Goal: Information Seeking & Learning: Learn about a topic

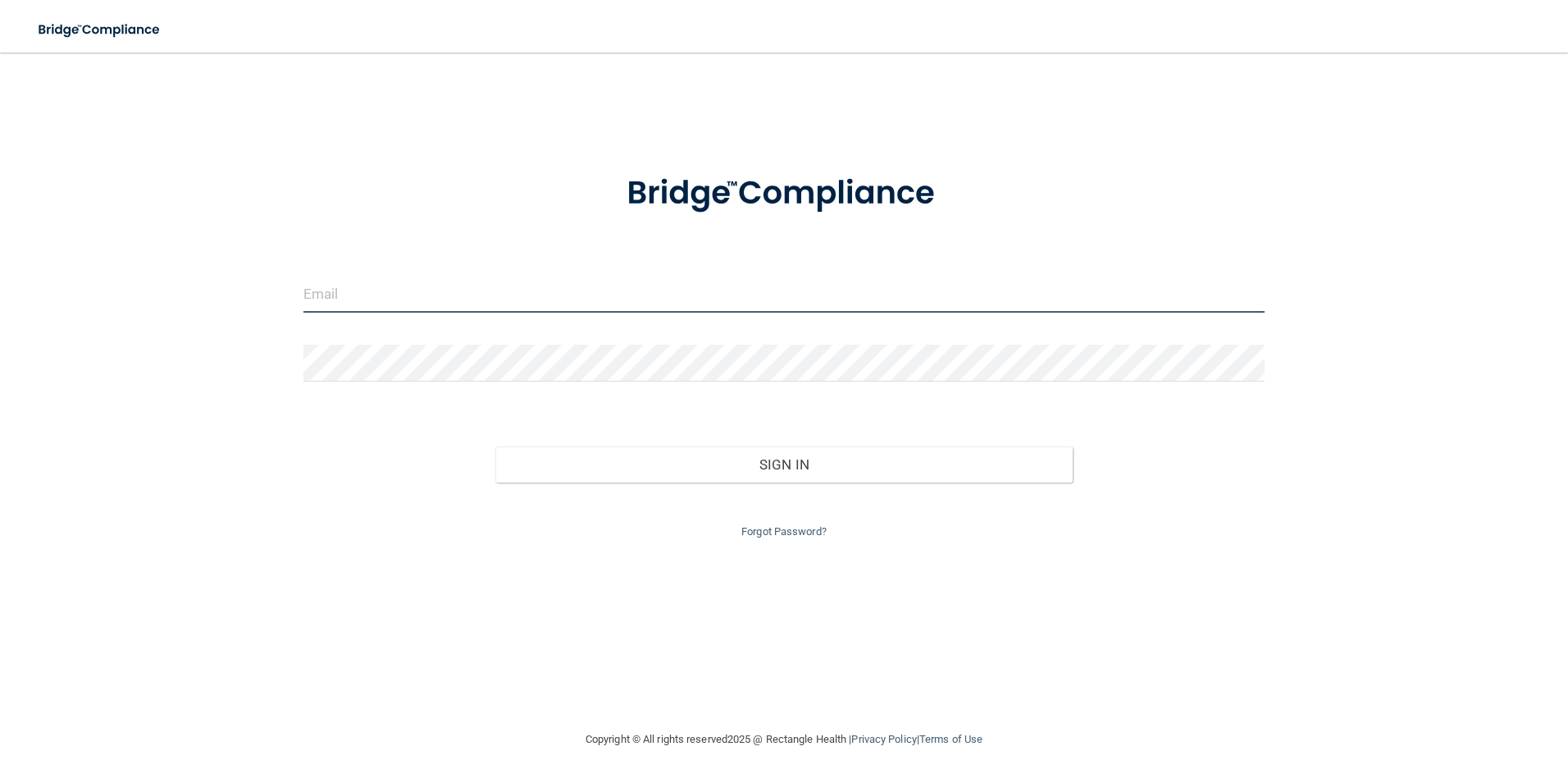
click at [377, 294] on input "email" at bounding box center [784, 293] width 961 height 37
type input "[EMAIL_ADDRESS][DOMAIN_NAME]"
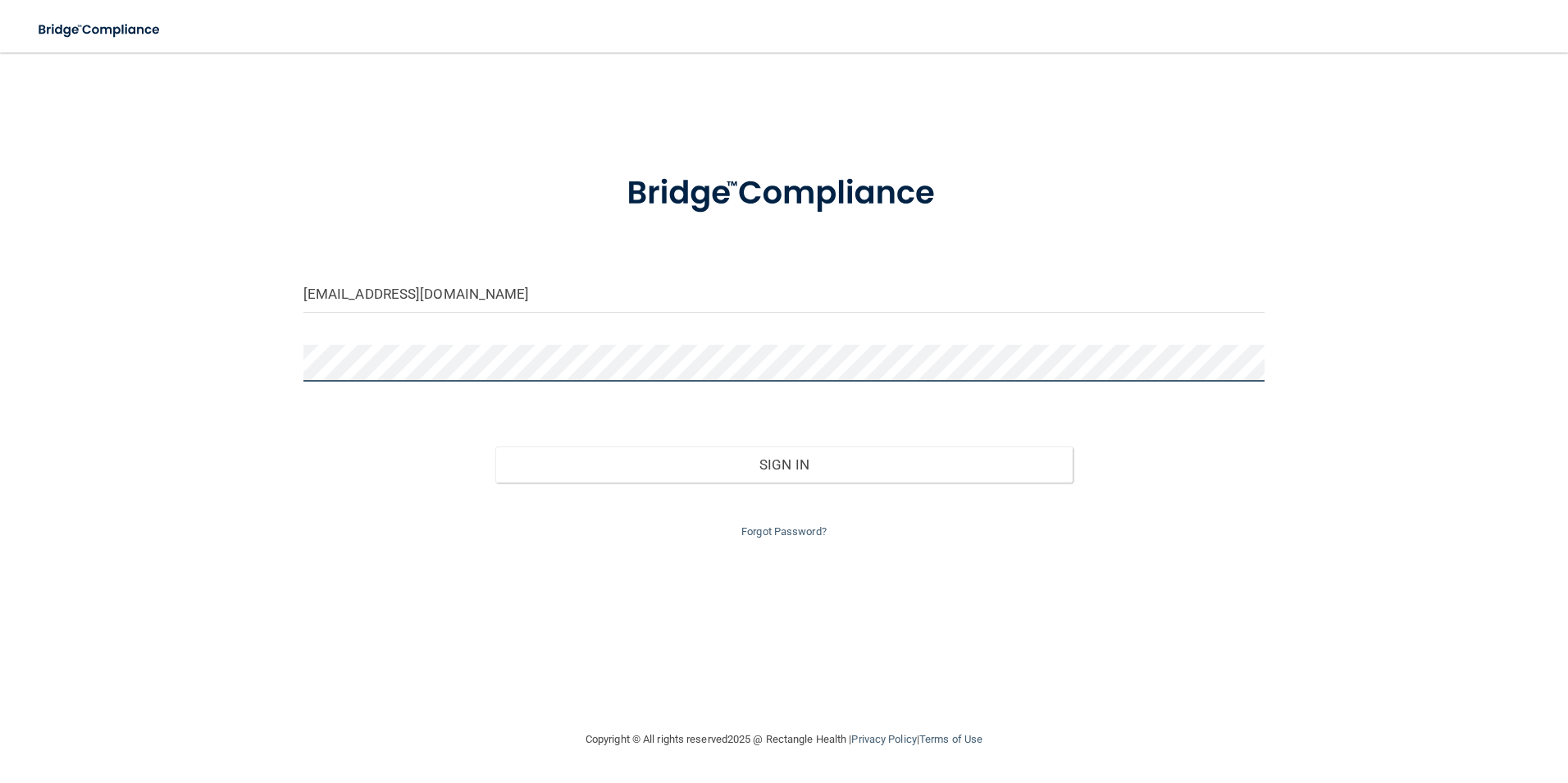
click at [495, 446] on button "Sign In" at bounding box center [784, 464] width 578 height 37
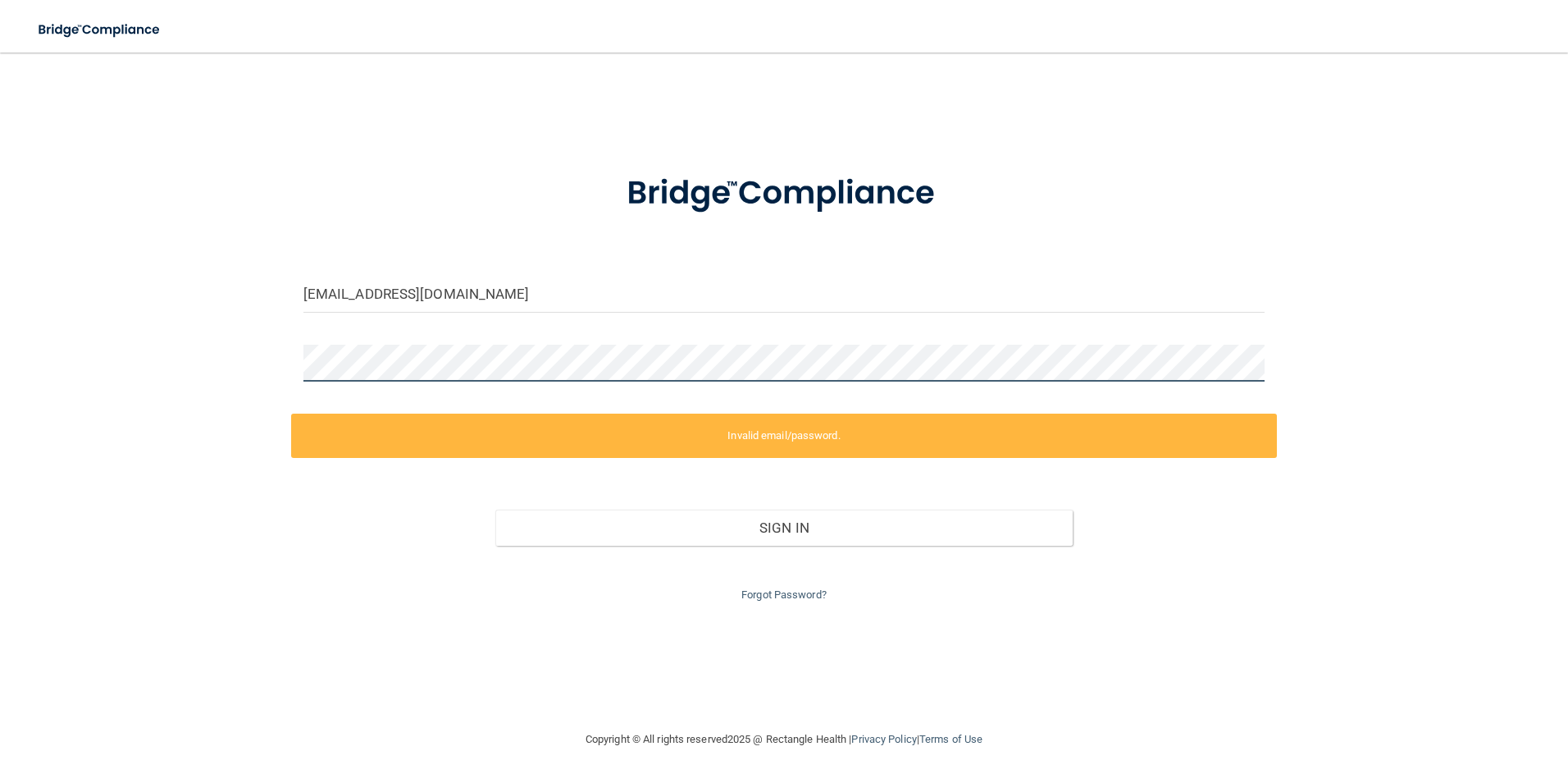
click at [0, 332] on html "Toggle navigation Manage My Enterprise Manage My Location [EMAIL_ADDRESS][DOMAI…" at bounding box center [784, 392] width 1568 height 783
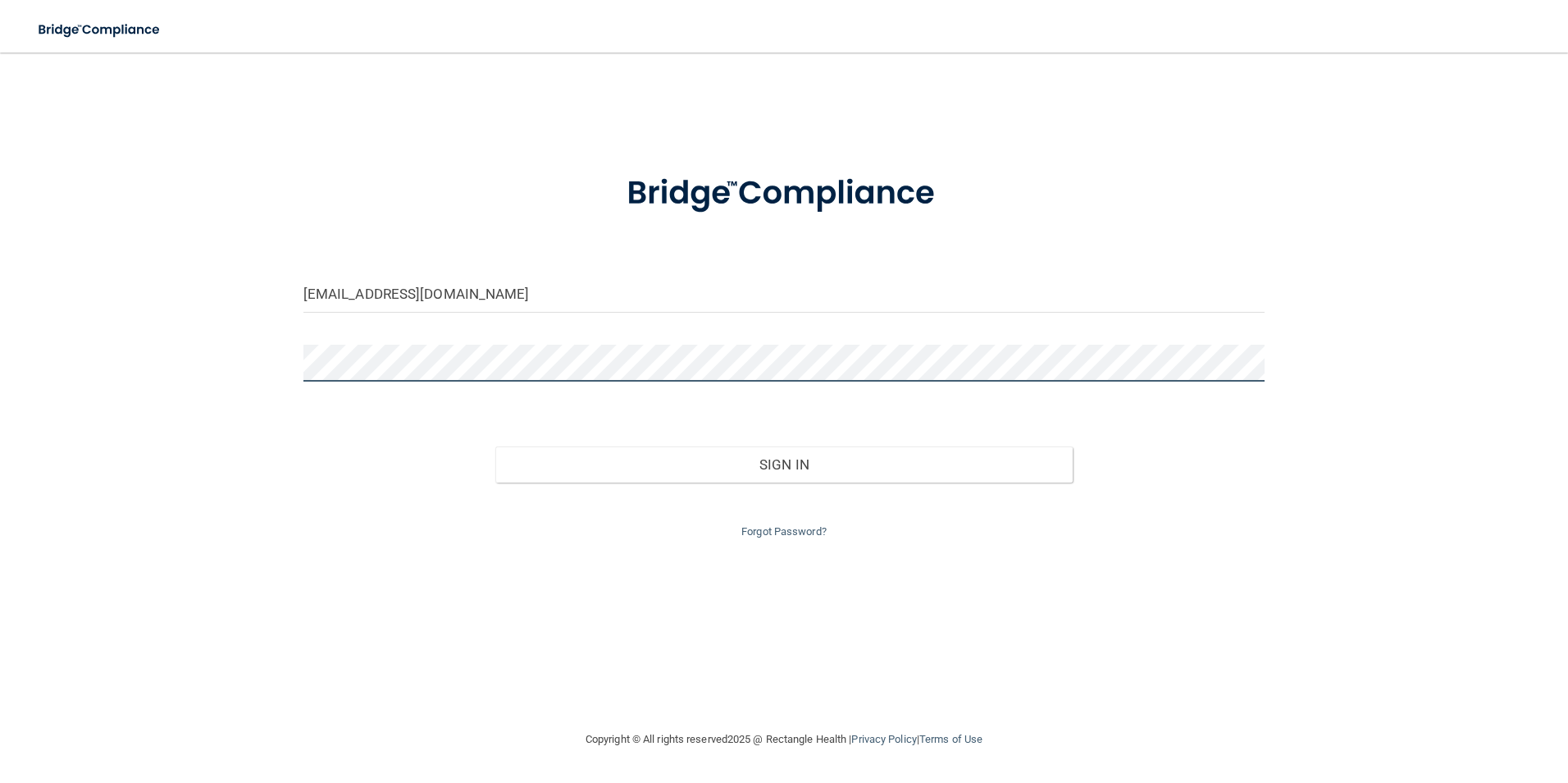
click at [495, 446] on button "Sign In" at bounding box center [784, 464] width 578 height 37
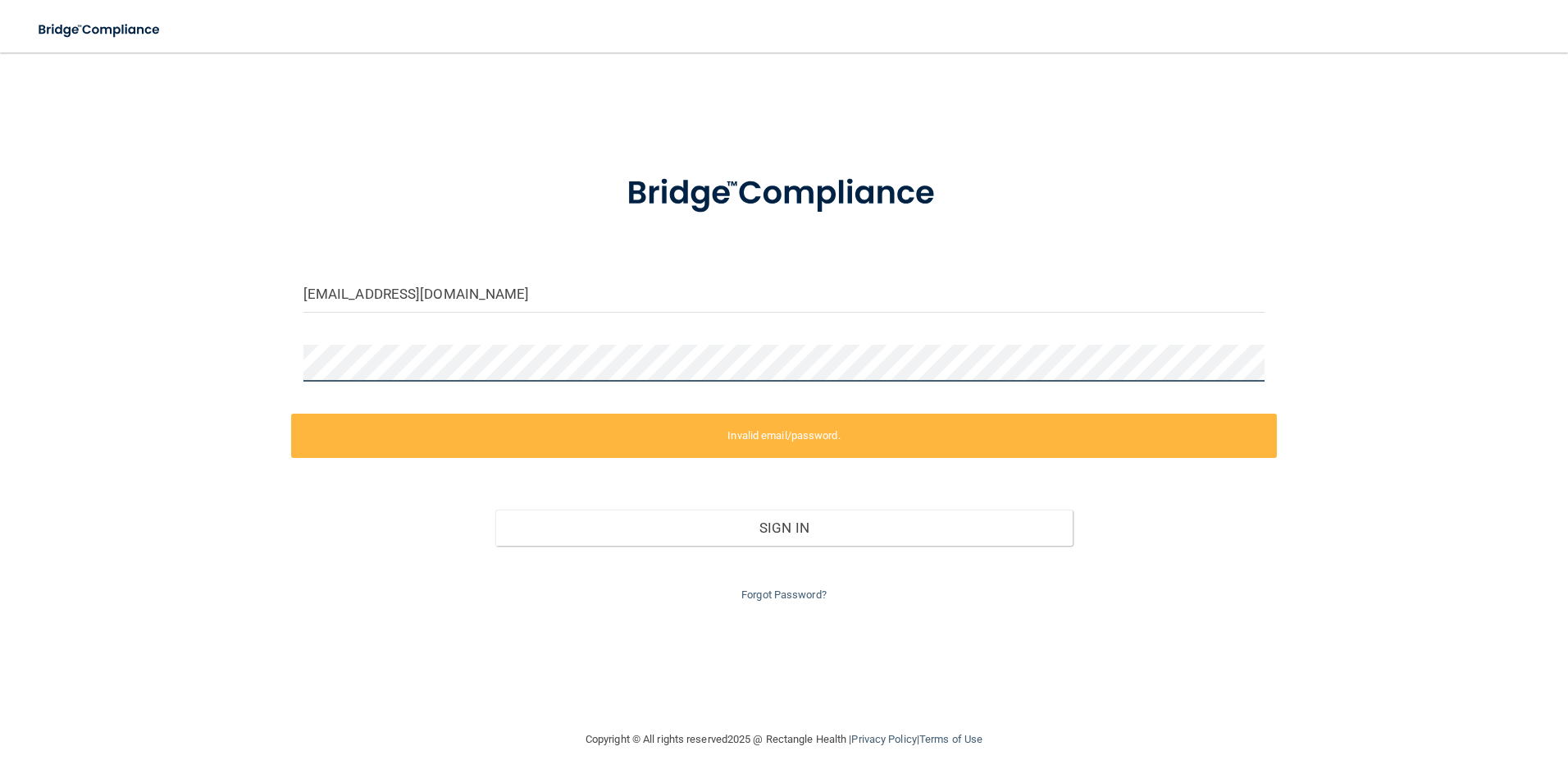
click at [0, 364] on html "Toggle navigation Manage My Enterprise Manage My Location [EMAIL_ADDRESS][DOMAI…" at bounding box center [784, 392] width 1568 height 783
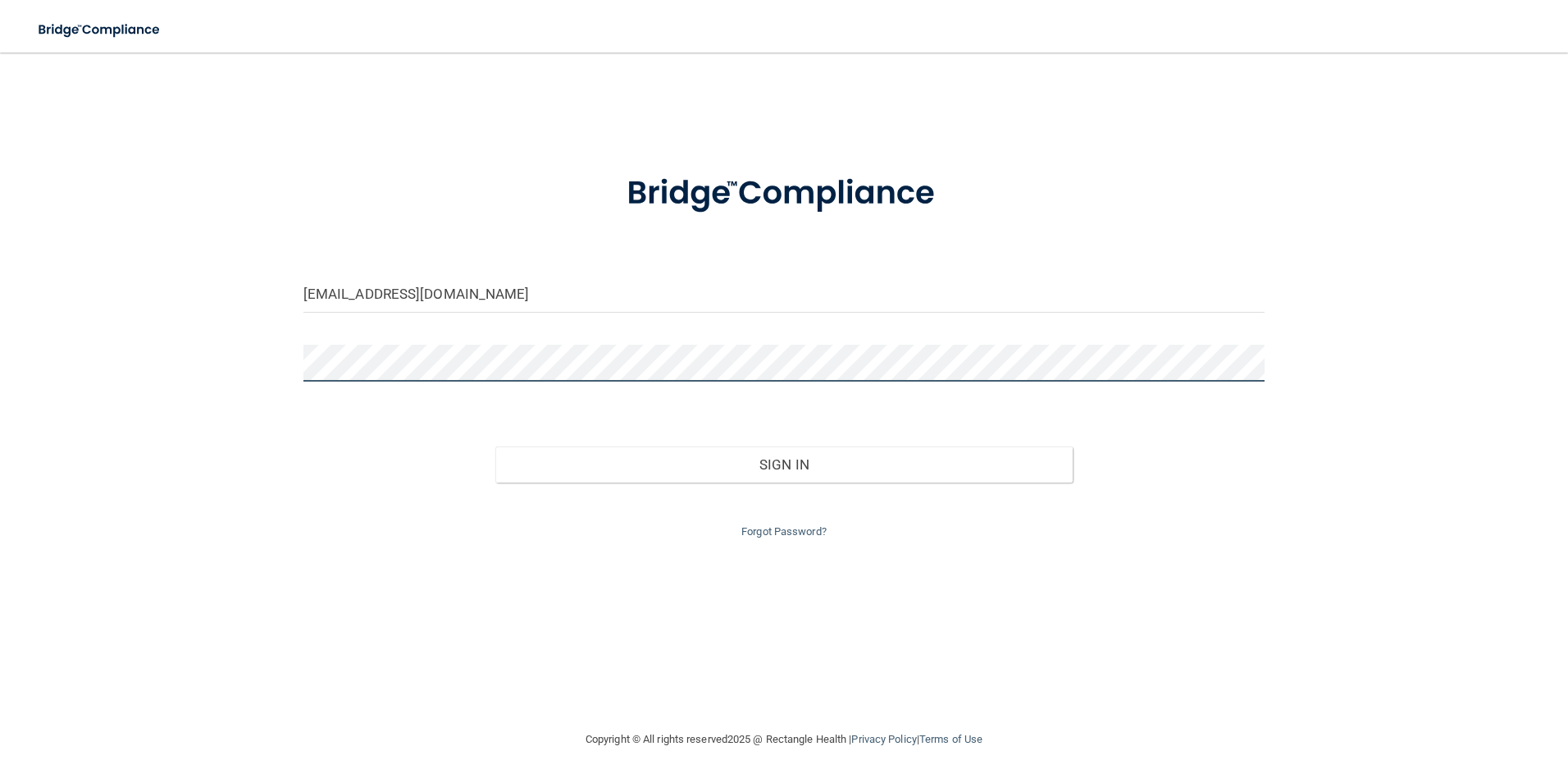
click at [495, 446] on button "Sign In" at bounding box center [784, 464] width 578 height 37
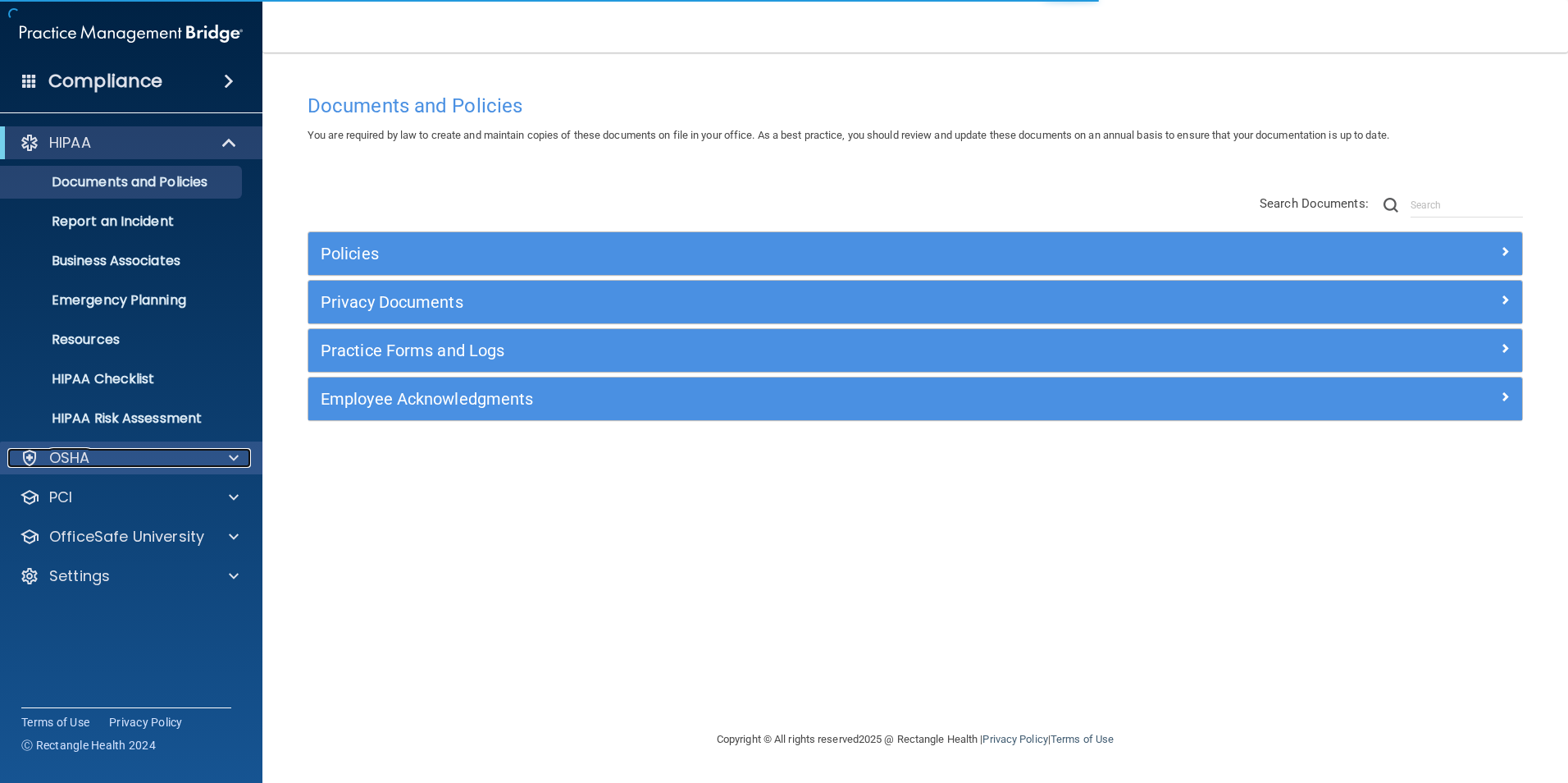
click at [121, 465] on div "OSHA" at bounding box center [109, 457] width 203 height 20
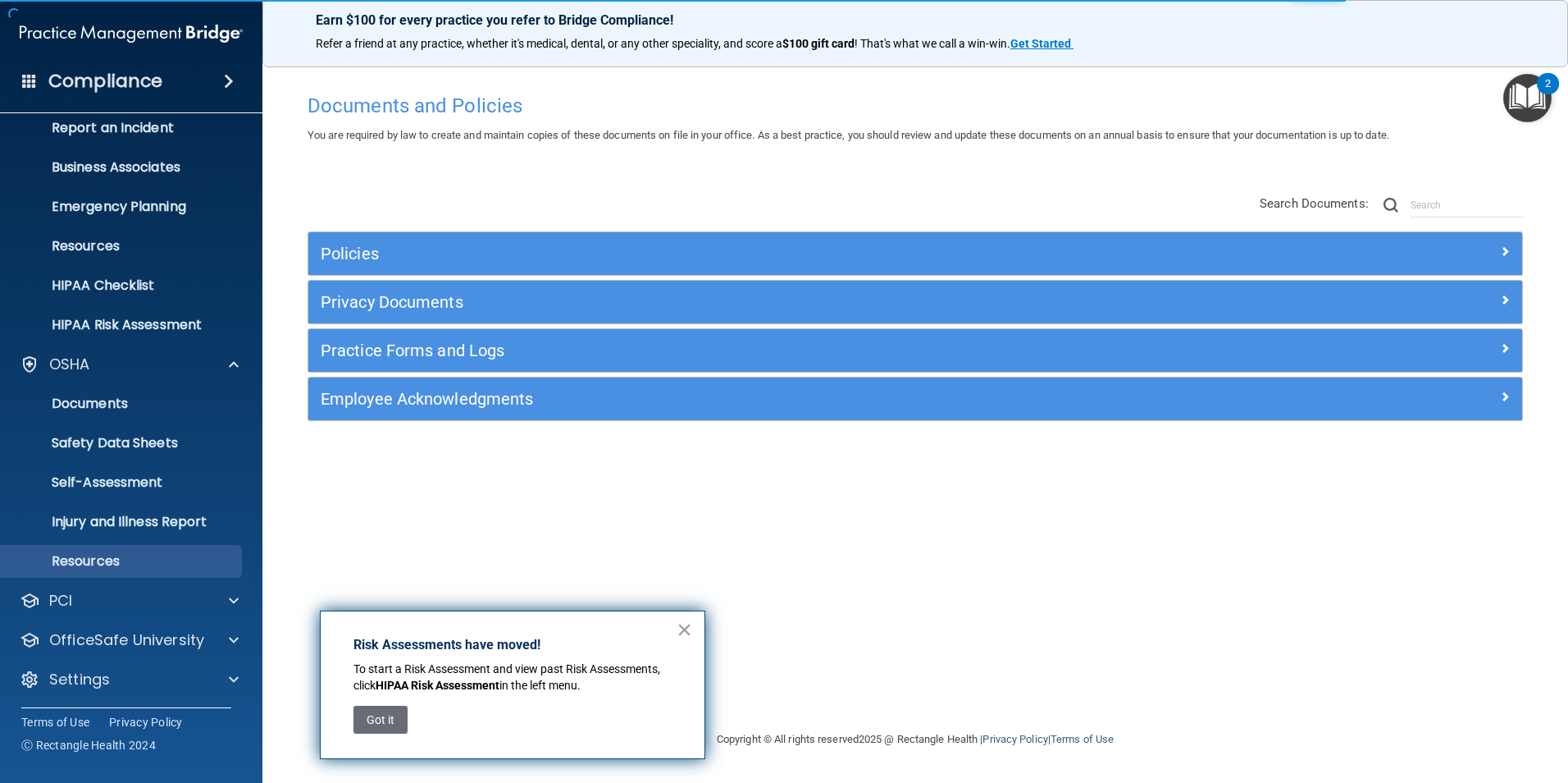
scroll to position [96, 0]
click at [110, 590] on div "PCI" at bounding box center [109, 598] width 203 height 20
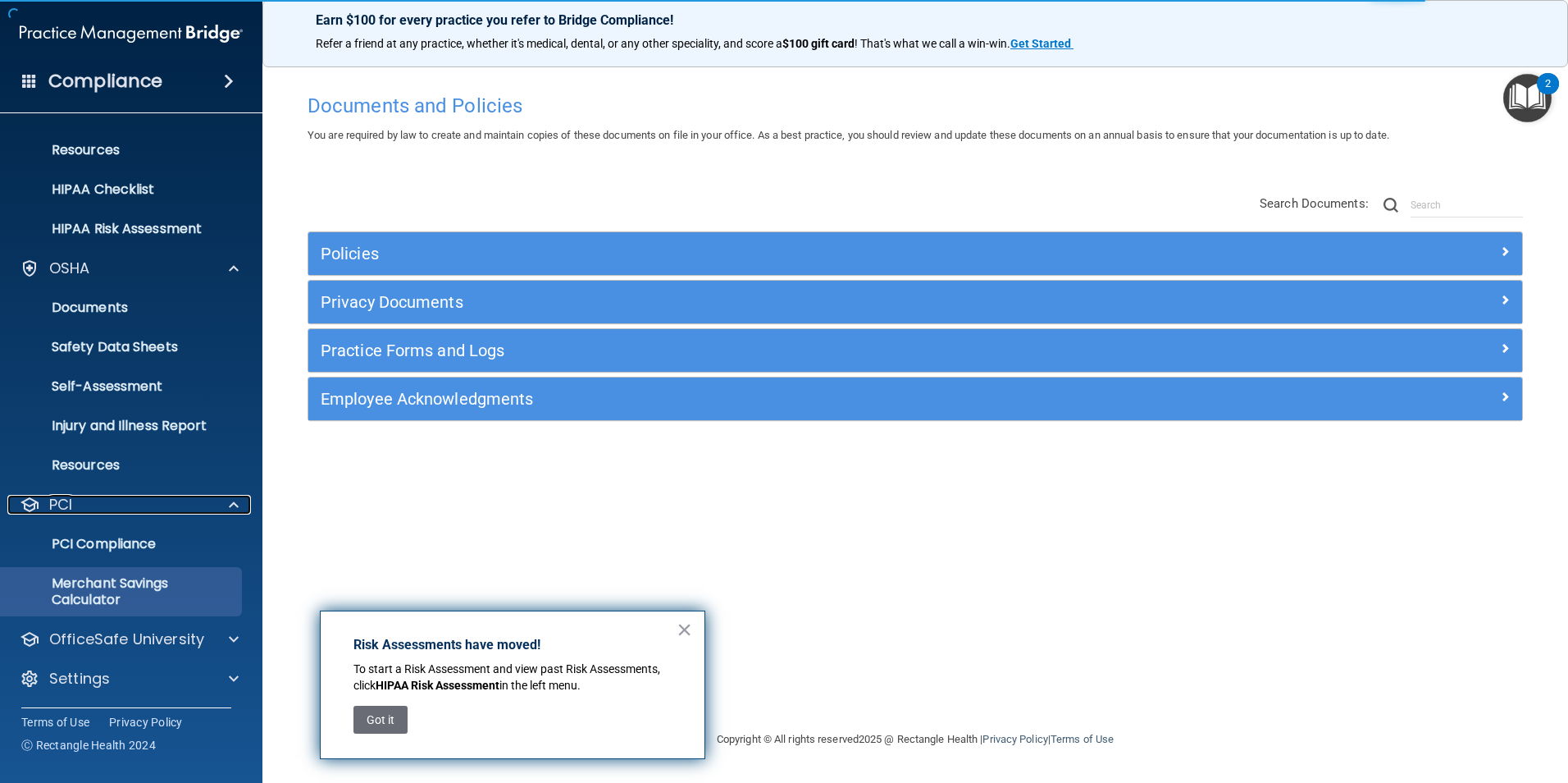
scroll to position [190, 0]
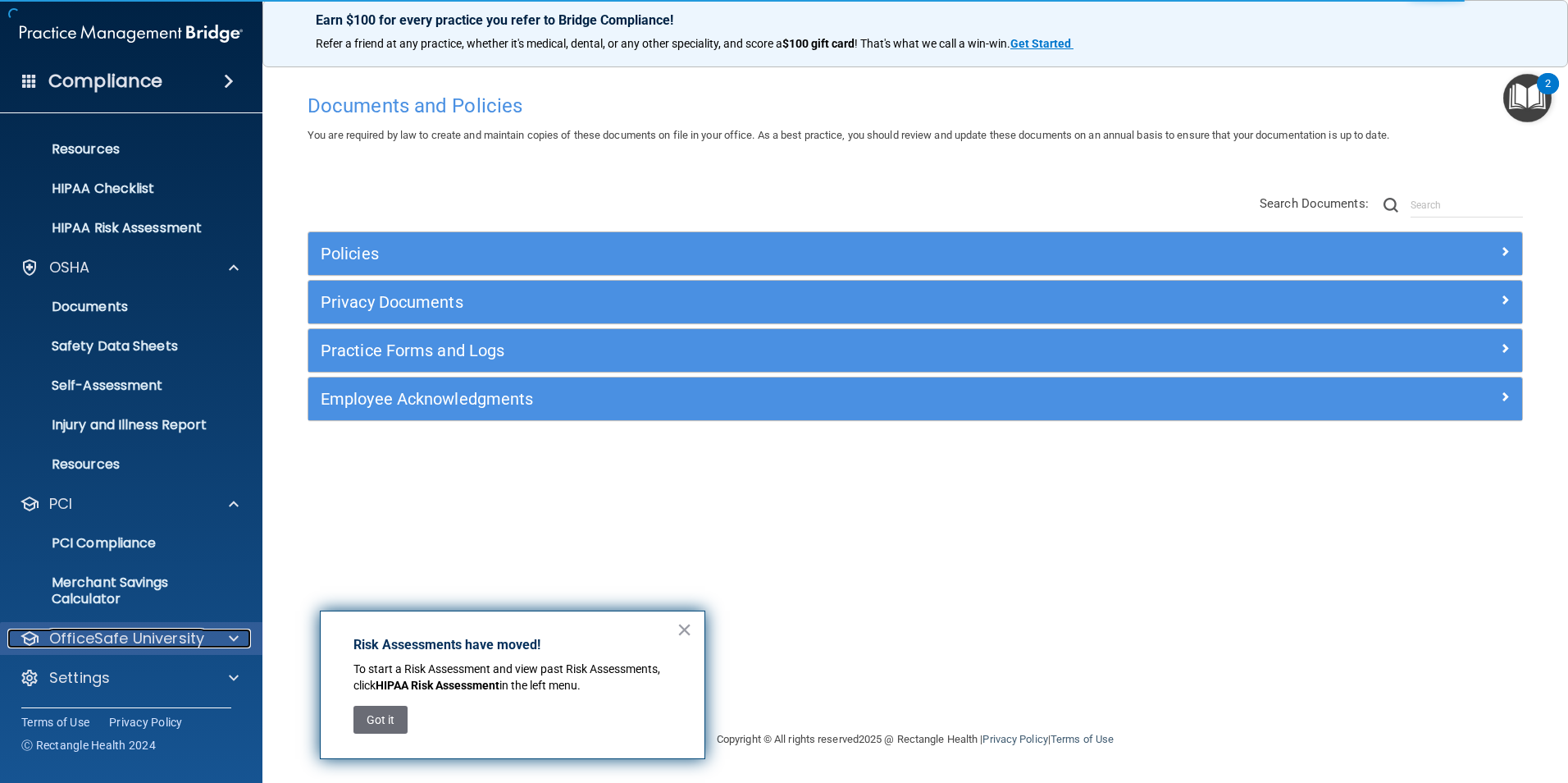
click at [144, 639] on p "OfficeSafe University" at bounding box center [127, 638] width 155 height 20
click at [145, 677] on p "HIPAA Training" at bounding box center [78, 678] width 136 height 17
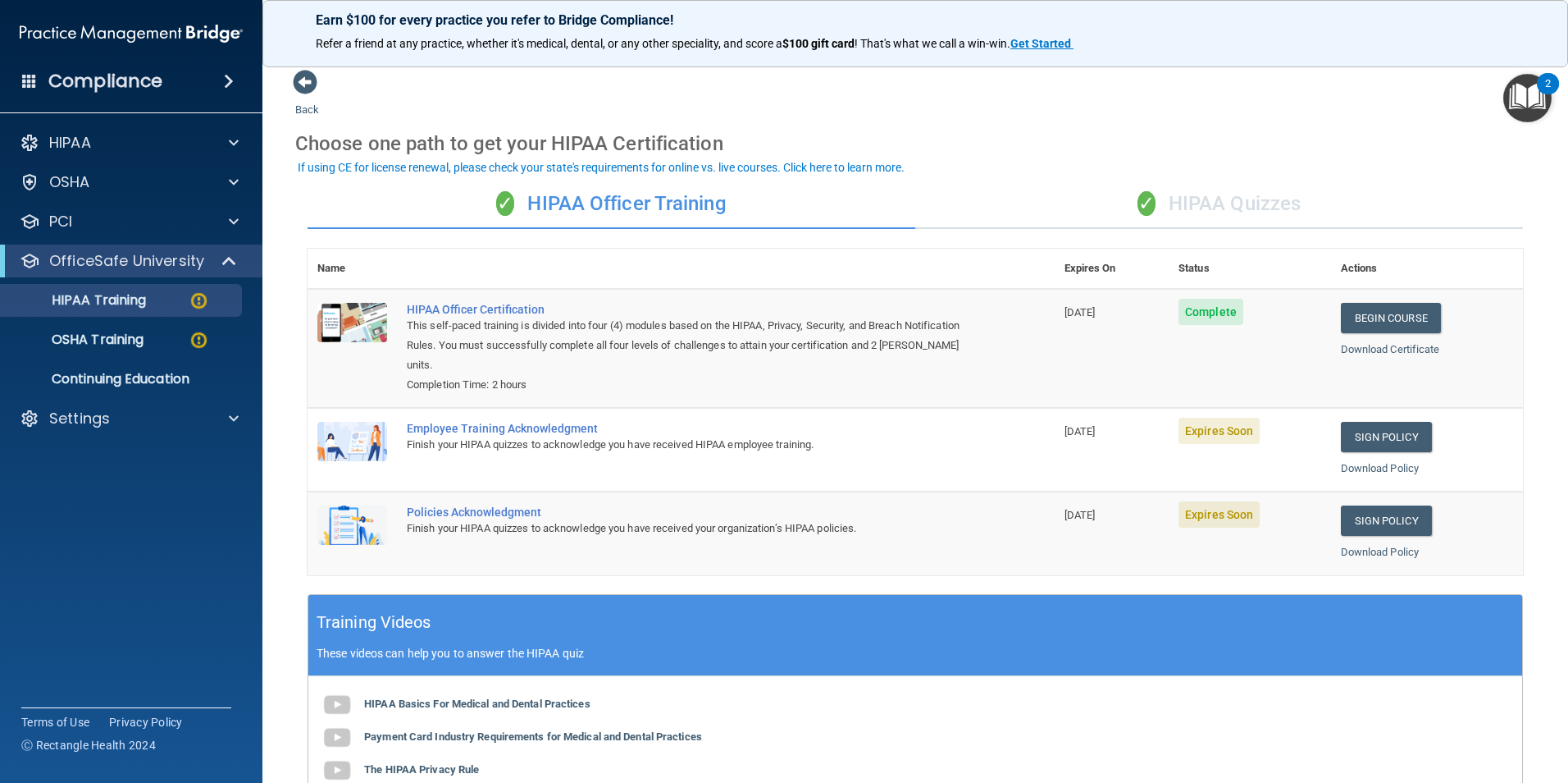
click at [554, 430] on div "Employee Training Acknowledgment" at bounding box center [689, 428] width 565 height 13
click at [1369, 443] on link "Sign Policy" at bounding box center [1385, 436] width 91 height 30
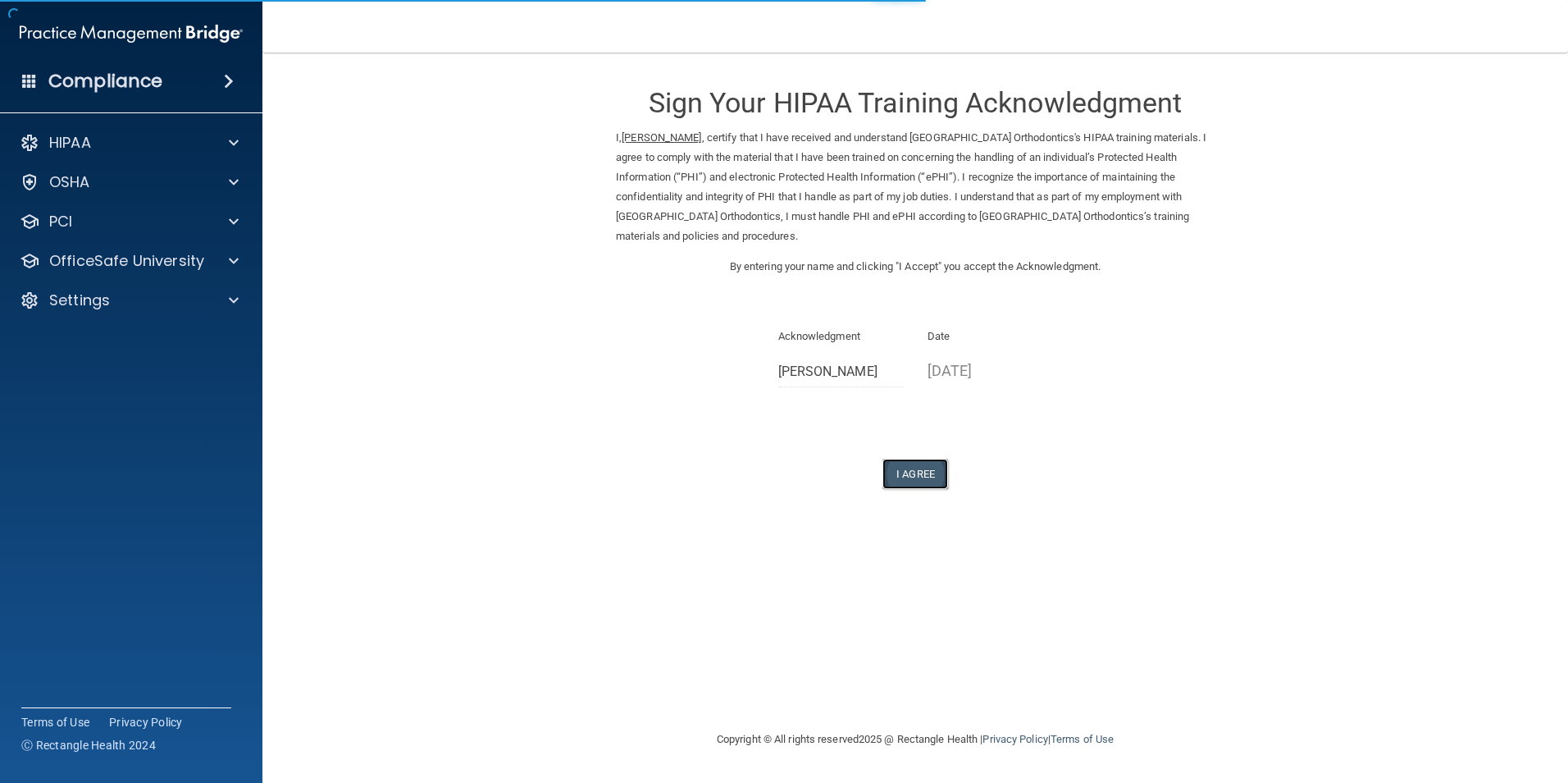
click at [916, 480] on button "I Agree" at bounding box center [915, 474] width 66 height 30
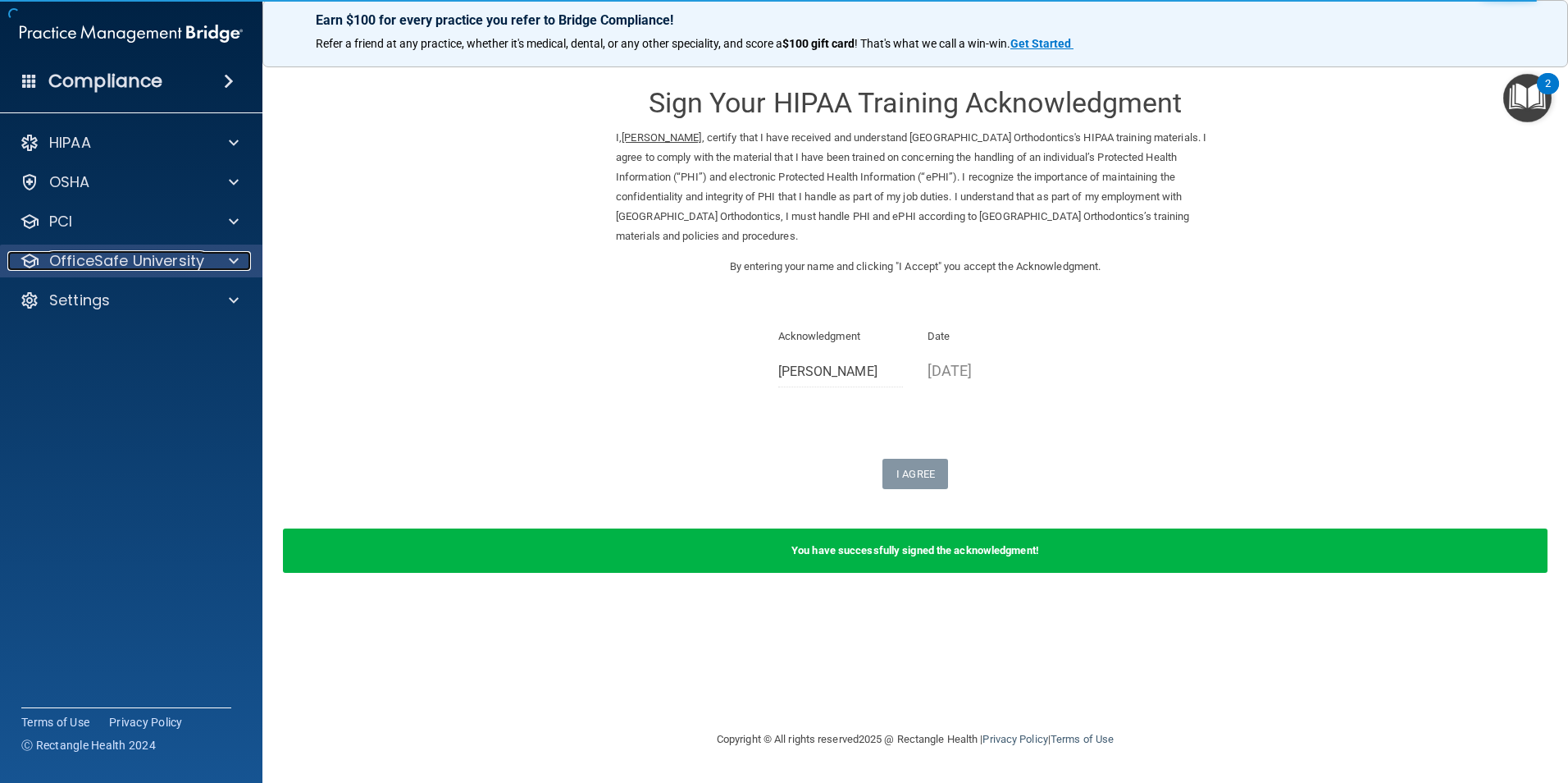
click at [161, 268] on p "OfficeSafe University" at bounding box center [127, 260] width 155 height 20
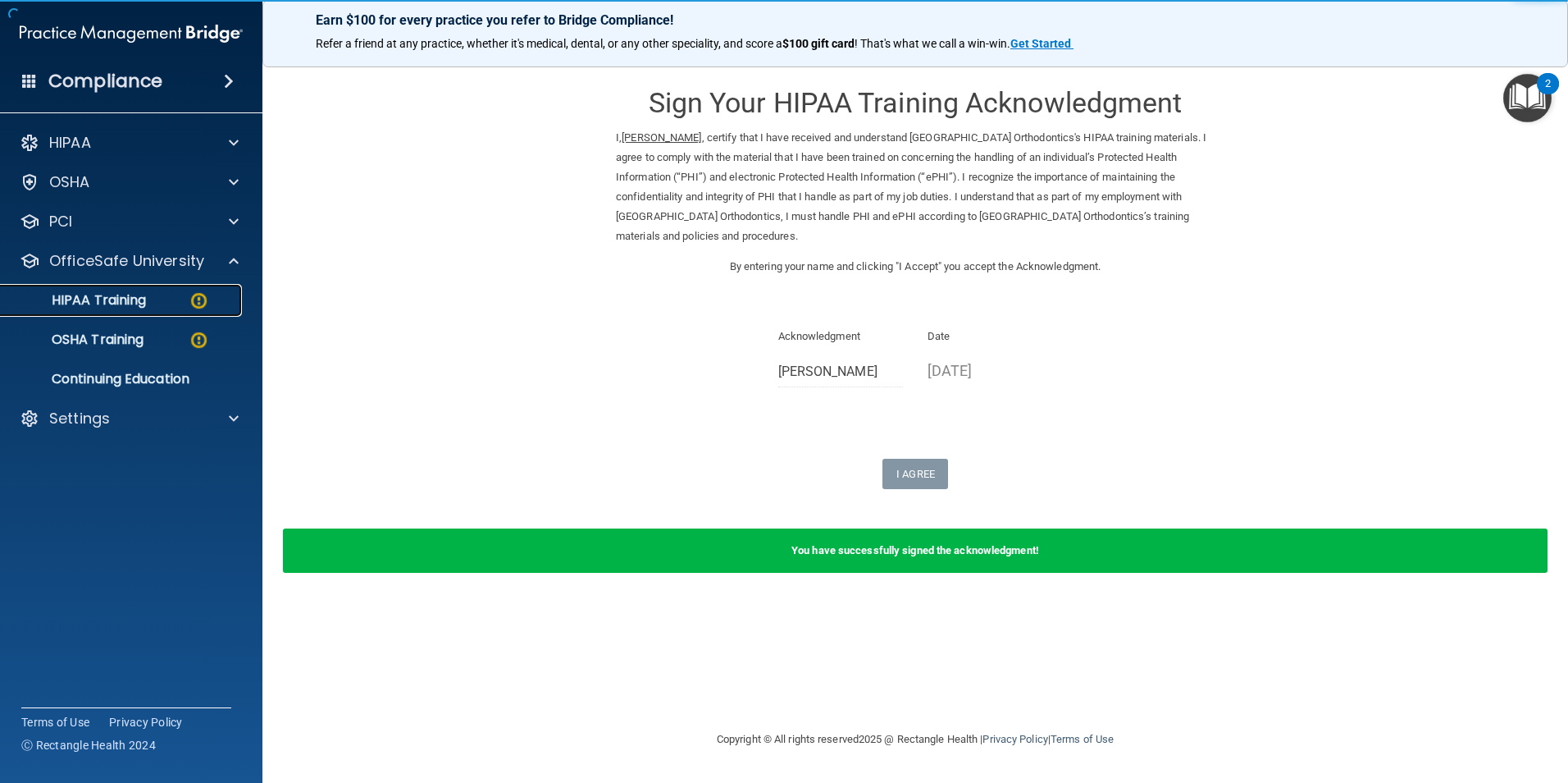
click at [125, 304] on p "HIPAA Training" at bounding box center [78, 301] width 136 height 17
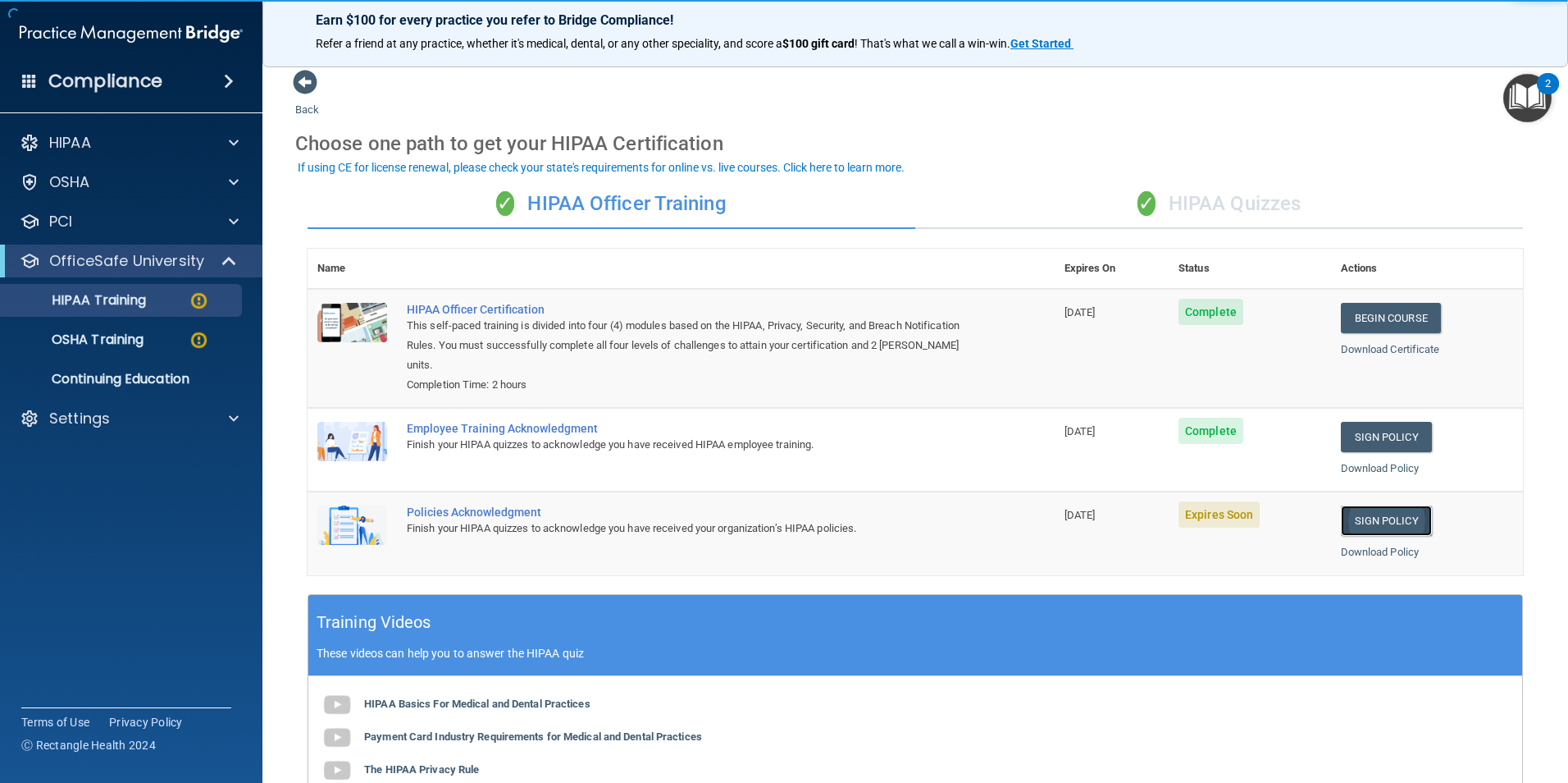
click at [1357, 529] on link "Sign Policy" at bounding box center [1385, 521] width 91 height 30
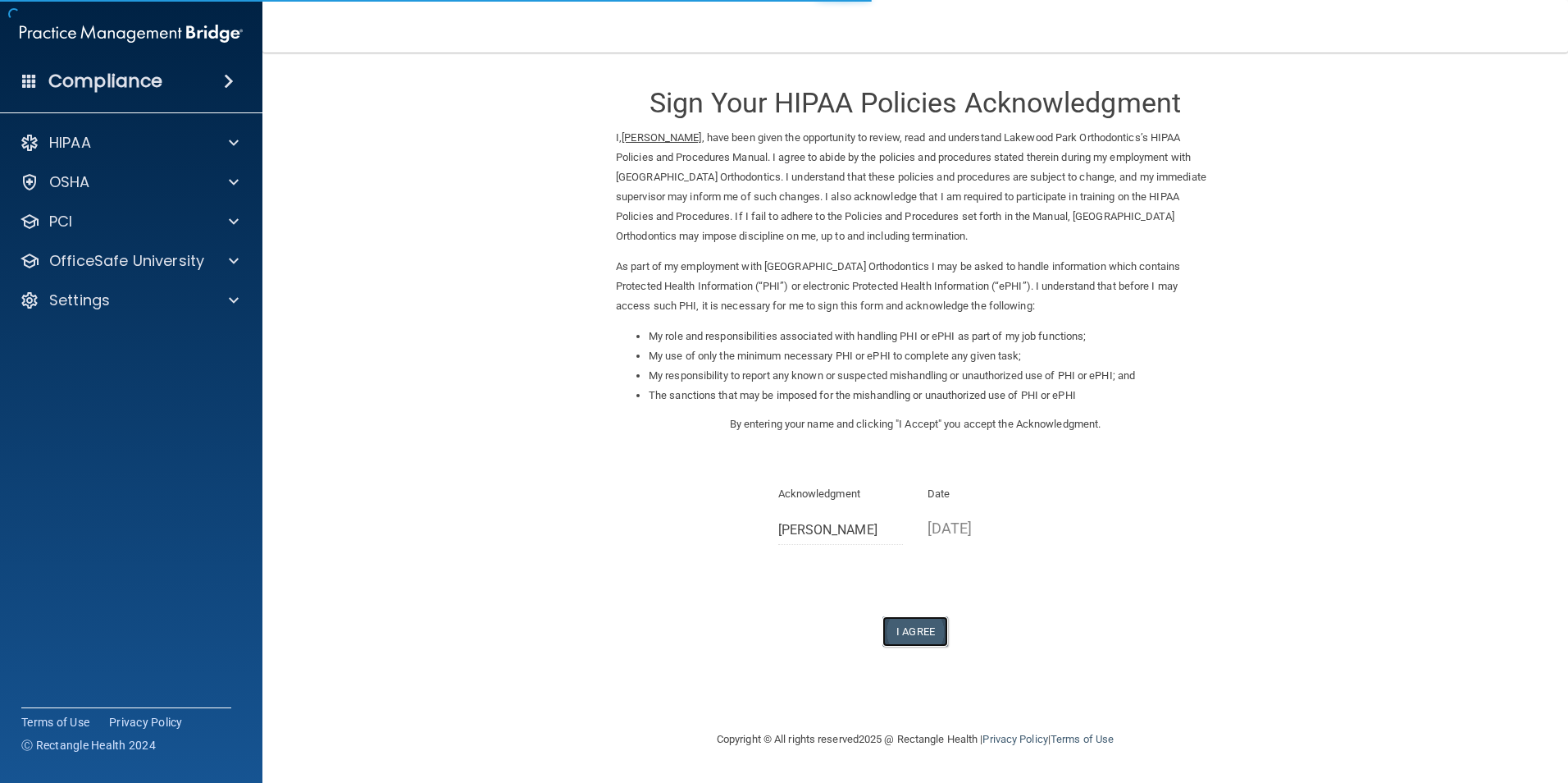
click at [912, 637] on button "I Agree" at bounding box center [915, 631] width 66 height 30
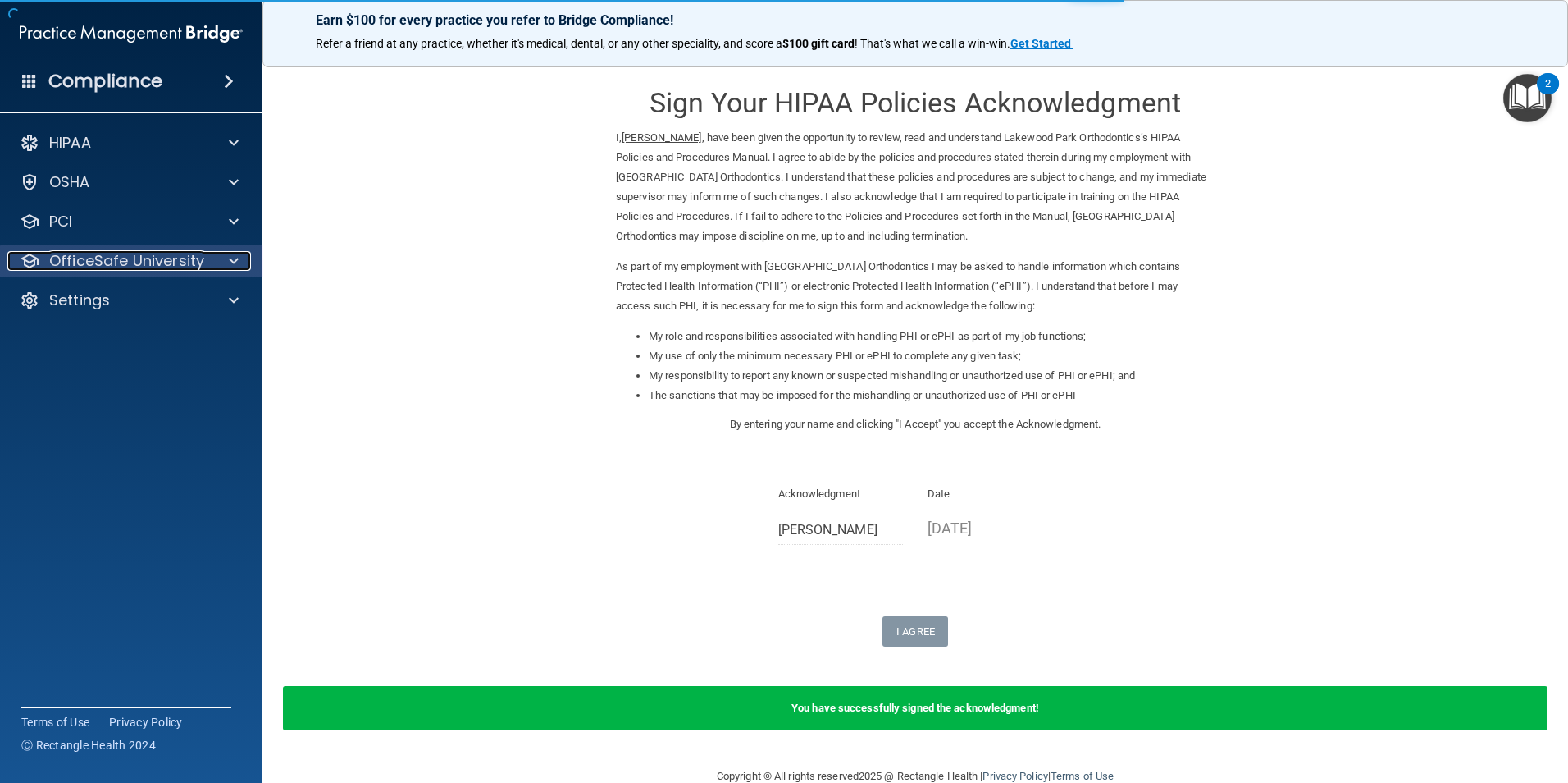
click at [169, 268] on p "OfficeSafe University" at bounding box center [127, 260] width 155 height 20
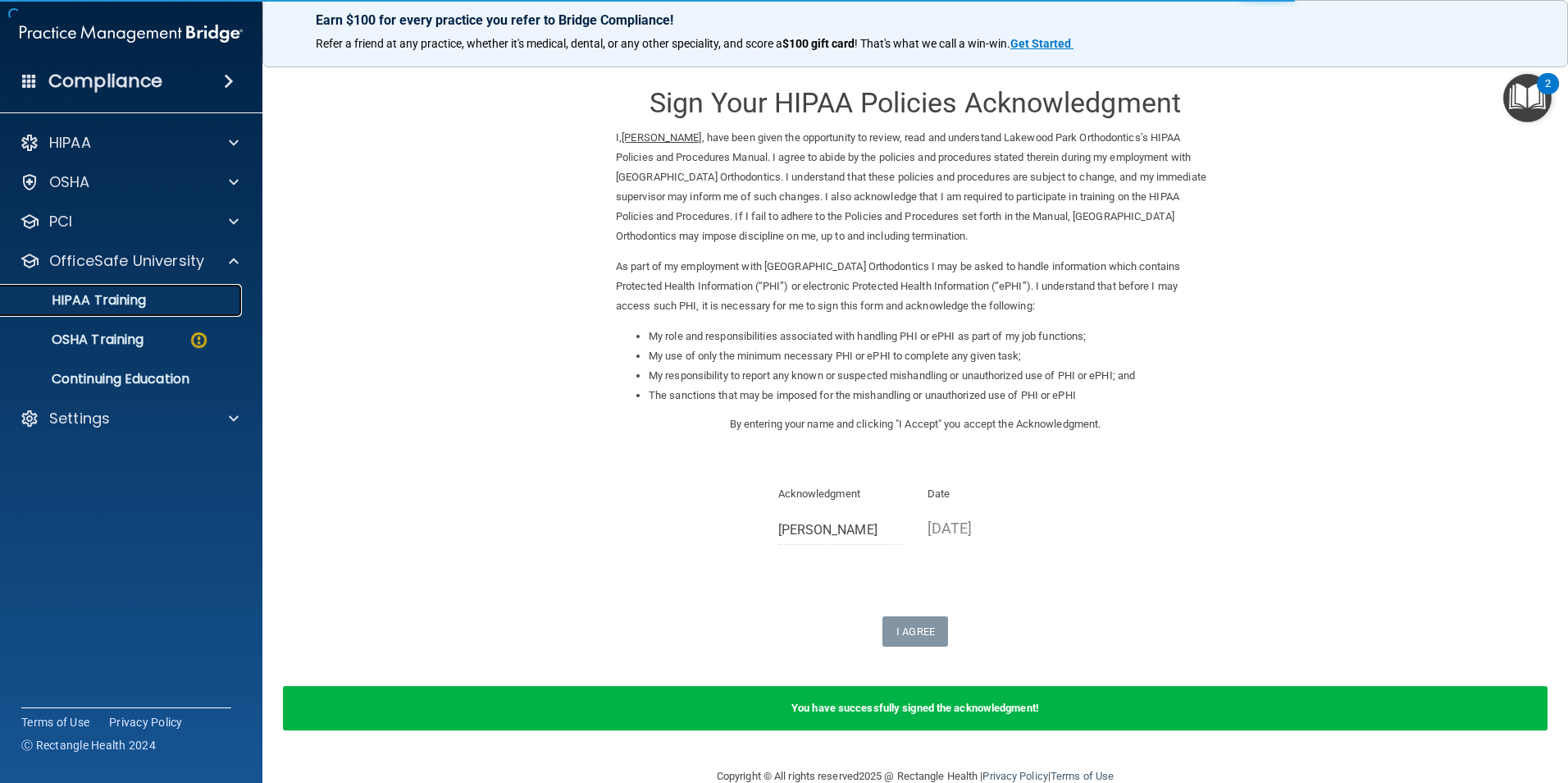
click at [153, 301] on div "HIPAA Training" at bounding box center [122, 301] width 224 height 17
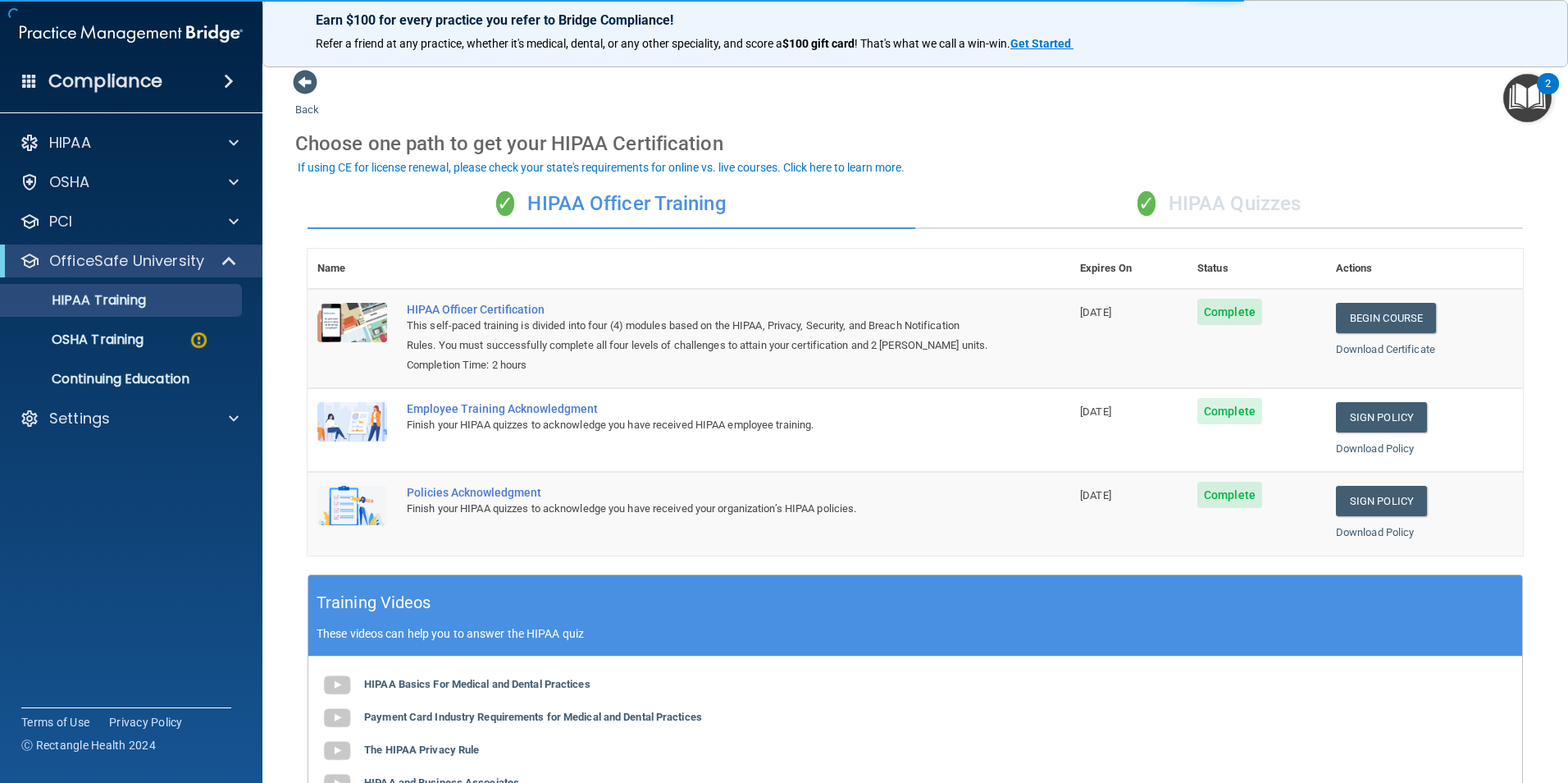
click at [1201, 202] on div "✓ HIPAA Quizzes" at bounding box center [1219, 204] width 608 height 50
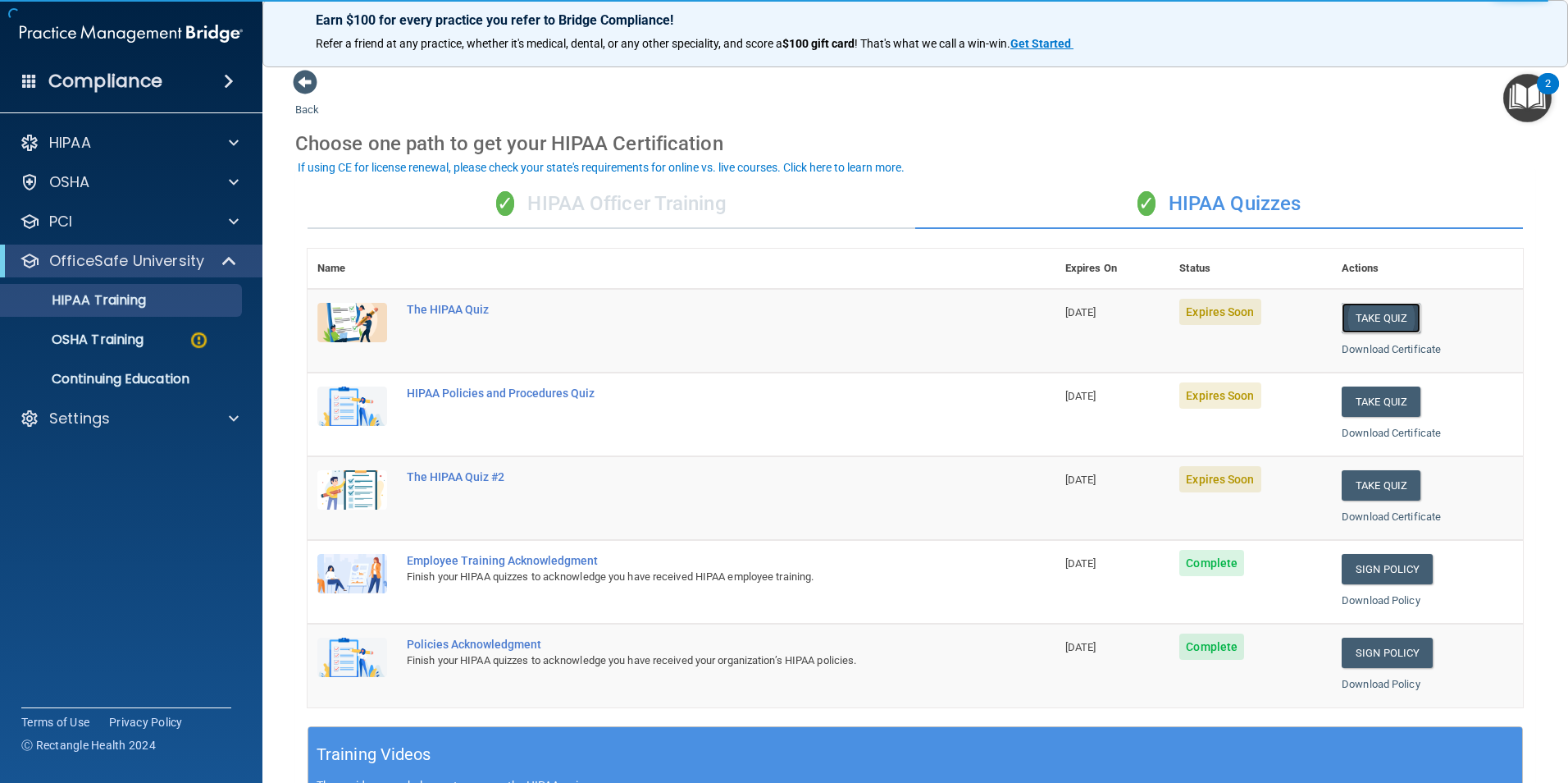
click at [1392, 312] on button "Take Quiz" at bounding box center [1381, 318] width 79 height 30
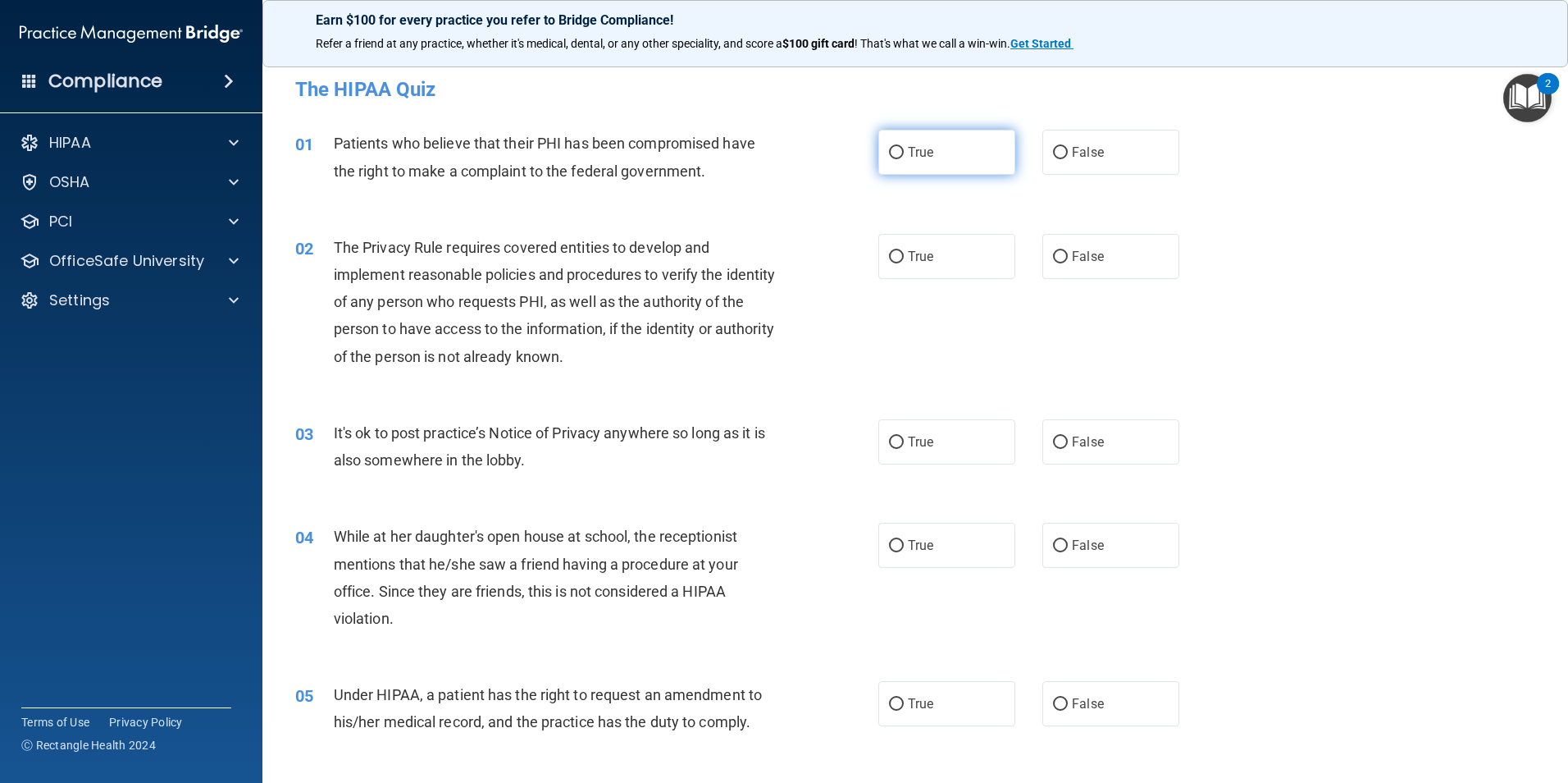
click at [894, 150] on input "True" at bounding box center [896, 153] width 15 height 12
radio input "true"
click at [908, 255] on span "True" at bounding box center [920, 256] width 25 height 16
click at [903, 255] on input "True" at bounding box center [896, 257] width 15 height 12
radio input "true"
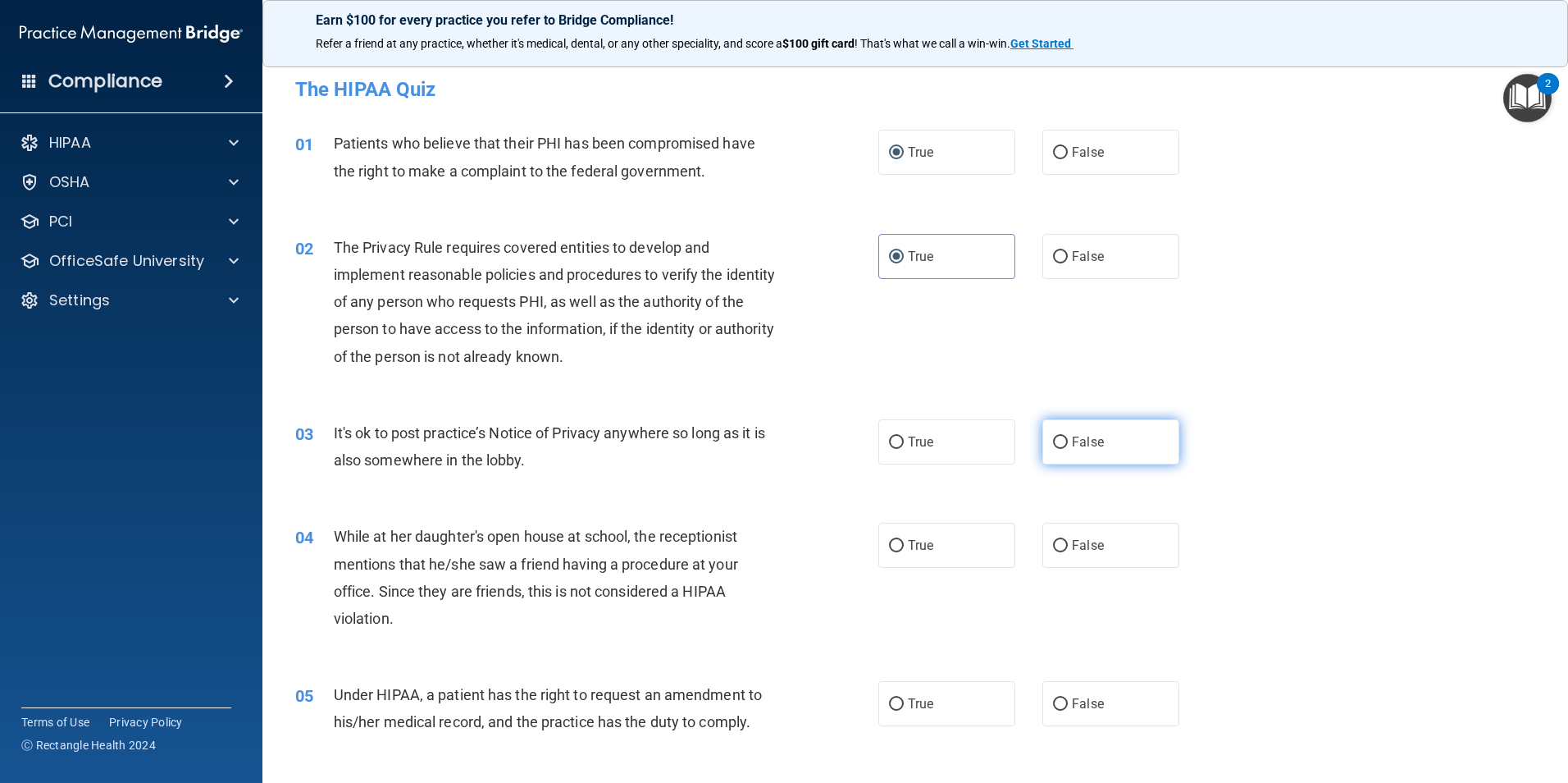
click at [1053, 442] on input "False" at bounding box center [1061, 442] width 15 height 12
radio input "true"
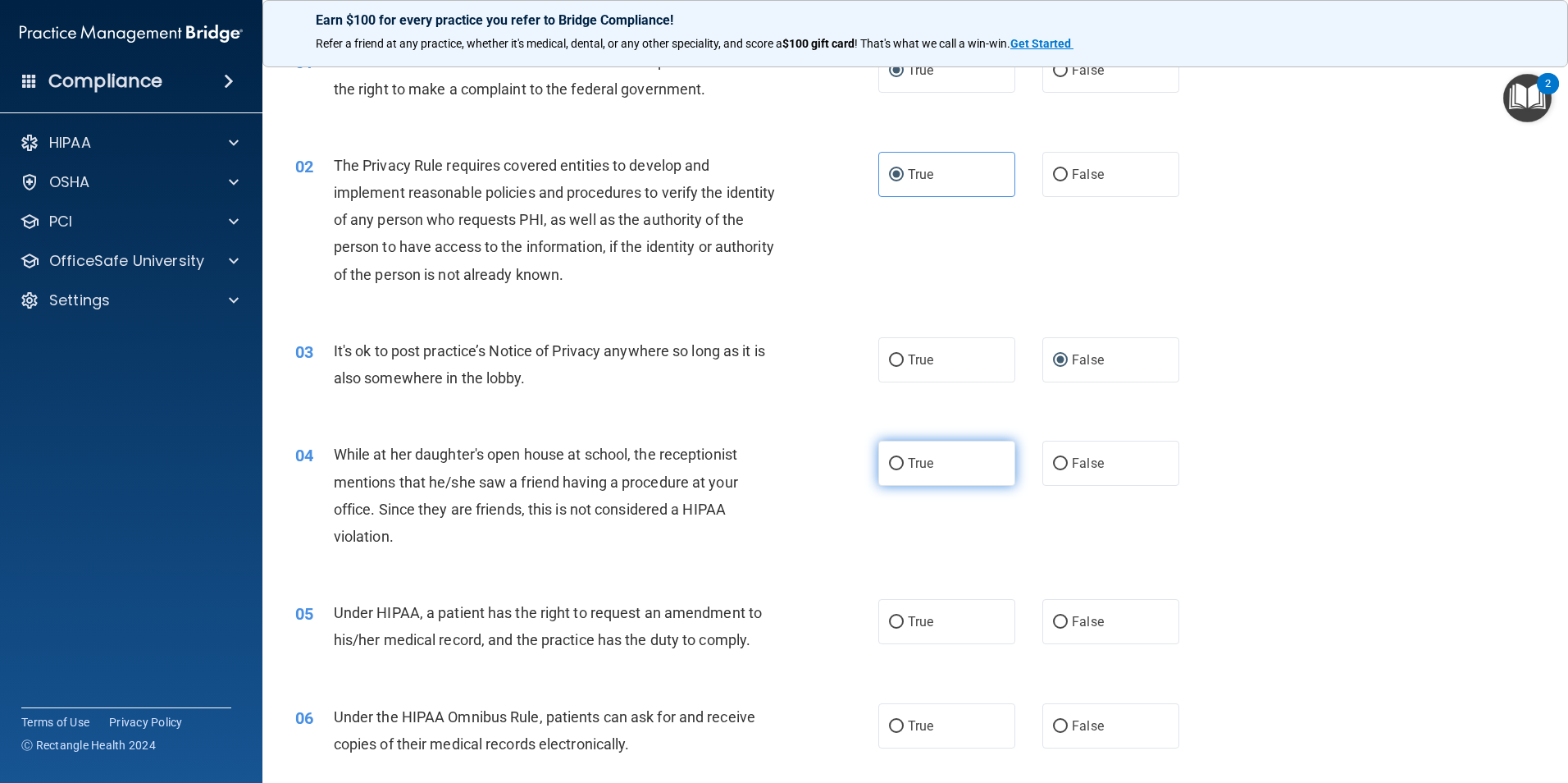
click at [883, 476] on label "True" at bounding box center [946, 463] width 137 height 45
click at [888, 470] on input "True" at bounding box center [896, 464] width 15 height 12
radio input "true"
click at [1061, 465] on label "False" at bounding box center [1110, 463] width 137 height 45
click at [1061, 465] on input "False" at bounding box center [1061, 464] width 15 height 12
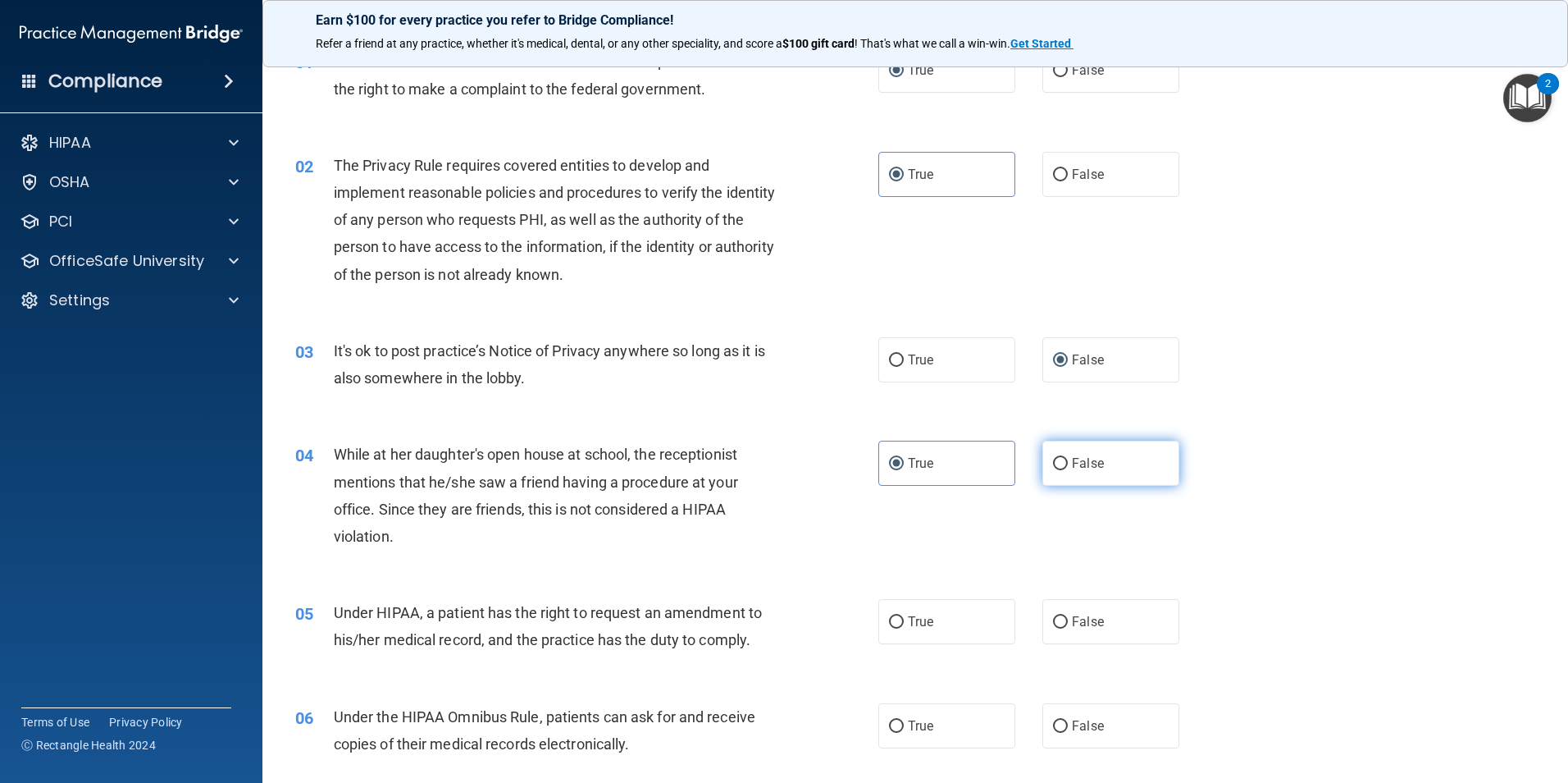
radio input "true"
radio input "false"
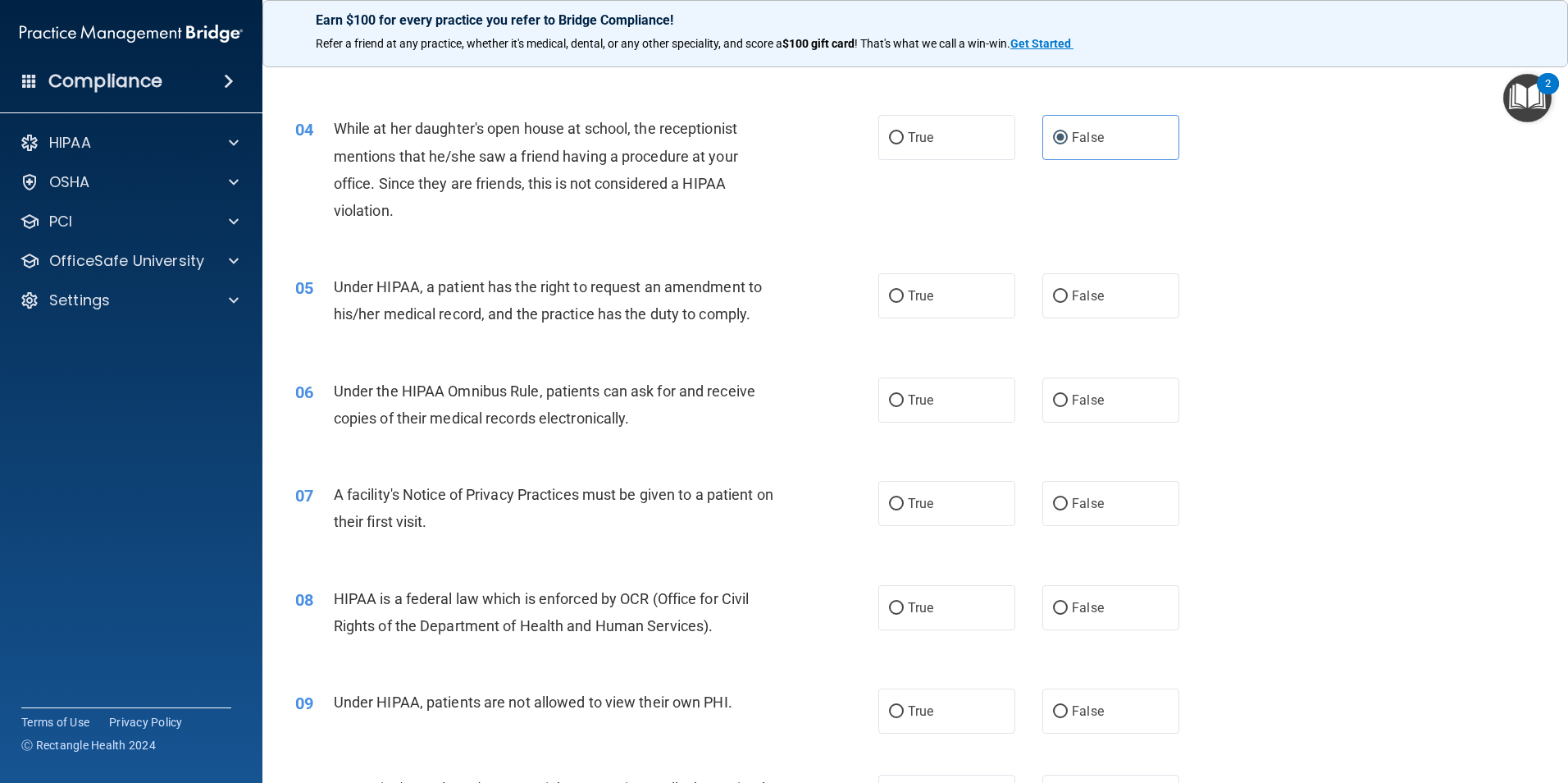
scroll to position [410, 0]
click at [929, 290] on label "True" at bounding box center [946, 293] width 137 height 45
click at [903, 290] on input "True" at bounding box center [896, 293] width 15 height 12
radio input "true"
click at [916, 397] on span "True" at bounding box center [920, 397] width 25 height 16
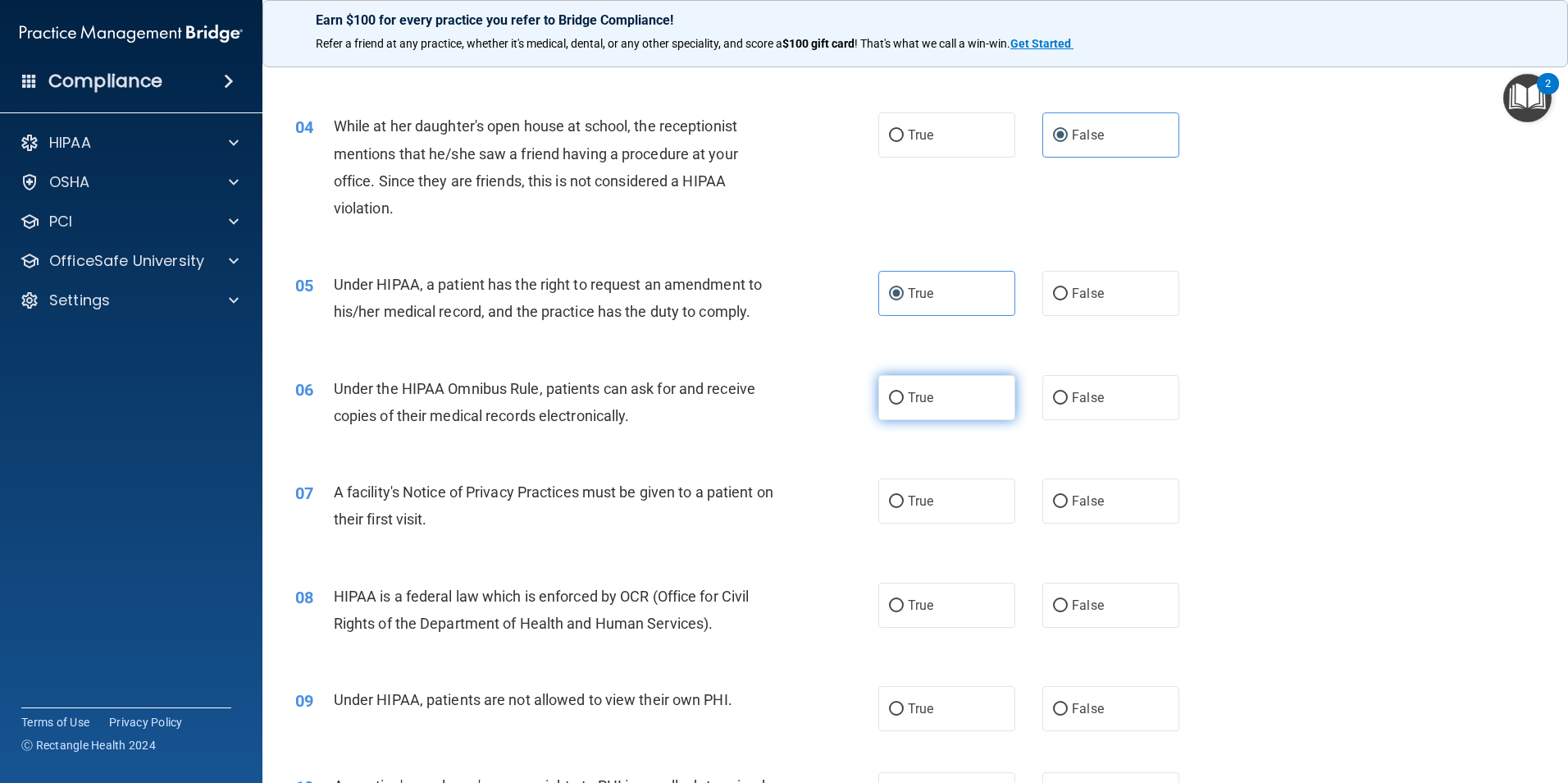
click at [903, 397] on input "True" at bounding box center [896, 398] width 15 height 12
radio input "true"
click at [894, 499] on input "True" at bounding box center [896, 501] width 15 height 12
radio input "true"
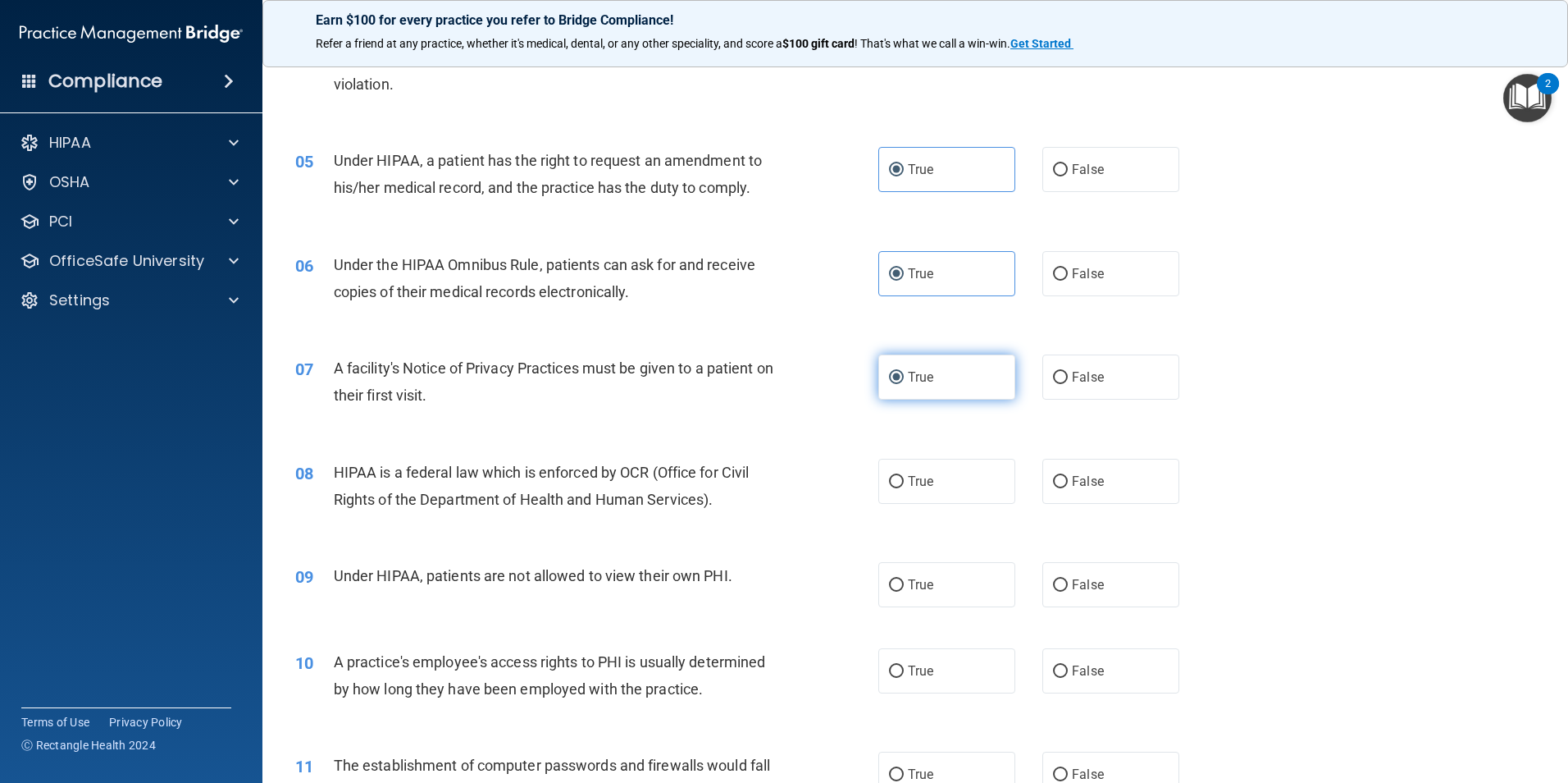
scroll to position [574, 0]
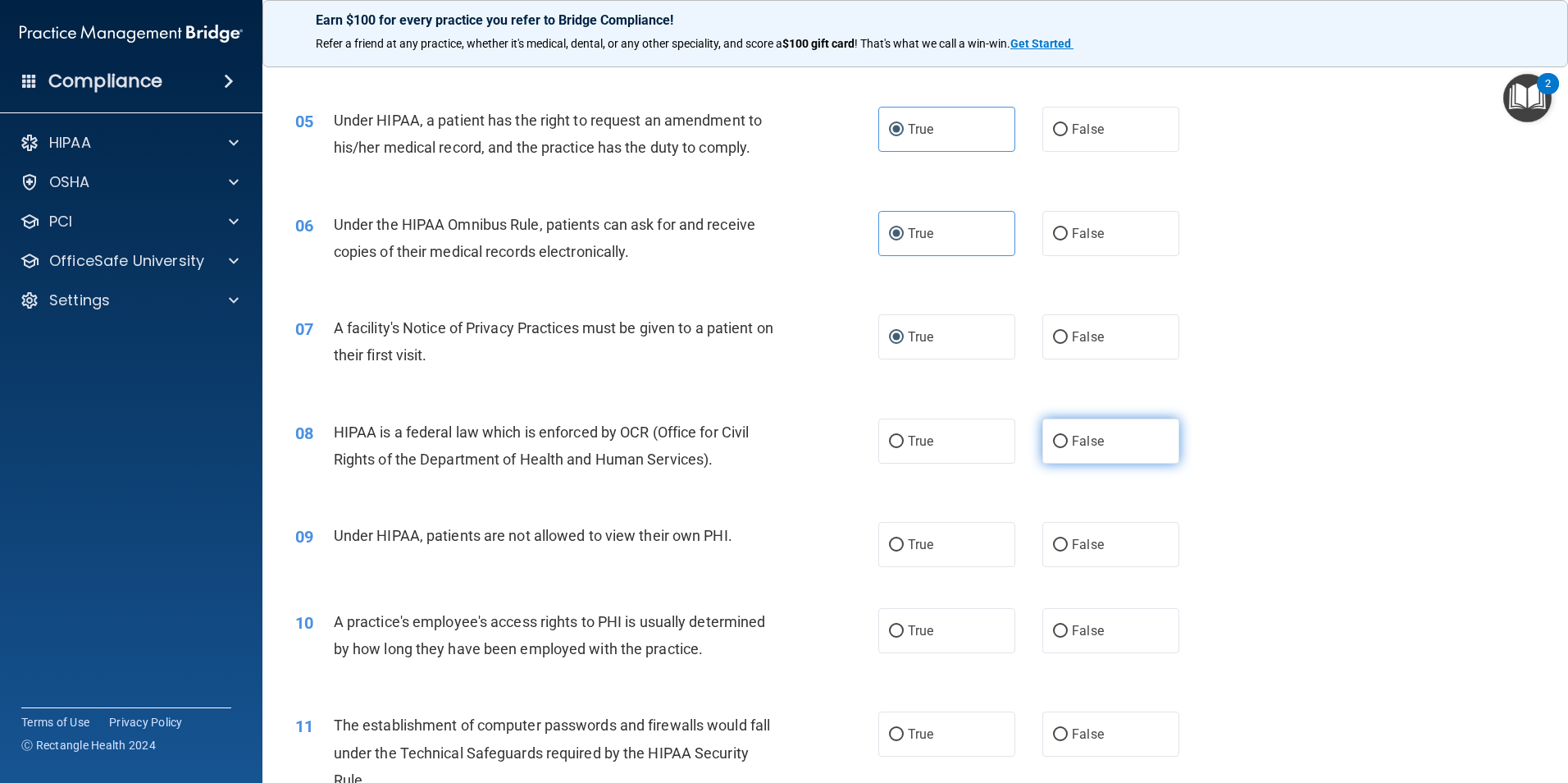
click at [1058, 441] on input "False" at bounding box center [1061, 441] width 15 height 12
radio input "true"
click at [1053, 539] on input "False" at bounding box center [1061, 544] width 15 height 12
radio input "true"
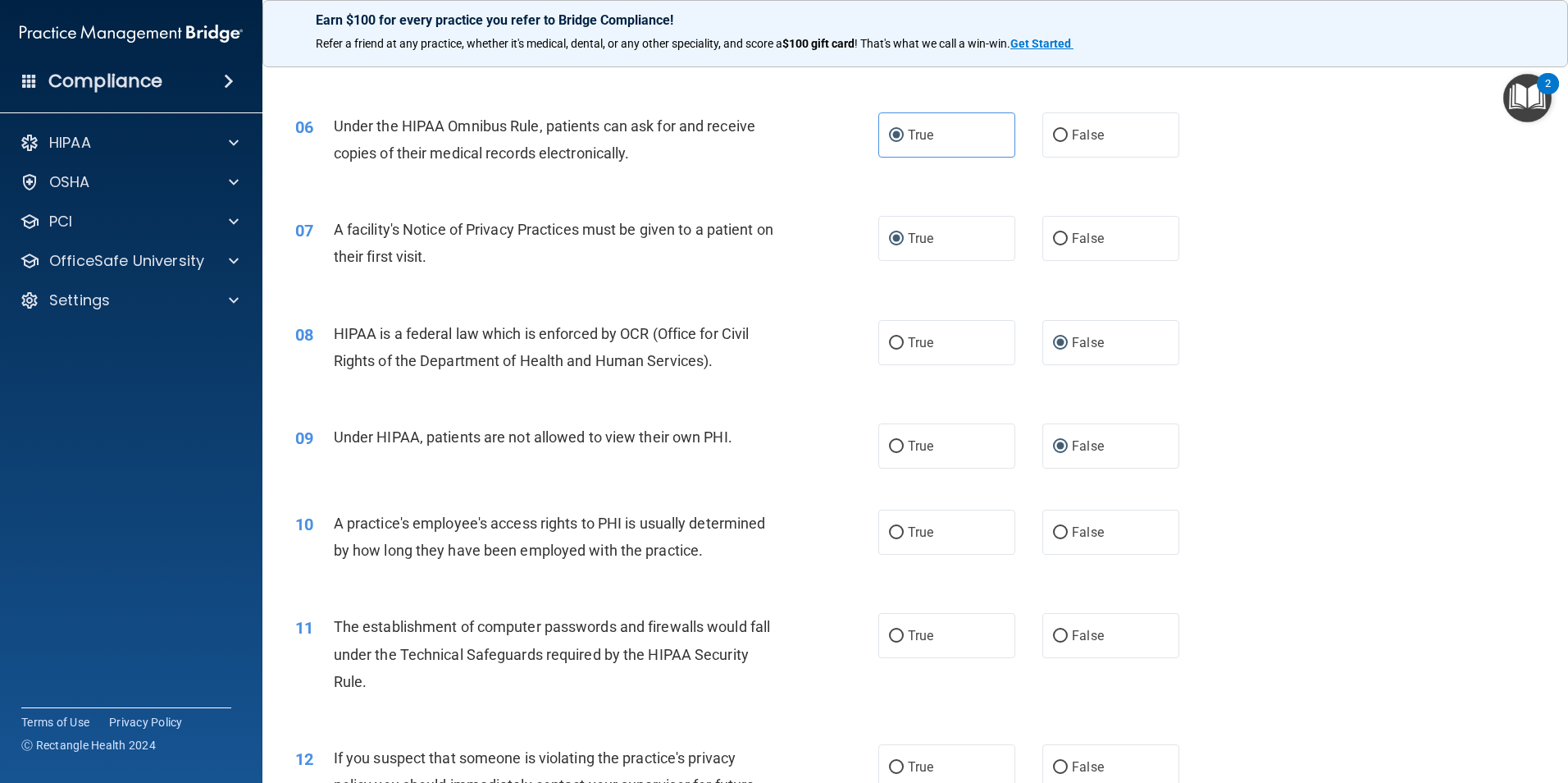
scroll to position [738, 0]
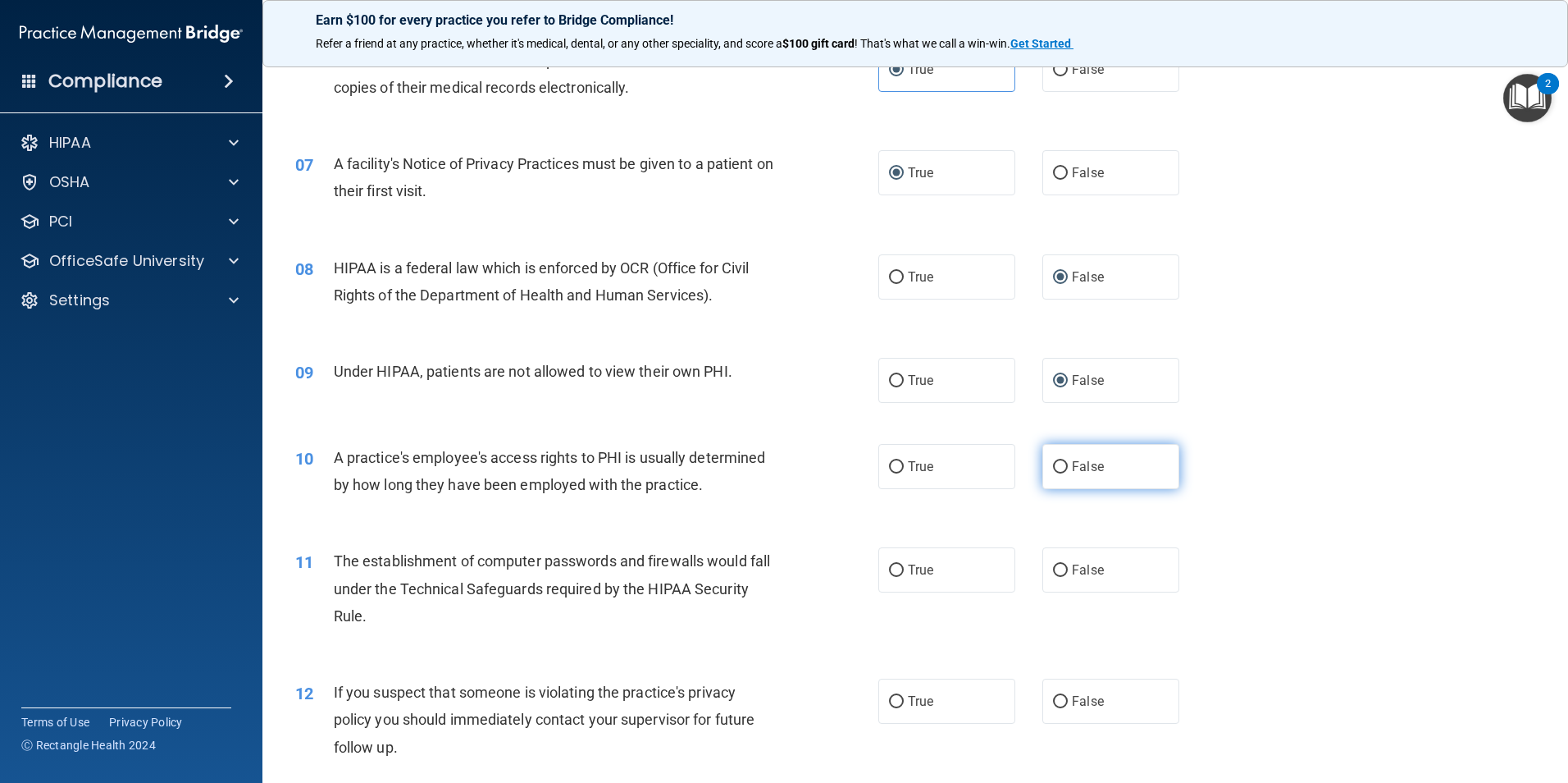
click at [1053, 464] on input "False" at bounding box center [1061, 466] width 15 height 12
radio input "true"
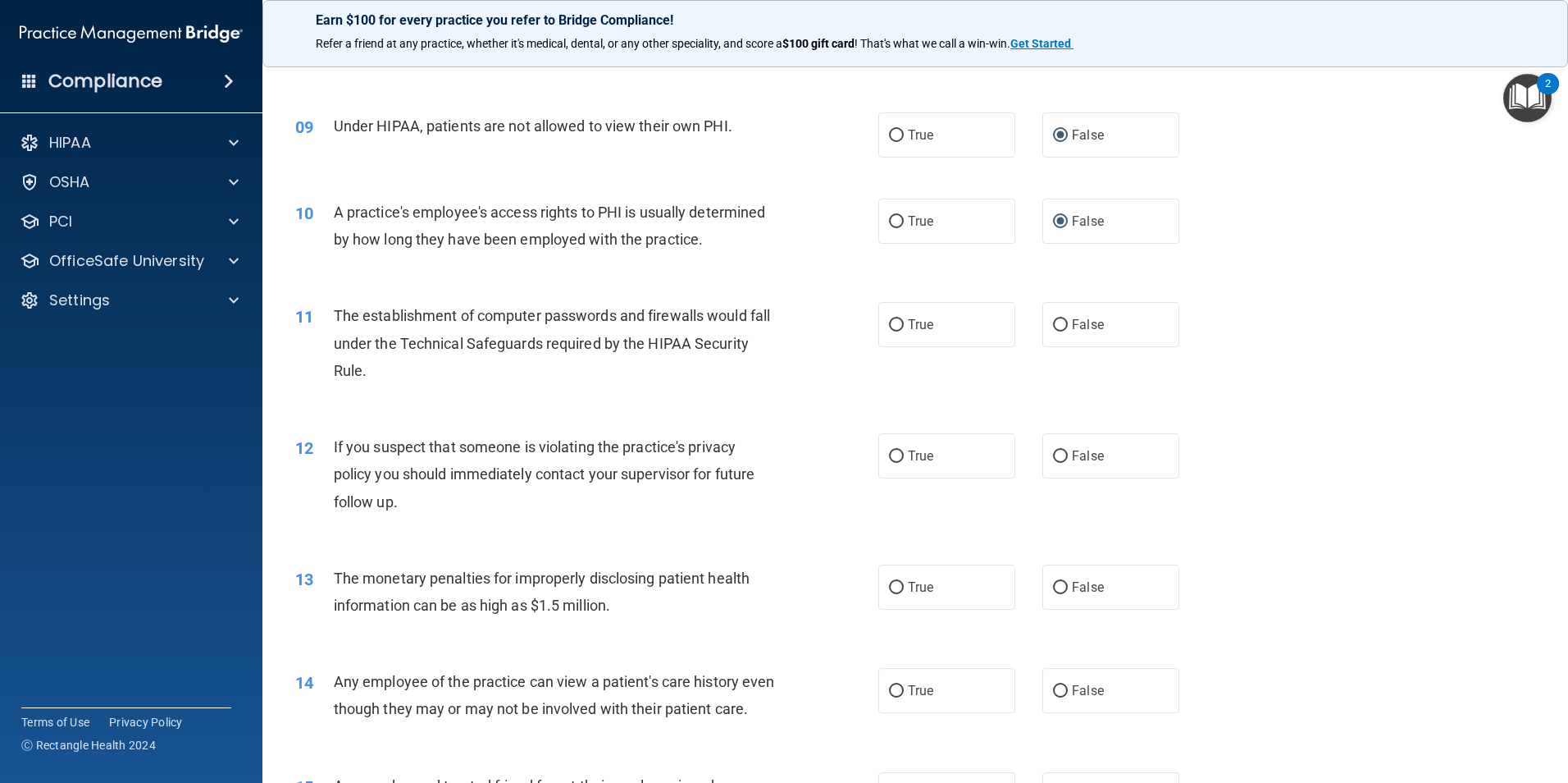
scroll to position [984, 0]
click at [908, 324] on span "True" at bounding box center [920, 323] width 25 height 16
click at [903, 324] on input "True" at bounding box center [896, 324] width 15 height 12
radio input "true"
click at [908, 455] on span "True" at bounding box center [920, 454] width 25 height 16
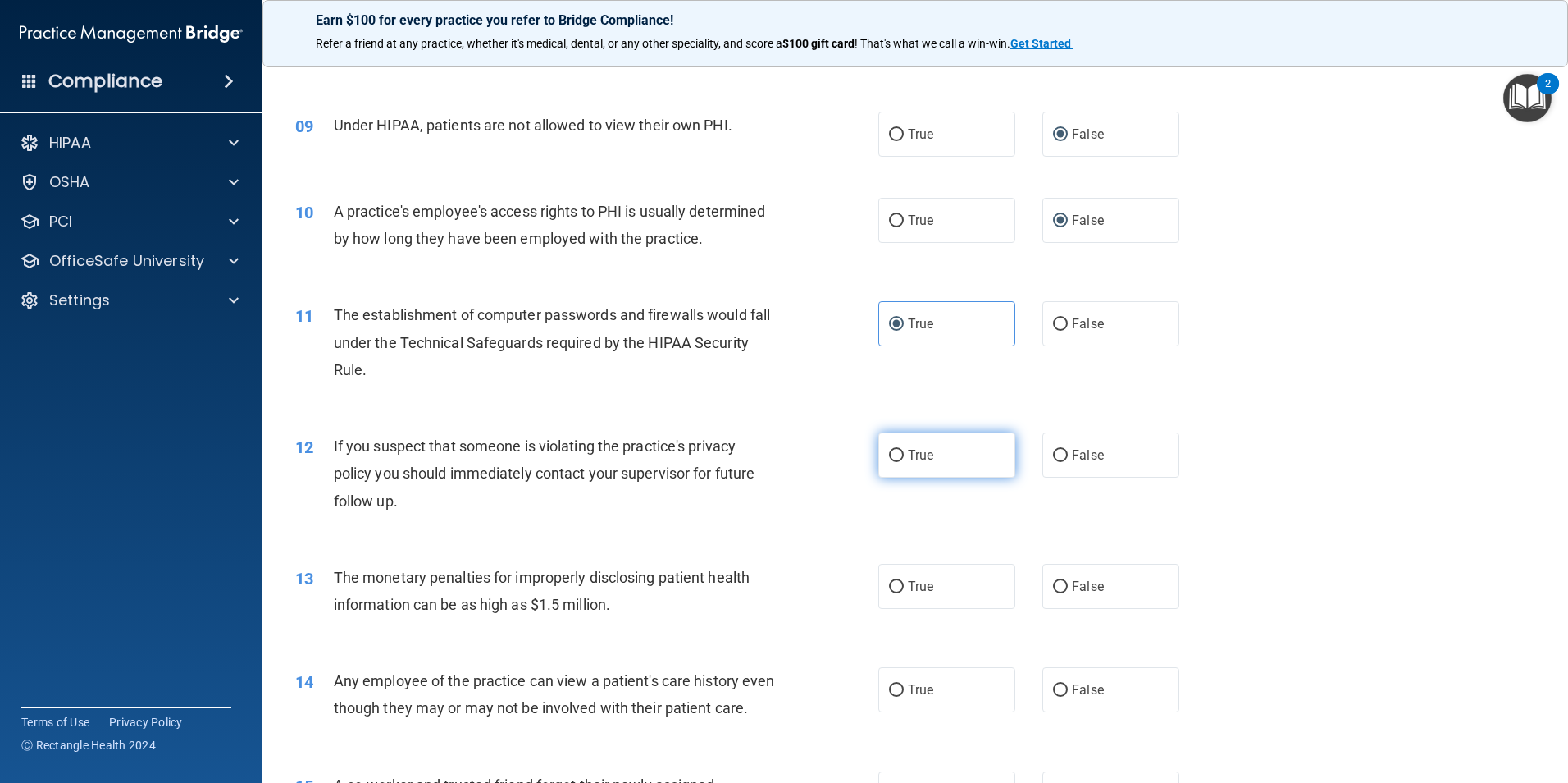
click at [903, 455] on input "True" at bounding box center [896, 455] width 15 height 12
radio input "true"
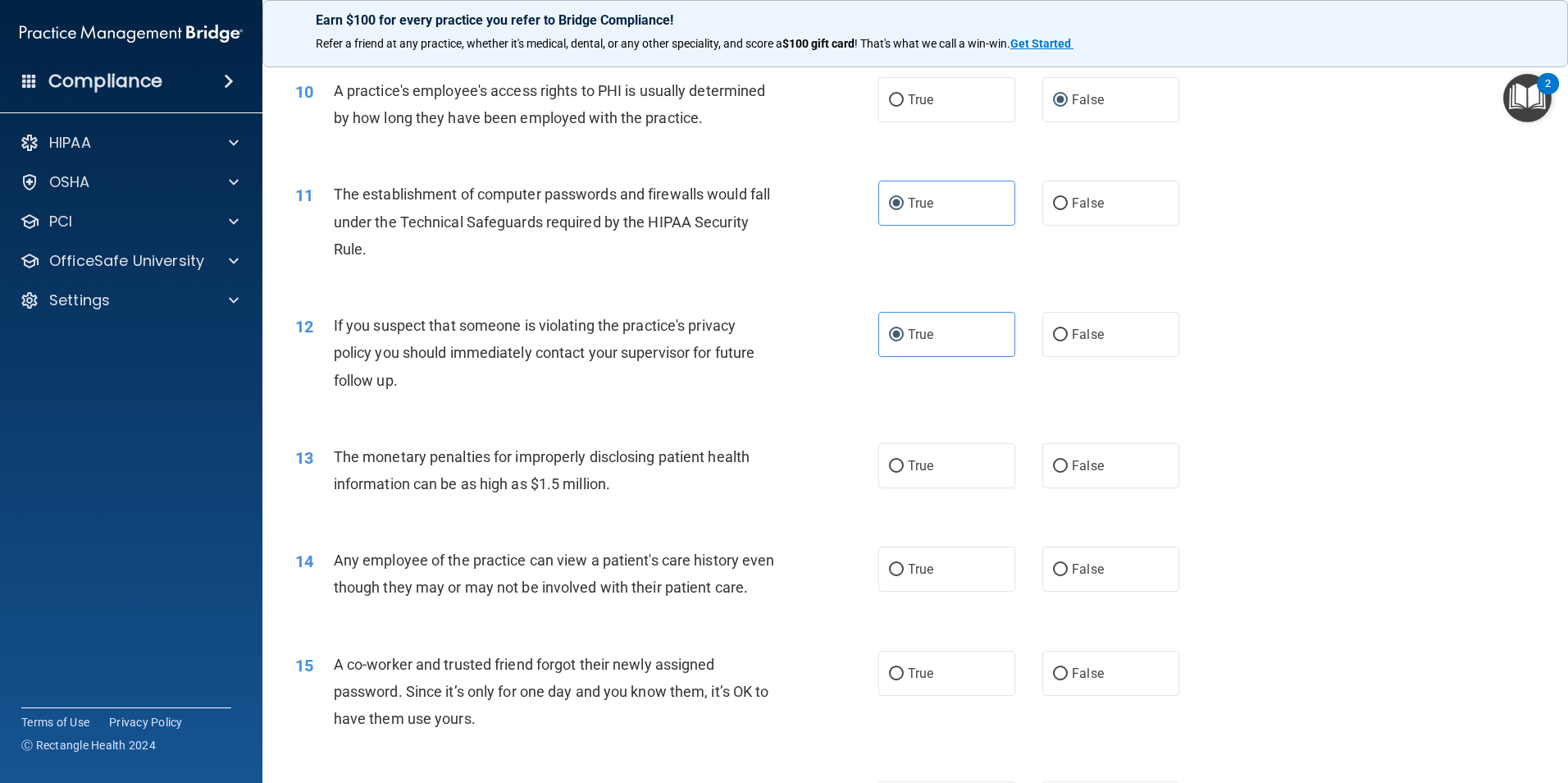
scroll to position [1231, 0]
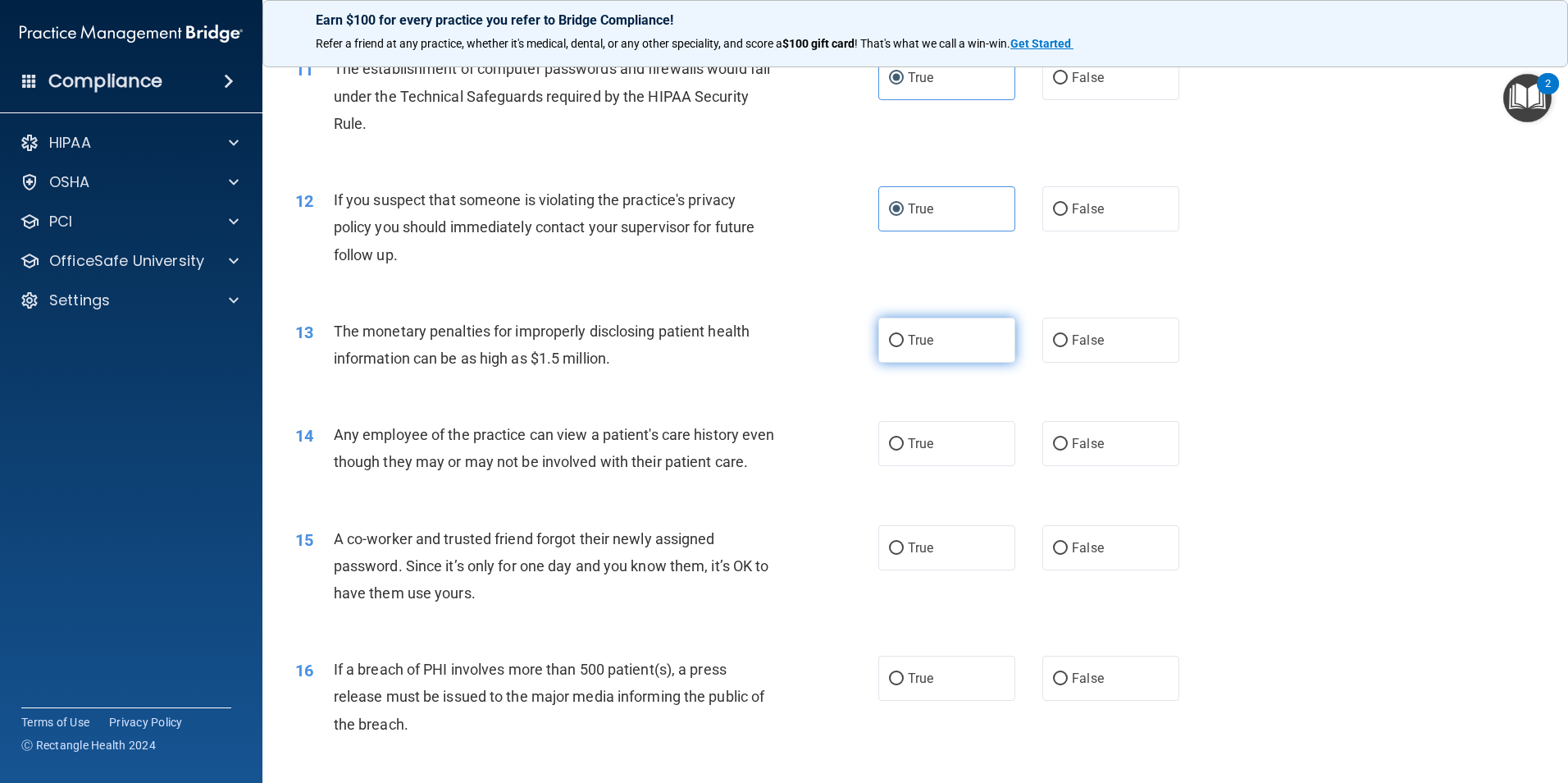
click at [878, 341] on label "True" at bounding box center [946, 340] width 137 height 45
click at [888, 341] on input "True" at bounding box center [896, 340] width 15 height 12
radio input "true"
click at [913, 441] on span "True" at bounding box center [920, 443] width 25 height 16
drag, startPoint x: 913, startPoint y: 441, endPoint x: 895, endPoint y: 442, distance: 18.0
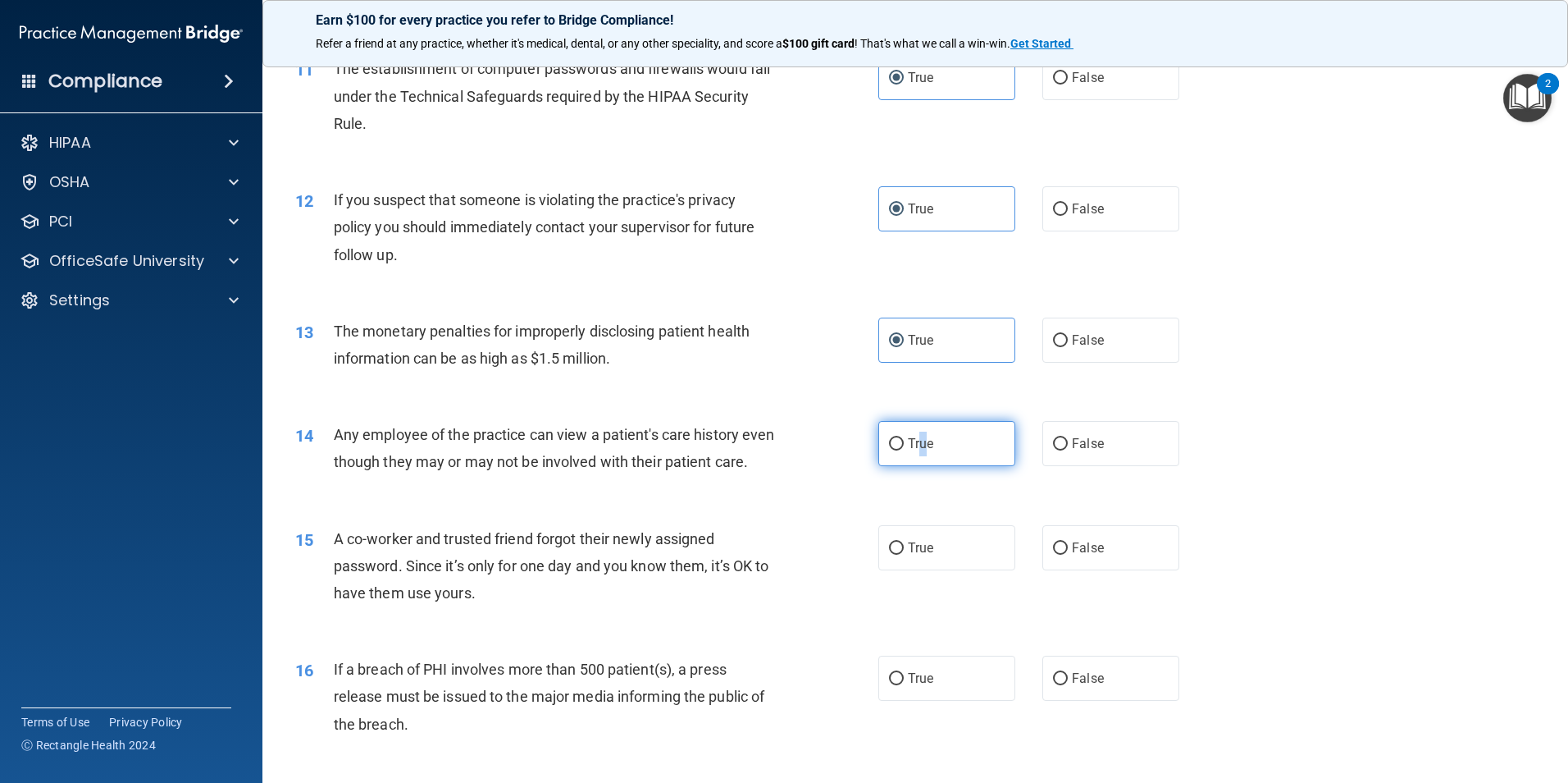
click at [895, 442] on input "True" at bounding box center [896, 444] width 15 height 12
radio input "true"
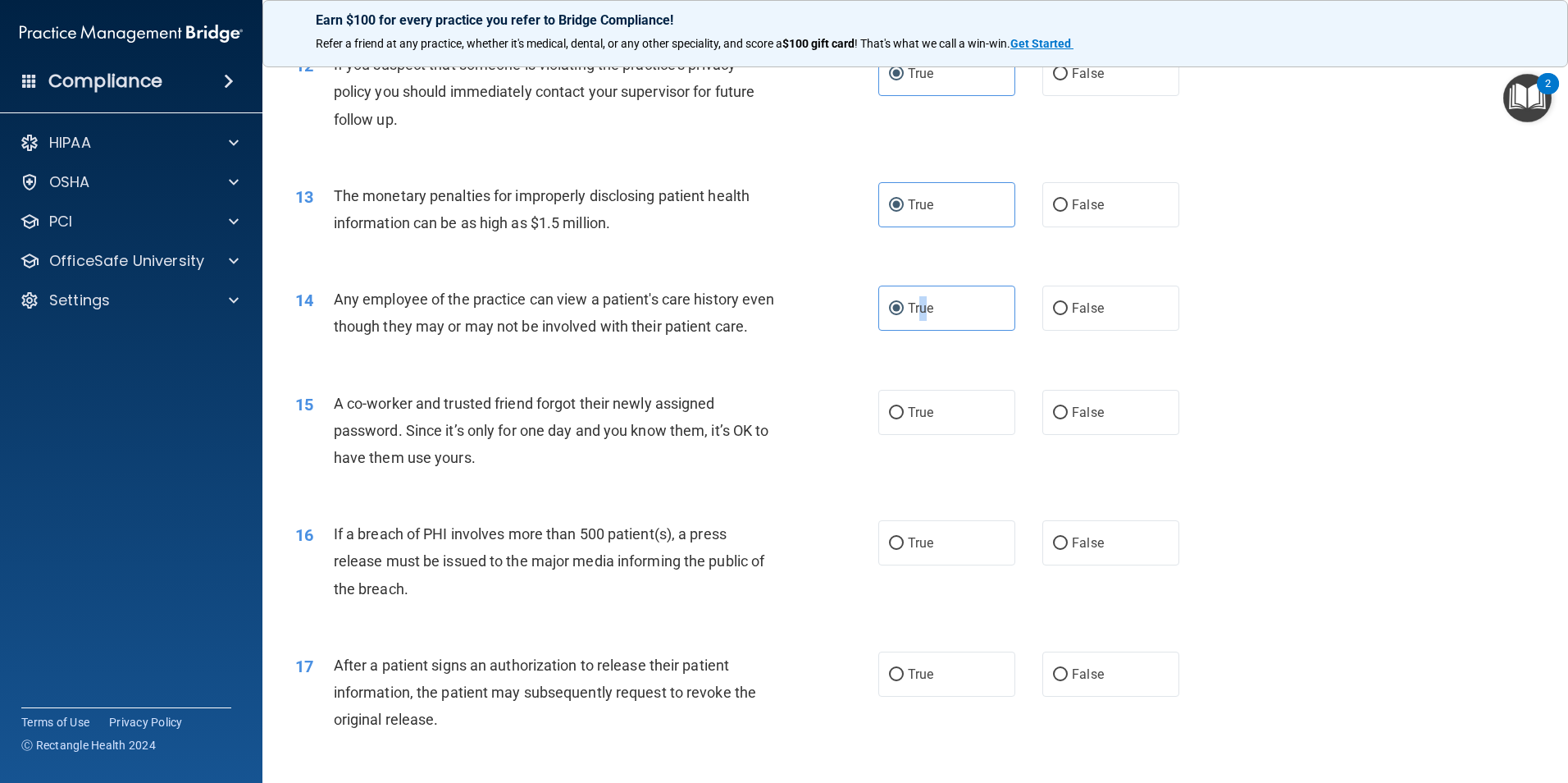
scroll to position [1395, 0]
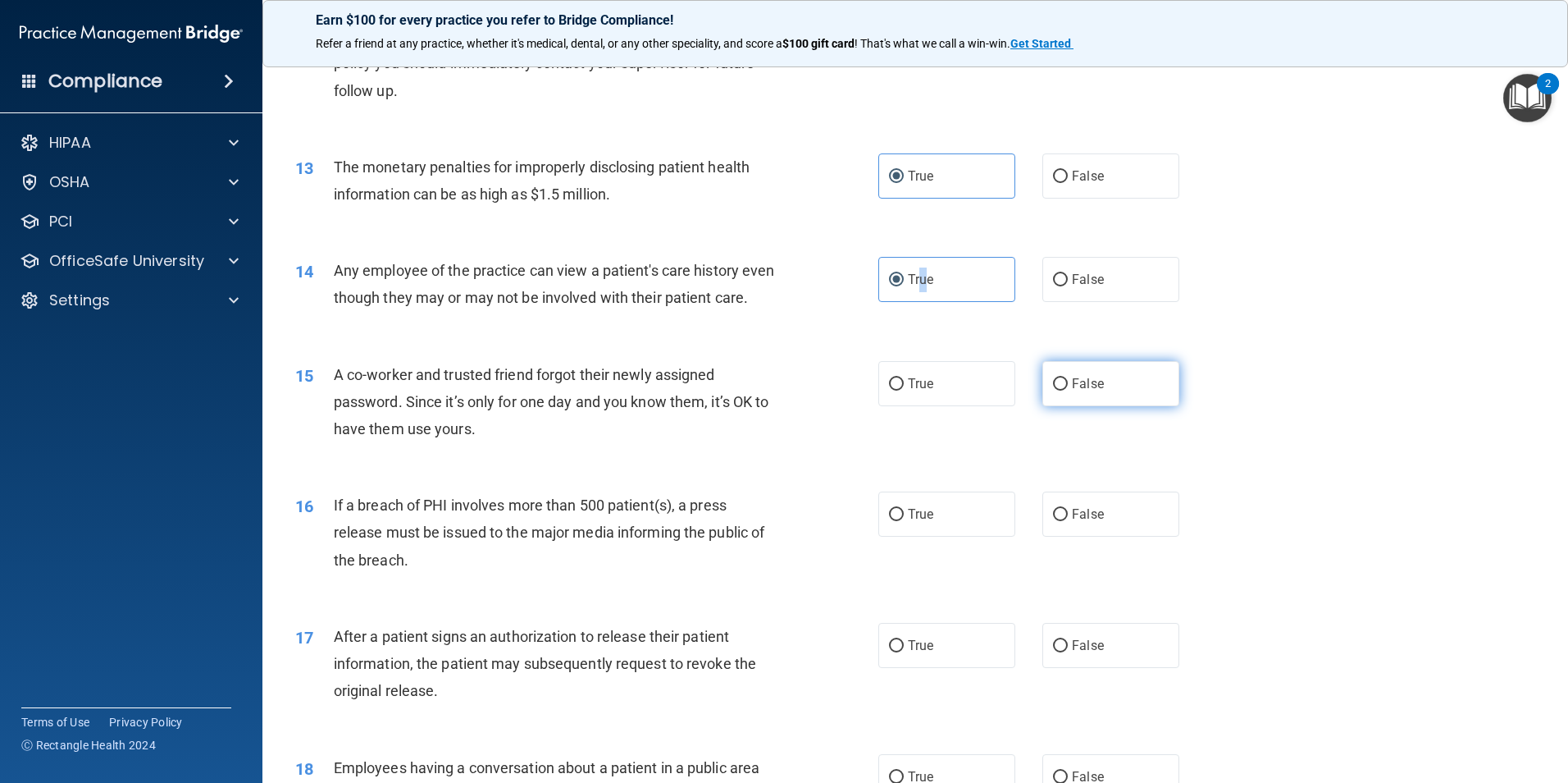
click at [1054, 391] on input "False" at bounding box center [1061, 384] width 15 height 12
radio input "true"
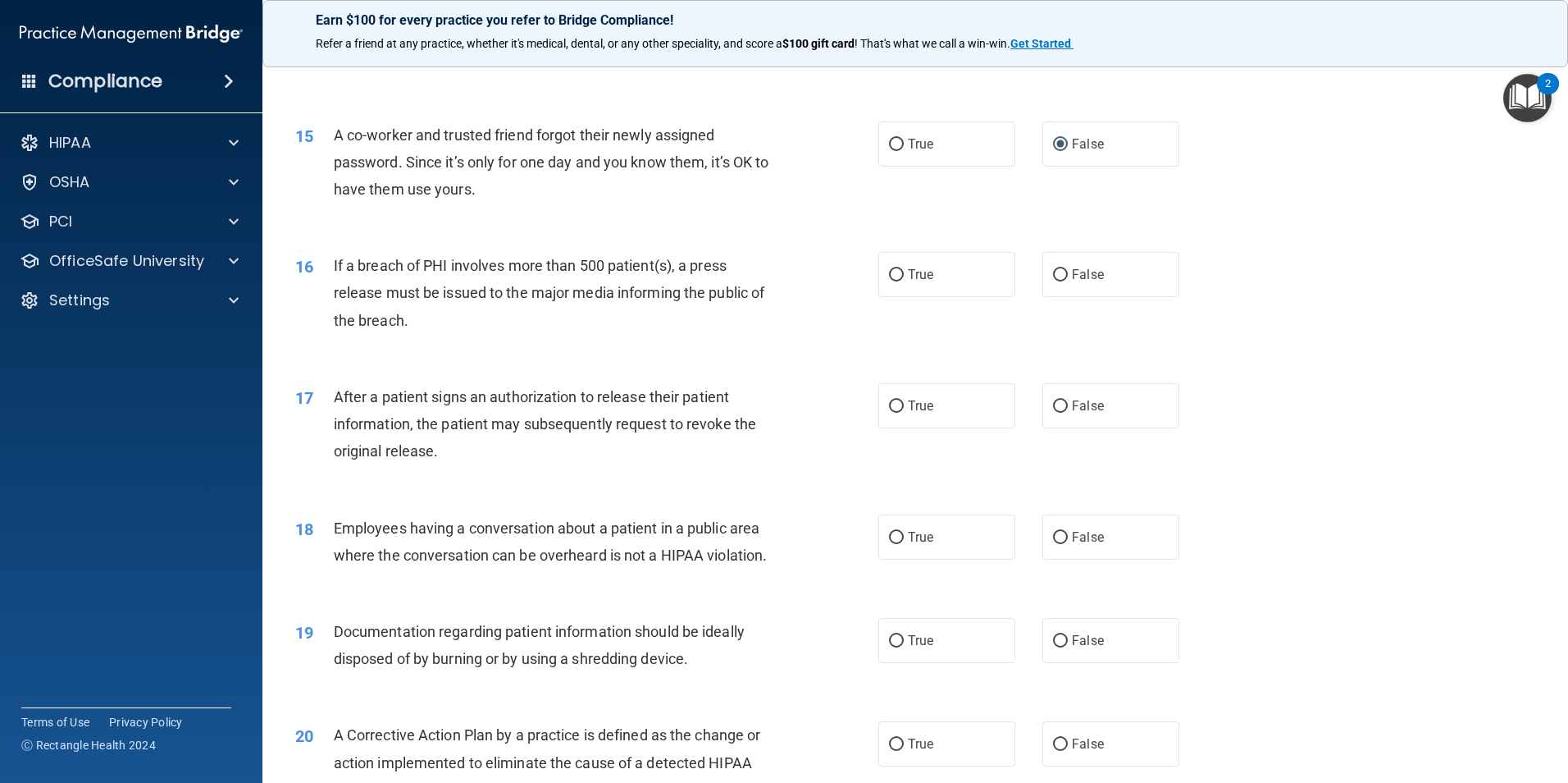
scroll to position [1641, 0]
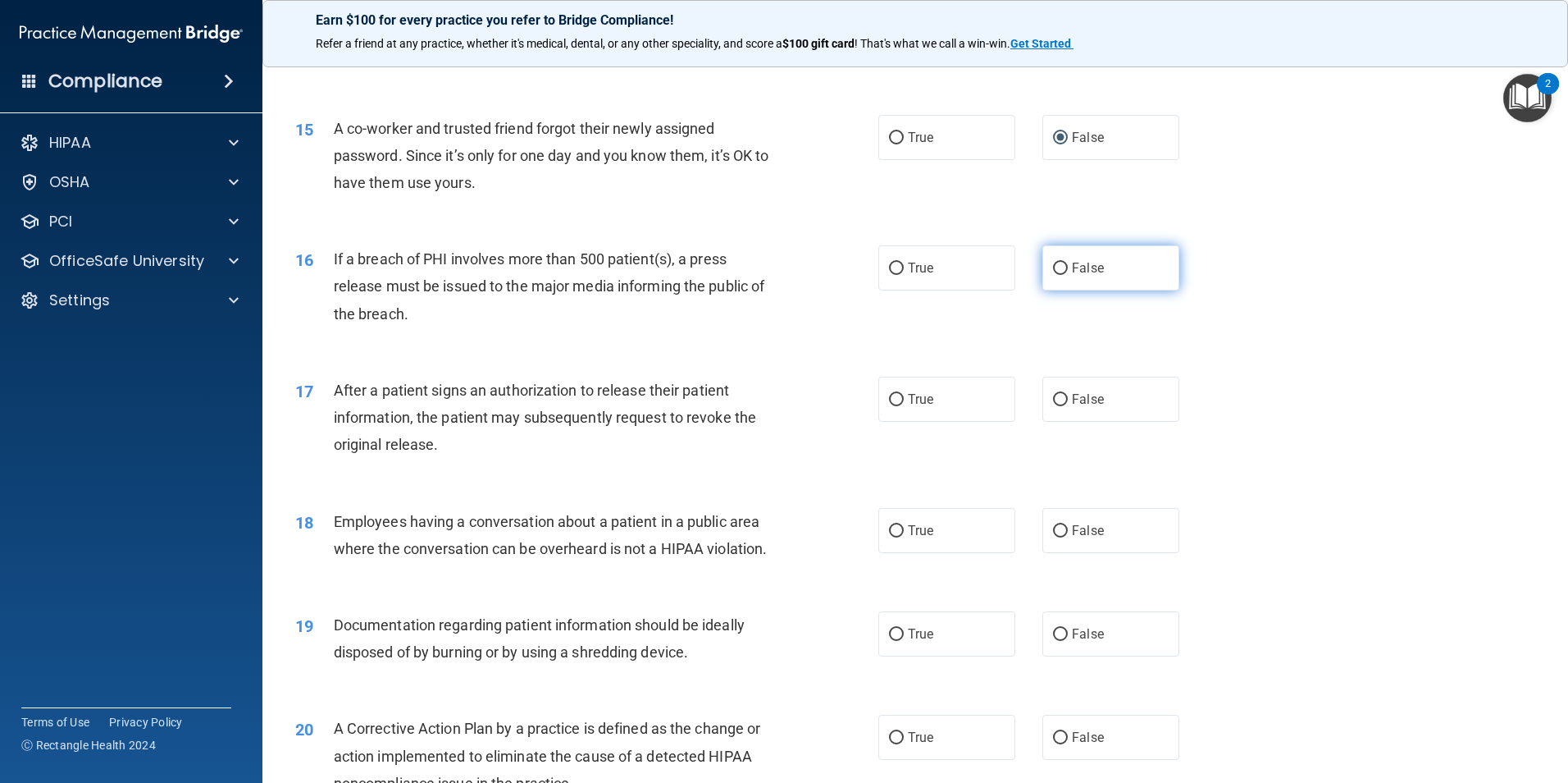
click at [1056, 274] on input "False" at bounding box center [1061, 268] width 15 height 12
radio input "true"
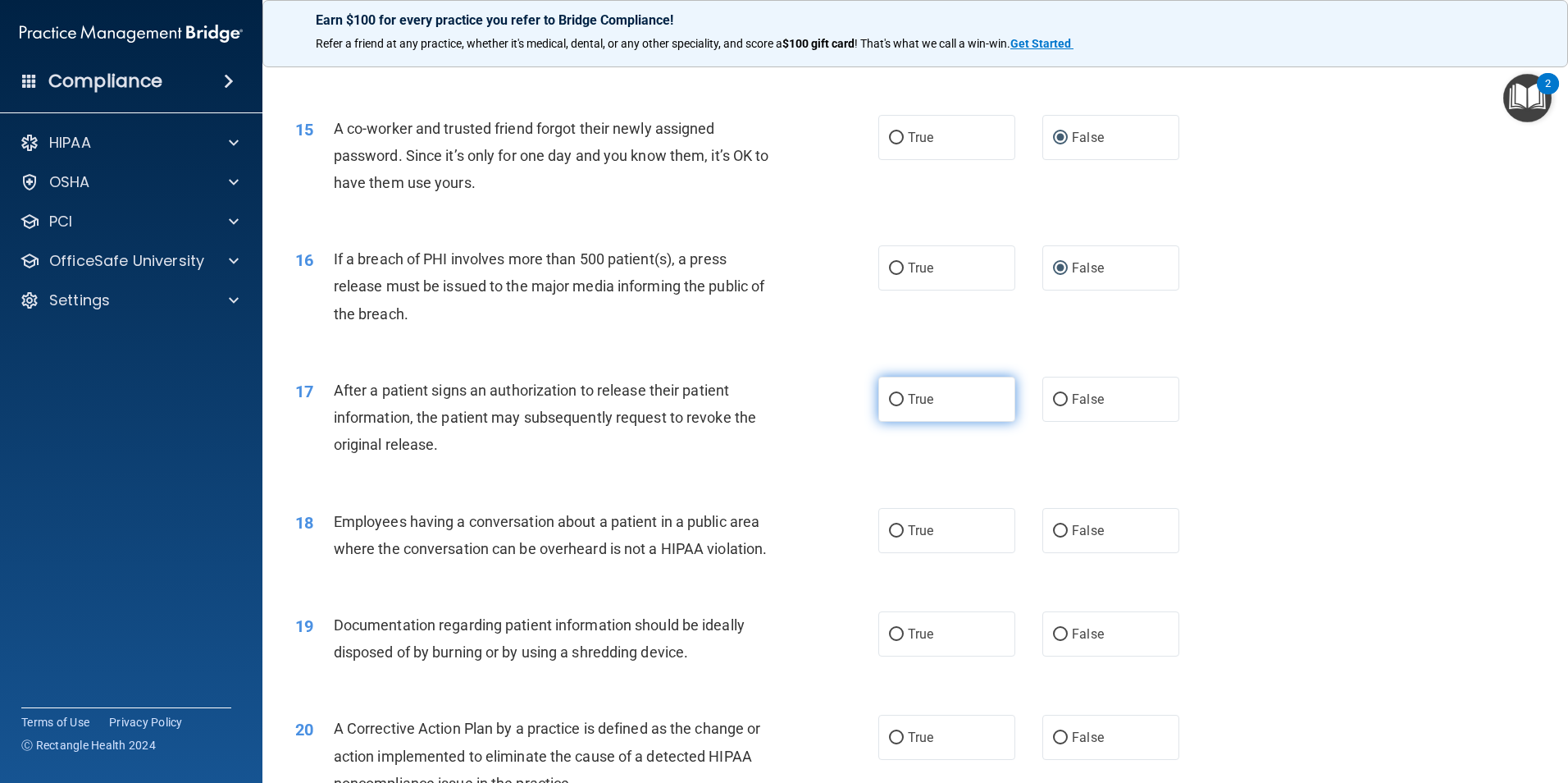
click at [889, 406] on input "True" at bounding box center [896, 399] width 15 height 12
radio input "true"
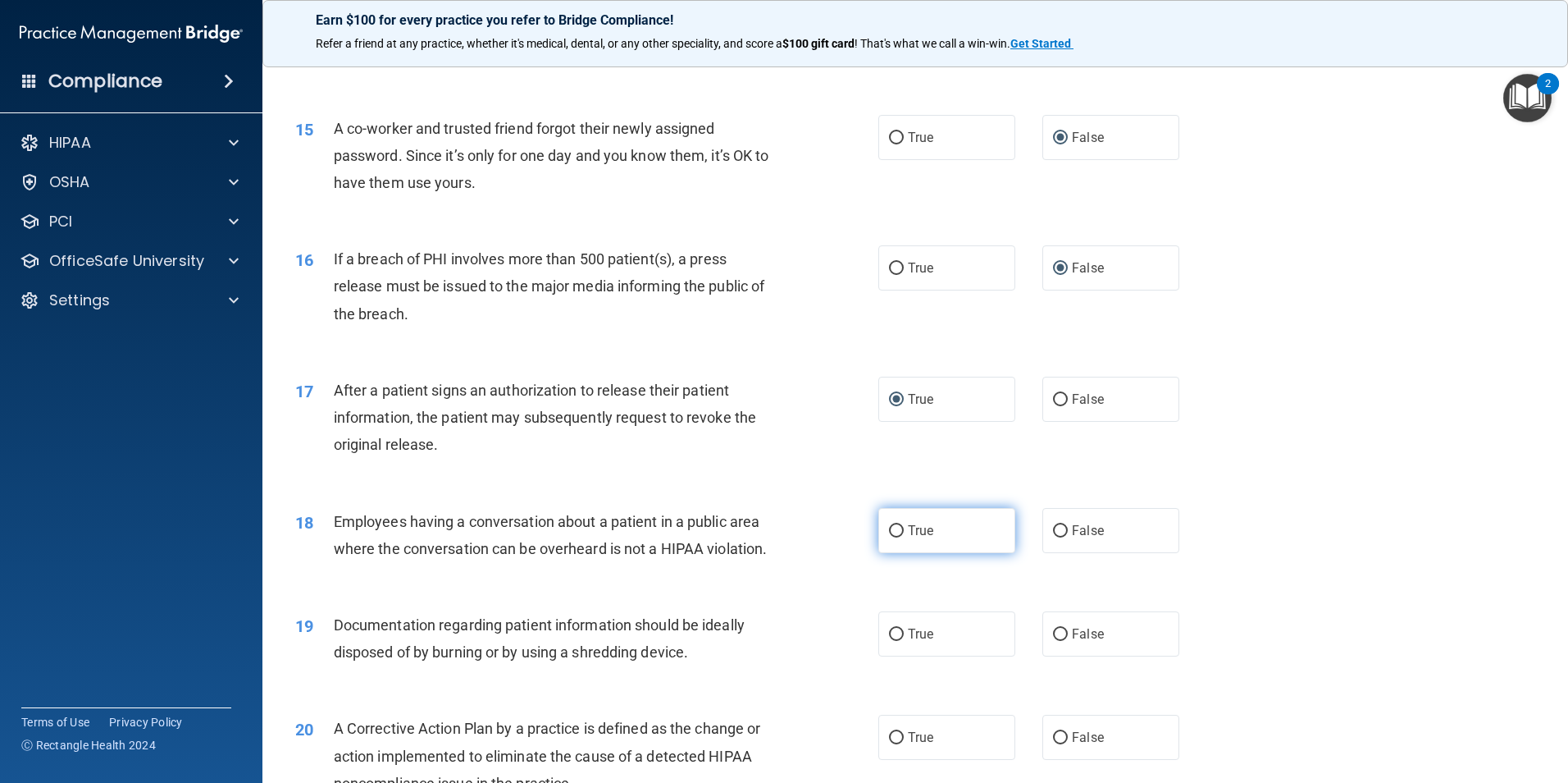
click at [895, 538] on input "True" at bounding box center [896, 531] width 15 height 12
radio input "true"
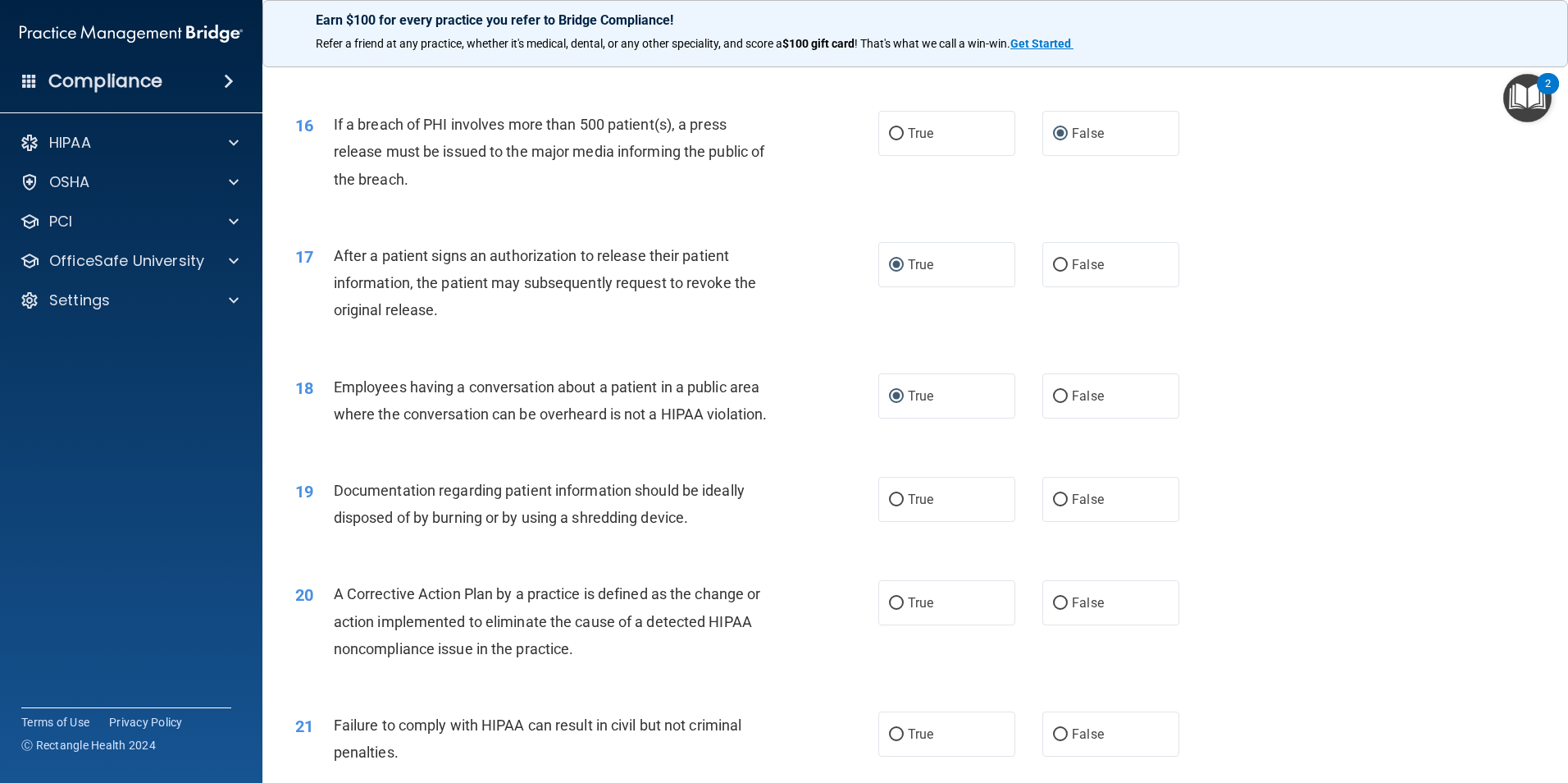
scroll to position [1805, 0]
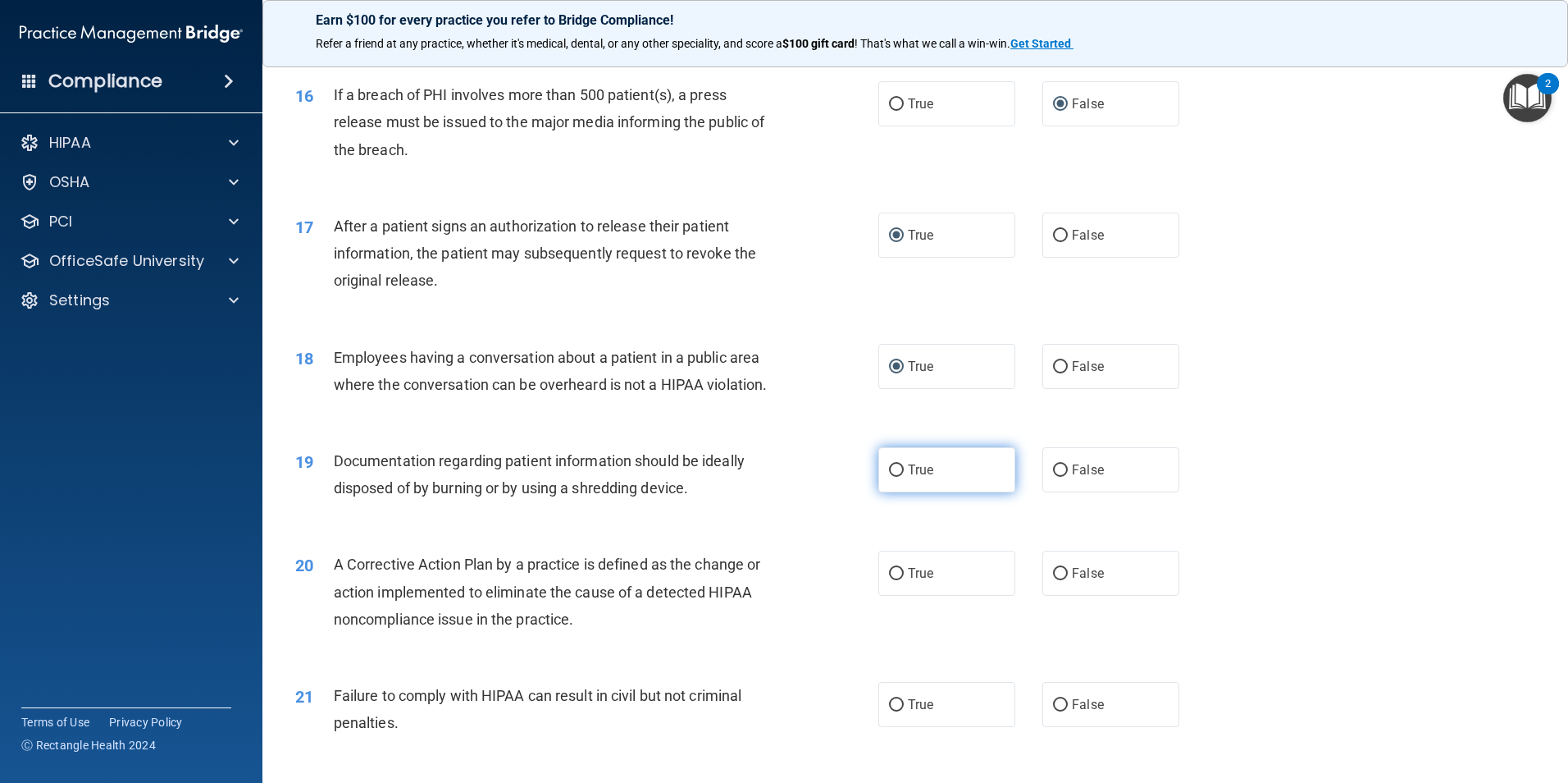
click at [891, 477] on input "True" at bounding box center [896, 470] width 15 height 12
radio input "true"
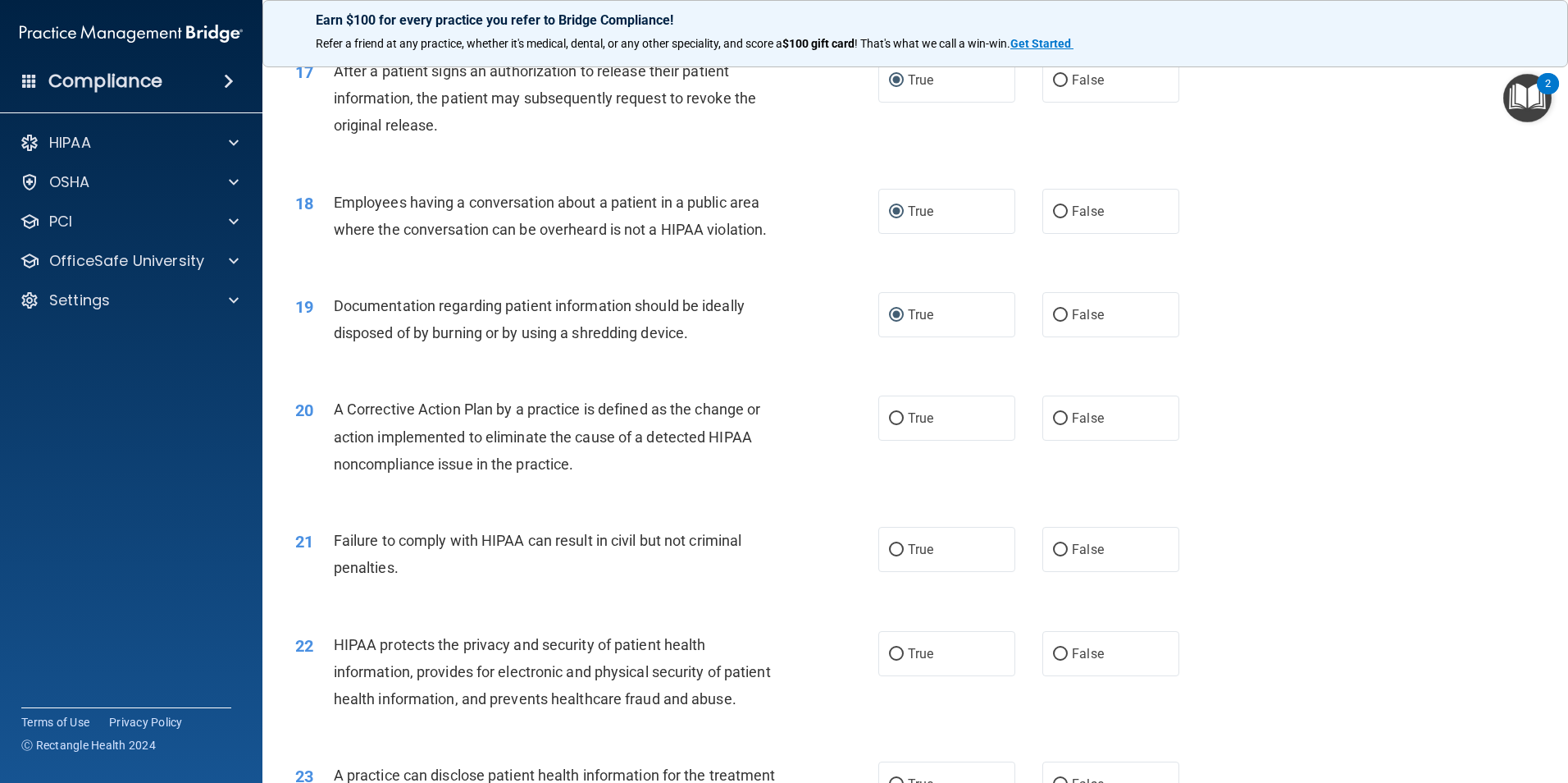
scroll to position [1969, 0]
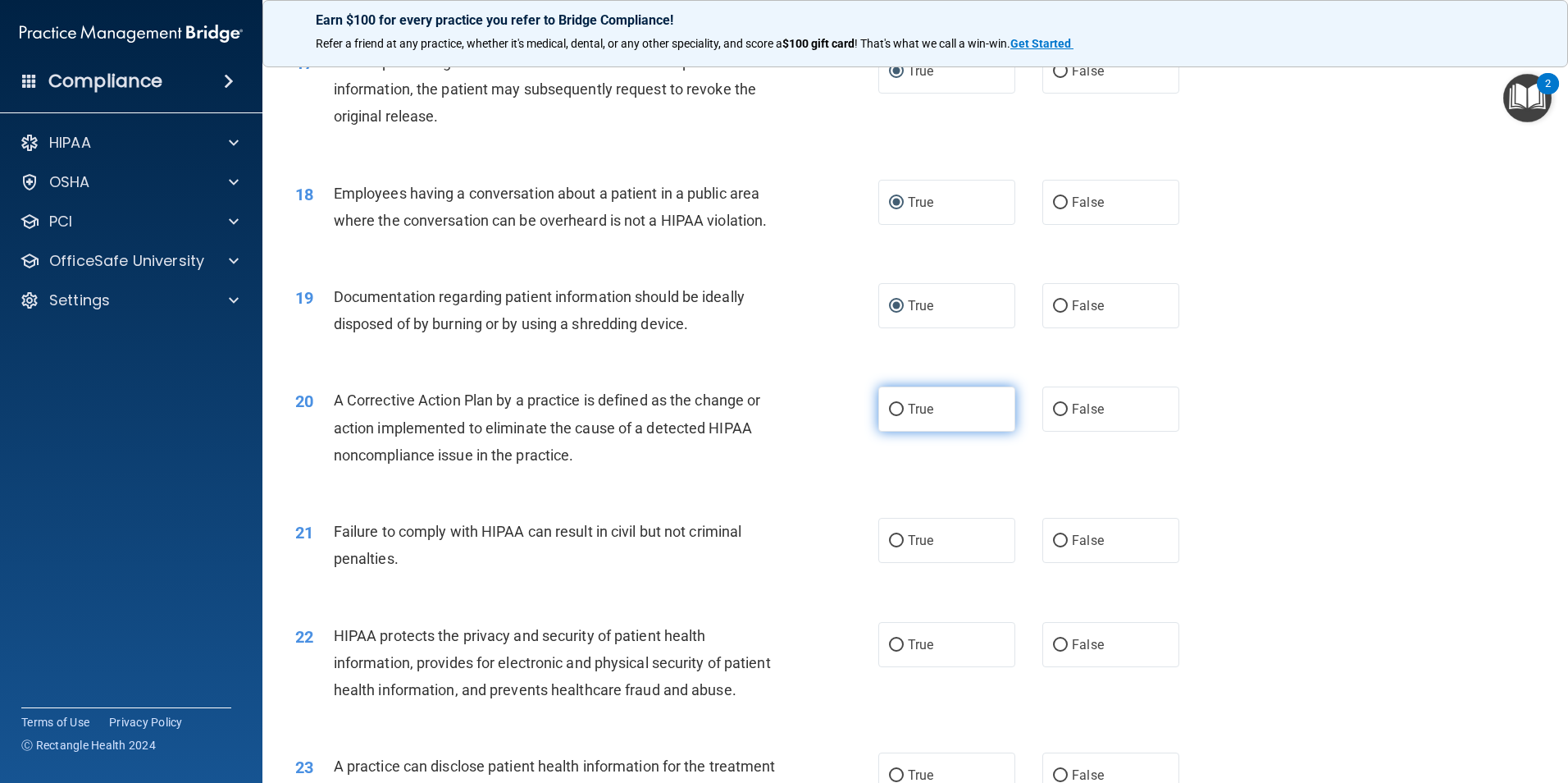
click at [896, 416] on input "True" at bounding box center [896, 409] width 15 height 12
radio input "true"
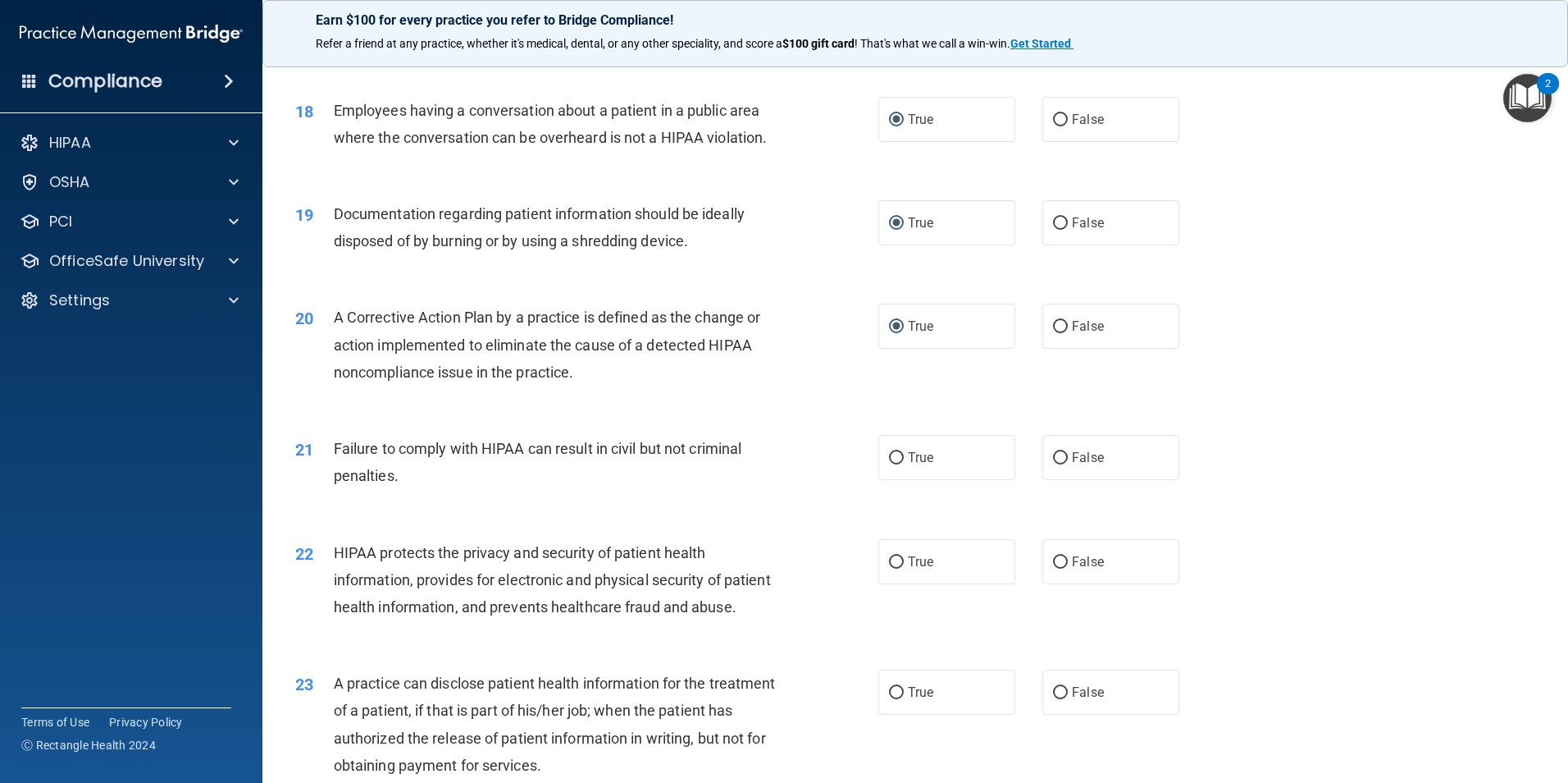
scroll to position [2133, 0]
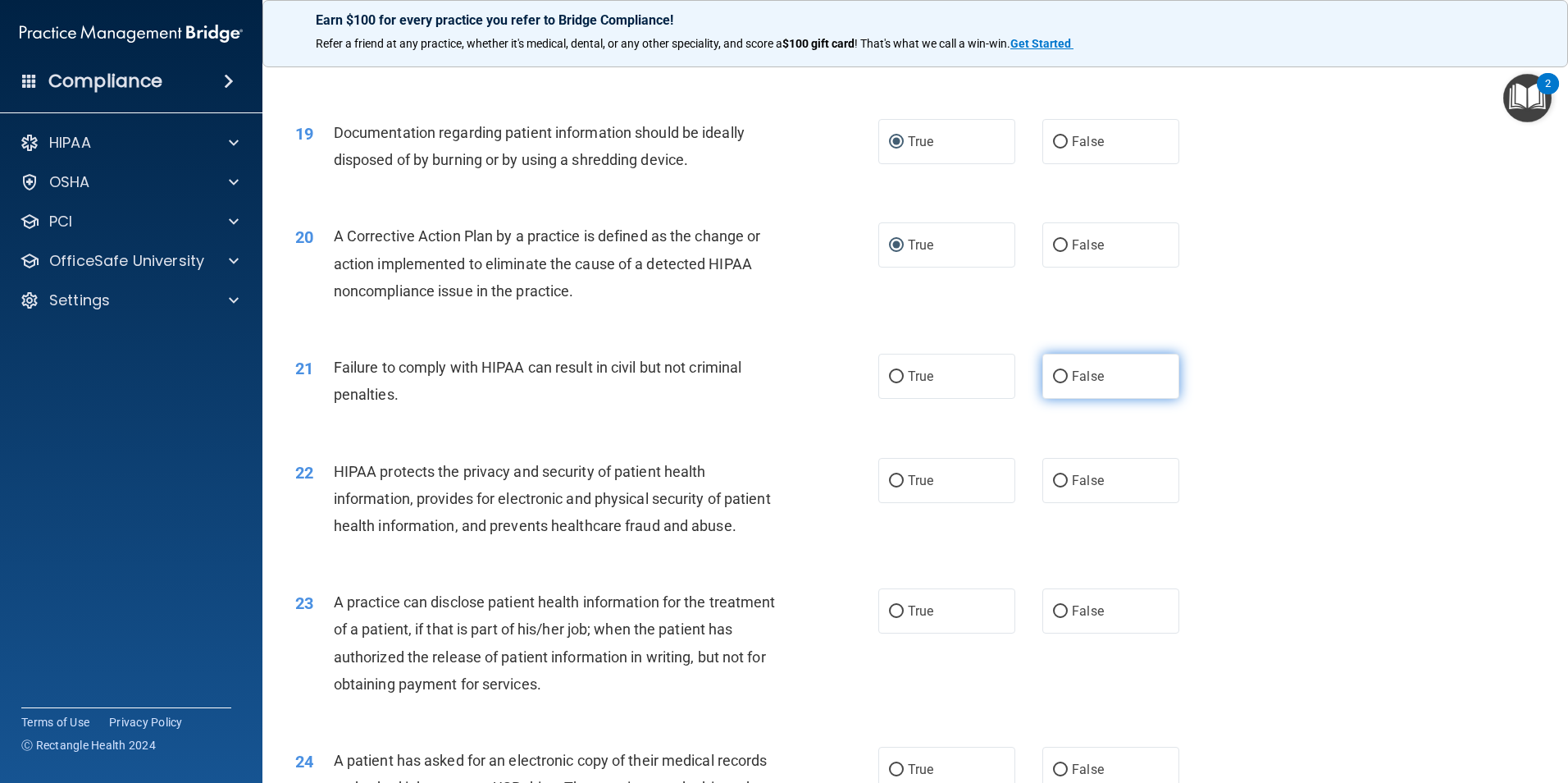
click at [1062, 398] on label "False" at bounding box center [1110, 377] width 137 height 45
click at [1062, 383] on input "False" at bounding box center [1061, 377] width 15 height 12
radio input "true"
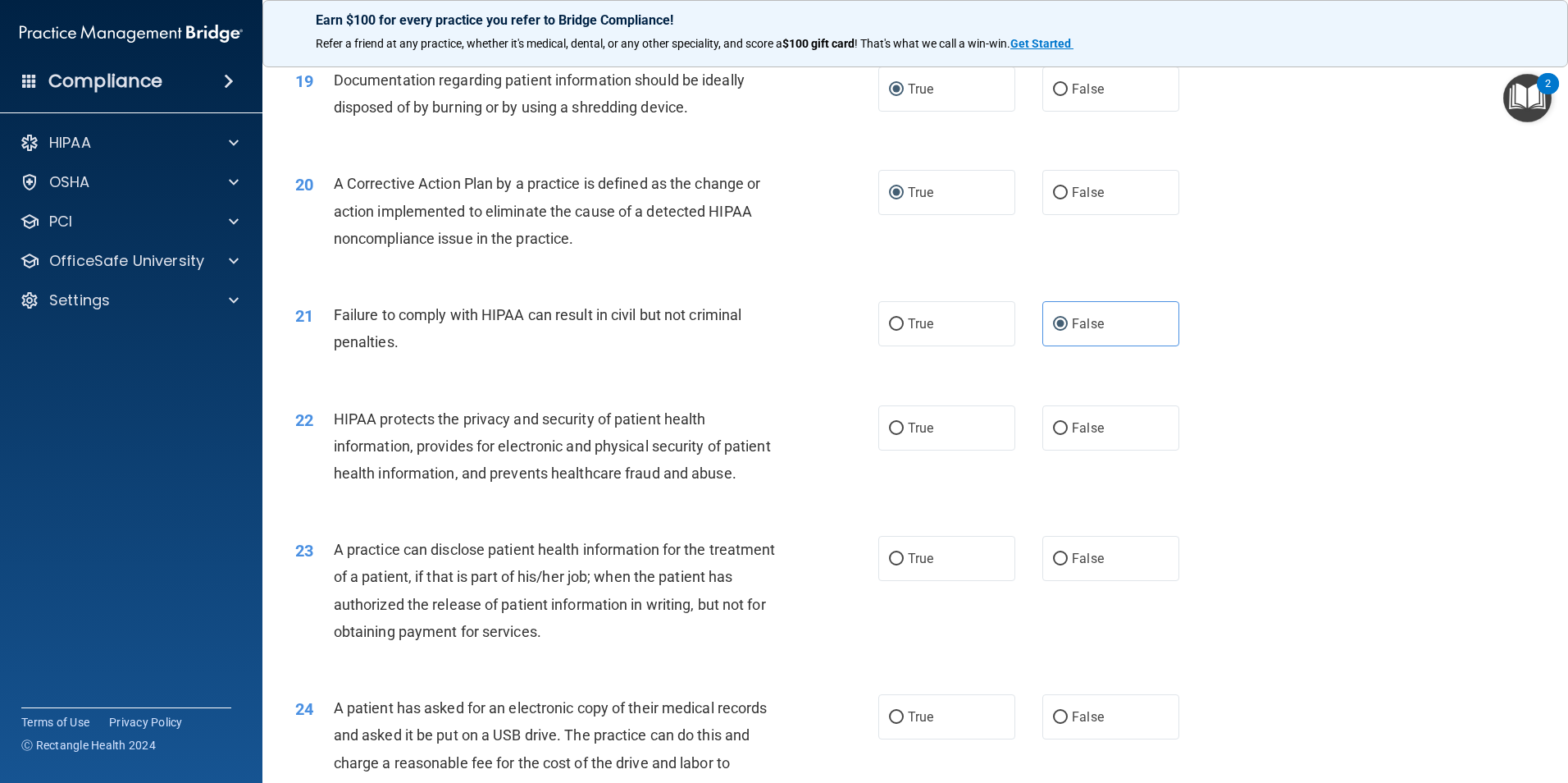
scroll to position [2215, 0]
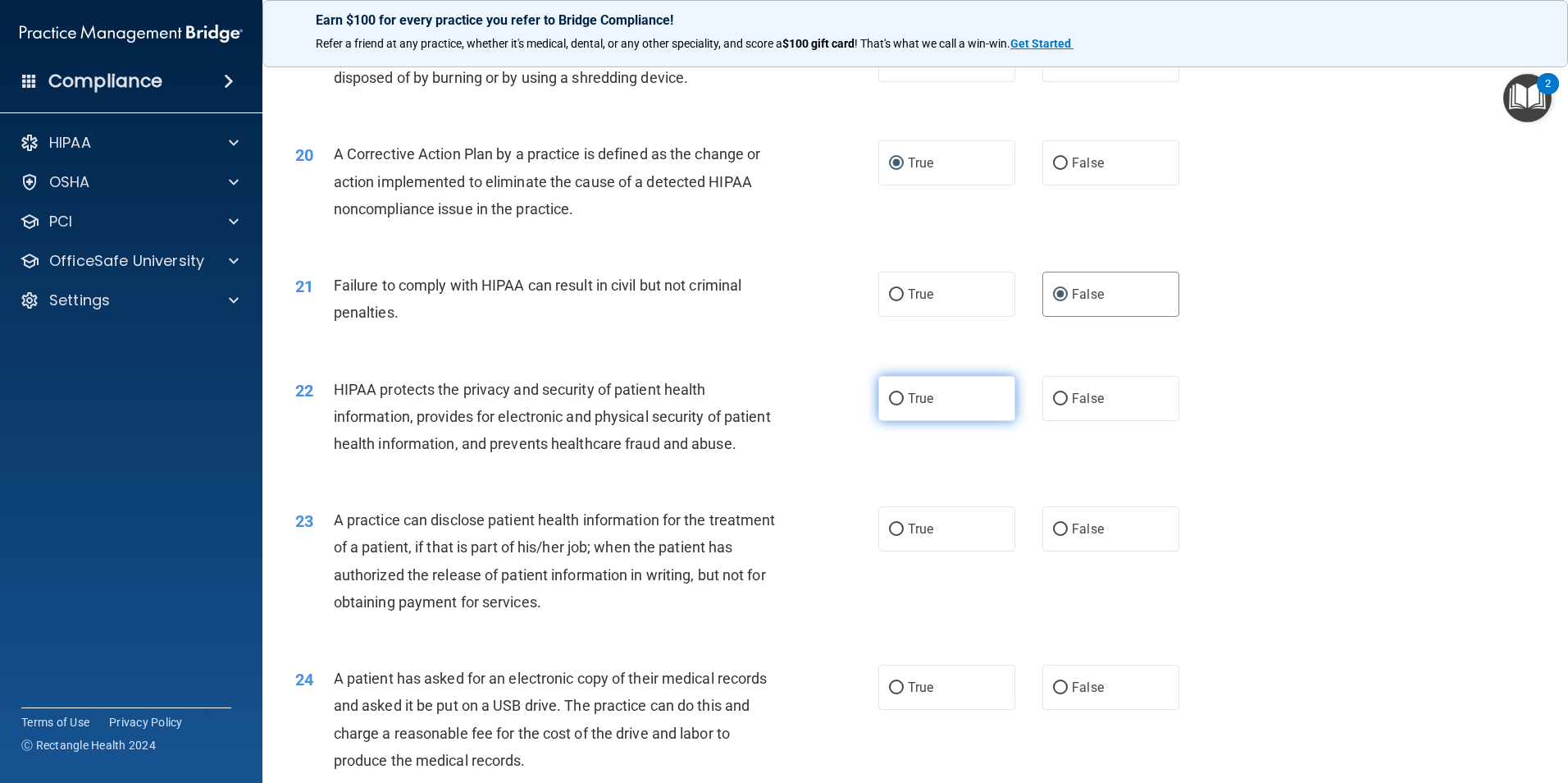
click at [900, 421] on label "True" at bounding box center [946, 398] width 137 height 45
click at [900, 406] on input "True" at bounding box center [896, 399] width 15 height 12
radio input "true"
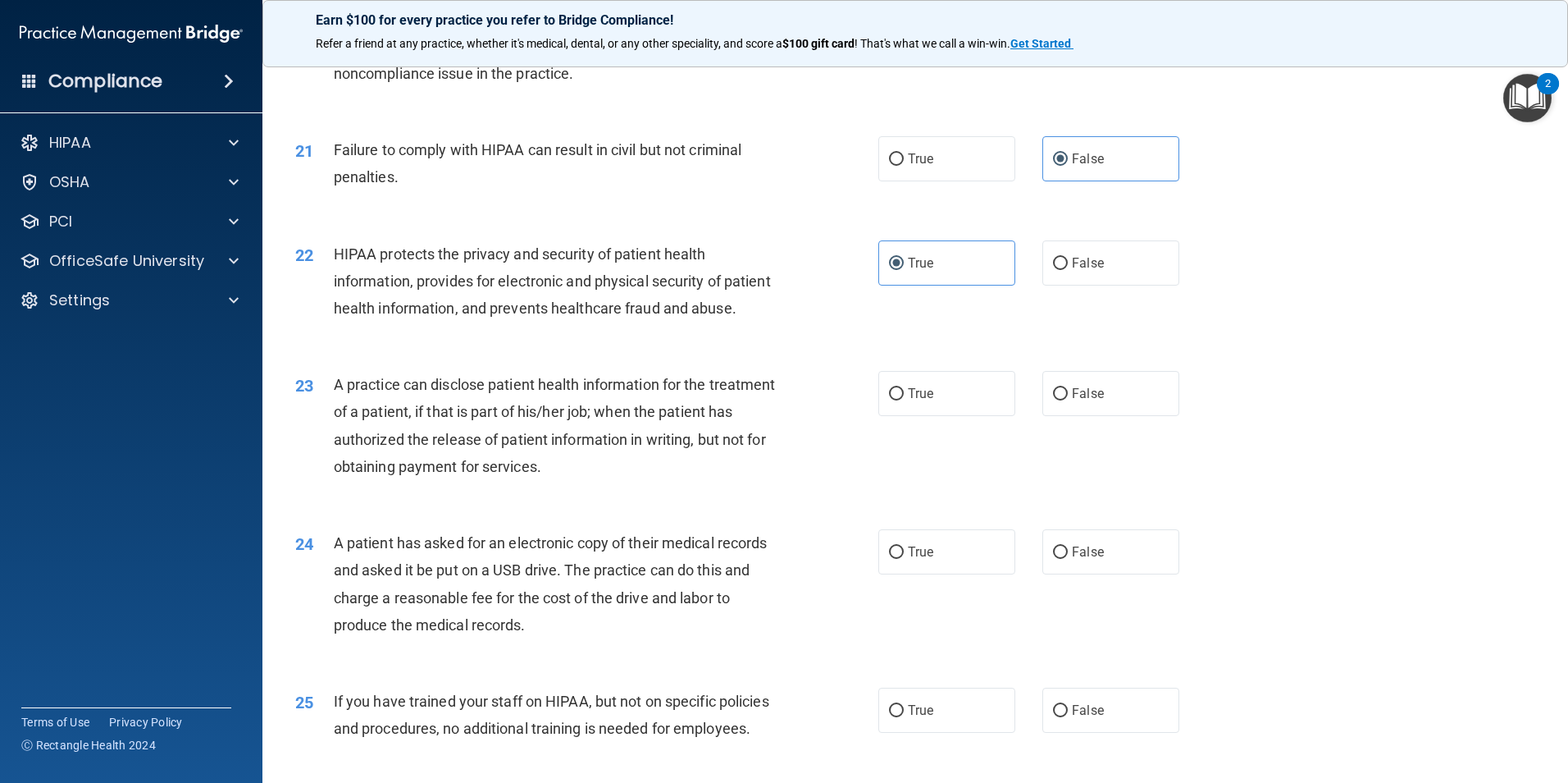
scroll to position [2379, 0]
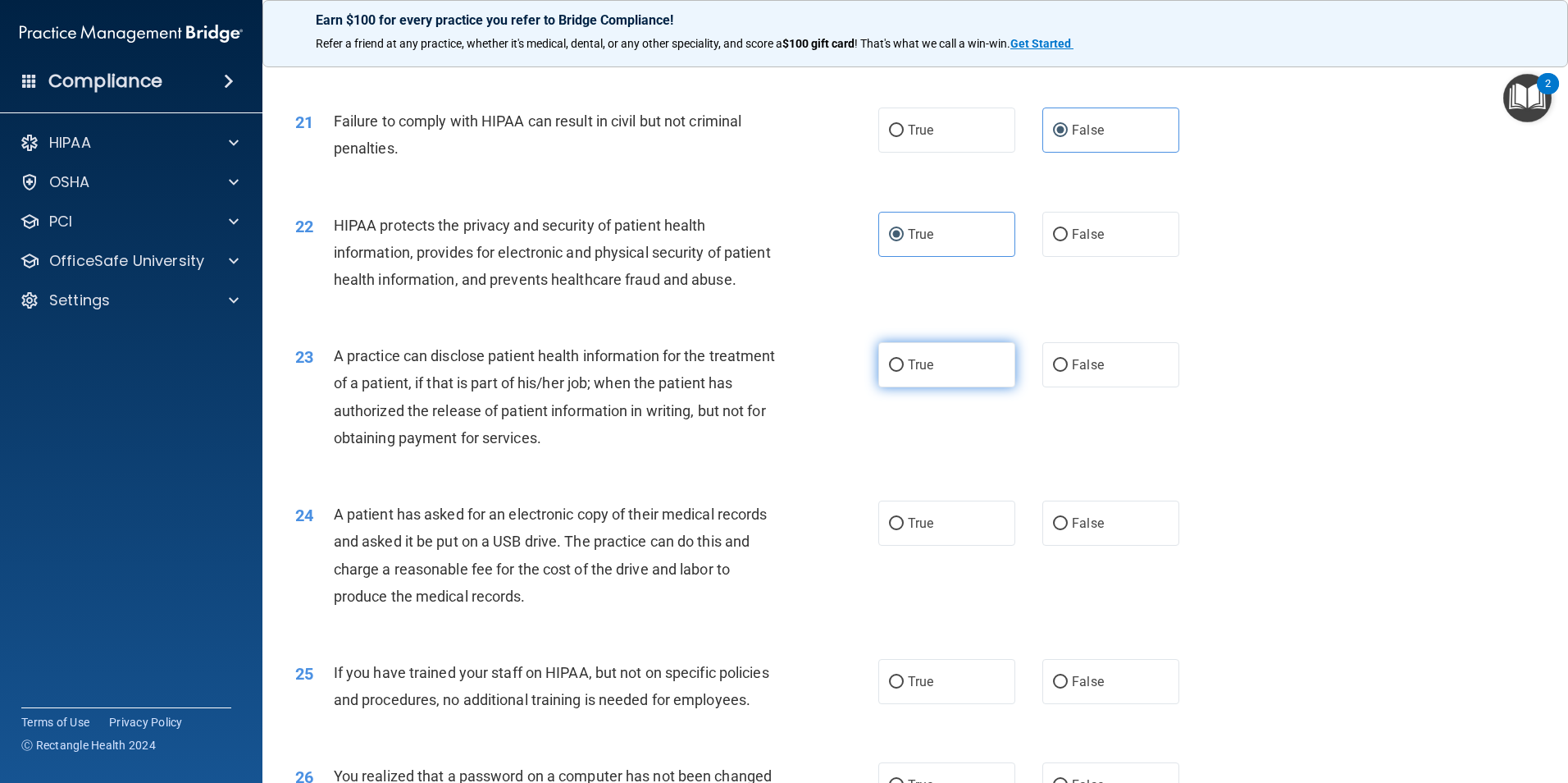
click at [893, 372] on input "True" at bounding box center [896, 365] width 15 height 12
radio input "true"
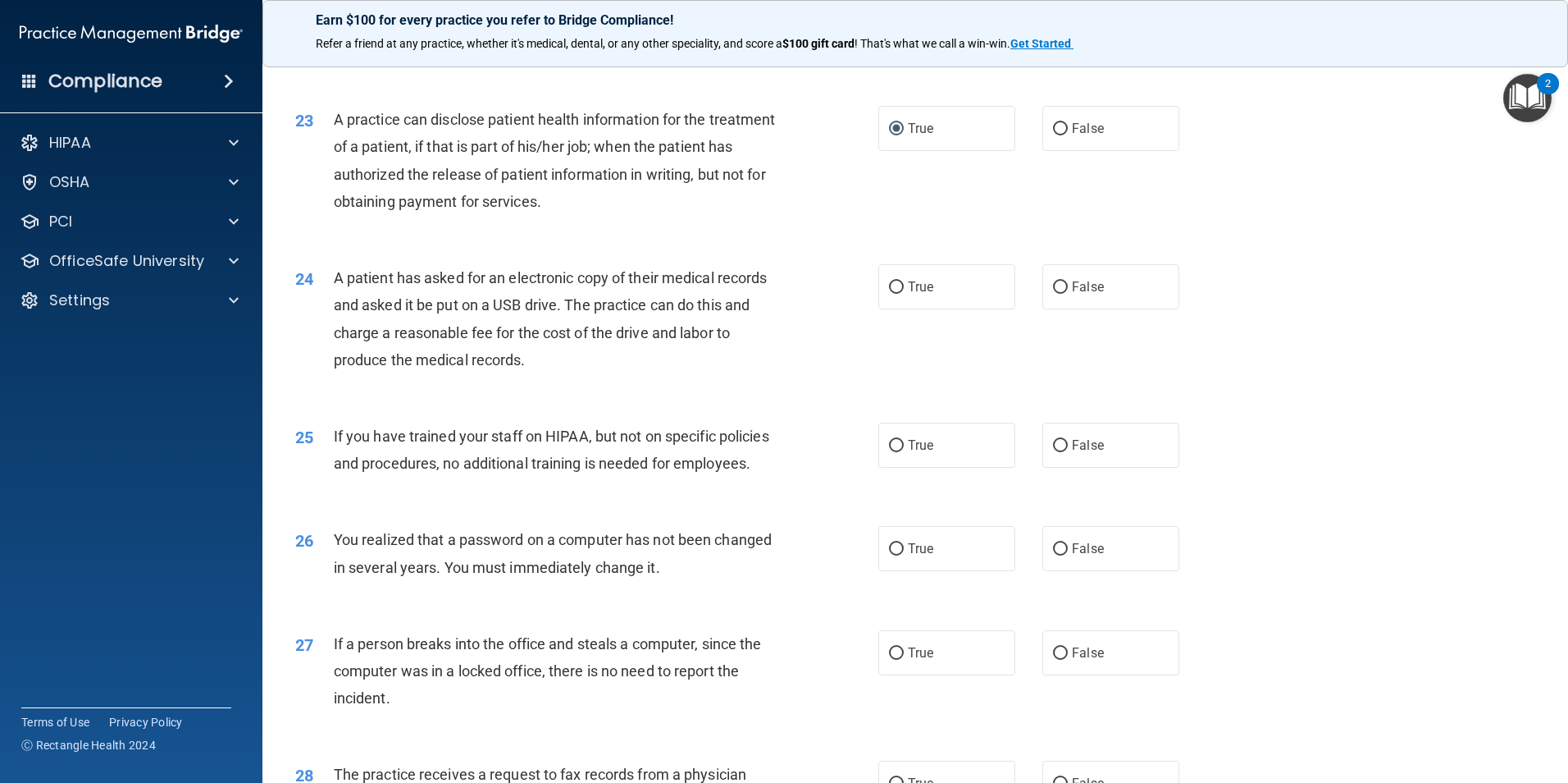
scroll to position [2625, 0]
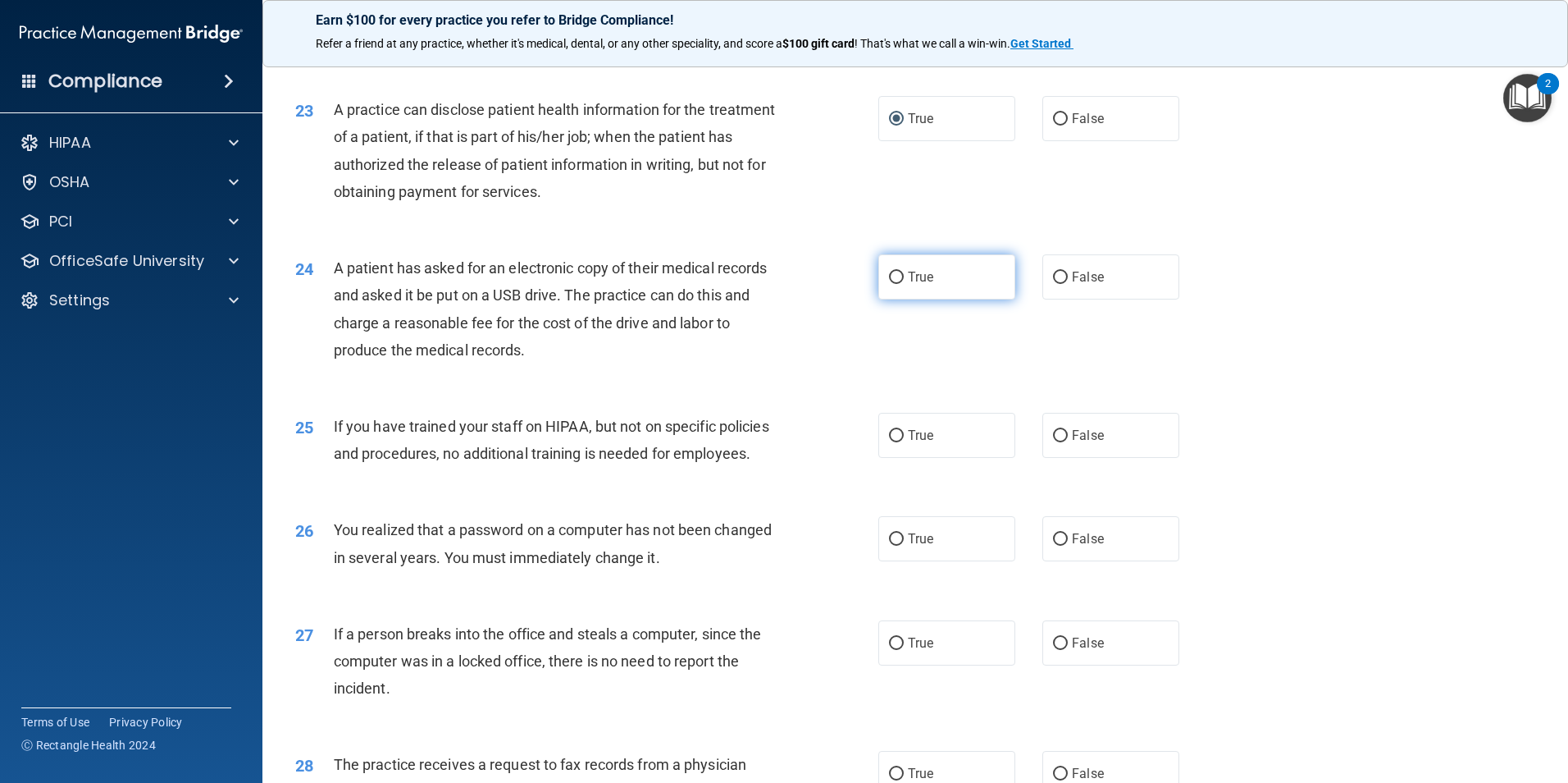
click at [909, 285] on span "True" at bounding box center [920, 276] width 25 height 16
click at [903, 284] on input "True" at bounding box center [896, 277] width 15 height 12
radio input "true"
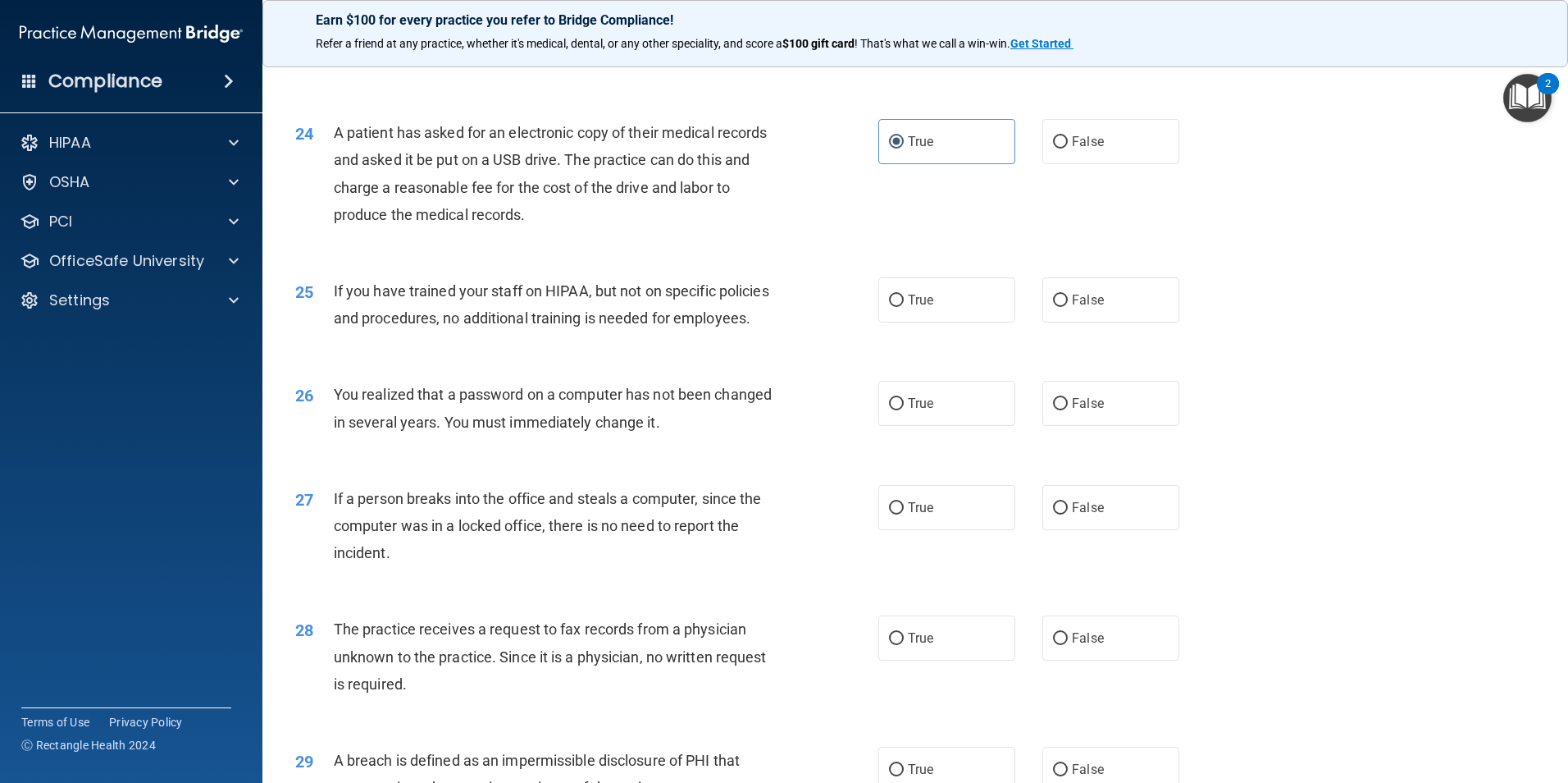
scroll to position [2789, 0]
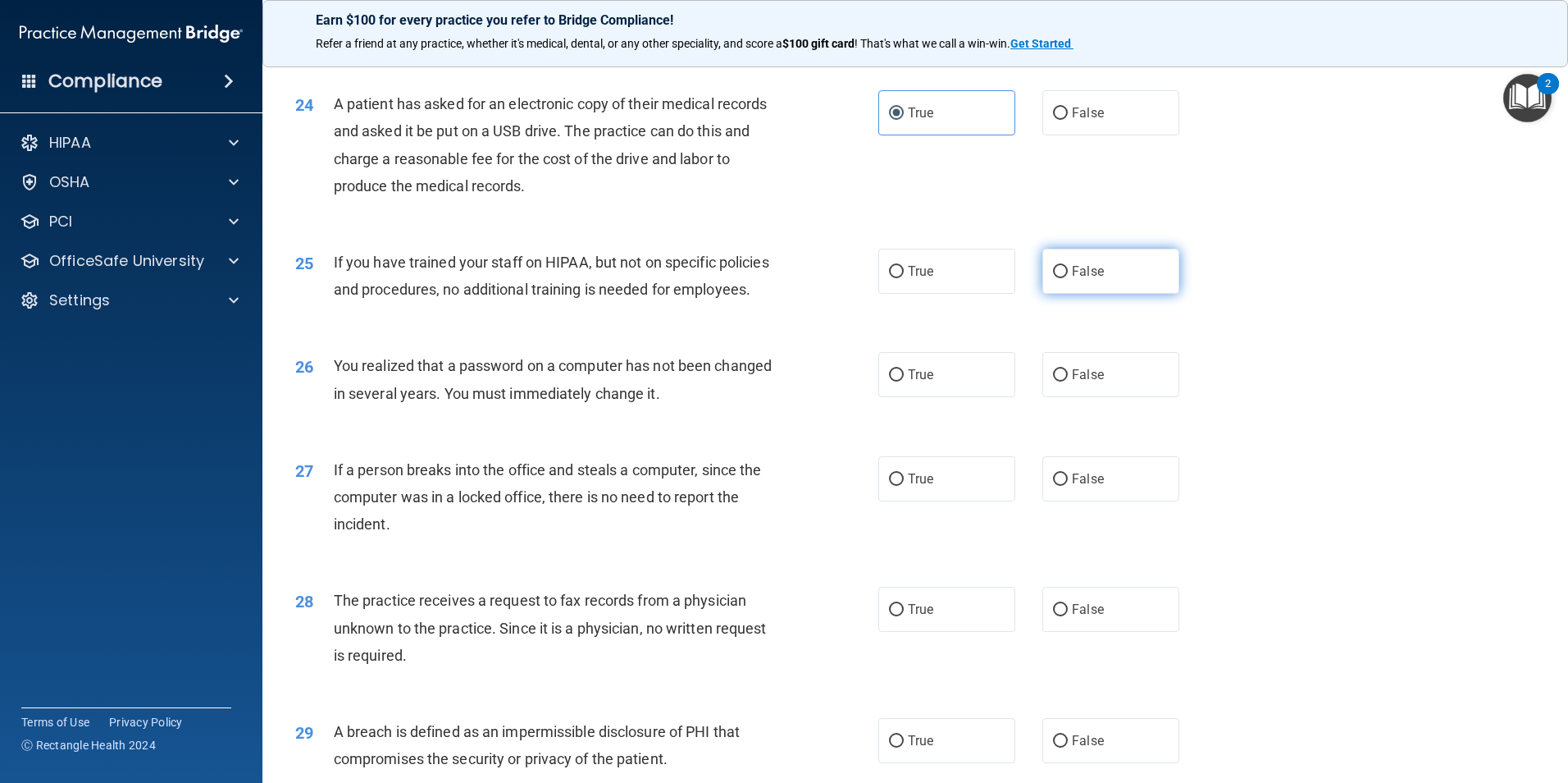
click at [1085, 279] on span "False" at bounding box center [1088, 271] width 32 height 16
click at [1067, 278] on input "False" at bounding box center [1061, 272] width 15 height 12
radio input "true"
click at [900, 397] on label "True" at bounding box center [946, 375] width 137 height 45
click at [900, 381] on input "True" at bounding box center [896, 375] width 15 height 12
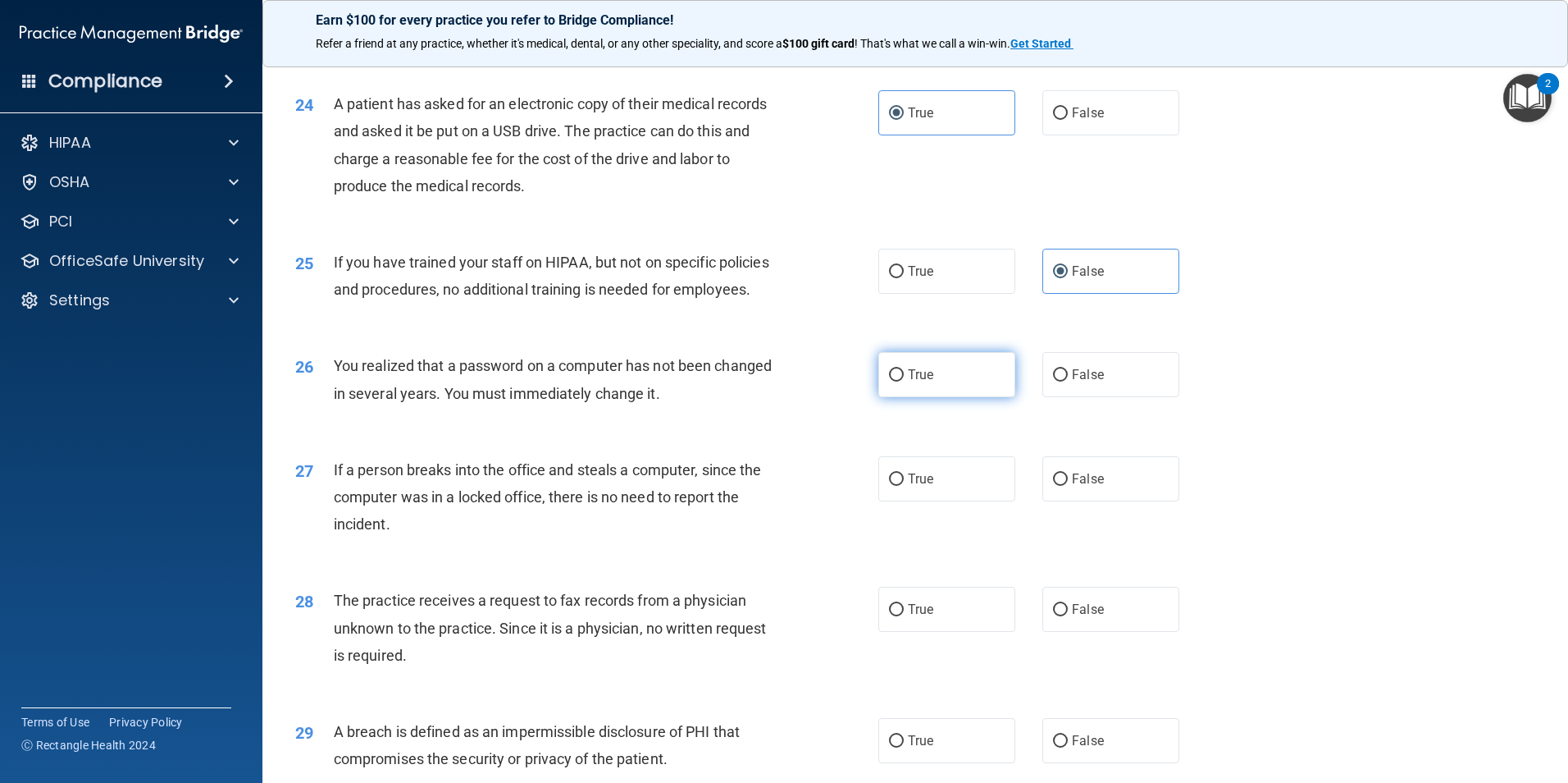
radio input "true"
click at [1069, 501] on label "False" at bounding box center [1110, 479] width 137 height 45
click at [1067, 486] on input "False" at bounding box center [1061, 479] width 15 height 12
radio input "true"
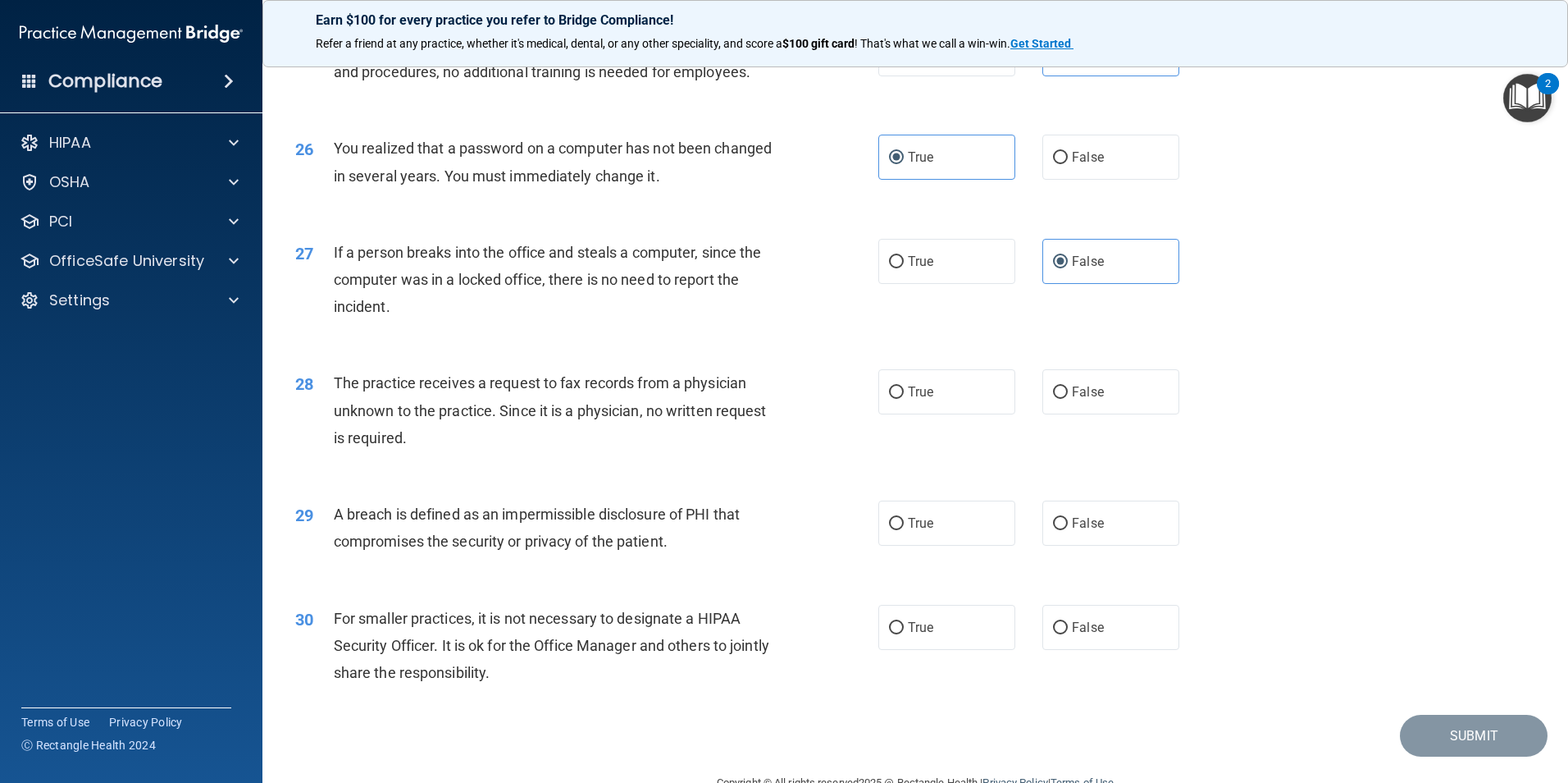
scroll to position [3036, 0]
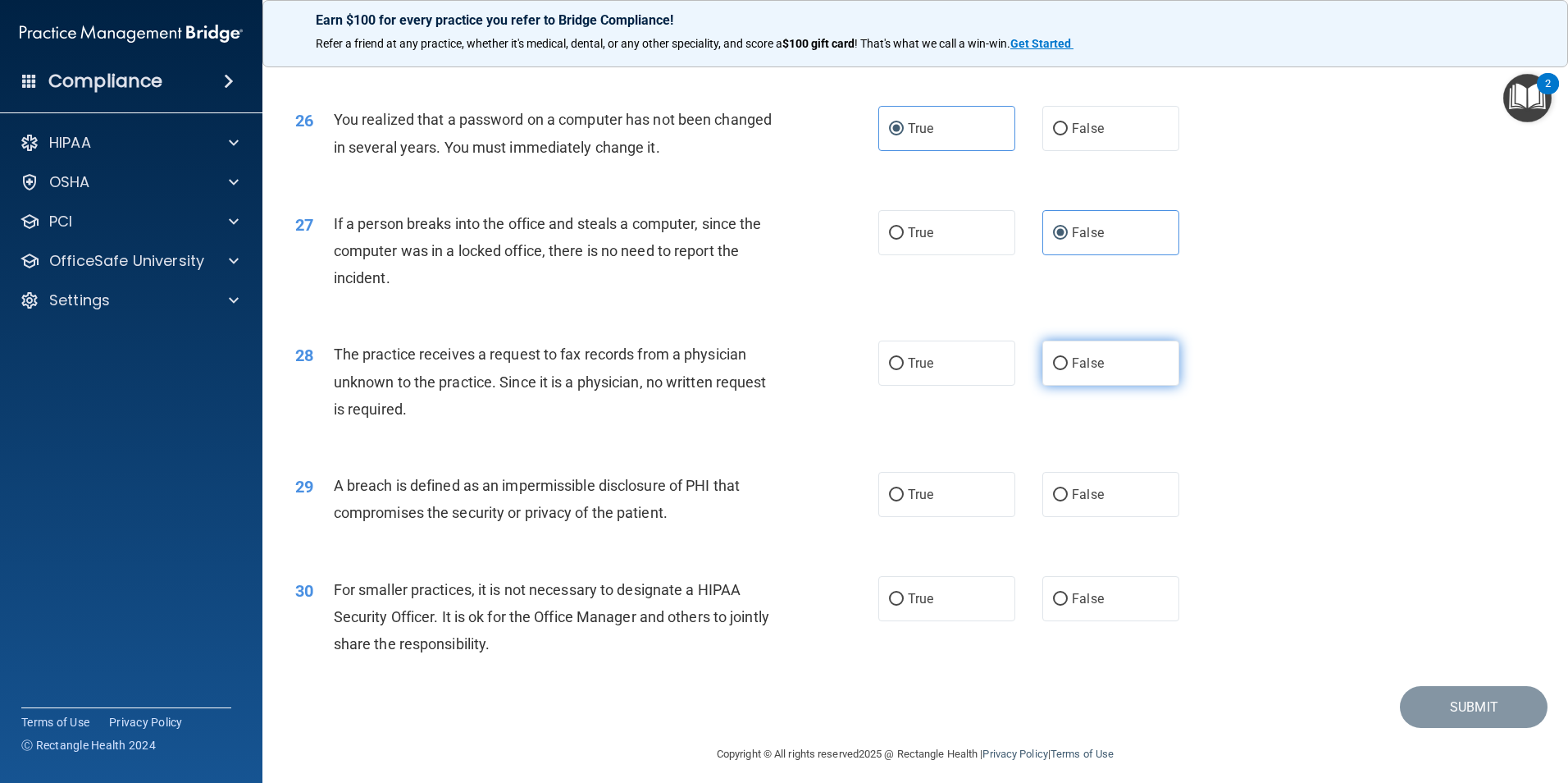
click at [1082, 371] on span "False" at bounding box center [1088, 362] width 32 height 16
click at [1067, 370] on input "False" at bounding box center [1061, 363] width 15 height 12
radio input "true"
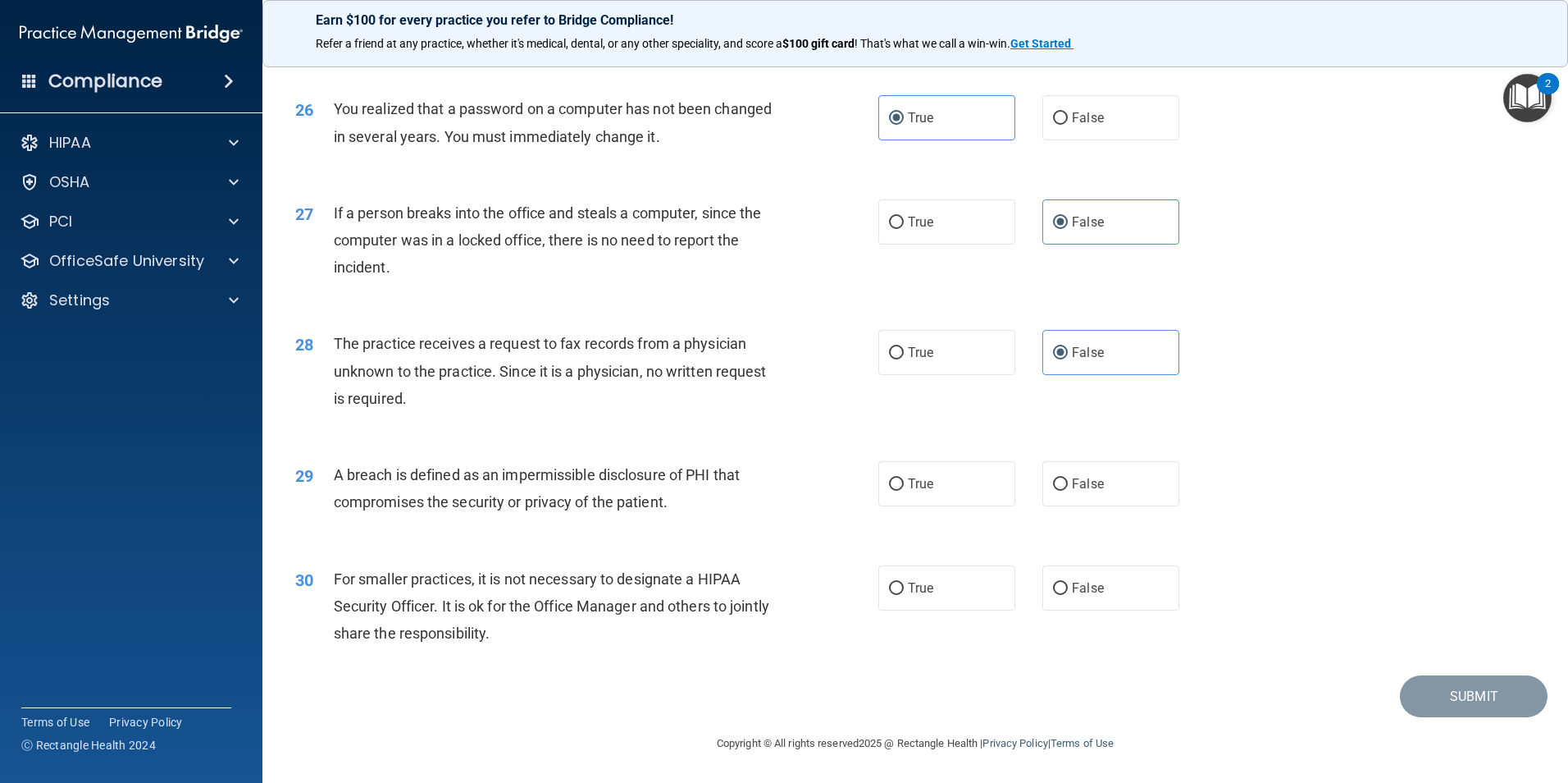
scroll to position [3117, 0]
click at [888, 491] on input "True" at bounding box center [896, 484] width 15 height 12
radio input "true"
click at [1080, 594] on span "False" at bounding box center [1088, 587] width 32 height 16
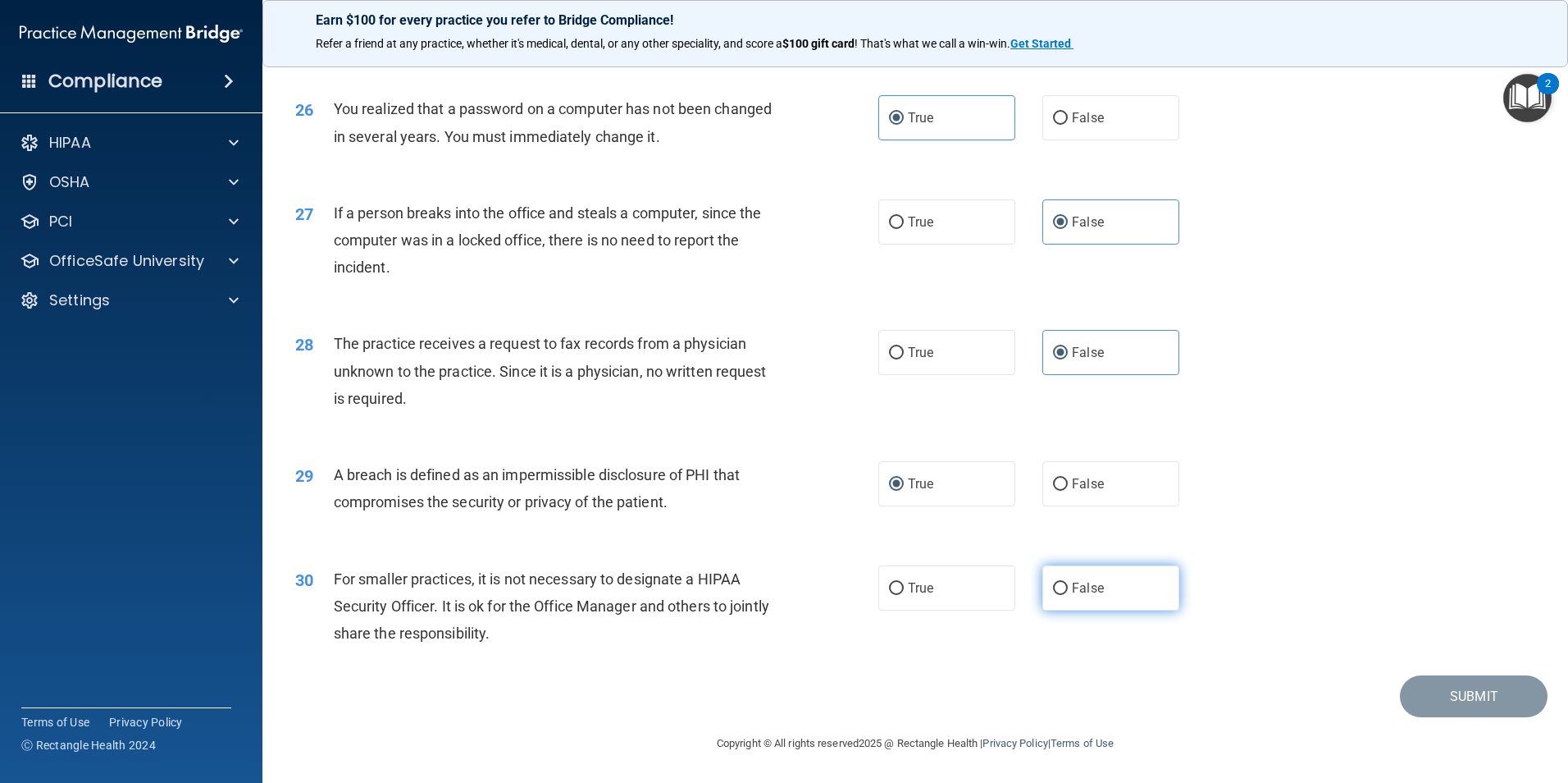
click at [1067, 594] on input "False" at bounding box center [1061, 588] width 15 height 12
radio input "true"
click at [1452, 697] on button "Submit" at bounding box center [1473, 696] width 148 height 42
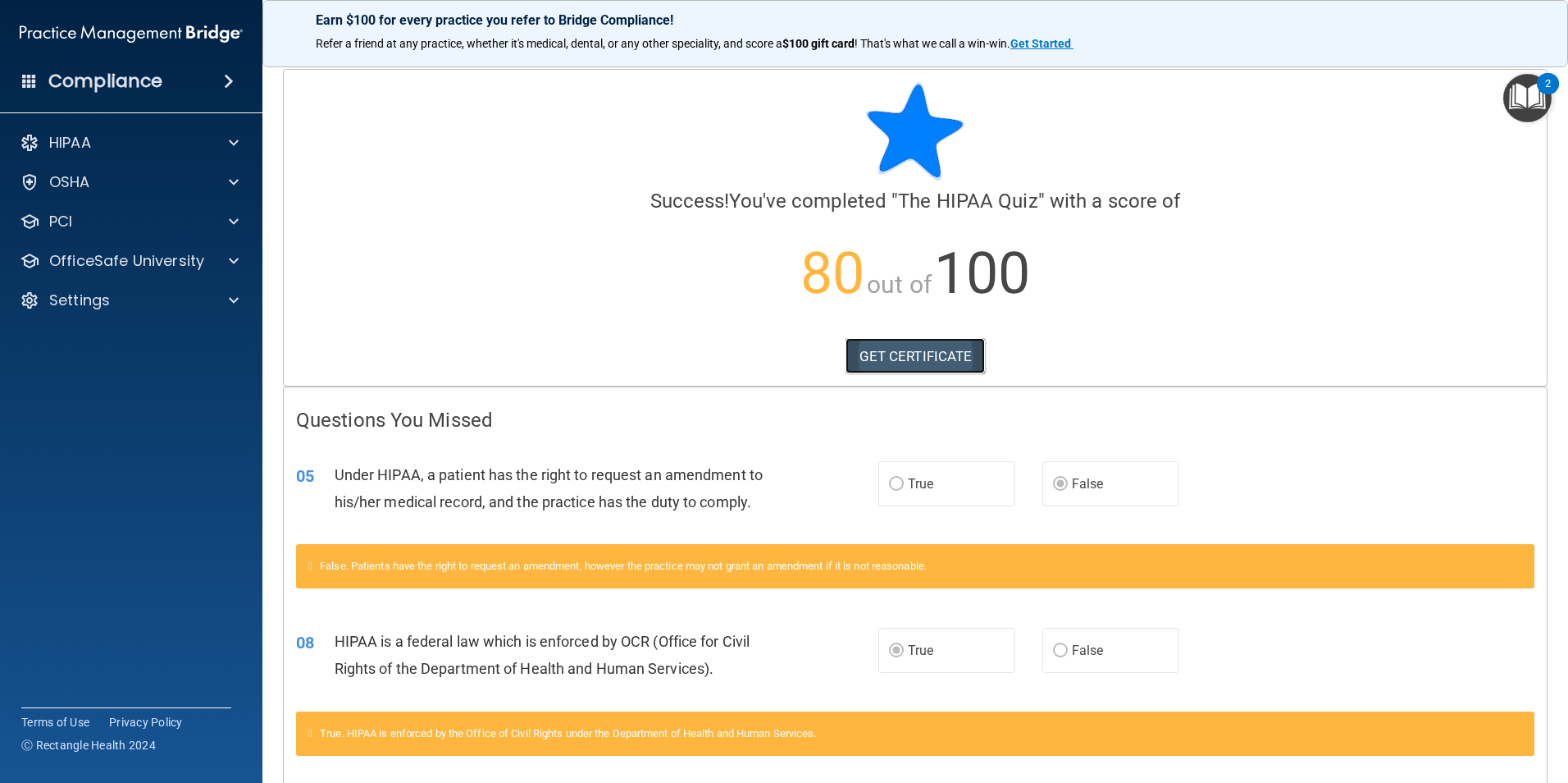
click at [869, 350] on link "GET CERTIFICATE" at bounding box center [916, 356] width 140 height 37
click at [83, 255] on p "OfficeSafe University" at bounding box center [127, 260] width 155 height 20
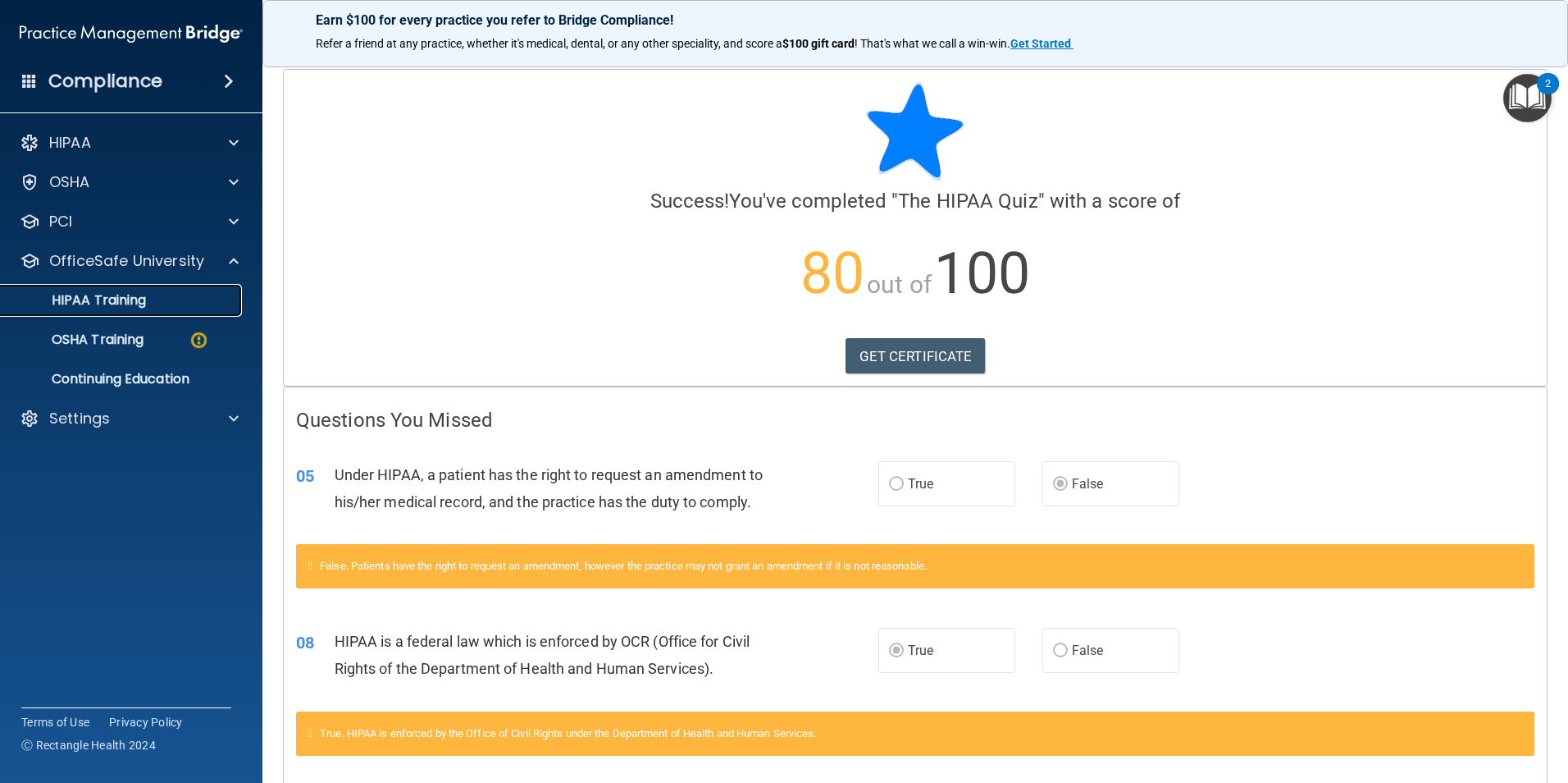
click at [109, 298] on p "HIPAA Training" at bounding box center [78, 301] width 136 height 17
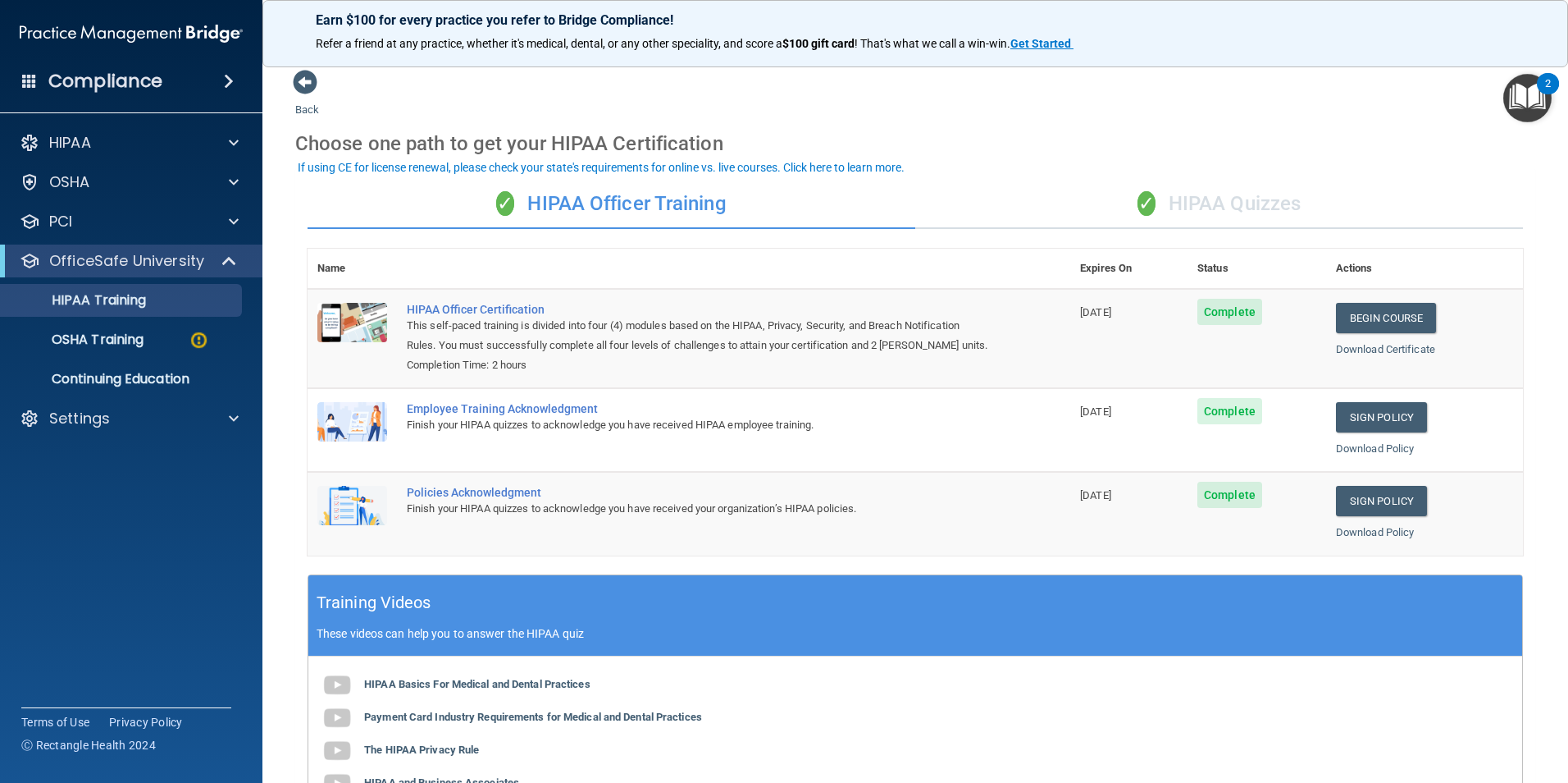
click at [1204, 201] on div "✓ HIPAA Quizzes" at bounding box center [1219, 204] width 608 height 50
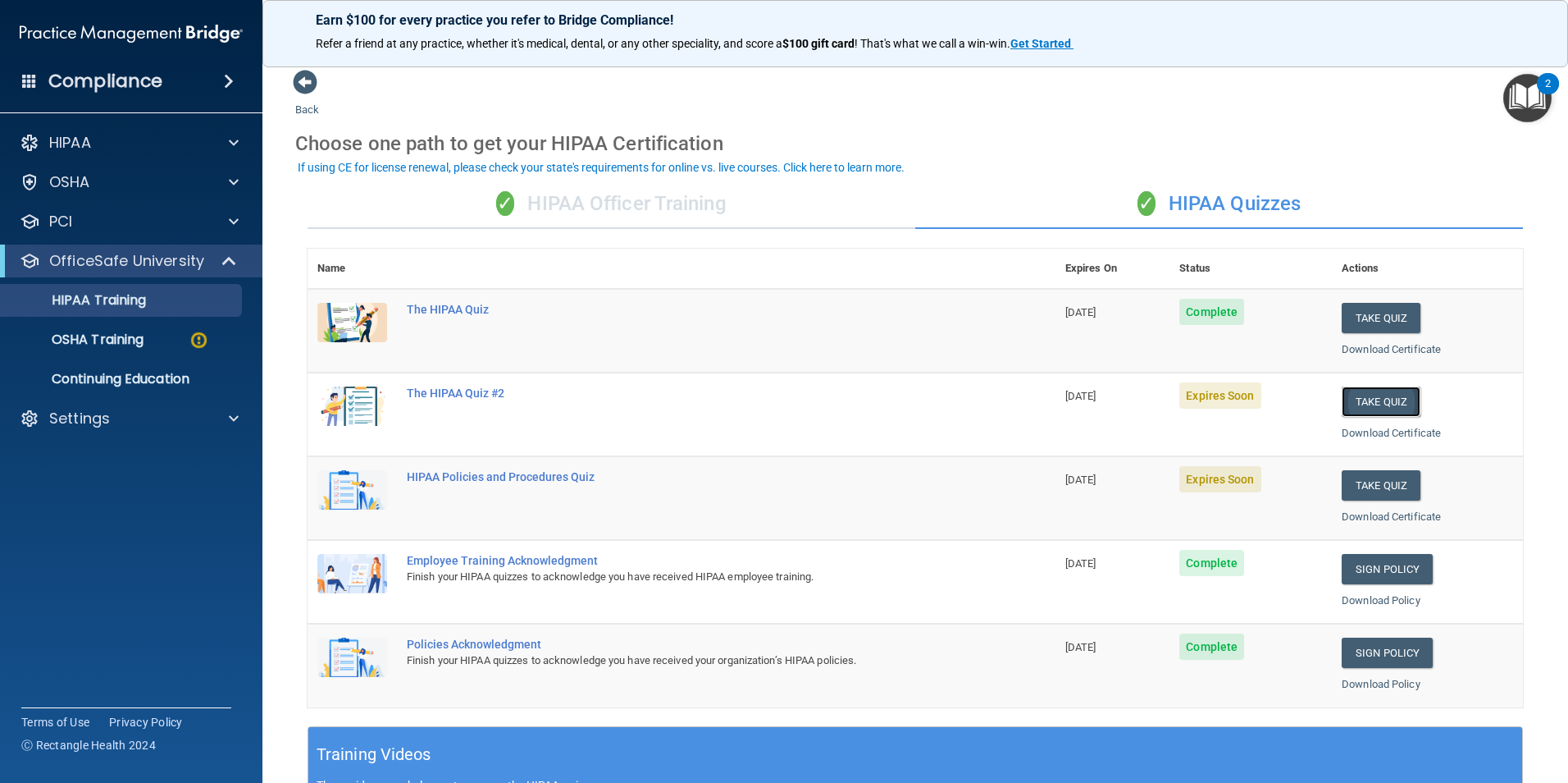
click at [1370, 398] on button "Take Quiz" at bounding box center [1381, 402] width 79 height 30
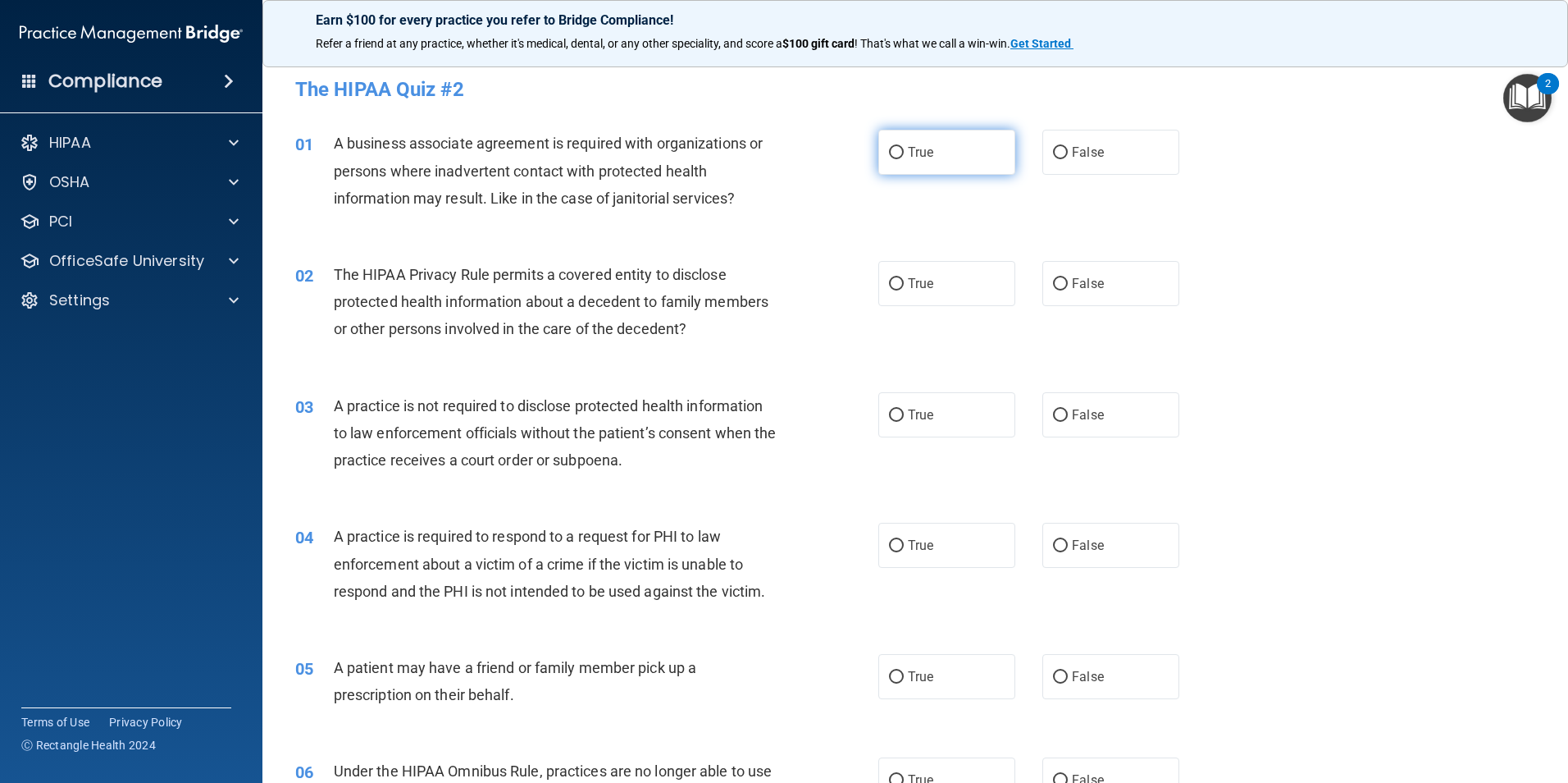
click at [910, 155] on span "True" at bounding box center [920, 152] width 25 height 16
click at [903, 155] on input "True" at bounding box center [896, 153] width 15 height 12
radio input "true"
click at [1062, 279] on label "False" at bounding box center [1110, 284] width 137 height 45
click at [1062, 279] on input "False" at bounding box center [1061, 284] width 15 height 12
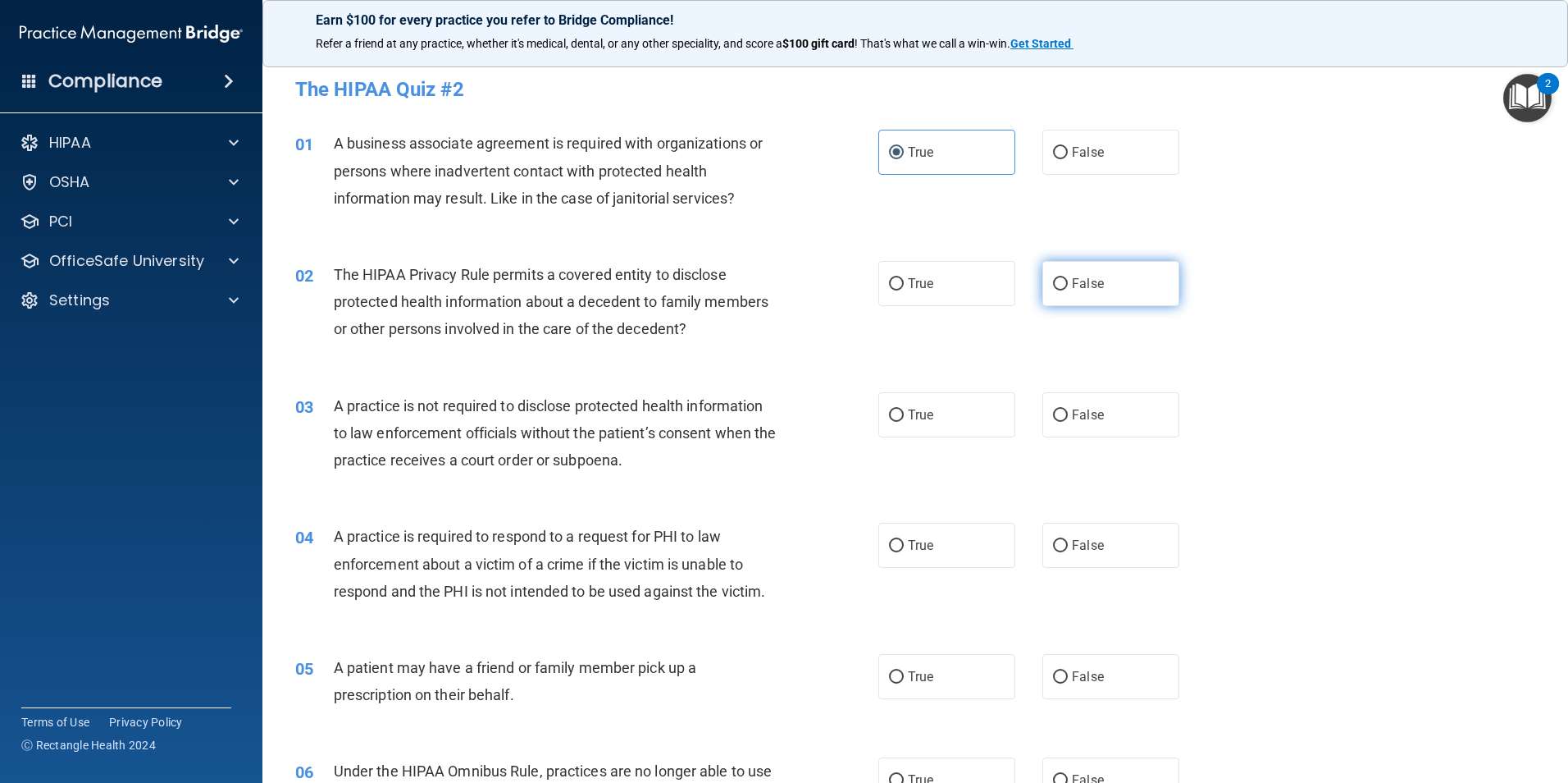
radio input "true"
click at [1072, 412] on span "False" at bounding box center [1088, 414] width 32 height 16
click at [1065, 412] on input "False" at bounding box center [1061, 415] width 15 height 12
radio input "true"
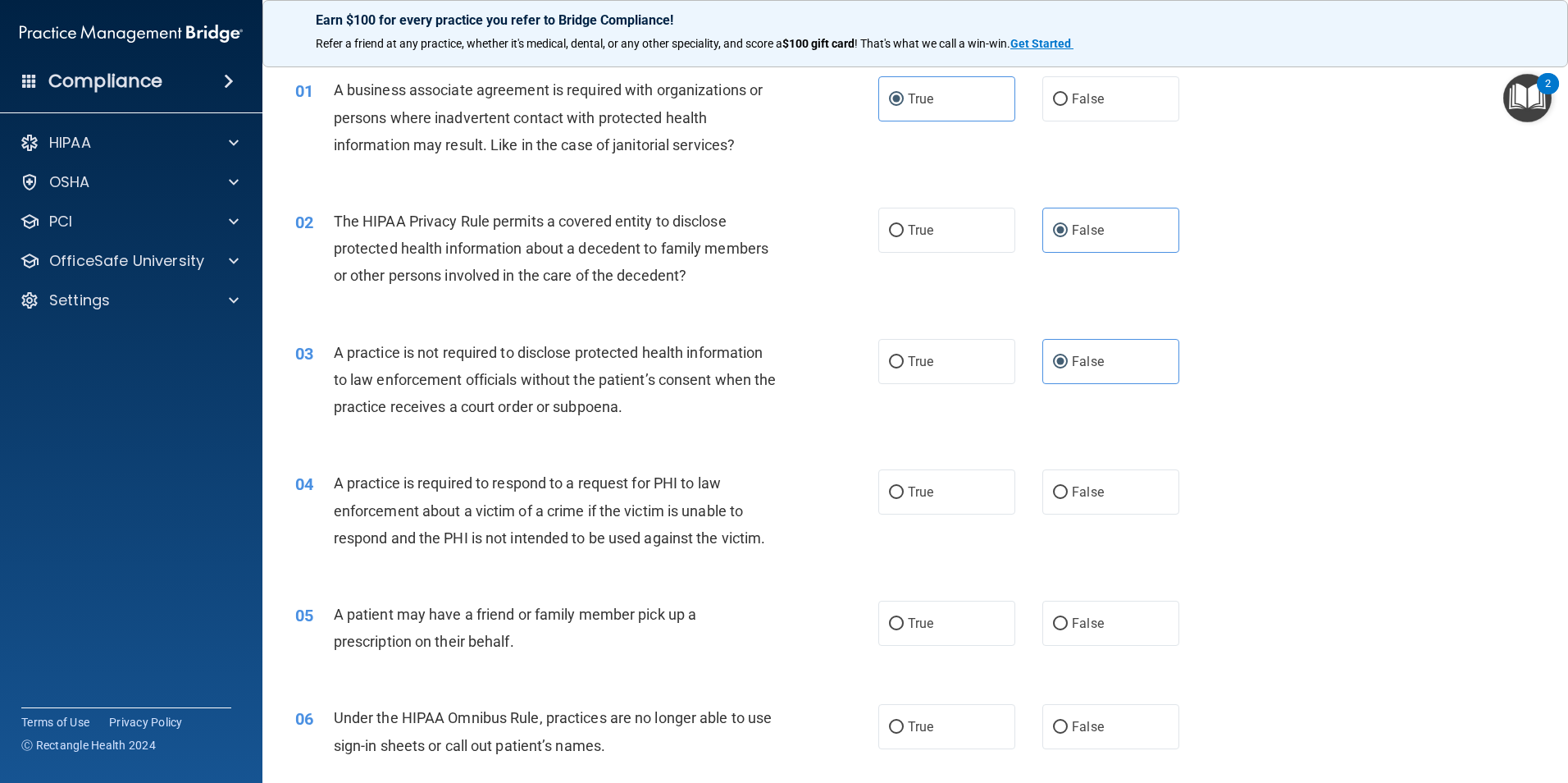
scroll to position [82, 0]
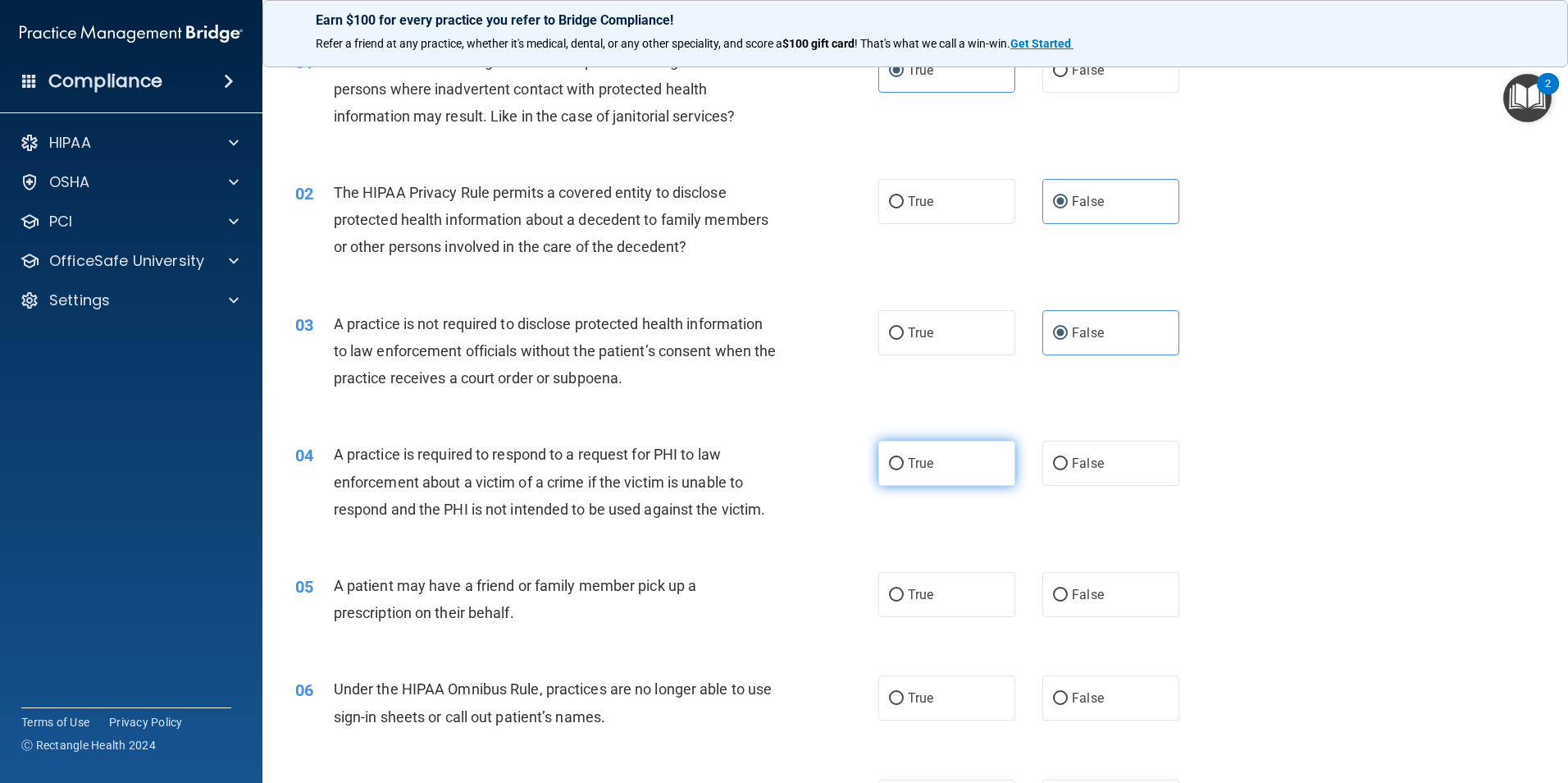
click at [908, 462] on span "True" at bounding box center [920, 463] width 25 height 16
click at [901, 462] on input "True" at bounding box center [896, 464] width 15 height 12
radio input "true"
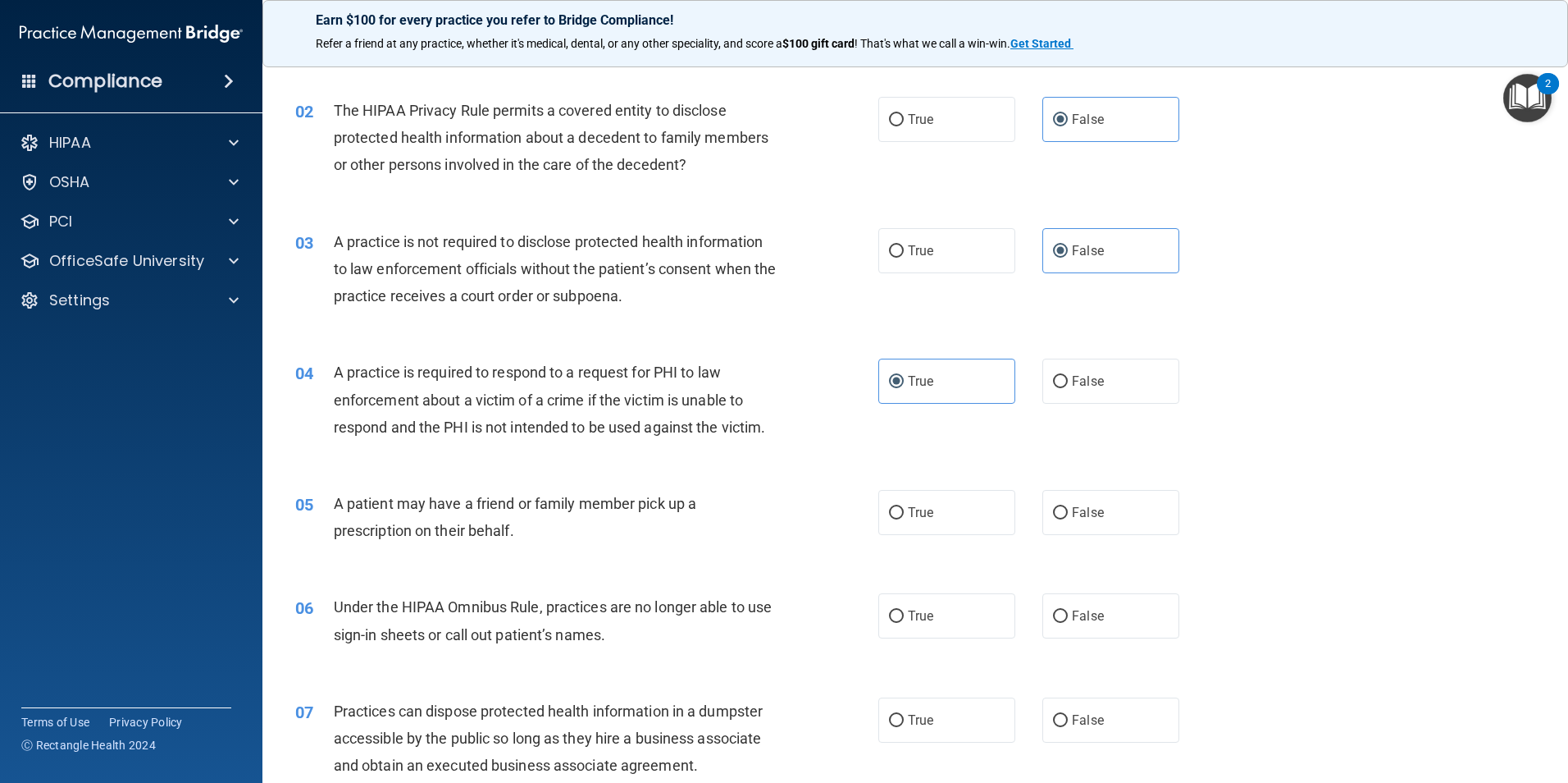
scroll to position [246, 0]
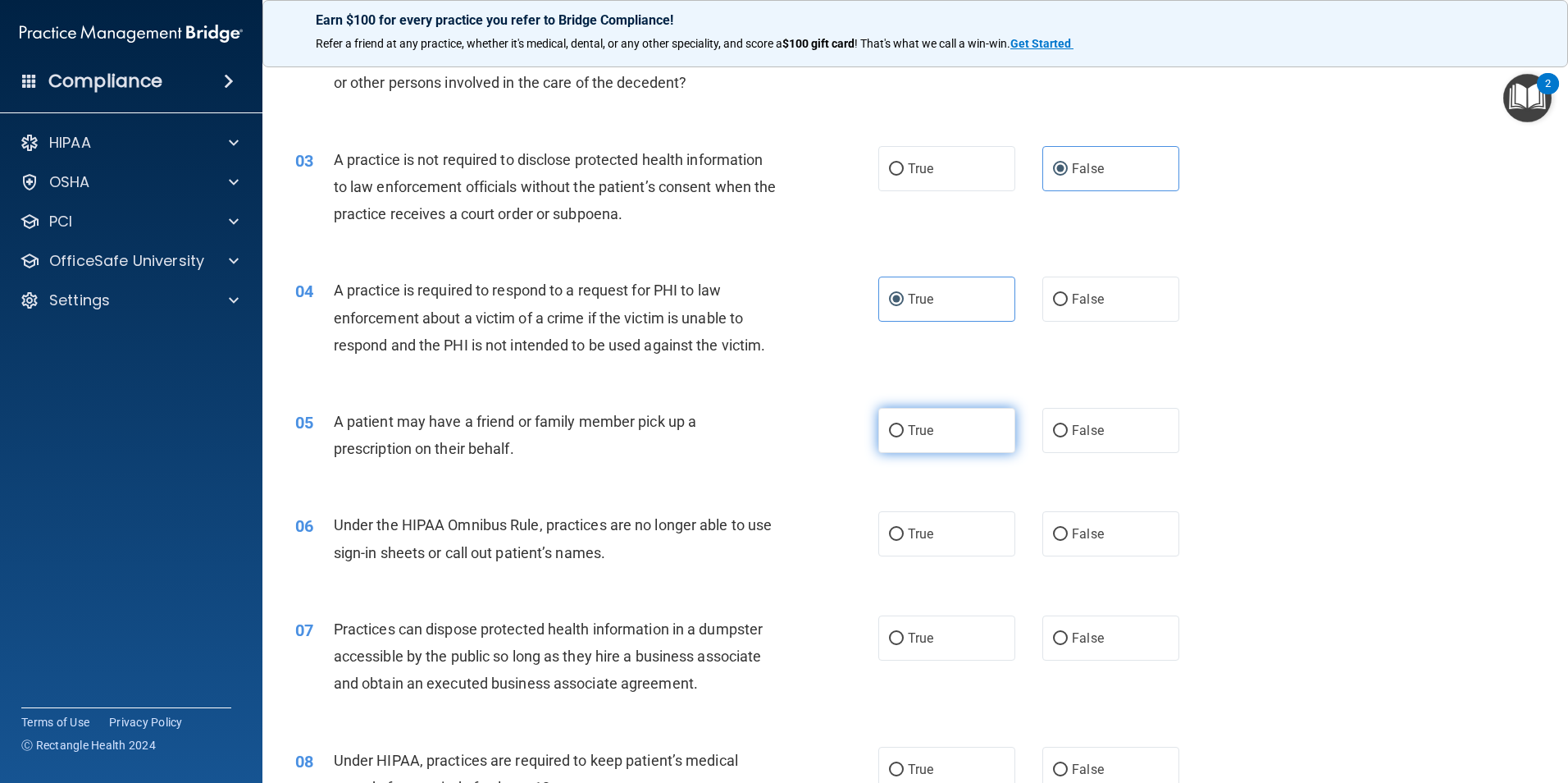
click at [909, 429] on span "True" at bounding box center [920, 430] width 25 height 16
click at [903, 429] on input "True" at bounding box center [896, 431] width 15 height 12
radio input "true"
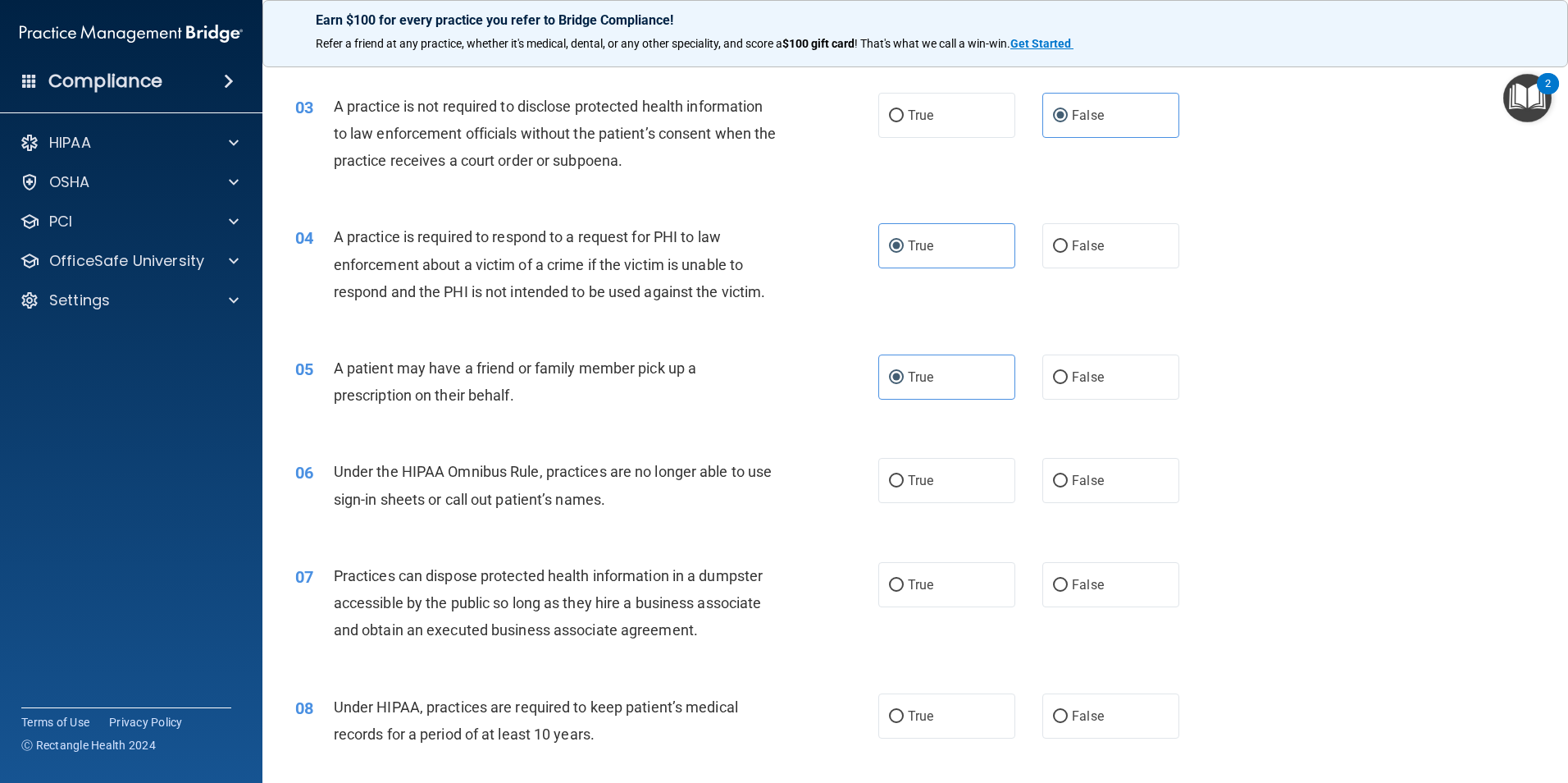
scroll to position [328, 0]
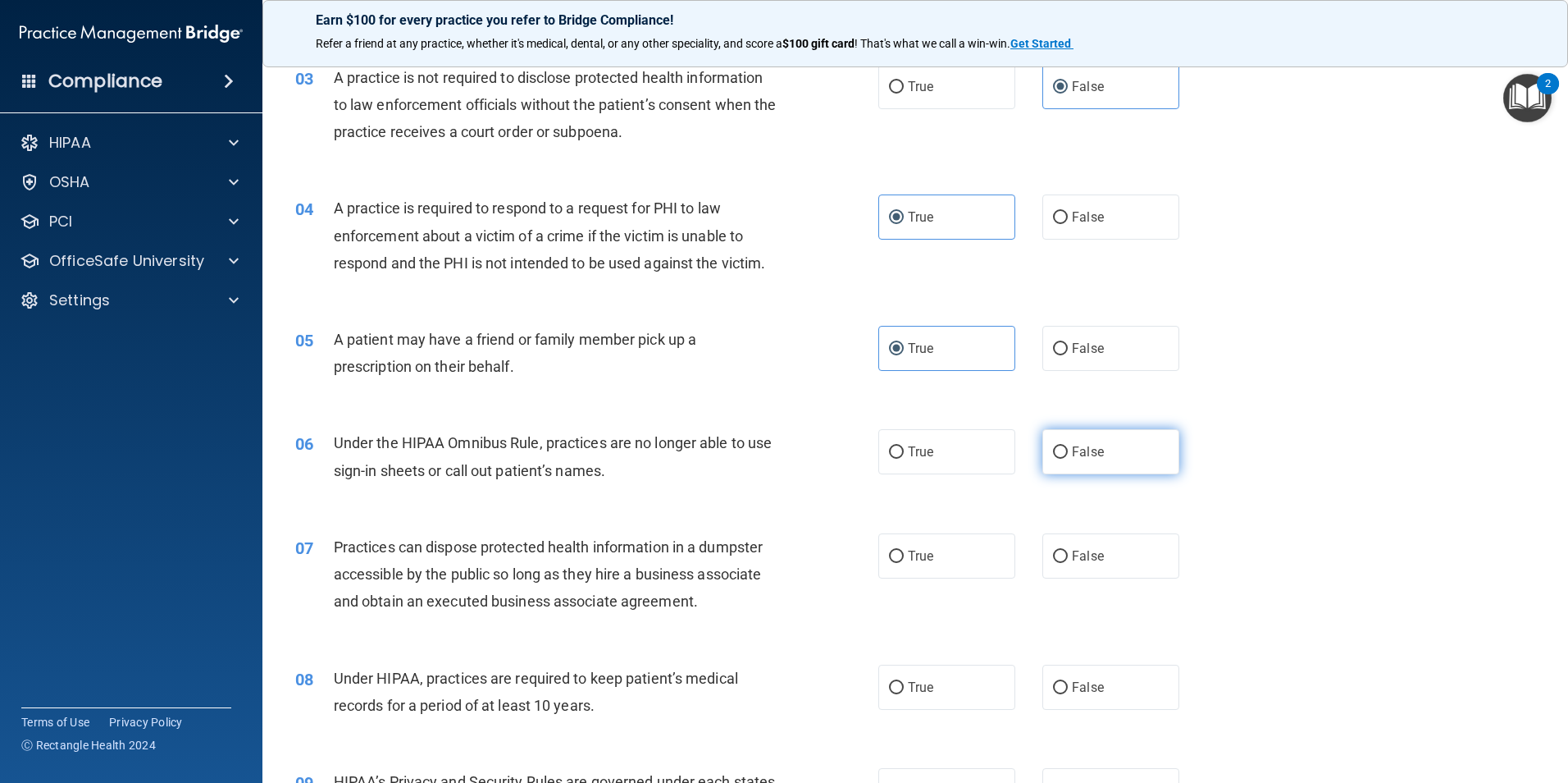
click at [1053, 459] on input "False" at bounding box center [1061, 451] width 15 height 12
radio input "true"
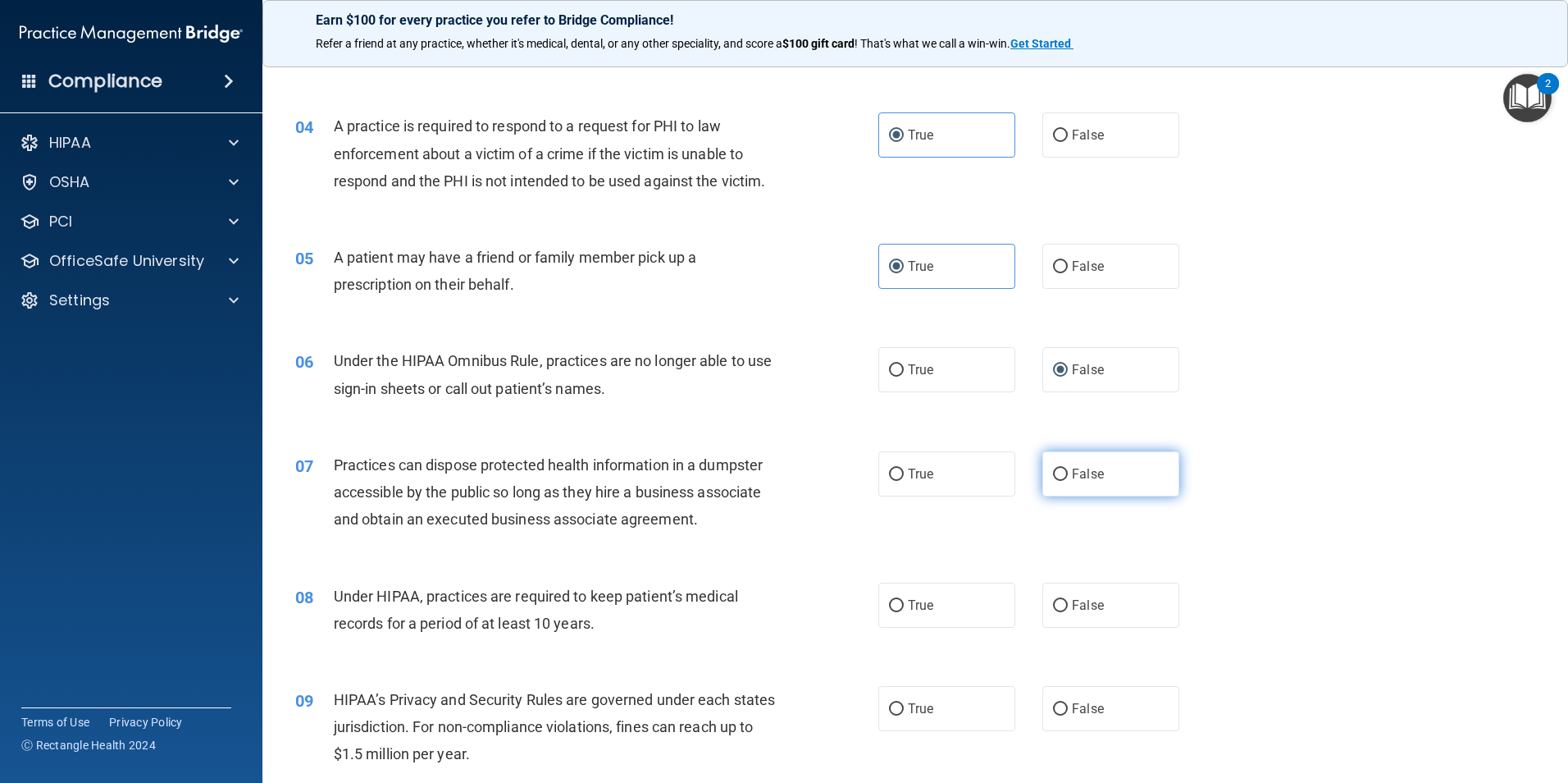
click at [1072, 474] on span "False" at bounding box center [1088, 474] width 32 height 16
click at [1066, 474] on input "False" at bounding box center [1061, 474] width 15 height 12
radio input "true"
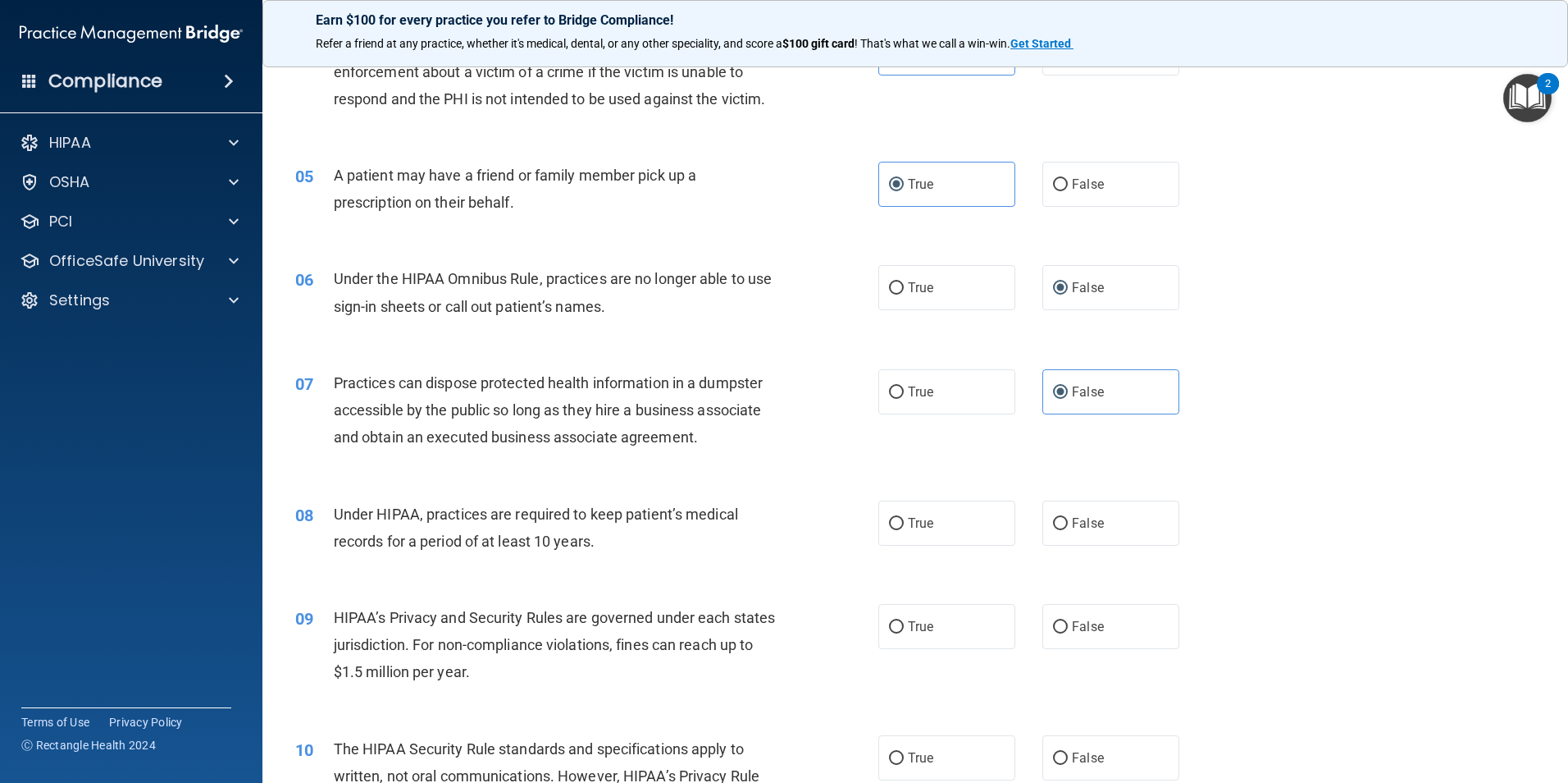
scroll to position [574, 0]
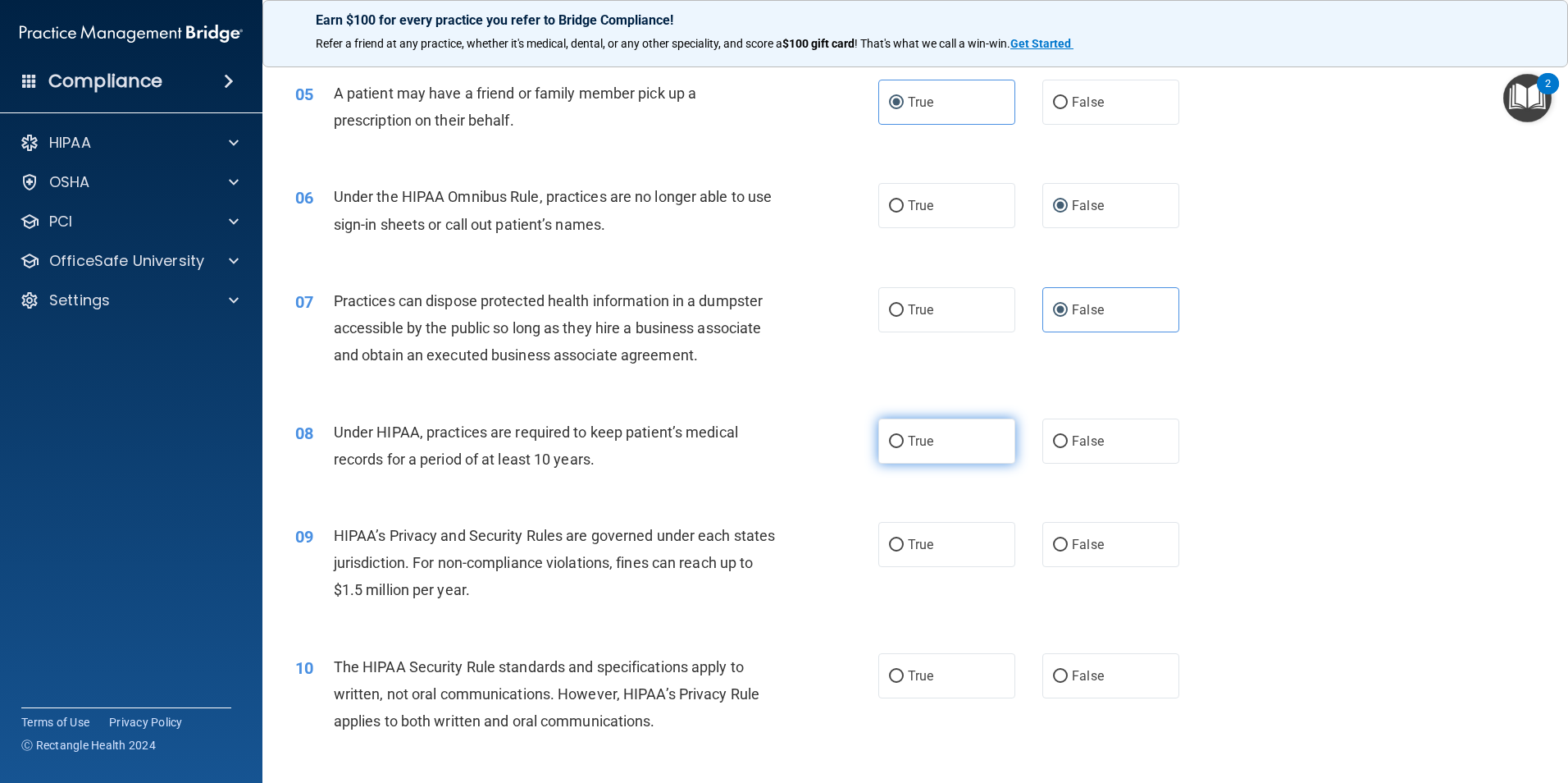
click at [888, 439] on input "True" at bounding box center [896, 441] width 15 height 12
radio input "true"
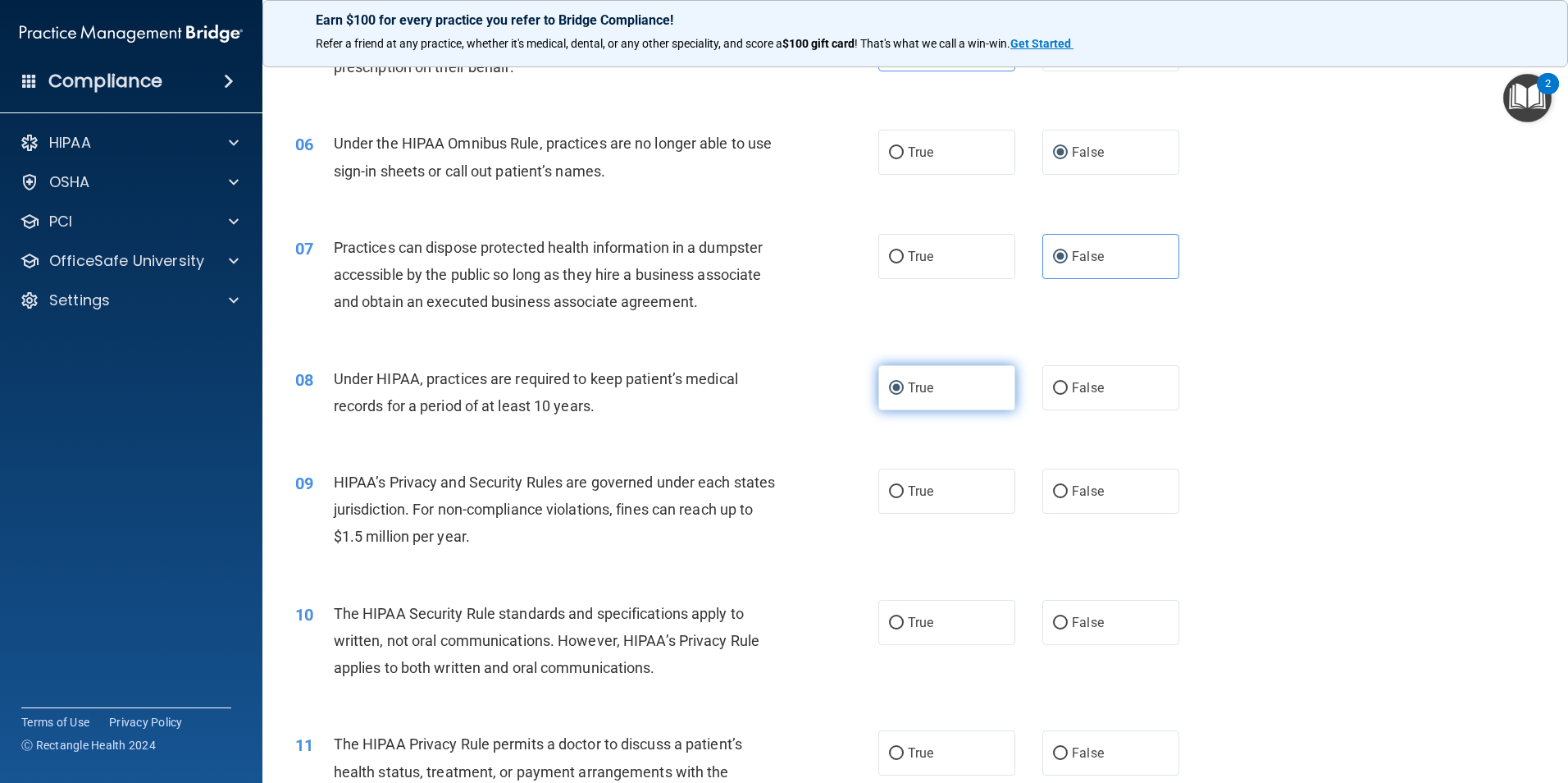
scroll to position [657, 0]
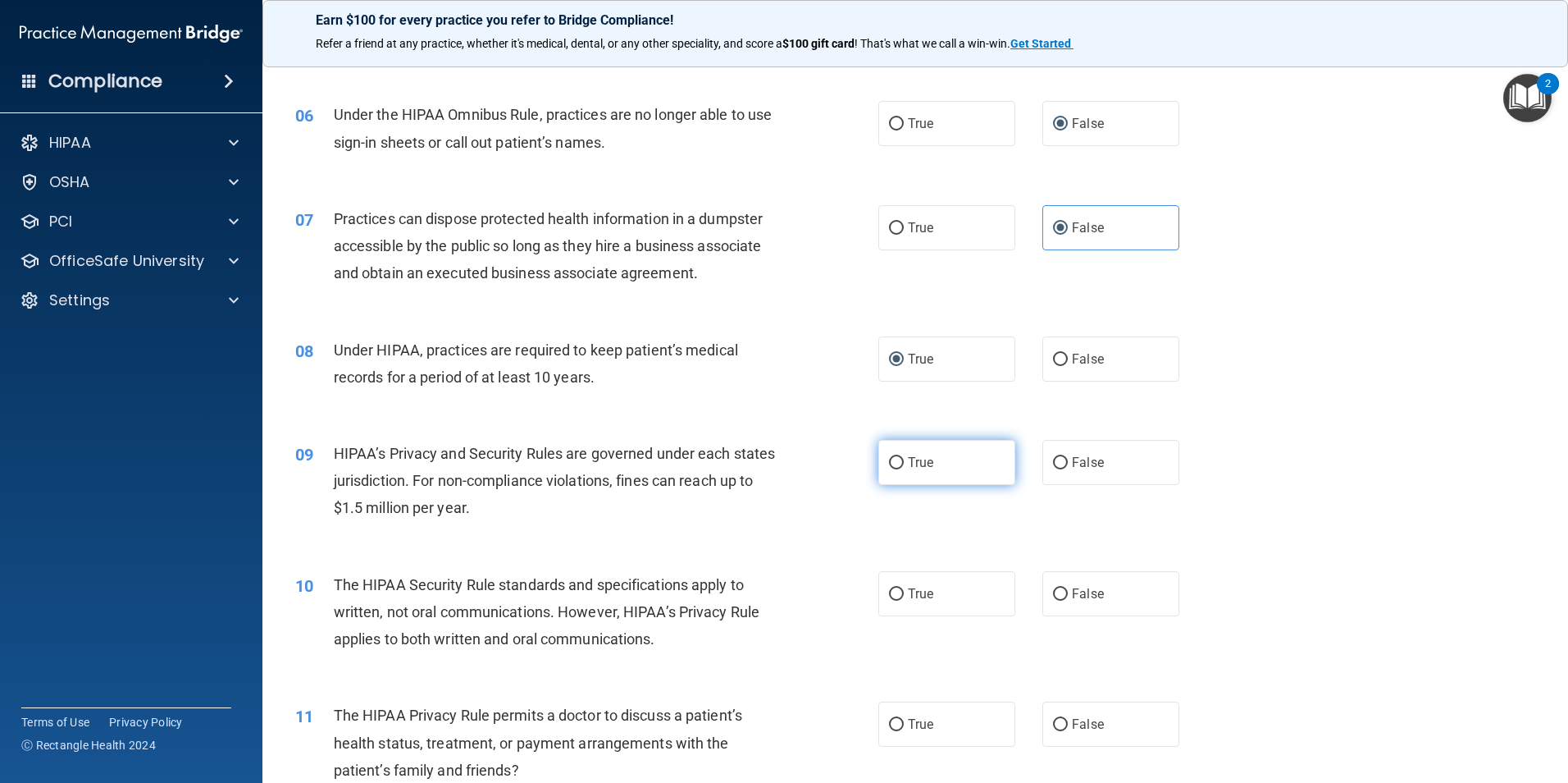
click at [895, 457] on input "True" at bounding box center [896, 463] width 15 height 12
radio input "true"
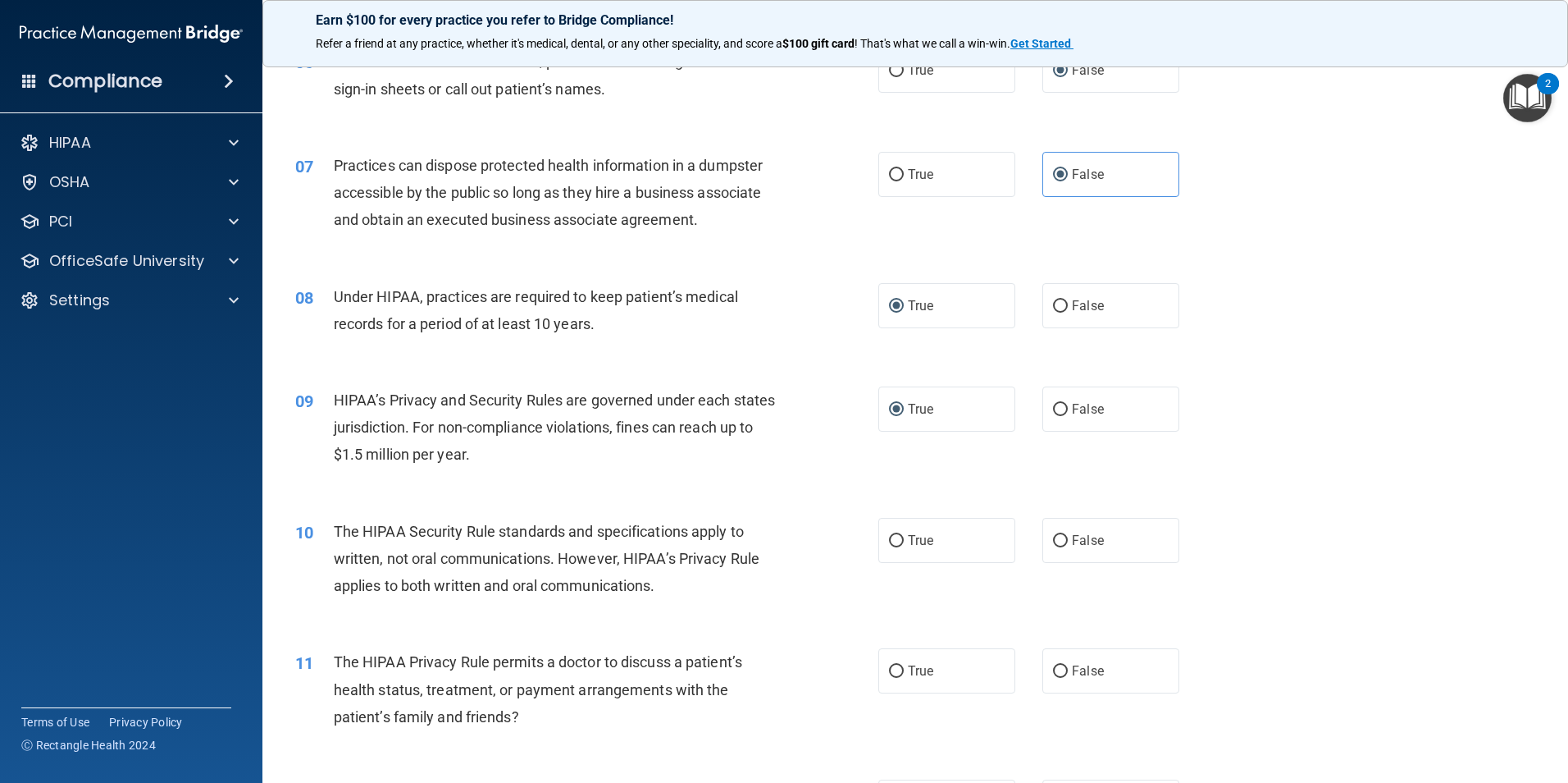
scroll to position [738, 0]
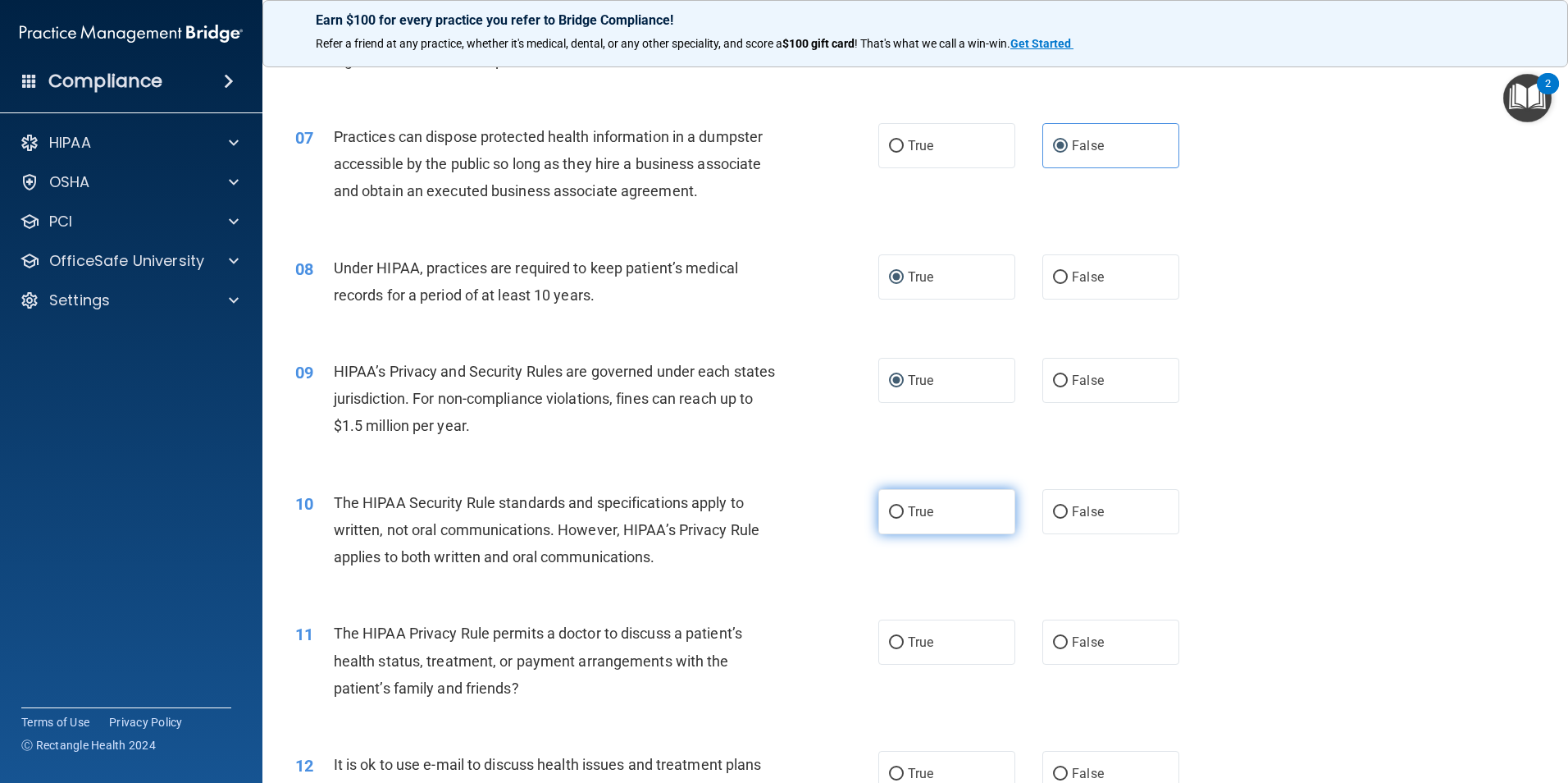
click at [908, 516] on span "True" at bounding box center [920, 511] width 25 height 16
click at [903, 516] on input "True" at bounding box center [896, 511] width 15 height 12
radio input "true"
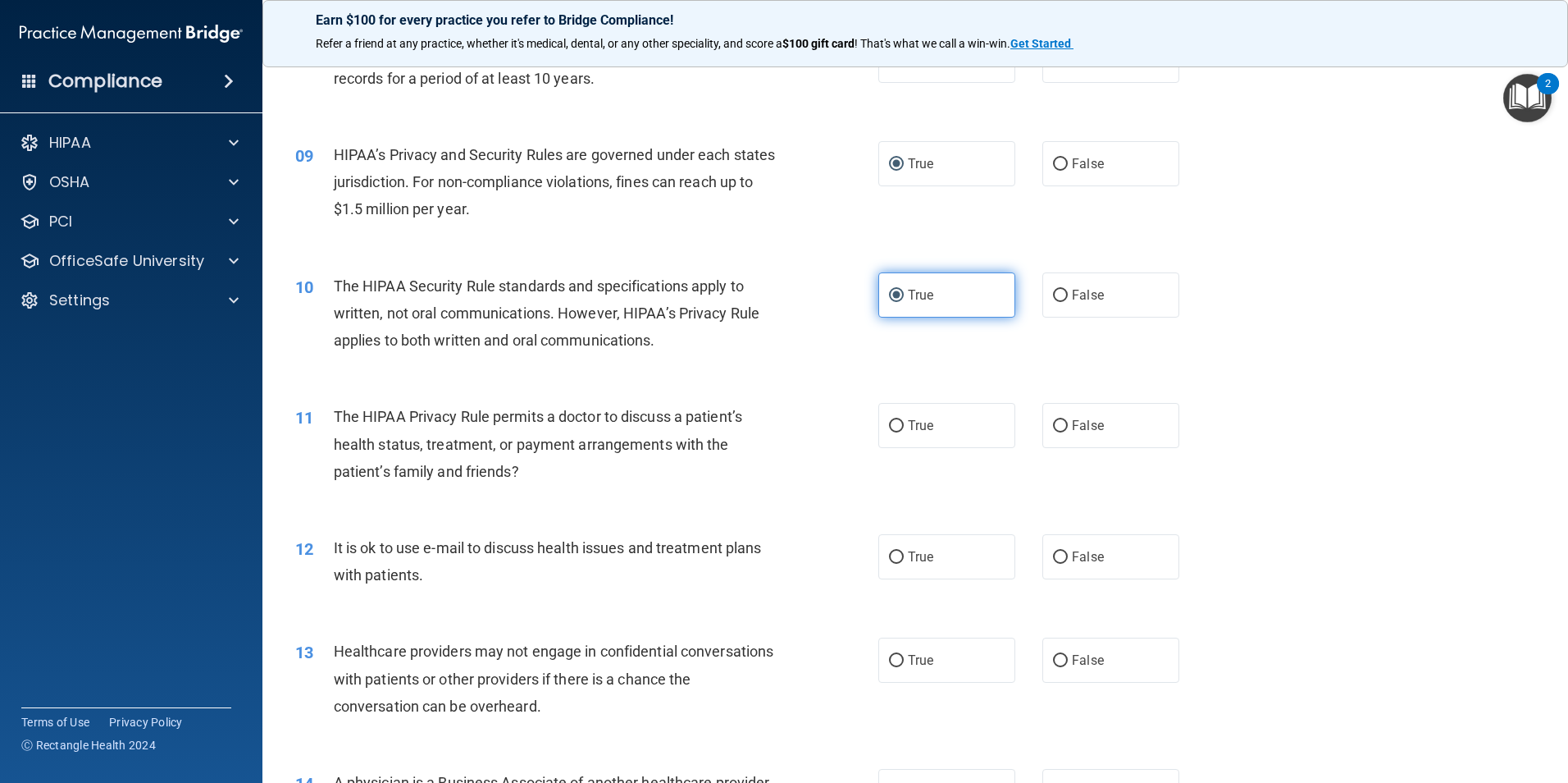
scroll to position [984, 0]
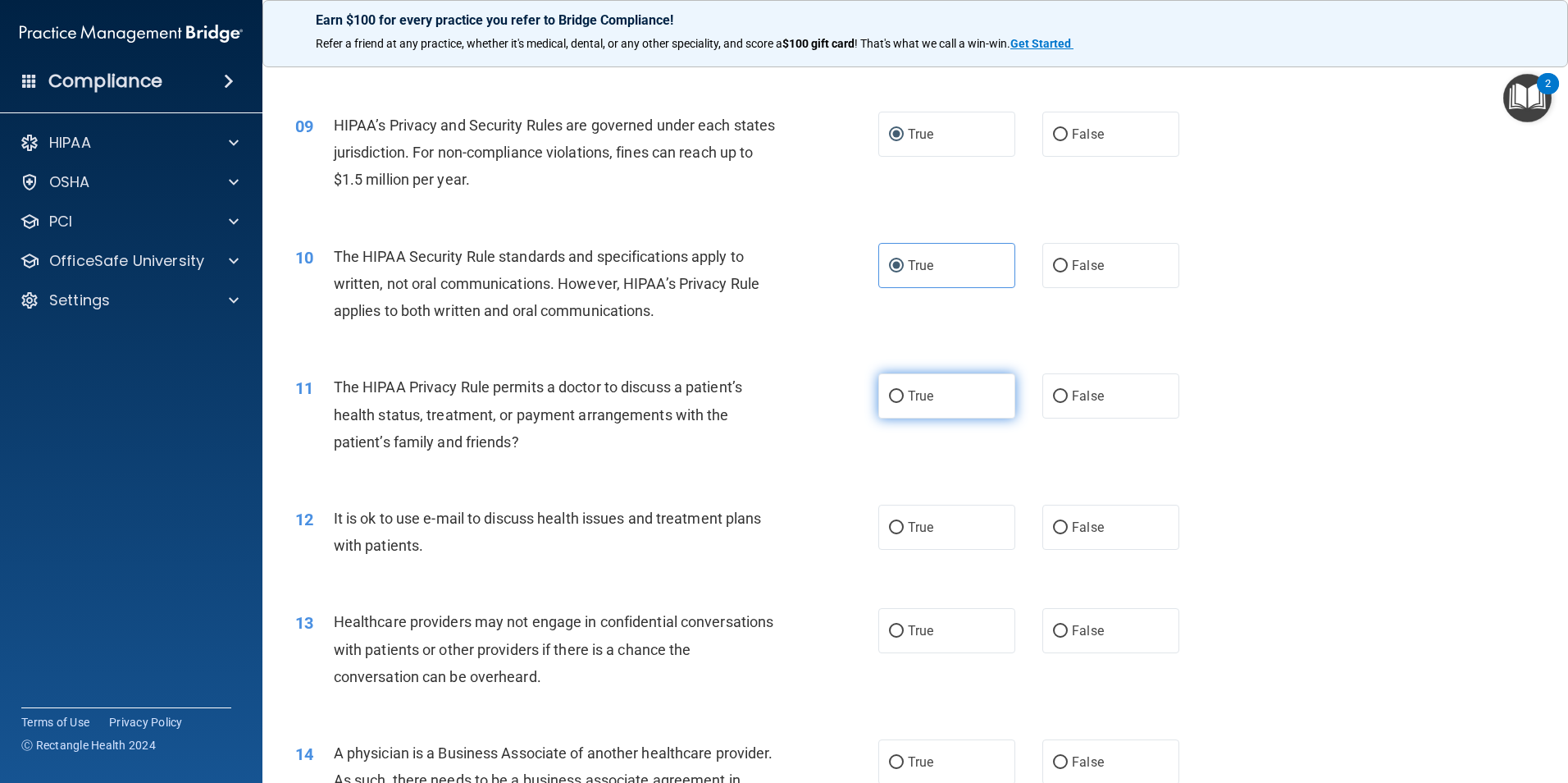
click at [895, 402] on input "True" at bounding box center [896, 396] width 15 height 12
radio input "true"
click at [1042, 401] on label "False" at bounding box center [1110, 396] width 137 height 45
click at [1053, 401] on input "False" at bounding box center [1061, 396] width 15 height 12
radio input "true"
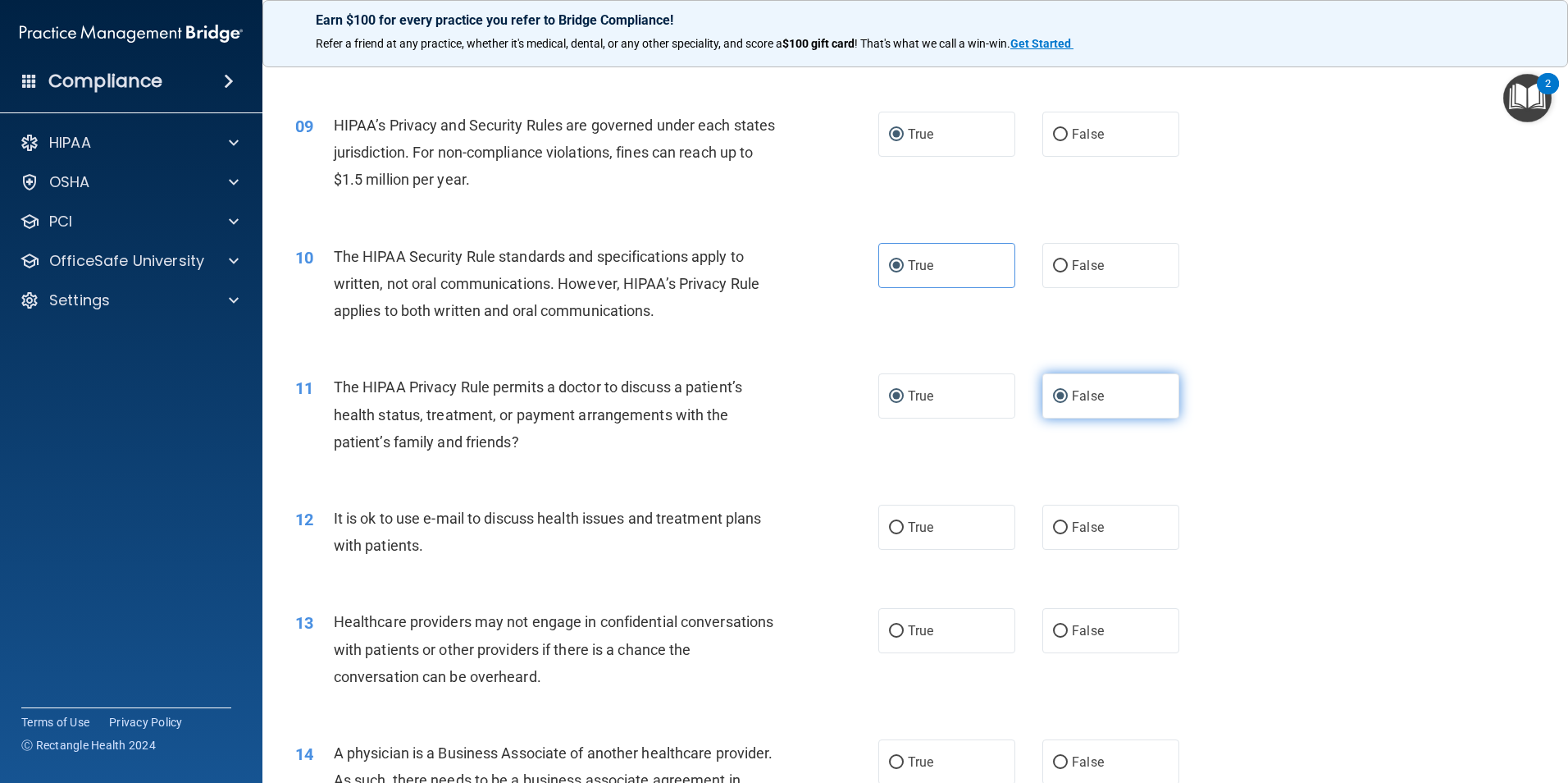
radio input "false"
click at [888, 531] on input "True" at bounding box center [896, 527] width 15 height 12
radio input "true"
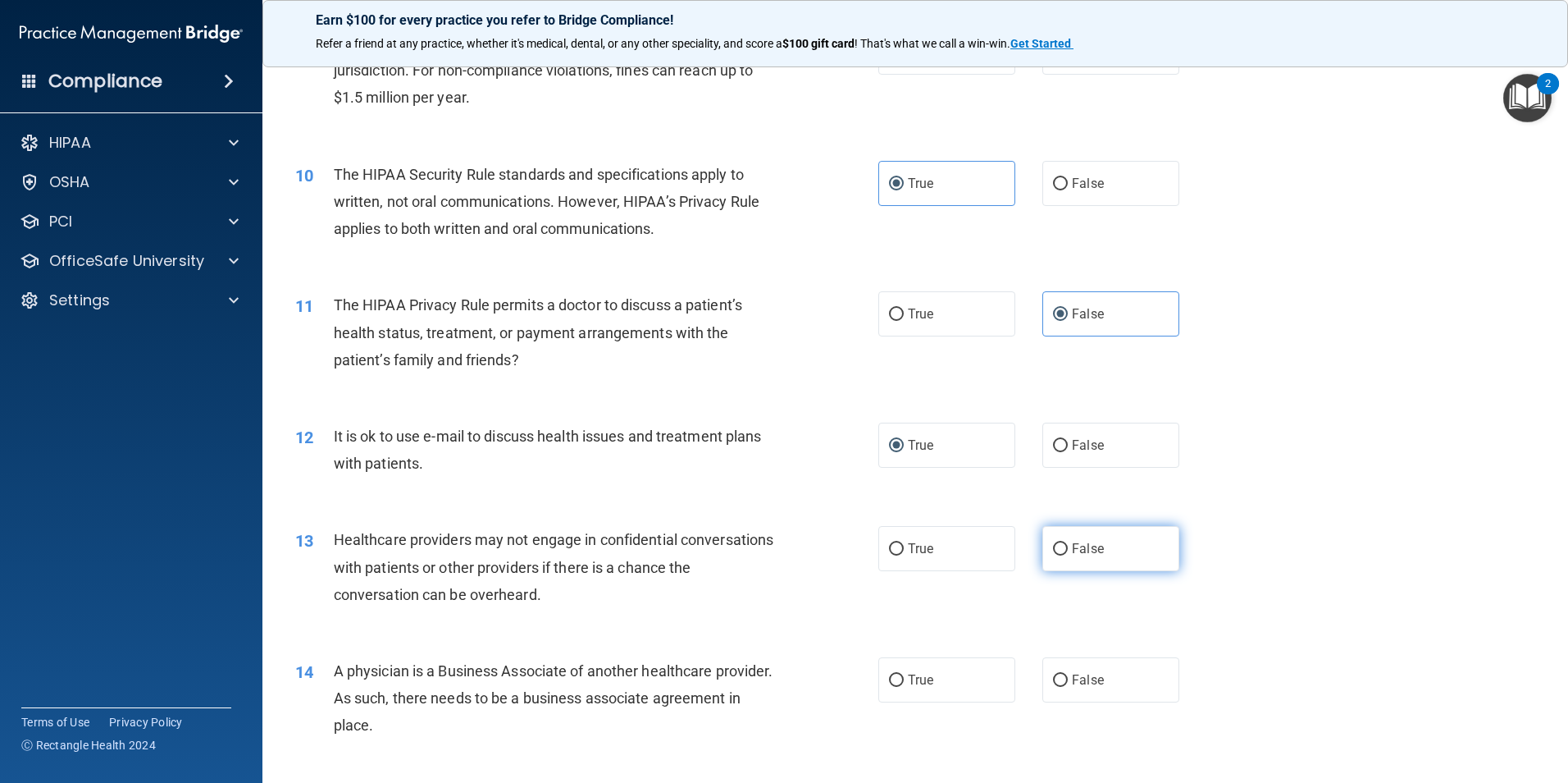
click at [1053, 549] on input "False" at bounding box center [1061, 549] width 15 height 12
radio input "true"
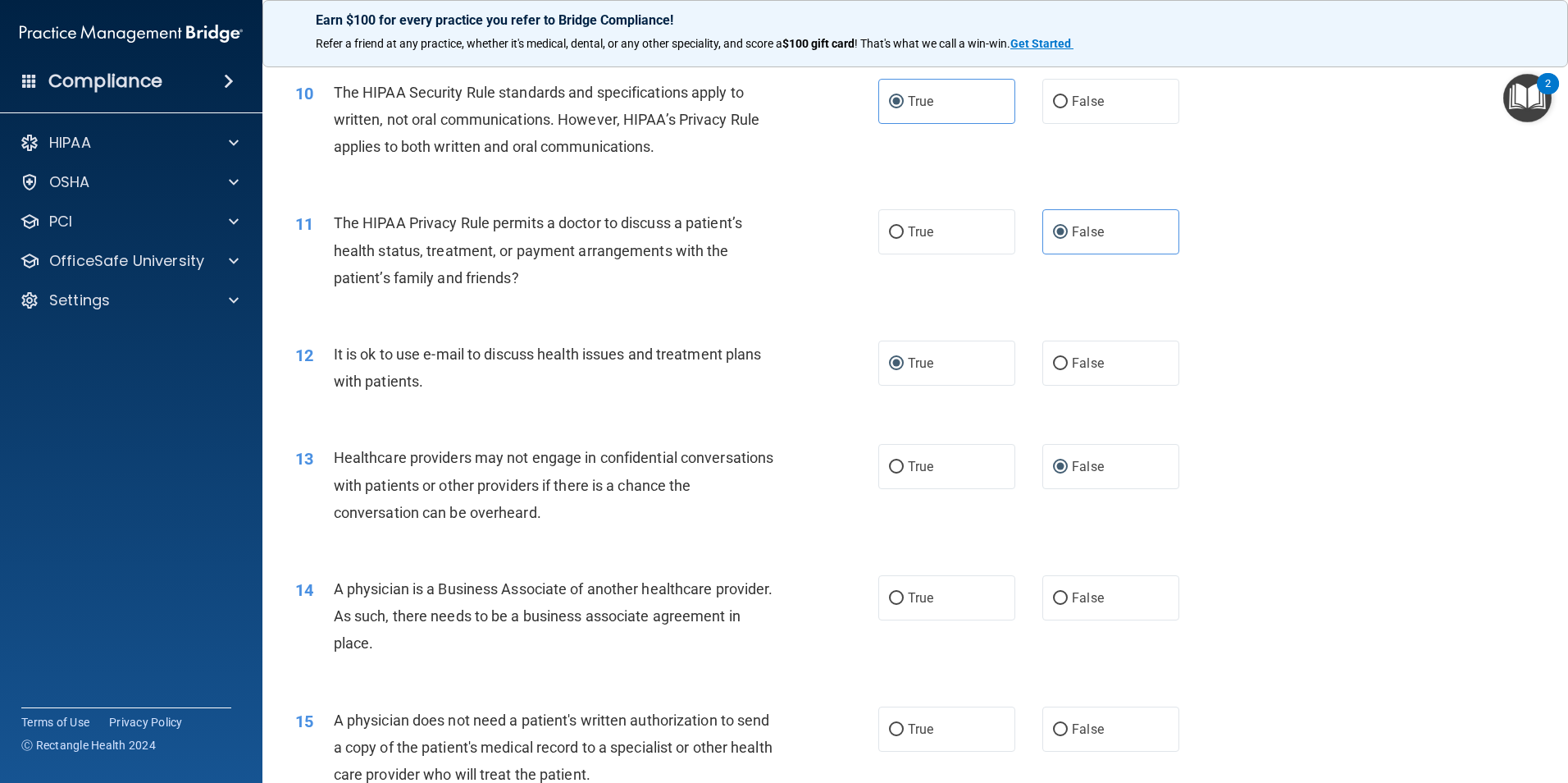
scroll to position [1231, 0]
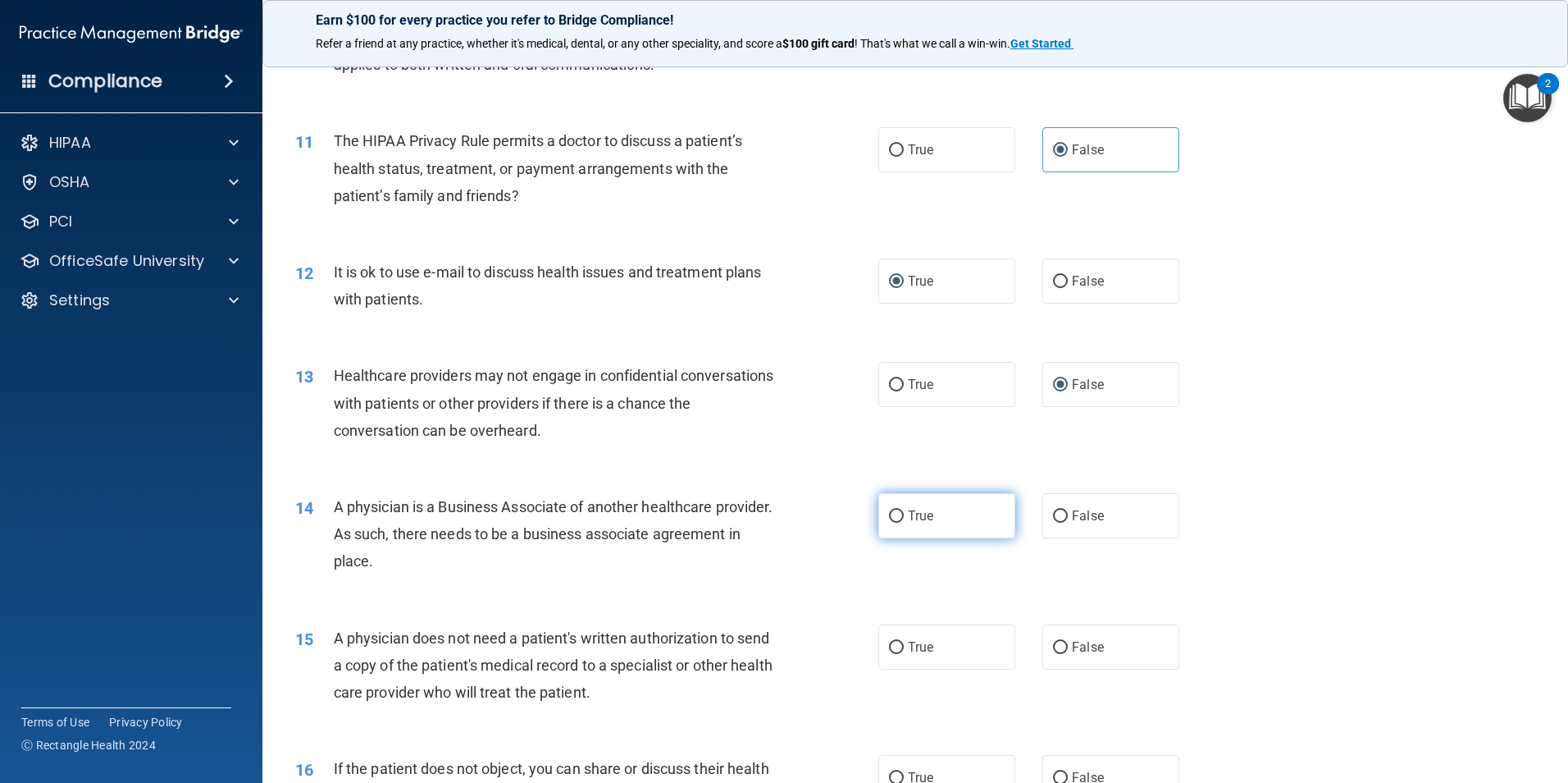
click at [909, 520] on span "True" at bounding box center [920, 515] width 25 height 16
click at [903, 520] on input "True" at bounding box center [896, 516] width 15 height 12
radio input "true"
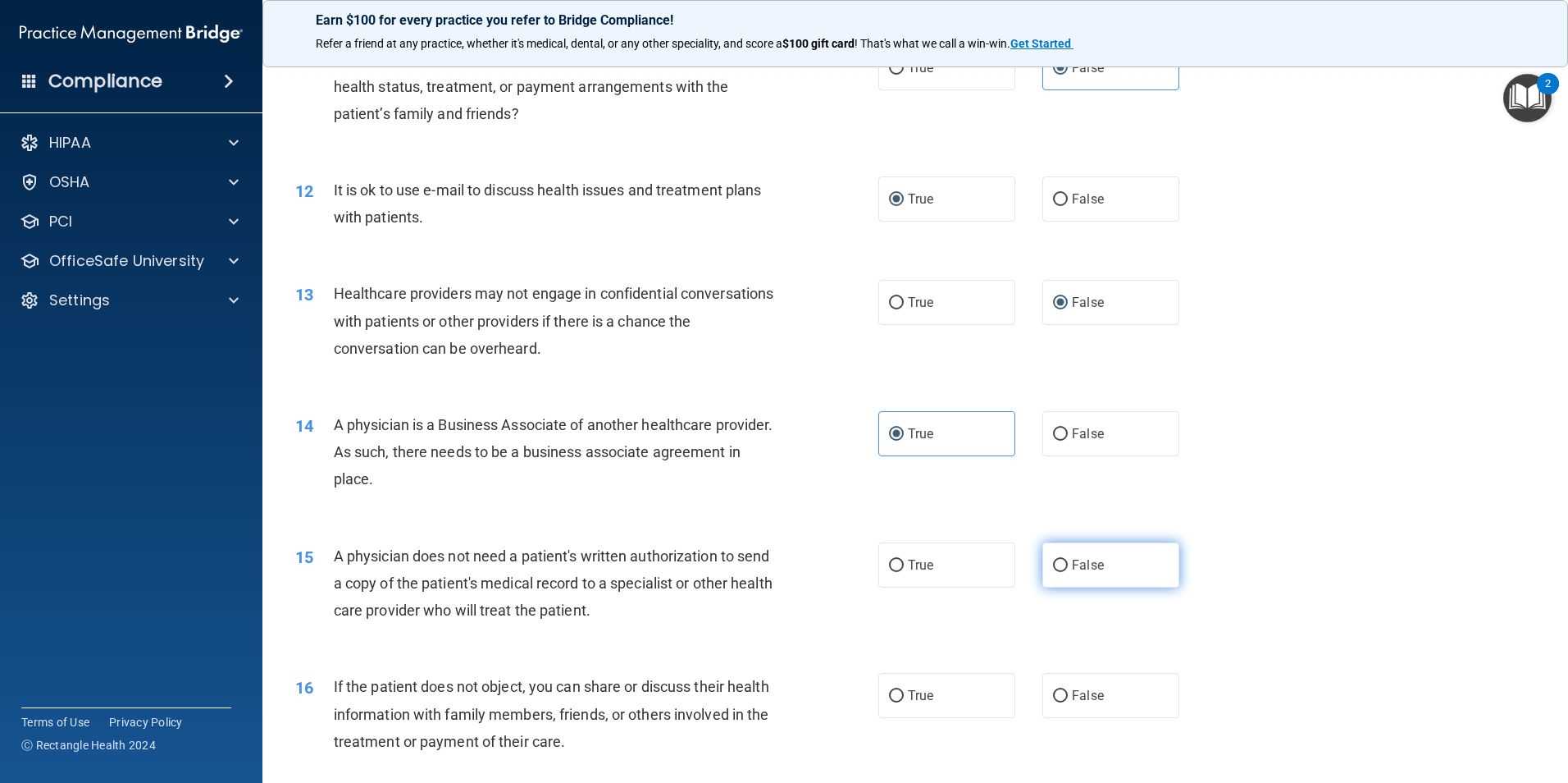
click at [1073, 564] on span "False" at bounding box center [1088, 565] width 32 height 16
click at [1067, 564] on input "False" at bounding box center [1061, 565] width 15 height 12
radio input "true"
click at [888, 565] on input "True" at bounding box center [896, 565] width 15 height 12
radio input "true"
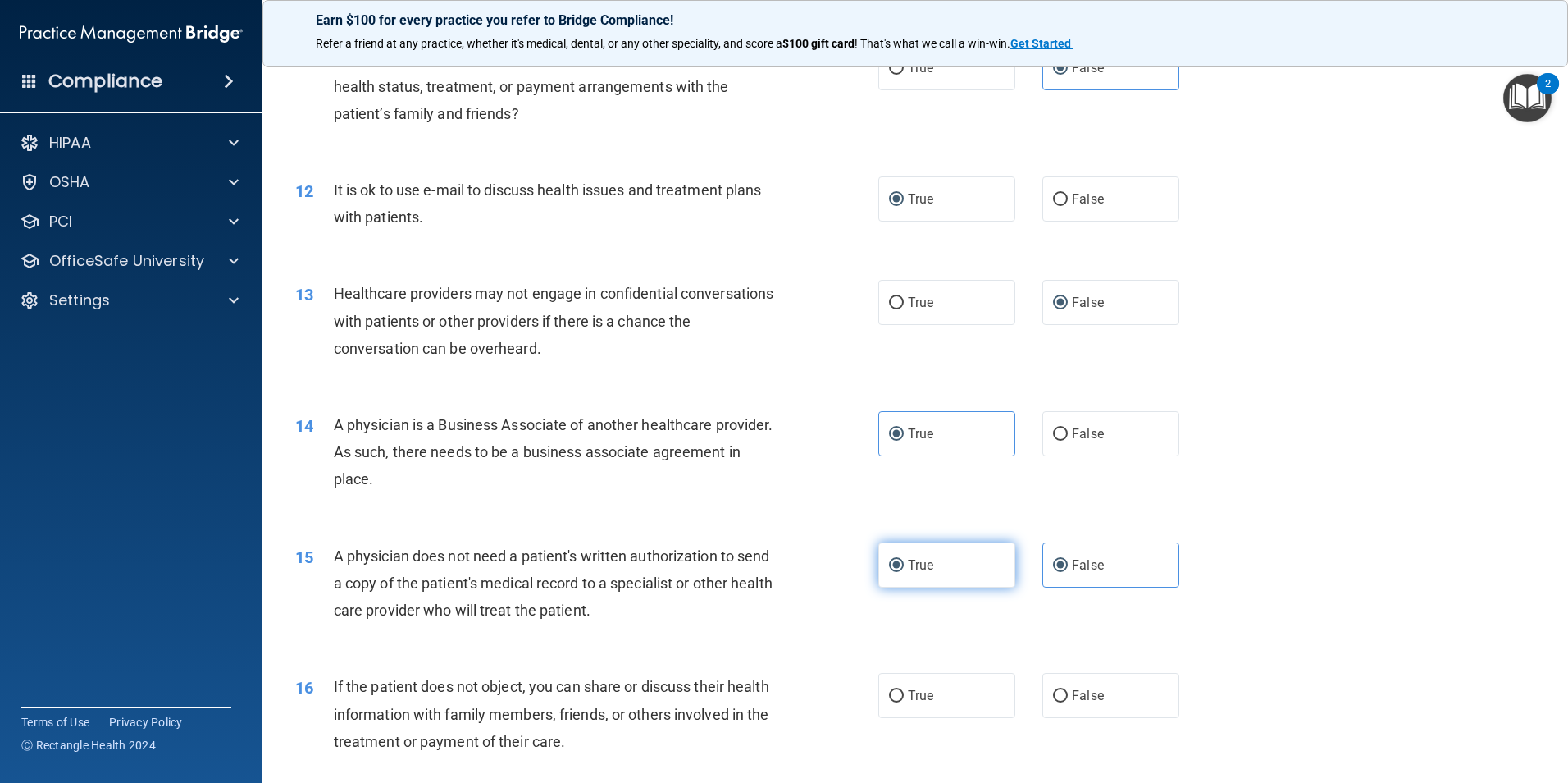
radio input "false"
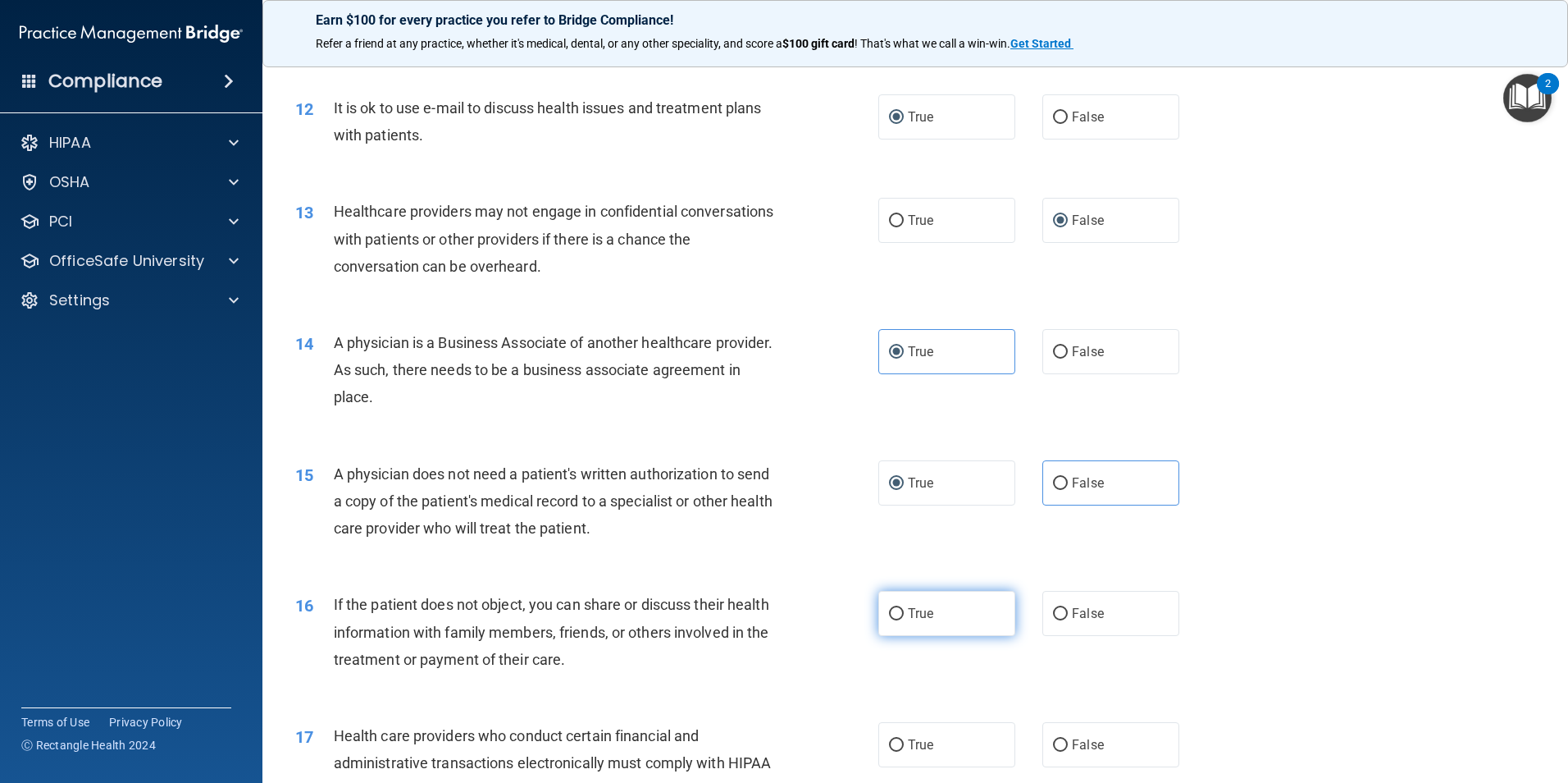
click at [909, 612] on span "True" at bounding box center [920, 613] width 25 height 16
click at [903, 612] on input "True" at bounding box center [896, 613] width 15 height 12
radio input "true"
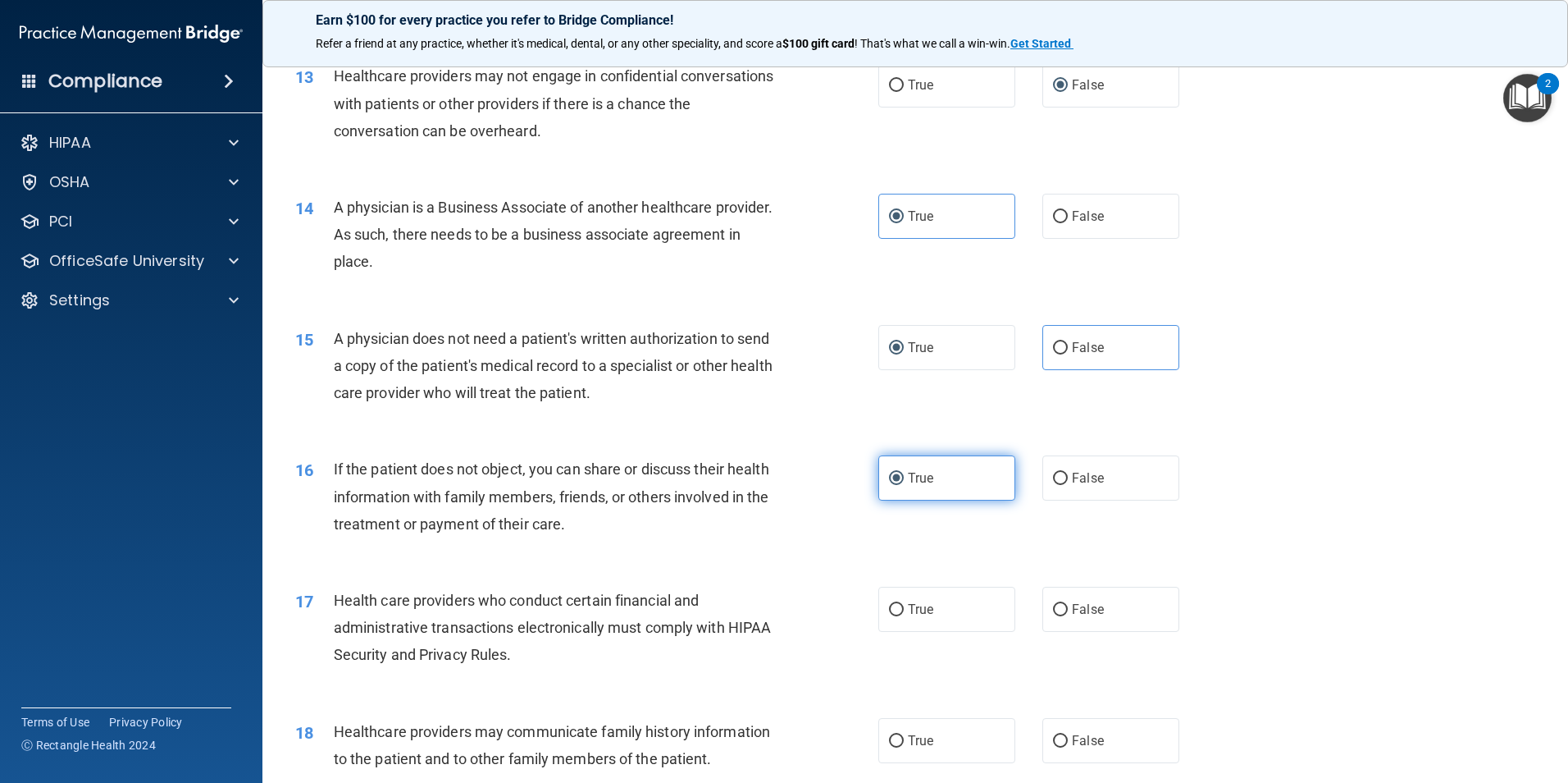
scroll to position [1559, 0]
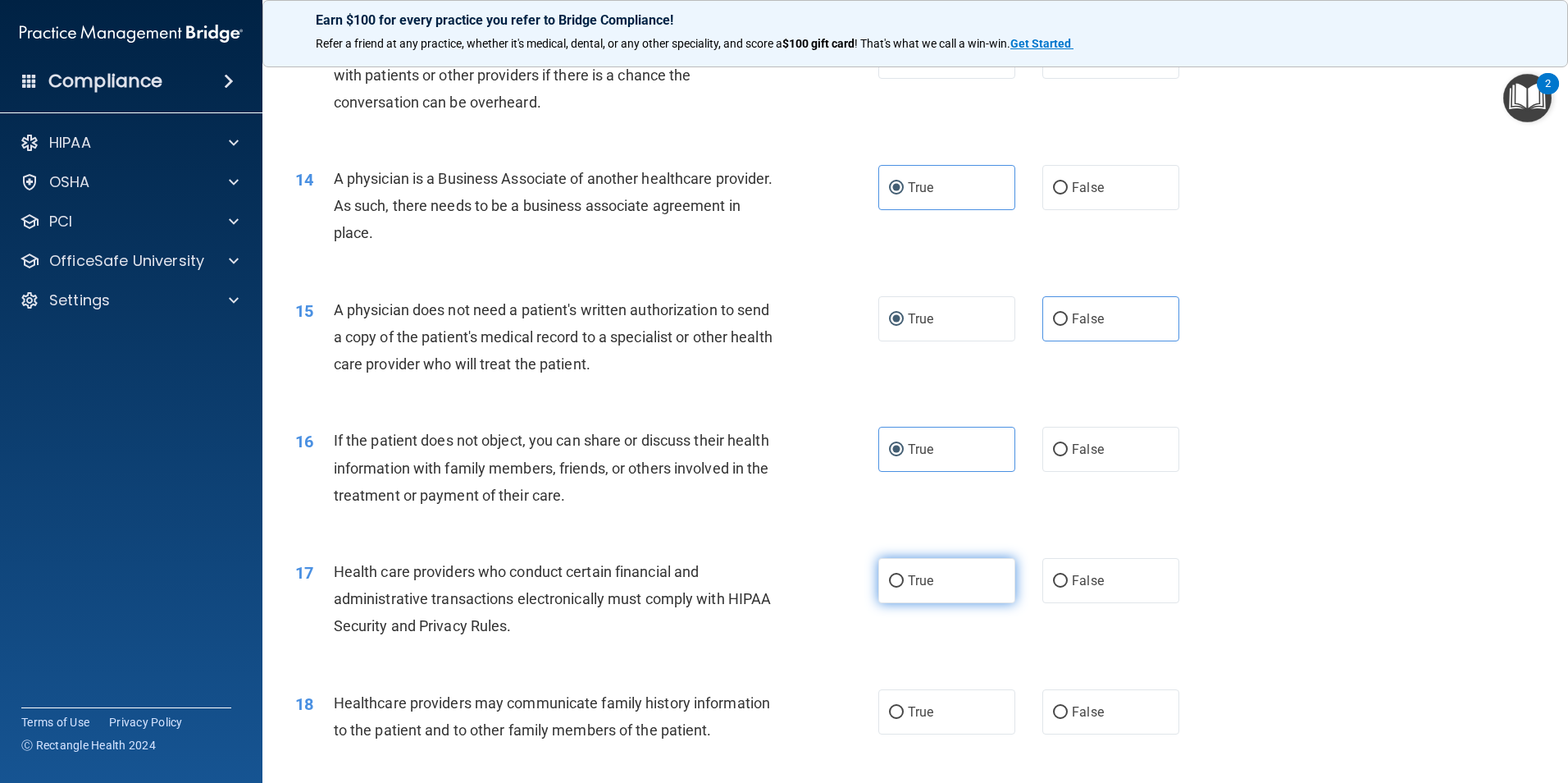
click at [929, 587] on label "True" at bounding box center [946, 581] width 137 height 45
click at [903, 587] on input "True" at bounding box center [896, 581] width 15 height 12
radio input "true"
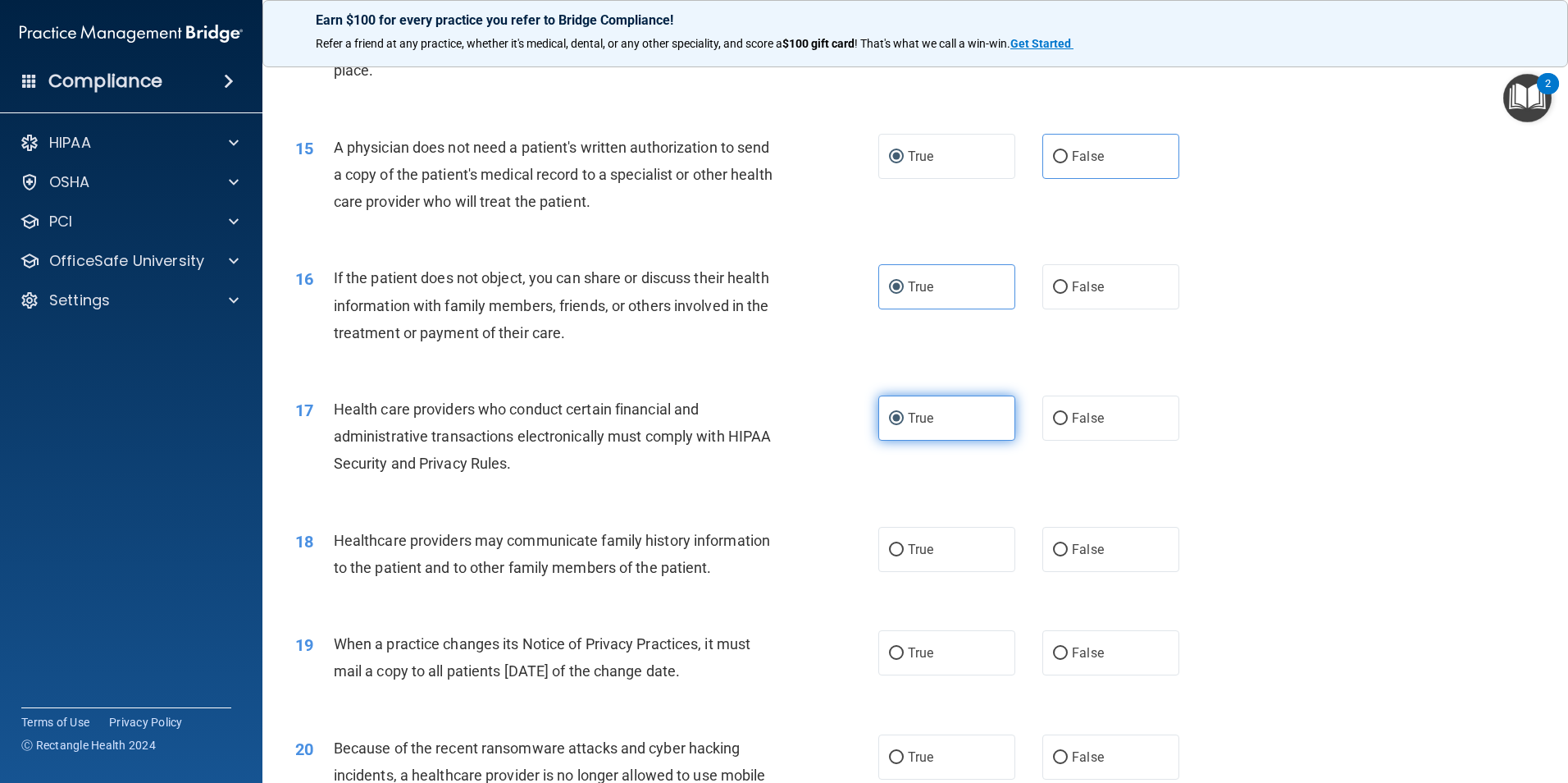
scroll to position [1722, 0]
click at [1062, 546] on label "False" at bounding box center [1110, 548] width 137 height 45
click at [1062, 546] on input "False" at bounding box center [1061, 548] width 15 height 12
radio input "true"
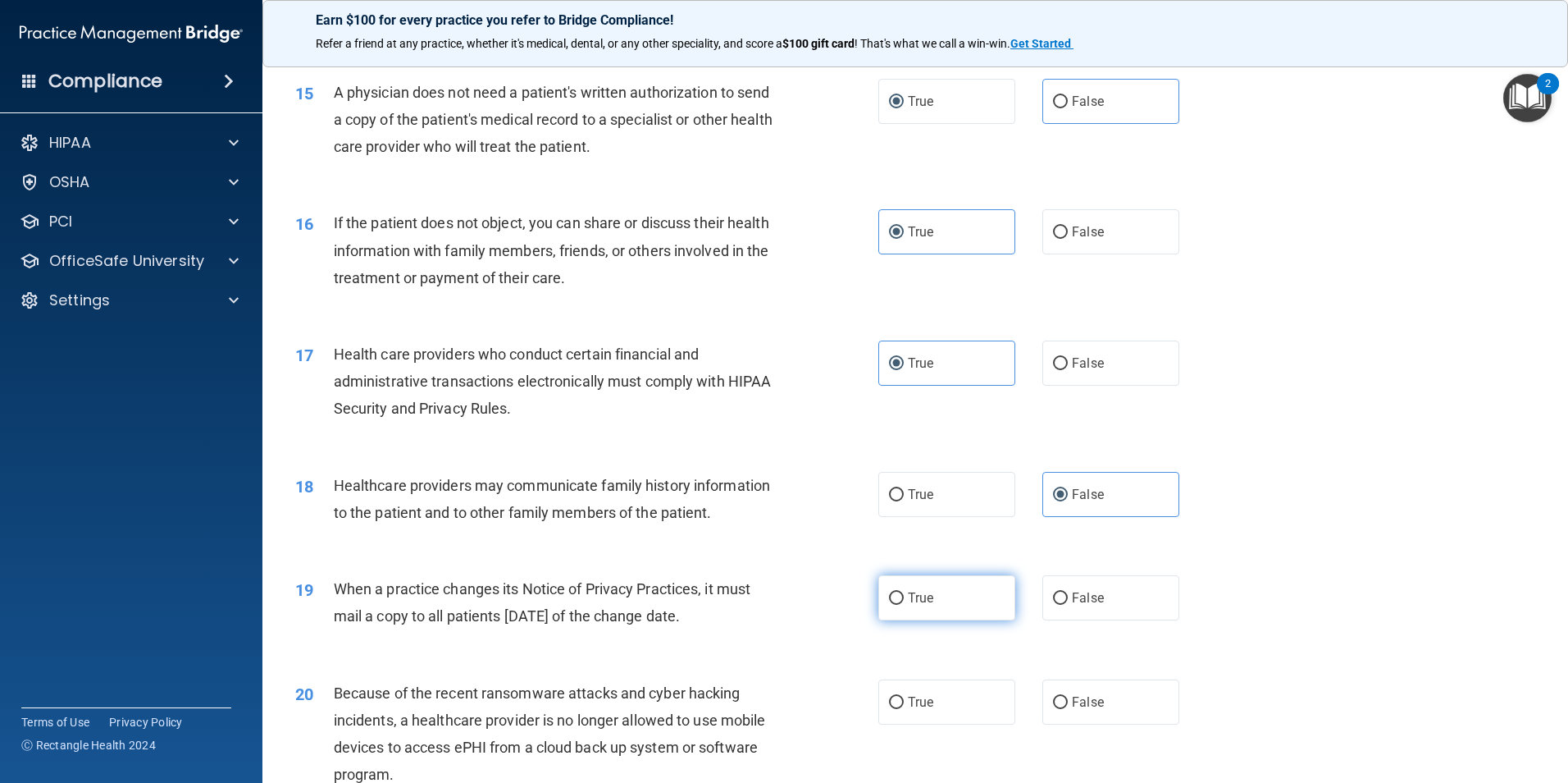
scroll to position [1805, 0]
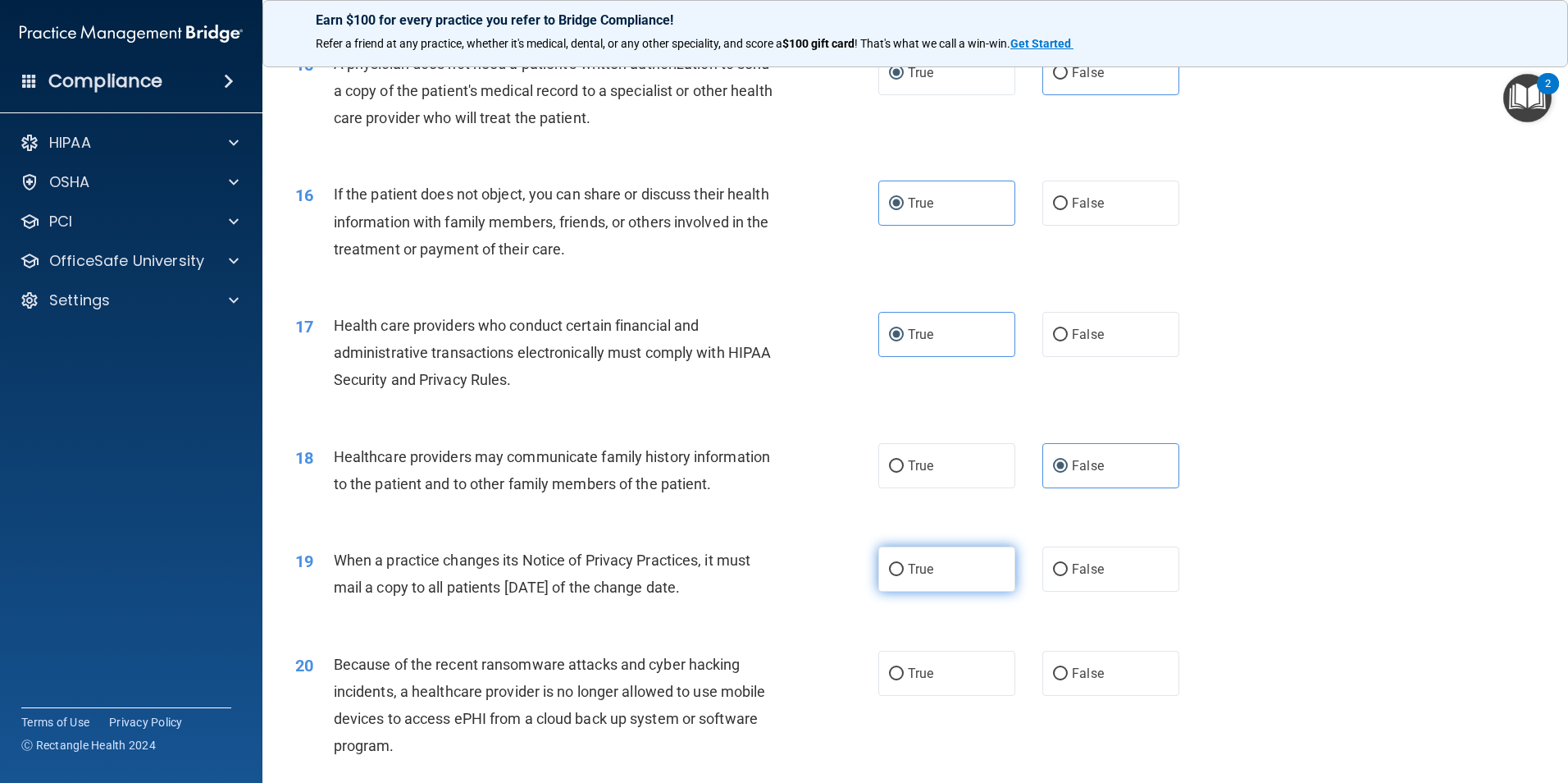
click at [902, 577] on label "True" at bounding box center [946, 569] width 137 height 45
click at [902, 576] on input "True" at bounding box center [896, 569] width 15 height 12
radio input "true"
click at [1053, 564] on input "False" at bounding box center [1061, 569] width 15 height 12
radio input "true"
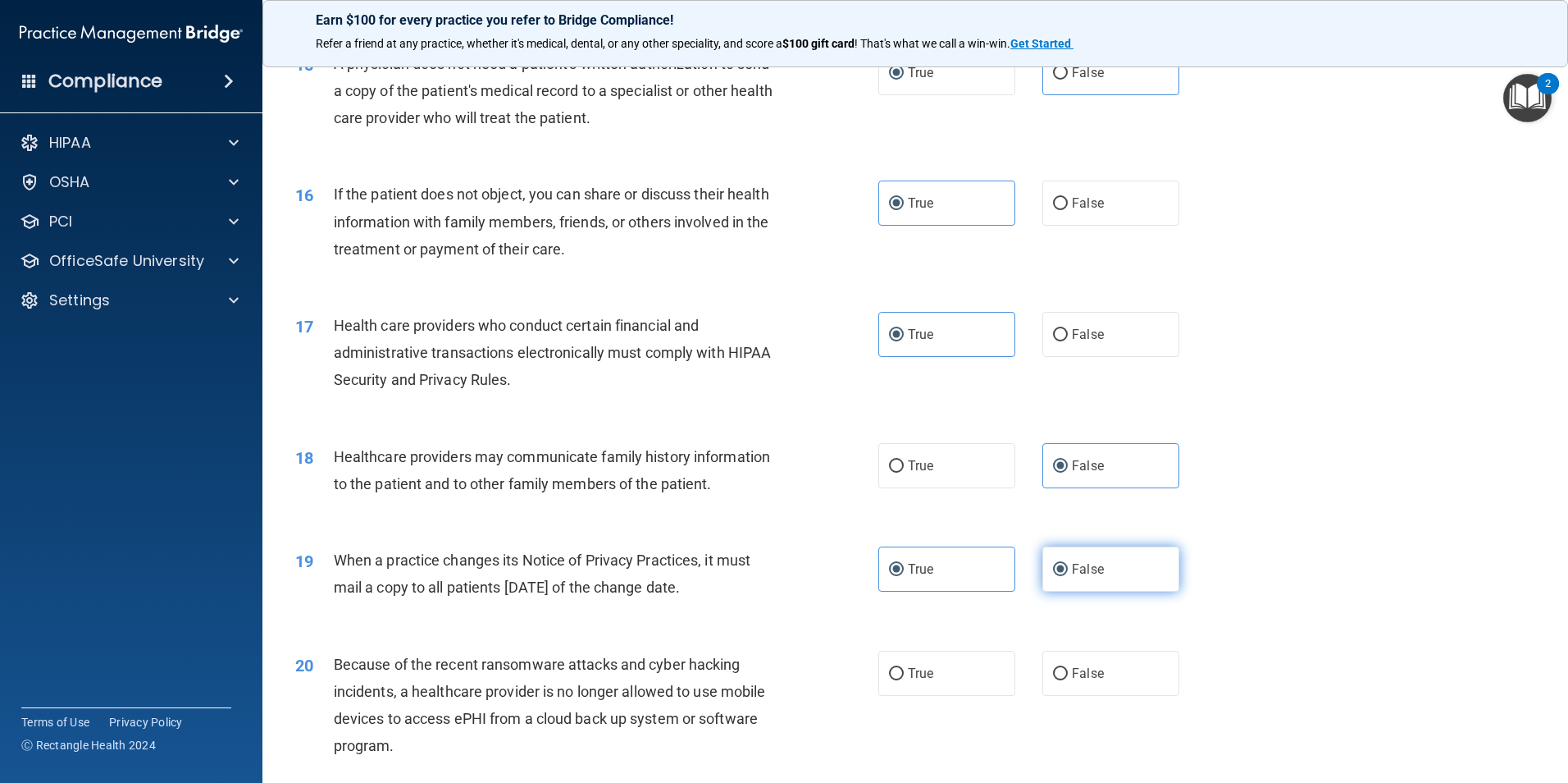
radio input "false"
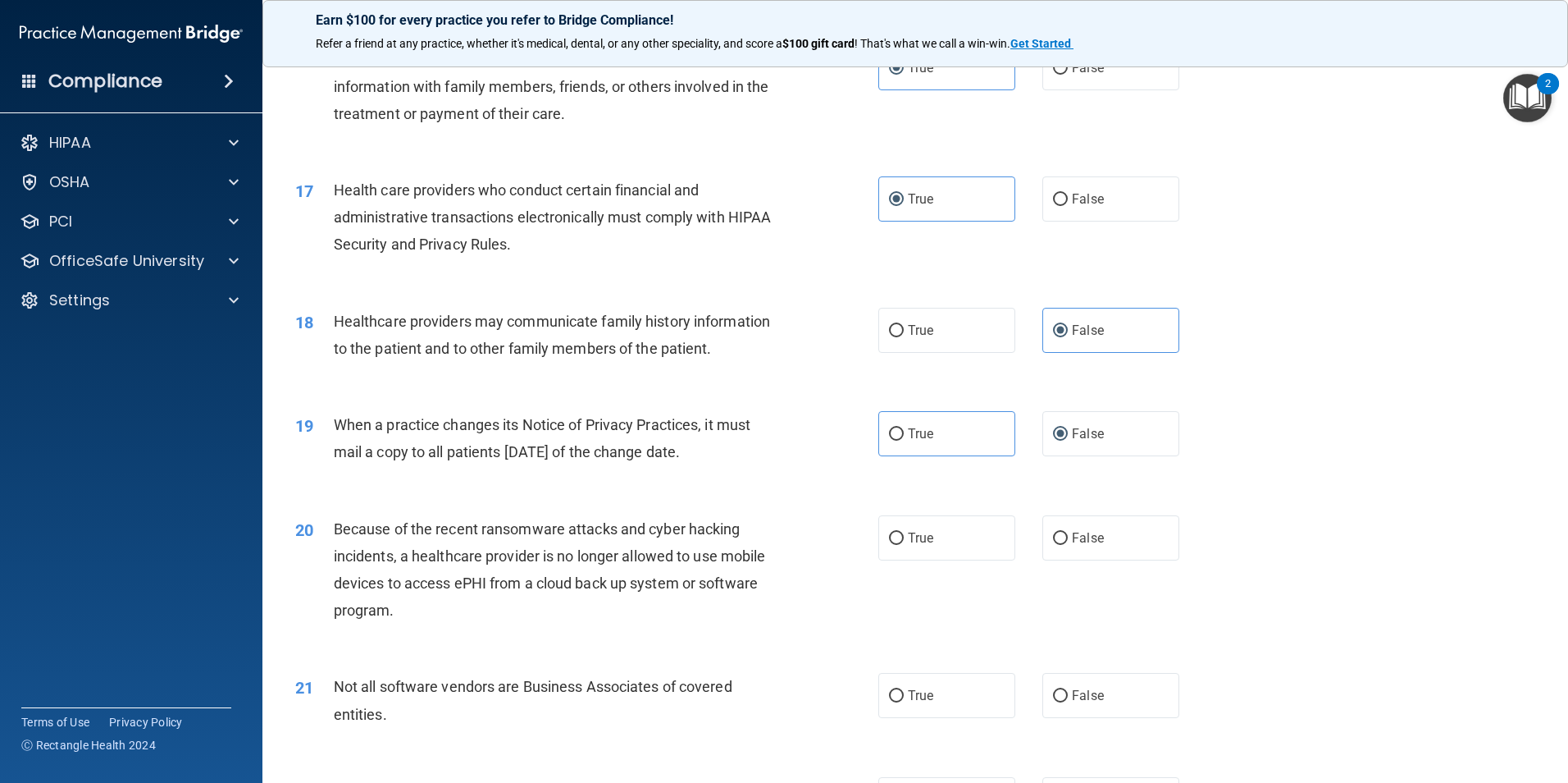
scroll to position [1969, 0]
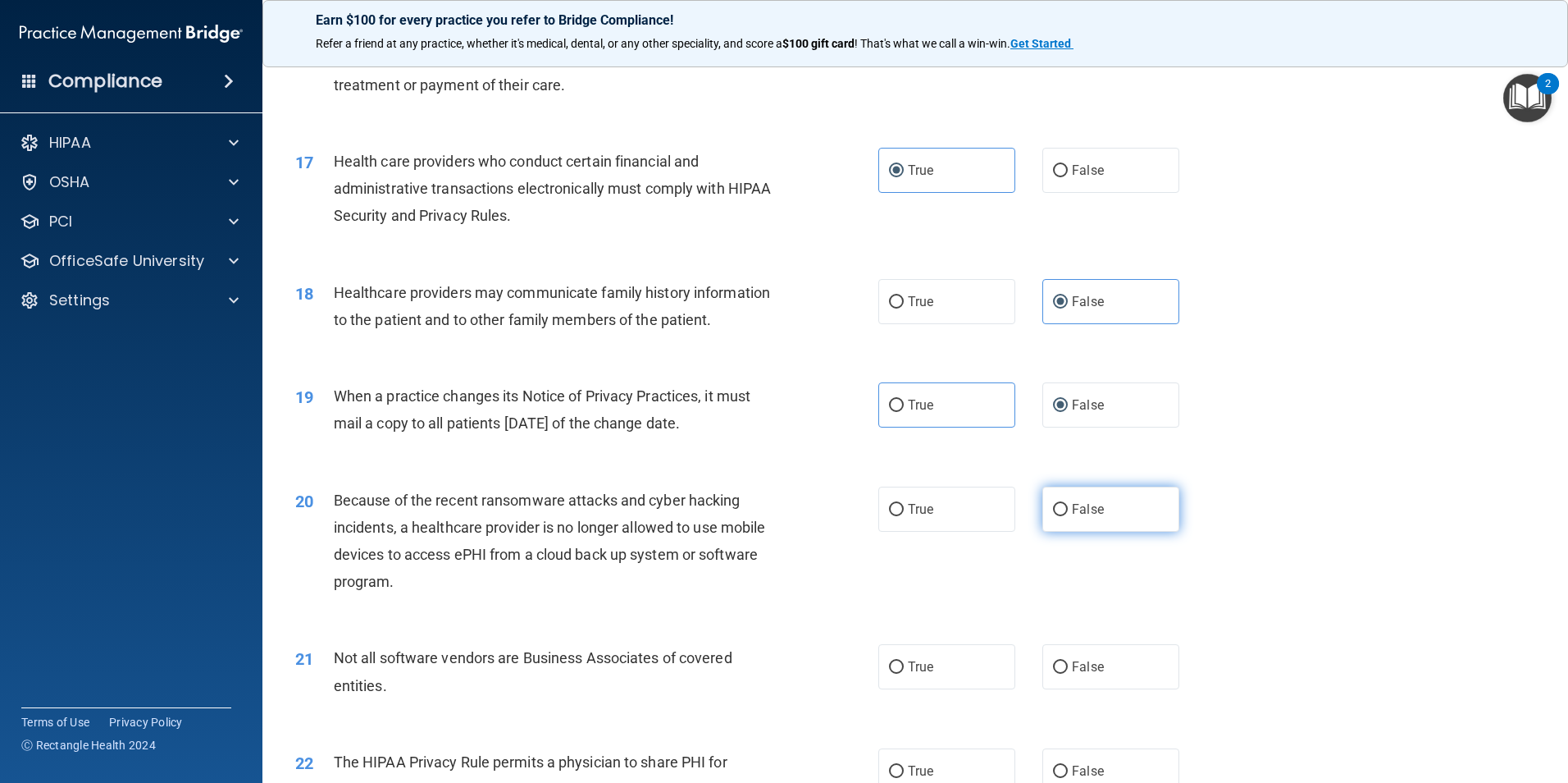
click at [1061, 512] on label "False" at bounding box center [1110, 509] width 137 height 45
click at [1061, 512] on input "False" at bounding box center [1061, 510] width 15 height 12
radio input "true"
click at [902, 657] on label "True" at bounding box center [946, 667] width 137 height 45
click at [902, 661] on input "True" at bounding box center [896, 667] width 15 height 12
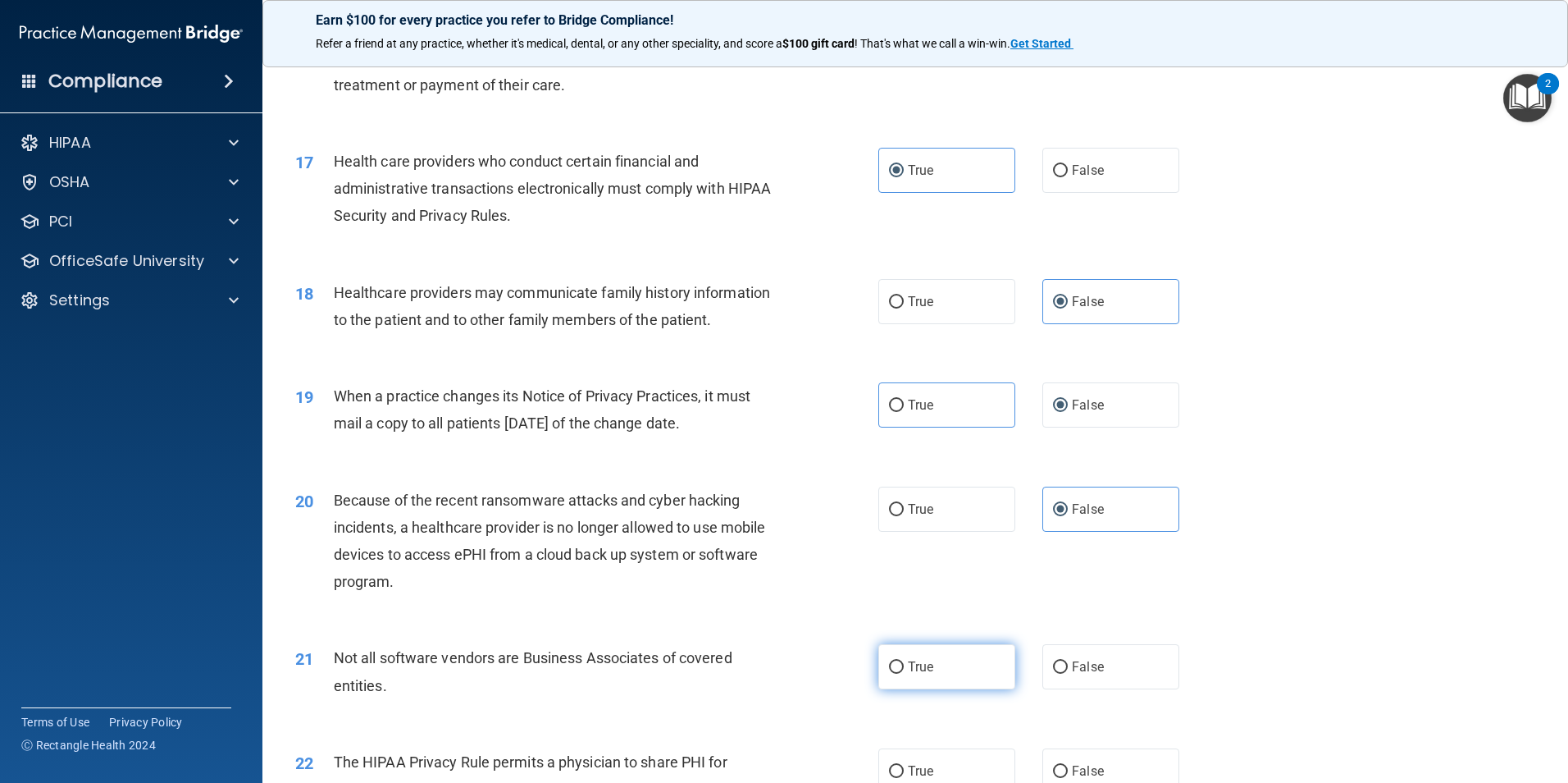
radio input "true"
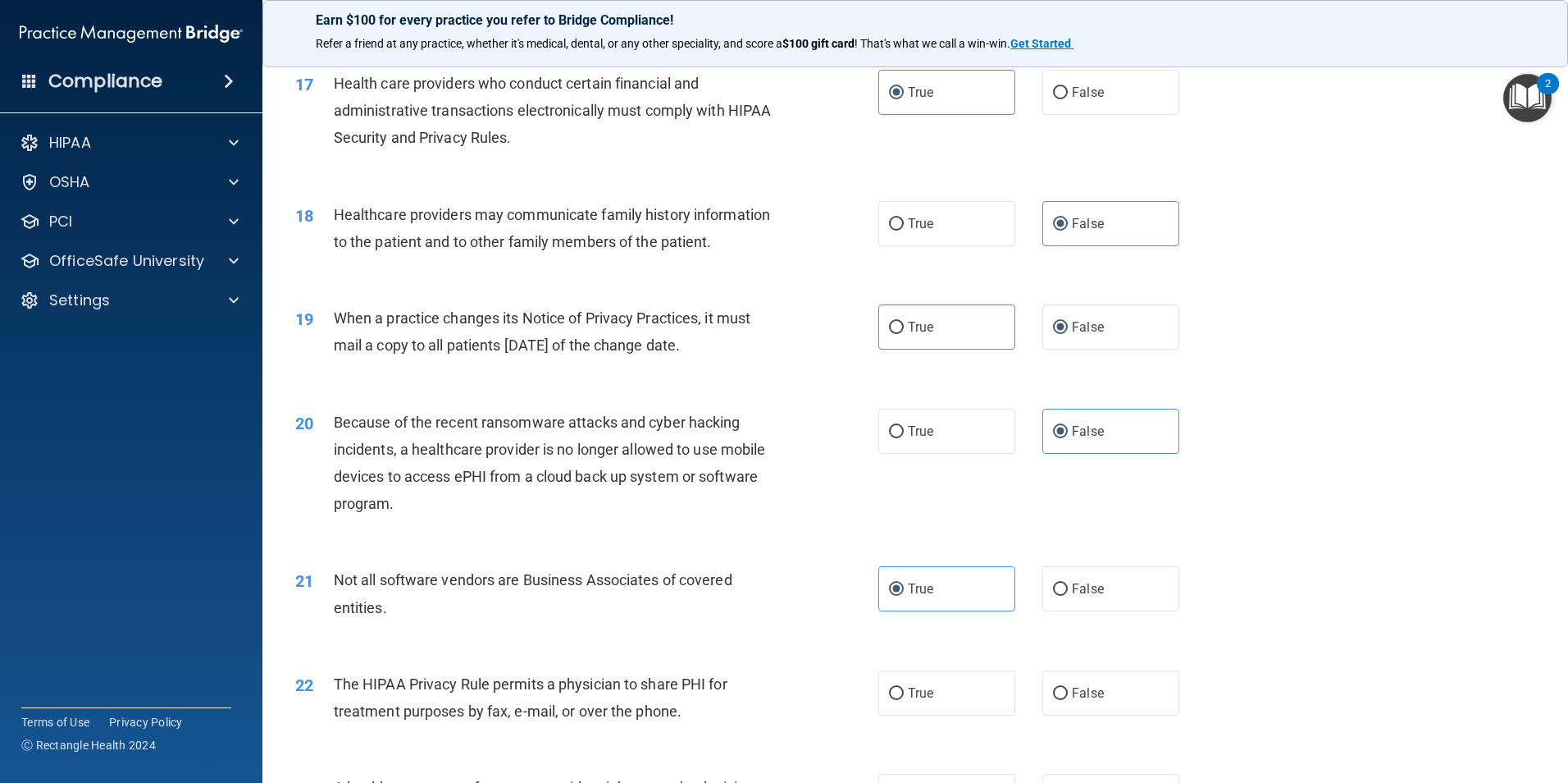
scroll to position [2379, 0]
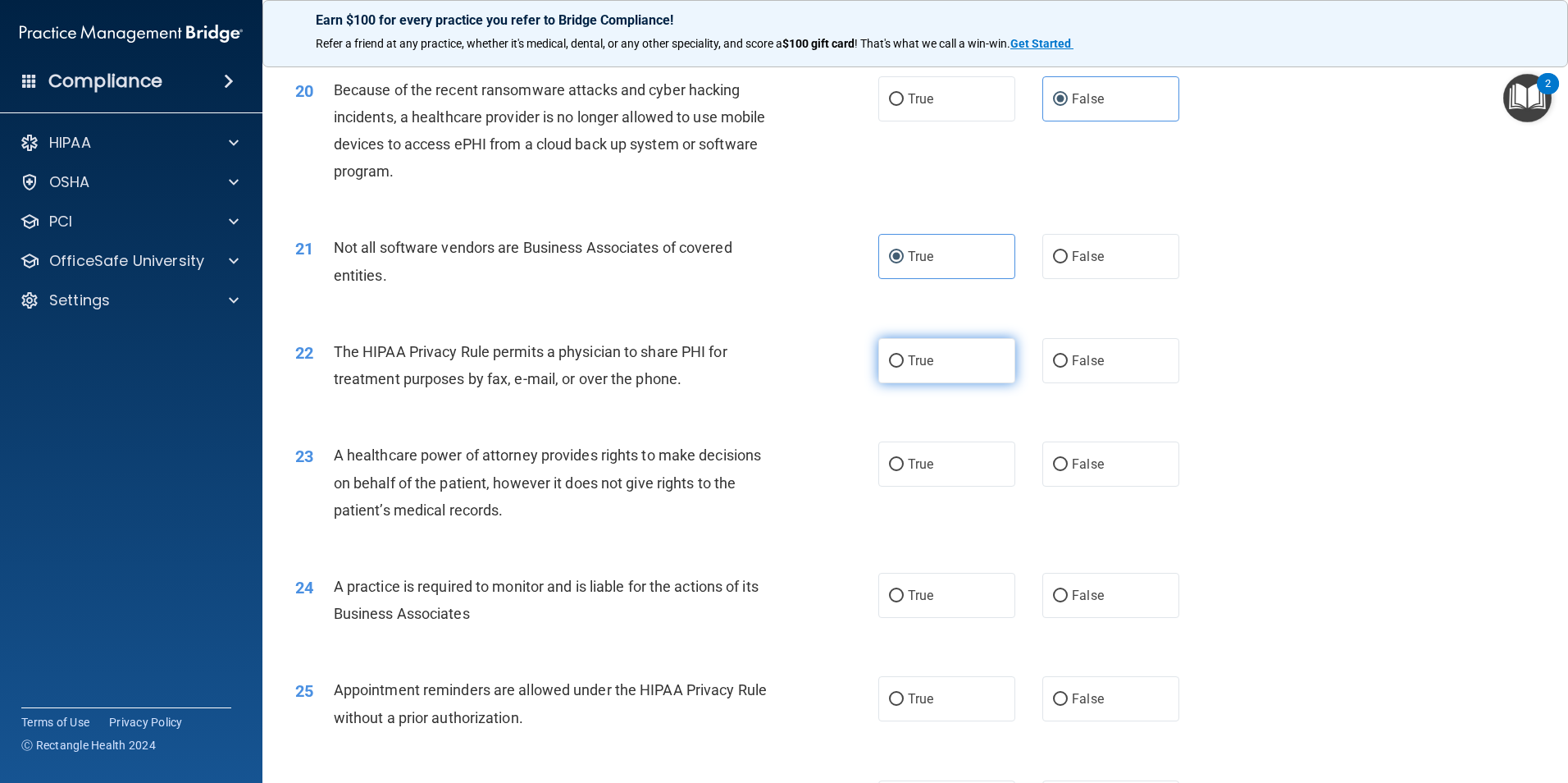
click at [916, 354] on span "True" at bounding box center [920, 361] width 25 height 16
click at [903, 355] on input "True" at bounding box center [896, 361] width 15 height 12
radio input "true"
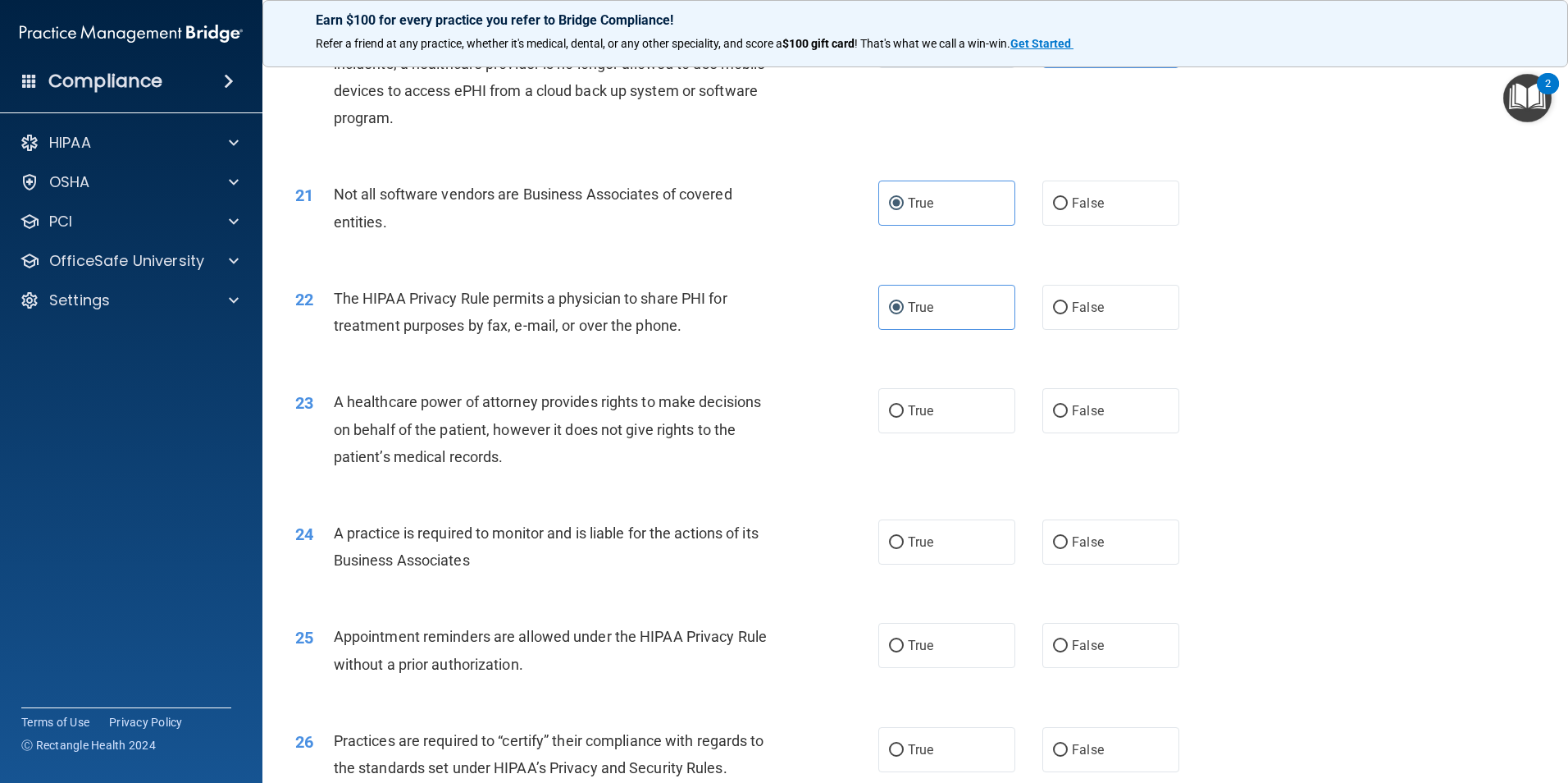
scroll to position [2461, 0]
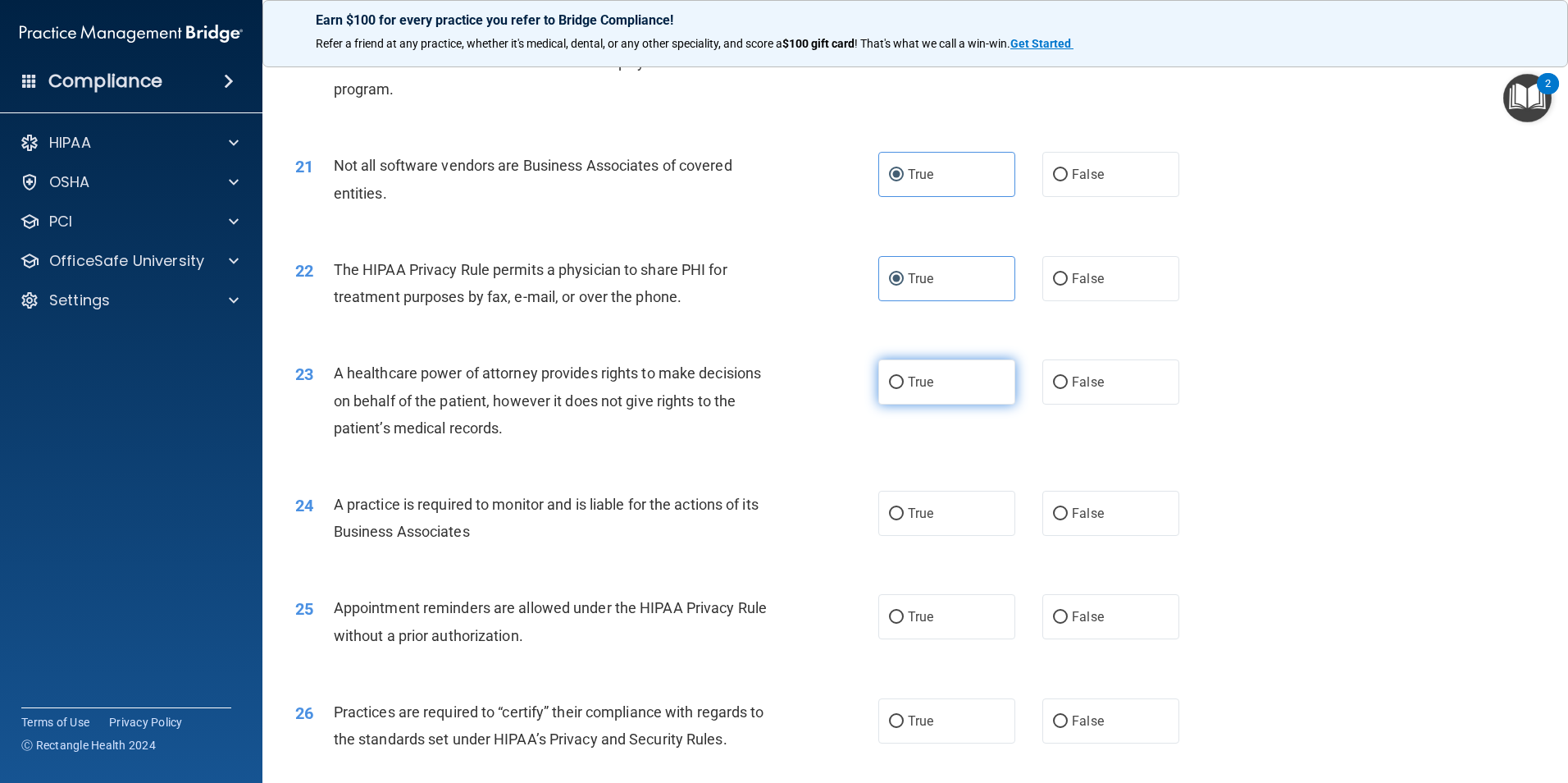
click at [894, 387] on input "True" at bounding box center [896, 382] width 15 height 12
radio input "true"
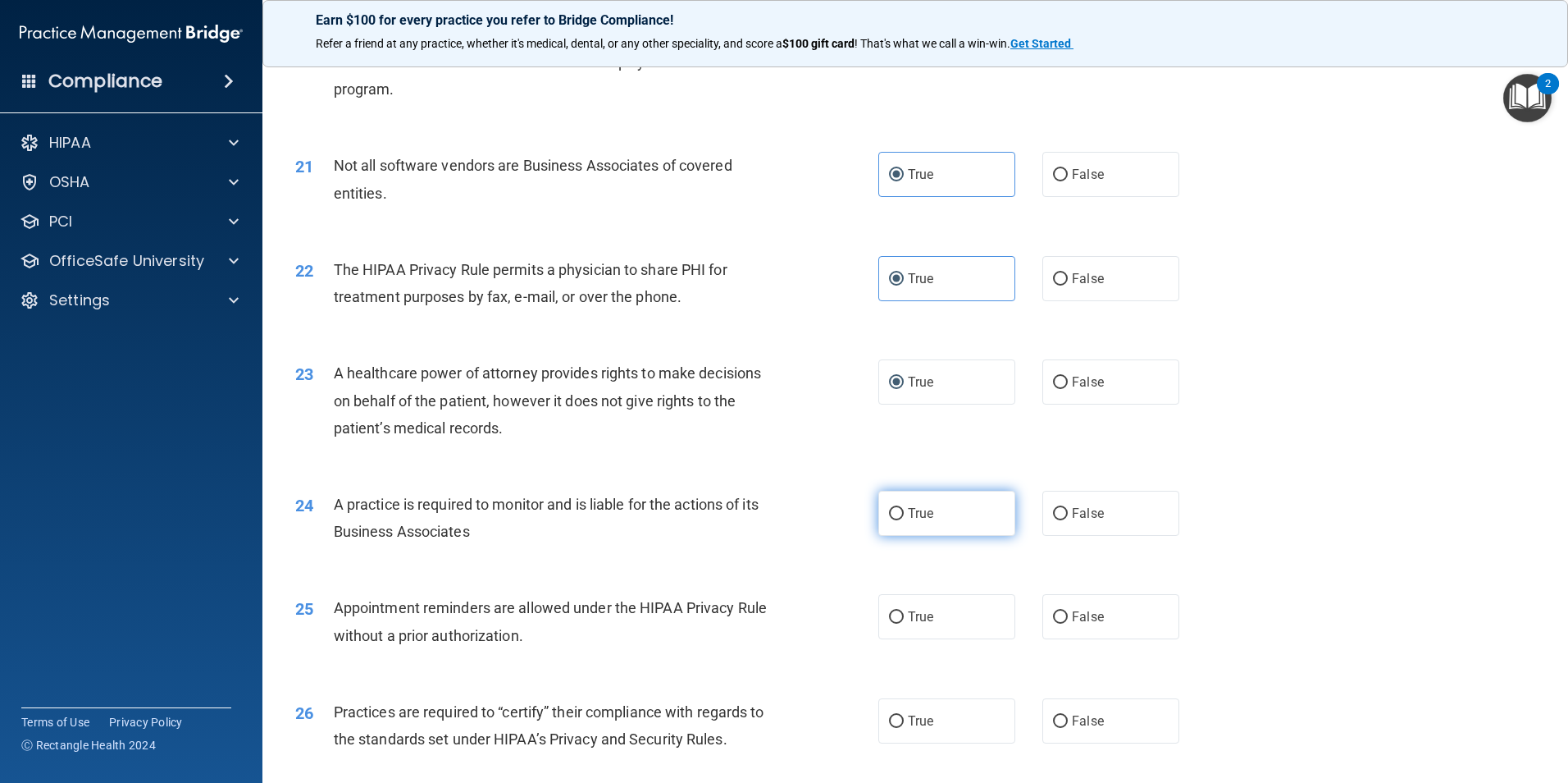
click at [888, 515] on input "True" at bounding box center [896, 513] width 15 height 12
radio input "true"
click at [930, 619] on label "True" at bounding box center [946, 616] width 137 height 45
click at [903, 619] on input "True" at bounding box center [896, 617] width 15 height 12
radio input "true"
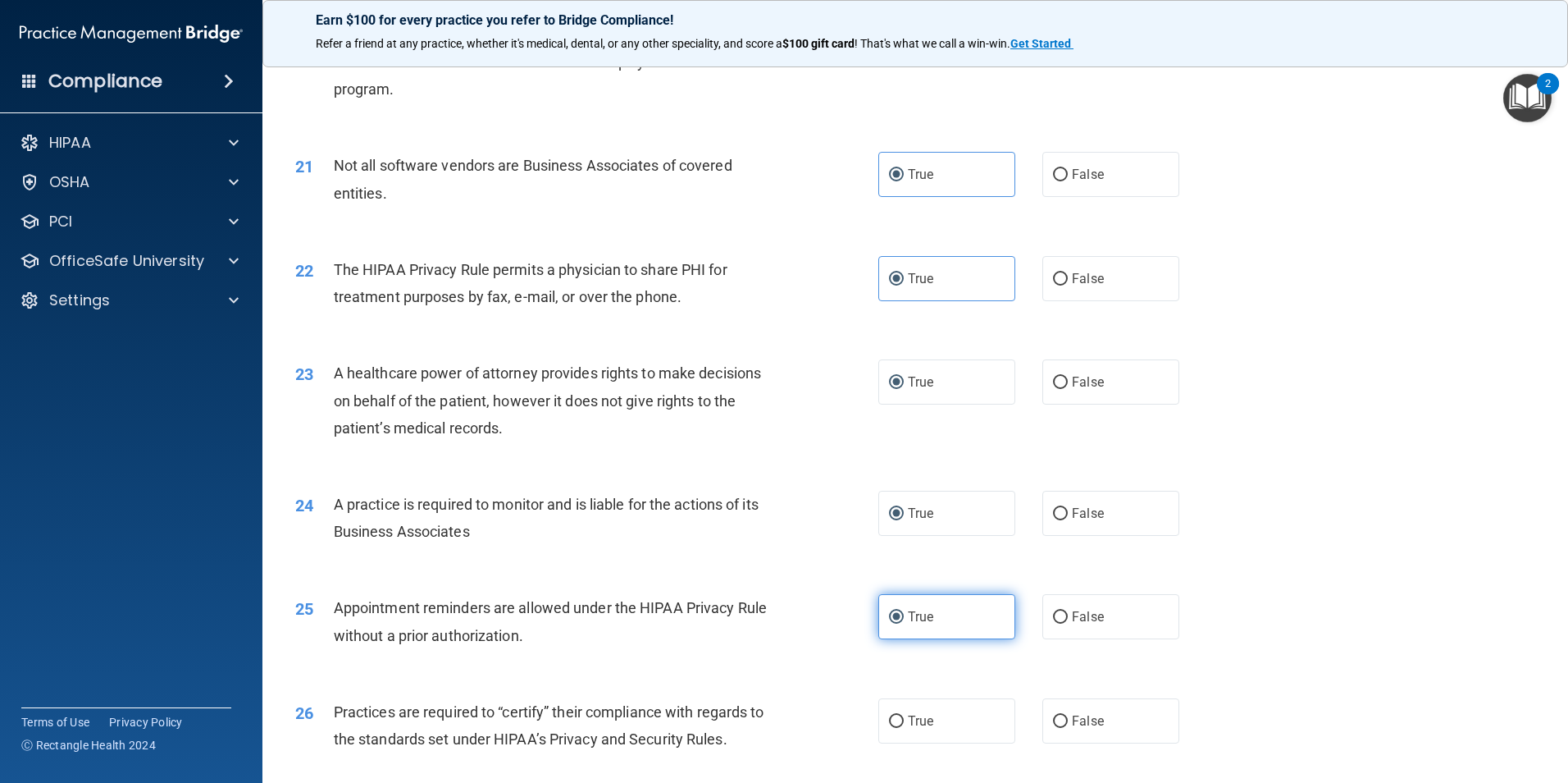
scroll to position [2543, 0]
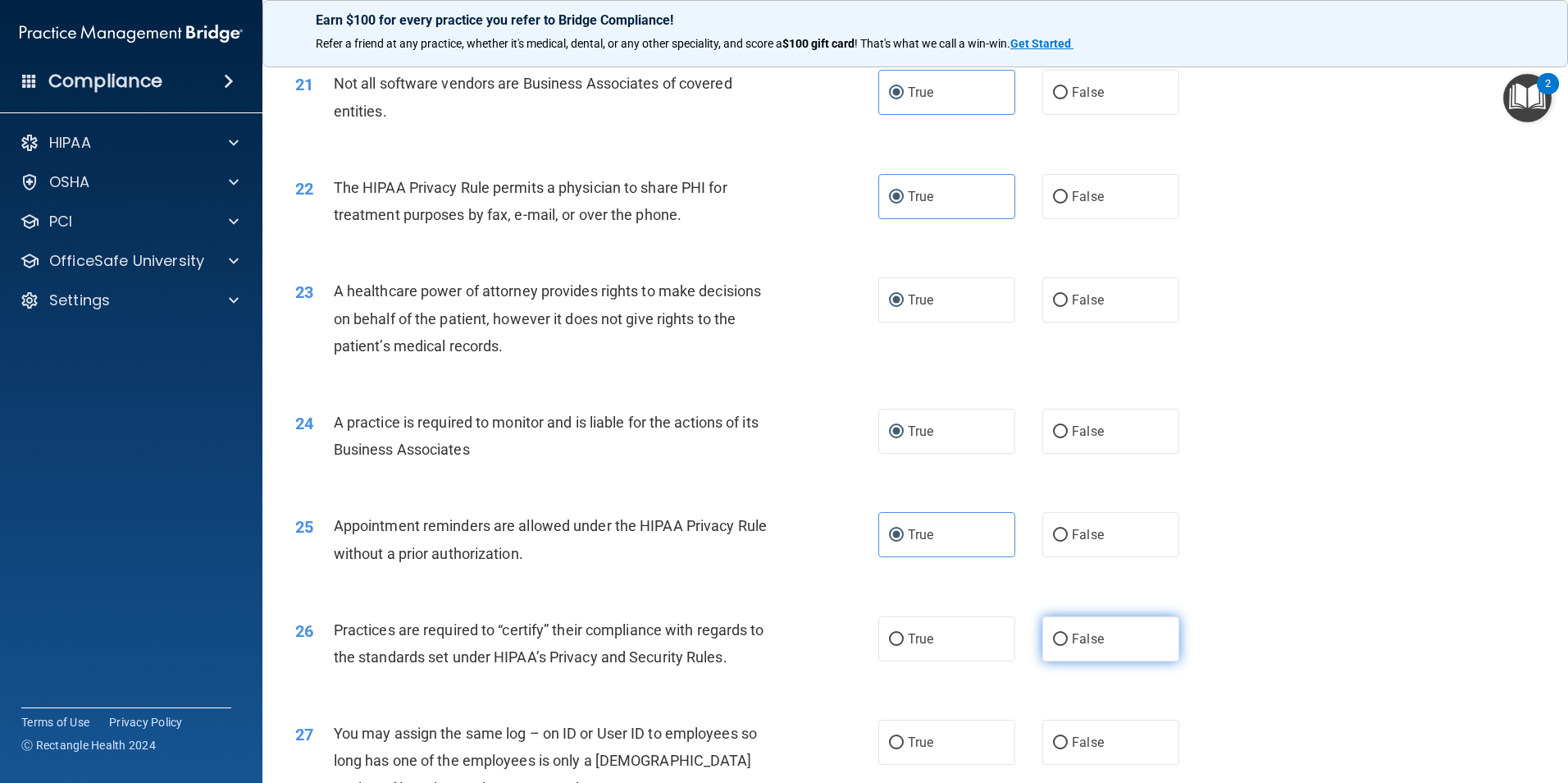
click at [1053, 640] on input "False" at bounding box center [1061, 639] width 15 height 12
radio input "true"
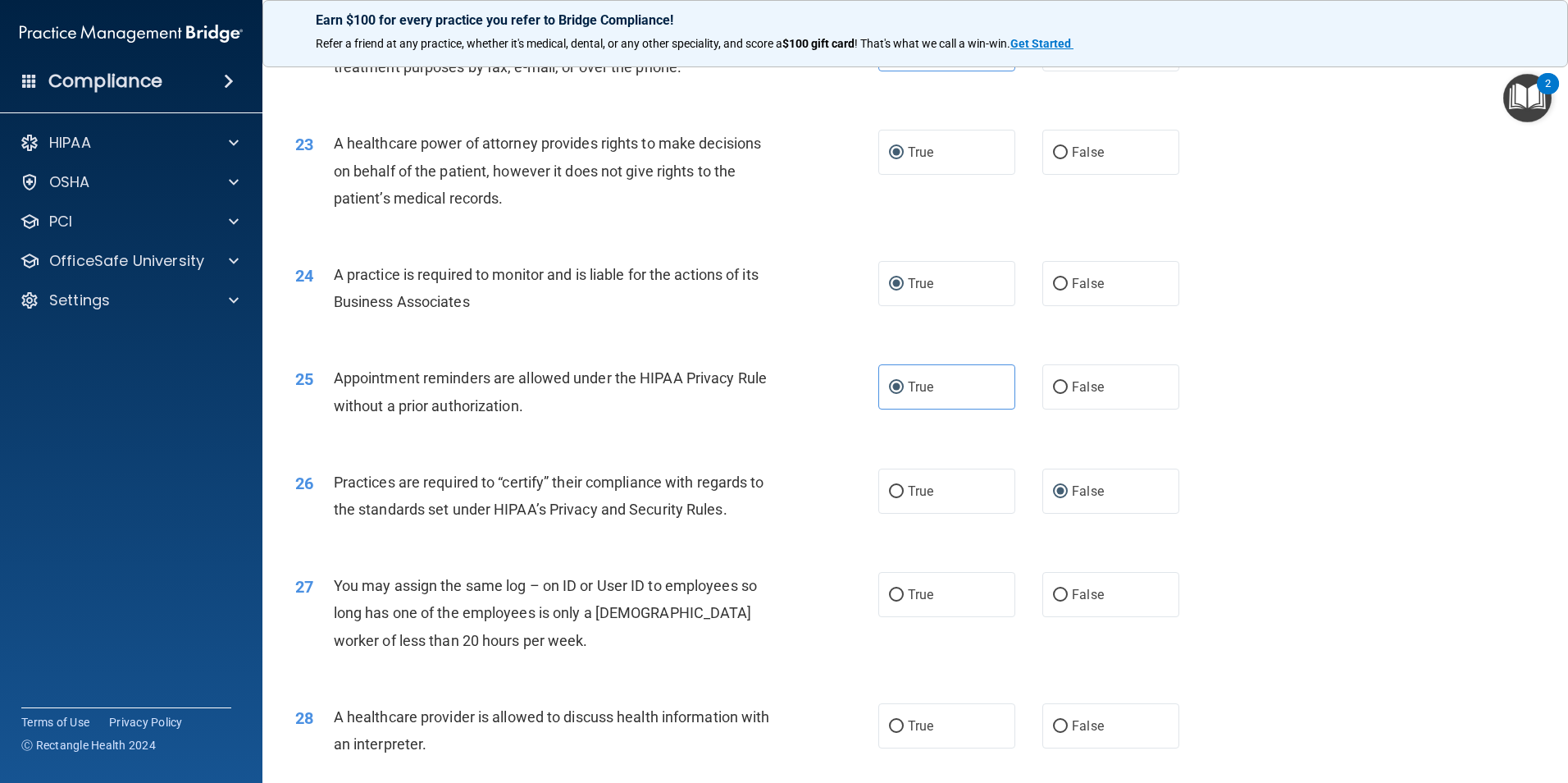
scroll to position [2789, 0]
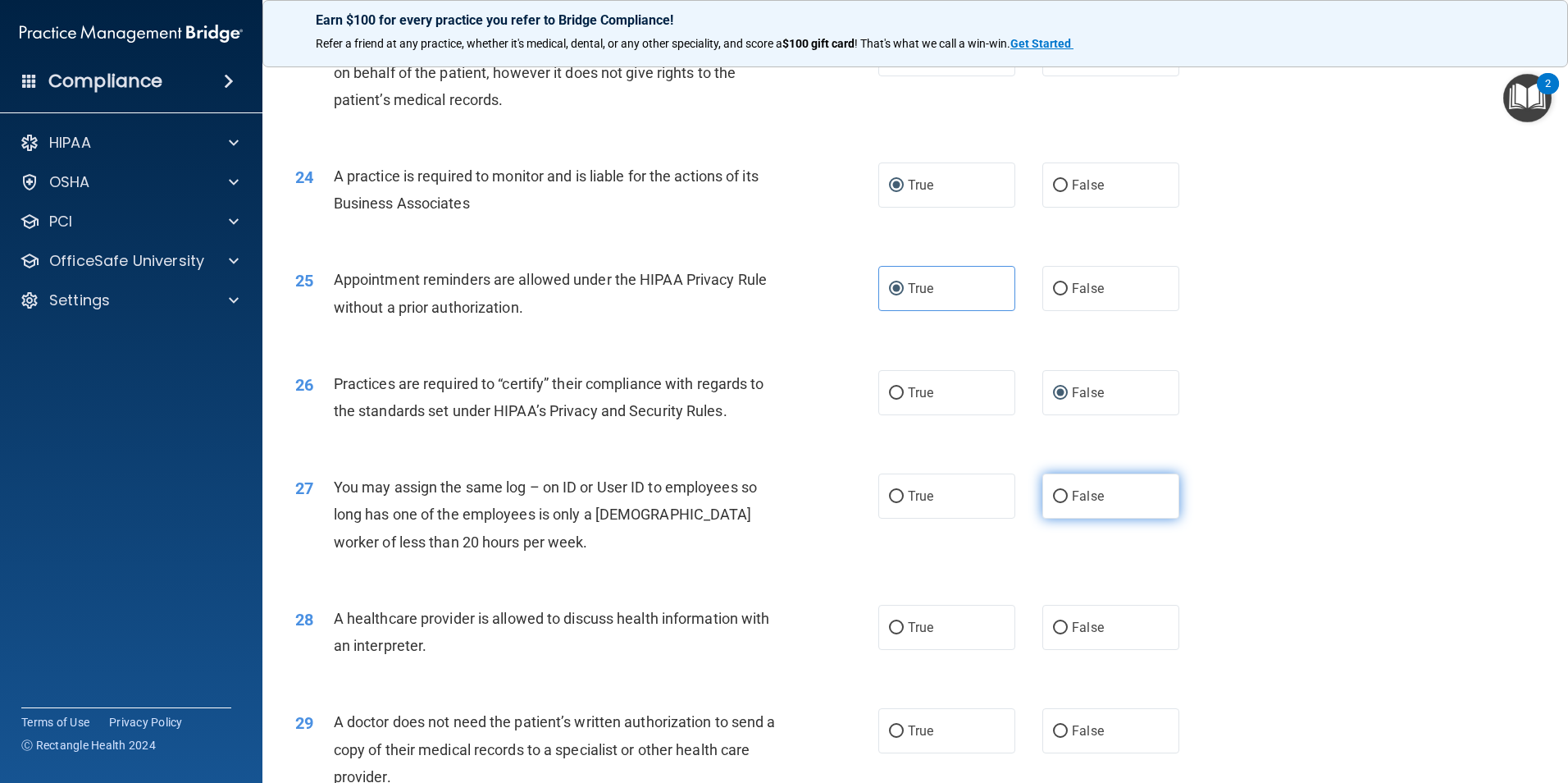
click at [1053, 493] on input "False" at bounding box center [1061, 496] width 15 height 12
radio input "true"
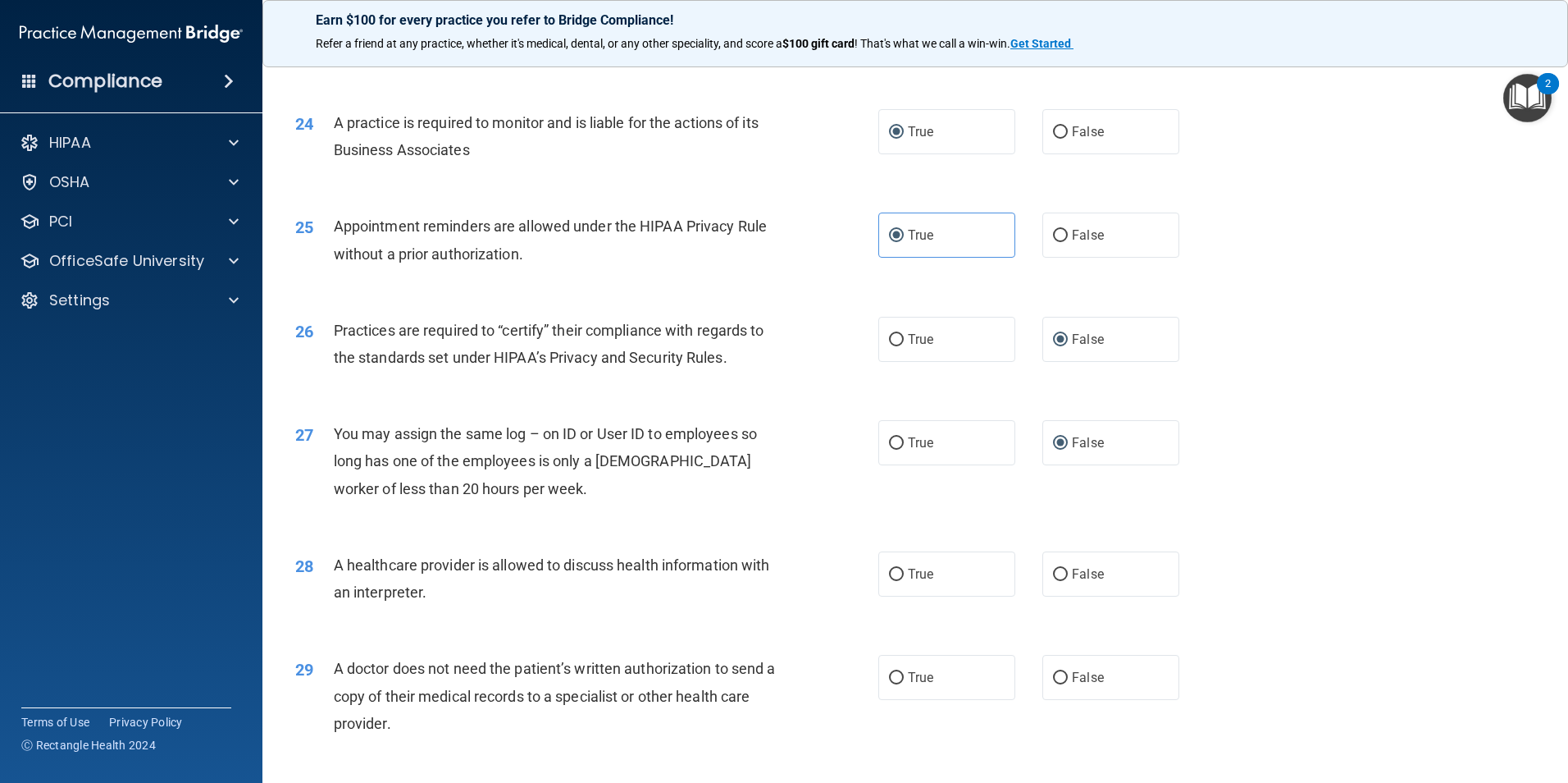
scroll to position [2872, 0]
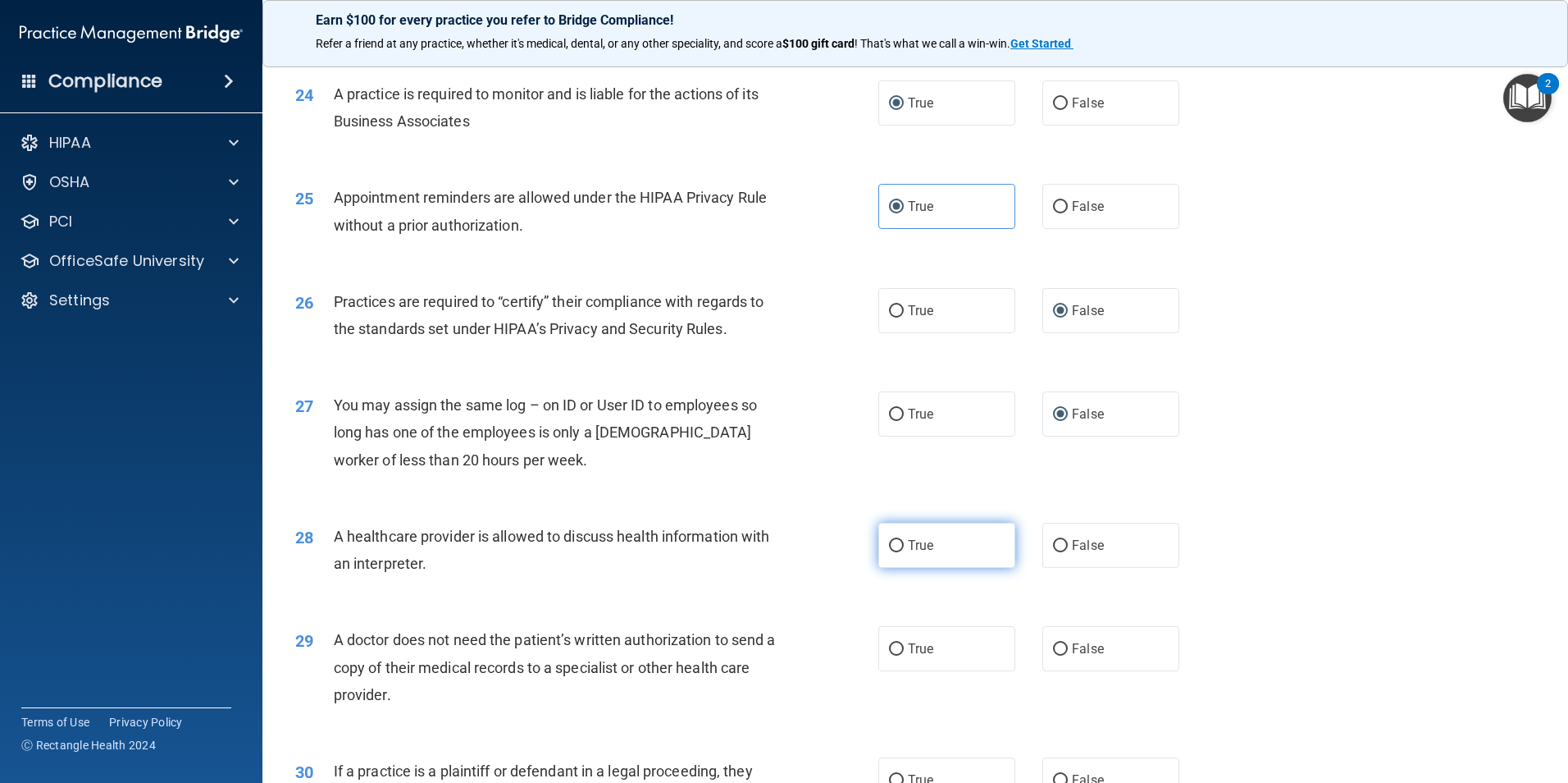
click at [894, 548] on input "True" at bounding box center [896, 545] width 15 height 12
radio input "true"
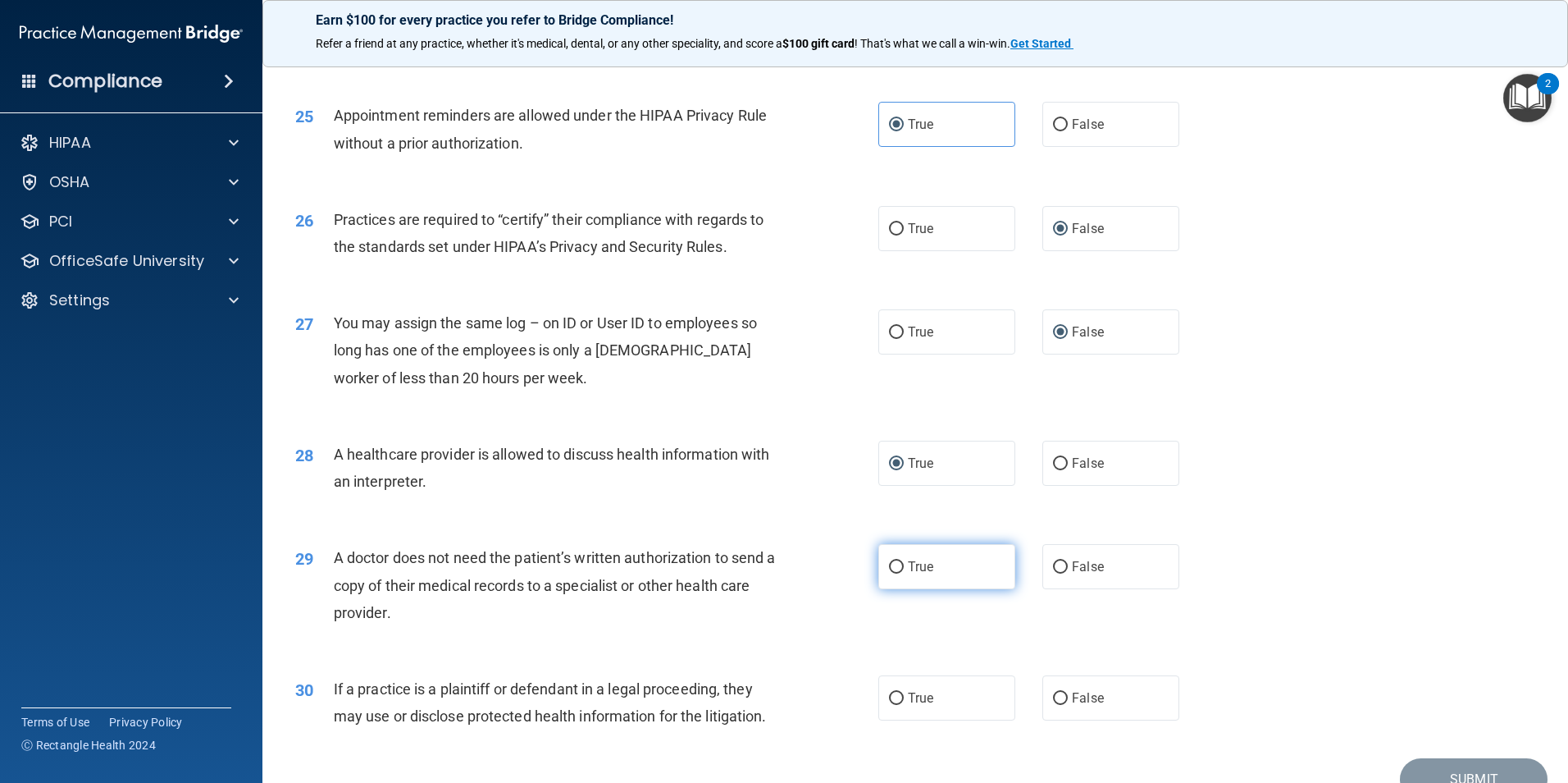
click at [895, 569] on input "True" at bounding box center [896, 567] width 15 height 12
radio input "true"
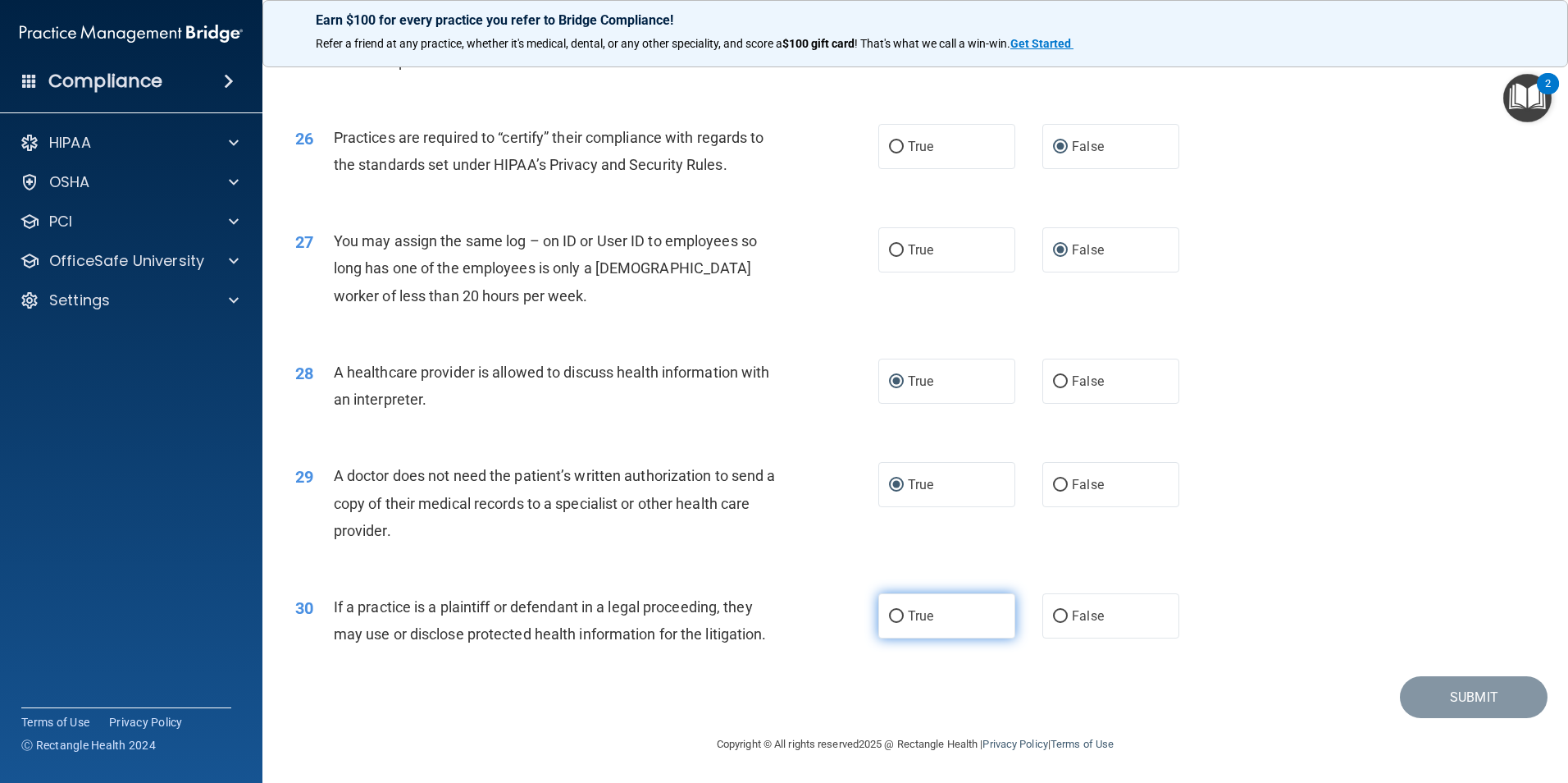
click at [901, 612] on label "True" at bounding box center [946, 615] width 137 height 45
click at [901, 612] on input "True" at bounding box center [896, 616] width 15 height 12
radio input "true"
click at [1420, 688] on button "Submit" at bounding box center [1473, 697] width 148 height 42
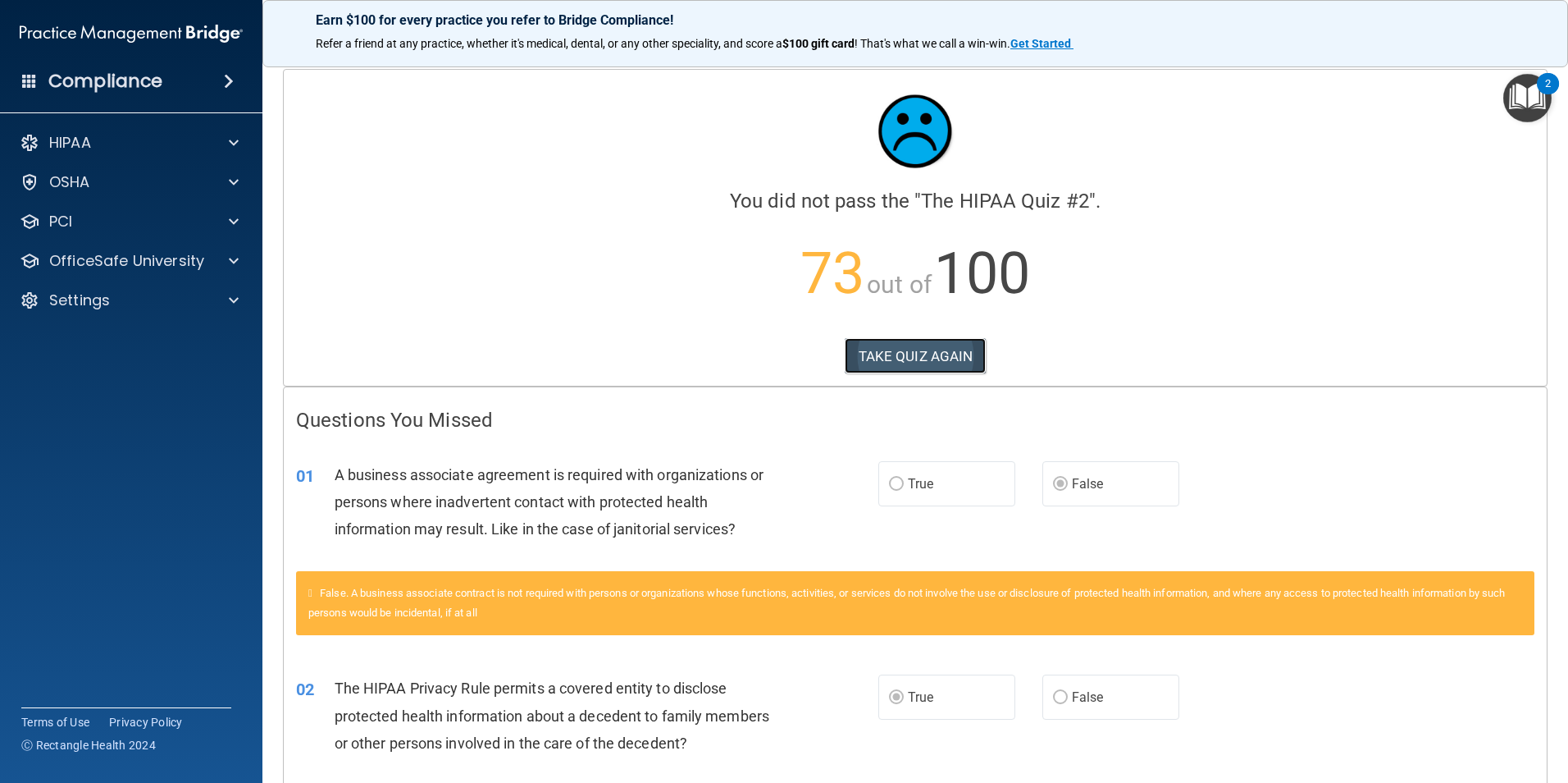
click at [882, 362] on button "TAKE QUIZ AGAIN" at bounding box center [916, 356] width 142 height 37
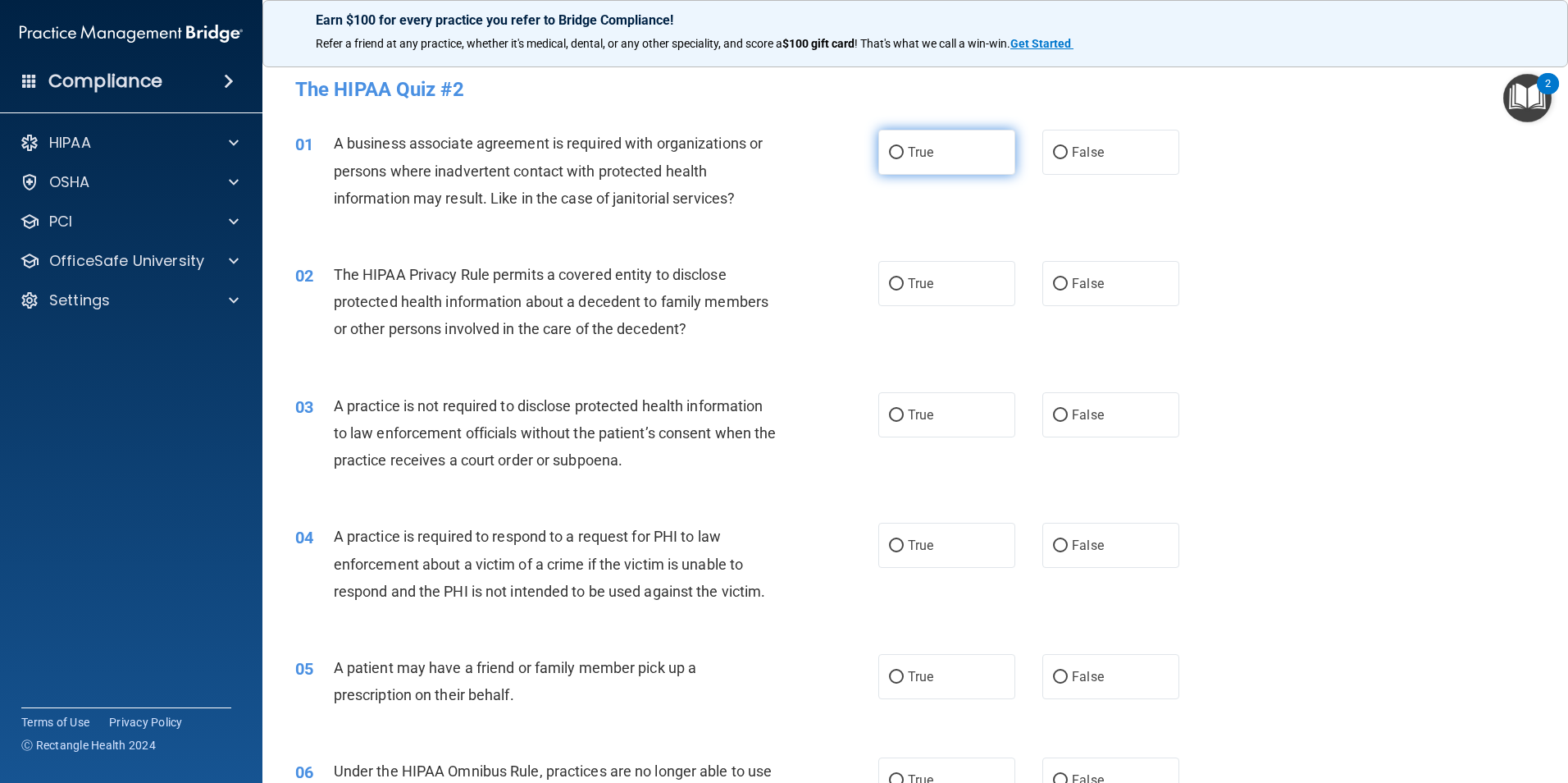
click at [901, 159] on label "True" at bounding box center [946, 152] width 137 height 45
click at [901, 159] on input "True" at bounding box center [896, 153] width 15 height 12
radio input "true"
click at [1053, 280] on input "False" at bounding box center [1061, 284] width 15 height 12
radio input "true"
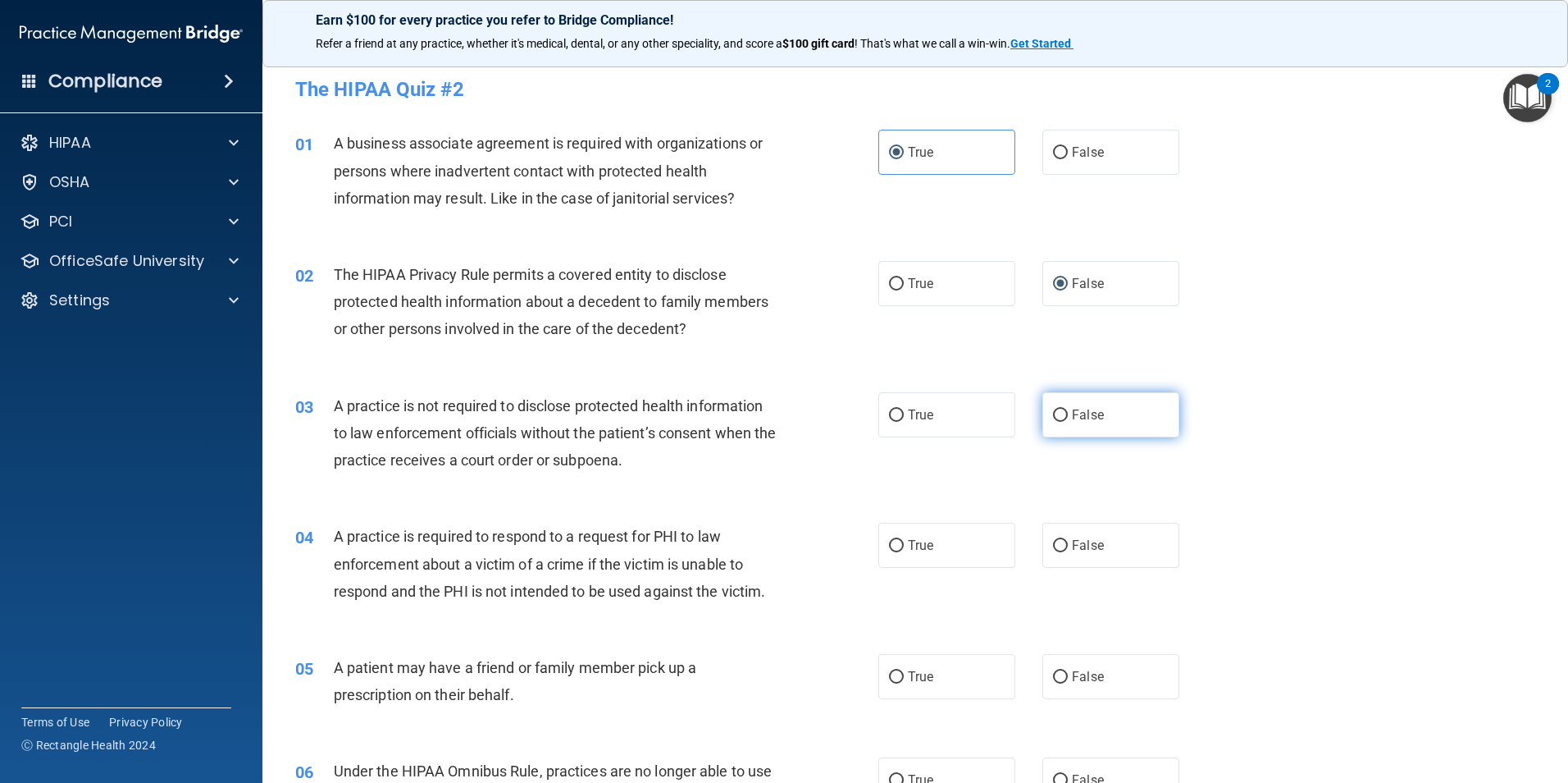
click at [1059, 410] on input "False" at bounding box center [1061, 415] width 15 height 12
radio input "true"
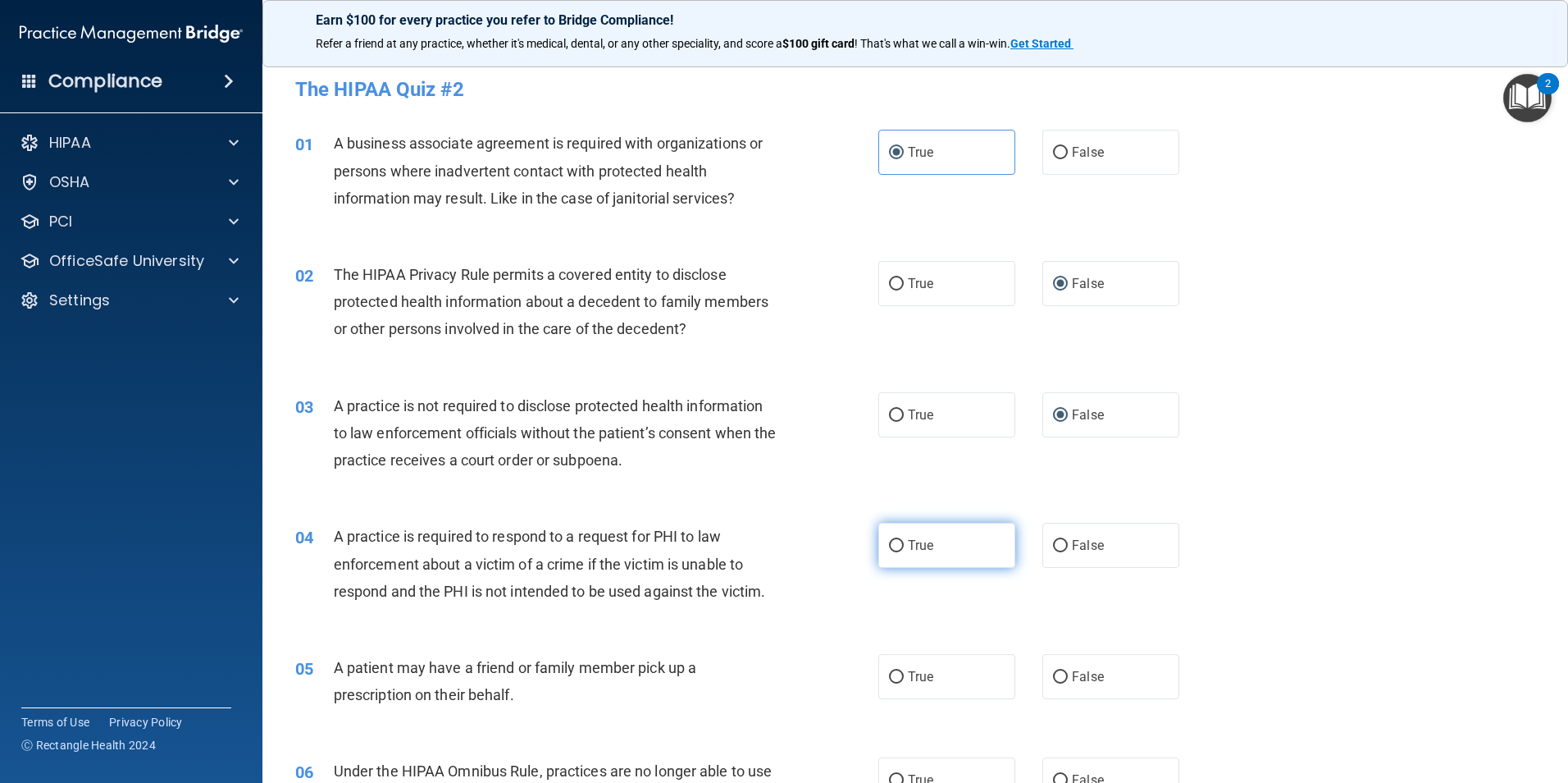
click at [901, 539] on label "True" at bounding box center [946, 545] width 137 height 45
click at [901, 539] on input "True" at bounding box center [896, 545] width 15 height 12
radio input "true"
click at [898, 687] on label "True" at bounding box center [946, 676] width 137 height 45
click at [898, 684] on input "True" at bounding box center [896, 676] width 15 height 12
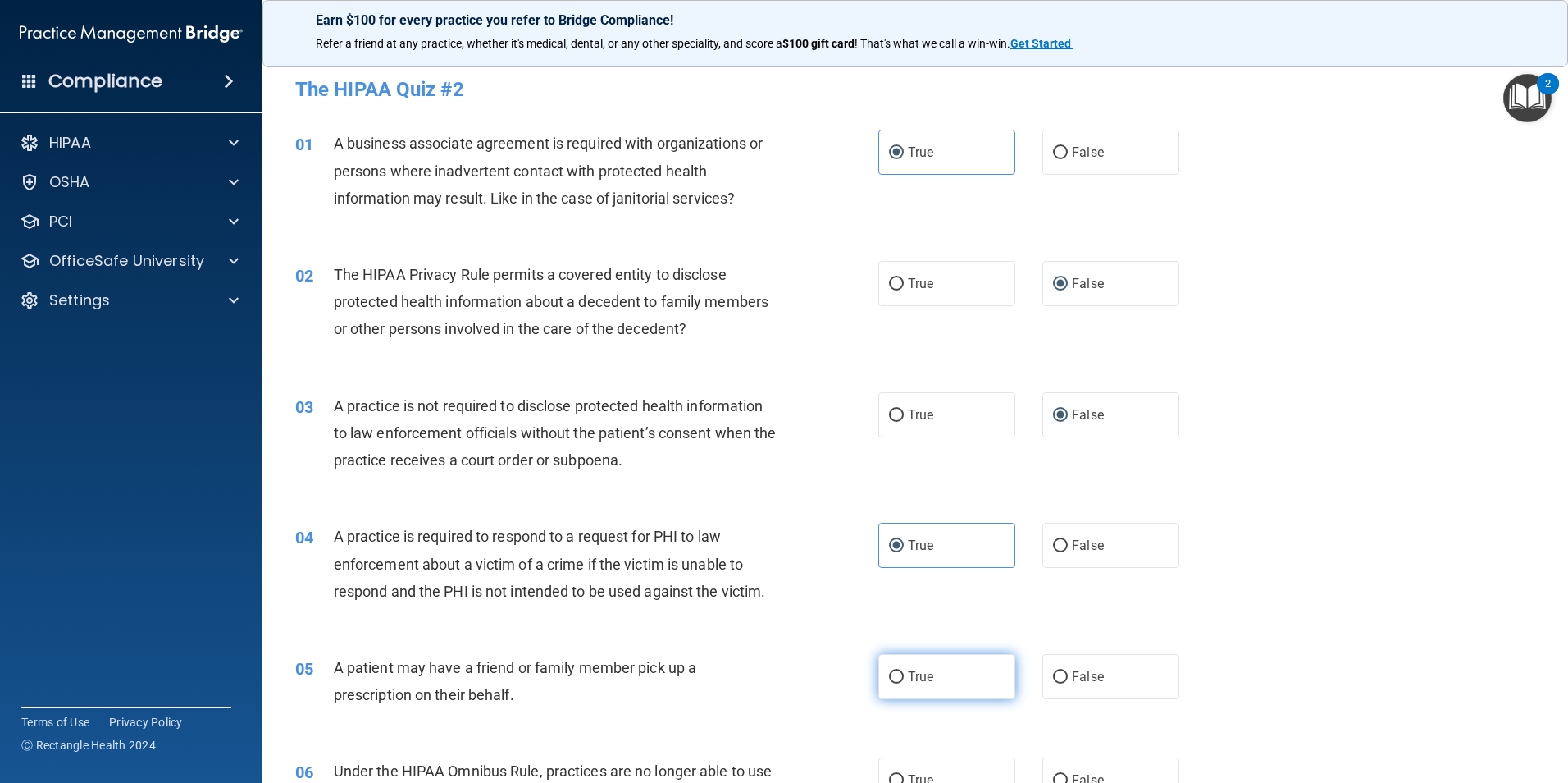
radio input "true"
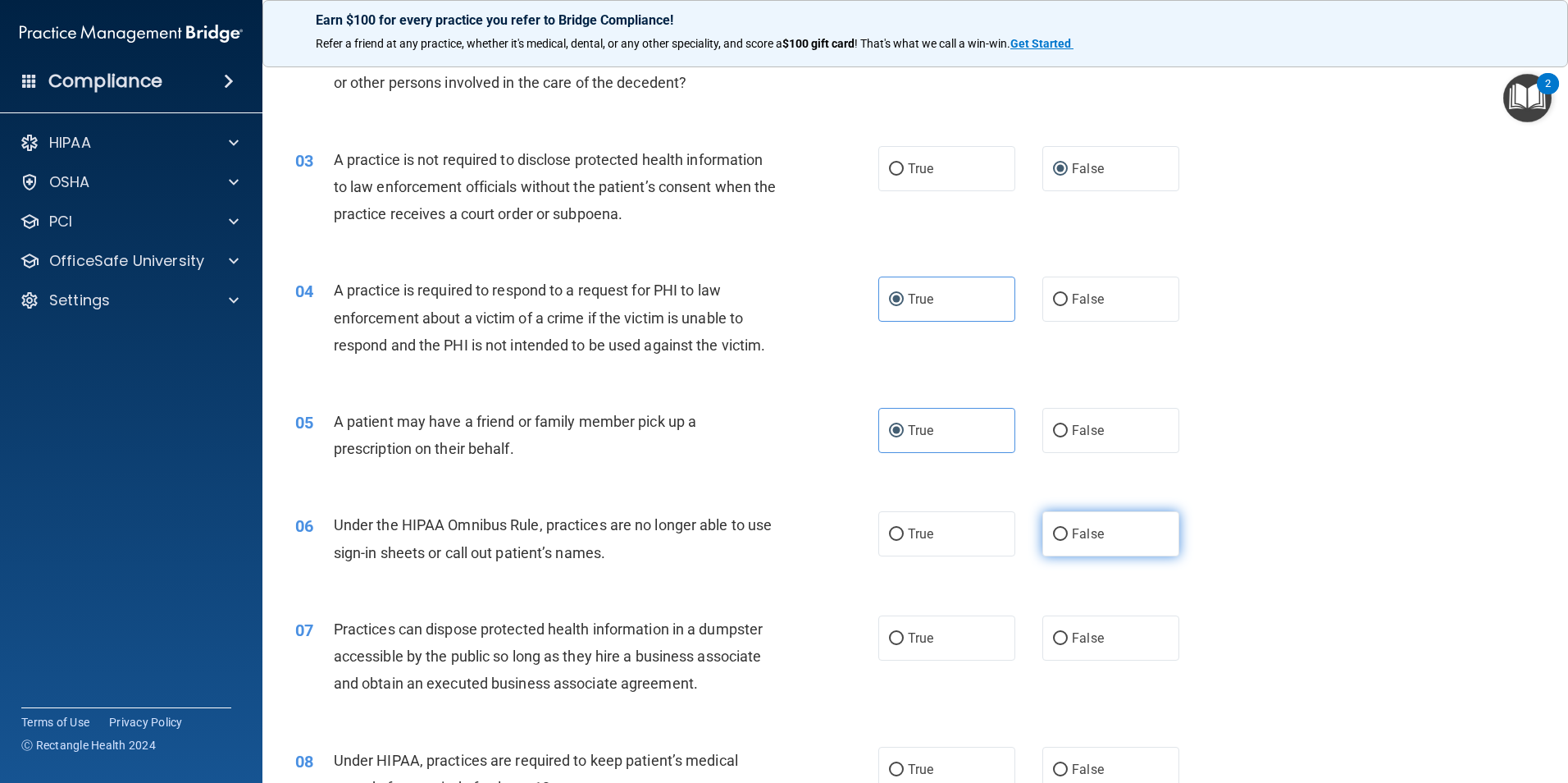
scroll to position [574, 0]
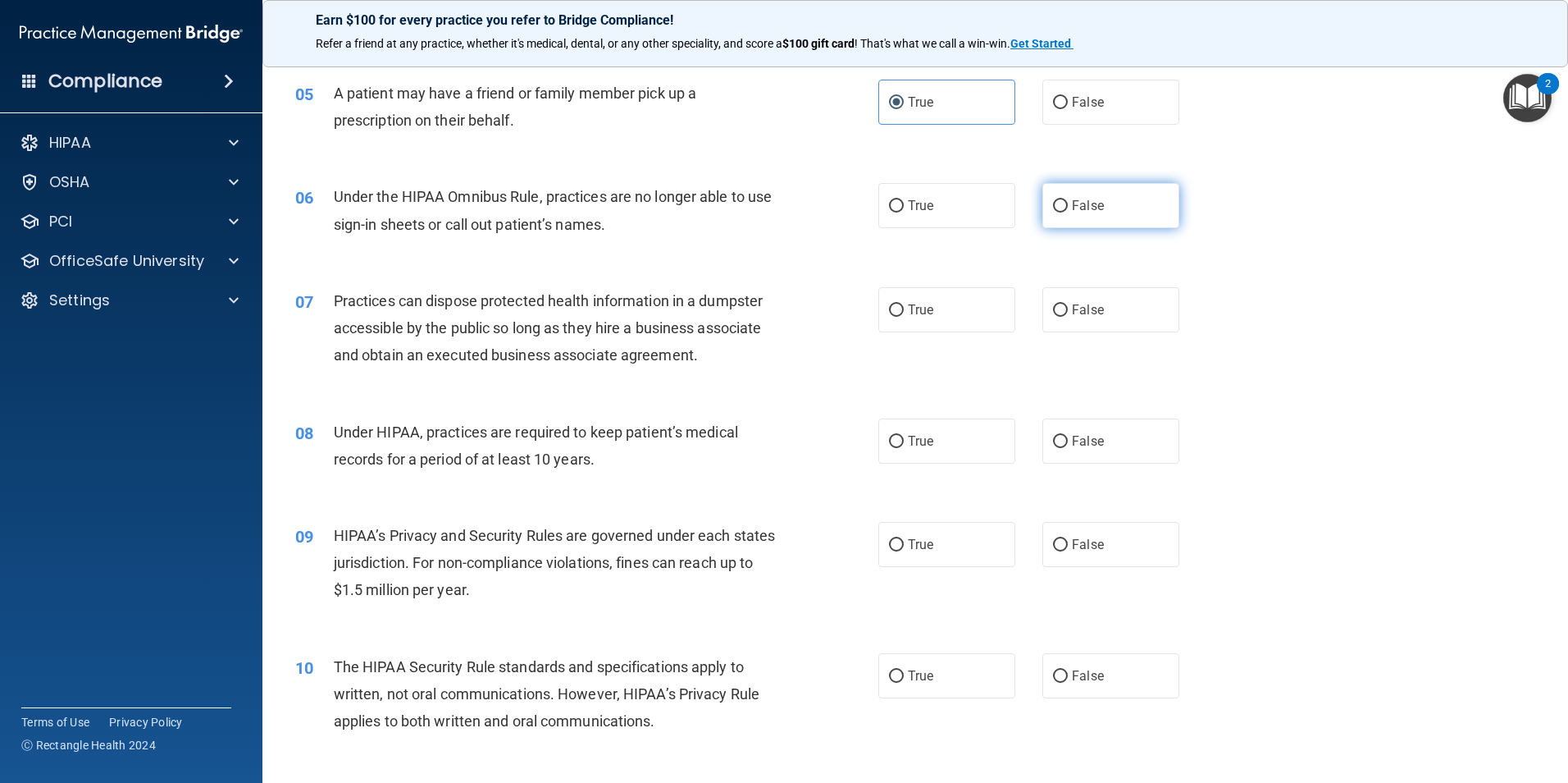
click at [1064, 224] on label "False" at bounding box center [1110, 205] width 137 height 45
click at [1064, 213] on input "False" at bounding box center [1061, 206] width 15 height 12
radio input "true"
click at [1060, 336] on div "07 Practices can dispose protected health information in a dumpster accessible …" at bounding box center [915, 332] width 1265 height 131
click at [1053, 311] on input "False" at bounding box center [1061, 310] width 15 height 12
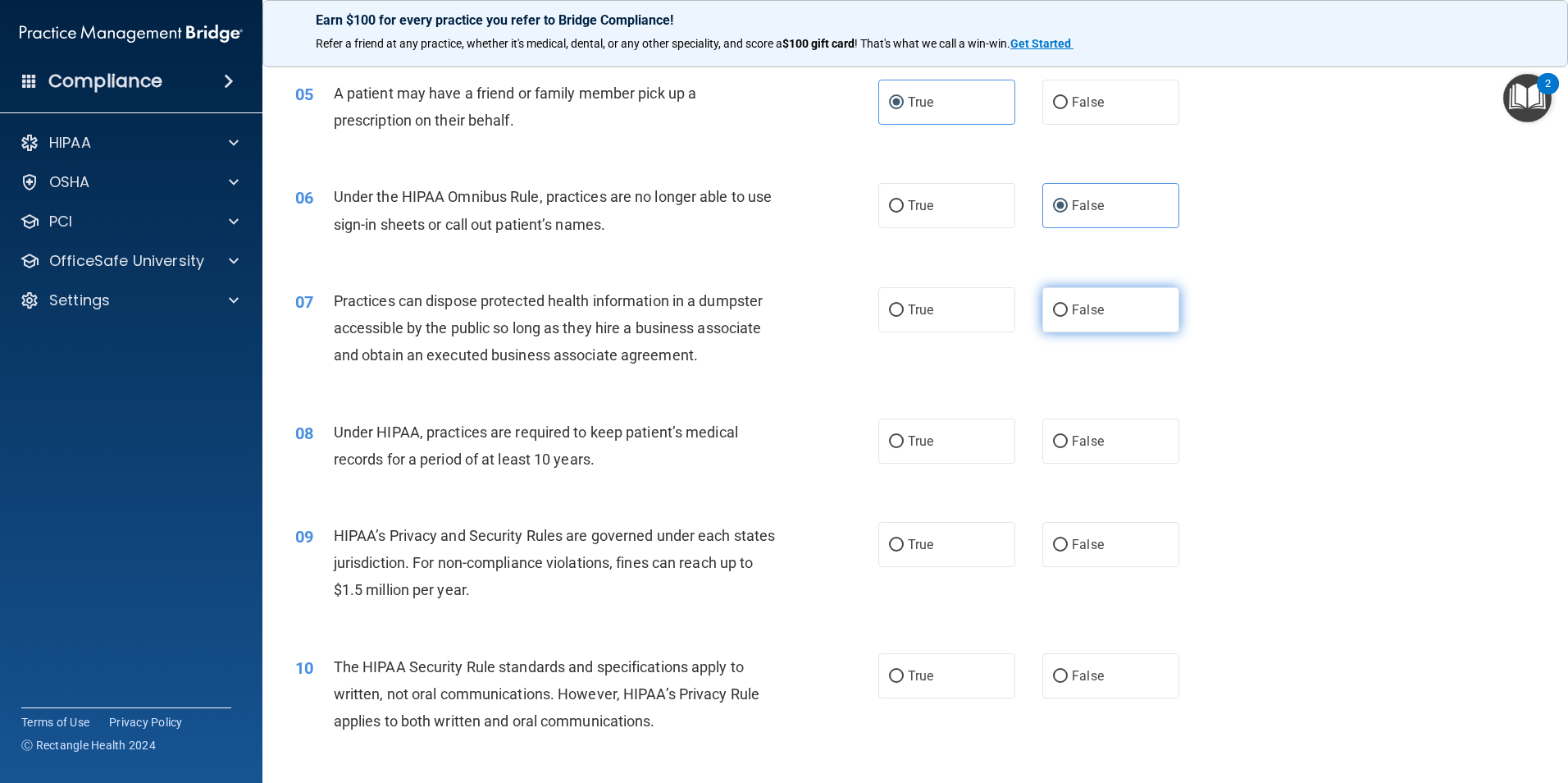
radio input "true"
click at [906, 452] on label "True" at bounding box center [946, 441] width 137 height 45
click at [903, 448] on input "True" at bounding box center [896, 441] width 15 height 12
radio input "true"
click at [897, 550] on input "True" at bounding box center [896, 544] width 15 height 12
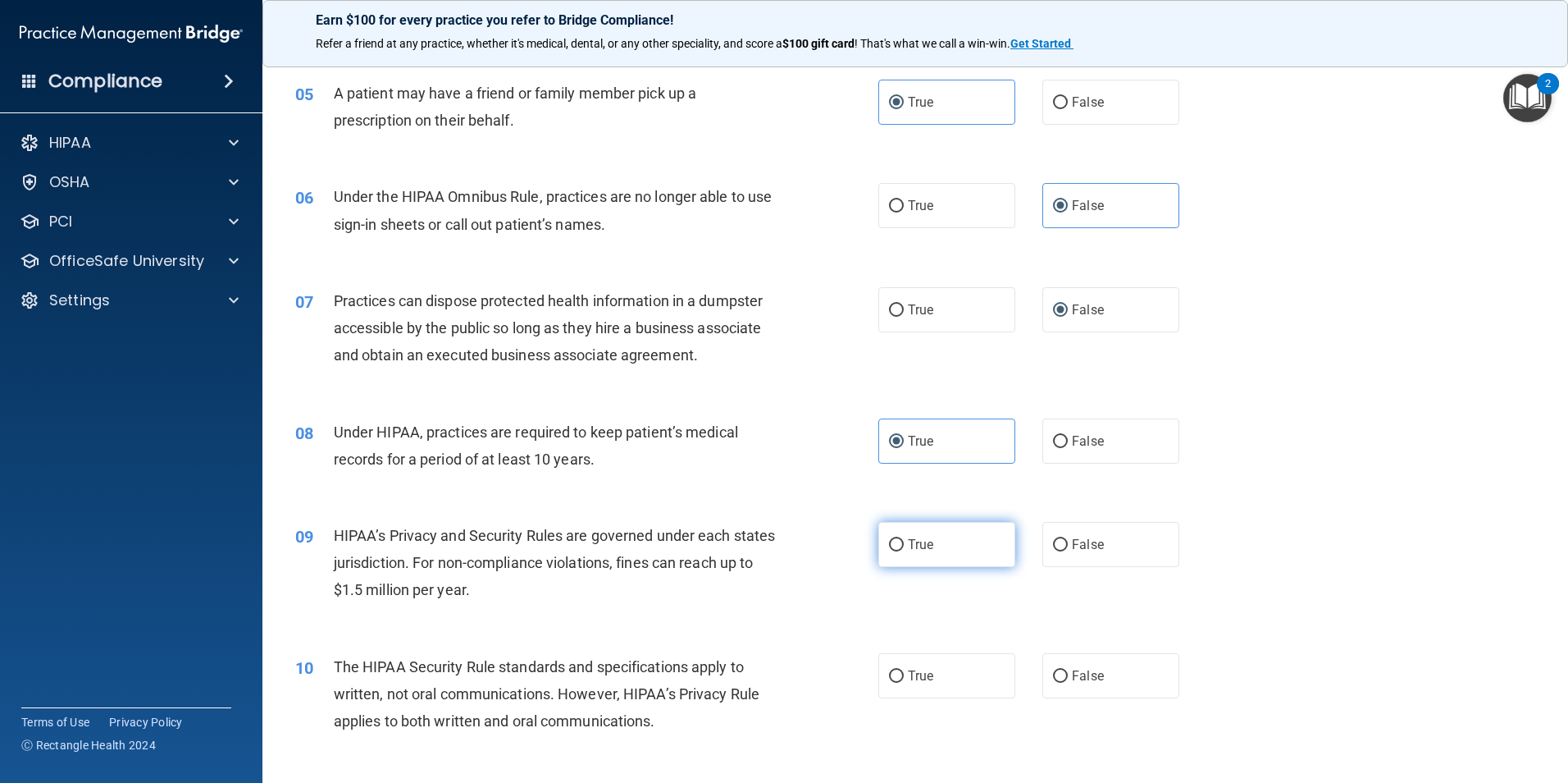
radio input "true"
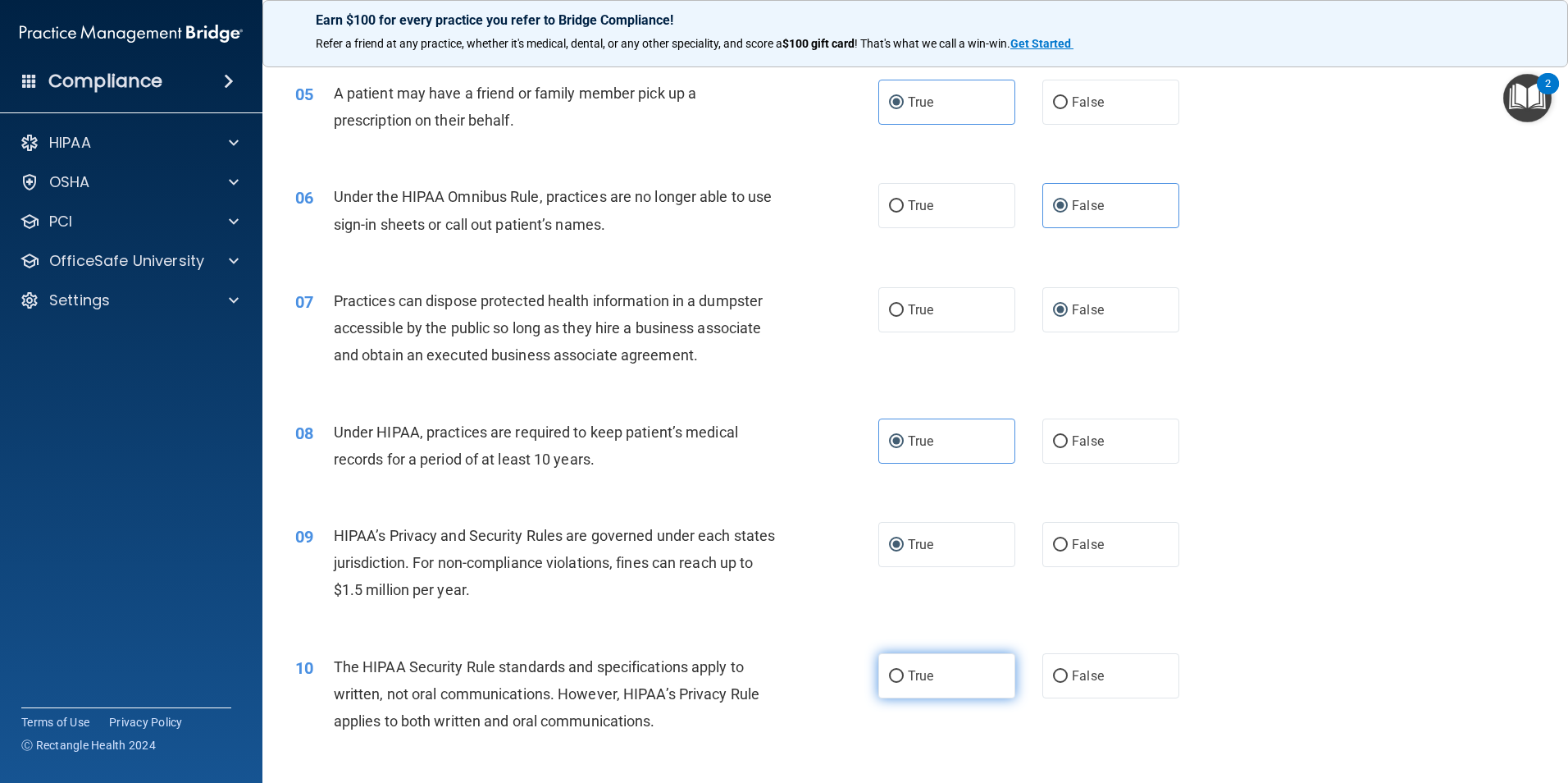
click at [908, 677] on span "True" at bounding box center [920, 675] width 25 height 16
click at [903, 677] on input "True" at bounding box center [896, 676] width 15 height 12
radio input "true"
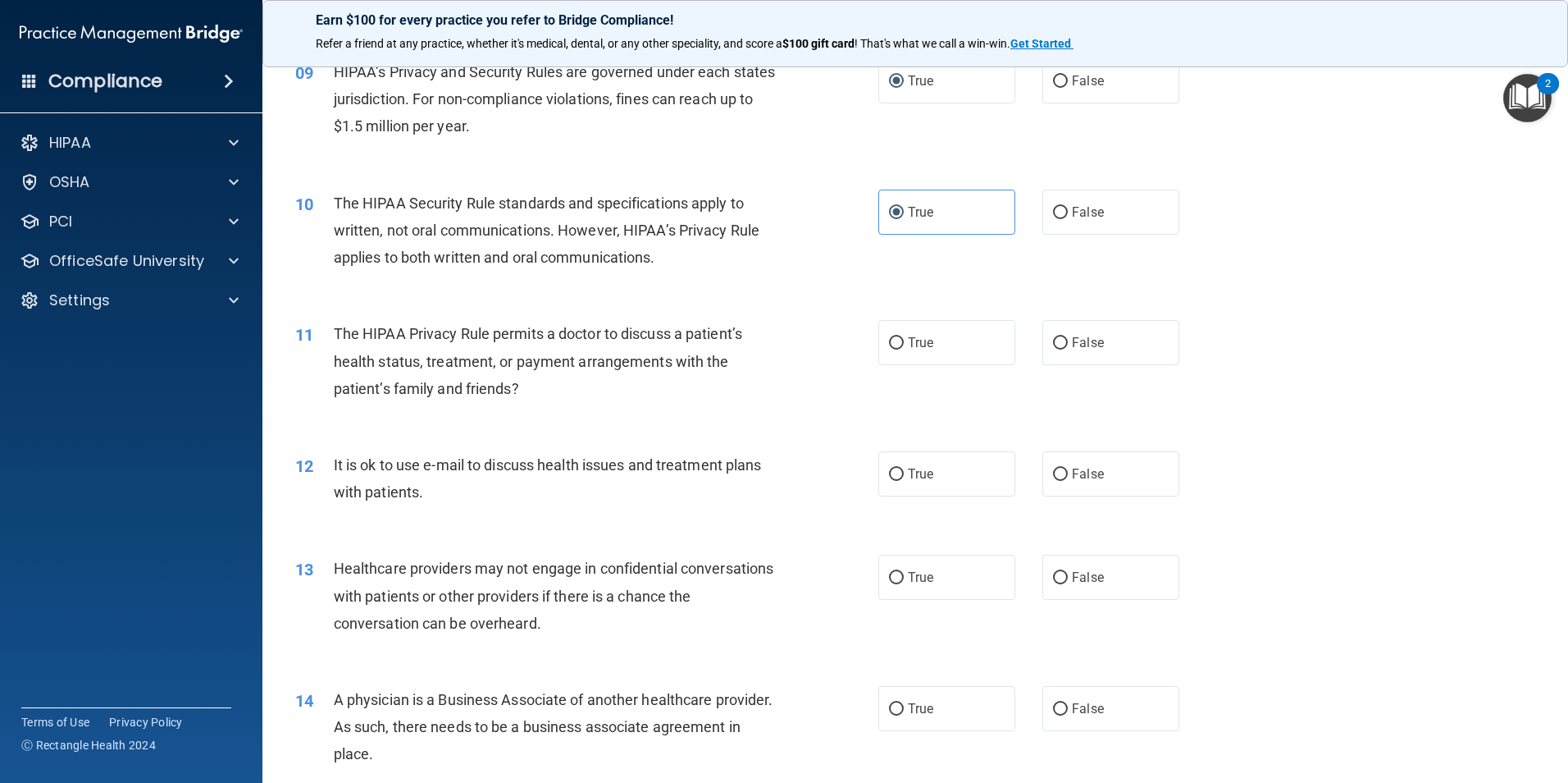
scroll to position [1067, 0]
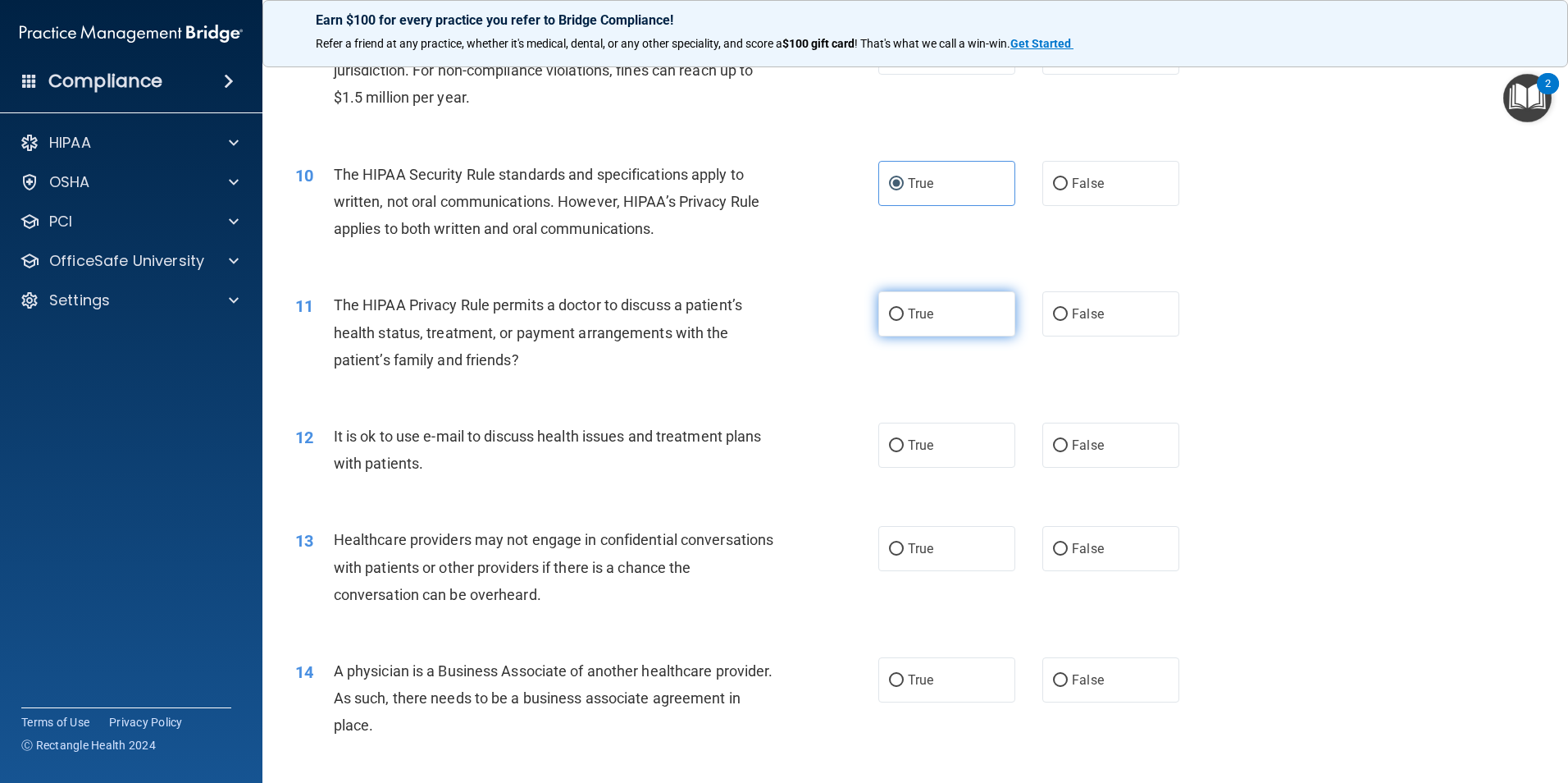
drag, startPoint x: 909, startPoint y: 312, endPoint x: 909, endPoint y: 320, distance: 8.0
click at [908, 312] on span "True" at bounding box center [920, 314] width 25 height 16
click at [903, 312] on input "True" at bounding box center [896, 314] width 15 height 12
radio input "true"
click at [1054, 308] on input "False" at bounding box center [1061, 314] width 15 height 12
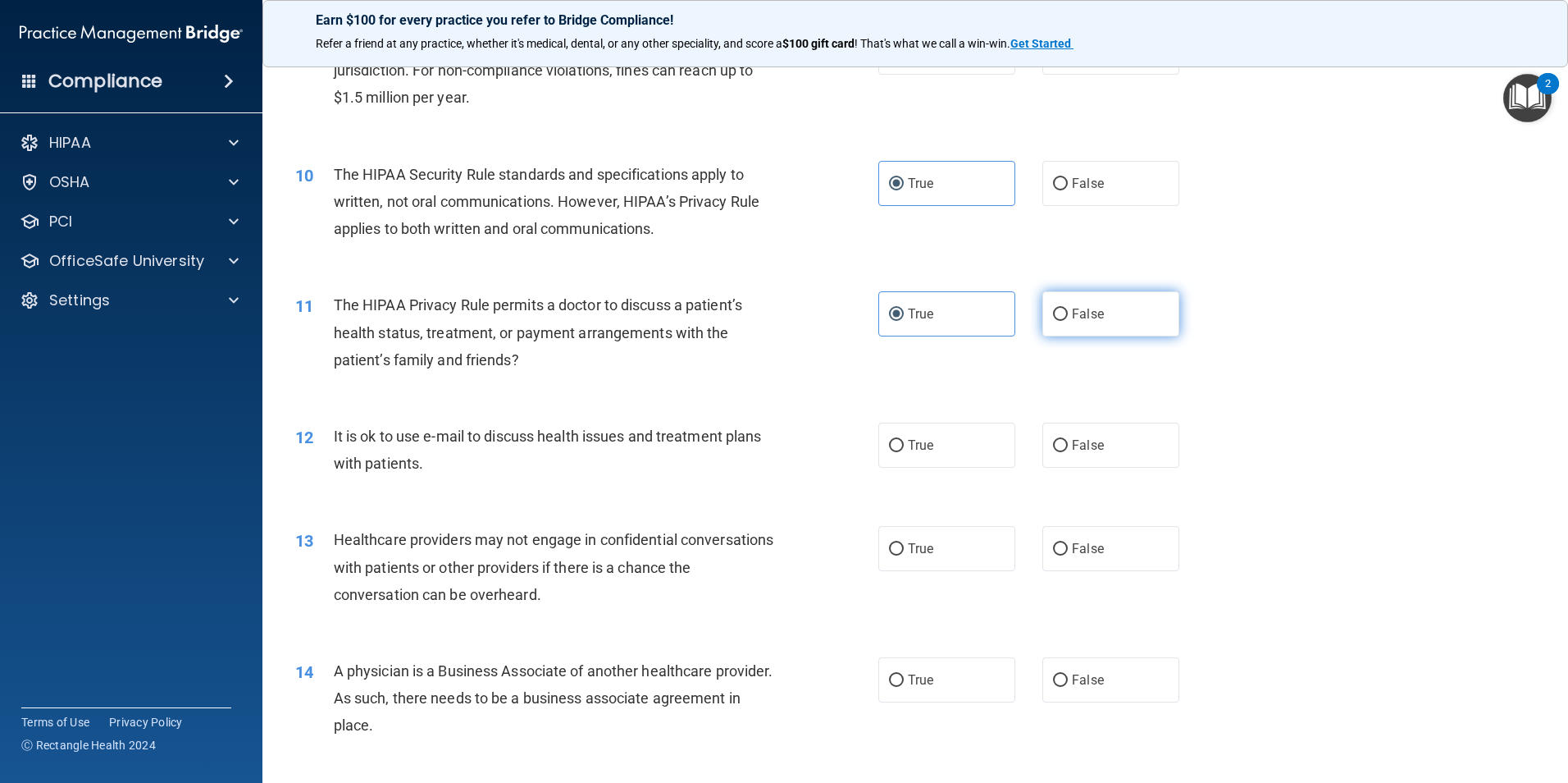
radio input "true"
radio input "false"
click at [924, 434] on label "True" at bounding box center [946, 445] width 137 height 45
click at [903, 439] on input "True" at bounding box center [896, 445] width 15 height 12
radio input "true"
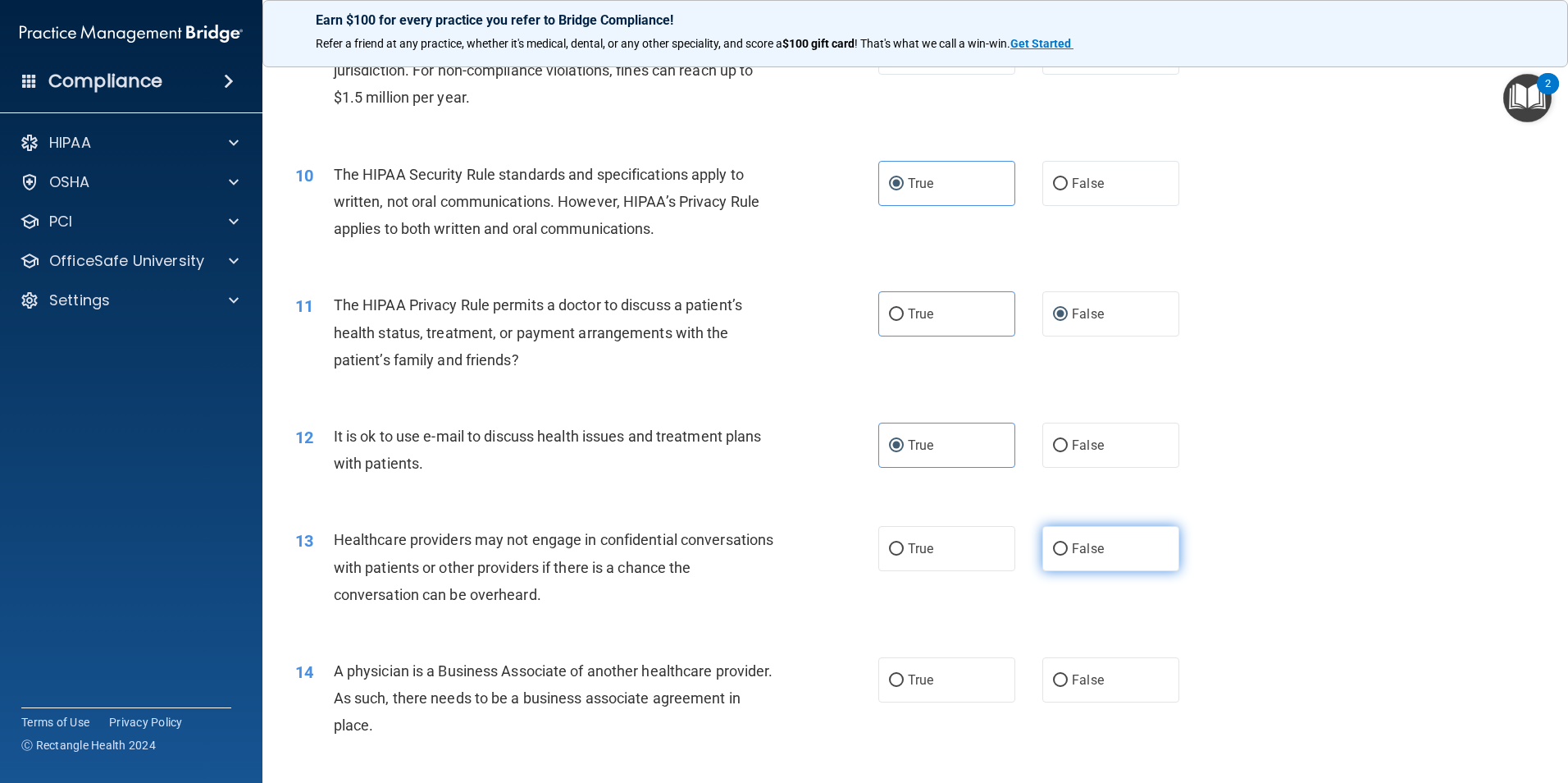
click at [1062, 544] on label "False" at bounding box center [1110, 548] width 137 height 45
click at [1062, 544] on input "False" at bounding box center [1061, 549] width 15 height 12
radio input "true"
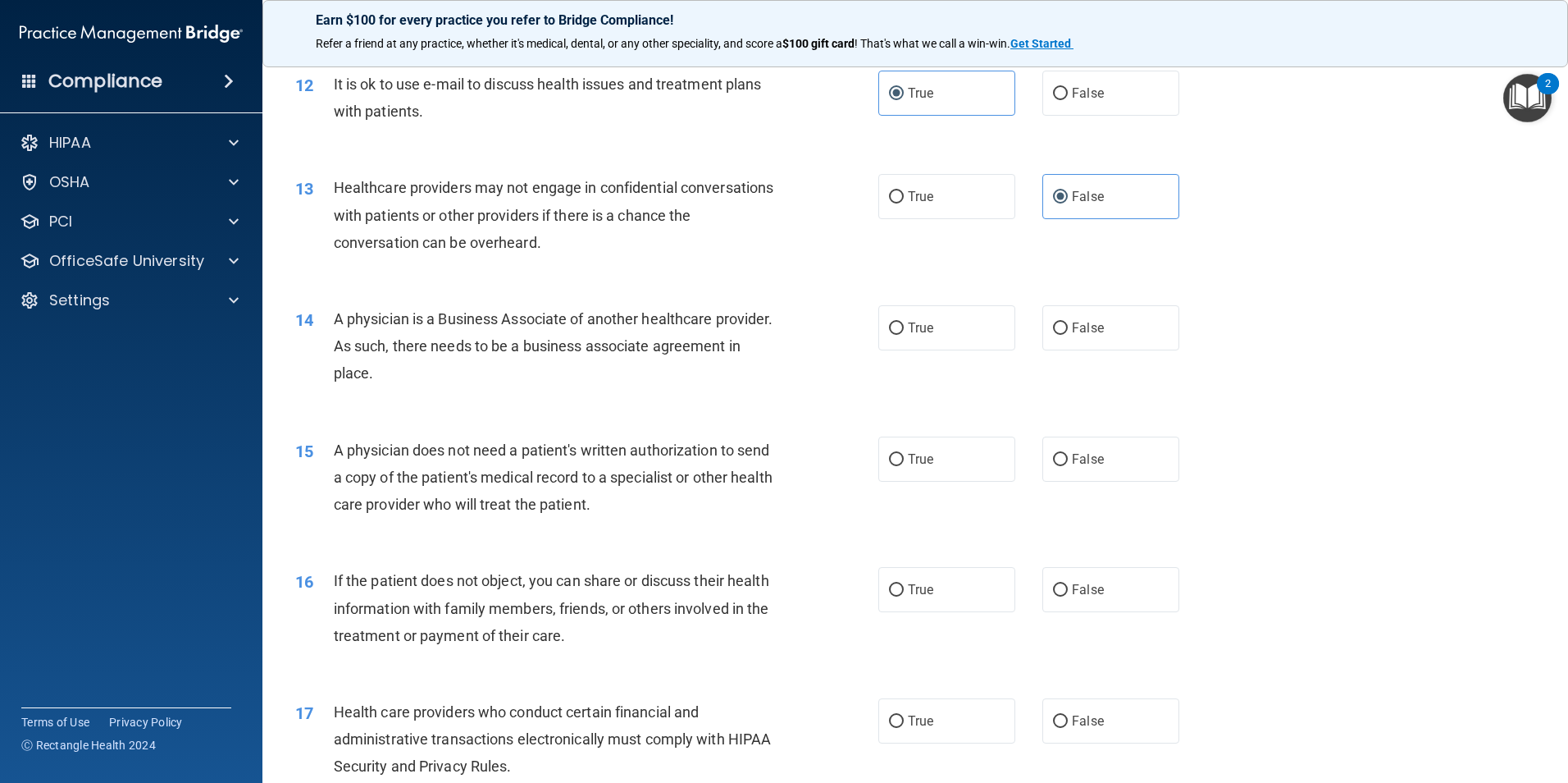
scroll to position [1477, 0]
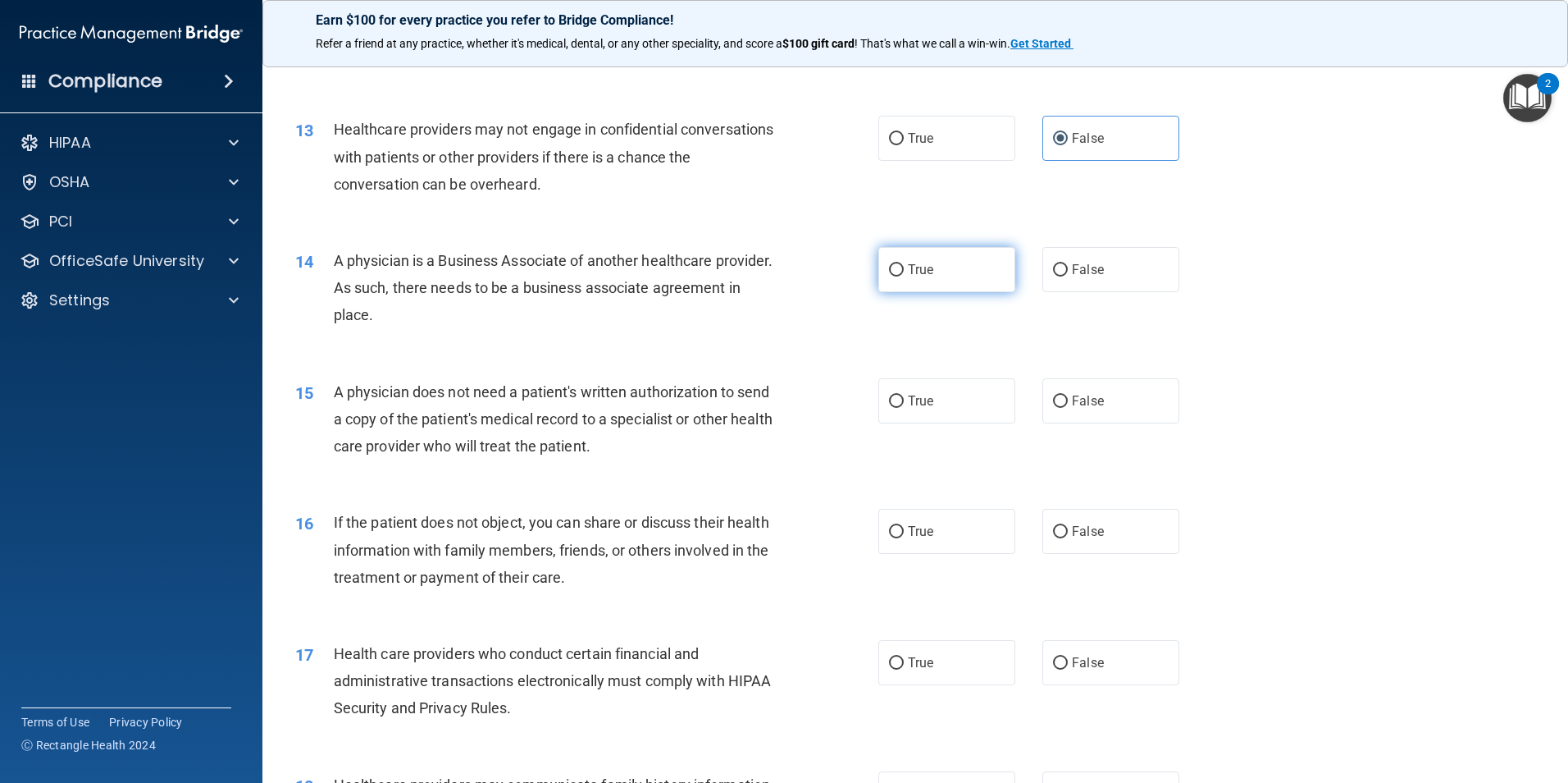
click at [908, 274] on span "True" at bounding box center [920, 269] width 25 height 16
click at [903, 274] on input "True" at bounding box center [896, 270] width 15 height 12
radio input "true"
click at [908, 405] on span "True" at bounding box center [920, 401] width 25 height 16
click at [903, 405] on input "True" at bounding box center [896, 401] width 15 height 12
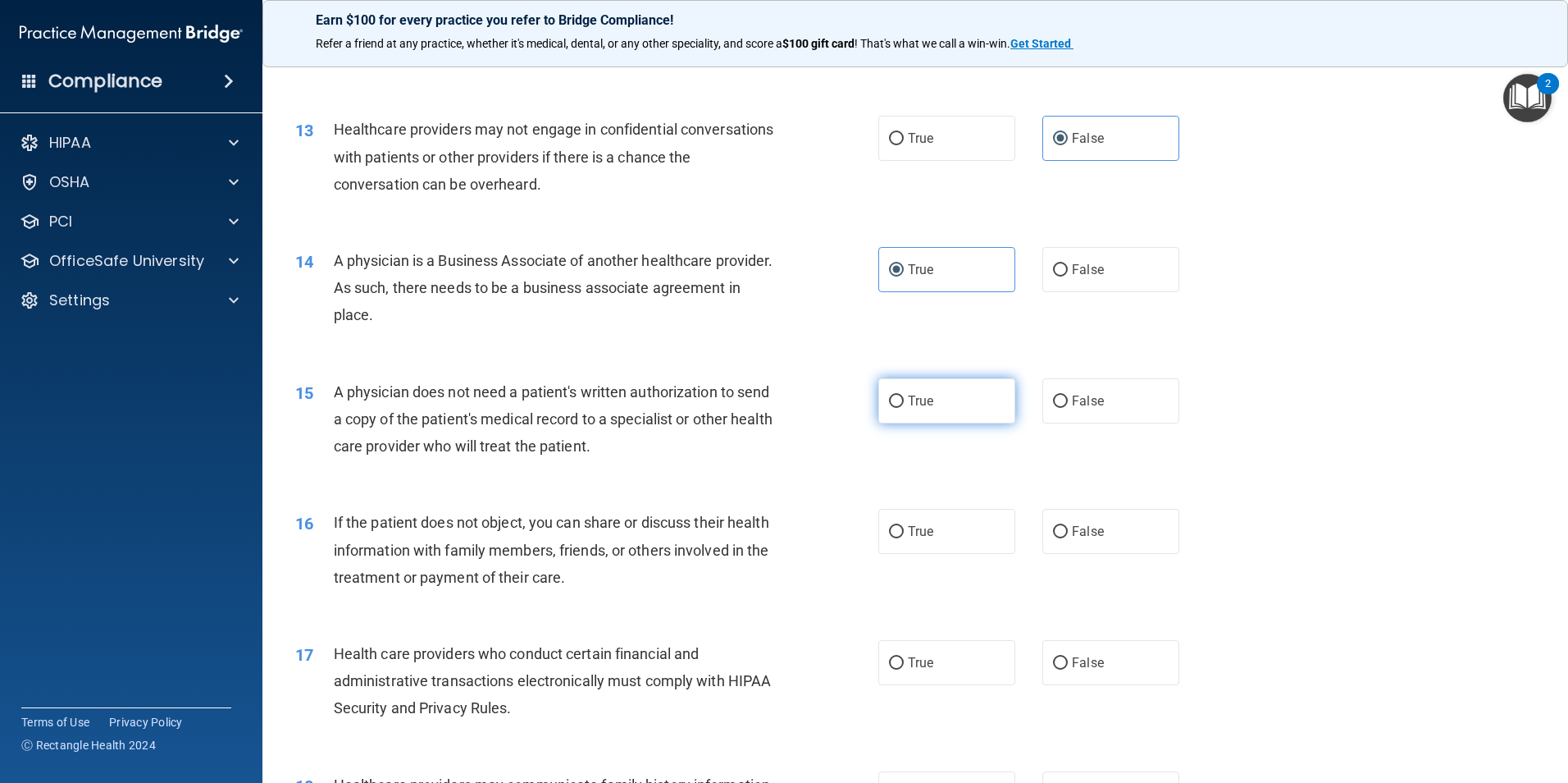
radio input "true"
click at [900, 525] on label "True" at bounding box center [946, 531] width 137 height 45
click at [900, 525] on input "True" at bounding box center [896, 531] width 15 height 12
radio input "true"
click at [914, 658] on span "True" at bounding box center [920, 662] width 25 height 16
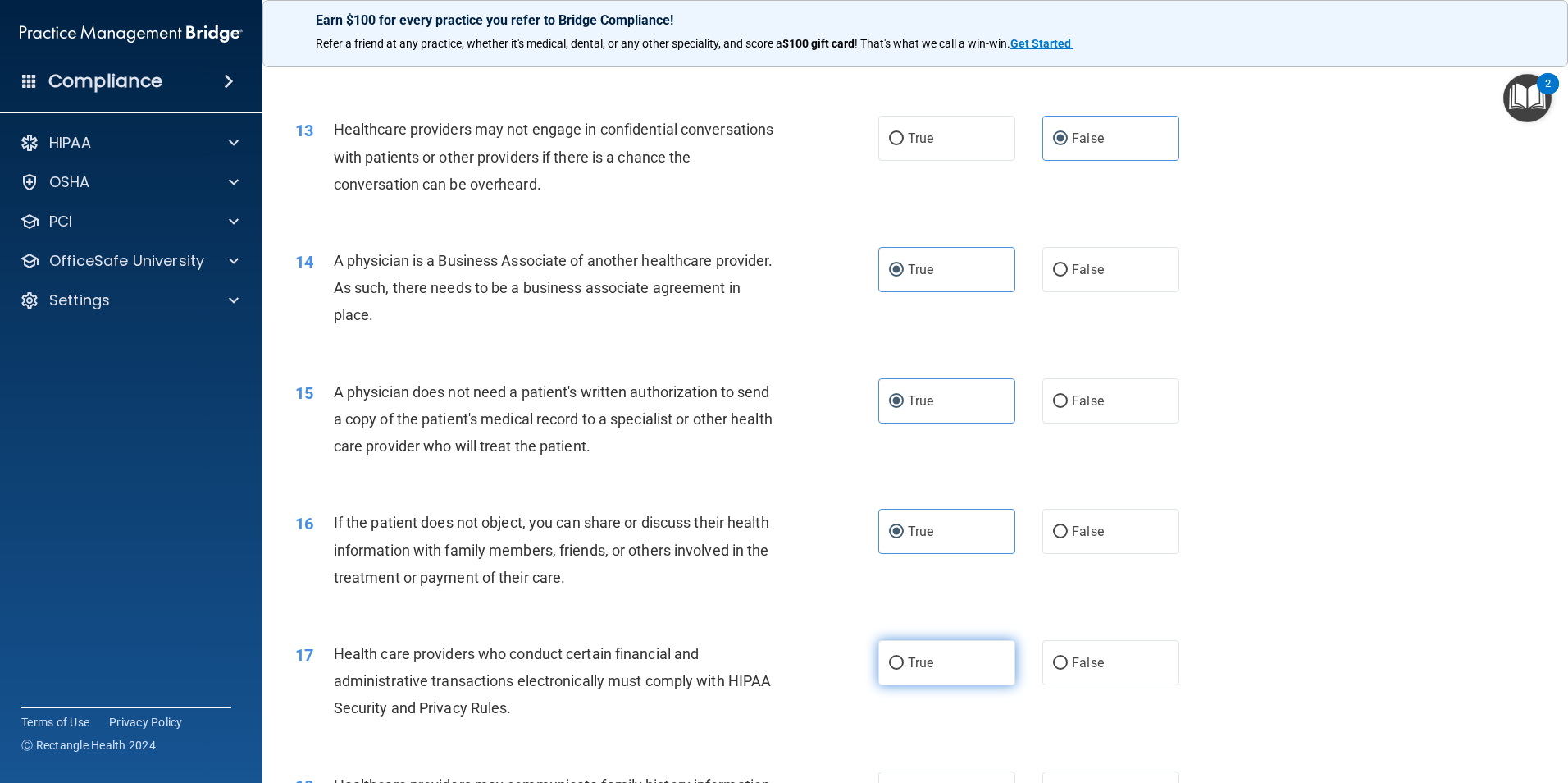
click at [903, 658] on input "True" at bounding box center [896, 663] width 15 height 12
radio input "true"
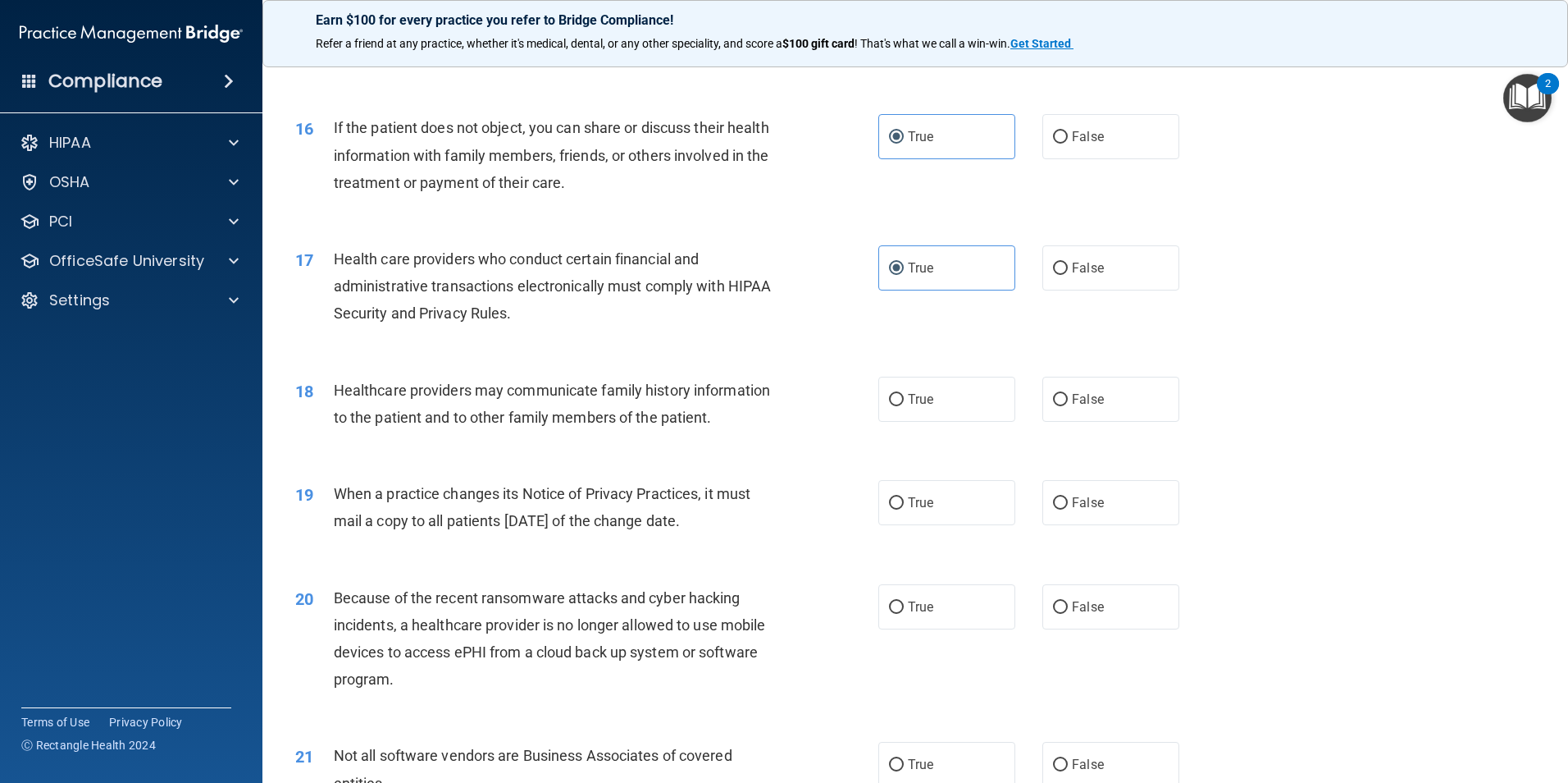
scroll to position [1887, 0]
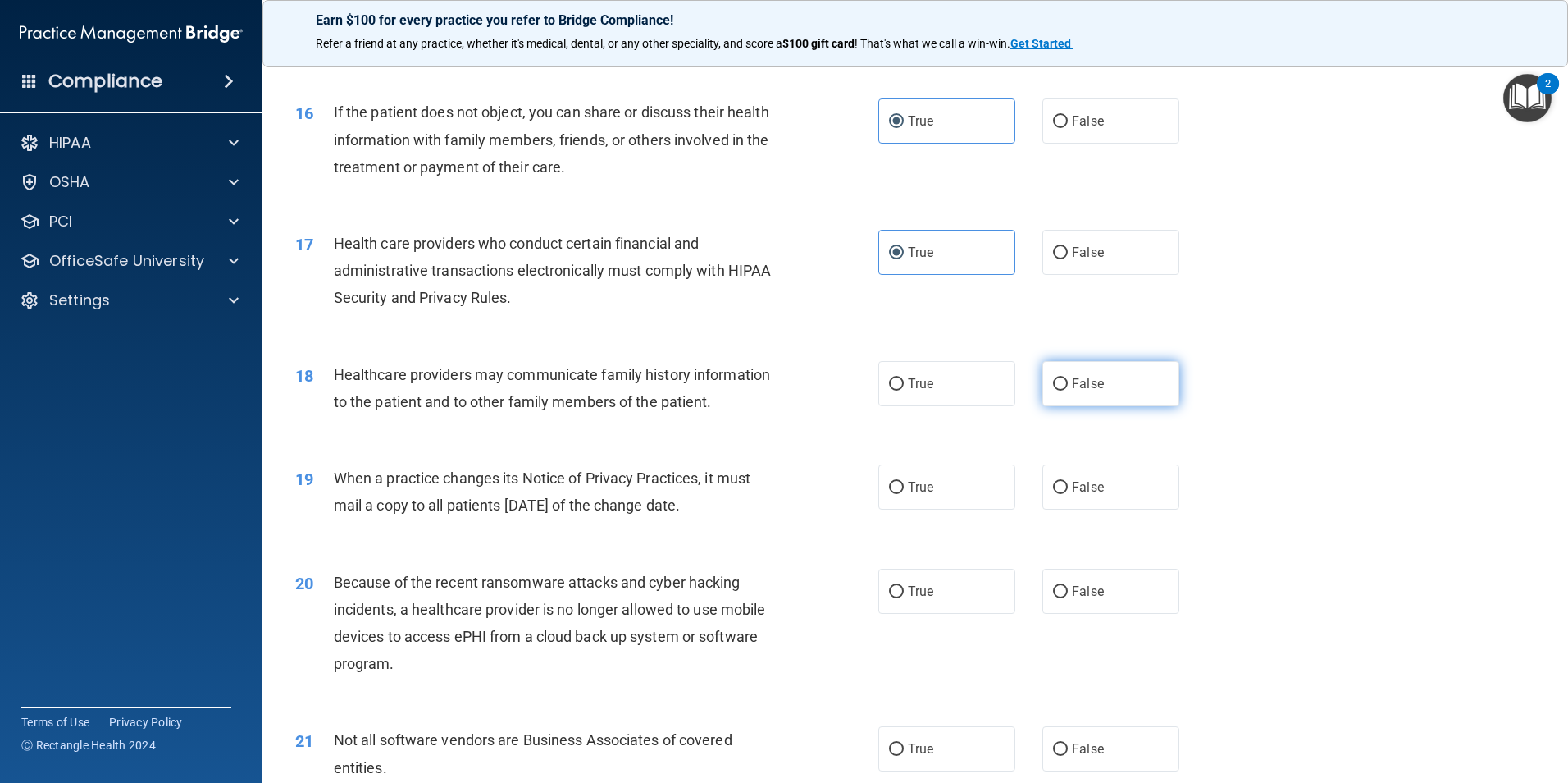
click at [1072, 384] on span "False" at bounding box center [1088, 383] width 32 height 16
click at [1064, 384] on input "False" at bounding box center [1061, 384] width 15 height 12
radio input "true"
click at [1067, 474] on label "False" at bounding box center [1110, 487] width 137 height 45
click at [1067, 481] on input "False" at bounding box center [1061, 487] width 15 height 12
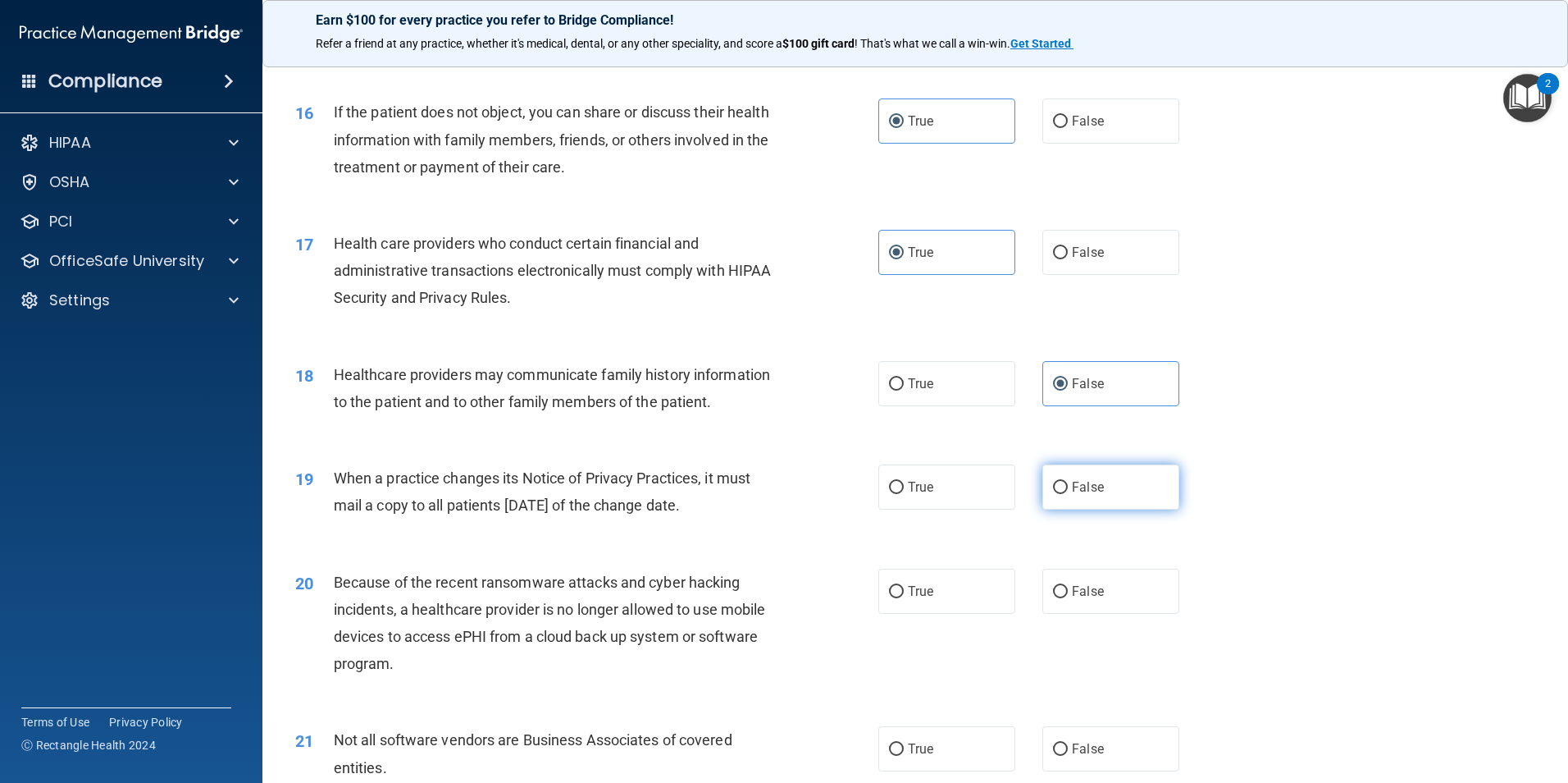
radio input "true"
click at [1067, 577] on label "False" at bounding box center [1110, 591] width 137 height 45
click at [1067, 585] on input "False" at bounding box center [1061, 591] width 15 height 12
radio input "true"
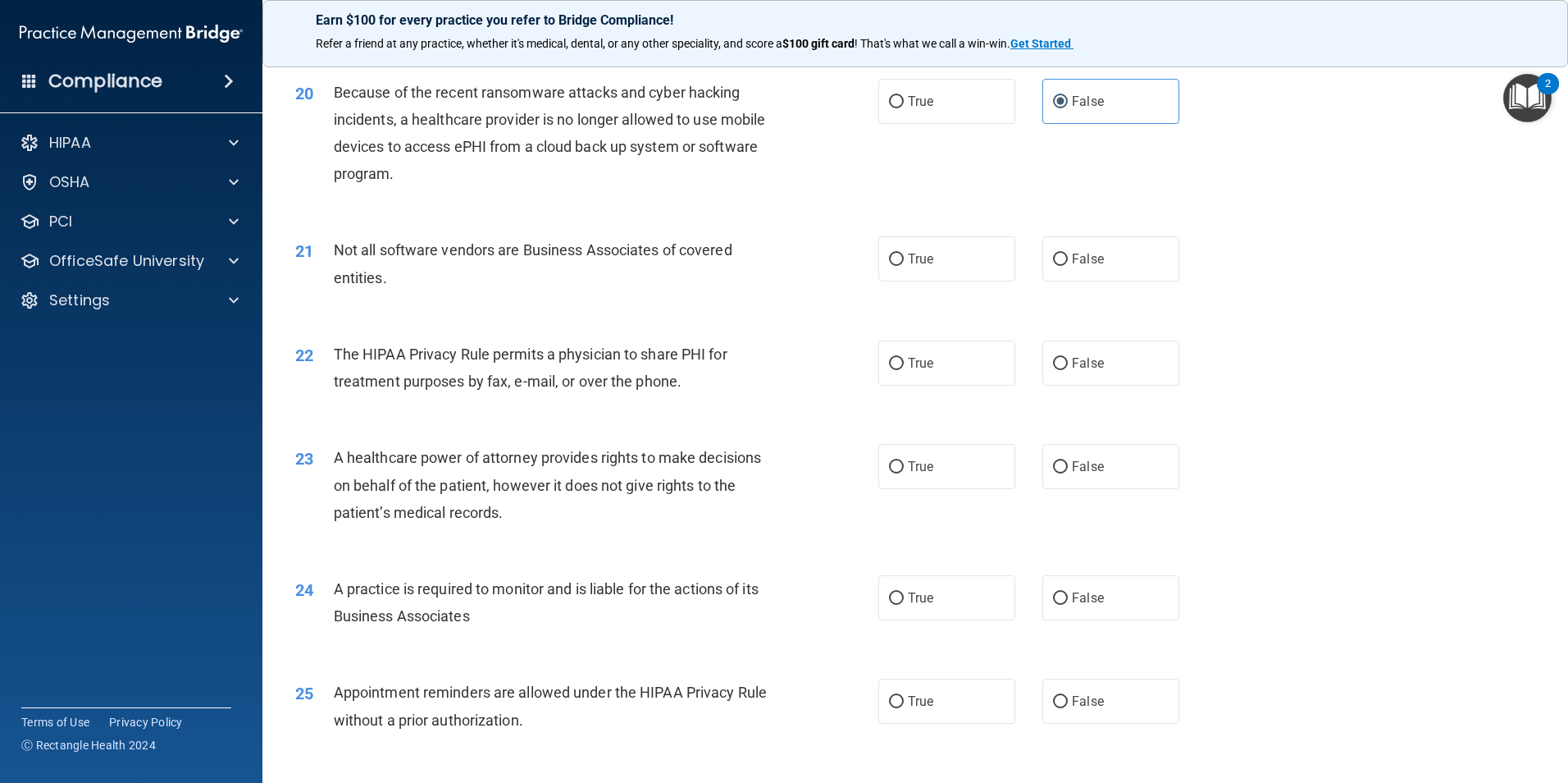
scroll to position [1969, 0]
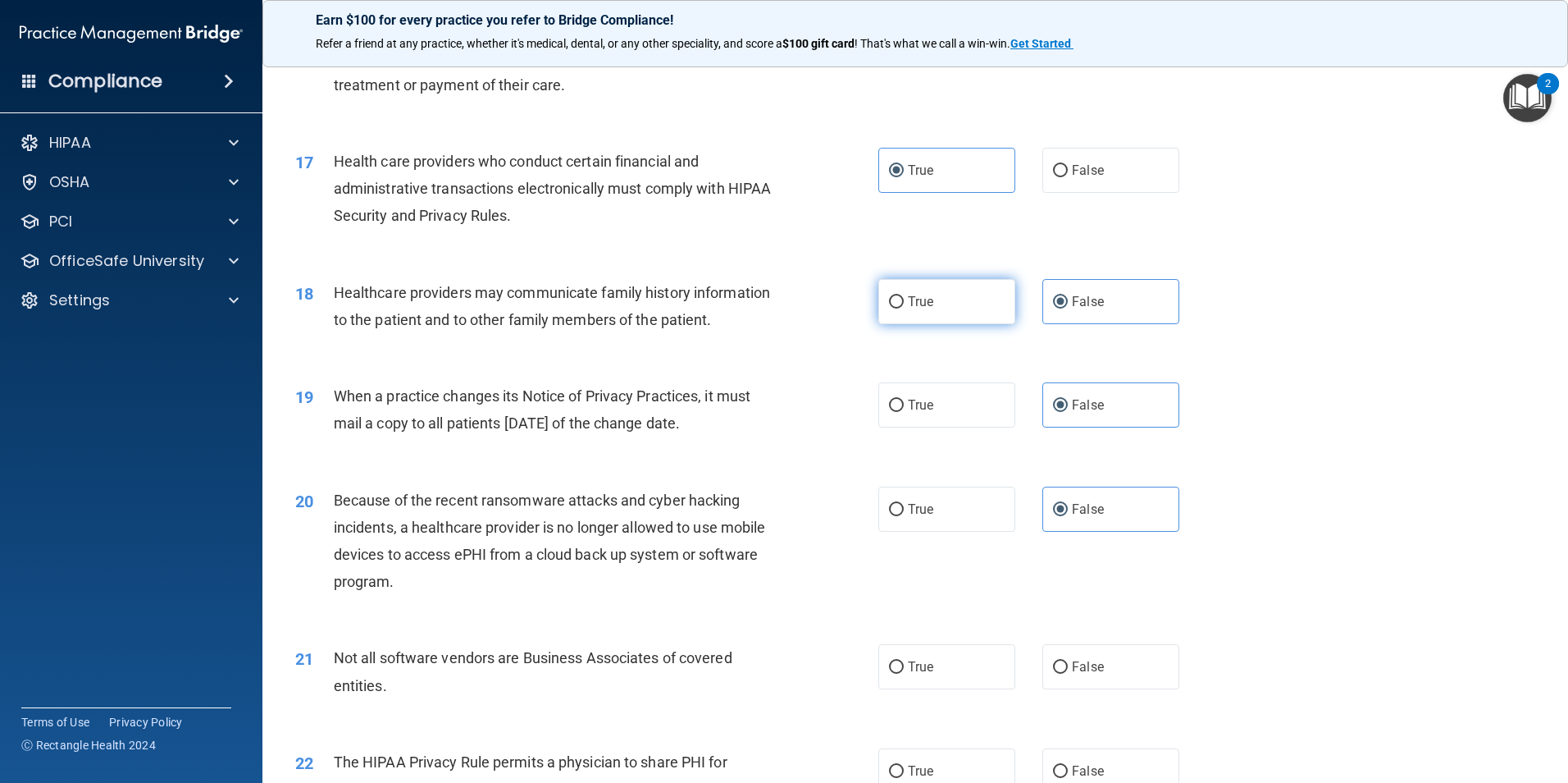
click at [903, 311] on label "True" at bounding box center [946, 302] width 137 height 45
click at [903, 308] on input "True" at bounding box center [896, 302] width 15 height 12
radio input "true"
radio input "false"
click at [916, 400] on span "True" at bounding box center [920, 405] width 25 height 16
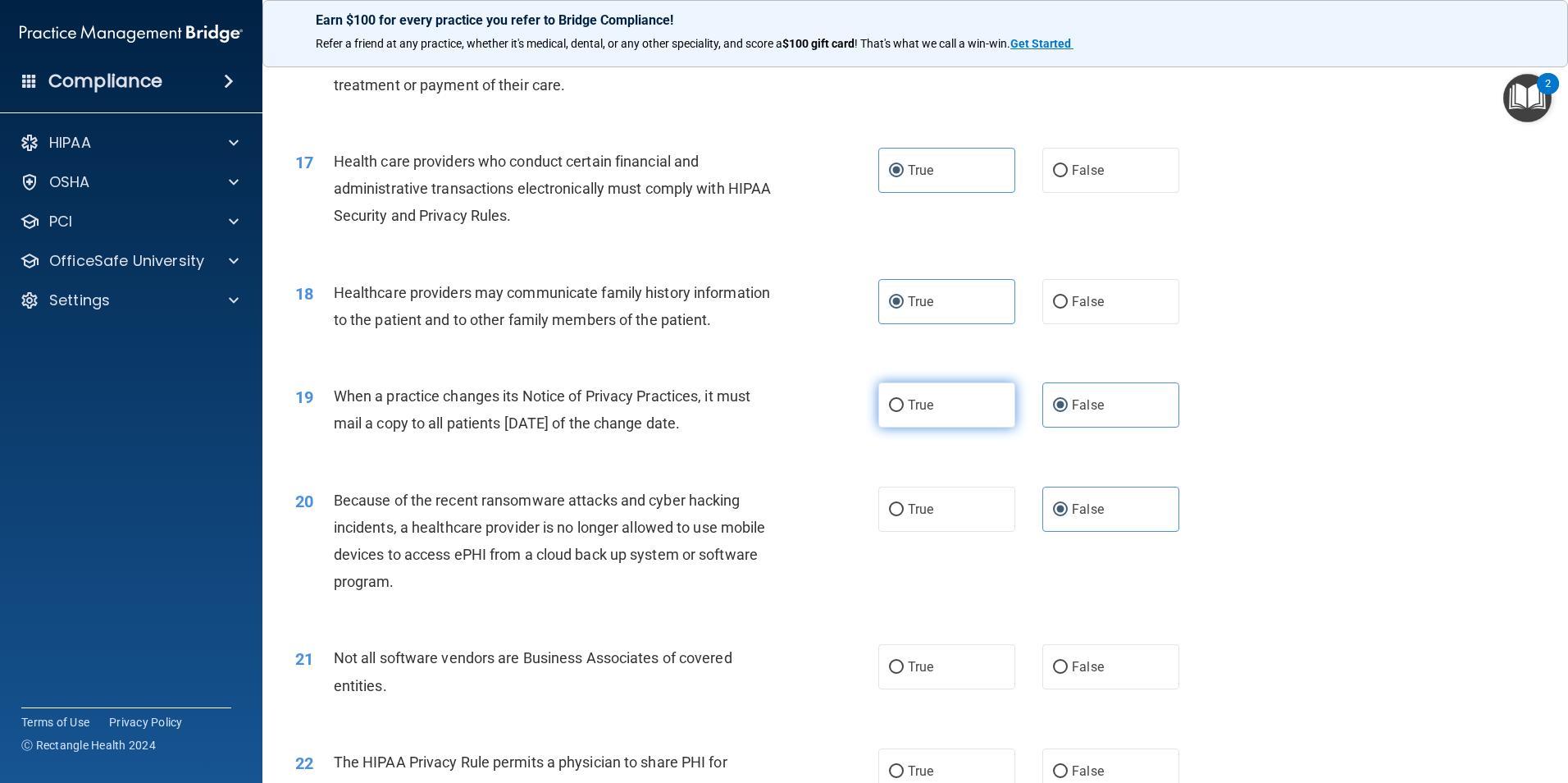
click at [903, 400] on input "True" at bounding box center [896, 406] width 15 height 12
radio input "true"
radio input "false"
click at [920, 493] on label "True" at bounding box center [946, 509] width 137 height 45
click at [903, 504] on input "True" at bounding box center [896, 510] width 15 height 12
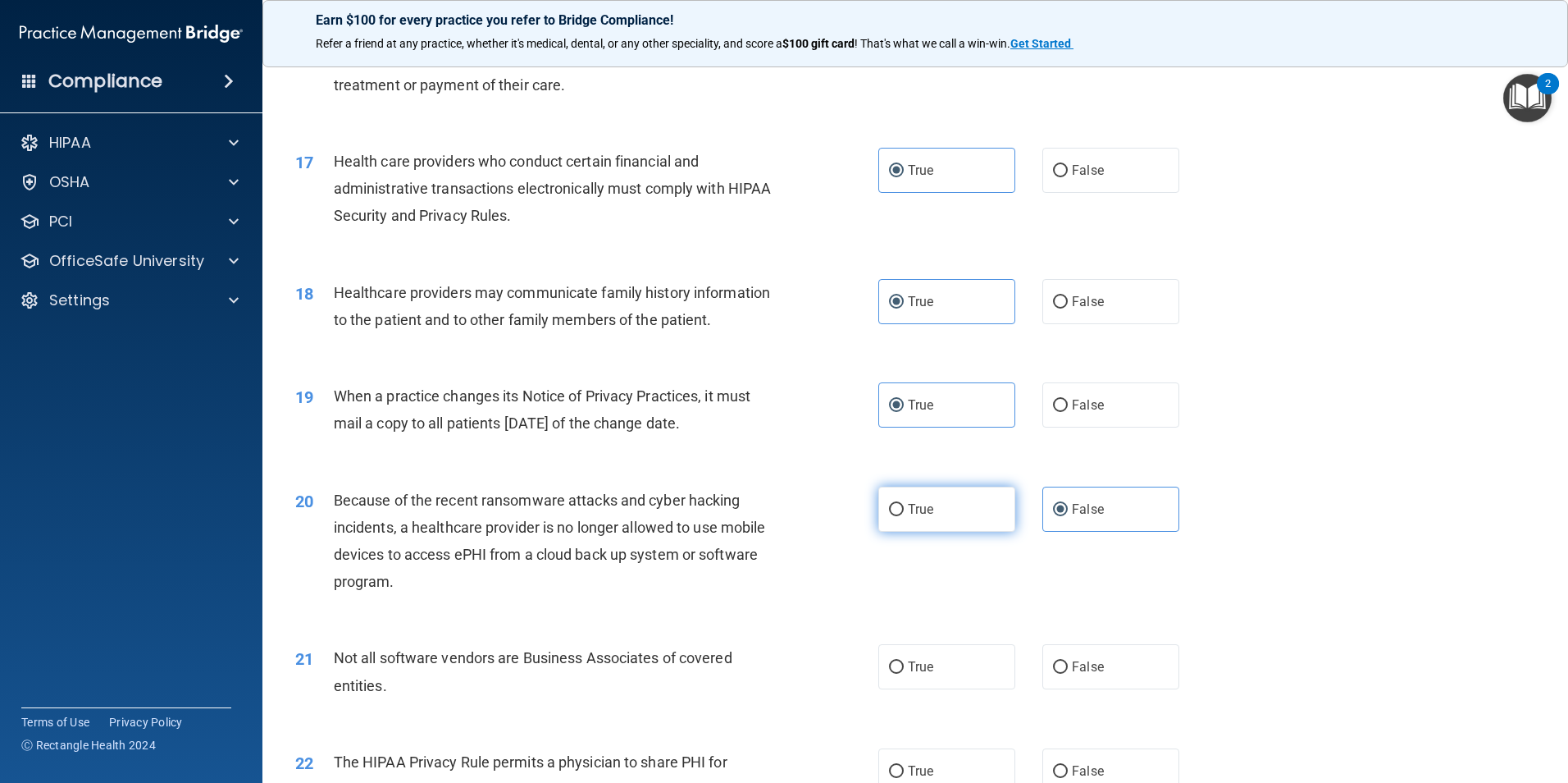
radio input "true"
radio input "false"
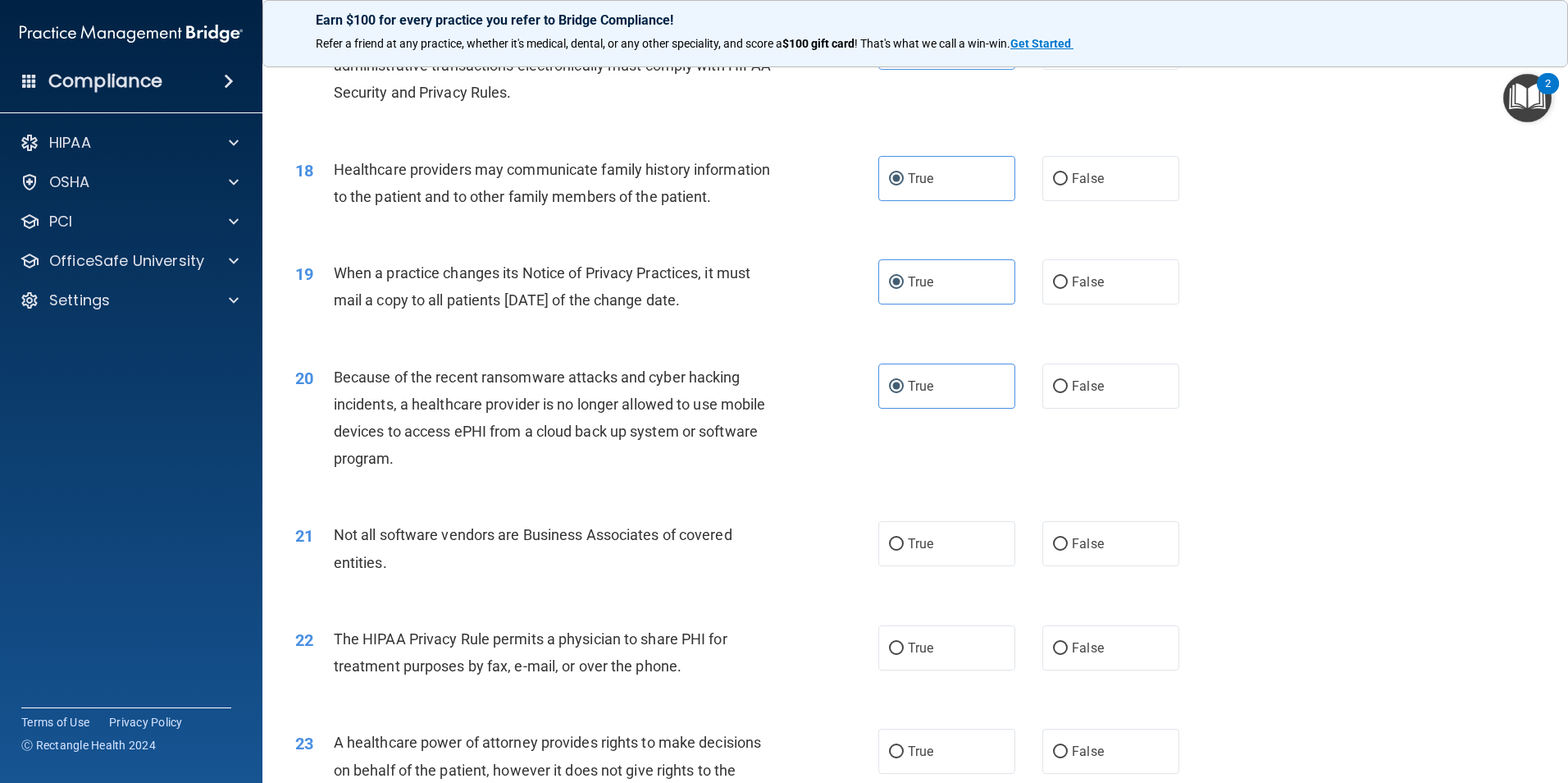
scroll to position [2215, 0]
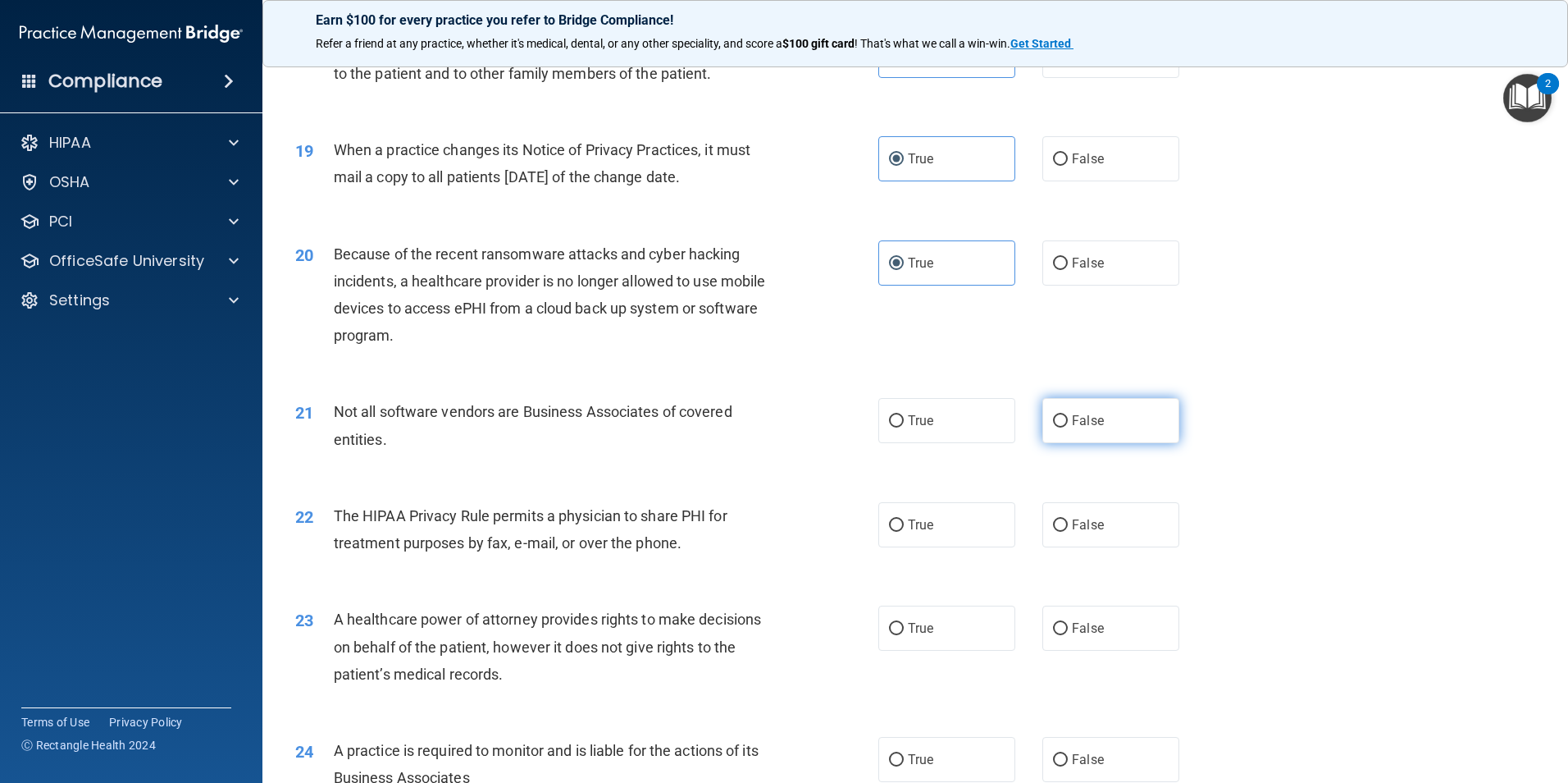
click at [1075, 406] on label "False" at bounding box center [1110, 421] width 137 height 45
click at [1067, 415] on input "False" at bounding box center [1061, 421] width 15 height 12
radio input "true"
drag, startPoint x: 957, startPoint y: 510, endPoint x: 977, endPoint y: 521, distance: 22.8
click at [957, 510] on label "True" at bounding box center [946, 524] width 137 height 45
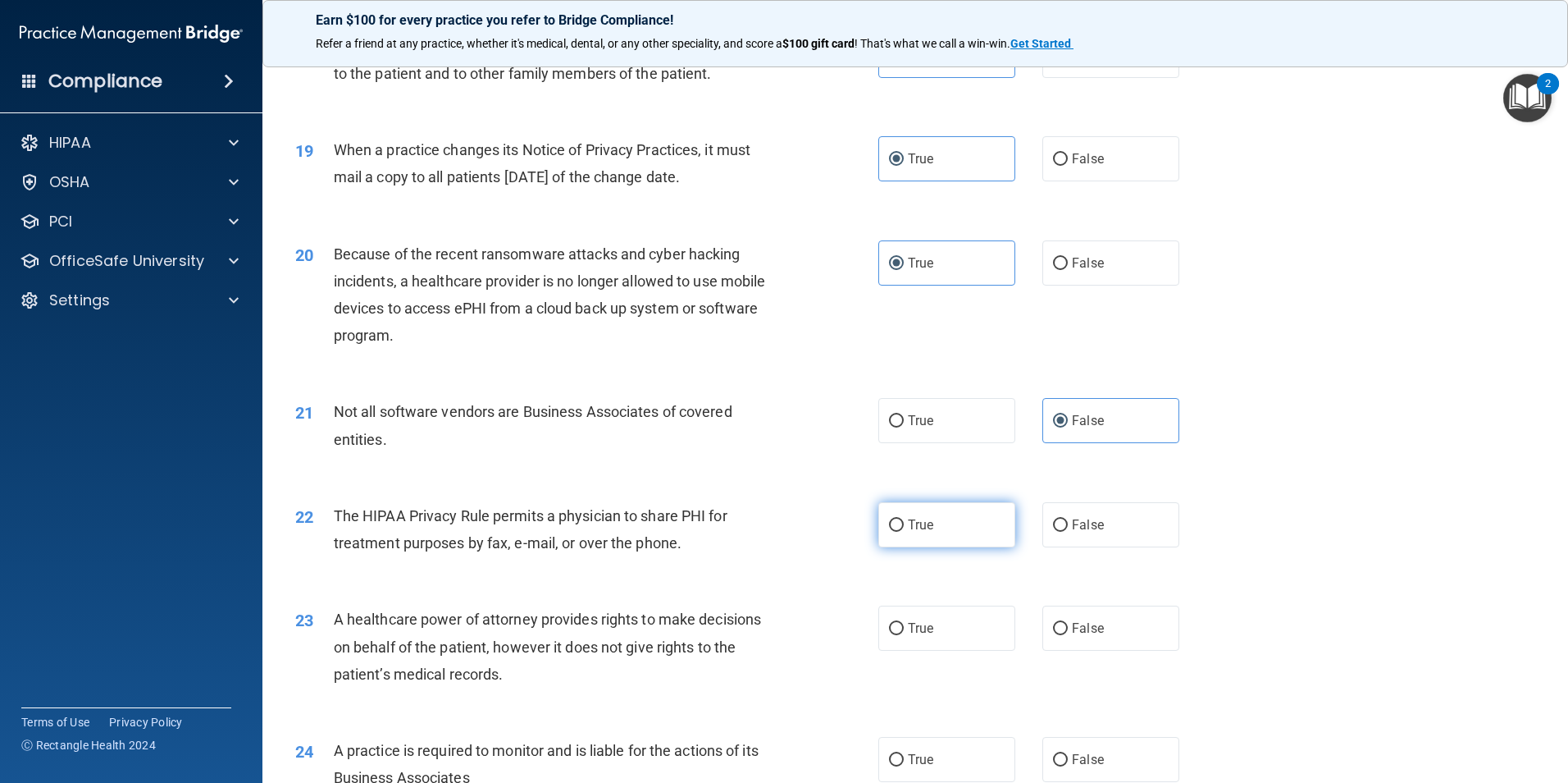
click at [903, 519] on input "True" at bounding box center [896, 524] width 15 height 12
radio input "true"
click at [1128, 634] on label "False" at bounding box center [1110, 628] width 137 height 45
click at [1067, 634] on input "False" at bounding box center [1061, 628] width 15 height 12
radio input "true"
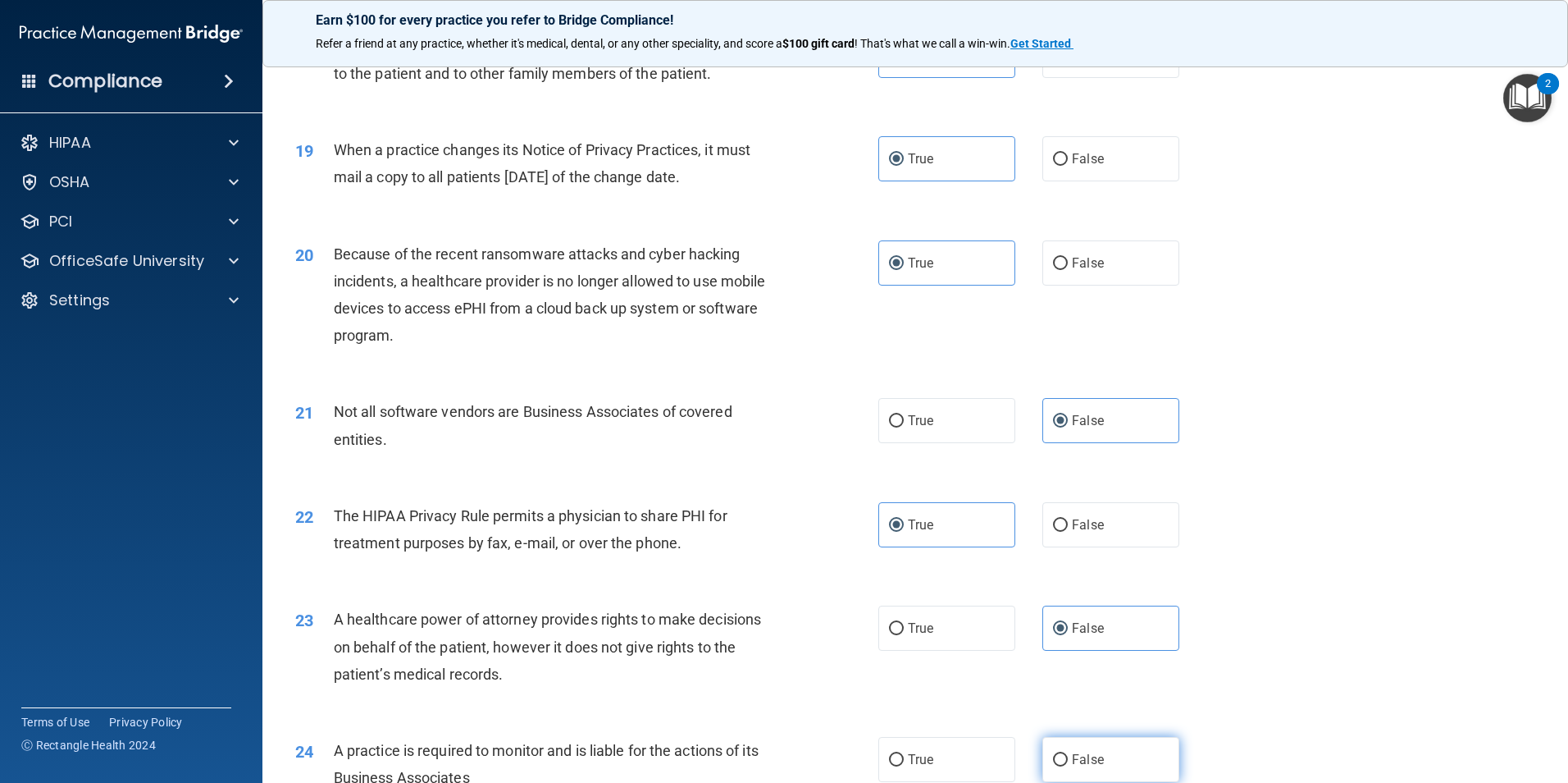
click at [1083, 750] on label "False" at bounding box center [1110, 760] width 137 height 45
click at [1067, 754] on input "False" at bounding box center [1061, 760] width 15 height 12
radio input "true"
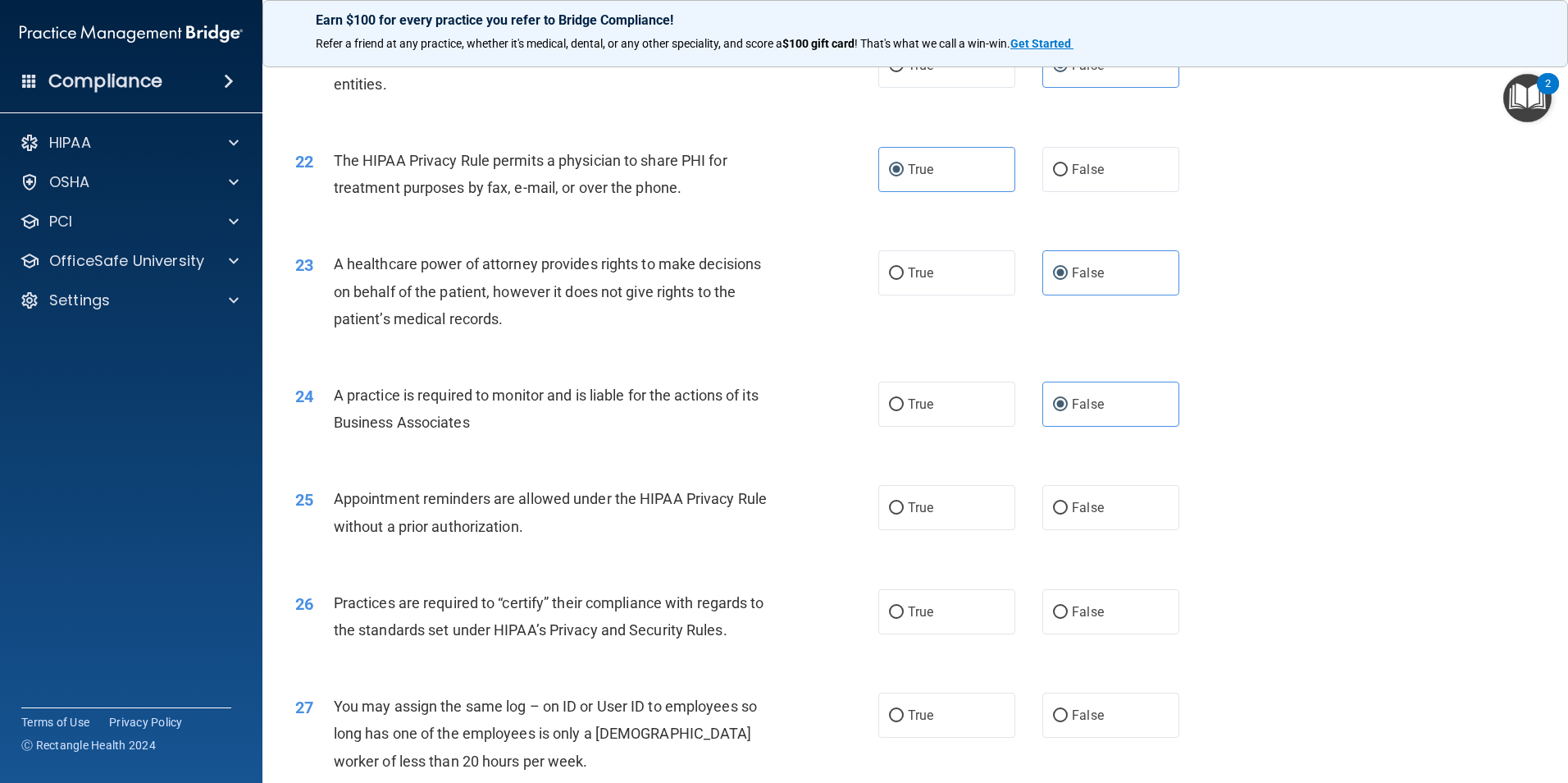
scroll to position [2789, 0]
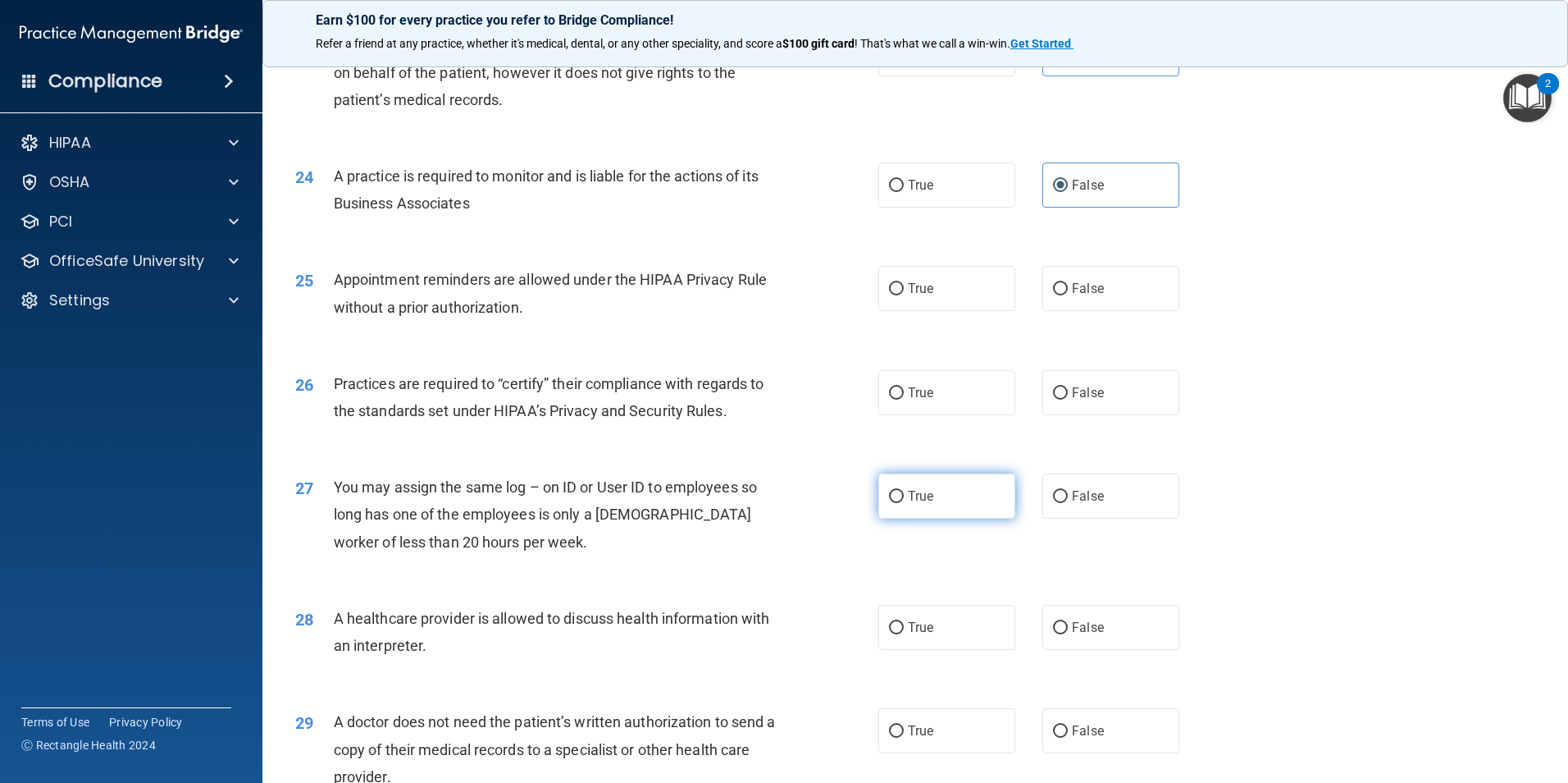
click at [914, 485] on label "True" at bounding box center [946, 495] width 137 height 45
click at [903, 491] on input "True" at bounding box center [896, 496] width 15 height 12
radio input "true"
click at [901, 403] on label "True" at bounding box center [946, 392] width 137 height 45
click at [901, 400] on input "True" at bounding box center [896, 392] width 15 height 12
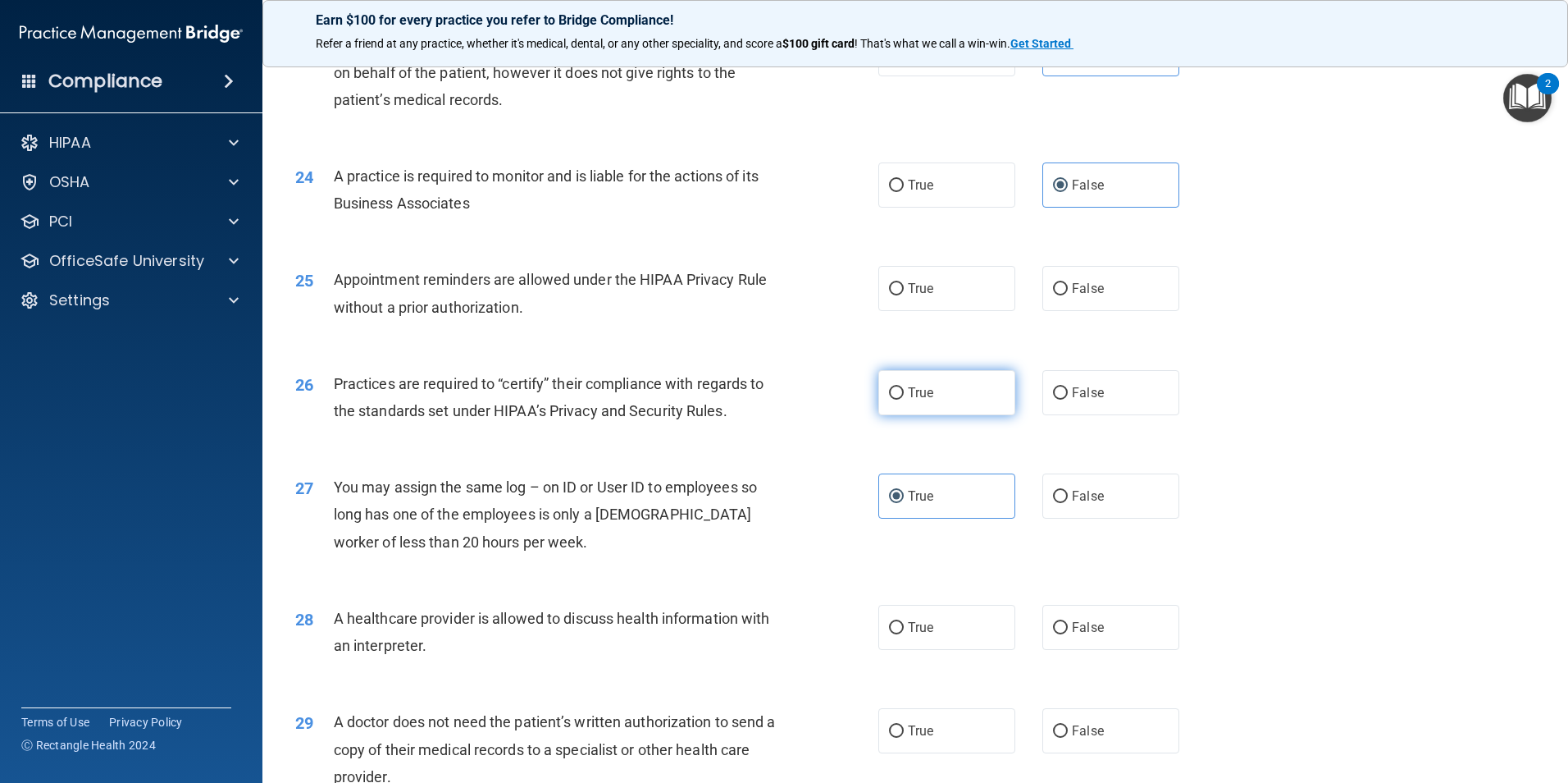
radio input "true"
click at [1089, 281] on span "False" at bounding box center [1088, 288] width 32 height 16
click at [1067, 283] on input "False" at bounding box center [1061, 288] width 15 height 12
radio input "true"
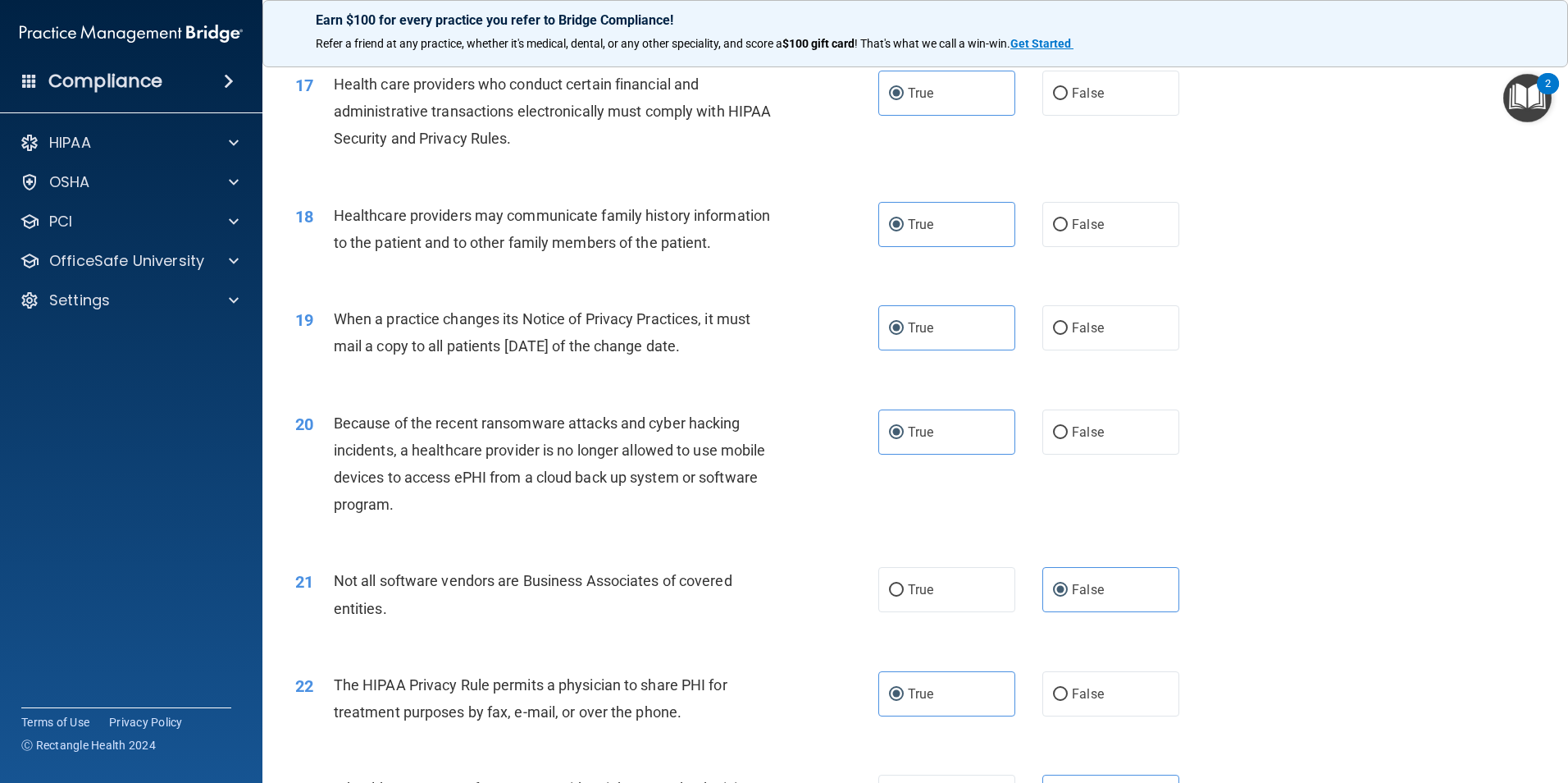
scroll to position [1969, 0]
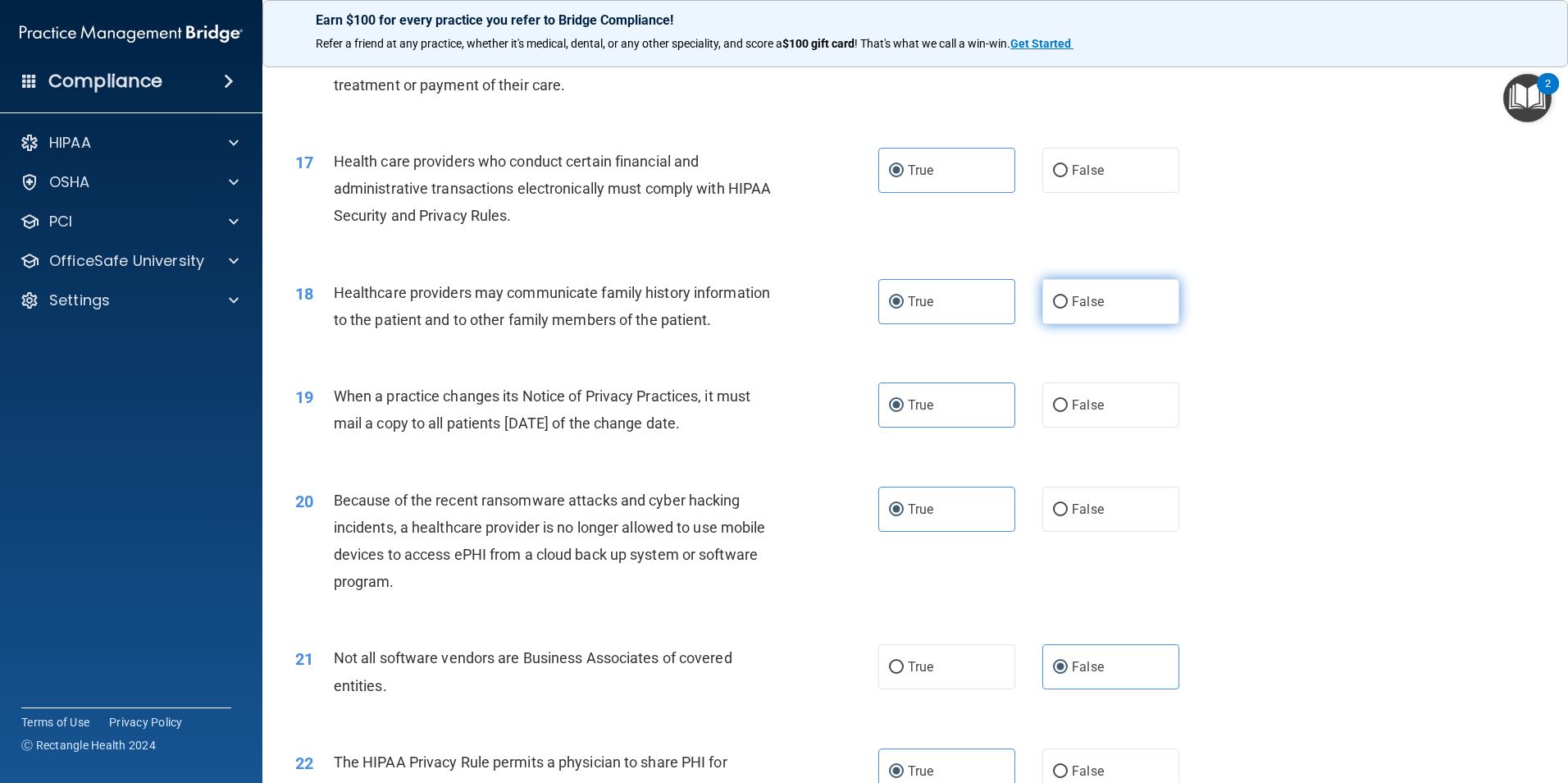
click at [1054, 310] on label "False" at bounding box center [1110, 302] width 137 height 45
click at [1054, 308] on input "False" at bounding box center [1061, 302] width 15 height 12
radio input "true"
radio input "false"
drag, startPoint x: 1063, startPoint y: 400, endPoint x: 1062, endPoint y: 433, distance: 33.0
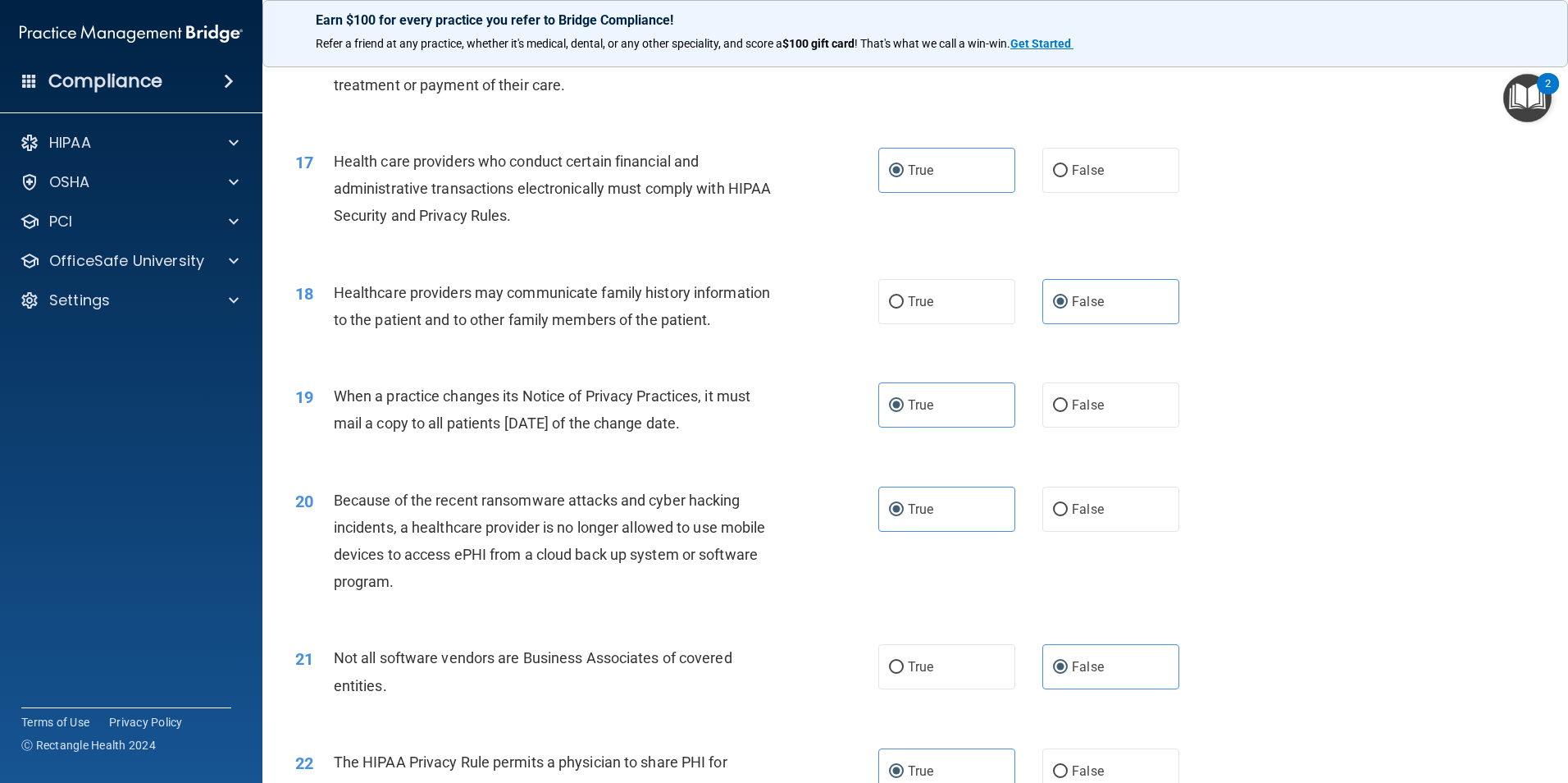
click at [1062, 400] on label "False" at bounding box center [1110, 405] width 137 height 45
click at [1062, 400] on input "False" at bounding box center [1061, 406] width 15 height 12
radio input "true"
radio input "false"
click at [1056, 514] on input "False" at bounding box center [1061, 510] width 15 height 12
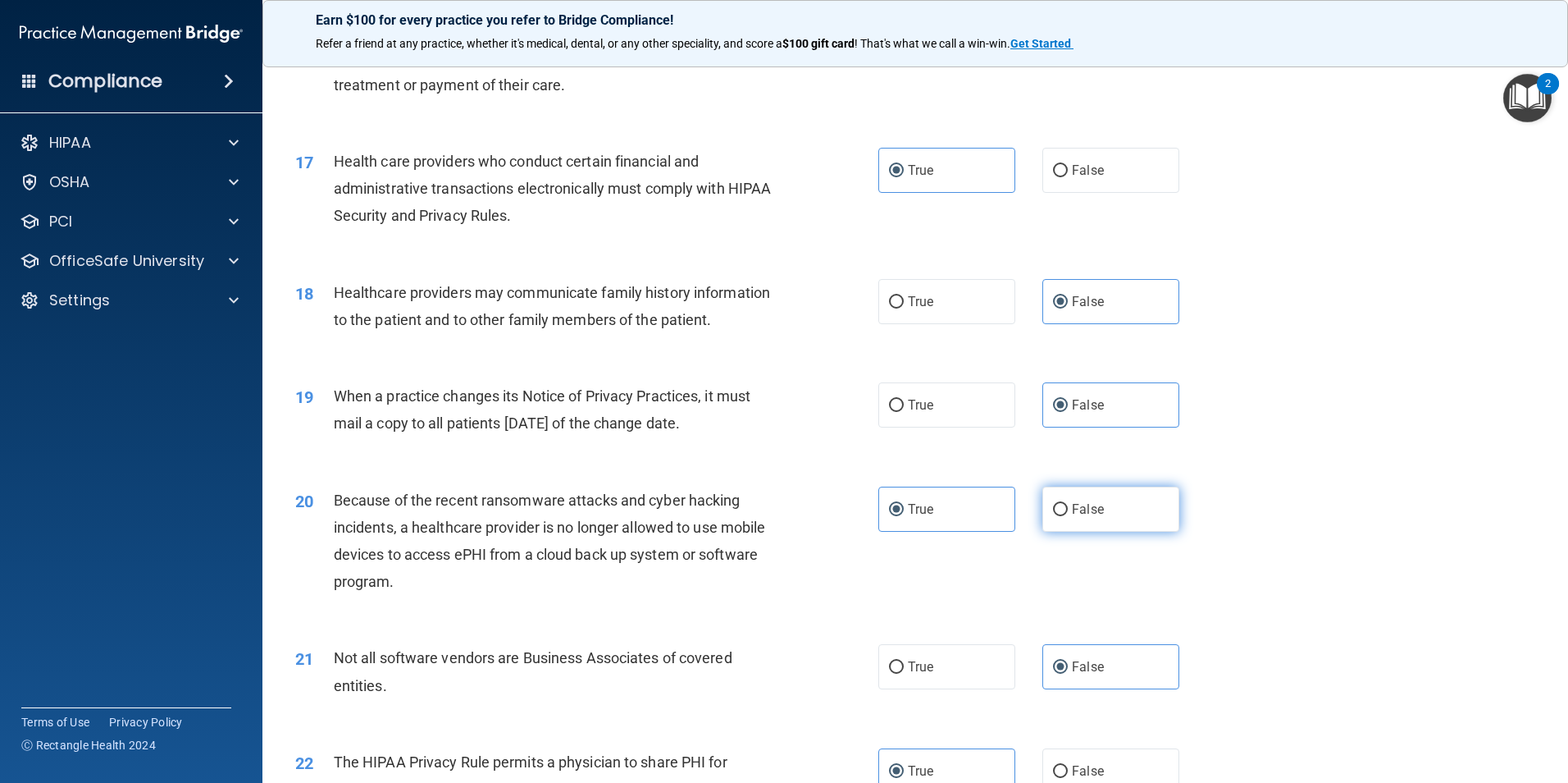
radio input "true"
radio input "false"
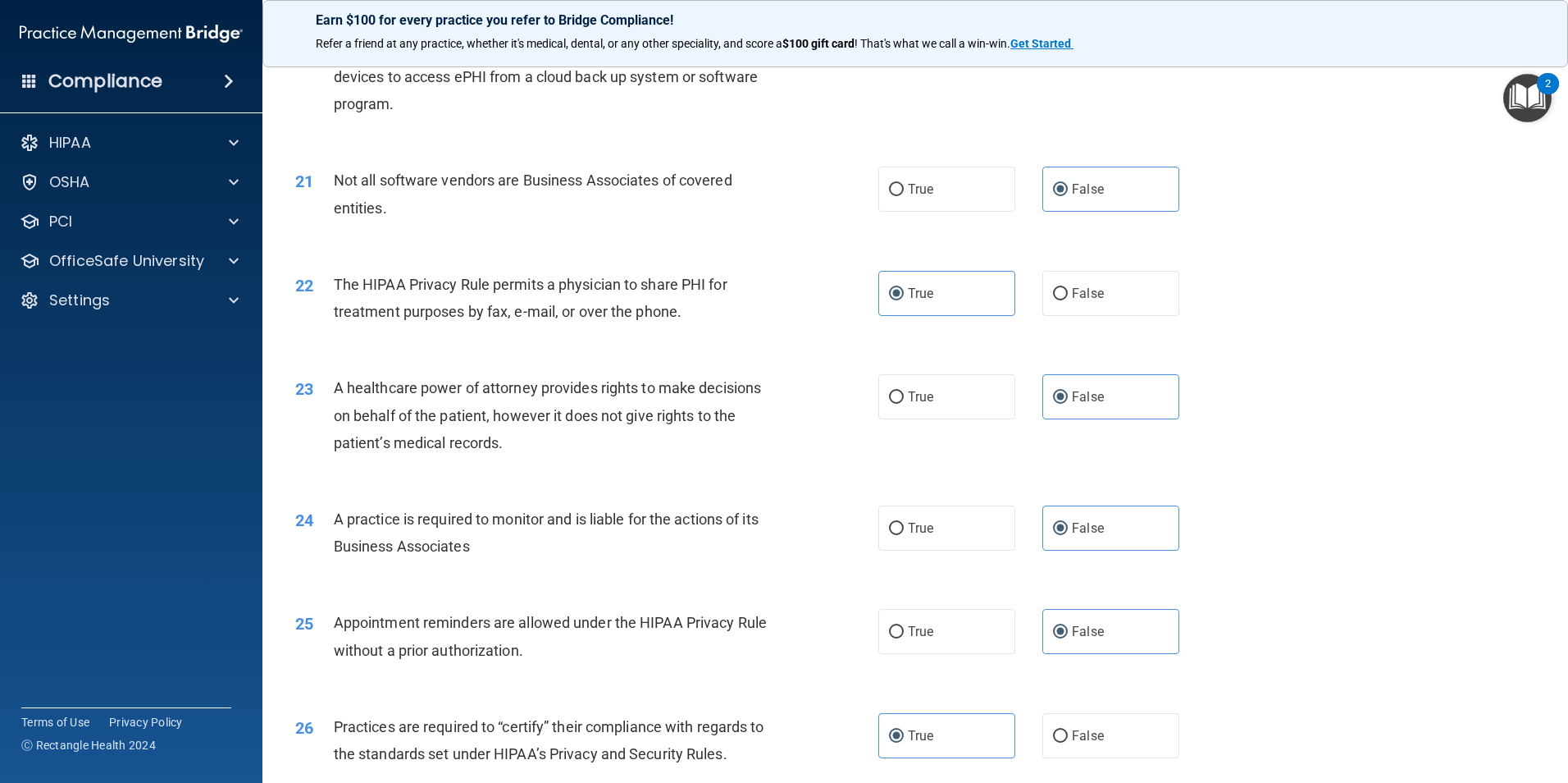
scroll to position [2461, 0]
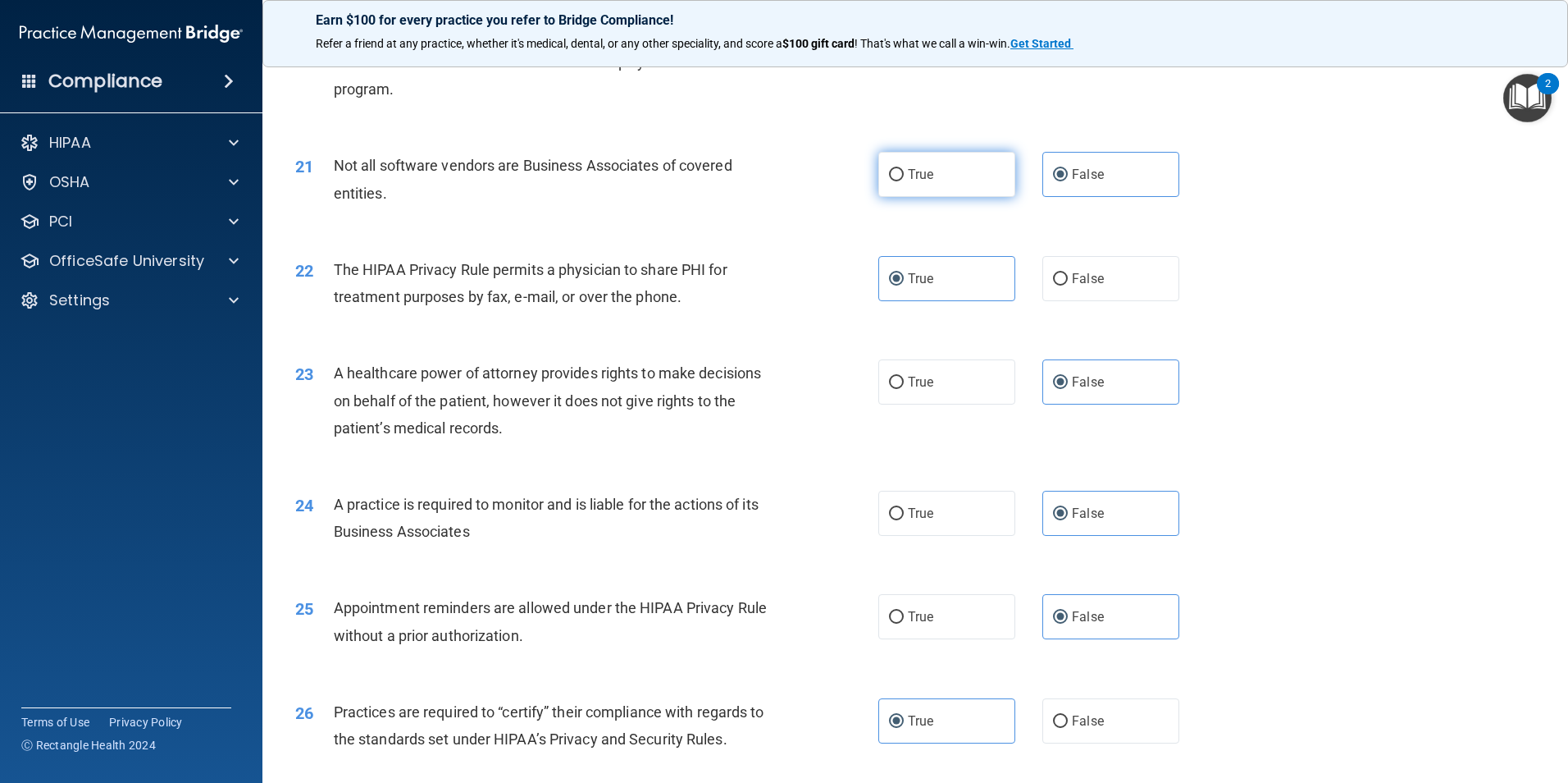
click at [916, 182] on span "True" at bounding box center [920, 174] width 25 height 16
click at [903, 182] on input "True" at bounding box center [896, 174] width 15 height 12
radio input "true"
radio input "false"
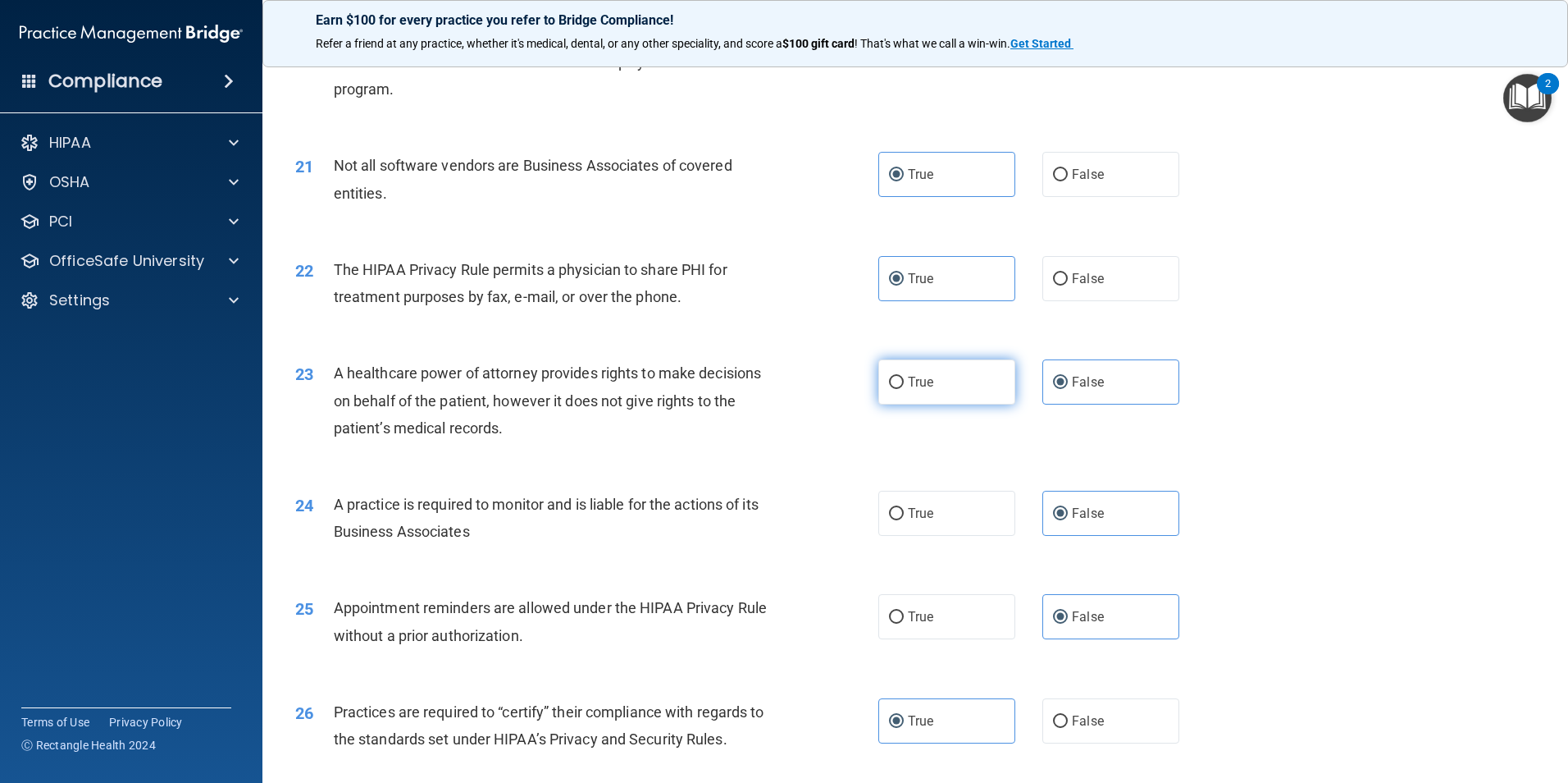
click at [921, 380] on span "True" at bounding box center [920, 381] width 25 height 16
click at [903, 380] on input "True" at bounding box center [896, 382] width 15 height 12
radio input "true"
radio input "false"
click at [908, 517] on span "True" at bounding box center [920, 513] width 25 height 16
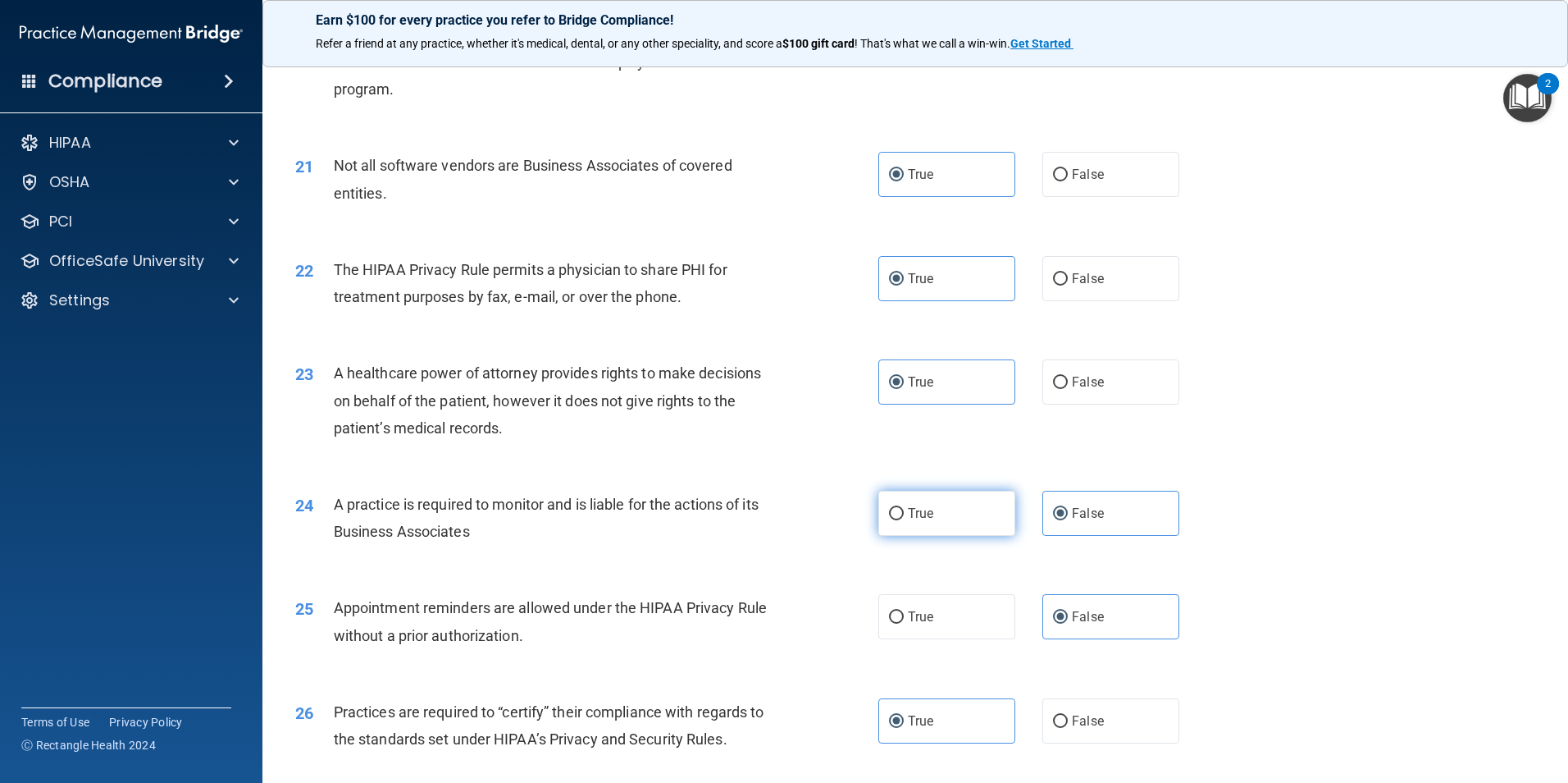
click at [902, 517] on input "True" at bounding box center [896, 513] width 15 height 12
radio input "true"
radio input "false"
click at [918, 618] on span "True" at bounding box center [920, 616] width 25 height 16
click at [903, 618] on input "True" at bounding box center [896, 617] width 15 height 12
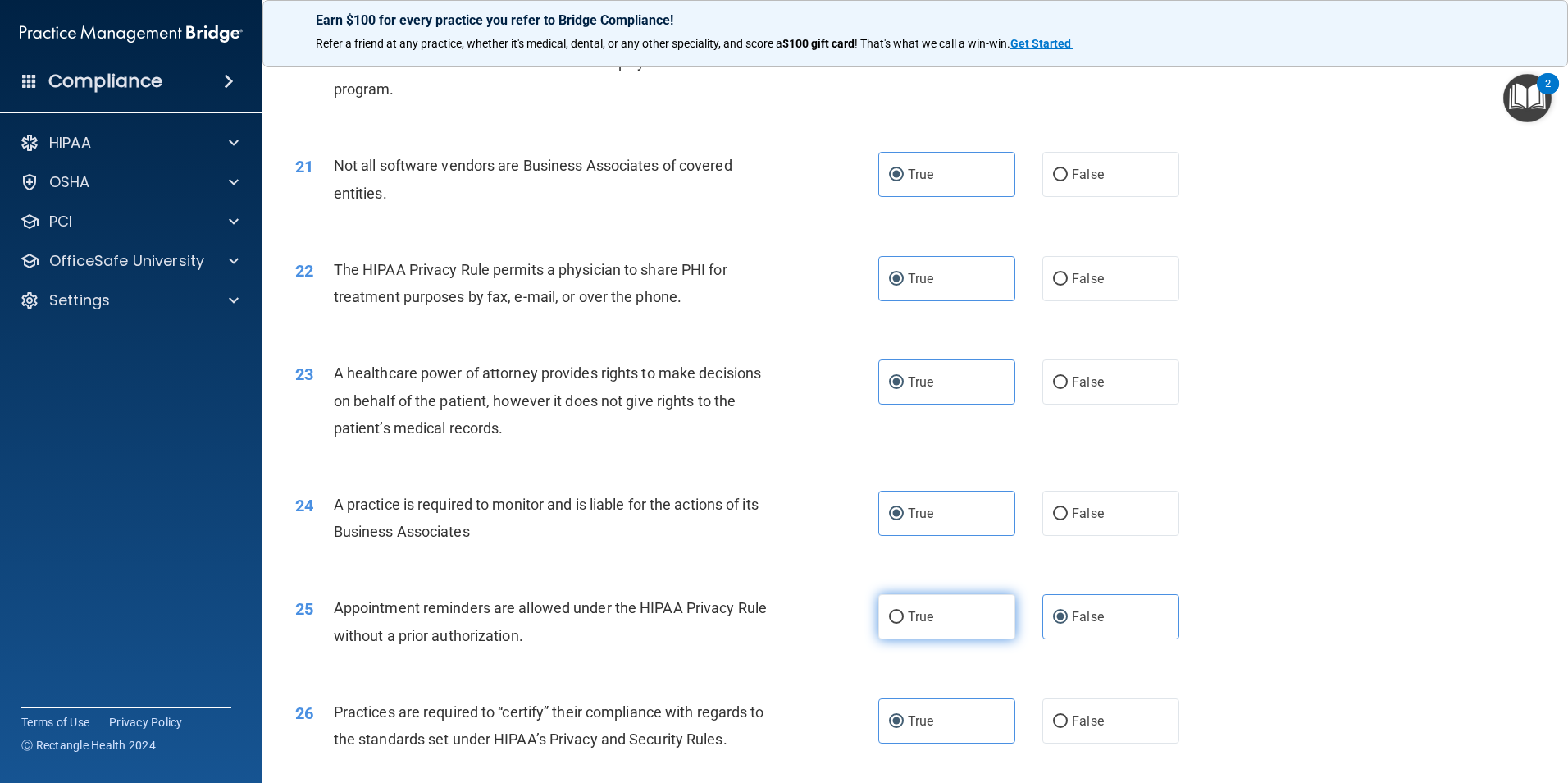
radio input "true"
radio input "false"
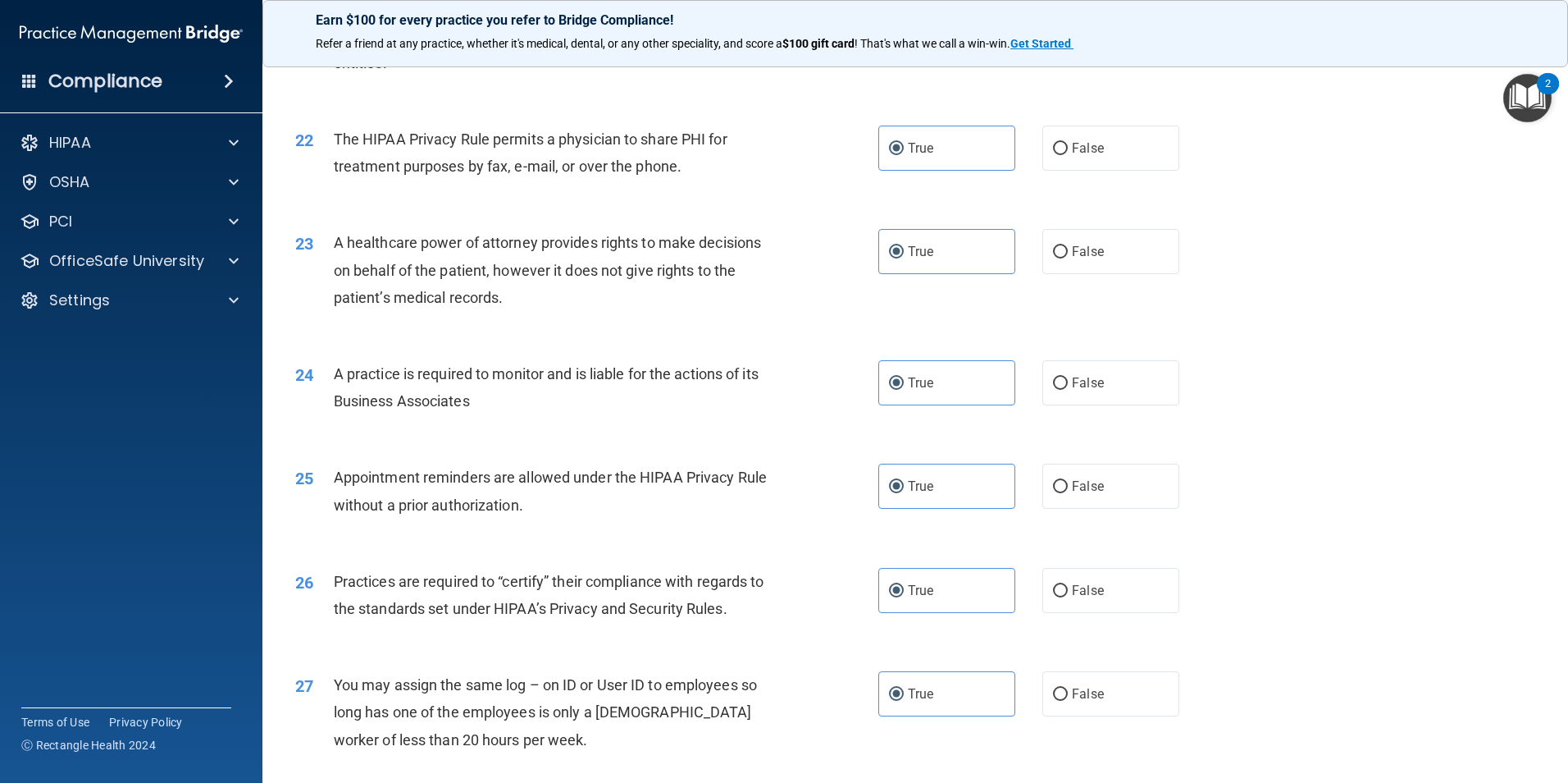
scroll to position [2707, 0]
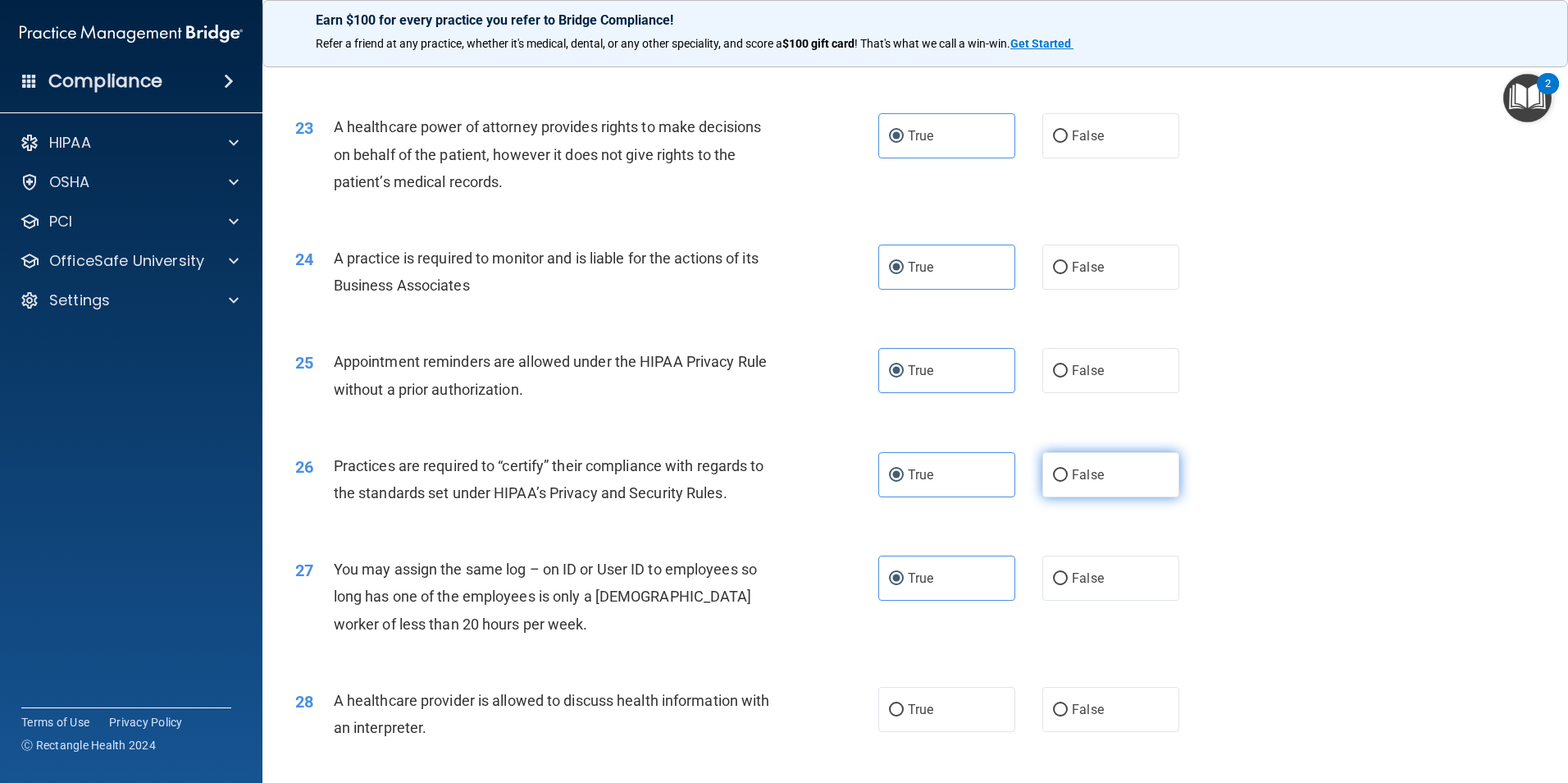
click at [1052, 481] on label "False" at bounding box center [1110, 475] width 137 height 45
click at [1053, 481] on input "False" at bounding box center [1061, 475] width 15 height 12
radio input "true"
radio input "false"
click at [1072, 583] on span "False" at bounding box center [1088, 578] width 32 height 16
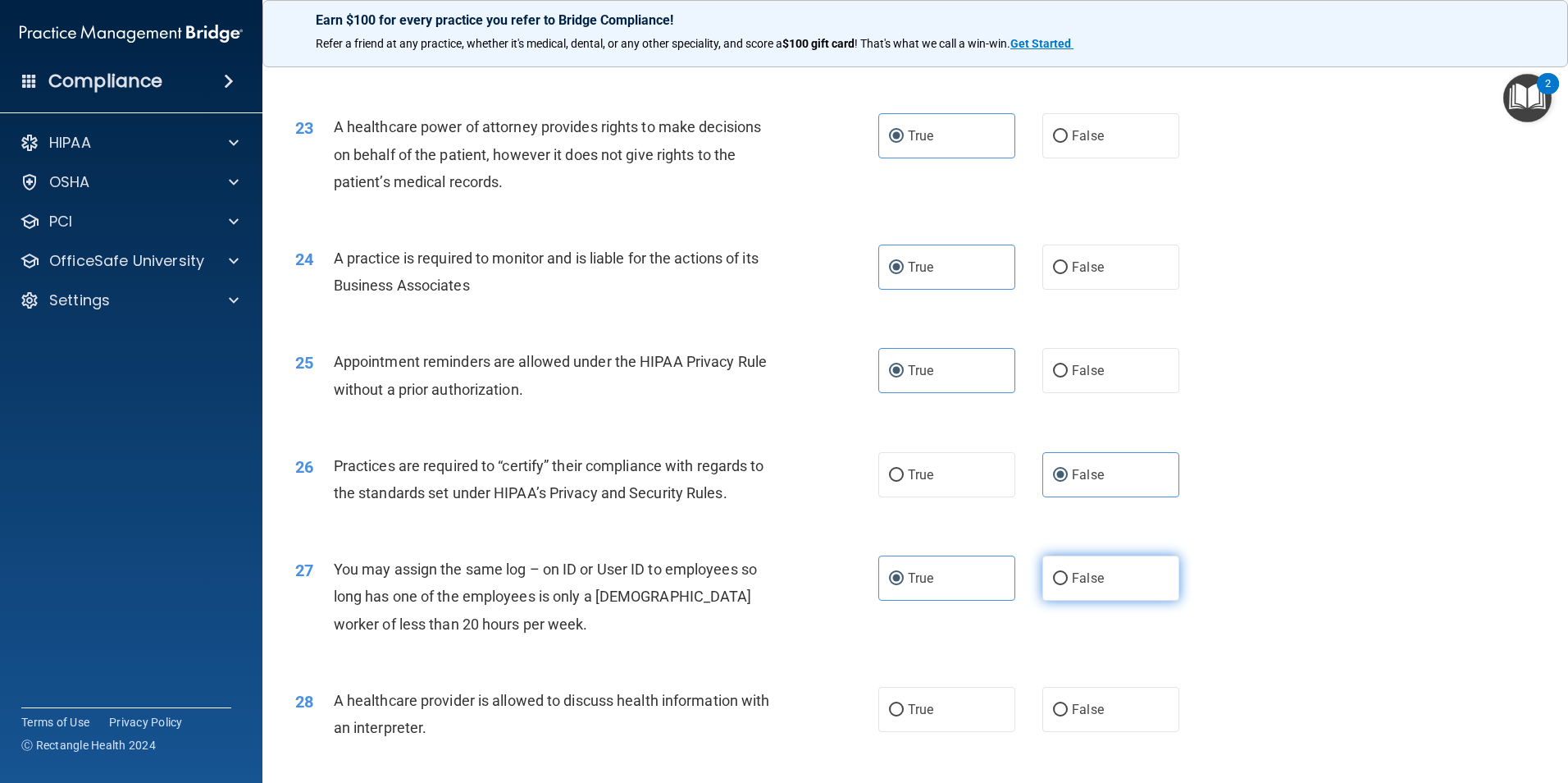
click at [1067, 583] on input "False" at bounding box center [1061, 578] width 15 height 12
radio input "true"
radio input "false"
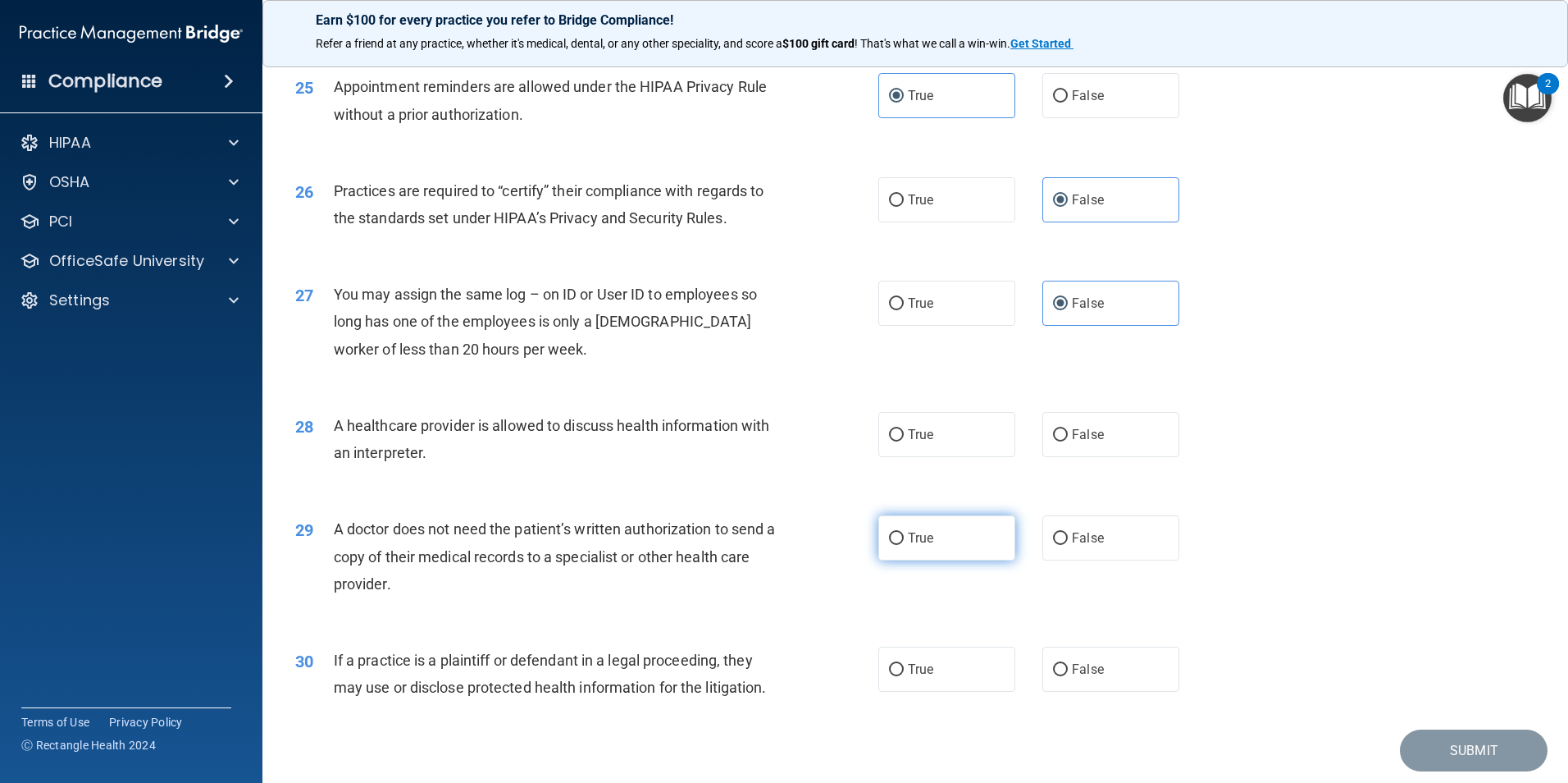
scroll to position [3036, 0]
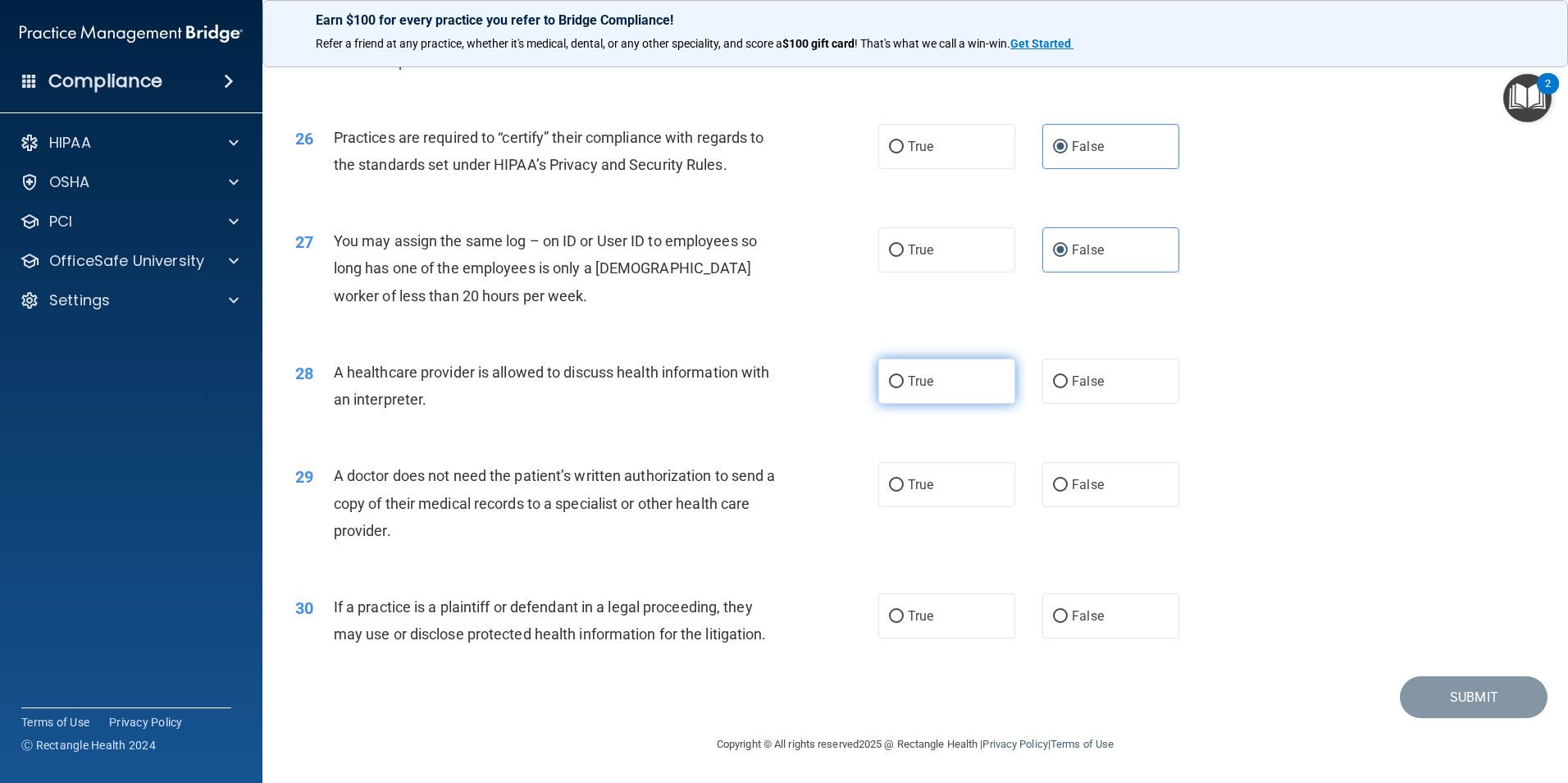
click at [908, 384] on span "True" at bounding box center [920, 381] width 25 height 16
click at [903, 384] on input "True" at bounding box center [896, 381] width 15 height 12
radio input "true"
click at [897, 489] on input "True" at bounding box center [896, 485] width 15 height 12
radio input "true"
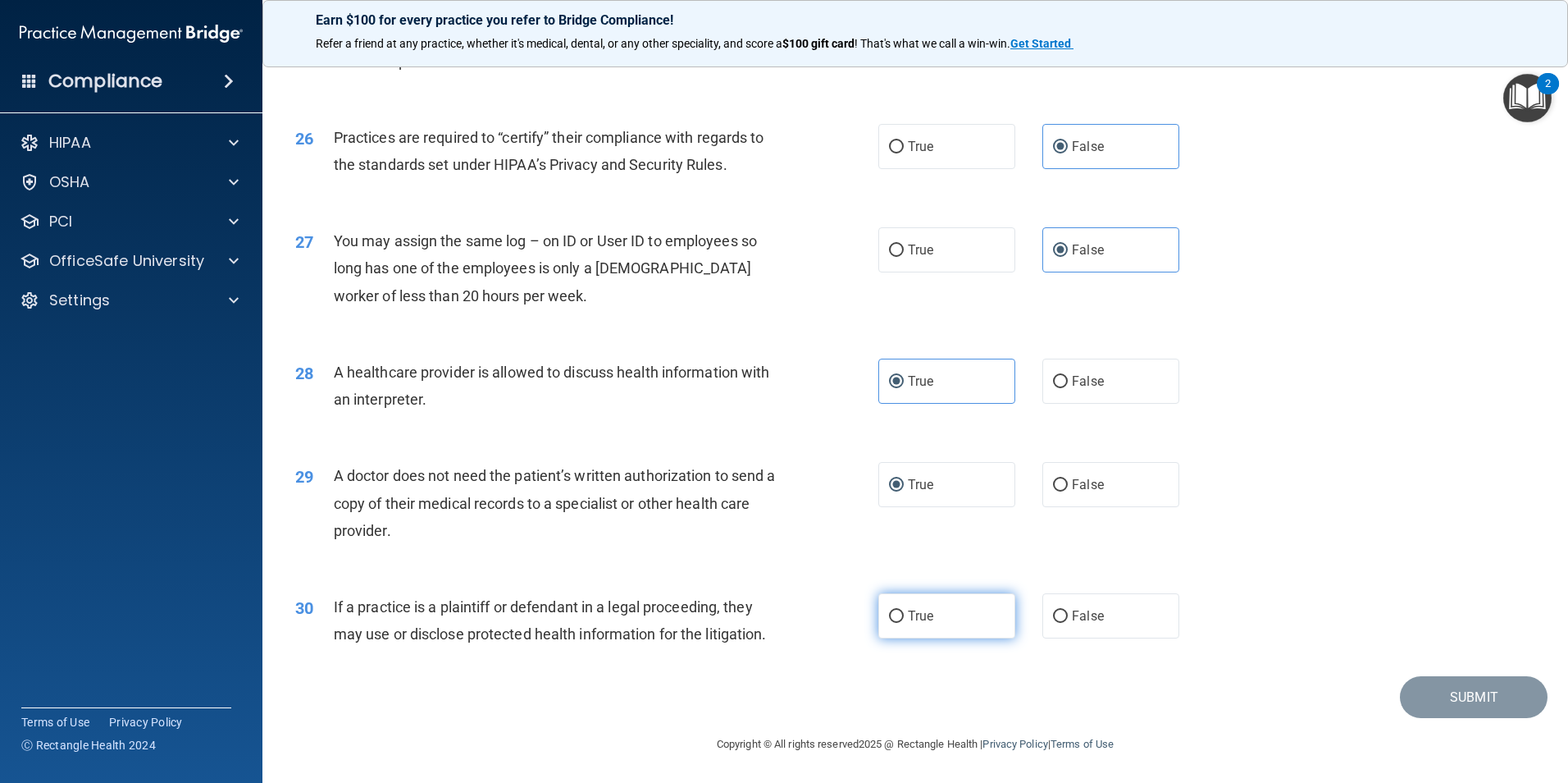
click at [934, 613] on label "True" at bounding box center [946, 615] width 137 height 45
click at [903, 613] on input "True" at bounding box center [896, 616] width 15 height 12
radio input "true"
click at [1465, 699] on button "Submit" at bounding box center [1473, 697] width 148 height 42
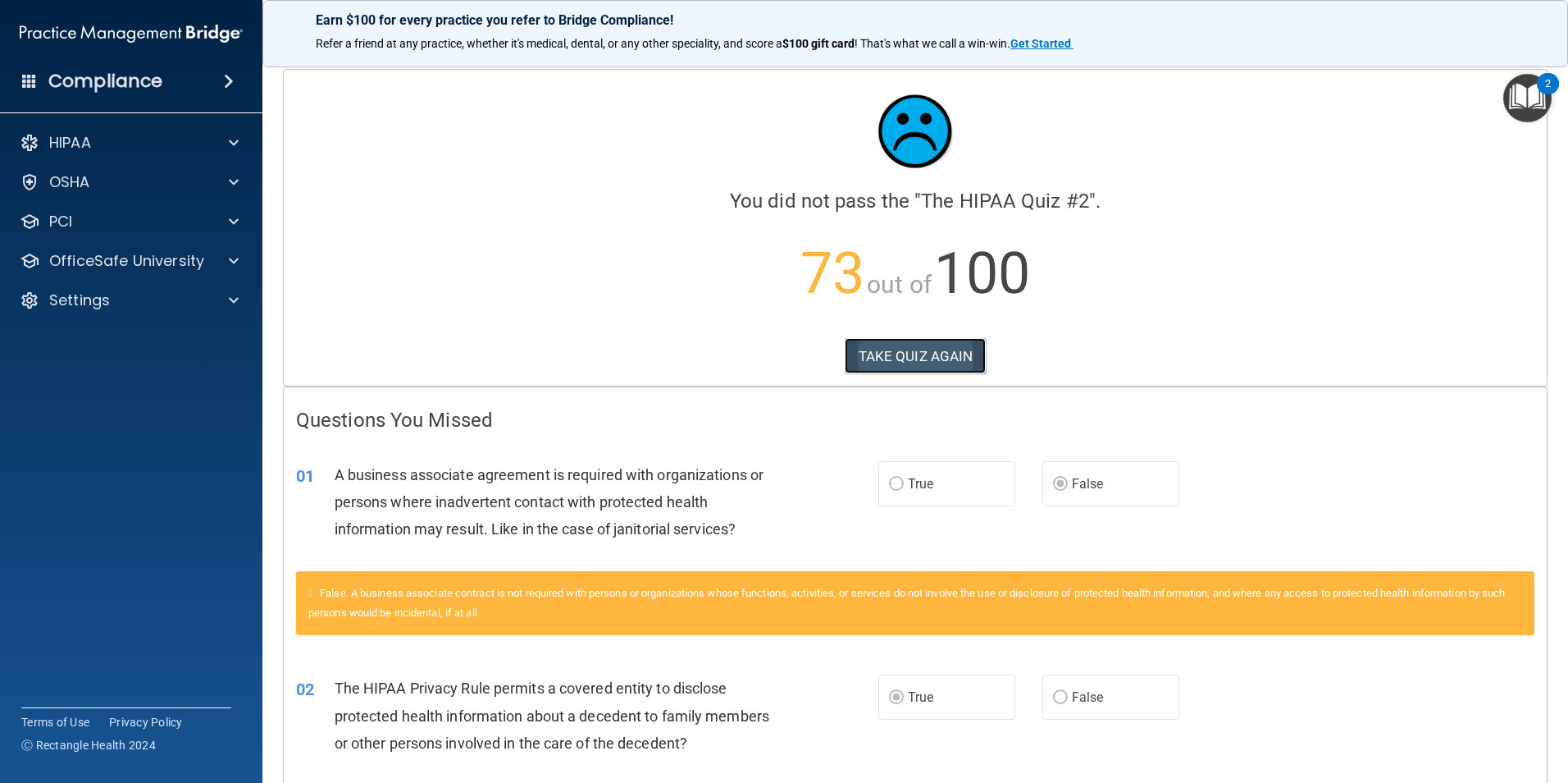
click at [920, 360] on button "TAKE QUIZ AGAIN" at bounding box center [916, 356] width 142 height 37
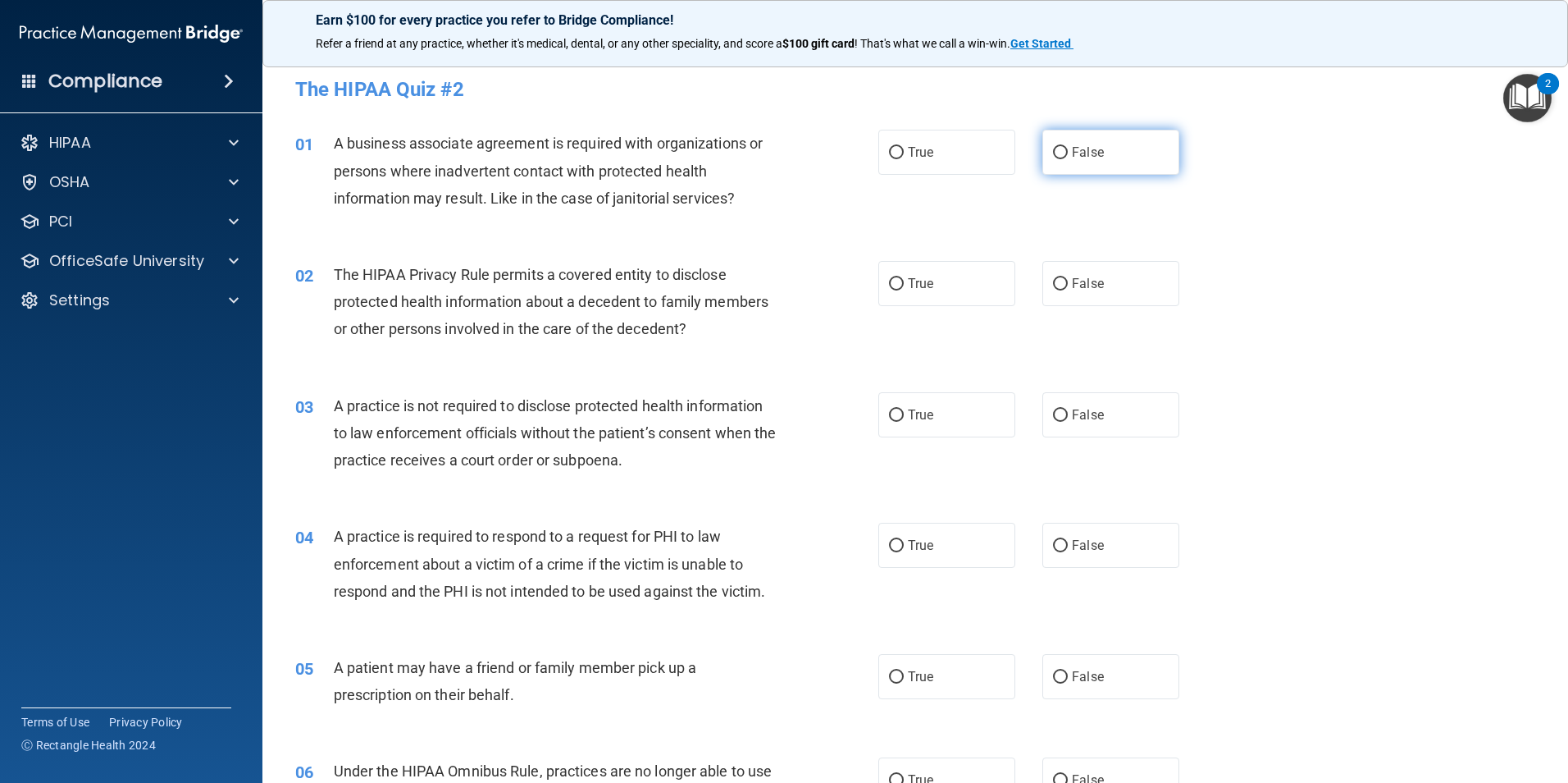
click at [1057, 163] on label "False" at bounding box center [1110, 152] width 137 height 45
click at [1057, 159] on input "False" at bounding box center [1061, 153] width 15 height 12
radio input "true"
click at [929, 285] on label "True" at bounding box center [946, 284] width 137 height 45
click at [903, 285] on input "True" at bounding box center [896, 284] width 15 height 12
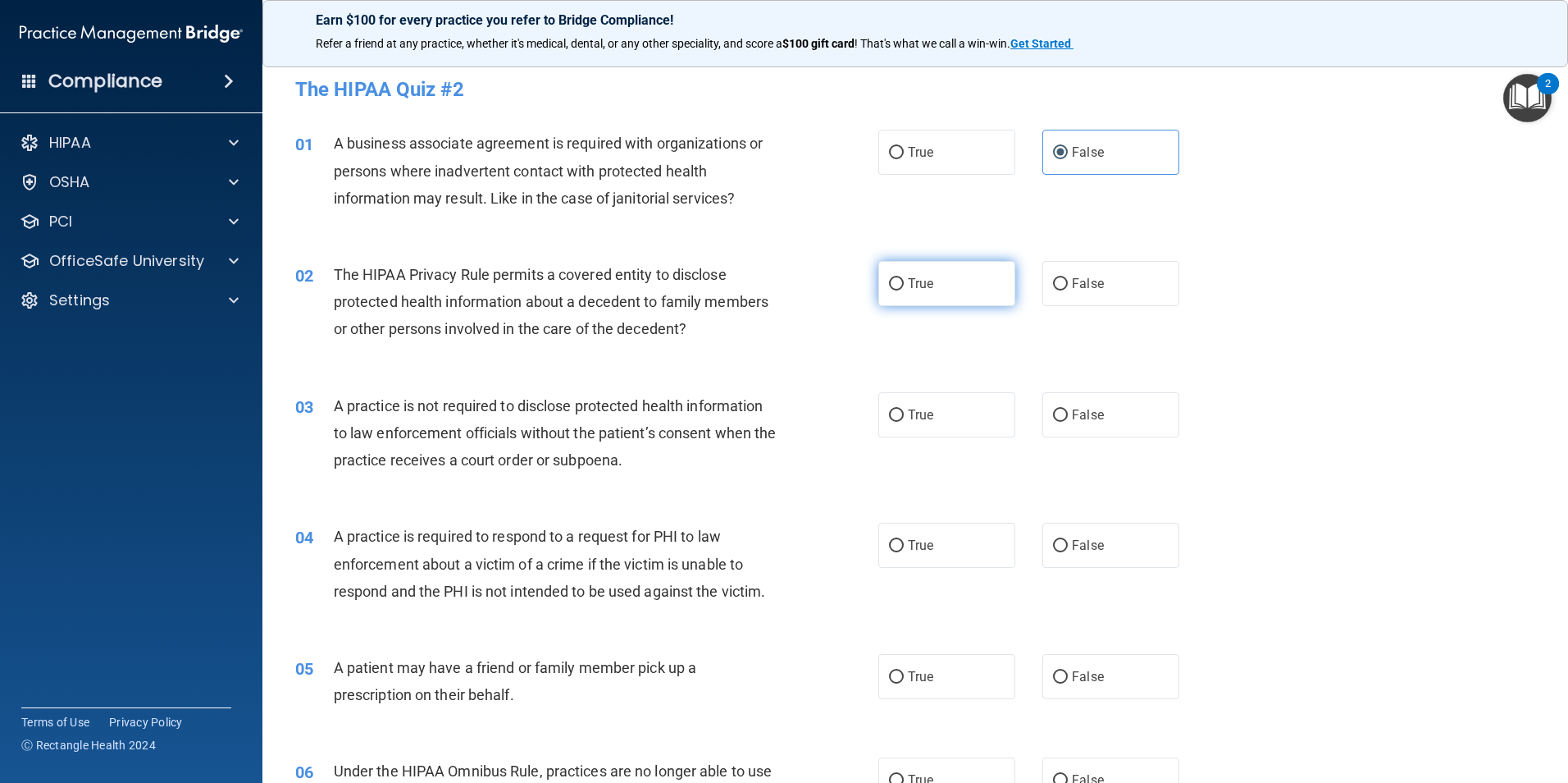
radio input "true"
click at [1076, 409] on span "False" at bounding box center [1088, 414] width 32 height 16
click at [1067, 409] on input "False" at bounding box center [1061, 415] width 15 height 12
radio input "true"
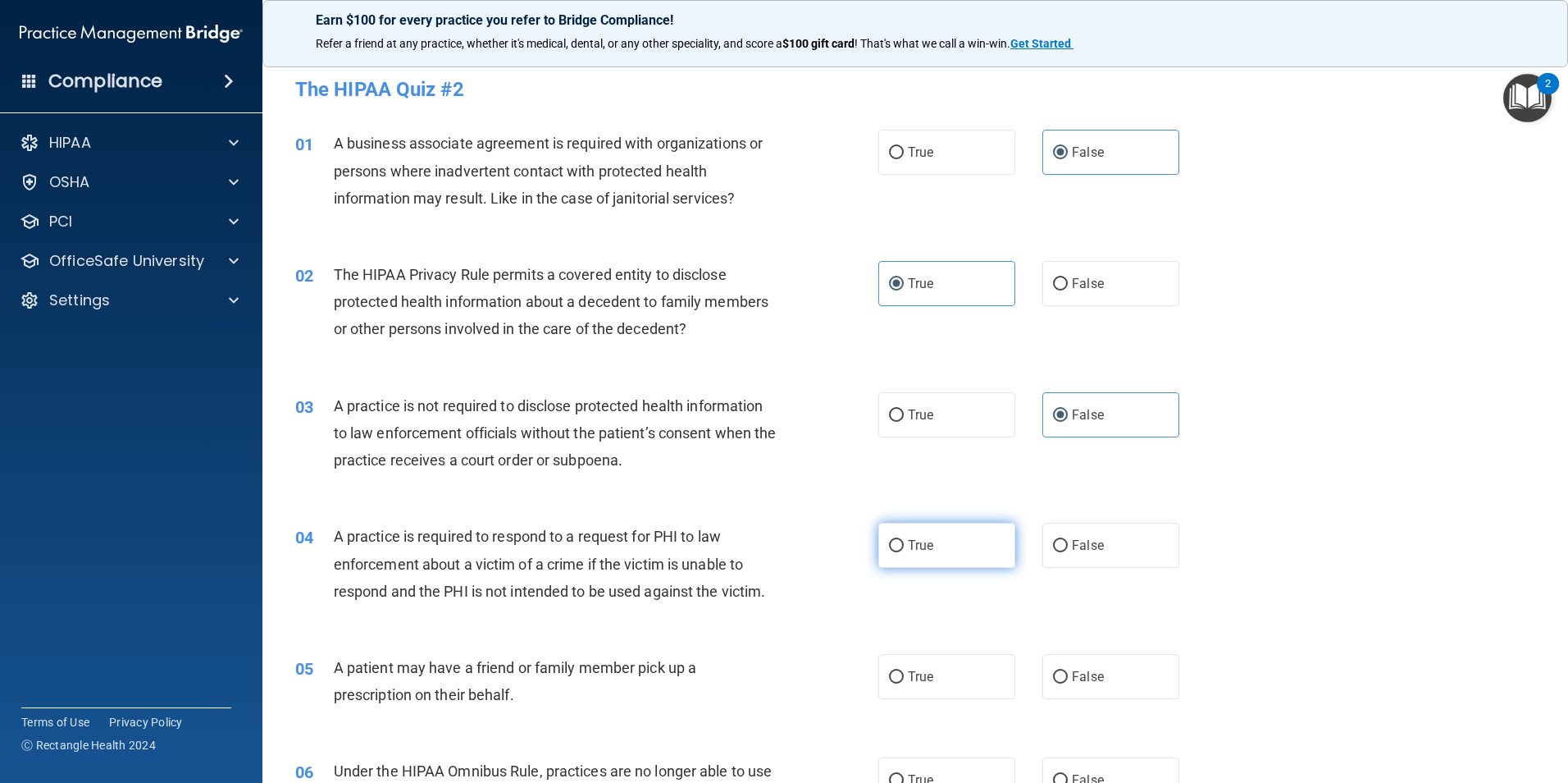
click at [931, 558] on label "True" at bounding box center [946, 545] width 137 height 45
click at [903, 552] on input "True" at bounding box center [896, 545] width 15 height 12
radio input "true"
click at [920, 677] on span "True" at bounding box center [920, 676] width 25 height 16
click at [903, 677] on input "True" at bounding box center [896, 676] width 15 height 12
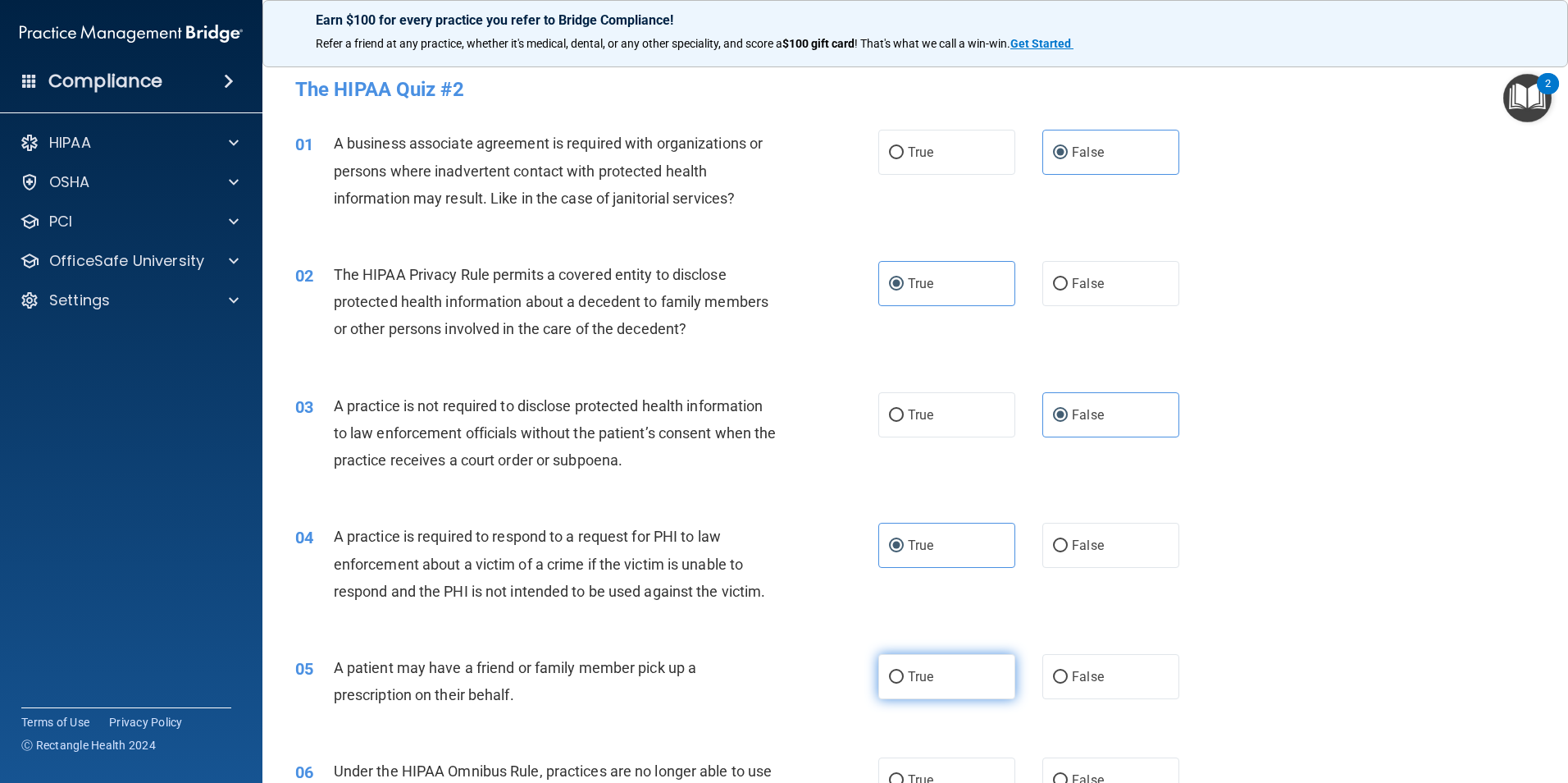
radio input "true"
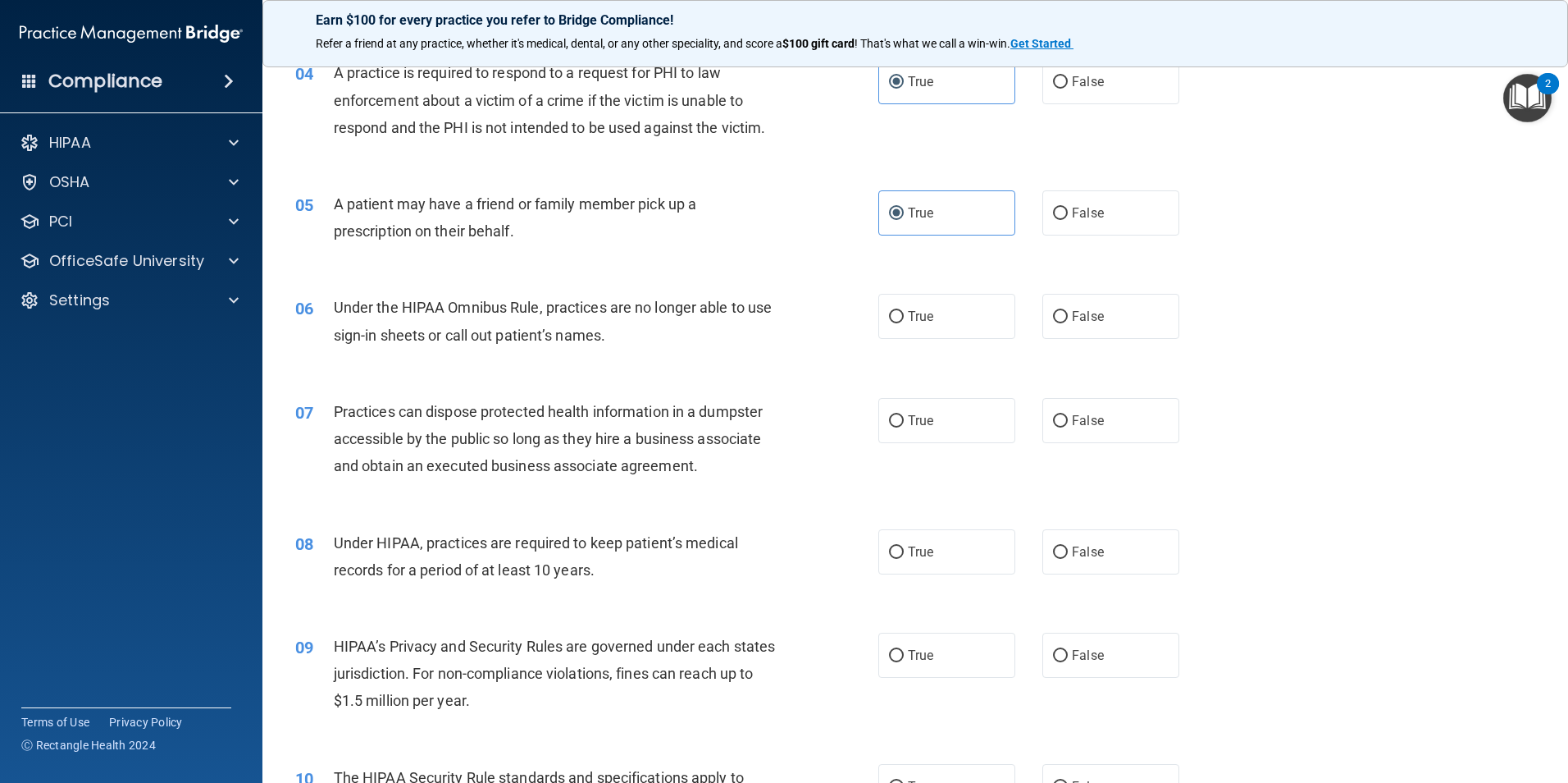
scroll to position [493, 0]
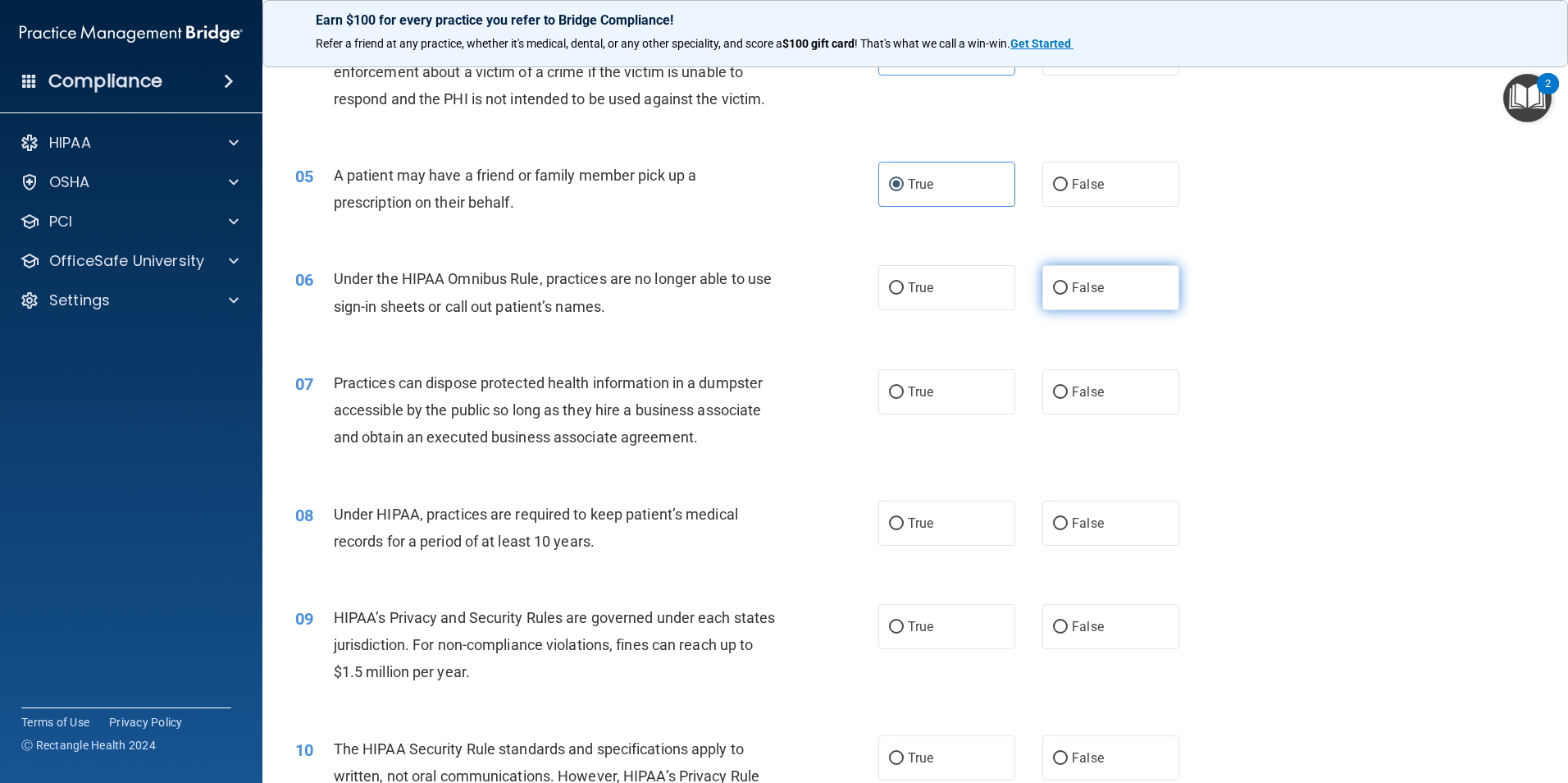
click at [1061, 299] on label "False" at bounding box center [1110, 288] width 137 height 45
click at [1061, 294] on input "False" at bounding box center [1061, 288] width 15 height 12
radio input "true"
click at [1073, 392] on span "False" at bounding box center [1088, 392] width 32 height 16
click at [1067, 392] on input "False" at bounding box center [1061, 392] width 15 height 12
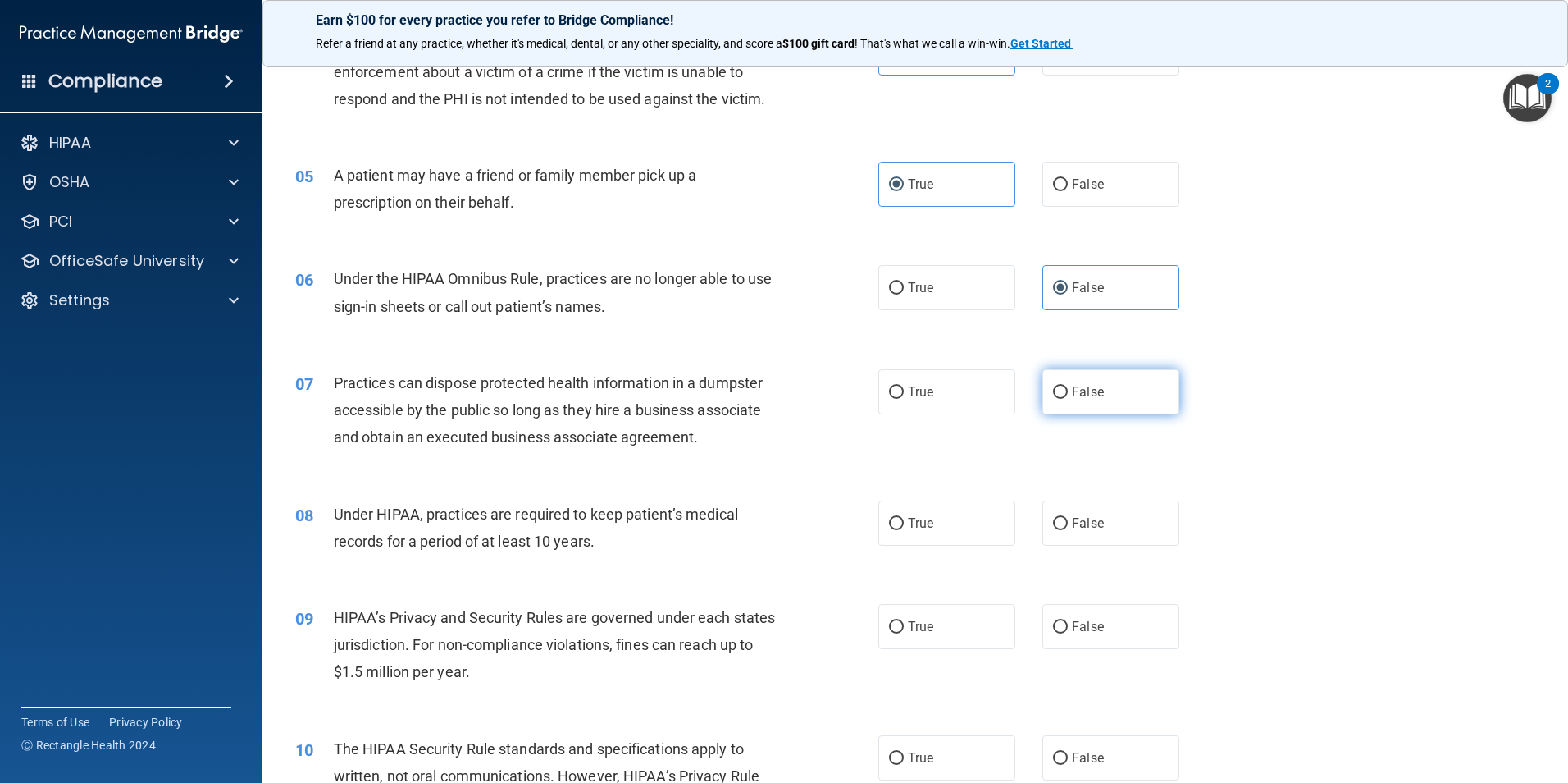
radio input "true"
click at [1080, 512] on label "False" at bounding box center [1110, 523] width 137 height 45
click at [1067, 518] on input "False" at bounding box center [1061, 524] width 15 height 12
radio input "true"
click at [1084, 637] on label "False" at bounding box center [1110, 627] width 137 height 45
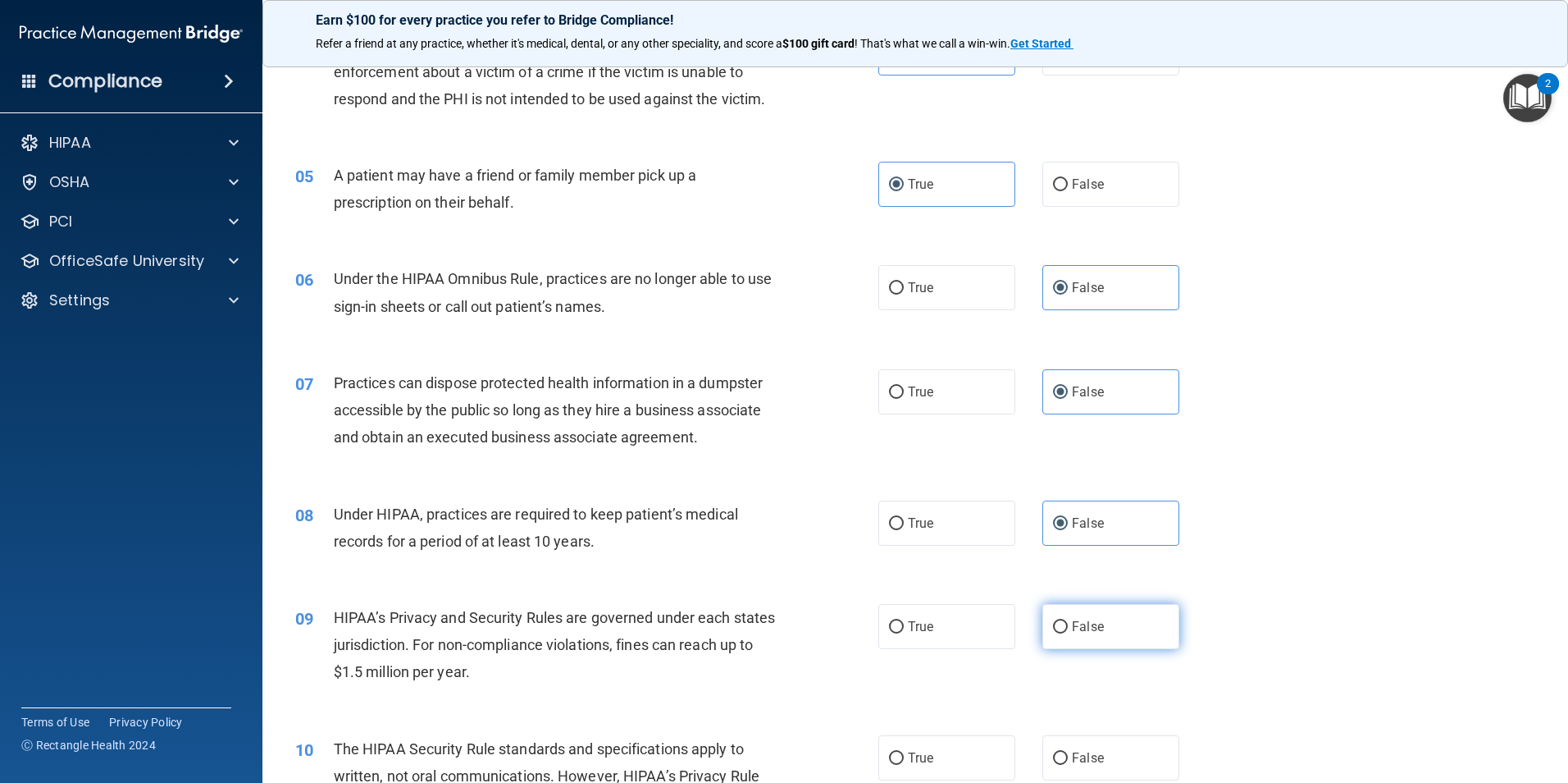
click at [1067, 633] on input "False" at bounding box center [1061, 627] width 15 height 12
radio input "true"
drag, startPoint x: 903, startPoint y: 759, endPoint x: 901, endPoint y: 559, distance: 200.0
click at [908, 756] on span "True" at bounding box center [920, 758] width 25 height 16
click at [902, 756] on input "True" at bounding box center [896, 758] width 15 height 12
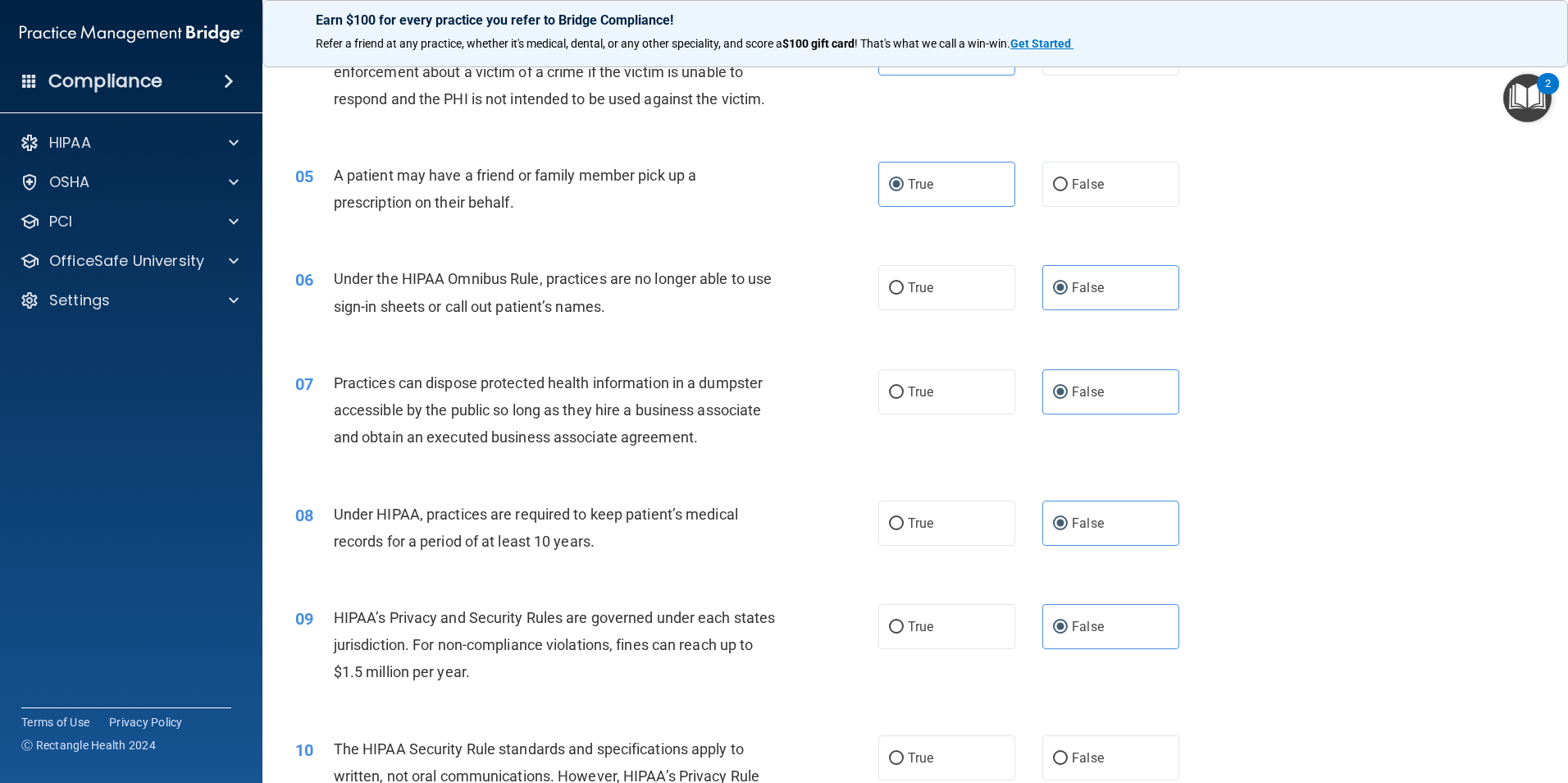
radio input "true"
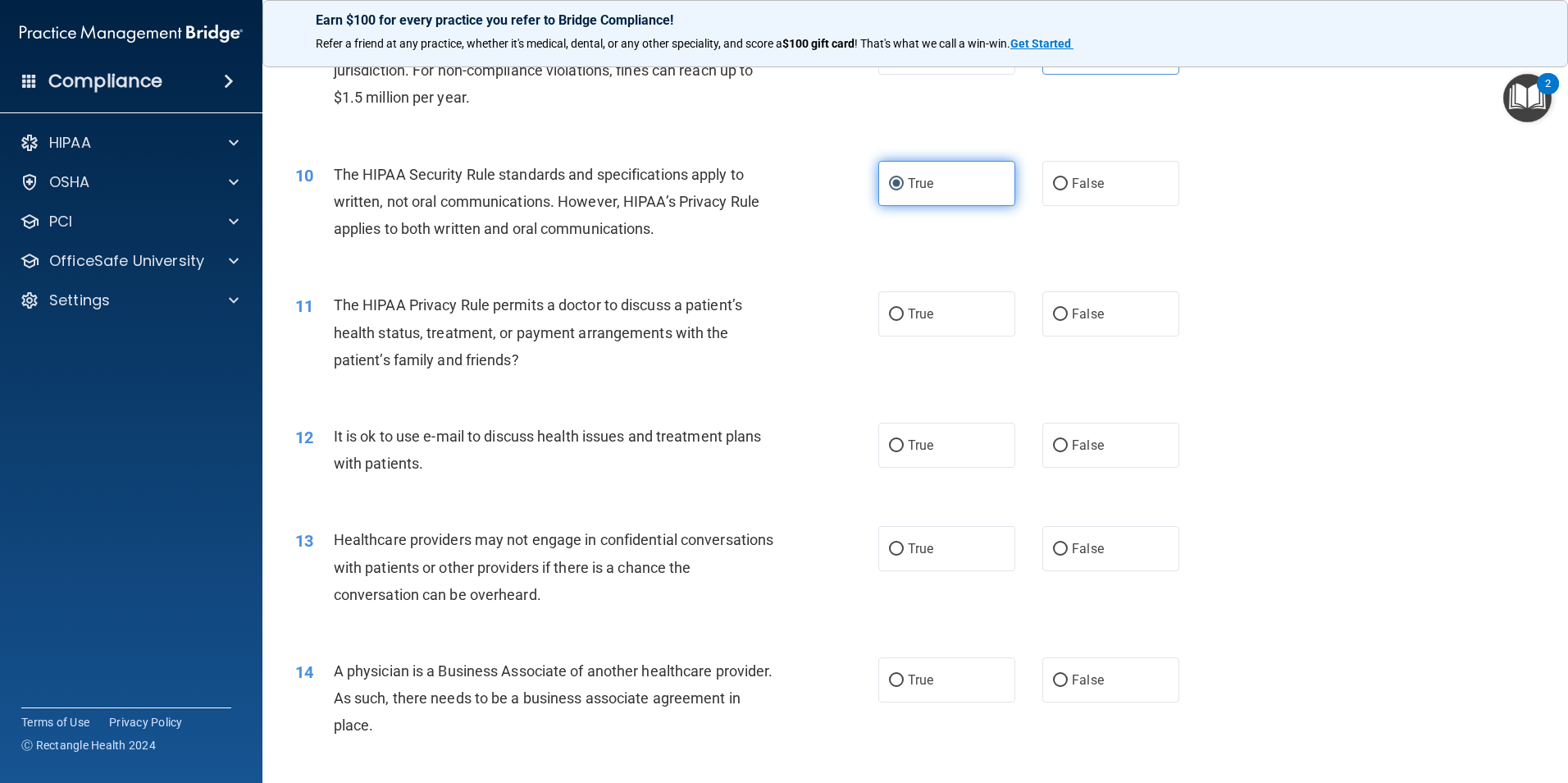
scroll to position [1148, 0]
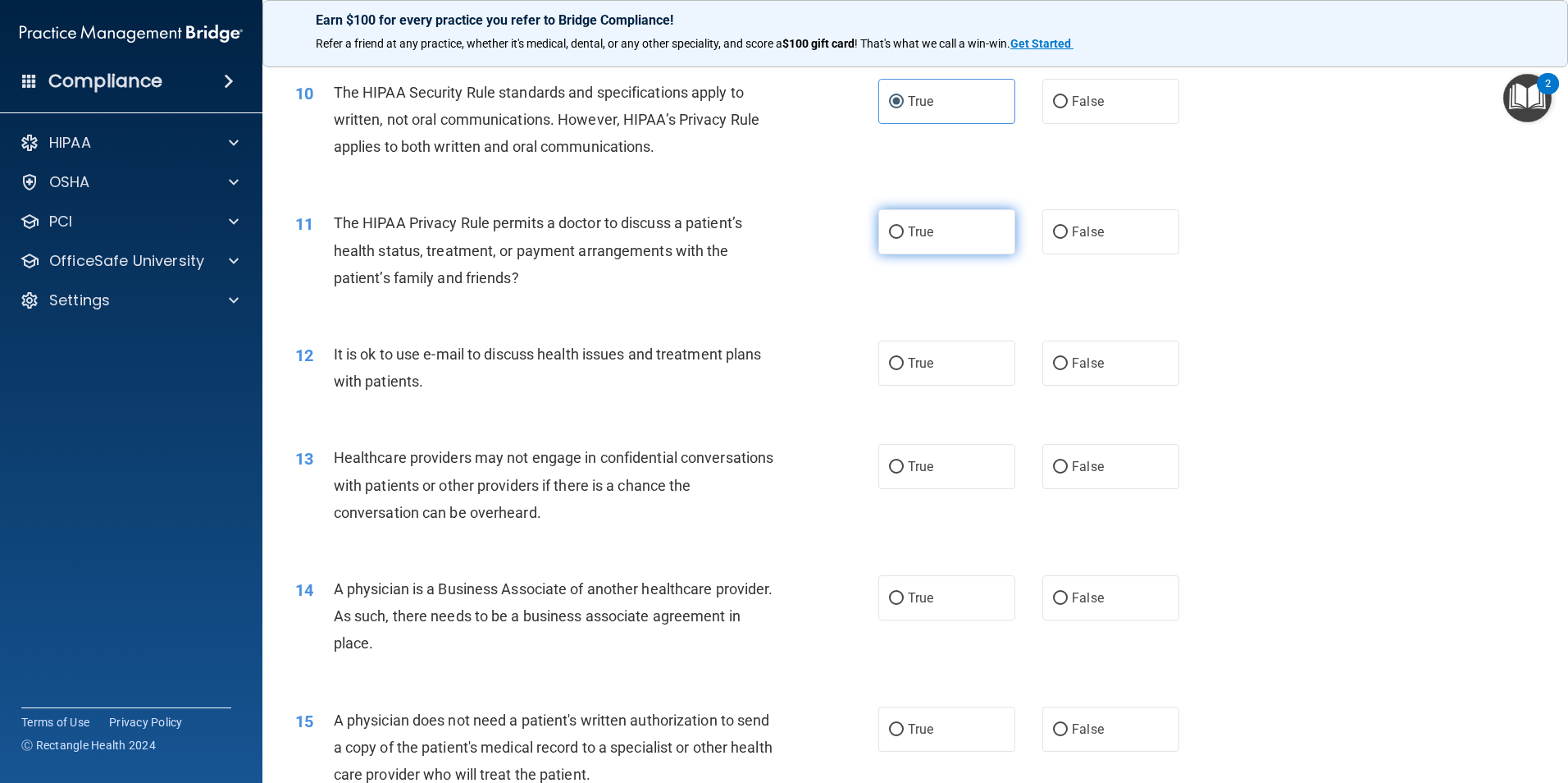
click at [929, 235] on label "True" at bounding box center [946, 231] width 137 height 45
click at [903, 235] on input "True" at bounding box center [896, 232] width 15 height 12
radio input "true"
drag, startPoint x: 918, startPoint y: 369, endPoint x: 1020, endPoint y: 436, distance: 122.0
click at [918, 370] on span "True" at bounding box center [920, 362] width 25 height 16
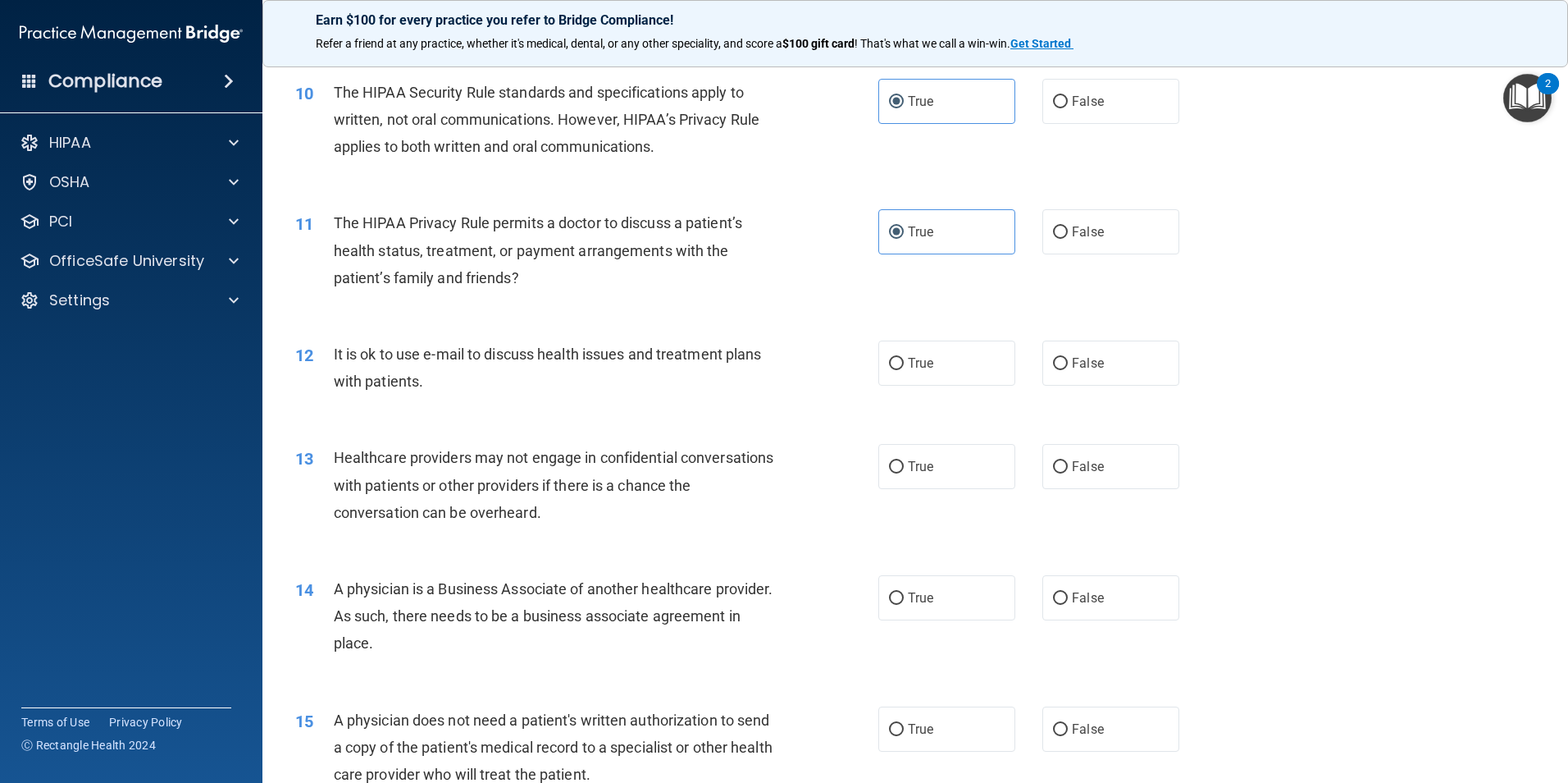
click at [903, 370] on input "True" at bounding box center [896, 363] width 15 height 12
radio input "true"
click at [1058, 457] on label "False" at bounding box center [1110, 466] width 137 height 45
click at [1058, 461] on input "False" at bounding box center [1061, 466] width 15 height 12
radio input "true"
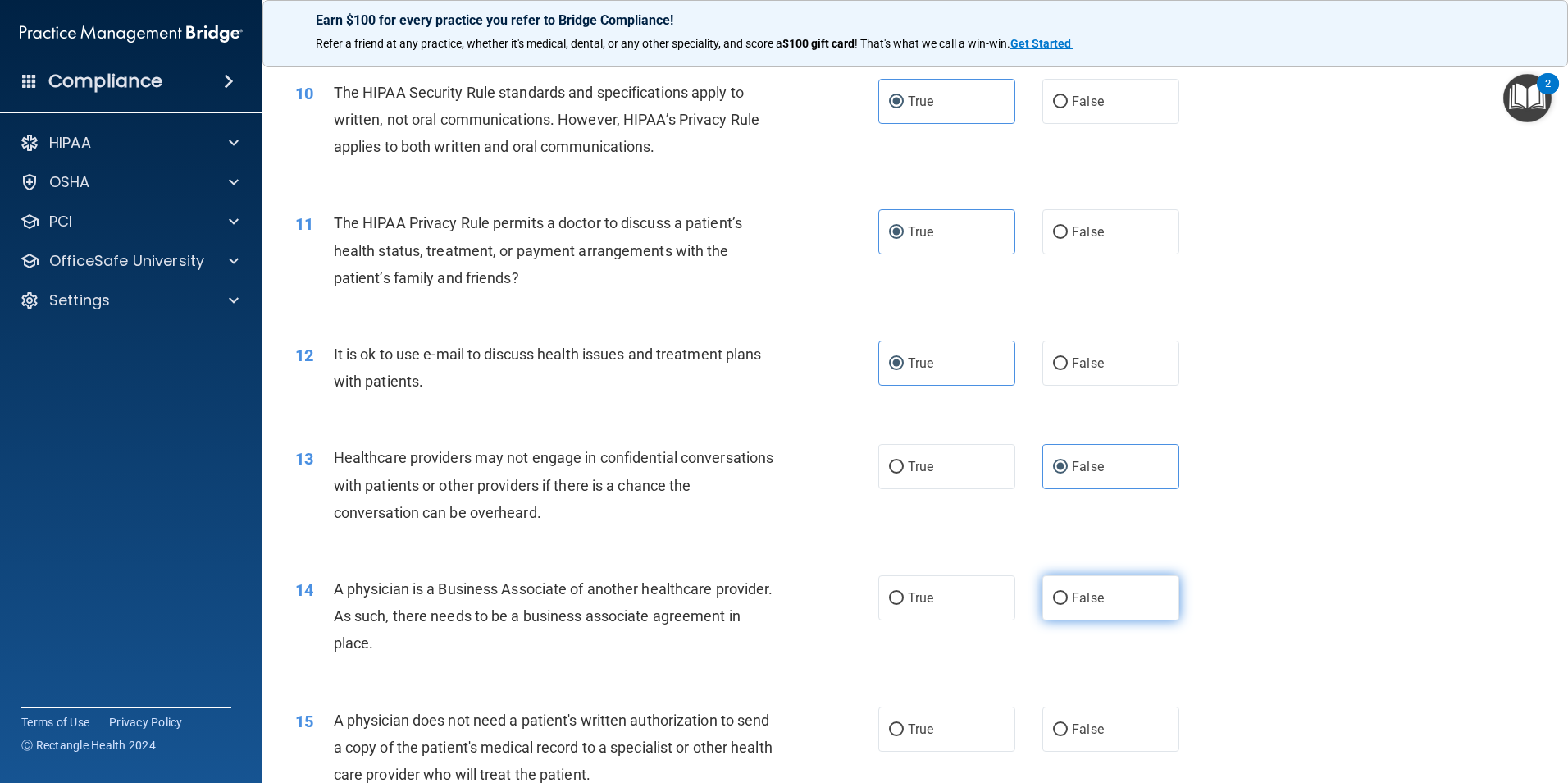
click at [1073, 612] on label "False" at bounding box center [1110, 598] width 137 height 45
click at [1067, 605] on input "False" at bounding box center [1061, 598] width 15 height 12
radio input "true"
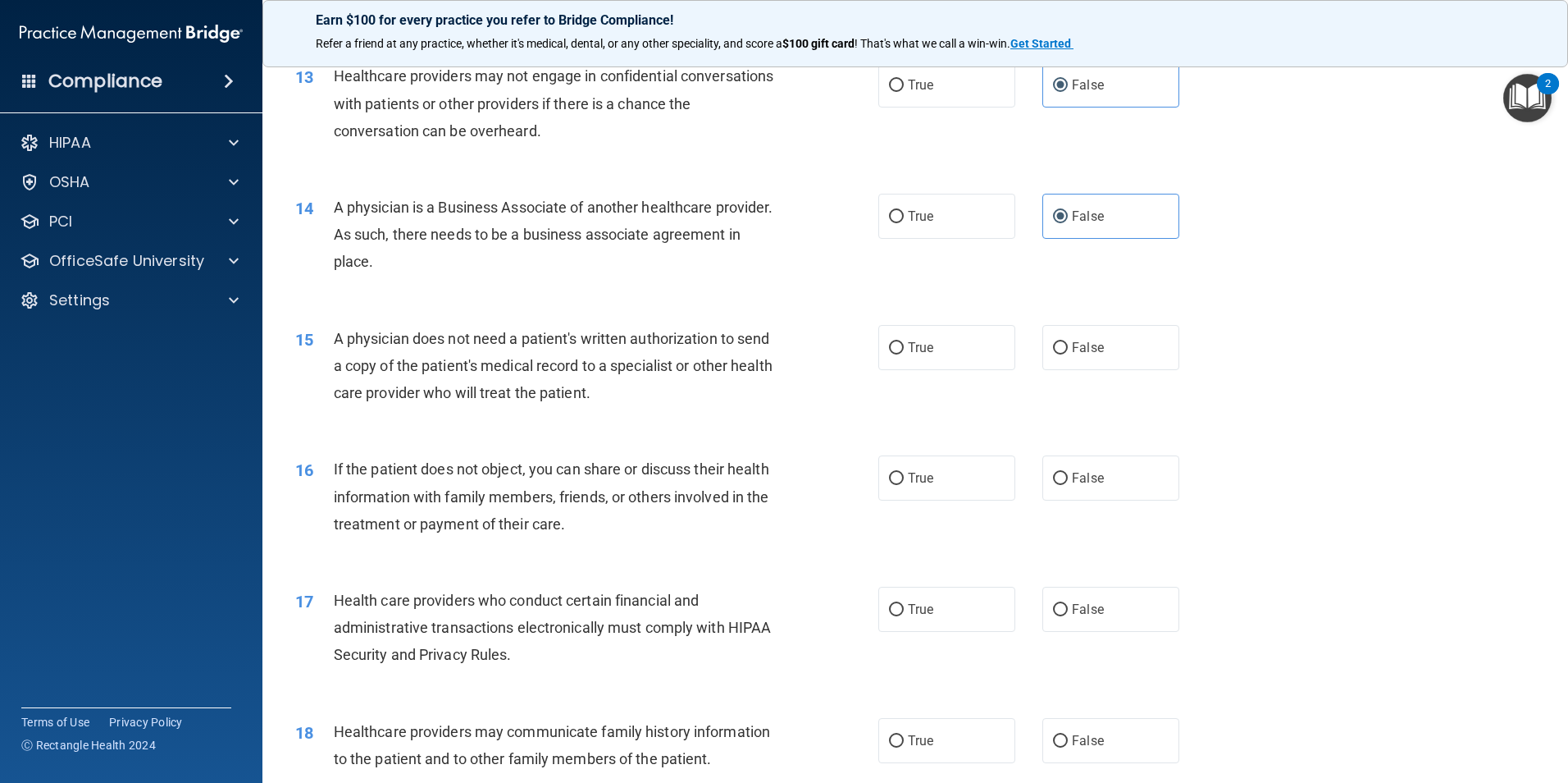
scroll to position [1559, 0]
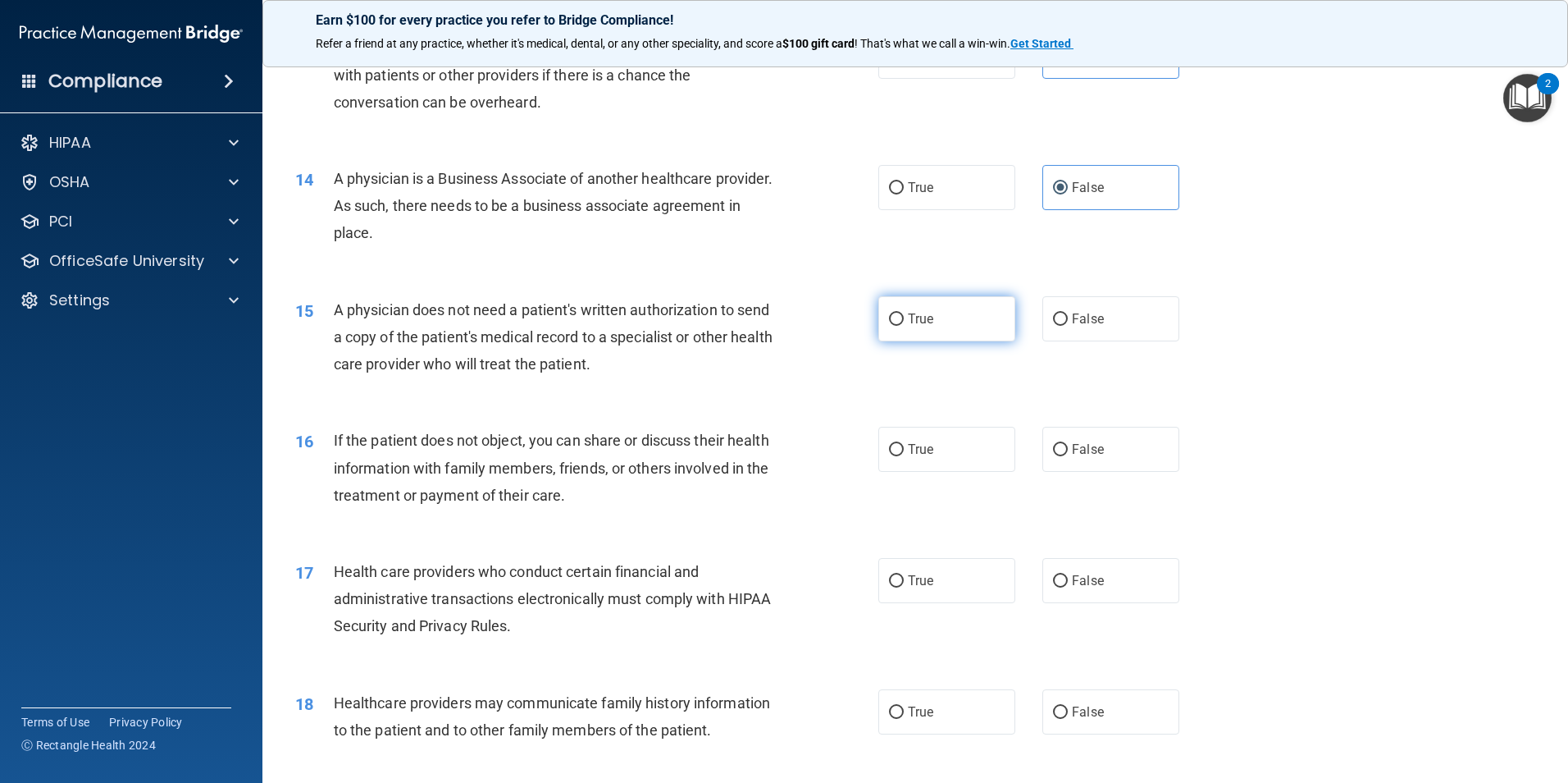
click at [920, 310] on label "True" at bounding box center [946, 318] width 137 height 45
click at [903, 314] on input "True" at bounding box center [896, 319] width 15 height 12
radio input "true"
click at [913, 450] on span "True" at bounding box center [920, 449] width 25 height 16
click at [903, 450] on input "True" at bounding box center [896, 450] width 15 height 12
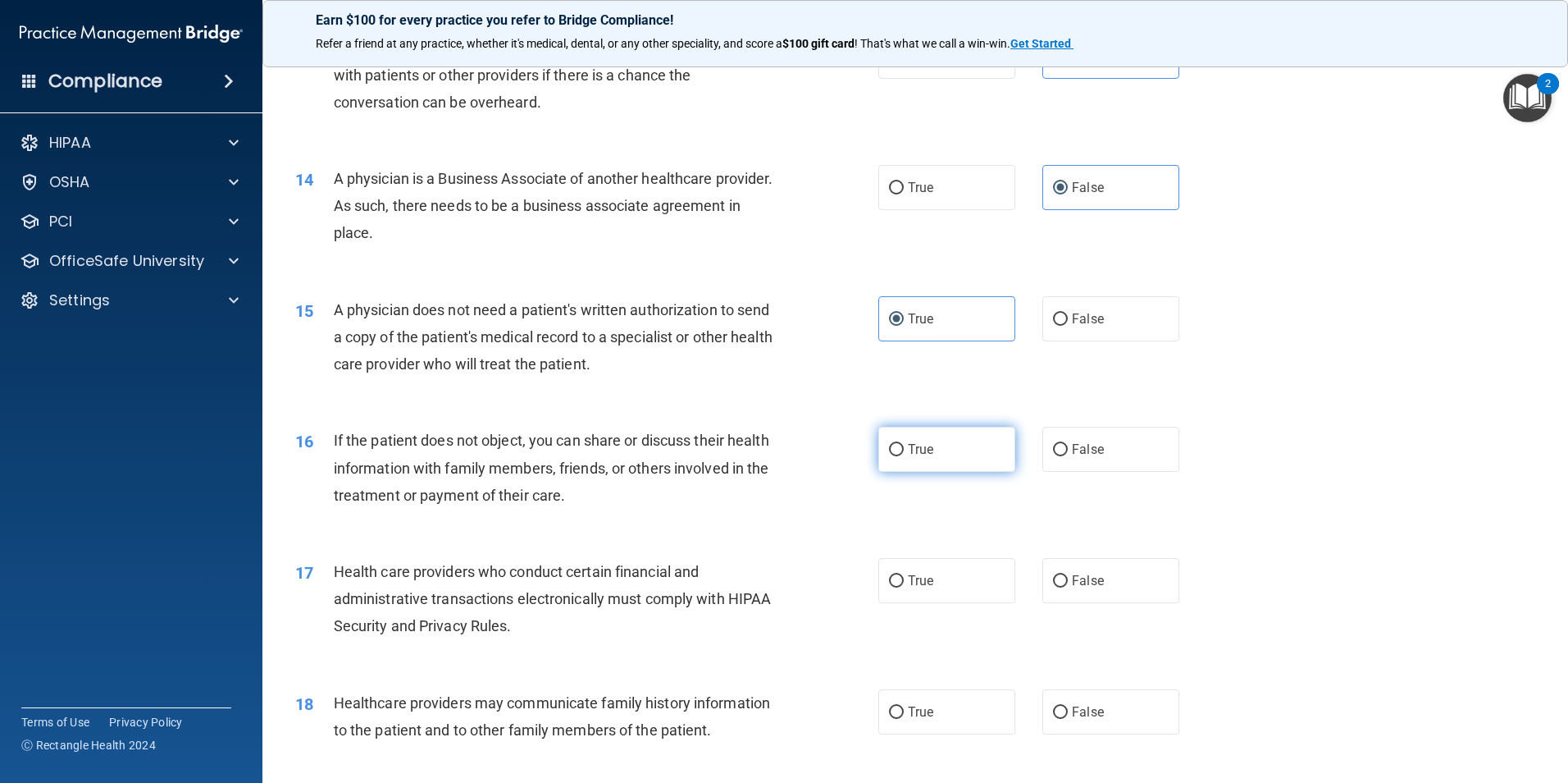
radio input "true"
click at [909, 586] on span "True" at bounding box center [920, 580] width 25 height 16
click at [903, 586] on input "True" at bounding box center [896, 581] width 15 height 12
radio input "true"
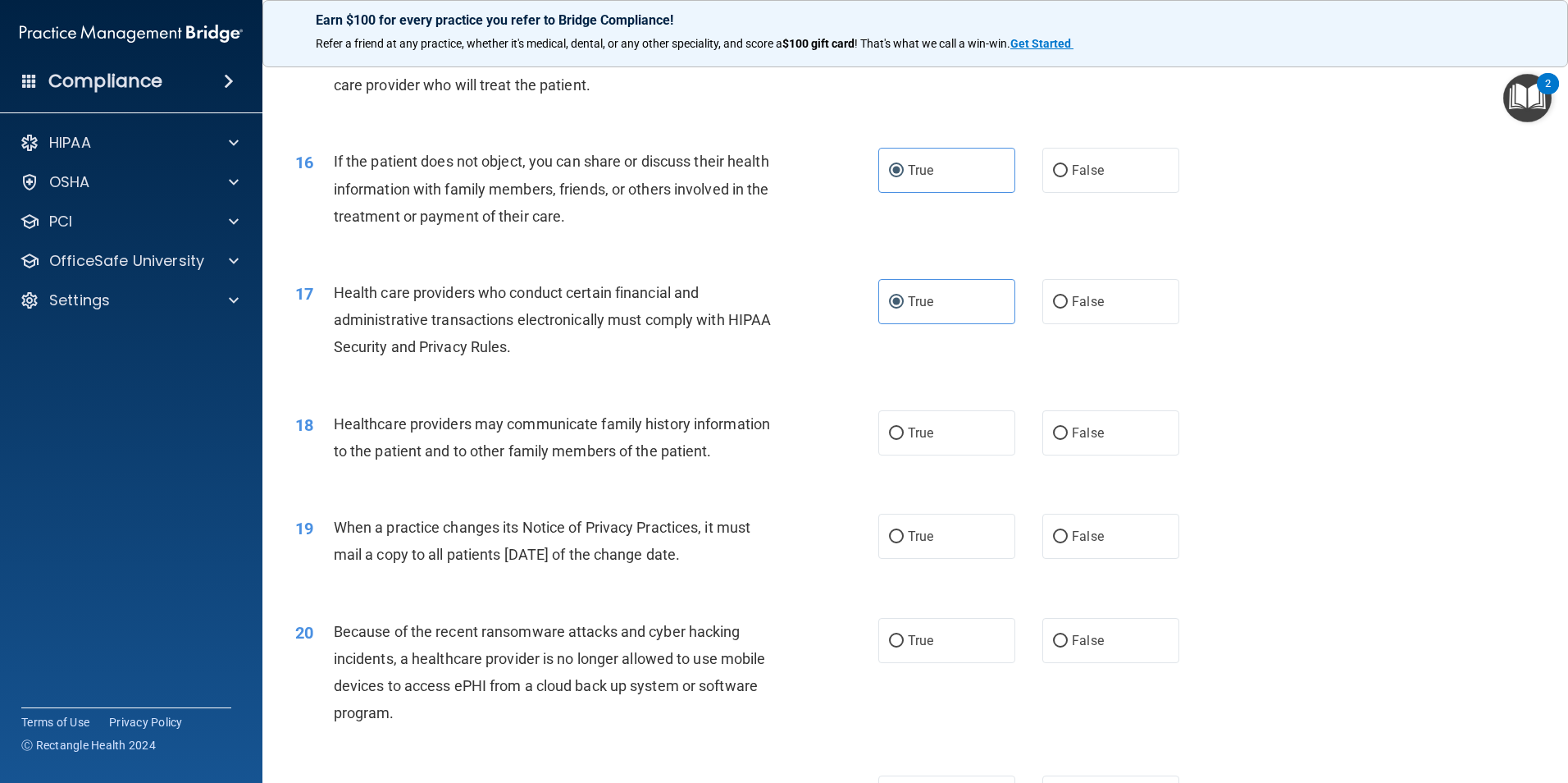
scroll to position [1887, 0]
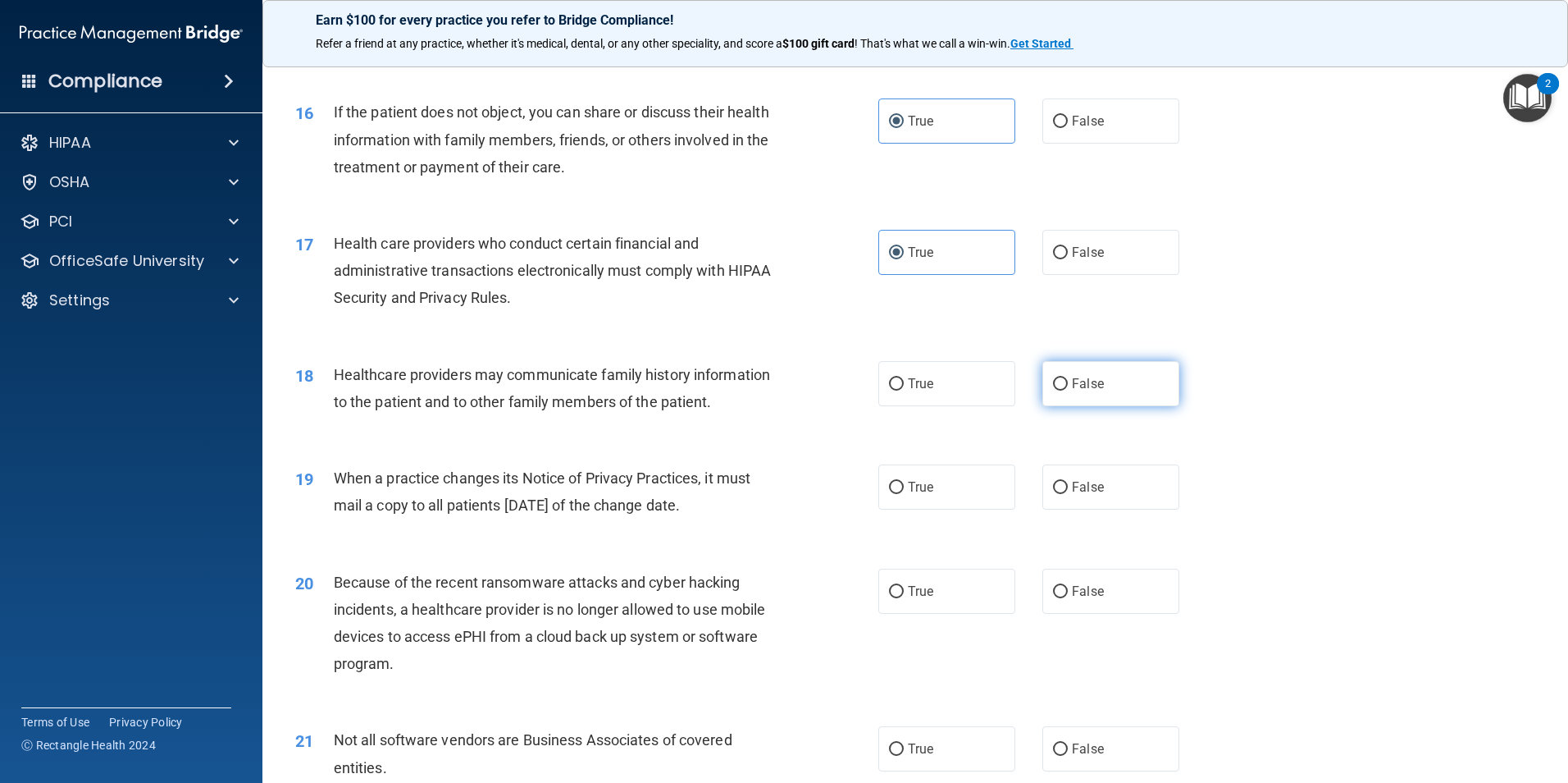
drag, startPoint x: 1077, startPoint y: 392, endPoint x: 1085, endPoint y: 402, distance: 12.8
click at [1077, 392] on label "False" at bounding box center [1110, 383] width 137 height 45
click at [1067, 391] on input "False" at bounding box center [1061, 384] width 15 height 12
radio input "true"
drag, startPoint x: 1092, startPoint y: 493, endPoint x: 1084, endPoint y: 561, distance: 68.5
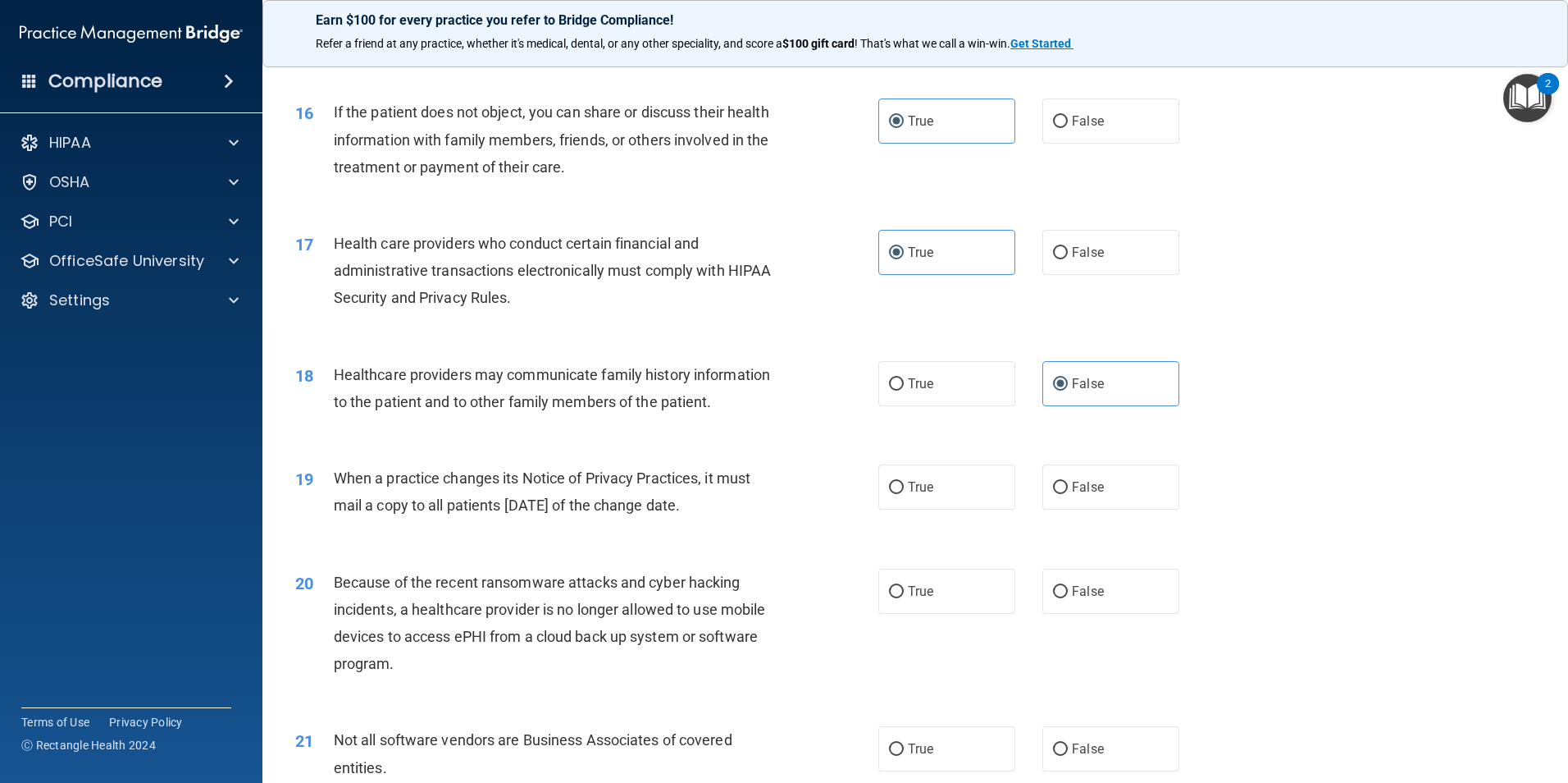
click at [1092, 493] on span "False" at bounding box center [1088, 487] width 32 height 16
click at [1067, 493] on input "False" at bounding box center [1061, 487] width 15 height 12
radio input "true"
click at [1074, 592] on span "False" at bounding box center [1088, 591] width 32 height 16
click at [1067, 592] on input "False" at bounding box center [1061, 591] width 15 height 12
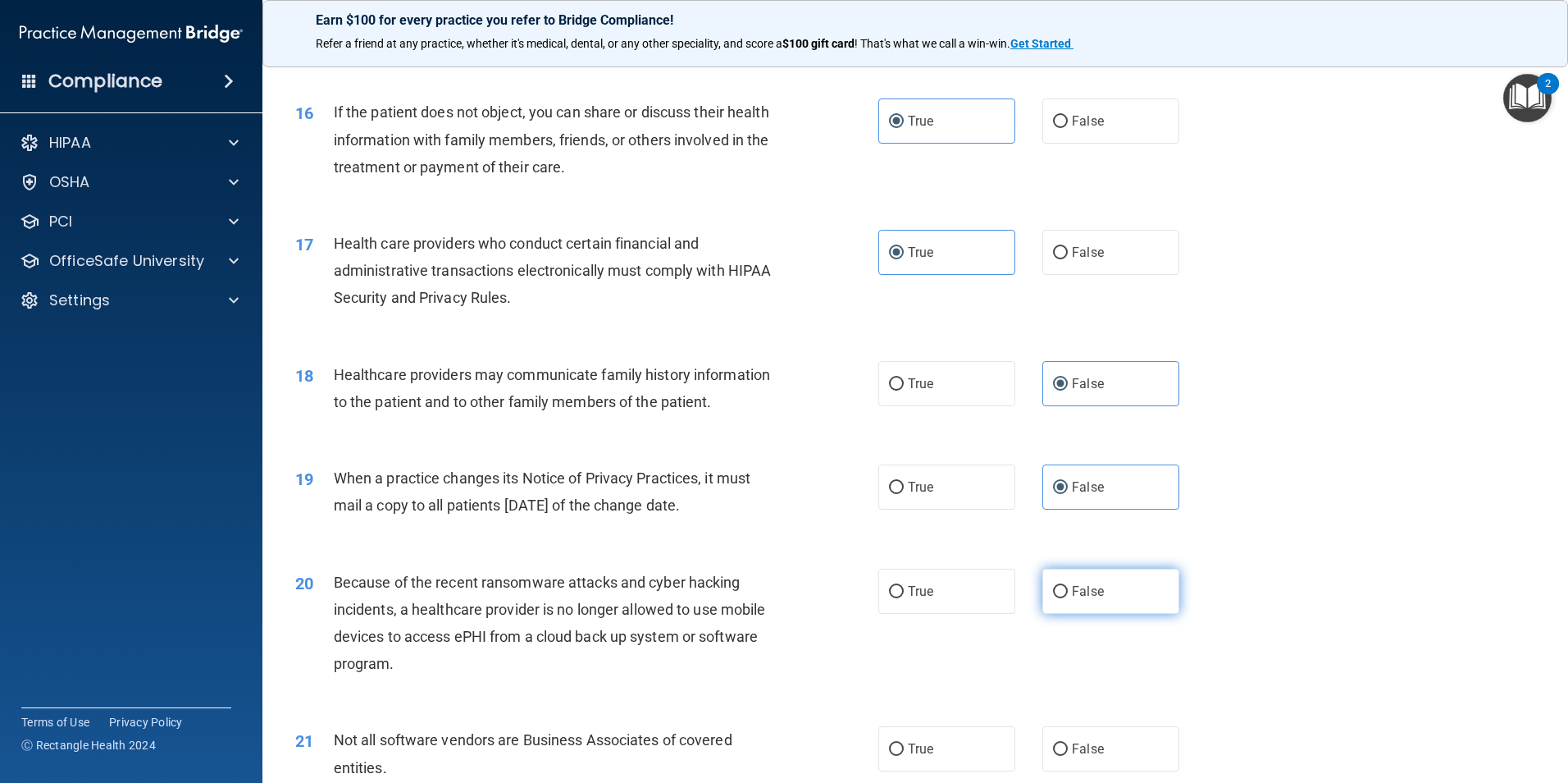
radio input "true"
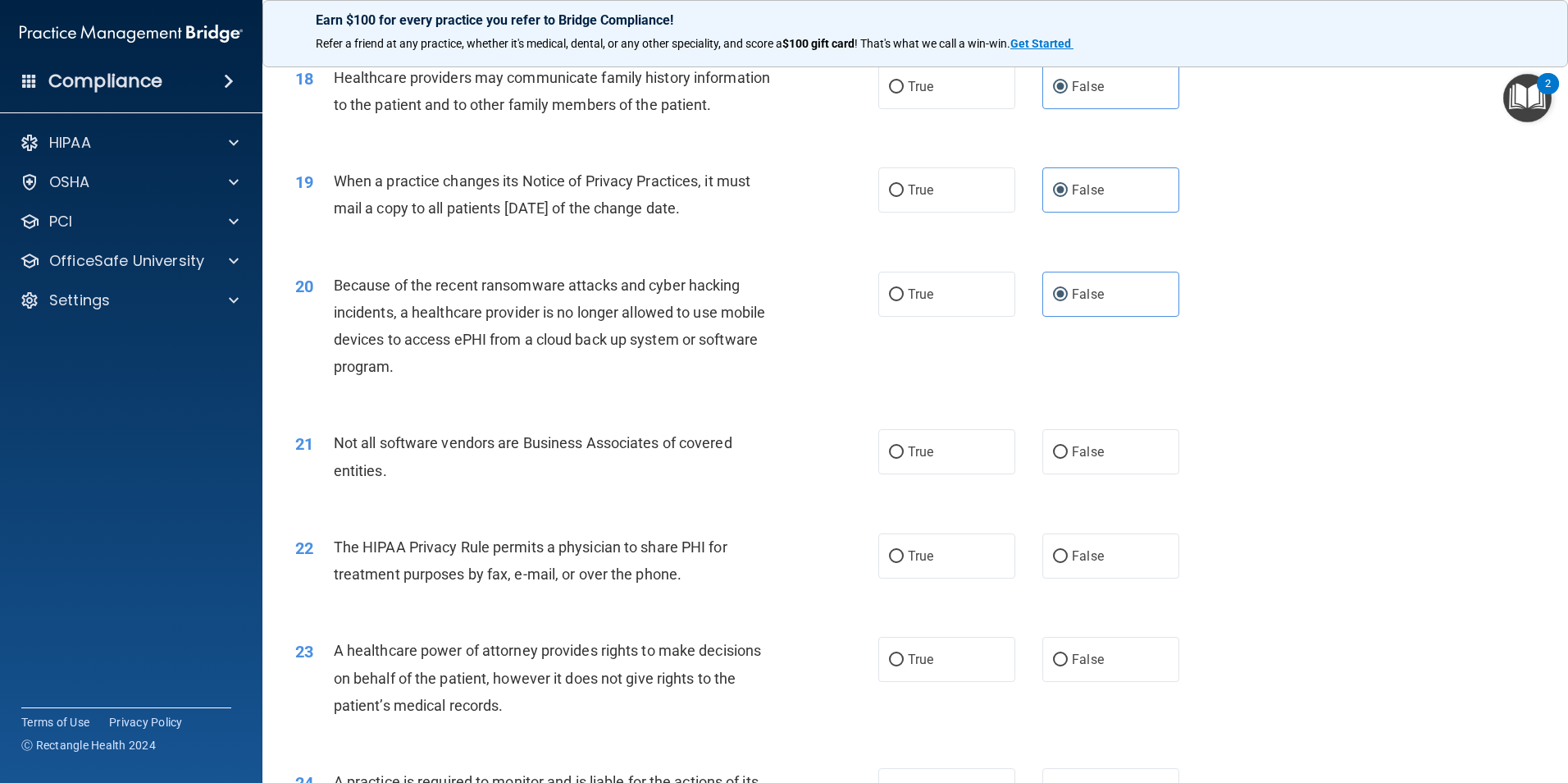
scroll to position [2297, 0]
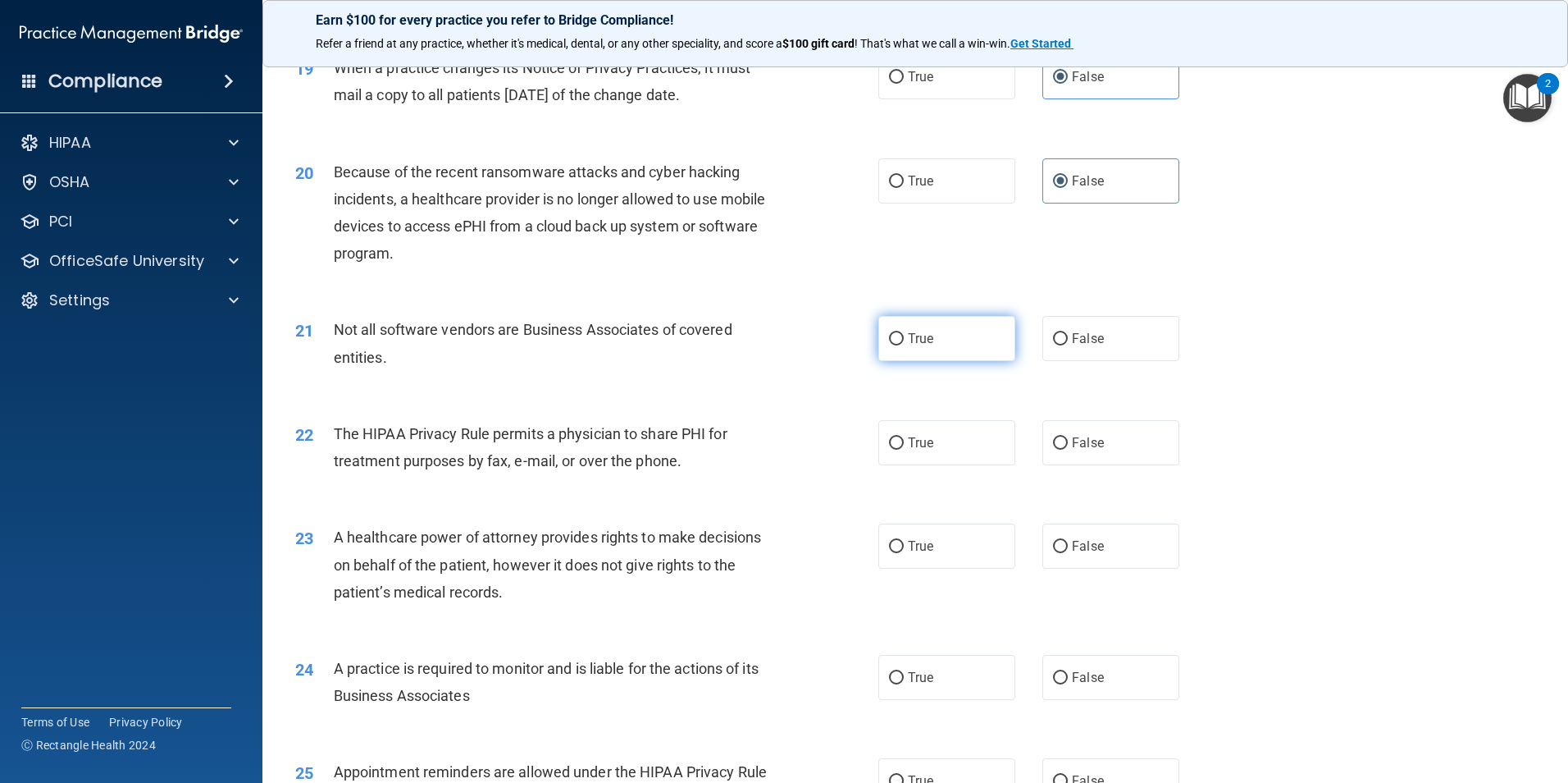
click at [931, 350] on label "True" at bounding box center [946, 338] width 137 height 45
click at [903, 346] on input "True" at bounding box center [896, 339] width 15 height 12
radio input "true"
click at [931, 448] on label "True" at bounding box center [946, 442] width 137 height 45
click at [903, 448] on input "True" at bounding box center [896, 443] width 15 height 12
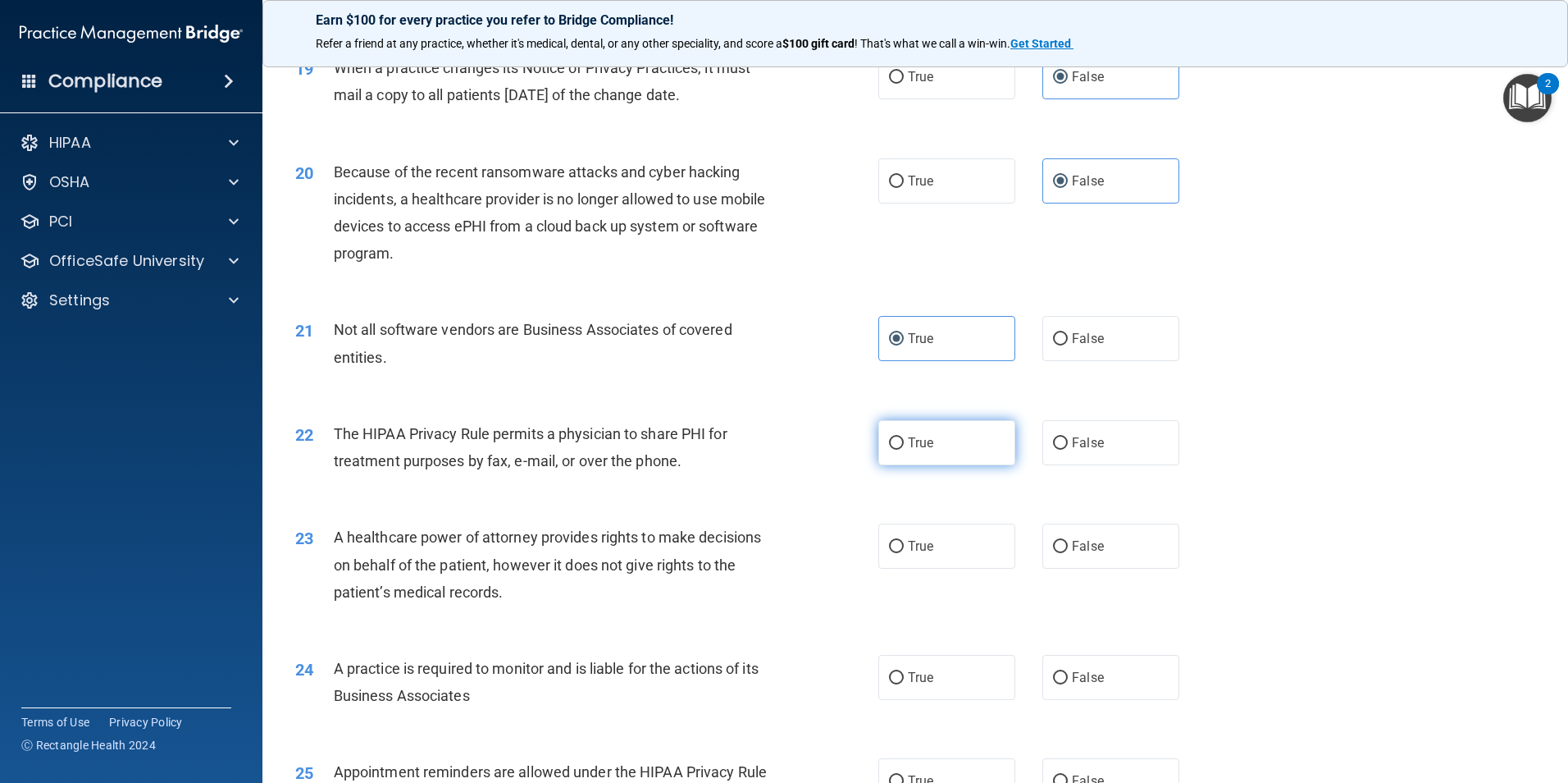
radio input "true"
click at [1072, 549] on span "False" at bounding box center [1088, 546] width 32 height 16
click at [1066, 549] on input "False" at bounding box center [1061, 546] width 15 height 12
radio input "true"
click at [1075, 667] on label "False" at bounding box center [1110, 677] width 137 height 45
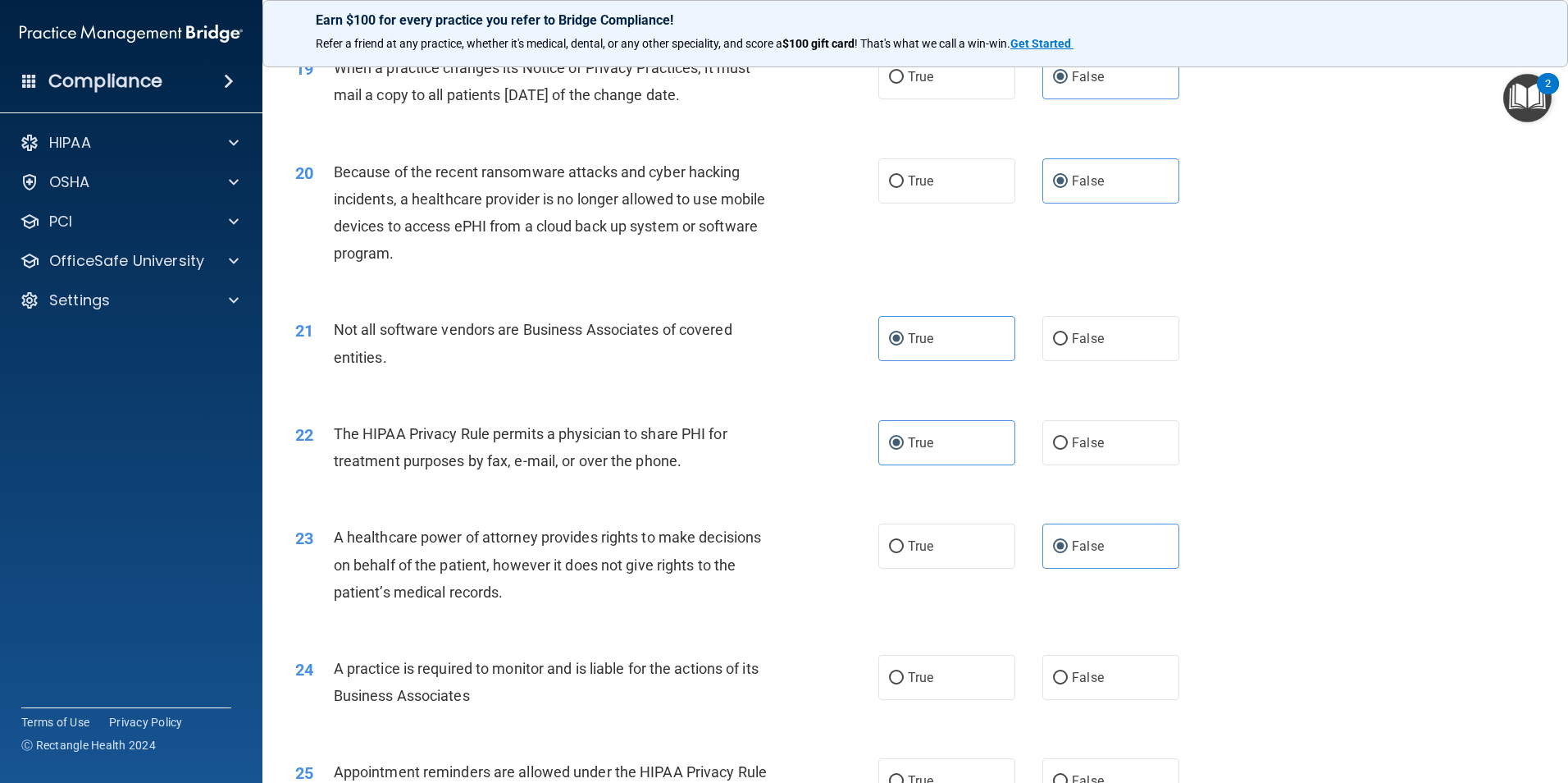
click at [1067, 672] on input "False" at bounding box center [1061, 677] width 15 height 12
radio input "true"
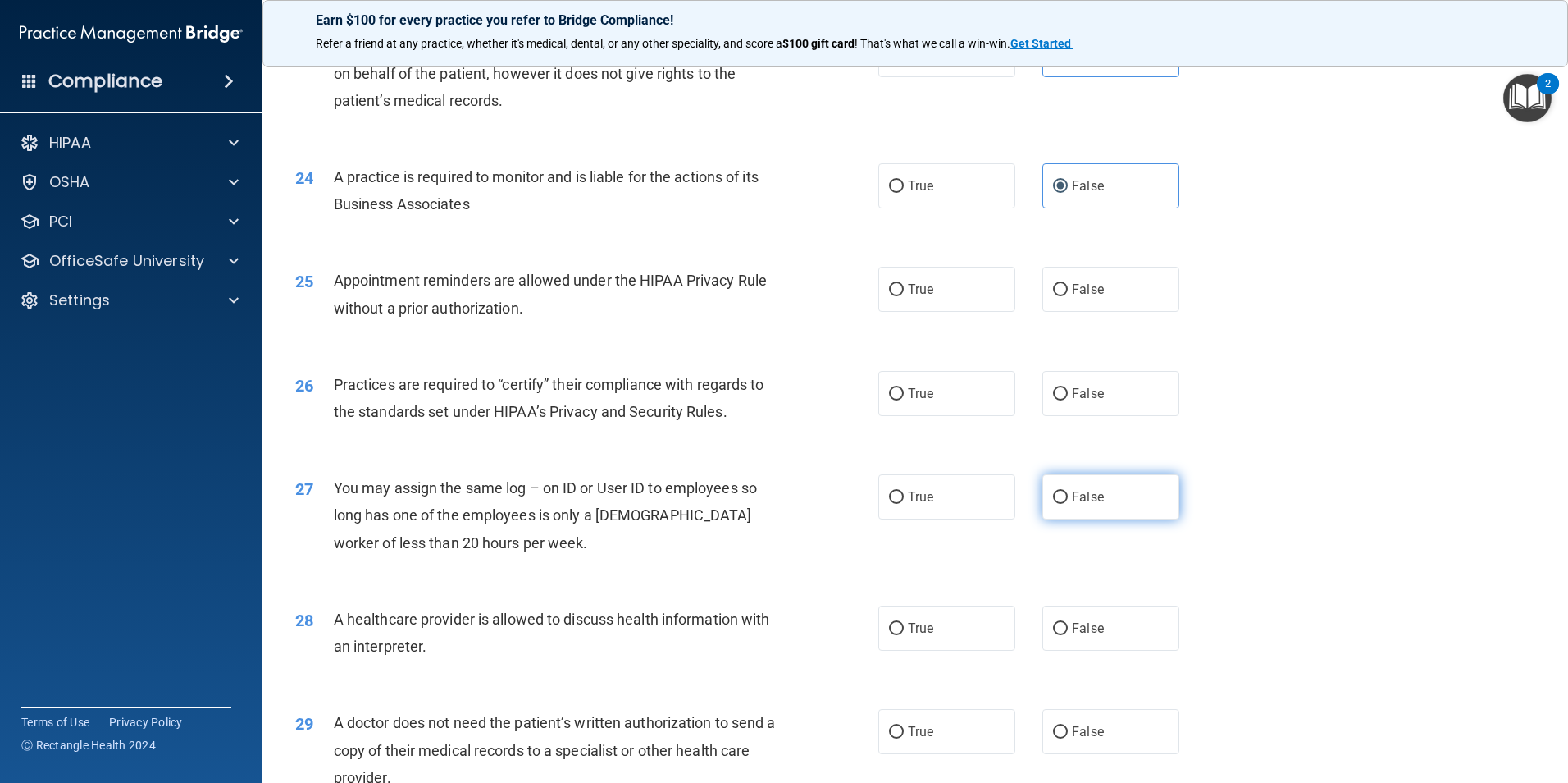
scroll to position [2789, 0]
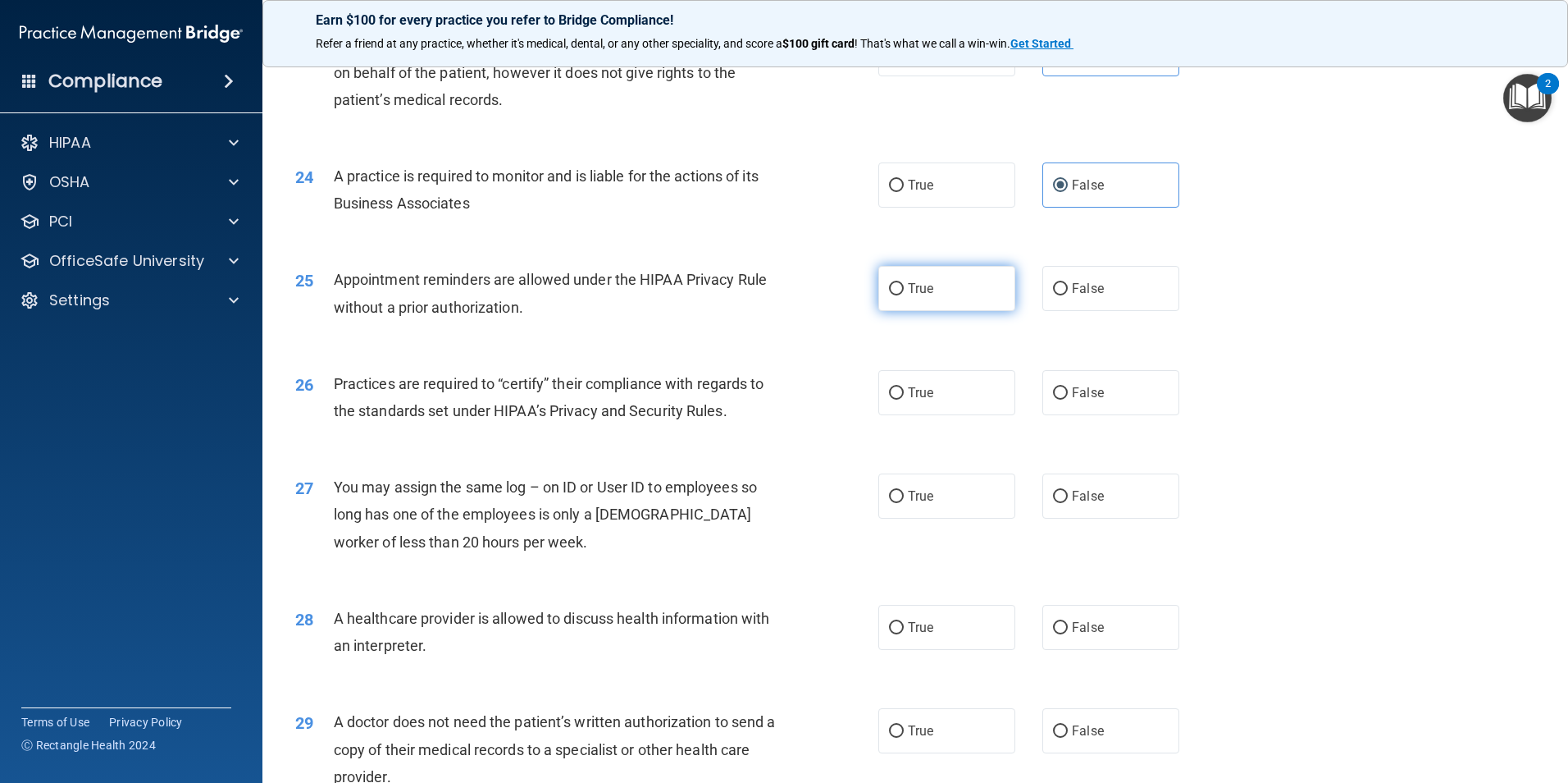
click at [900, 305] on label "True" at bounding box center [946, 288] width 137 height 45
click at [900, 295] on input "True" at bounding box center [896, 288] width 15 height 12
radio input "true"
click at [1059, 406] on label "False" at bounding box center [1110, 392] width 137 height 45
click at [1059, 400] on input "False" at bounding box center [1061, 392] width 15 height 12
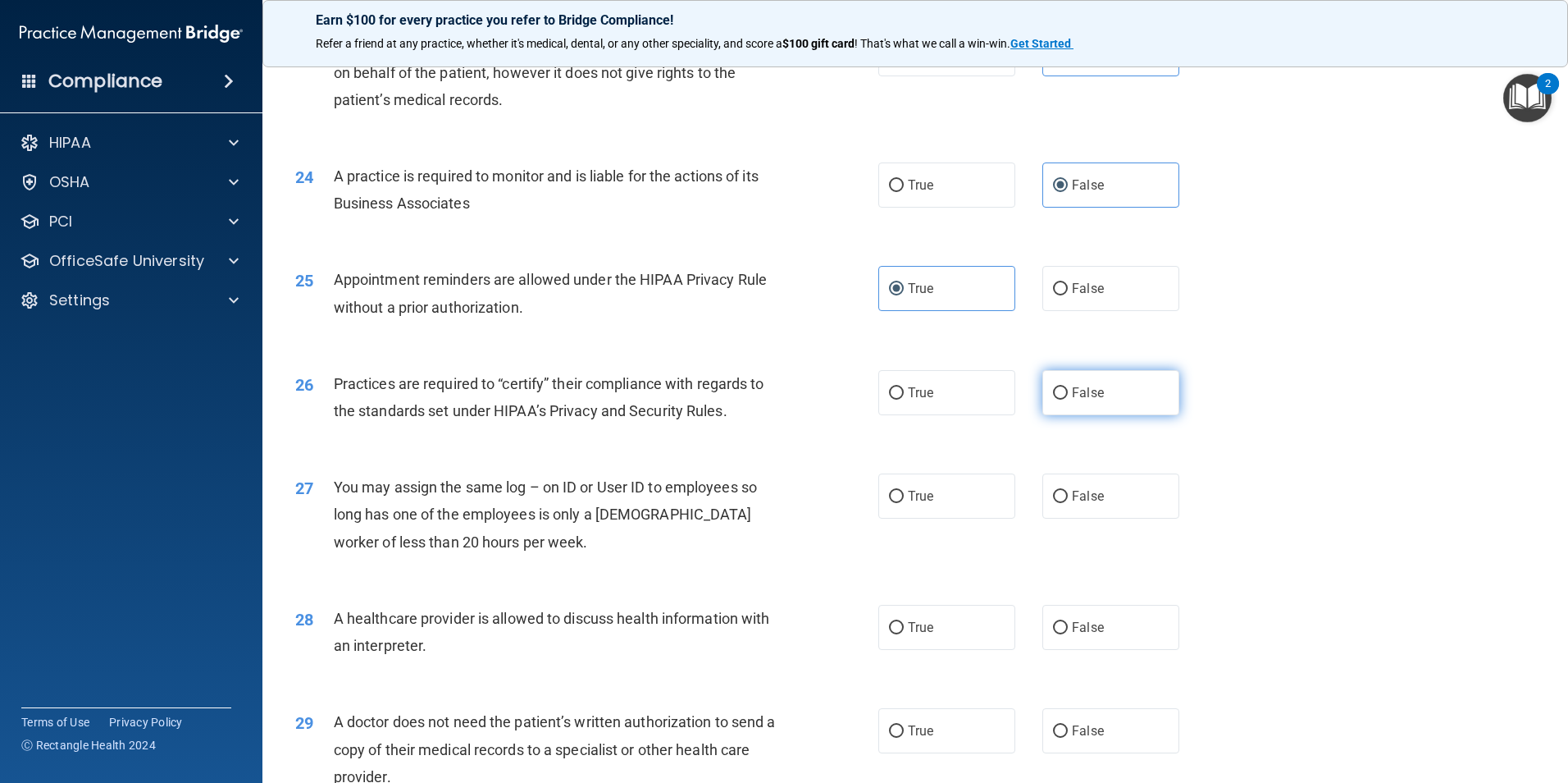
radio input "true"
click at [1083, 504] on label "False" at bounding box center [1110, 495] width 137 height 45
click at [1067, 503] on input "False" at bounding box center [1061, 496] width 15 height 12
radio input "true"
click at [961, 607] on label "True" at bounding box center [946, 628] width 137 height 45
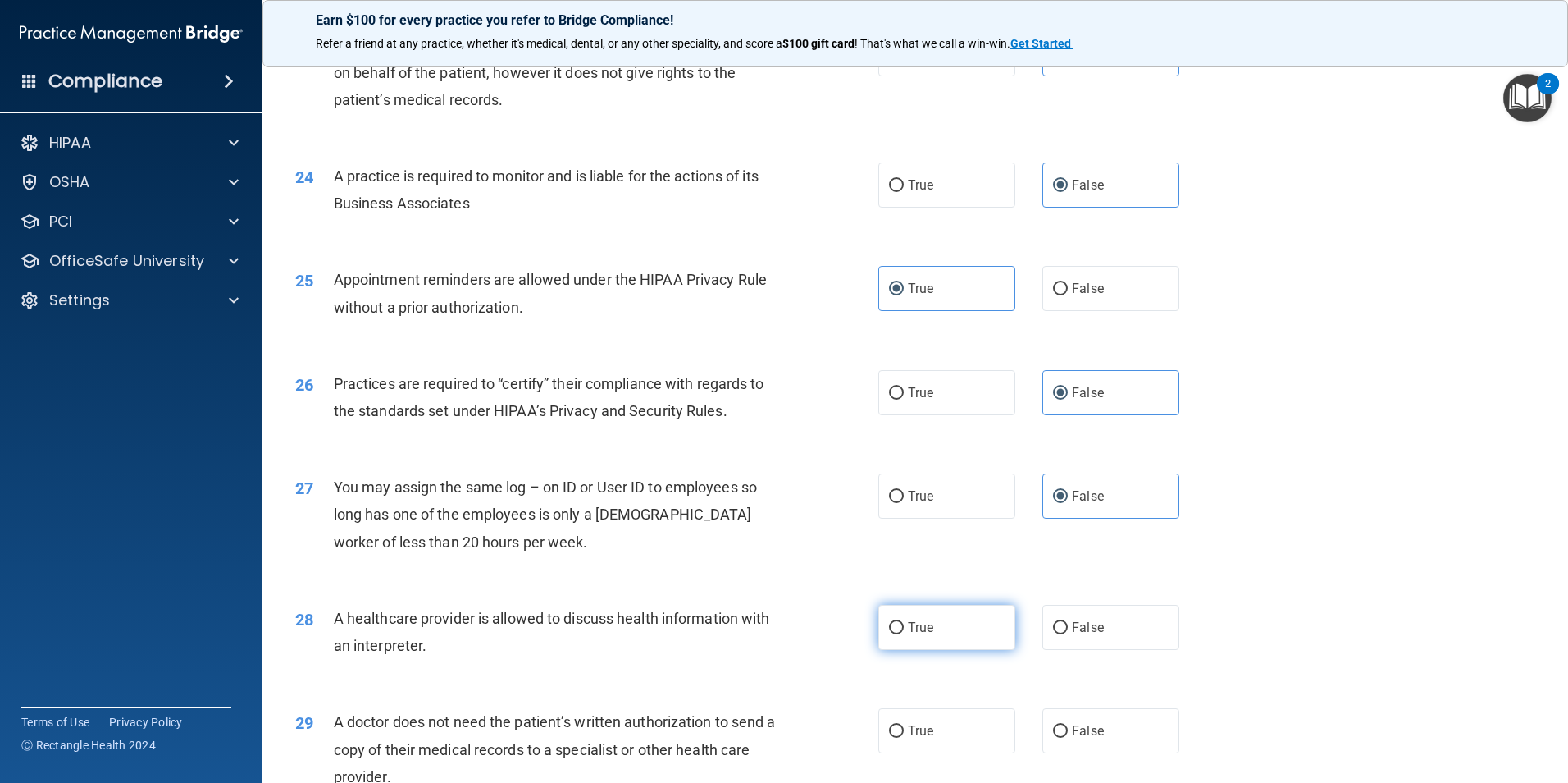
click at [903, 622] on input "True" at bounding box center [896, 628] width 15 height 12
radio input "true"
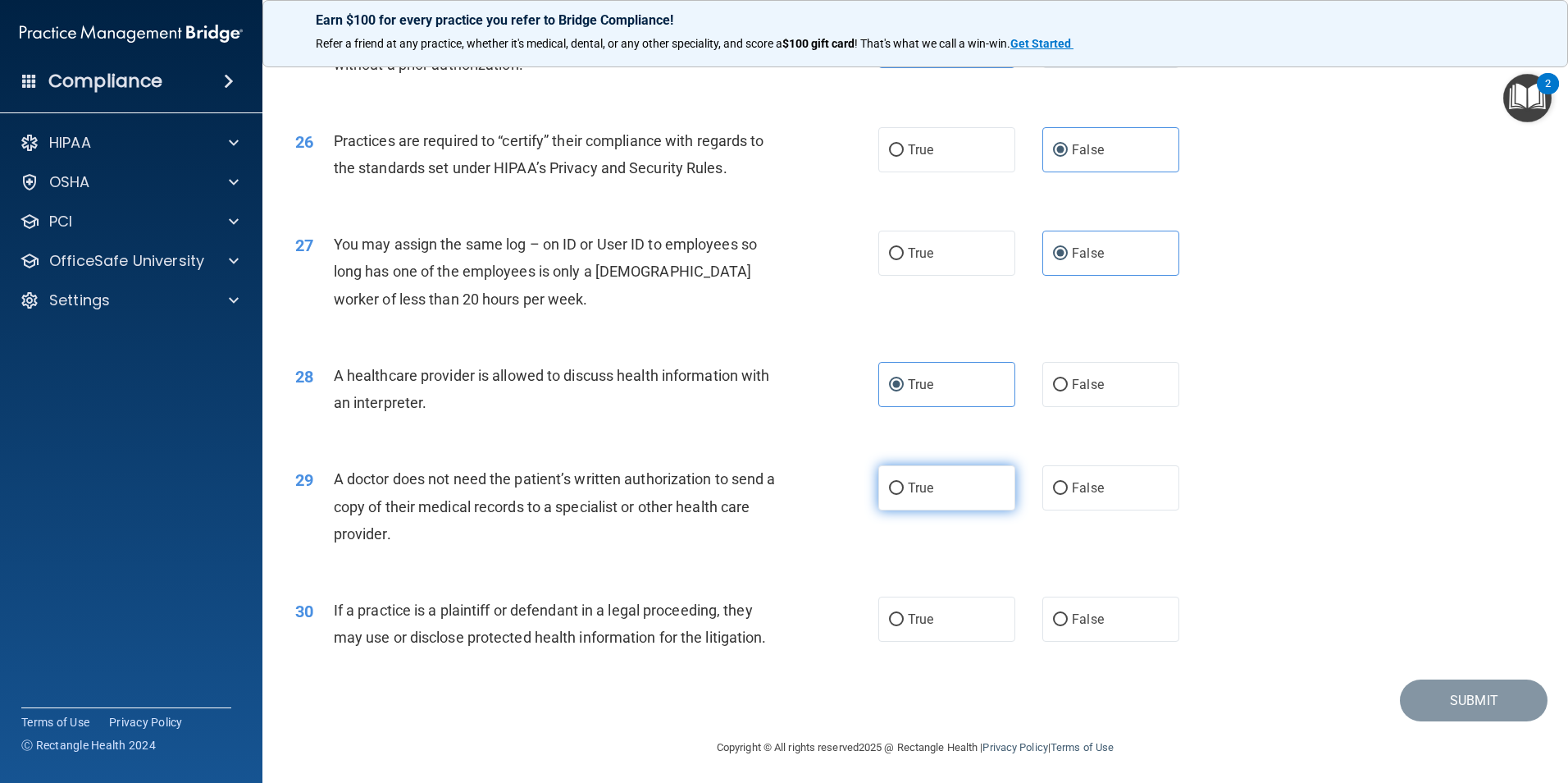
scroll to position [3036, 0]
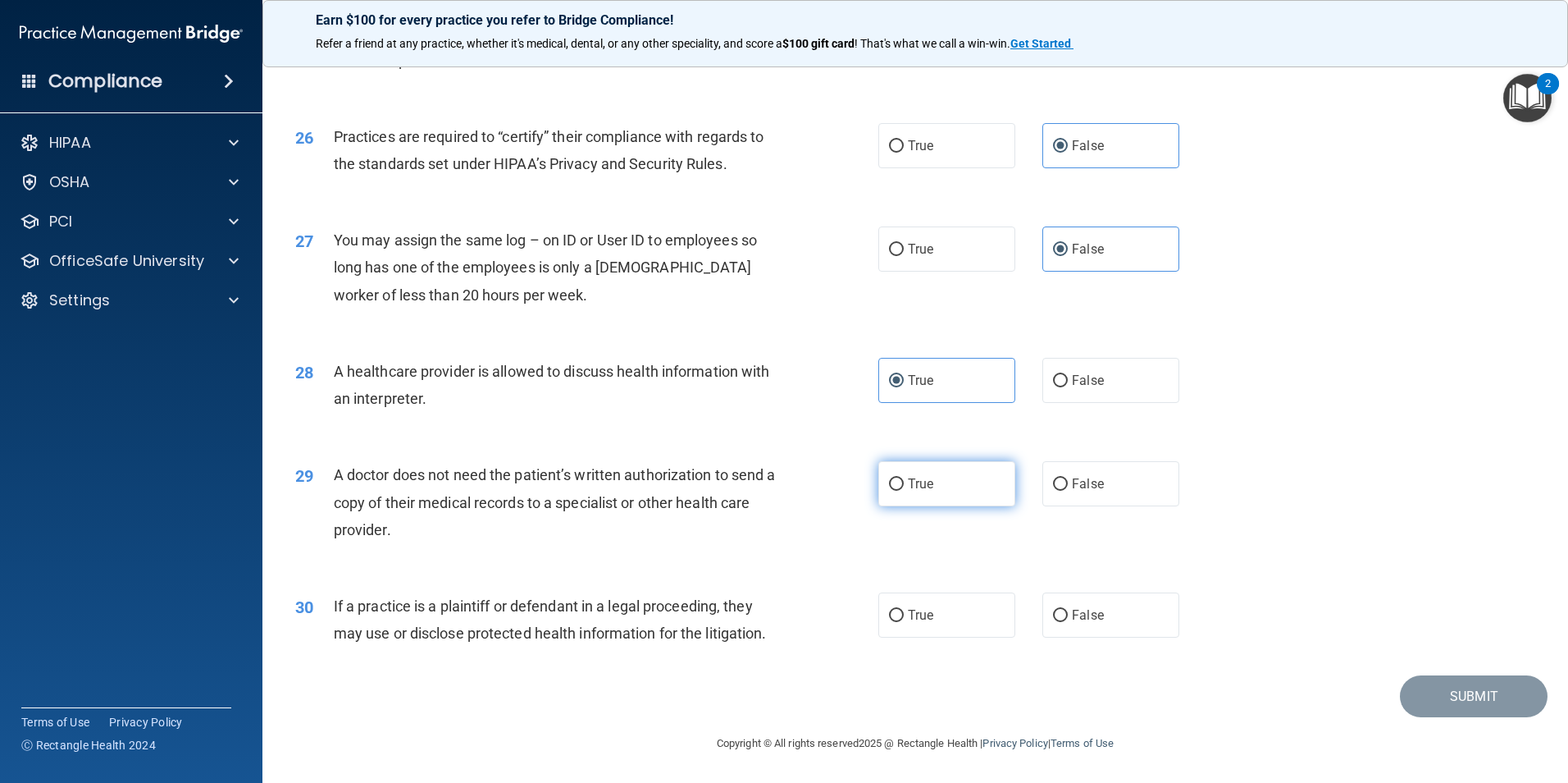
click at [904, 475] on label "True" at bounding box center [946, 483] width 137 height 45
click at [903, 479] on input "True" at bounding box center [896, 484] width 15 height 12
radio input "true"
click at [940, 629] on label "True" at bounding box center [946, 614] width 137 height 45
click at [903, 622] on input "True" at bounding box center [896, 615] width 15 height 12
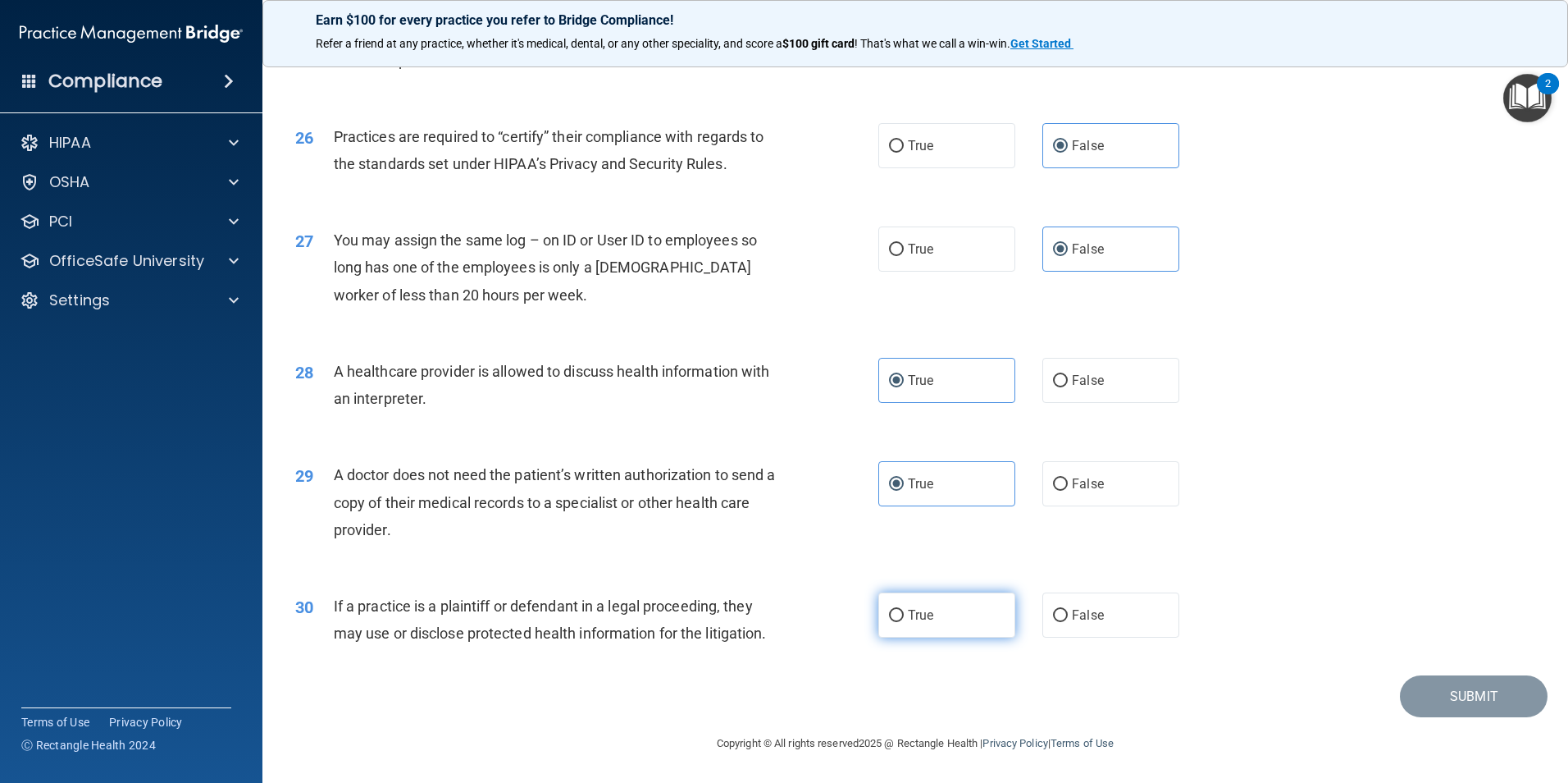
radio input "true"
click at [1476, 702] on button "Submit" at bounding box center [1473, 696] width 148 height 42
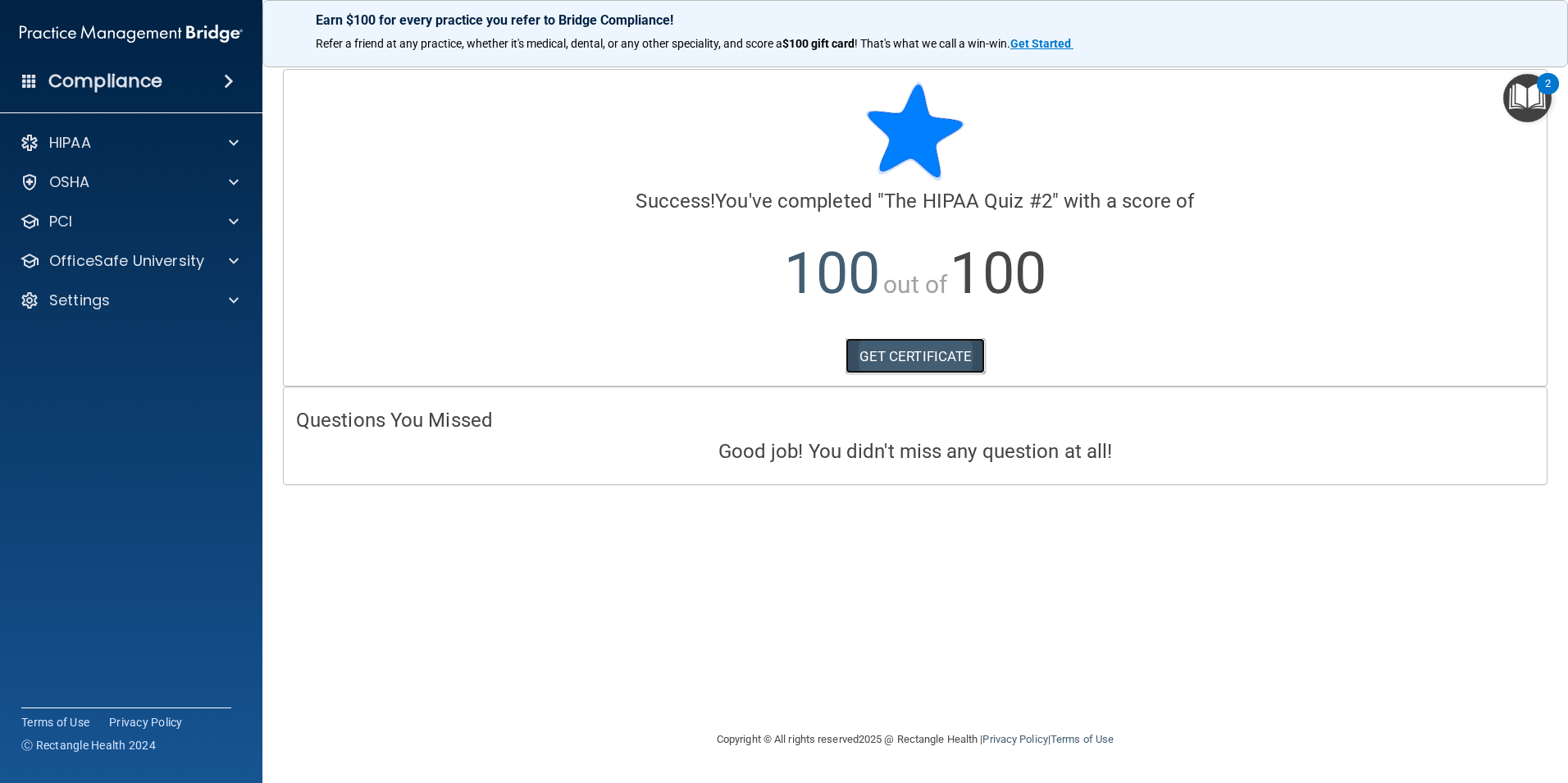
click at [869, 362] on link "GET CERTIFICATE" at bounding box center [916, 356] width 140 height 37
click at [120, 261] on p "OfficeSafe University" at bounding box center [127, 260] width 155 height 20
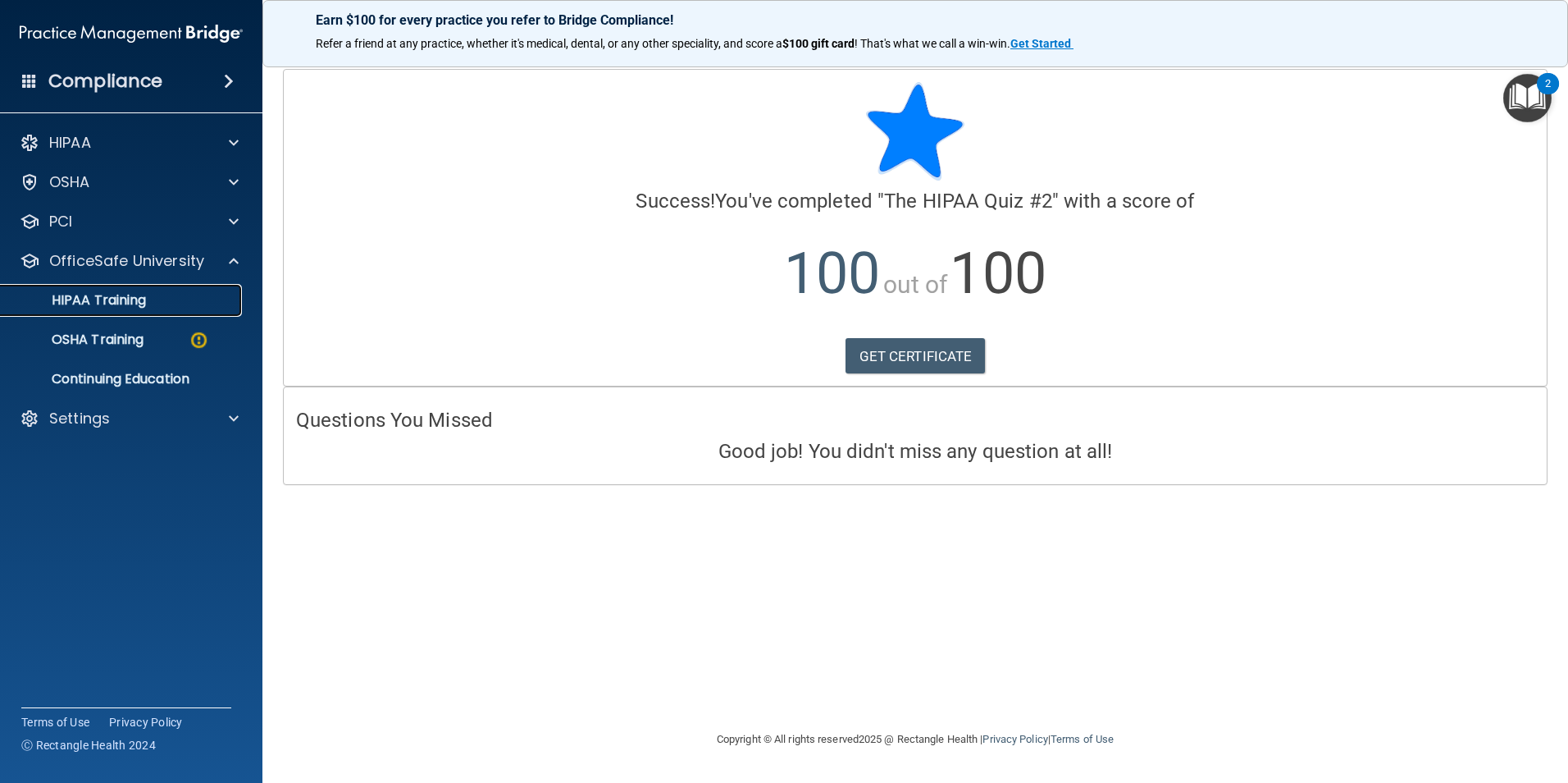
click at [125, 307] on p "HIPAA Training" at bounding box center [78, 301] width 136 height 17
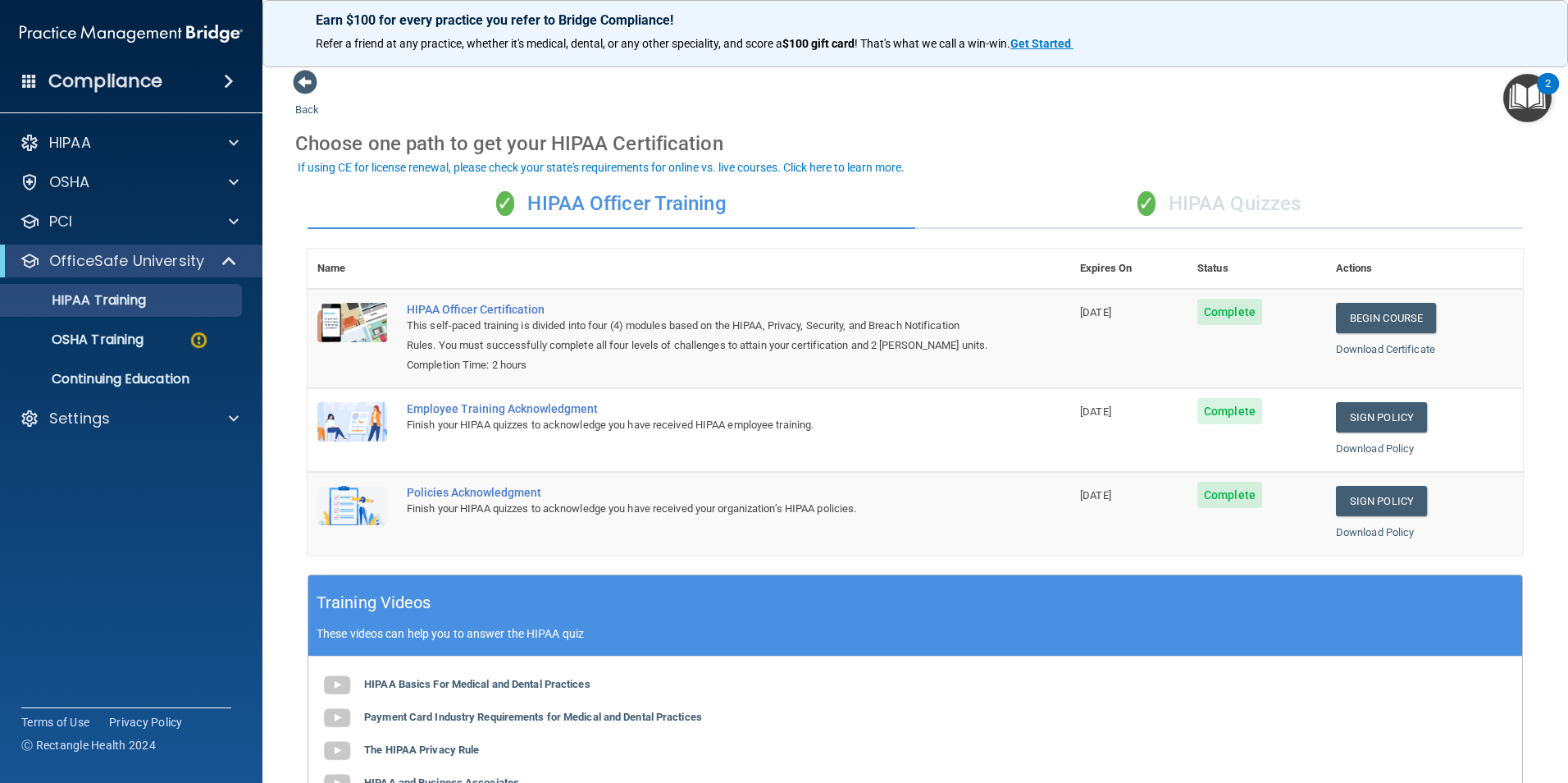
drag, startPoint x: 1260, startPoint y: 199, endPoint x: 1279, endPoint y: 224, distance: 31.4
click at [1255, 197] on div "✓ HIPAA Quizzes" at bounding box center [1219, 204] width 608 height 50
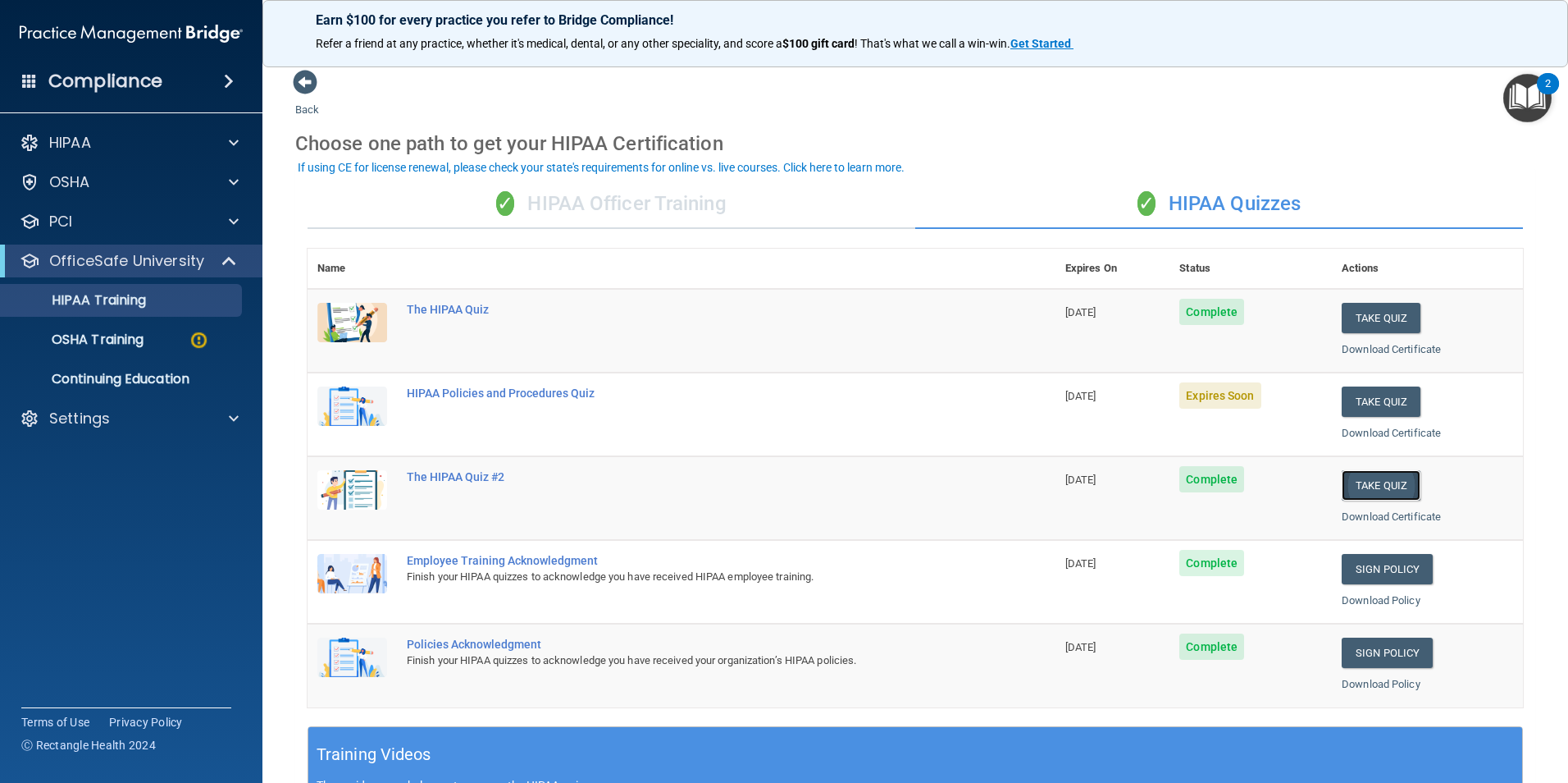
click at [1357, 490] on button "Take Quiz" at bounding box center [1381, 485] width 79 height 30
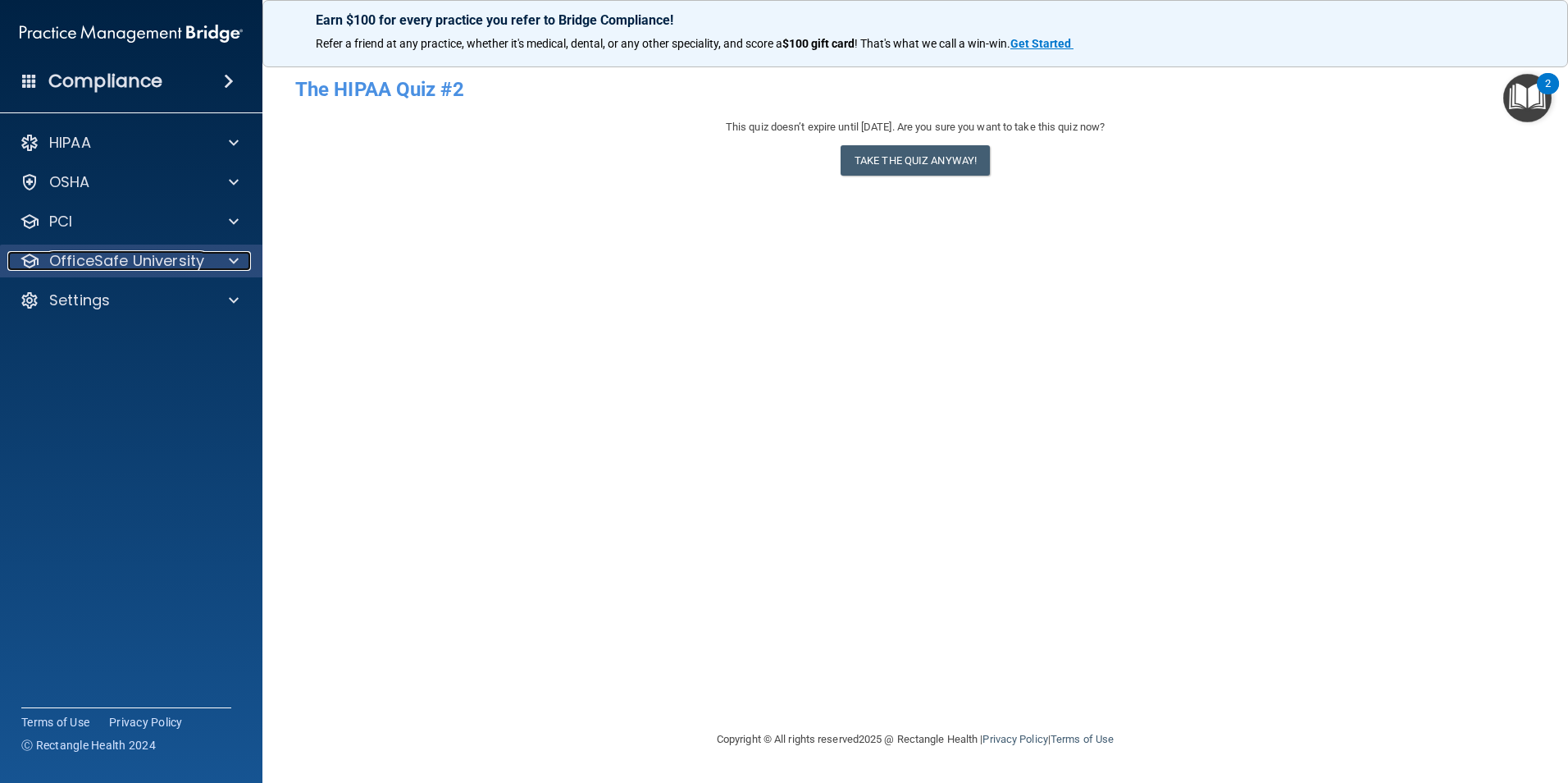
click at [89, 255] on p "OfficeSafe University" at bounding box center [127, 260] width 155 height 20
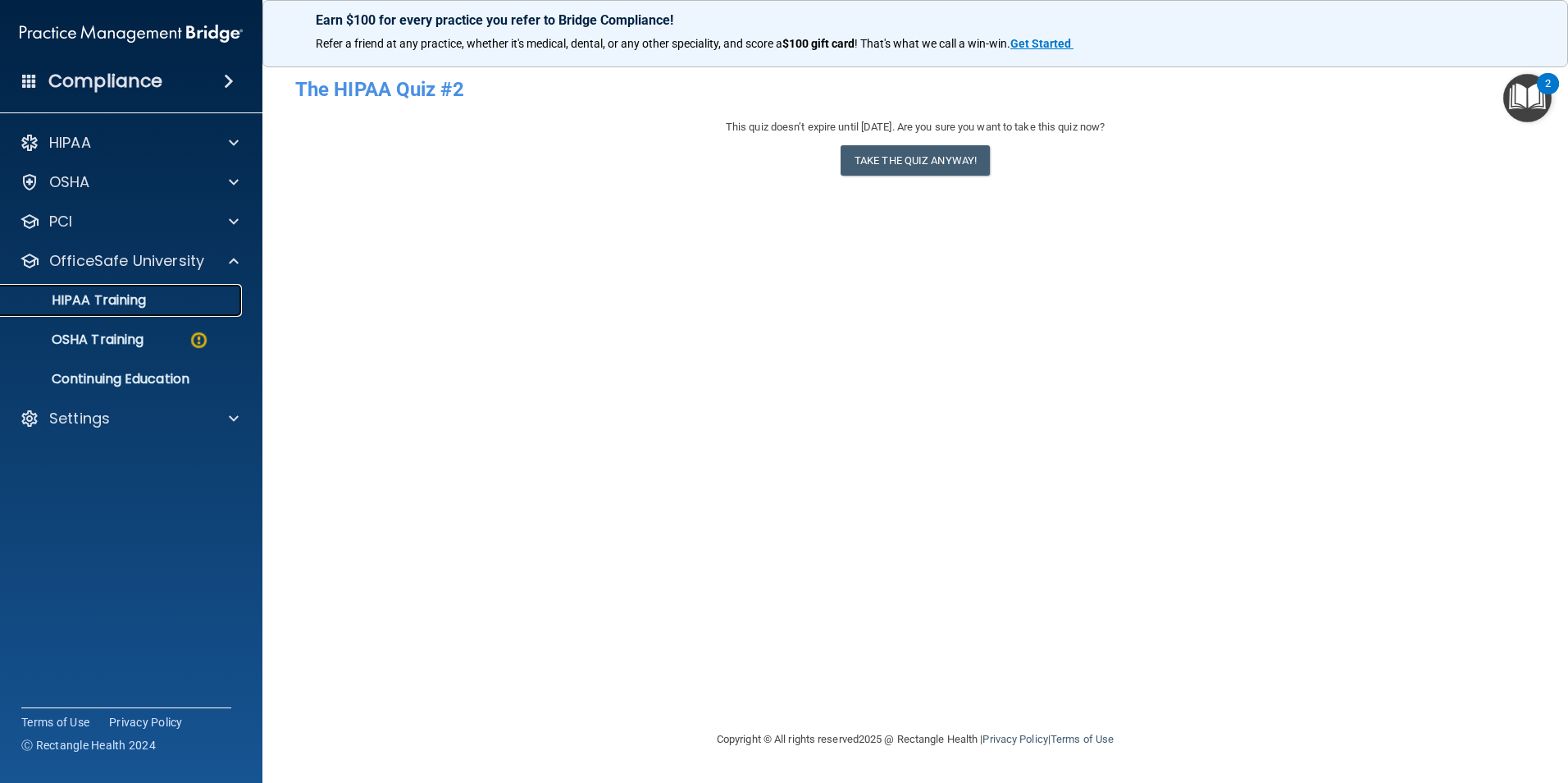
click at [122, 299] on p "HIPAA Training" at bounding box center [78, 301] width 136 height 17
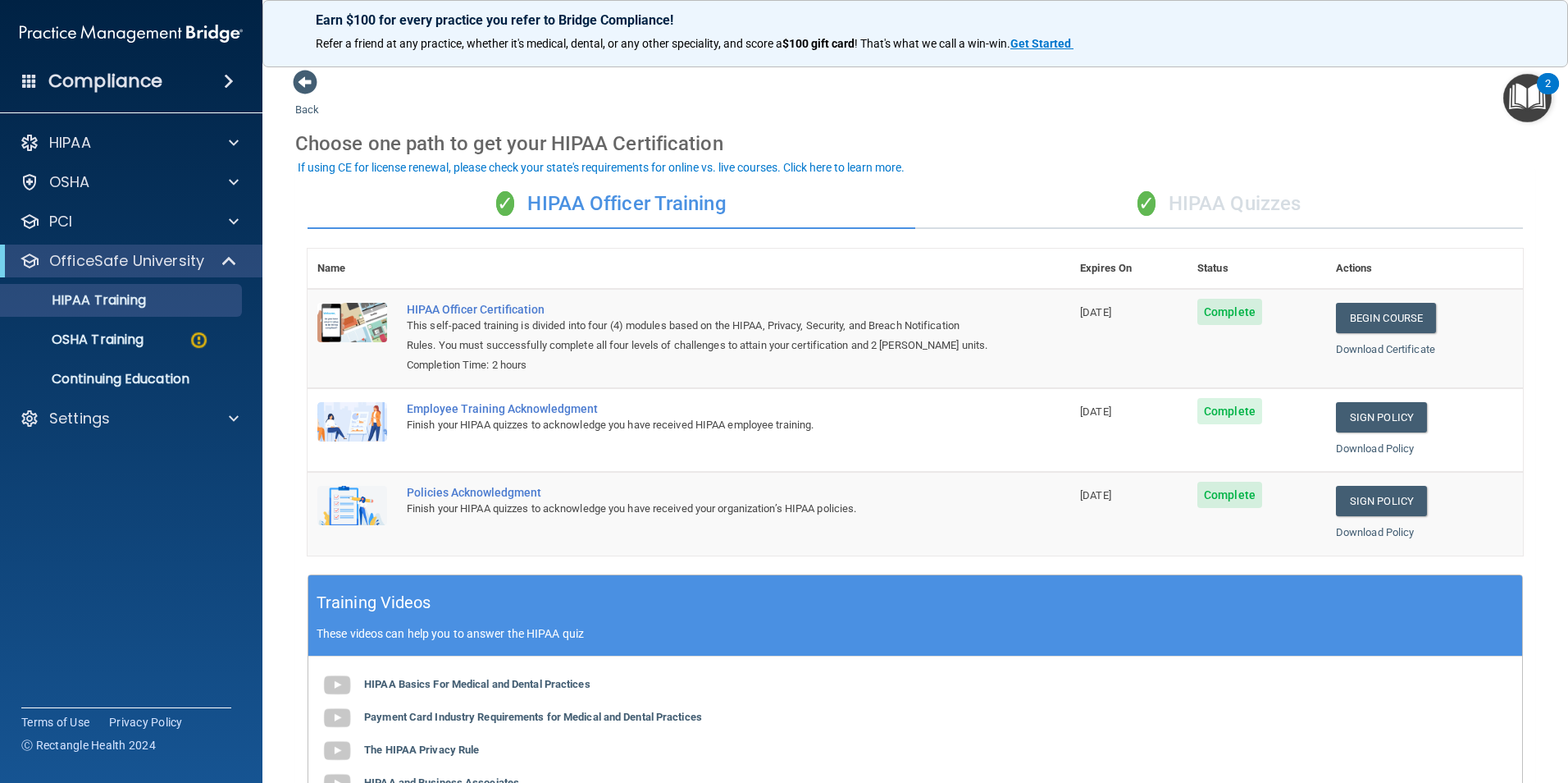
click at [1245, 199] on div "✓ HIPAA Quizzes" at bounding box center [1219, 204] width 608 height 50
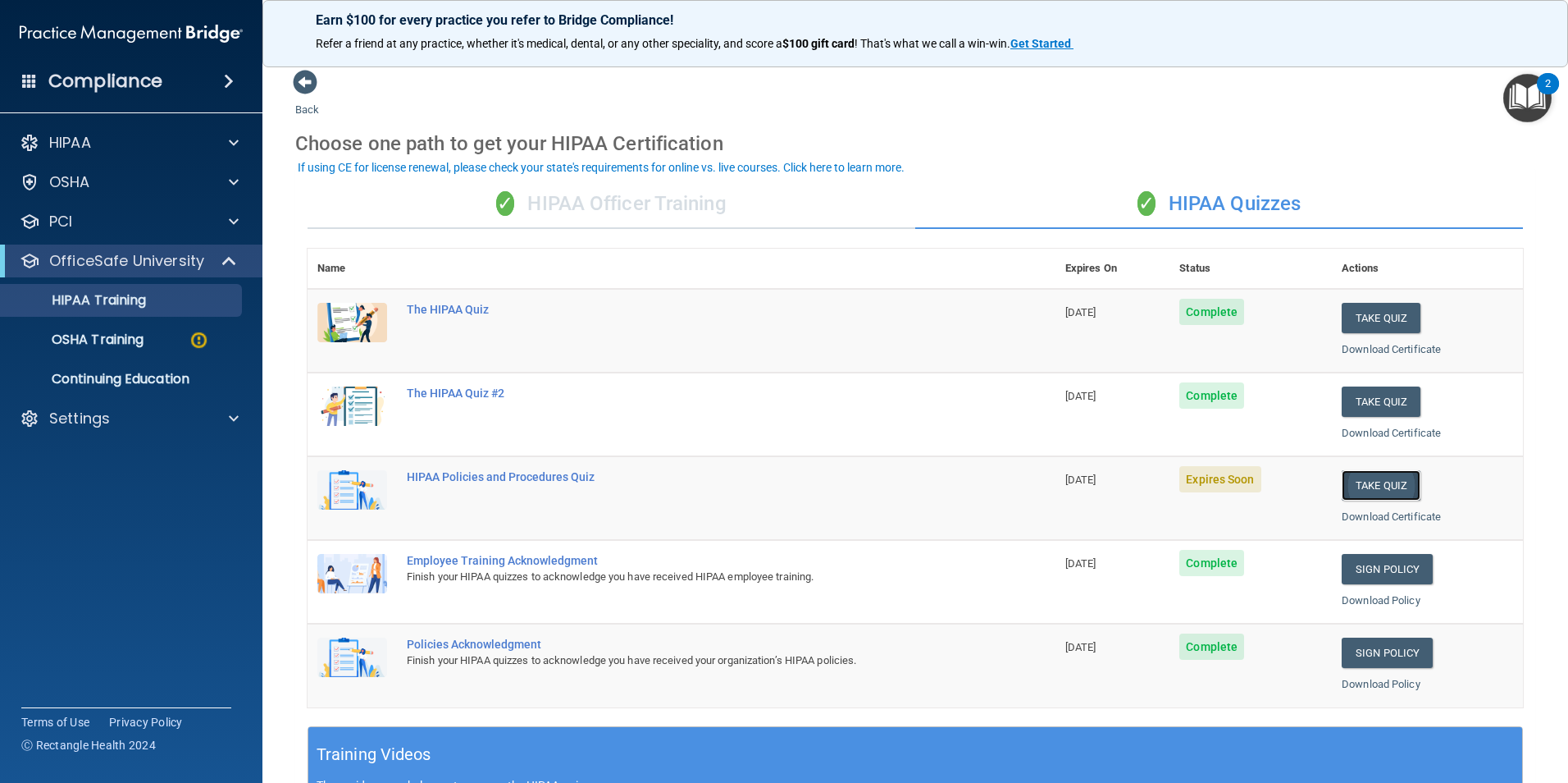
click at [1372, 491] on button "Take Quiz" at bounding box center [1381, 485] width 79 height 30
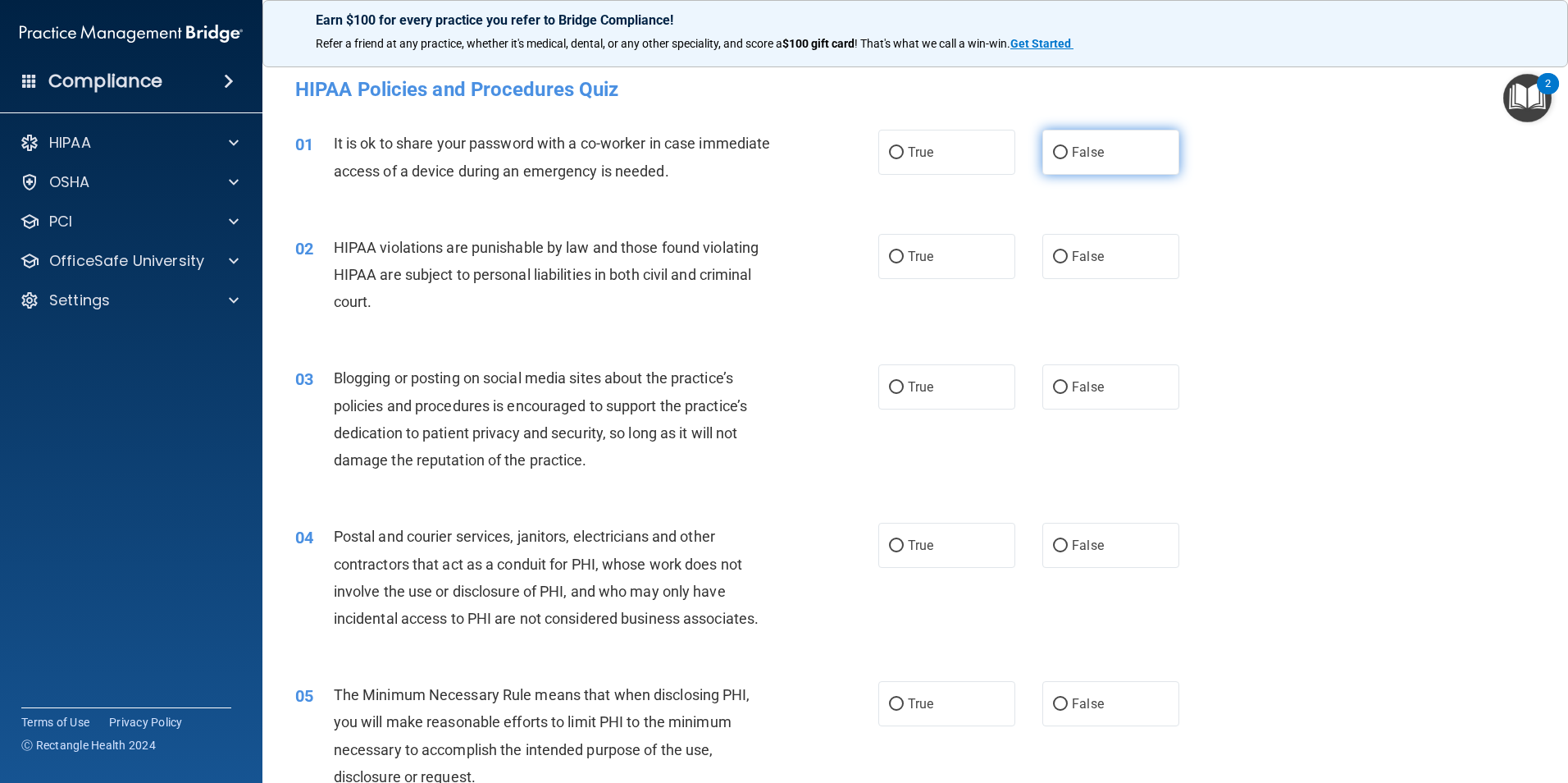
click at [1050, 158] on label "False" at bounding box center [1110, 152] width 137 height 45
click at [899, 265] on label "True" at bounding box center [946, 257] width 137 height 45
click at [899, 263] on input "True" at bounding box center [896, 257] width 15 height 12
radio input "true"
click at [931, 399] on label "True" at bounding box center [946, 387] width 137 height 45
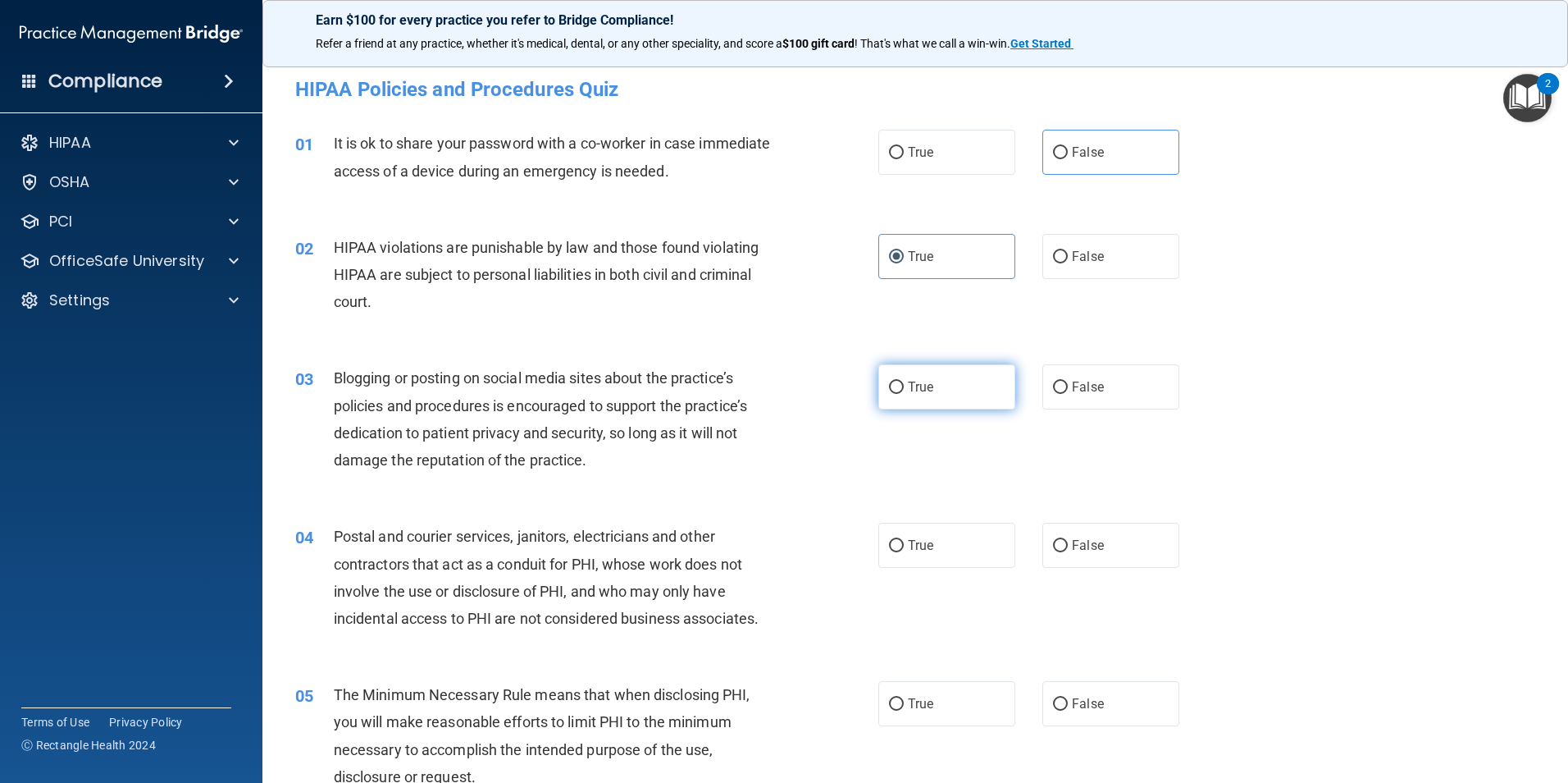
click at [903, 393] on input "True" at bounding box center [896, 387] width 15 height 12
radio input "true"
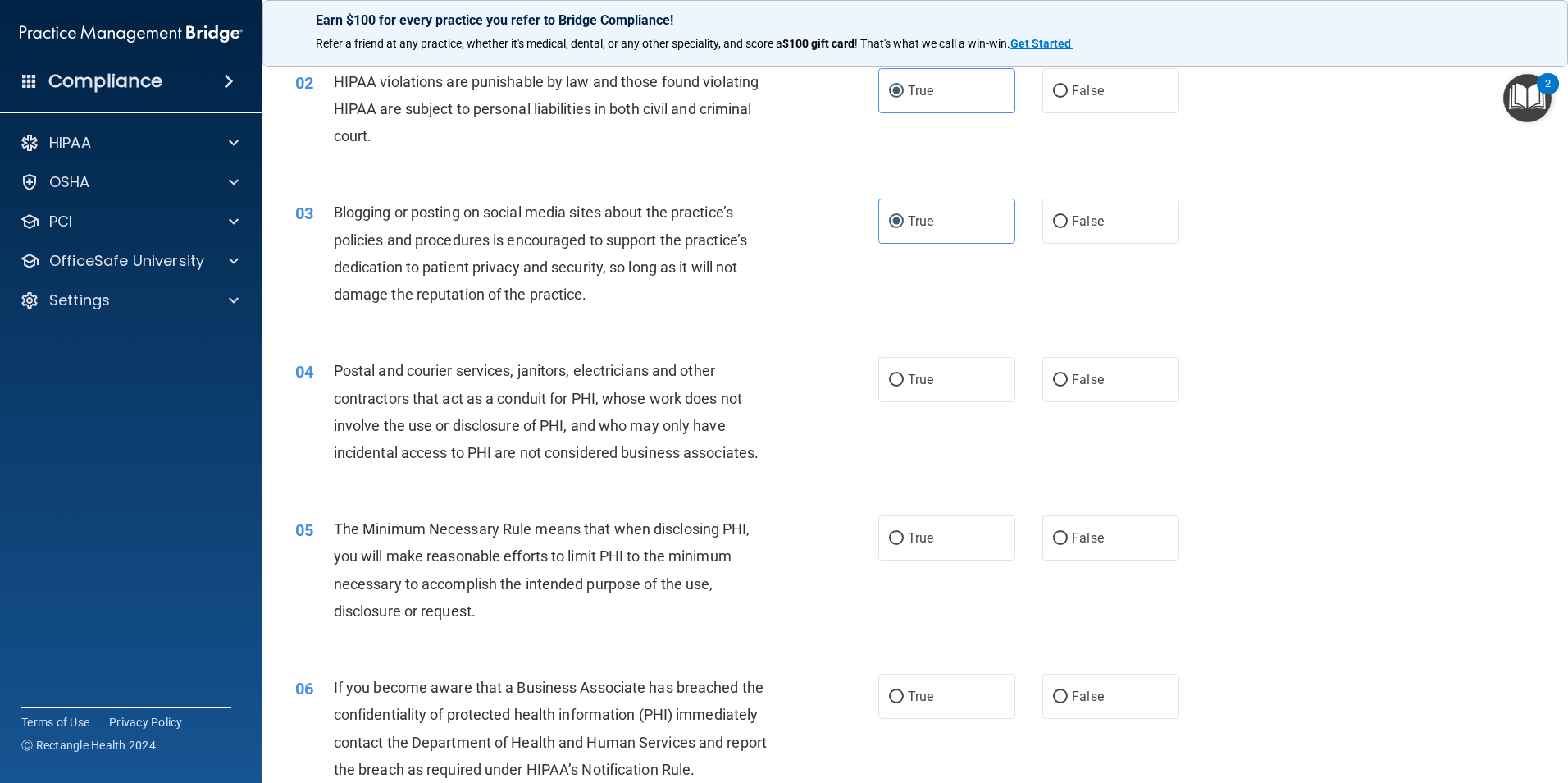
scroll to position [246, 0]
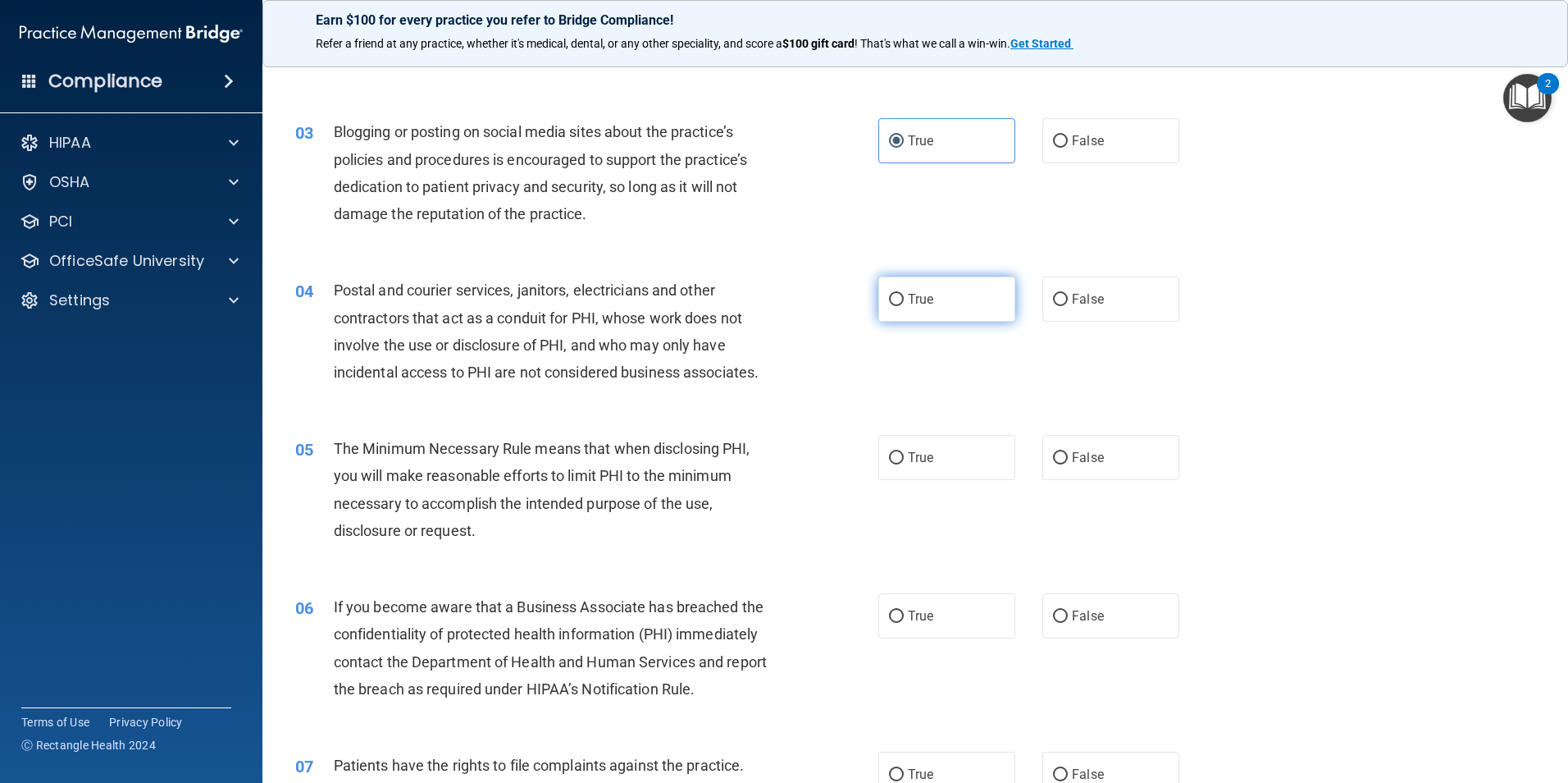
click at [895, 306] on input "True" at bounding box center [896, 300] width 15 height 12
radio input "true"
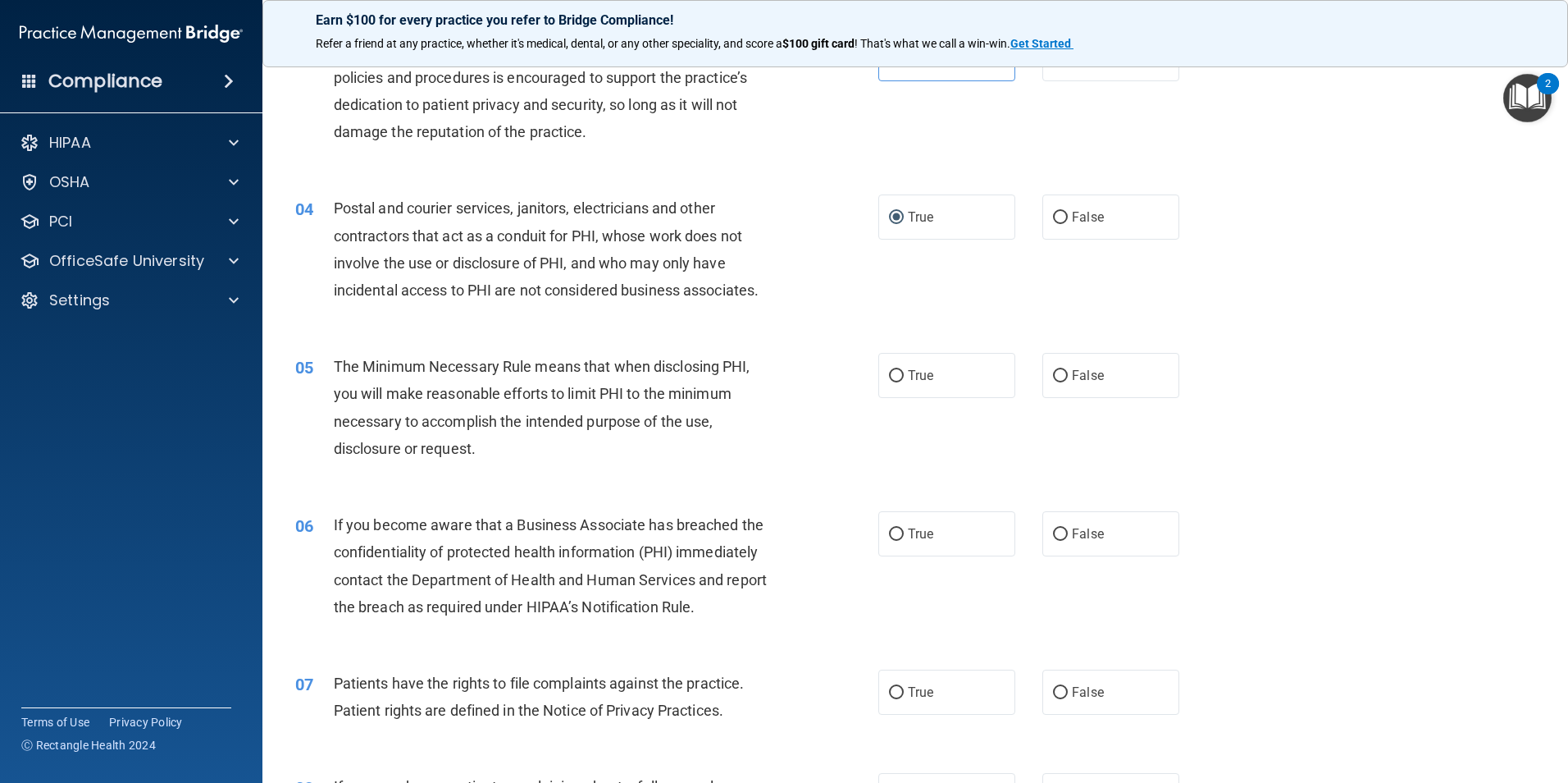
scroll to position [410, 0]
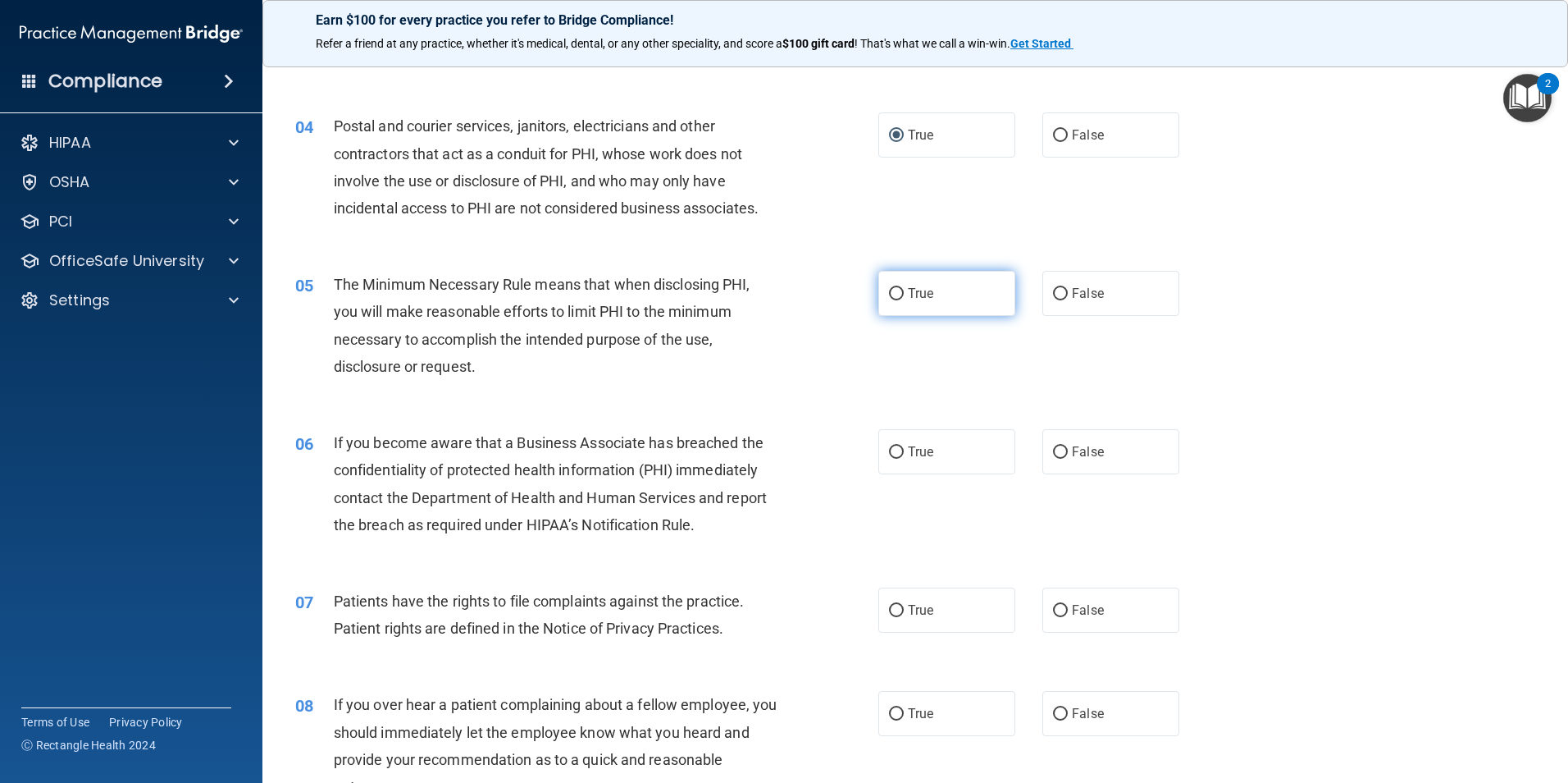
click at [918, 301] on span "True" at bounding box center [920, 293] width 25 height 16
click at [903, 301] on input "True" at bounding box center [896, 293] width 15 height 12
radio input "true"
click at [1095, 434] on label "False" at bounding box center [1110, 451] width 137 height 45
click at [1067, 446] on input "False" at bounding box center [1061, 451] width 15 height 12
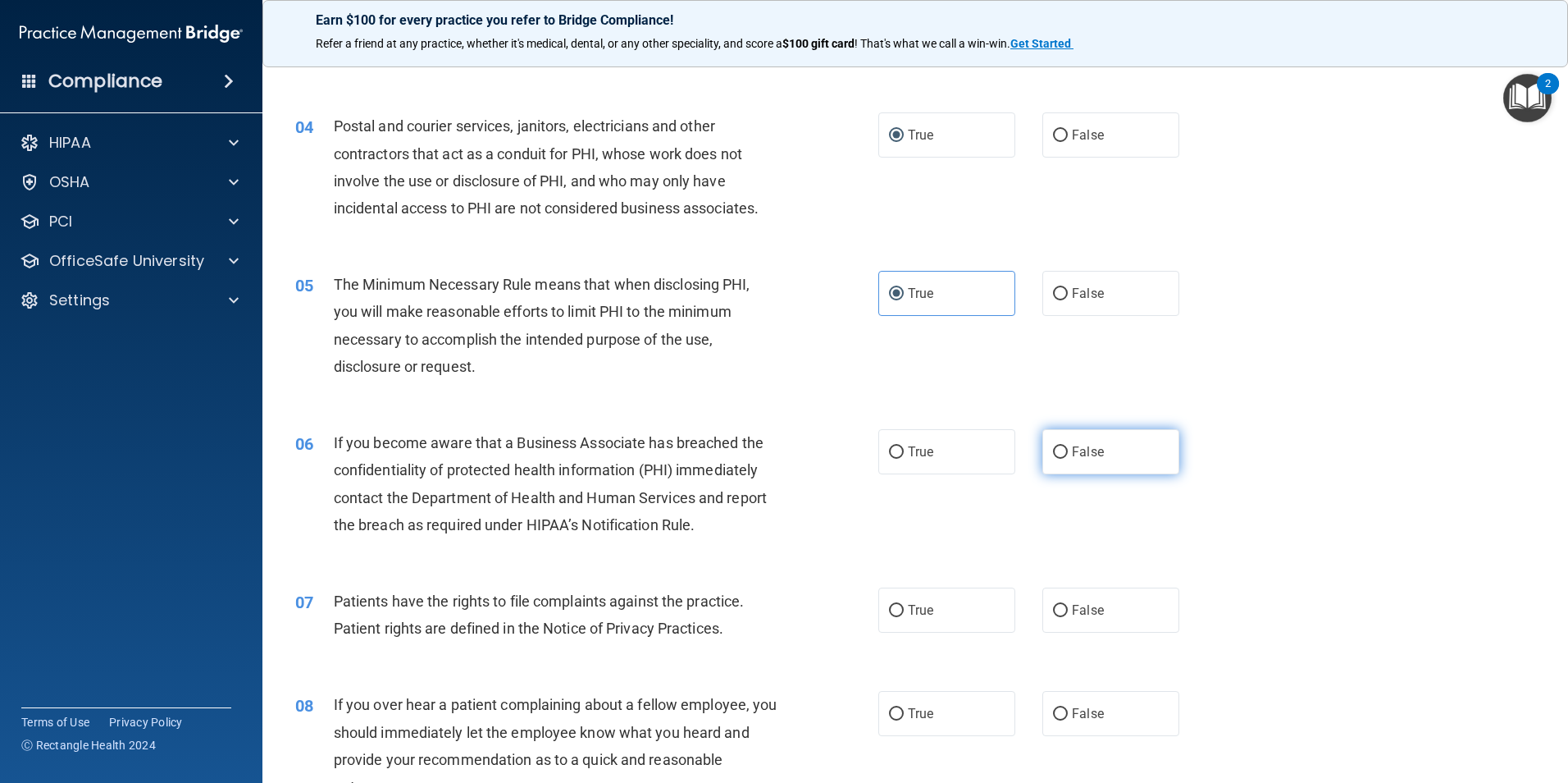
radio input "true"
click at [1111, 587] on label "False" at bounding box center [1110, 610] width 137 height 45
click at [1067, 605] on input "False" at bounding box center [1061, 611] width 15 height 12
radio input "true"
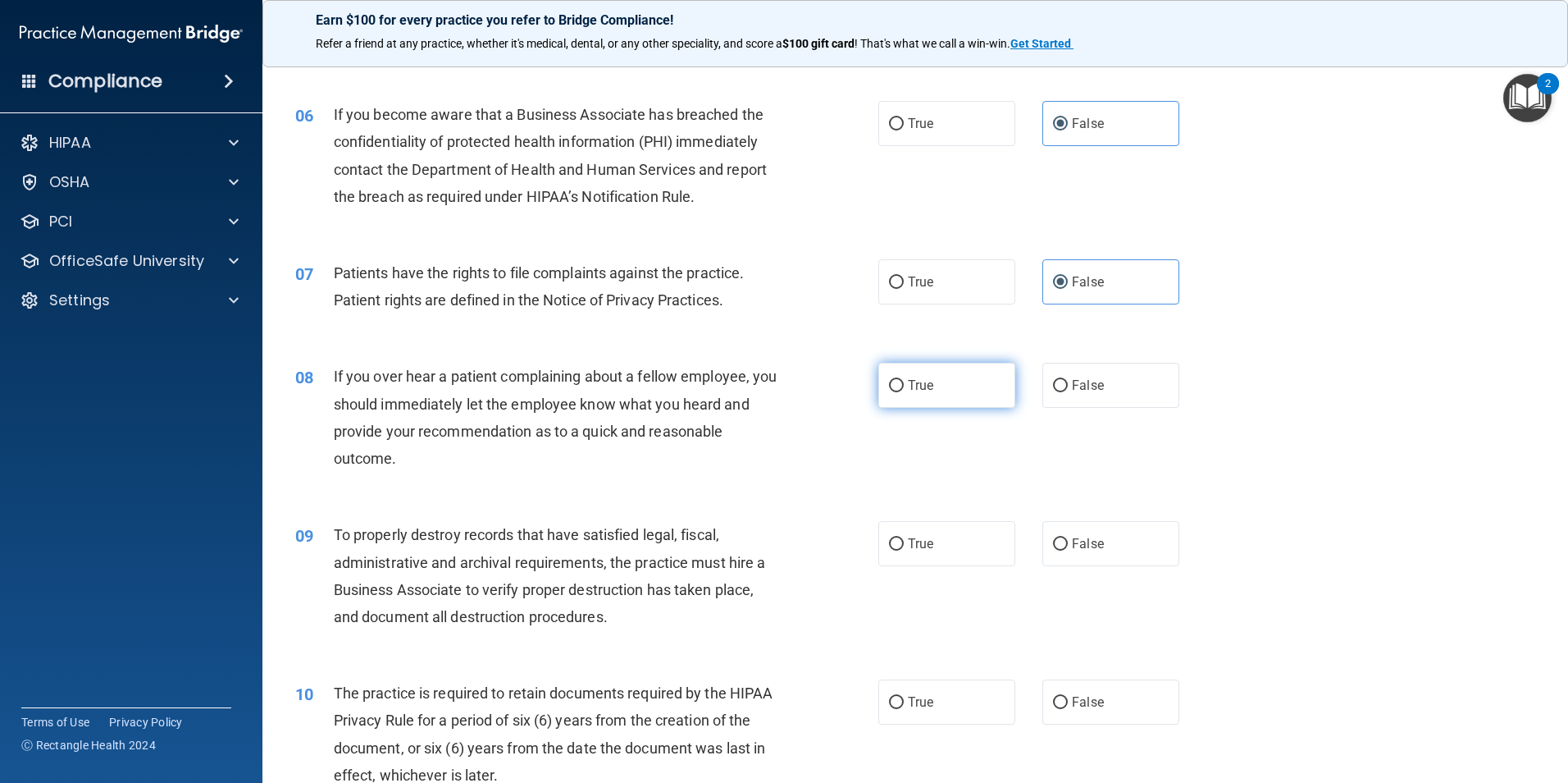
click at [937, 377] on label "True" at bounding box center [946, 385] width 137 height 45
click at [903, 380] on input "True" at bounding box center [896, 386] width 15 height 12
radio input "true"
click at [955, 540] on label "True" at bounding box center [946, 543] width 137 height 45
click at [903, 540] on input "True" at bounding box center [896, 544] width 15 height 12
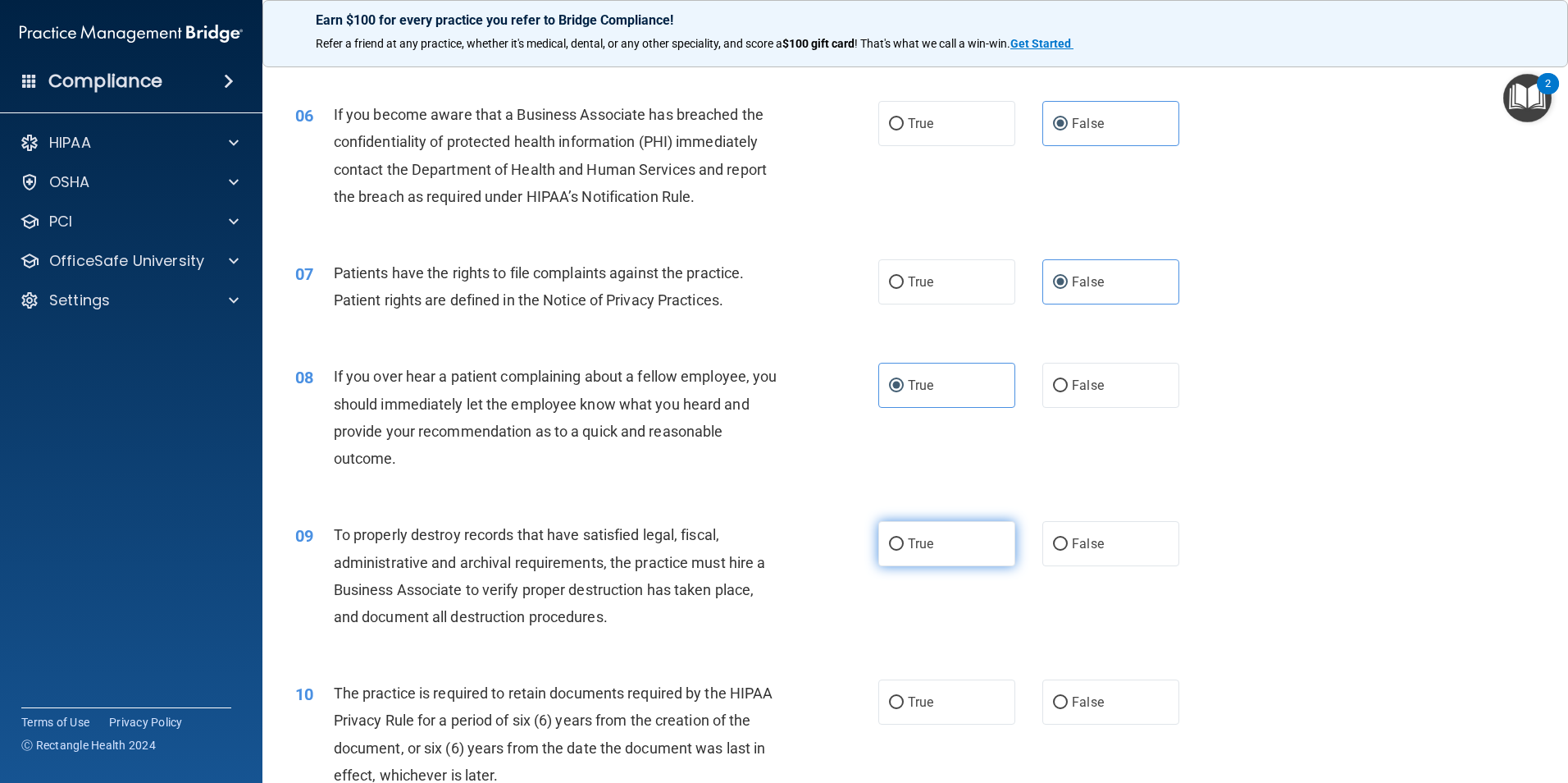
radio input "true"
click at [1097, 710] on label "False" at bounding box center [1110, 702] width 137 height 45
click at [1067, 709] on input "False" at bounding box center [1061, 702] width 15 height 12
radio input "true"
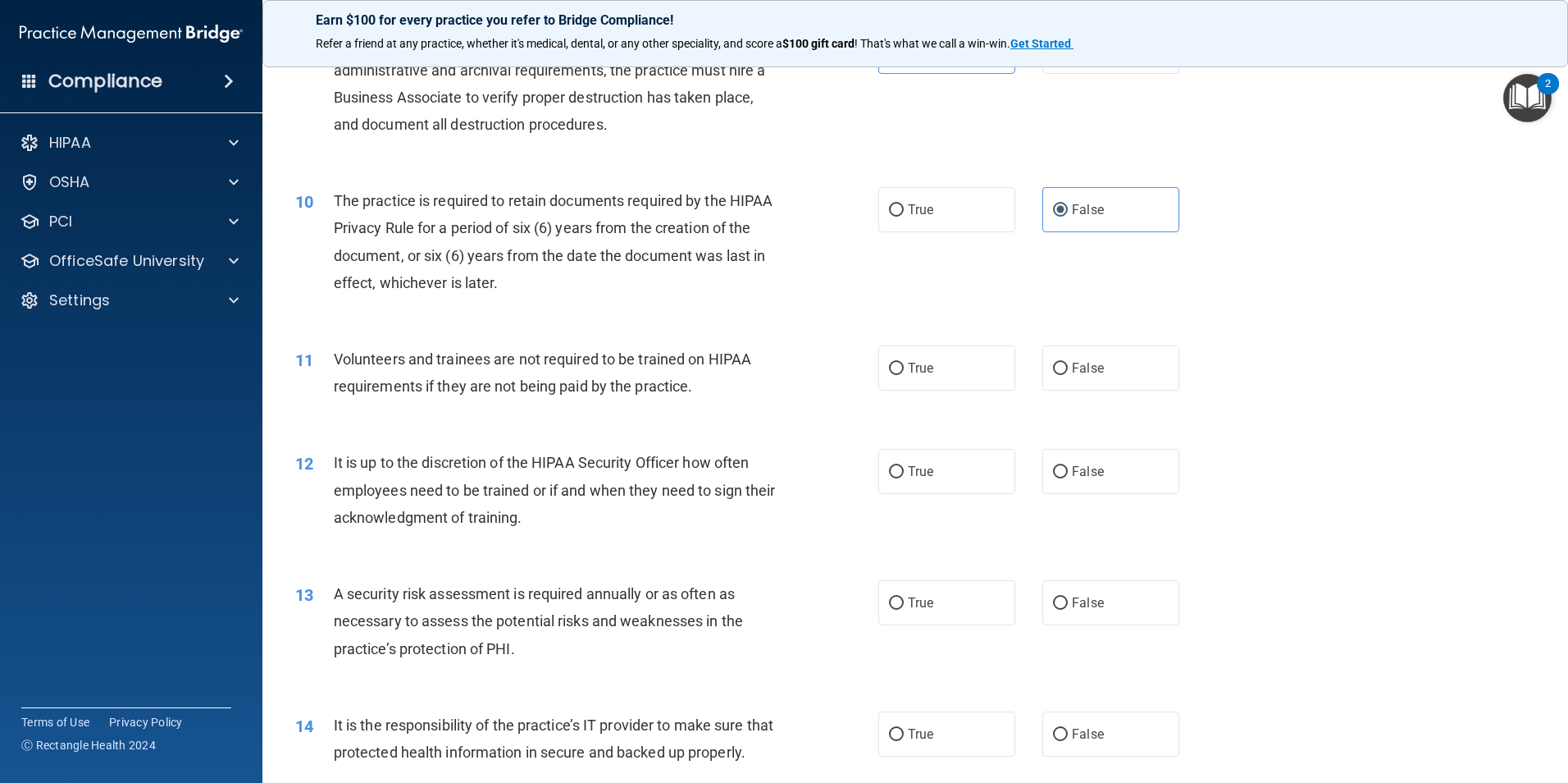
drag, startPoint x: 1081, startPoint y: 363, endPoint x: 1096, endPoint y: 429, distance: 67.7
click at [1083, 363] on span "False" at bounding box center [1088, 368] width 32 height 16
click at [1067, 363] on input "False" at bounding box center [1061, 368] width 15 height 12
radio input "true"
click at [1093, 465] on span "False" at bounding box center [1088, 471] width 32 height 16
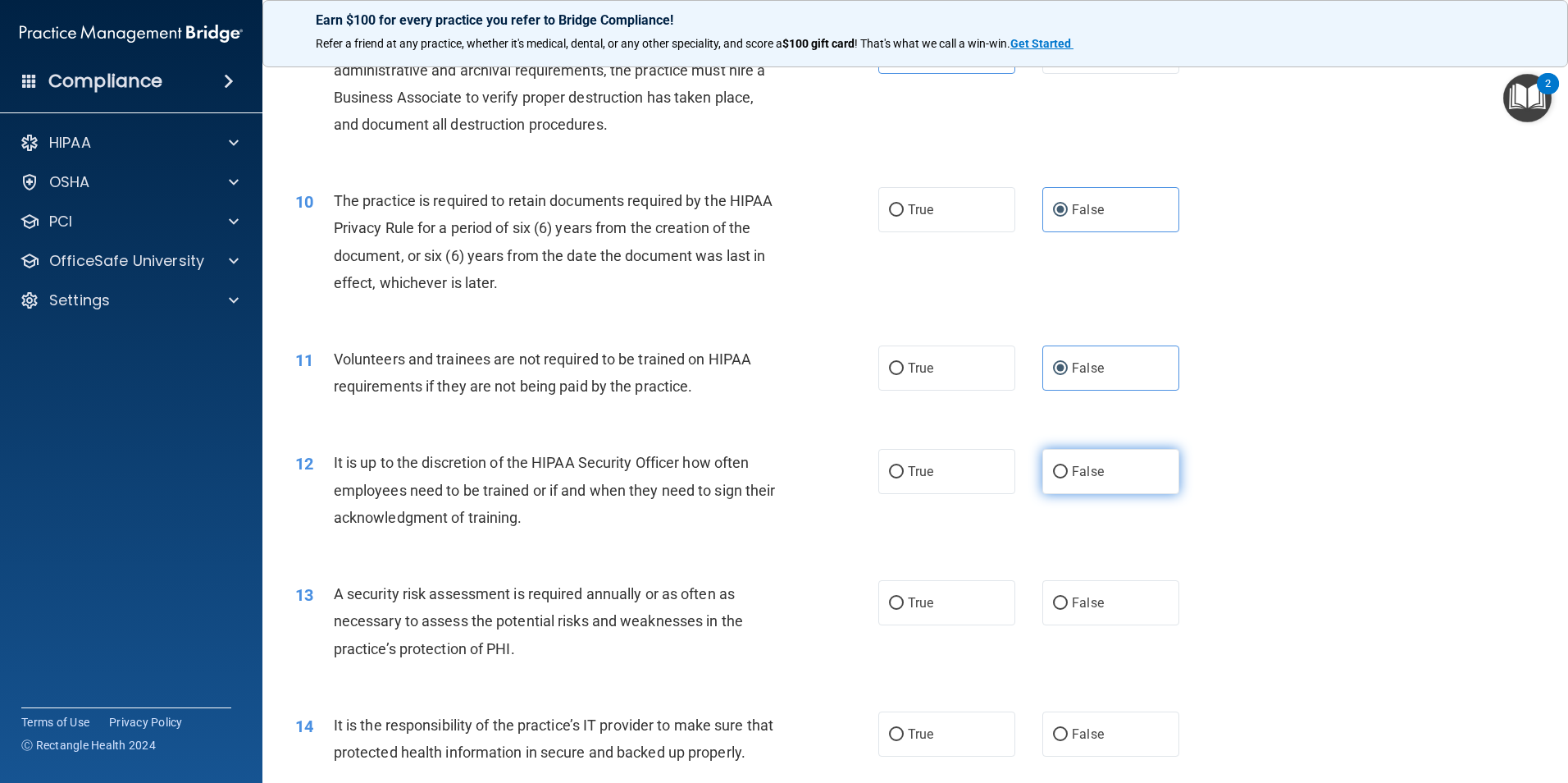
click at [1067, 466] on input "False" at bounding box center [1061, 472] width 15 height 12
radio input "true"
click at [1093, 584] on label "False" at bounding box center [1110, 602] width 137 height 45
click at [1067, 598] on input "False" at bounding box center [1061, 603] width 15 height 12
radio input "true"
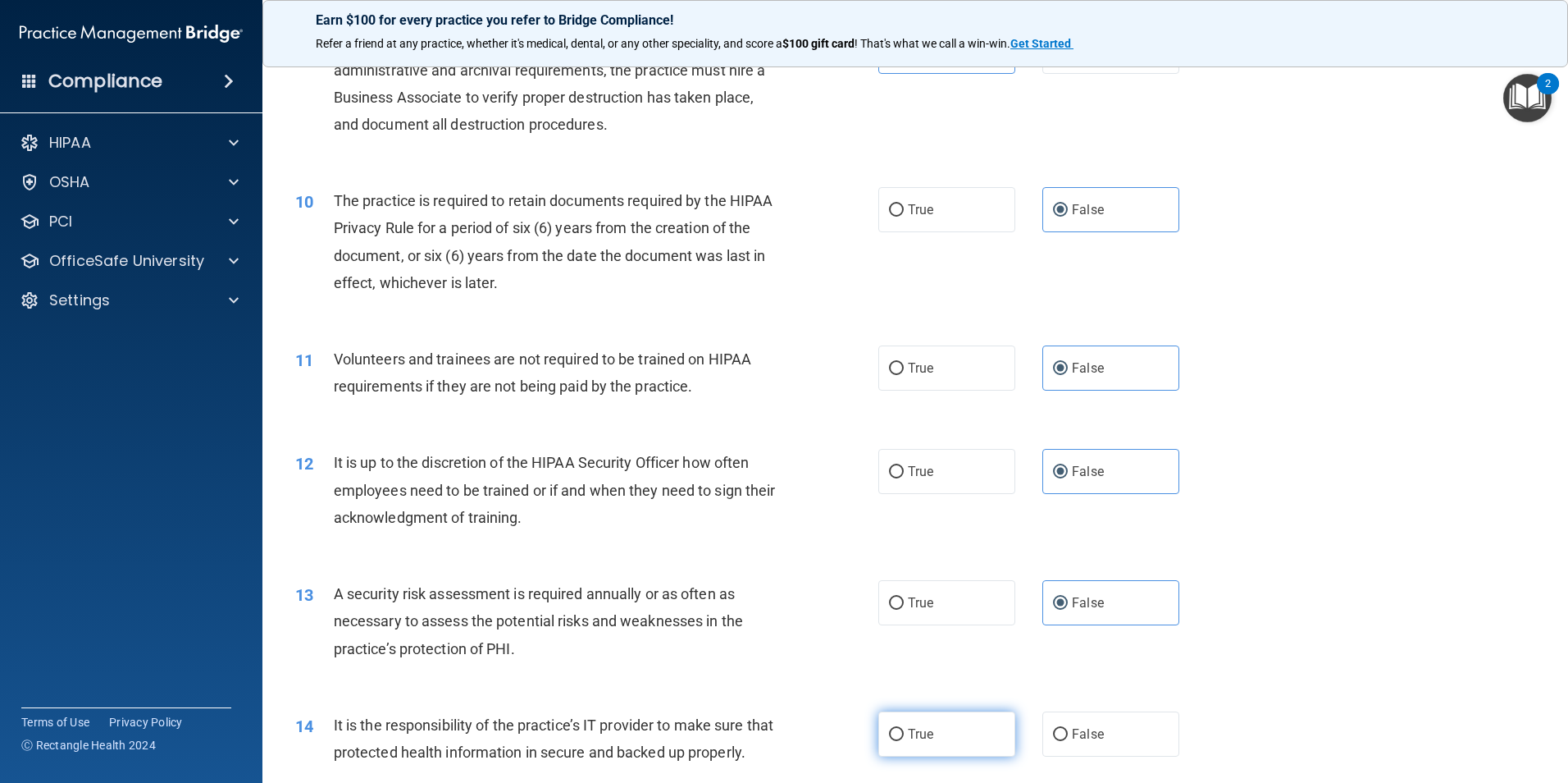
click at [930, 729] on label "True" at bounding box center [946, 733] width 137 height 45
click at [903, 729] on input "True" at bounding box center [896, 734] width 15 height 12
radio input "true"
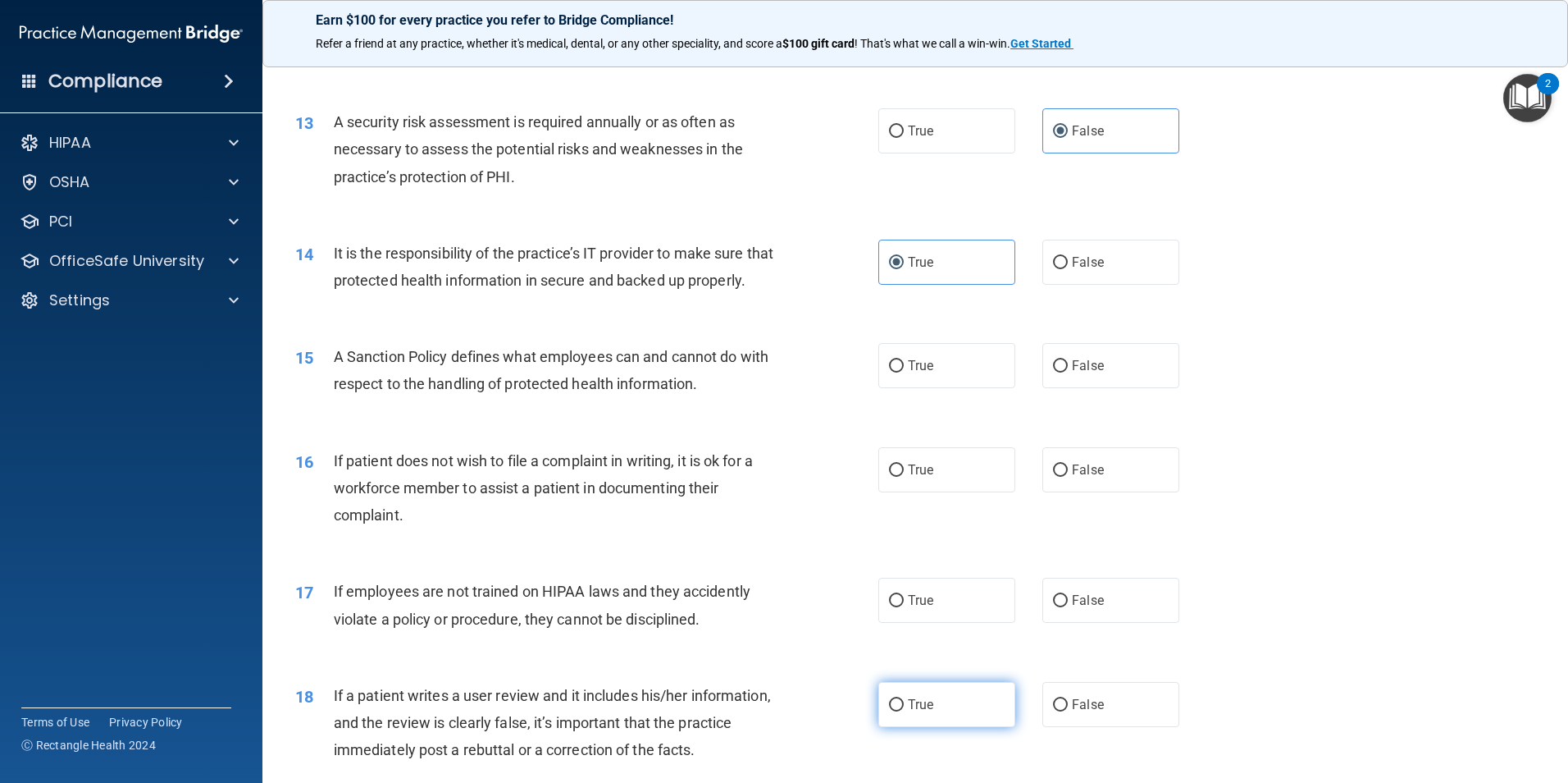
scroll to position [1805, 0]
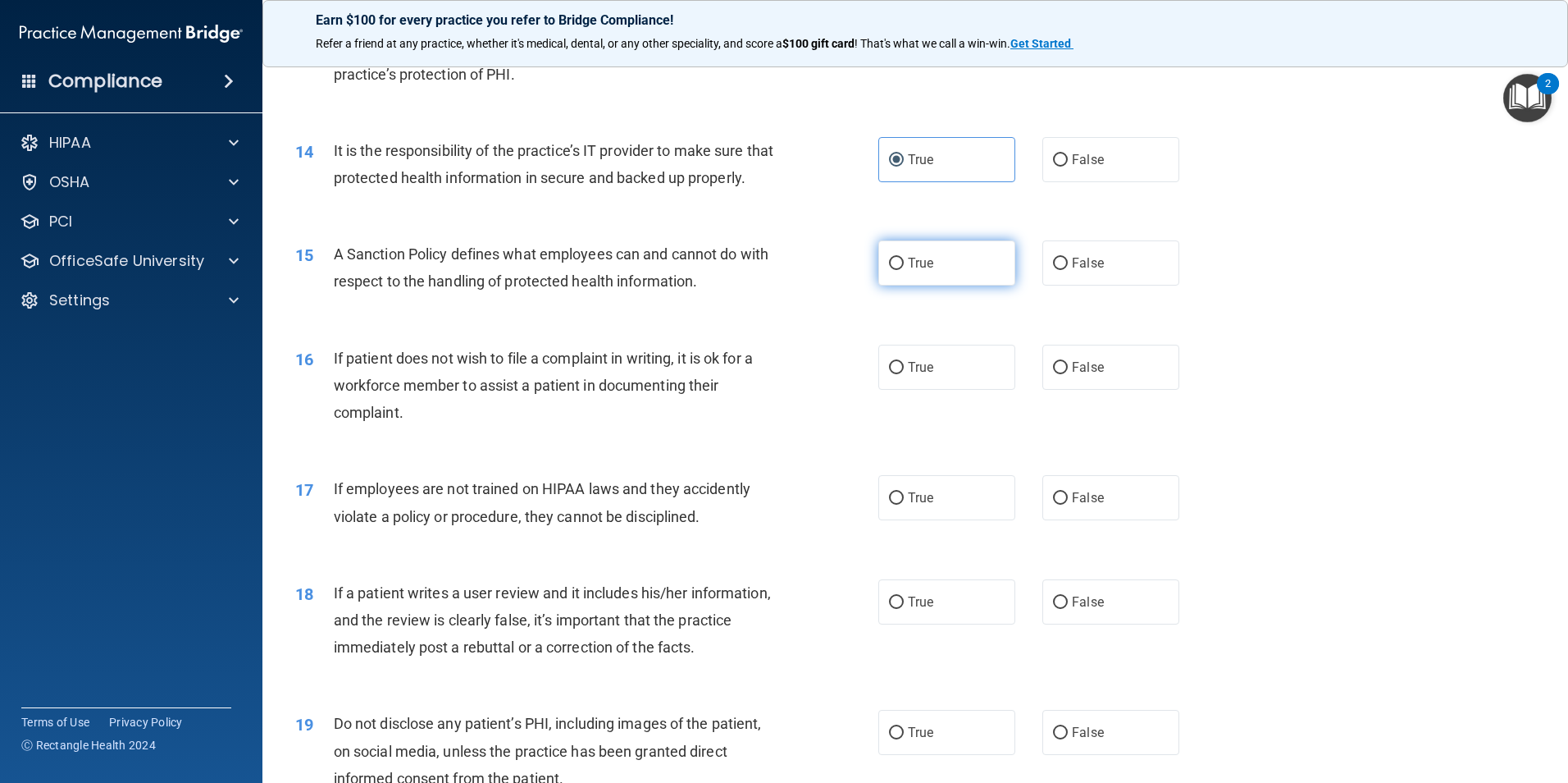
click at [938, 283] on label "True" at bounding box center [946, 263] width 137 height 45
click at [903, 270] on input "True" at bounding box center [896, 263] width 15 height 12
radio input "true"
click at [1074, 375] on span "False" at bounding box center [1088, 367] width 32 height 16
click at [1067, 374] on input "False" at bounding box center [1061, 367] width 15 height 12
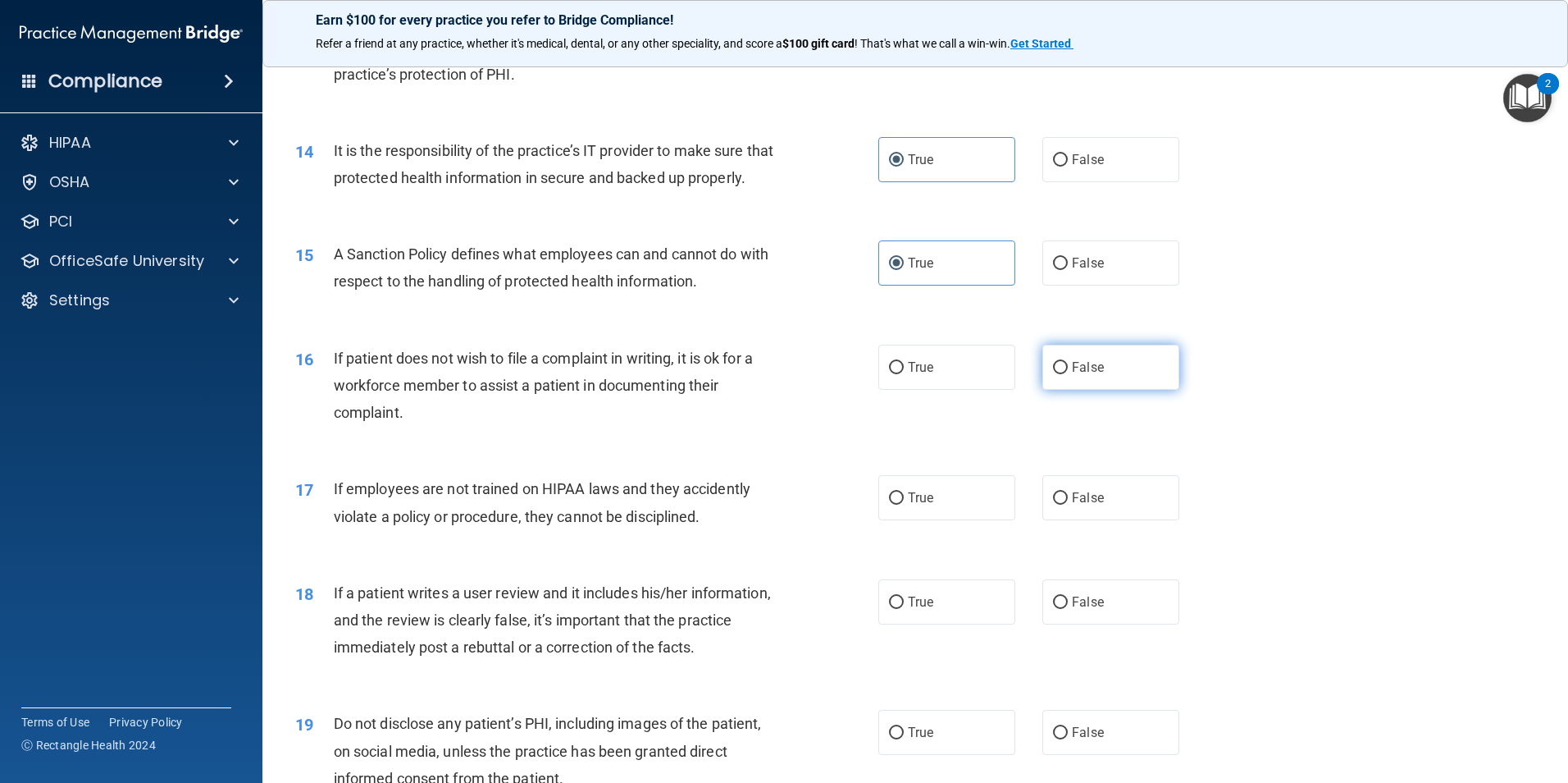
radio input "true"
click at [1080, 548] on div "17 If employees are not trained on HIPAA laws and they accidently violate a pol…" at bounding box center [915, 506] width 1265 height 103
click at [974, 625] on label "True" at bounding box center [946, 601] width 137 height 45
click at [903, 609] on input "True" at bounding box center [896, 602] width 15 height 12
radio input "true"
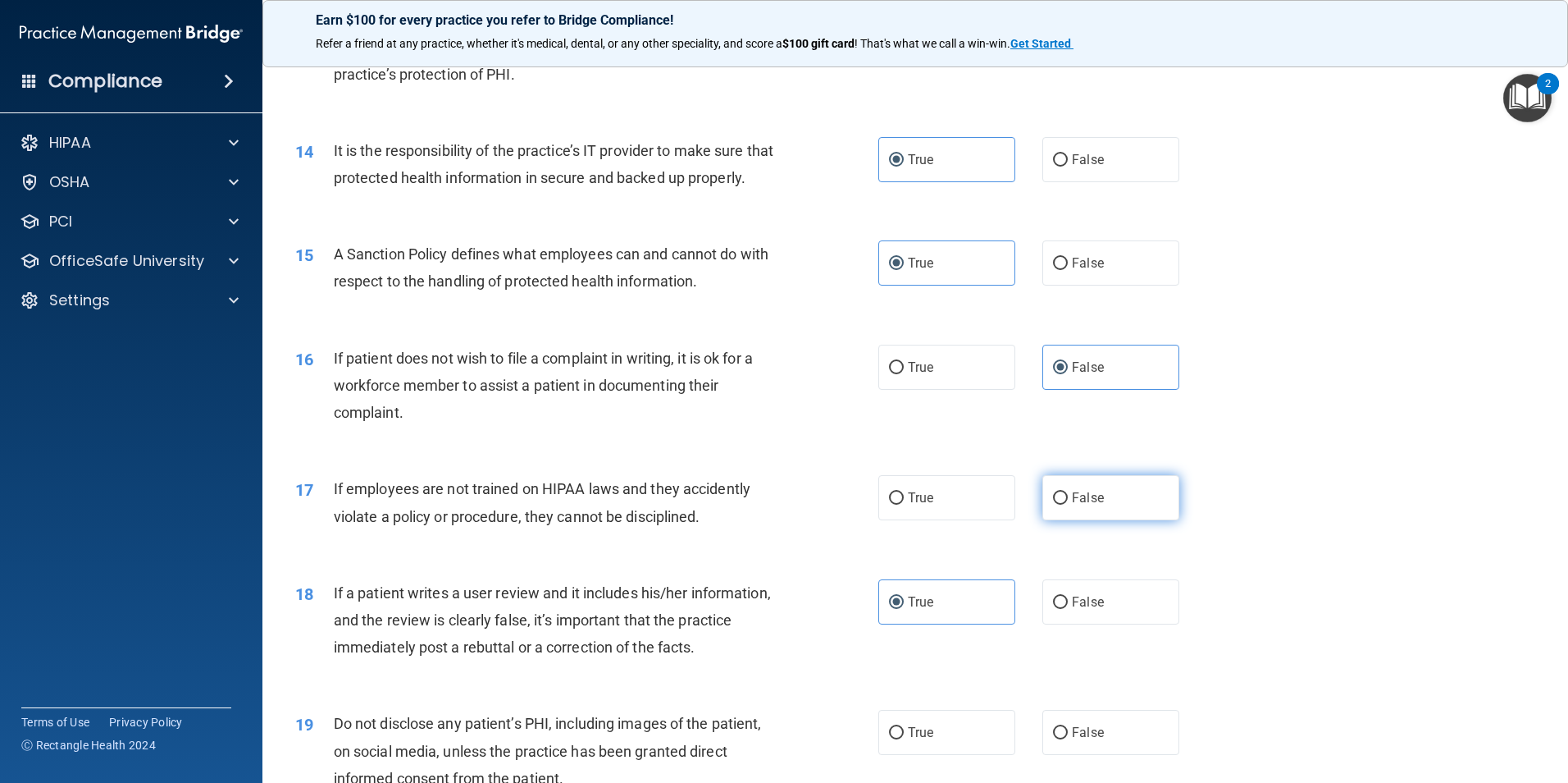
click at [1077, 520] on label "False" at bounding box center [1110, 497] width 137 height 45
click at [1067, 505] on input "False" at bounding box center [1061, 498] width 15 height 12
radio input "true"
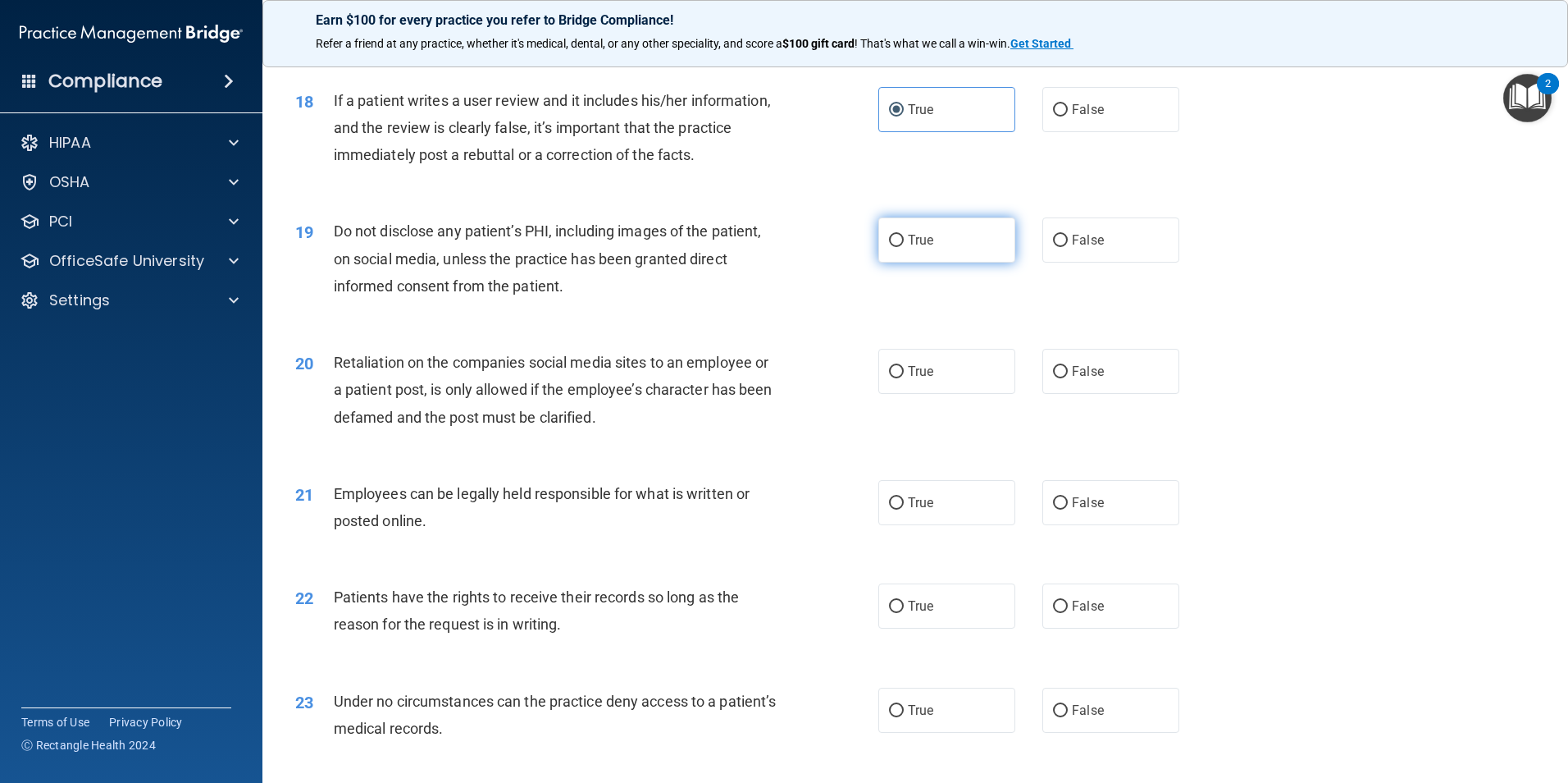
click at [932, 262] on label "True" at bounding box center [946, 240] width 137 height 45
click at [903, 247] on input "True" at bounding box center [896, 241] width 15 height 12
radio input "true"
click at [932, 387] on label "True" at bounding box center [946, 371] width 137 height 45
click at [903, 378] on input "True" at bounding box center [896, 372] width 15 height 12
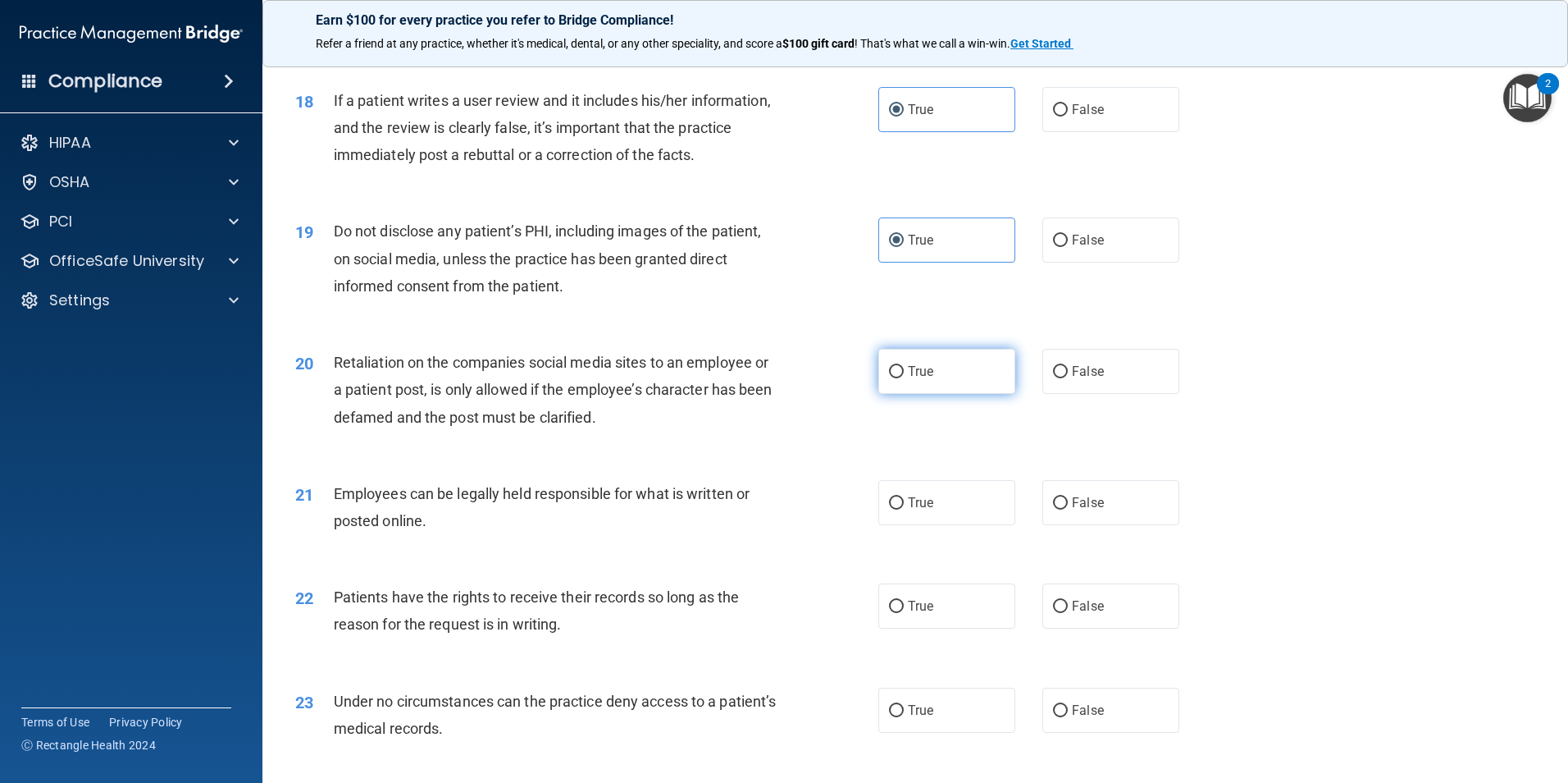
radio input "true"
click at [946, 523] on label "True" at bounding box center [946, 502] width 137 height 45
click at [903, 510] on input "True" at bounding box center [896, 503] width 15 height 12
radio input "true"
click at [1092, 628] on label "False" at bounding box center [1110, 606] width 137 height 45
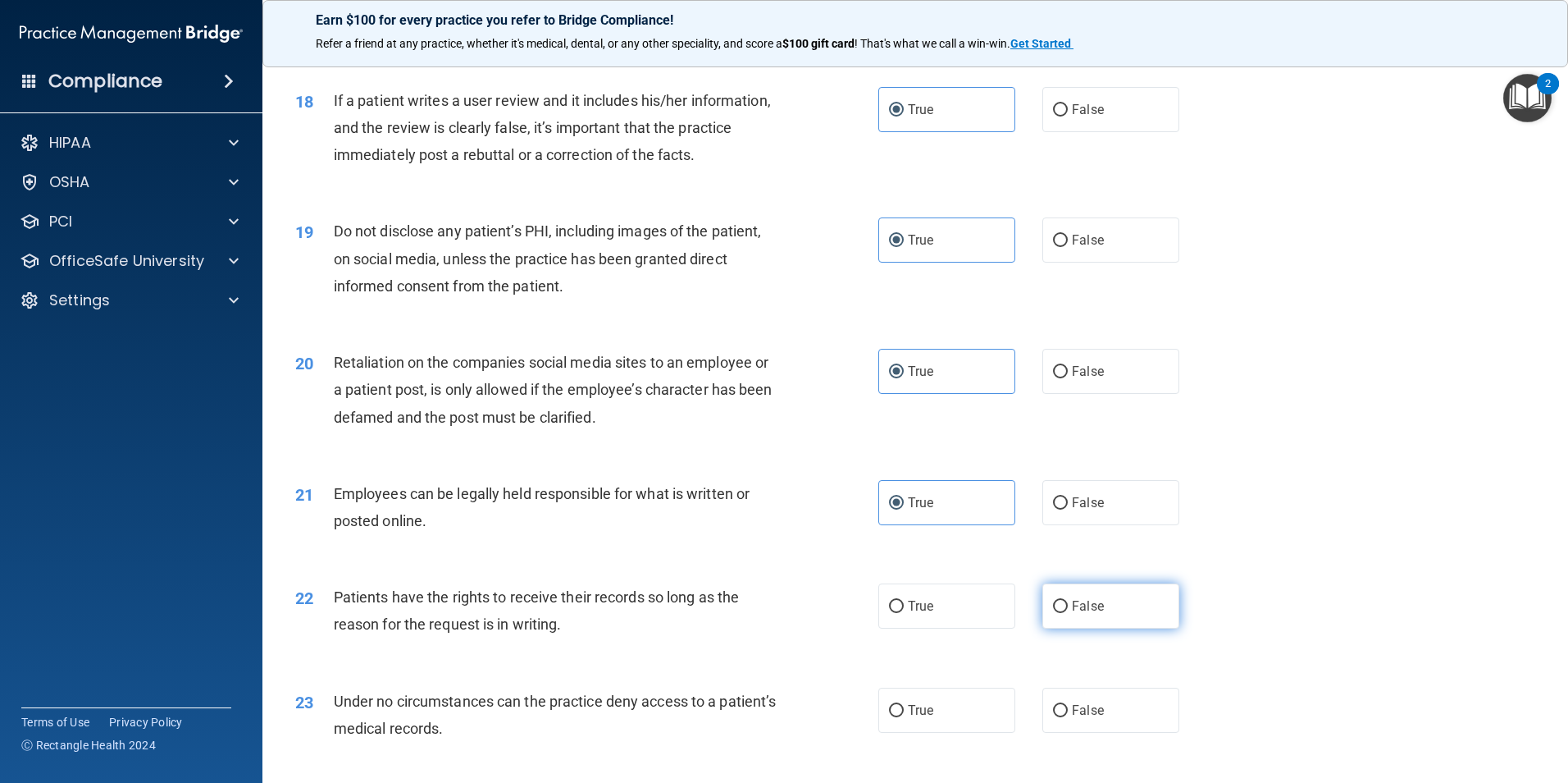
click at [1067, 613] on input "False" at bounding box center [1061, 606] width 15 height 12
radio input "true"
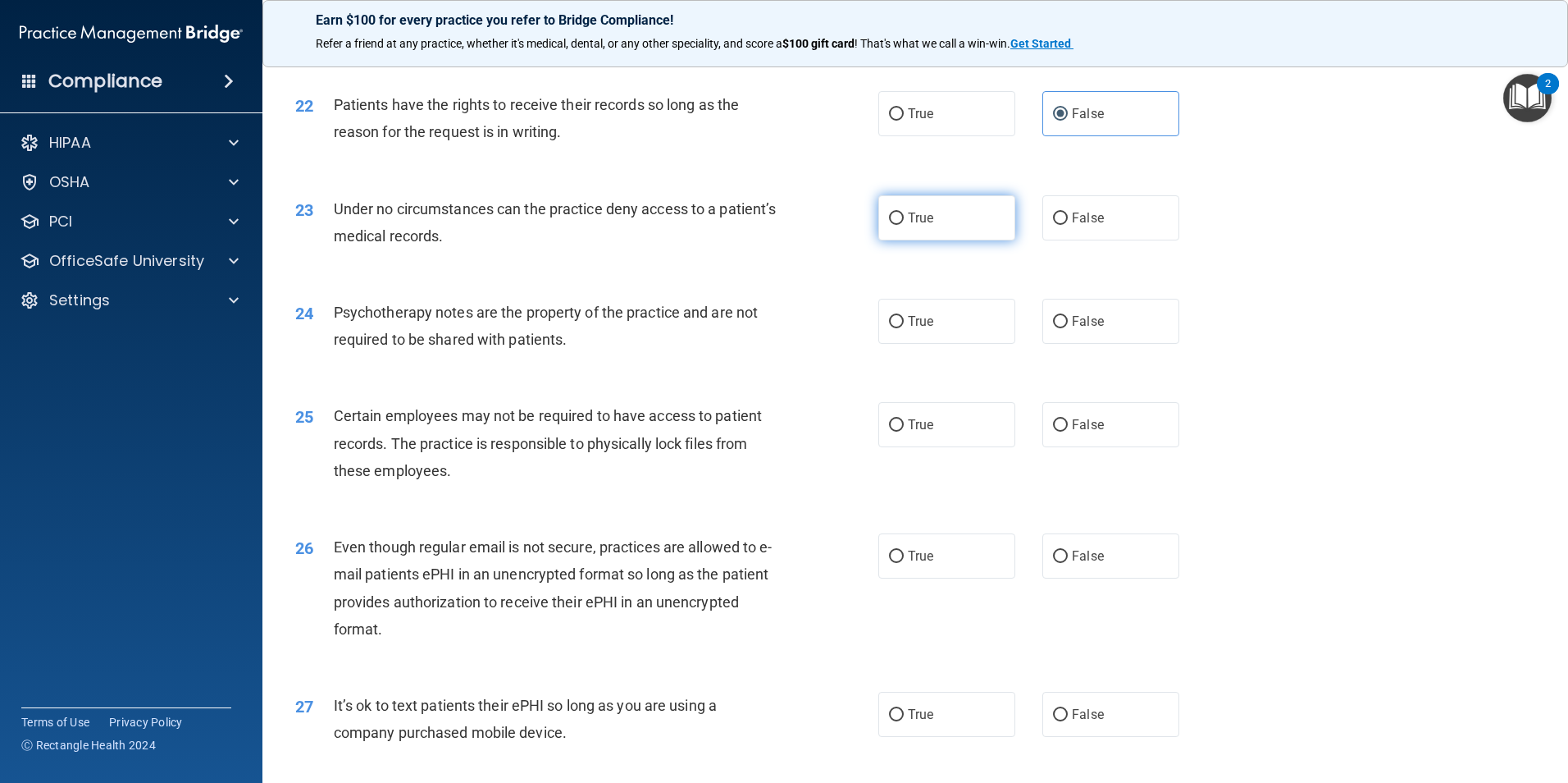
click at [941, 241] on label "True" at bounding box center [946, 217] width 137 height 45
click at [903, 225] on input "True" at bounding box center [896, 218] width 15 height 12
radio input "true"
click at [943, 344] on label "True" at bounding box center [946, 321] width 137 height 45
click at [903, 328] on input "True" at bounding box center [896, 321] width 15 height 12
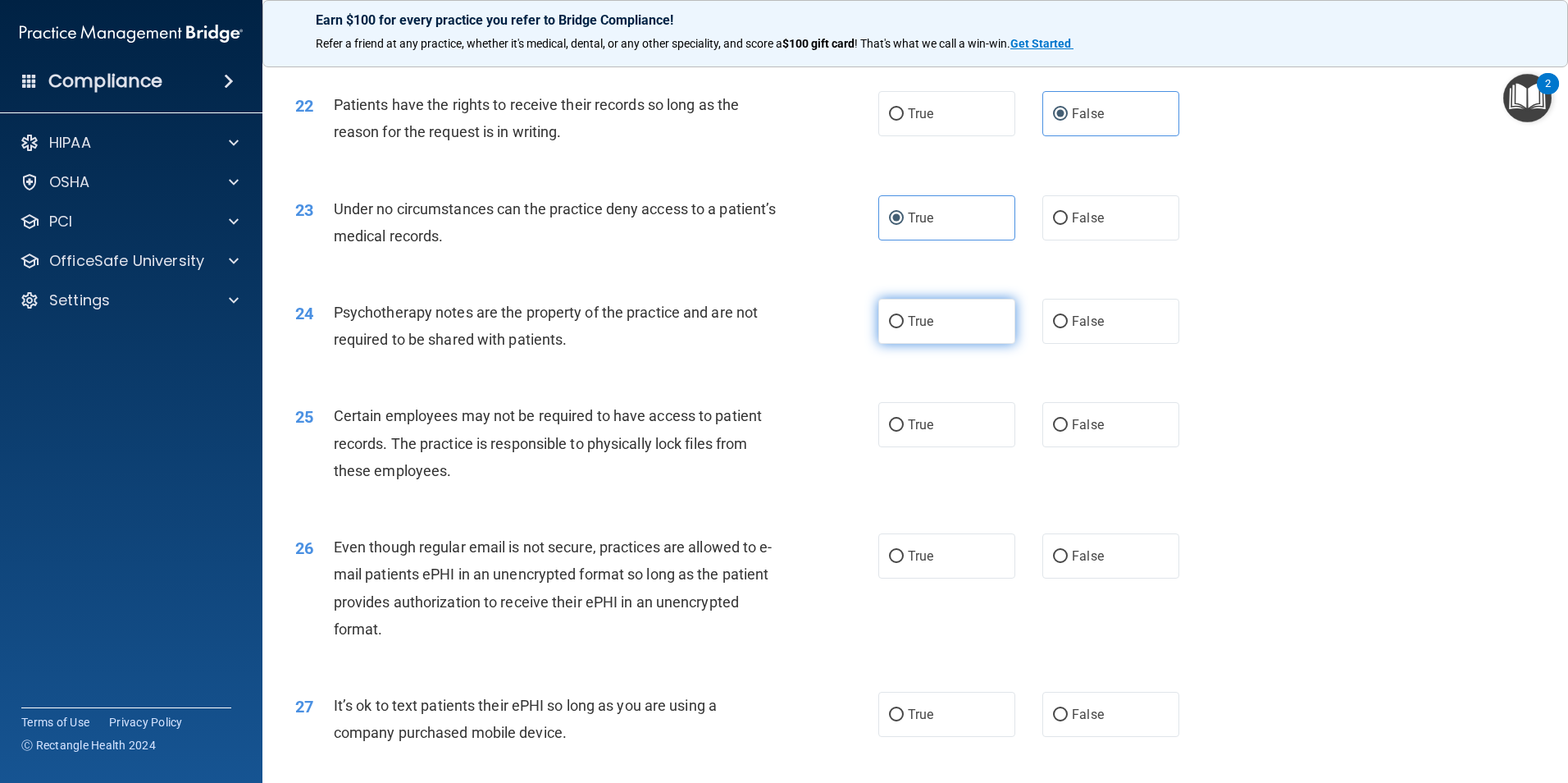
radio input "true"
click at [1079, 433] on span "False" at bounding box center [1088, 424] width 32 height 16
click at [1067, 432] on input "False" at bounding box center [1061, 425] width 15 height 12
radio input "true"
click at [961, 579] on label "True" at bounding box center [946, 555] width 137 height 45
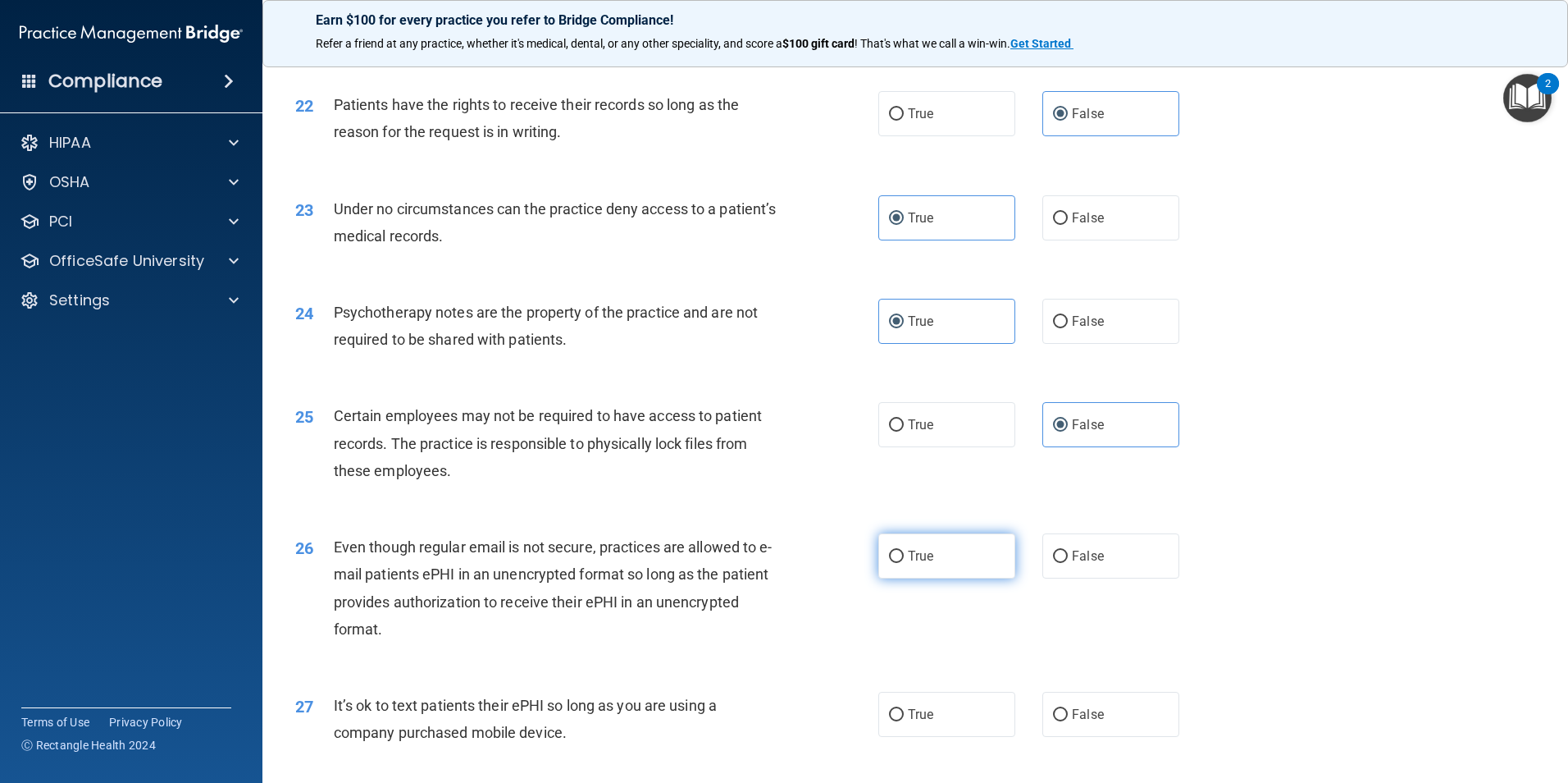
click at [903, 563] on input "True" at bounding box center [896, 556] width 15 height 12
radio input "true"
click at [1072, 564] on span "False" at bounding box center [1088, 555] width 32 height 16
click at [1067, 563] on input "False" at bounding box center [1061, 556] width 15 height 12
radio input "true"
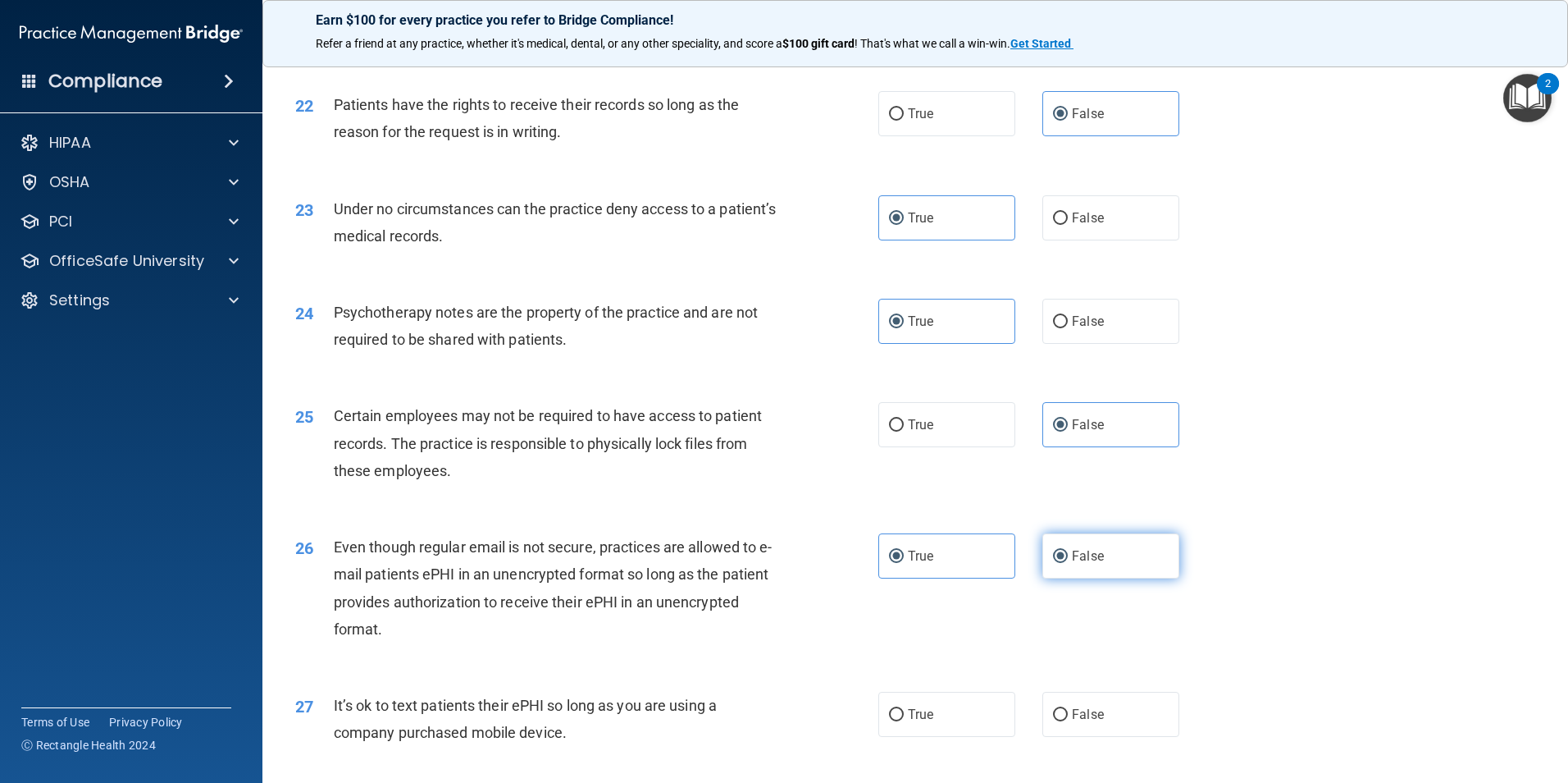
radio input "false"
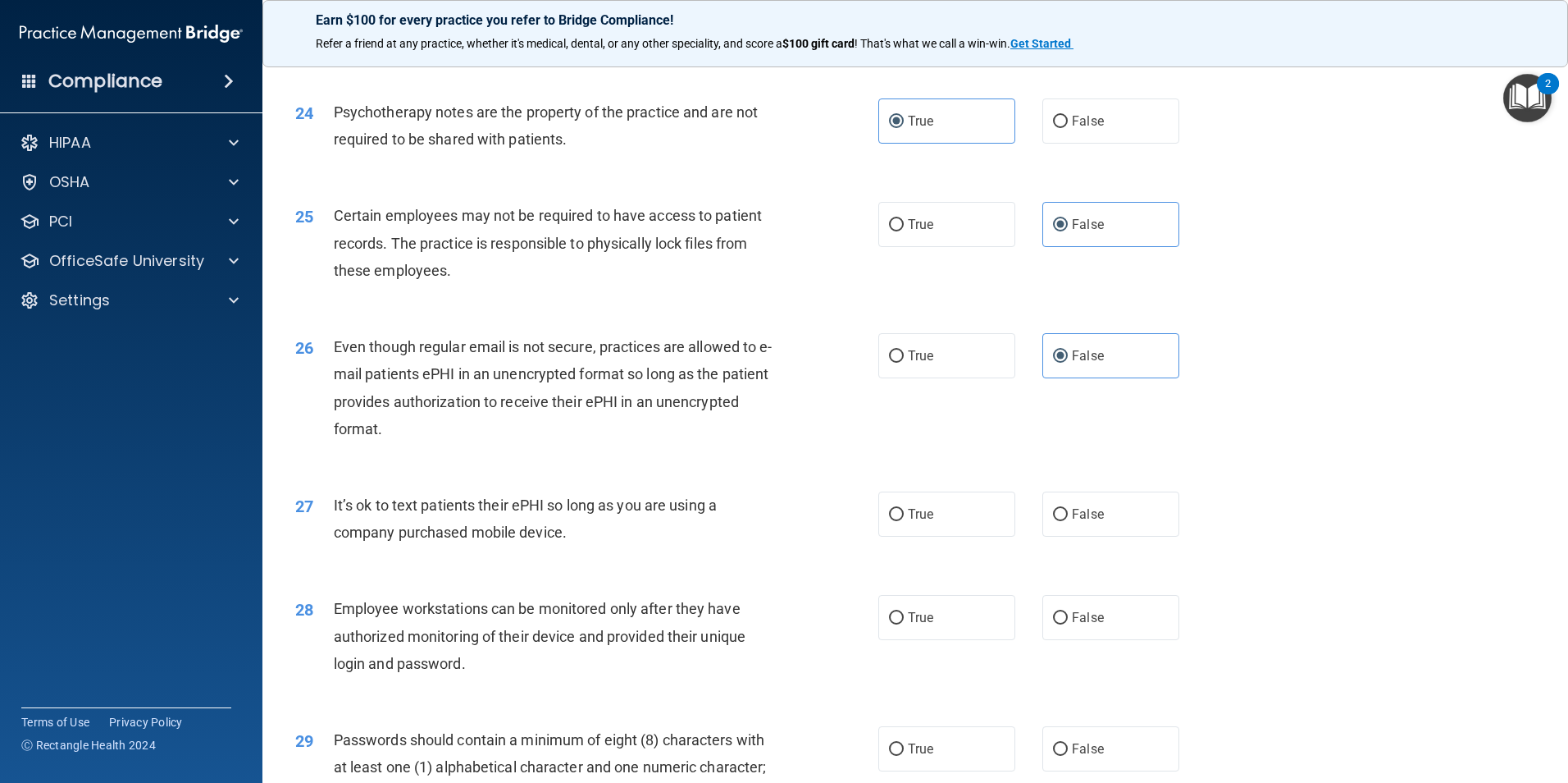
scroll to position [3117, 0]
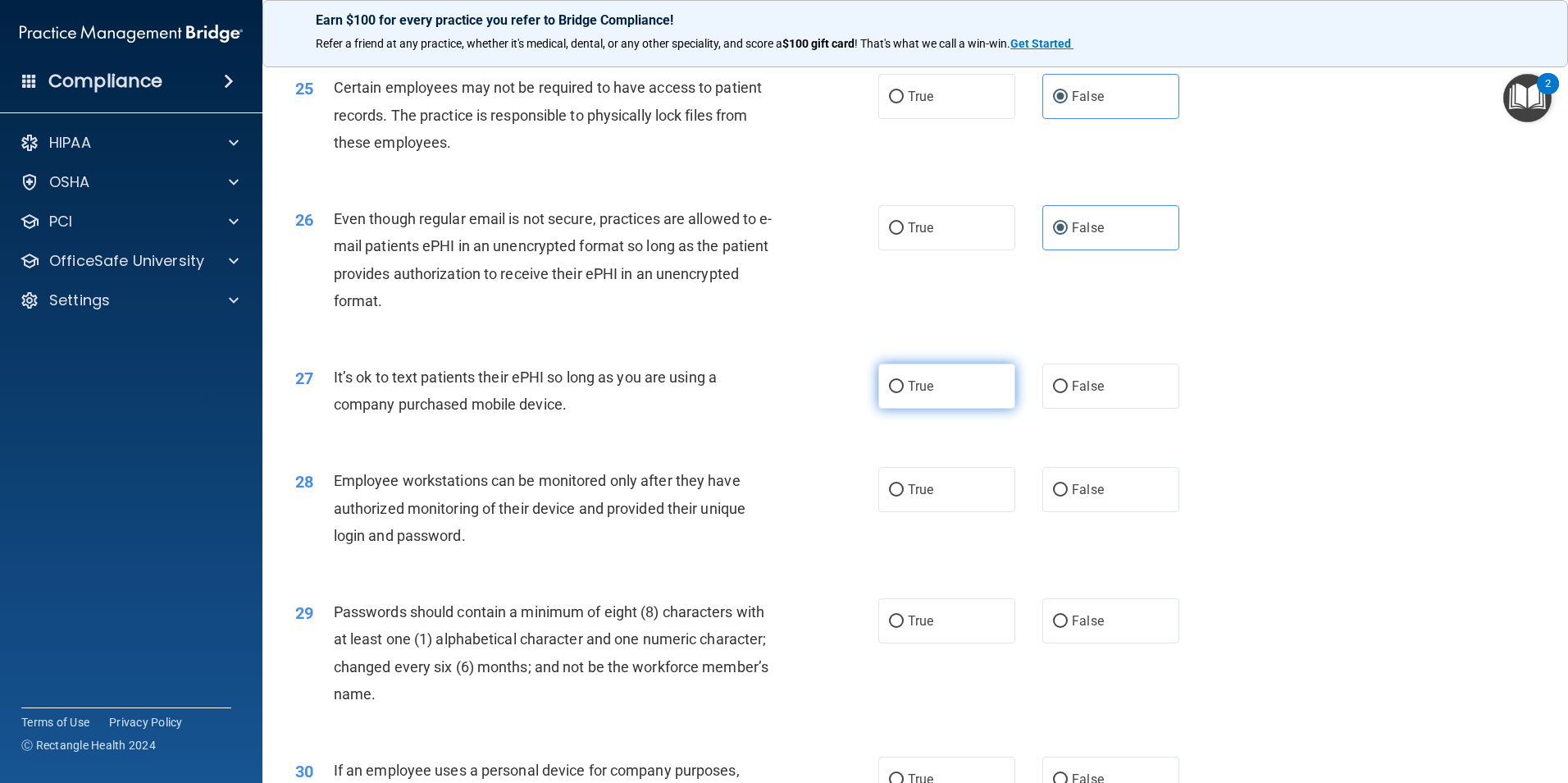
click at [947, 408] on label "True" at bounding box center [946, 386] width 137 height 45
click at [903, 393] on input "True" at bounding box center [896, 386] width 15 height 12
radio input "true"
click at [953, 512] on label "True" at bounding box center [946, 489] width 137 height 45
click at [903, 496] on input "True" at bounding box center [896, 490] width 15 height 12
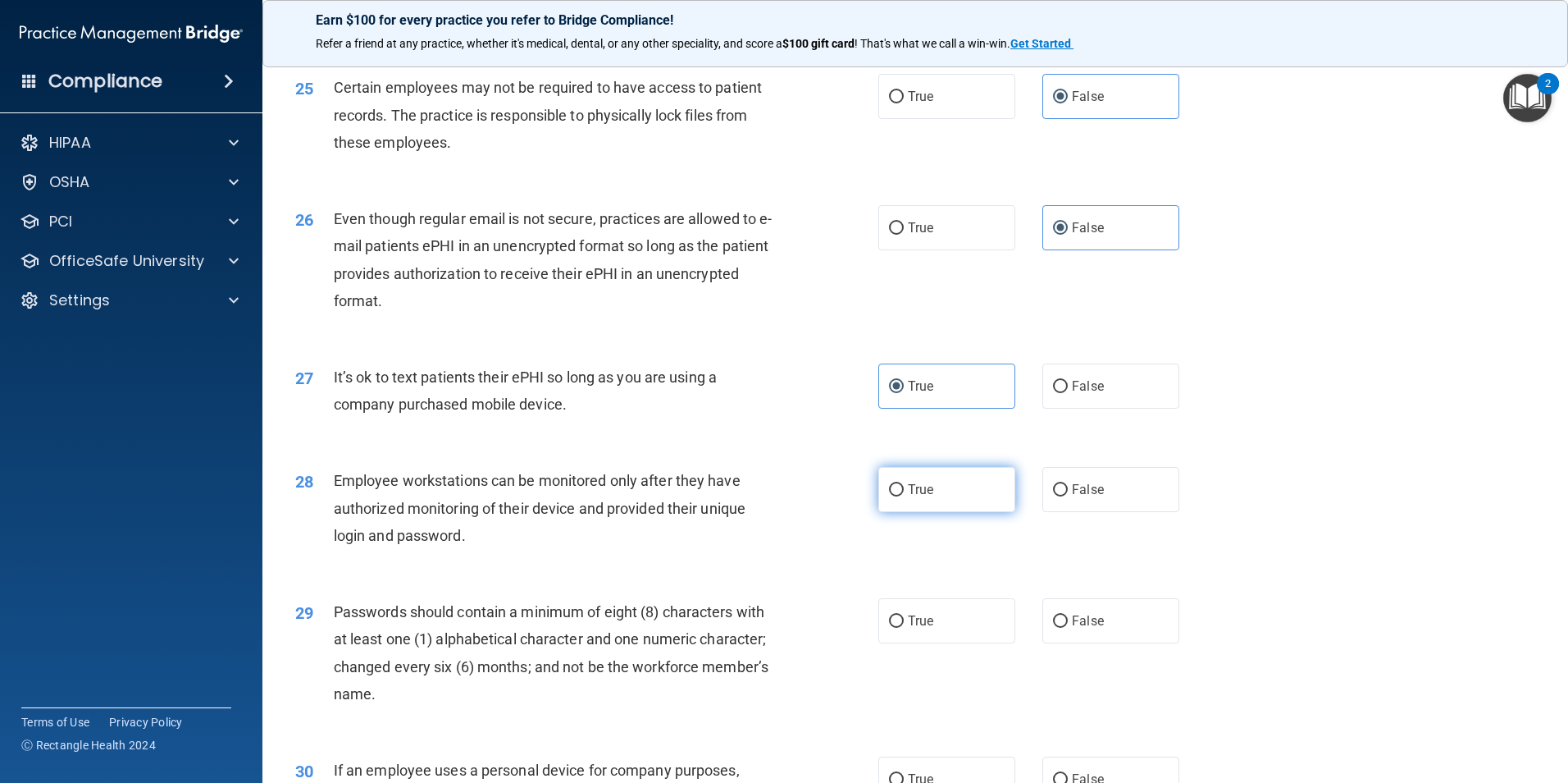
radio input "true"
click at [947, 639] on label "True" at bounding box center [946, 621] width 137 height 45
click at [903, 628] on input "True" at bounding box center [896, 621] width 15 height 12
radio input "true"
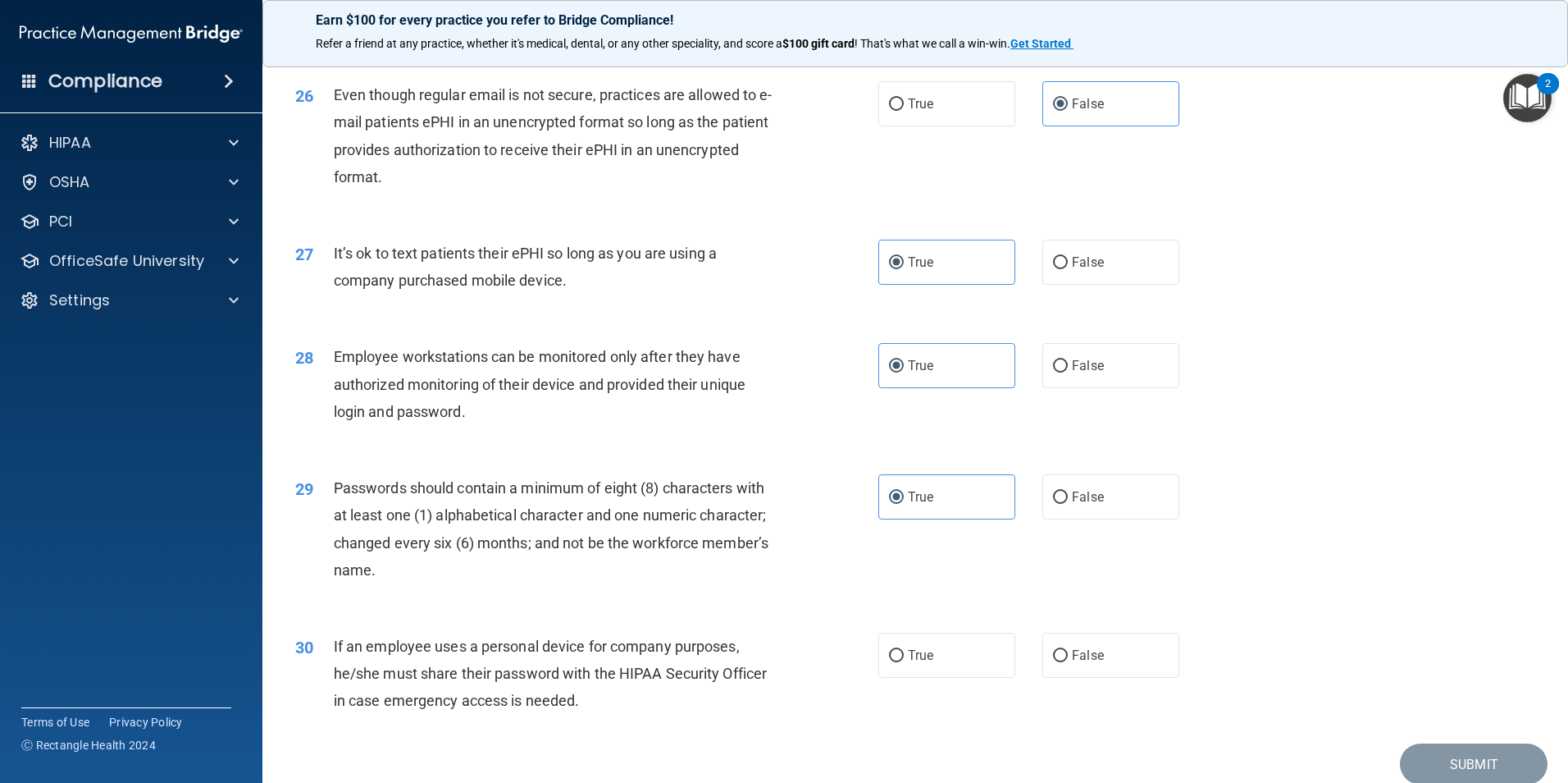
scroll to position [3335, 0]
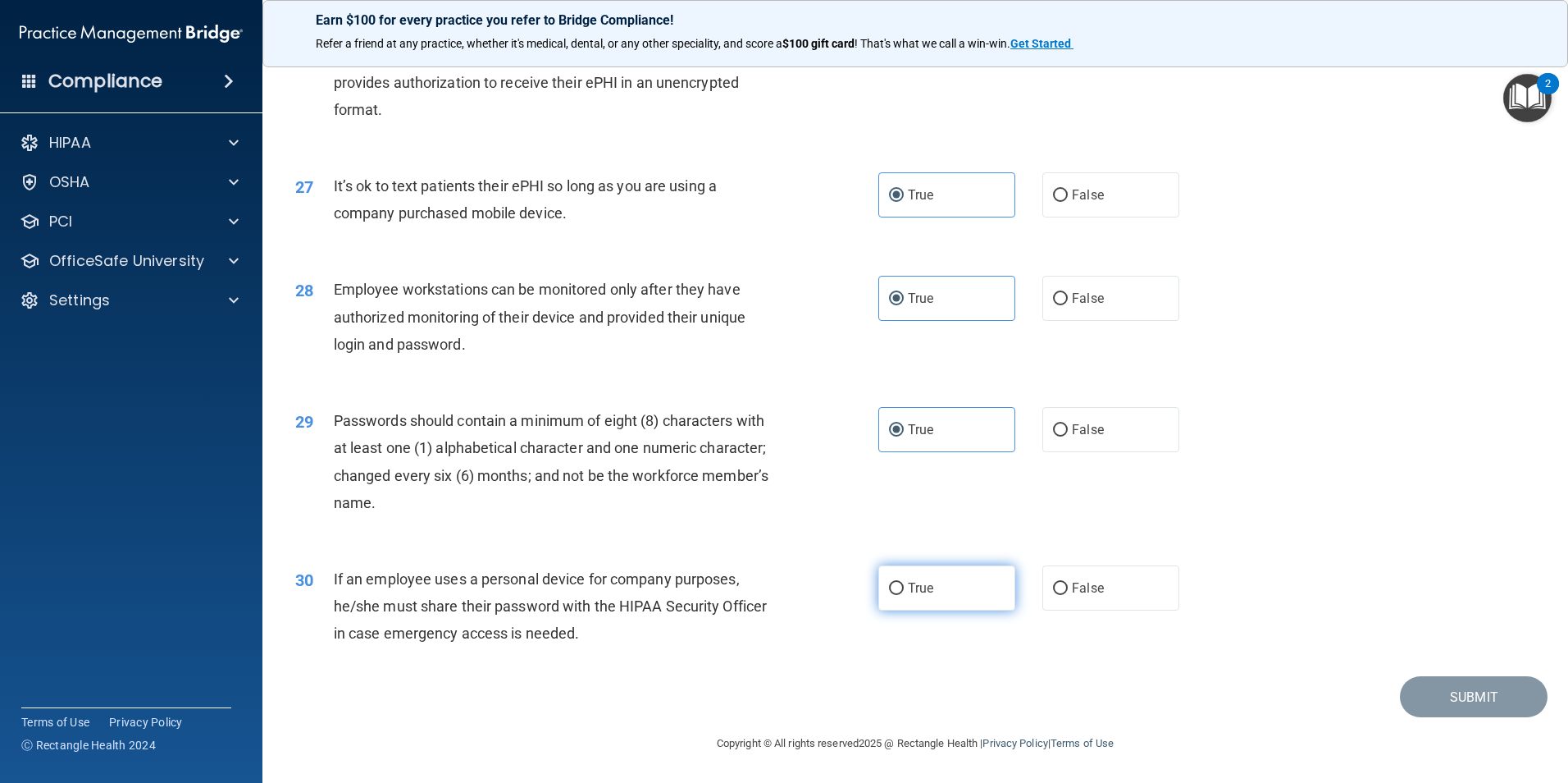
click at [937, 586] on label "True" at bounding box center [946, 587] width 137 height 45
click at [903, 586] on input "True" at bounding box center [896, 588] width 15 height 12
radio input "true"
click at [1282, 628] on div "30 If an employee uses a personal device for company purposes, he/she must shar…" at bounding box center [915, 611] width 1265 height 131
click at [921, 570] on label "True" at bounding box center [946, 587] width 137 height 45
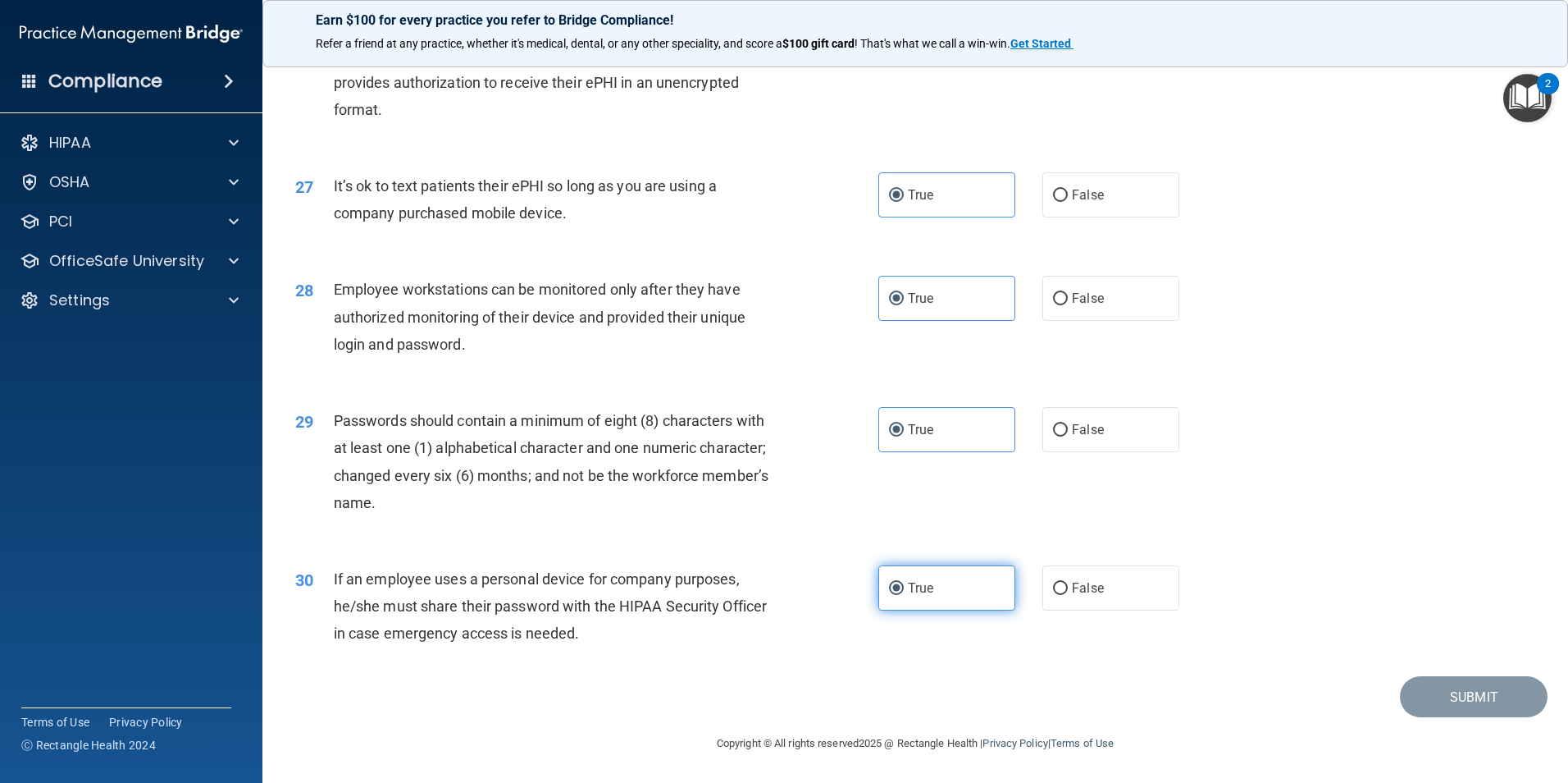
click at [903, 583] on input "True" at bounding box center [896, 588] width 15 height 12
click at [1060, 588] on input "False" at bounding box center [1061, 588] width 15 height 12
radio input "true"
click at [945, 587] on label "True" at bounding box center [946, 587] width 137 height 45
click at [903, 587] on input "True" at bounding box center [896, 588] width 15 height 12
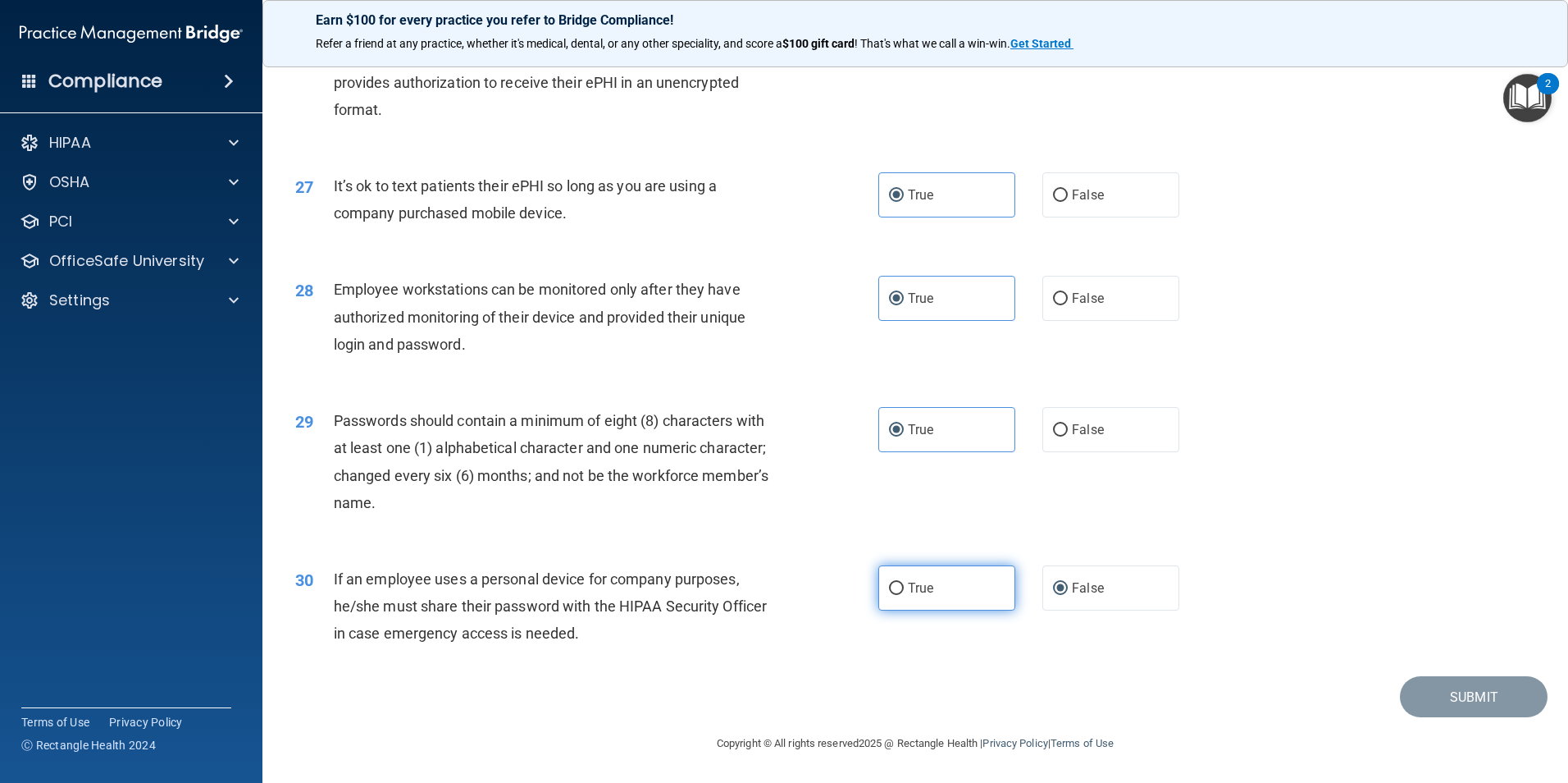
radio input "true"
radio input "false"
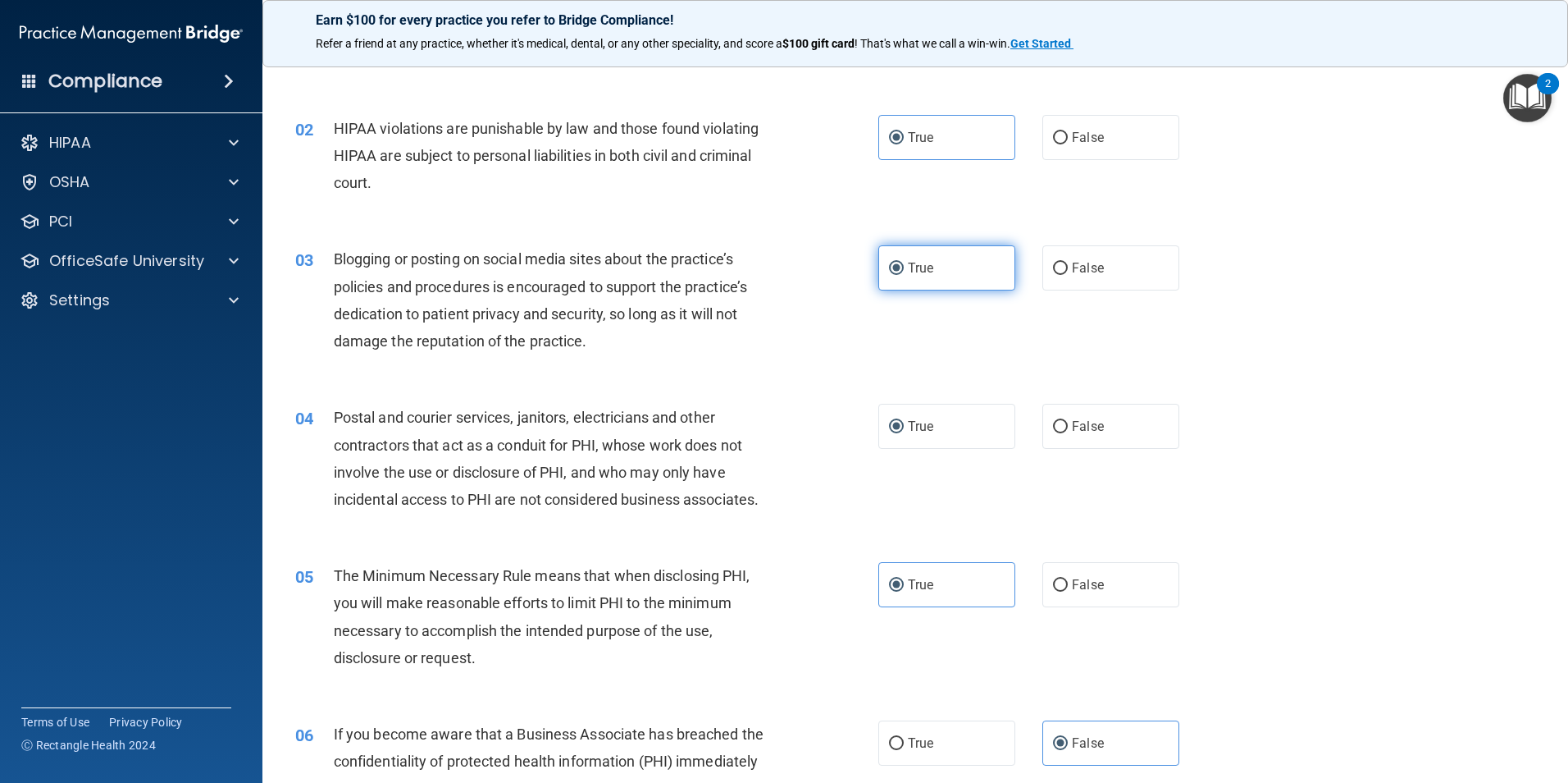
scroll to position [0, 0]
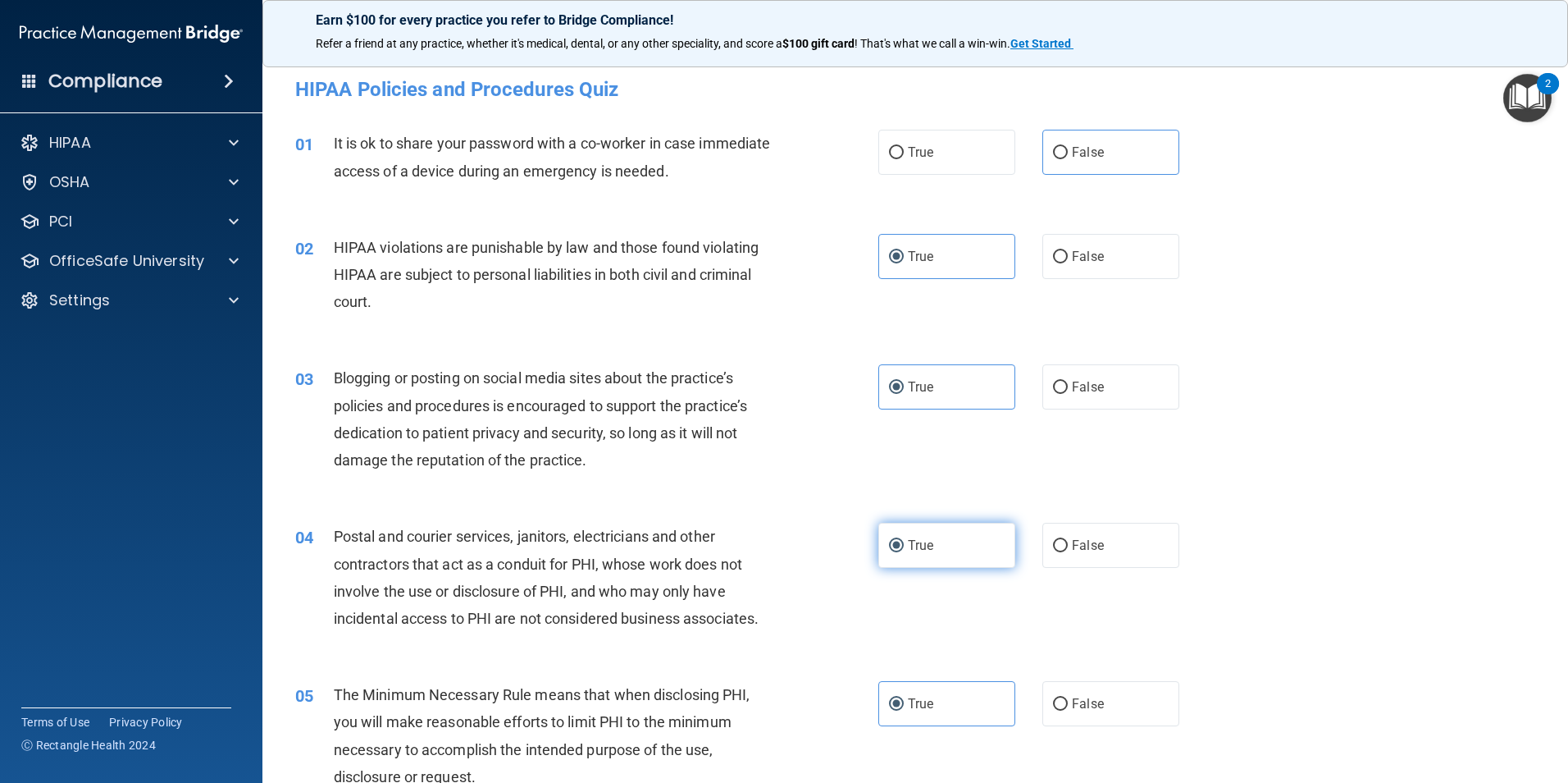
click at [960, 548] on label "True" at bounding box center [946, 545] width 137 height 45
click at [903, 548] on input "True" at bounding box center [896, 545] width 15 height 12
click at [1061, 153] on label "False" at bounding box center [1110, 152] width 137 height 45
click at [1061, 153] on input "False" at bounding box center [1061, 153] width 15 height 12
radio input "true"
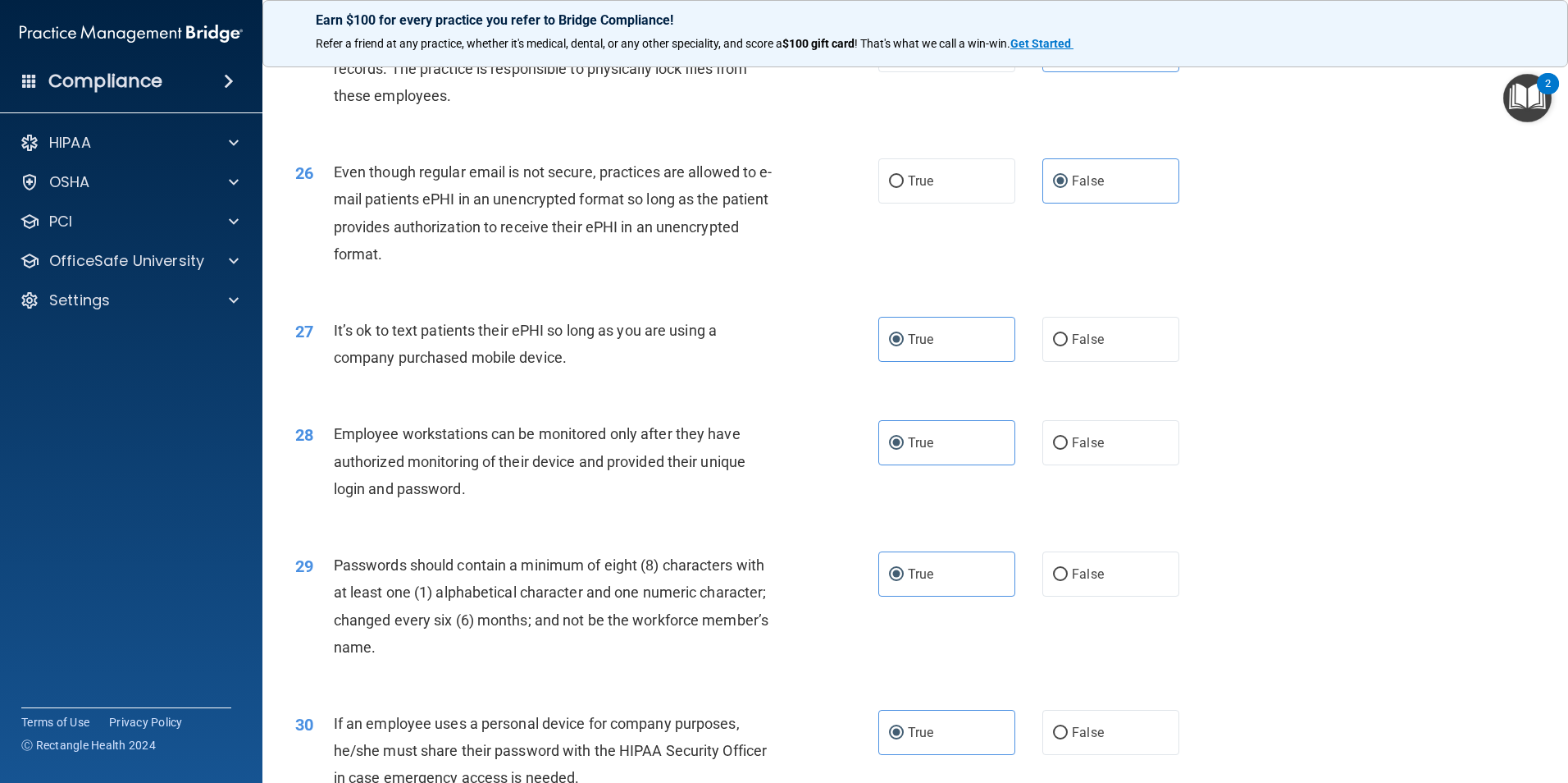
scroll to position [3335, 0]
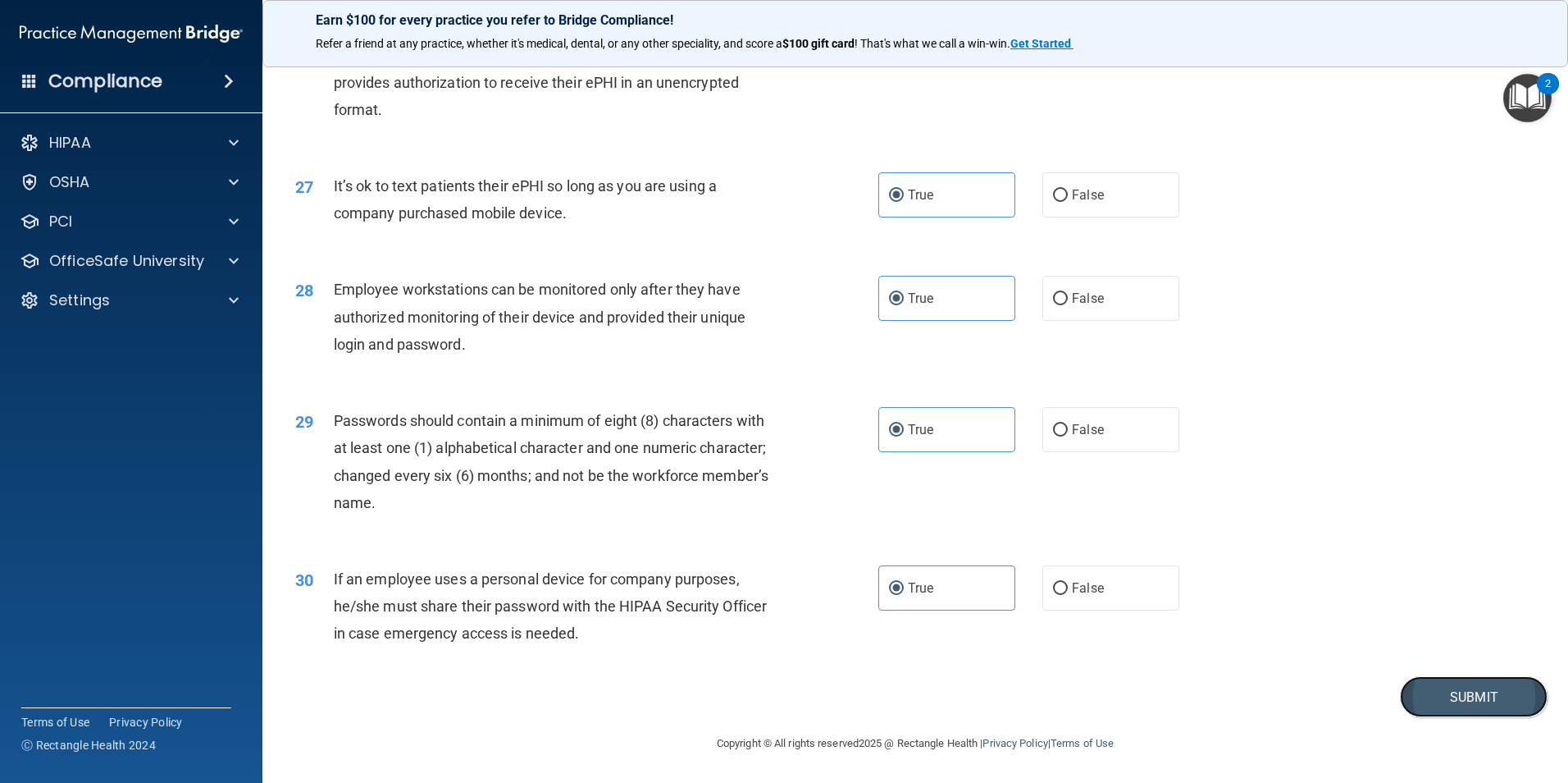
click at [1475, 697] on button "Submit" at bounding box center [1473, 697] width 148 height 42
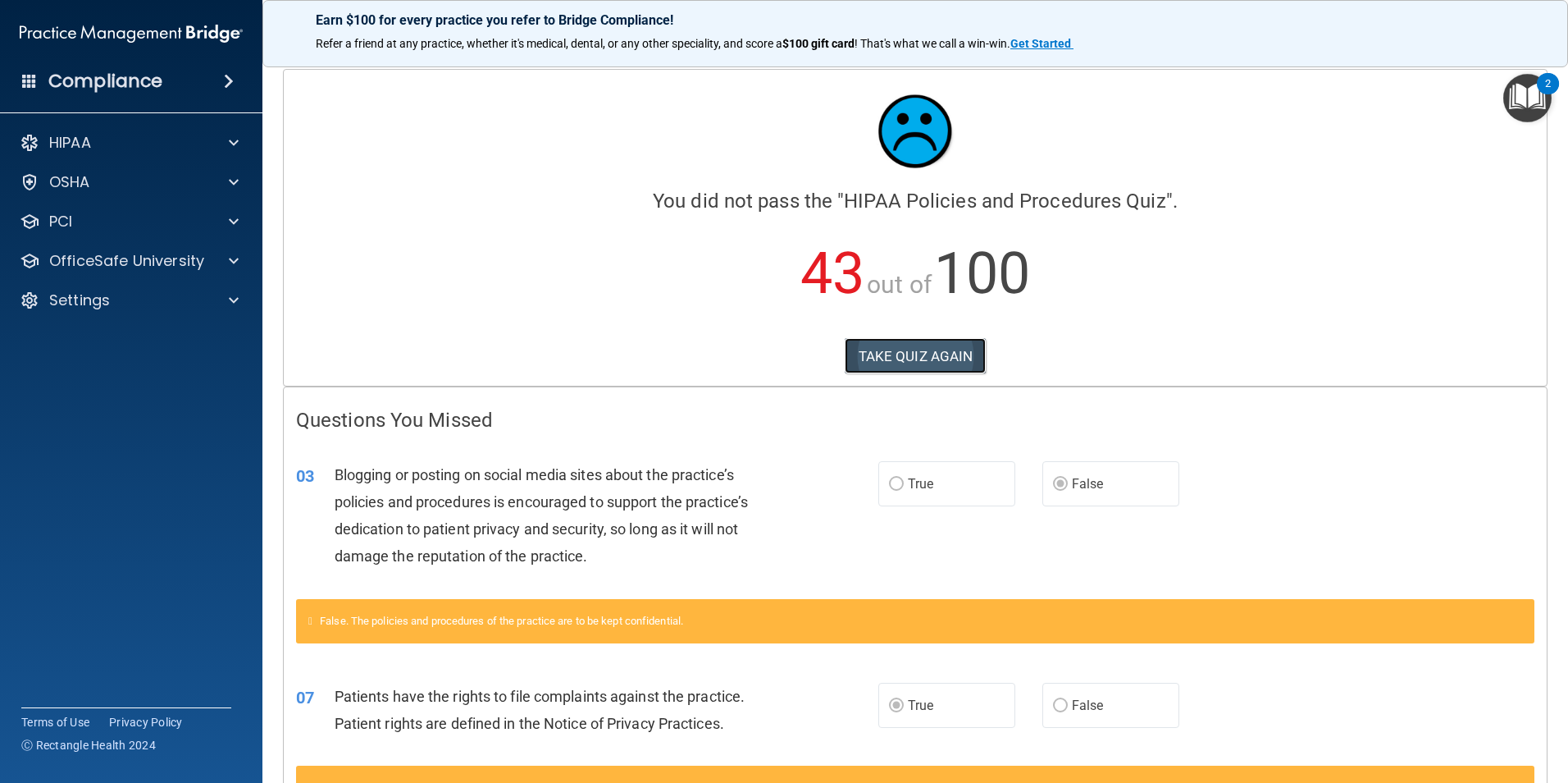
click at [872, 354] on button "TAKE QUIZ AGAIN" at bounding box center [916, 356] width 142 height 37
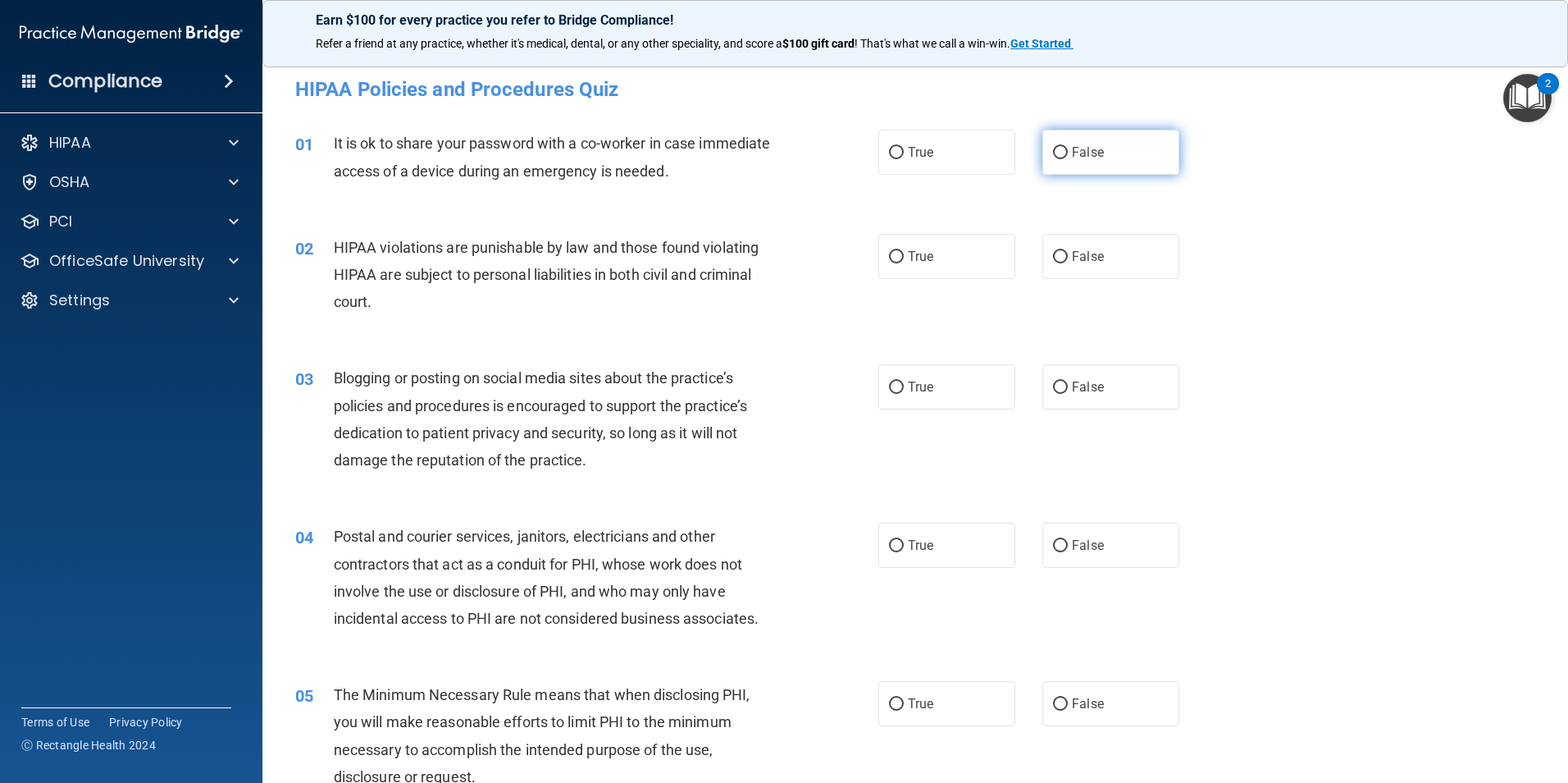
click at [1077, 141] on label "False" at bounding box center [1110, 152] width 137 height 45
click at [1067, 147] on input "False" at bounding box center [1061, 153] width 15 height 12
radio input "true"
click at [916, 248] on label "True" at bounding box center [946, 257] width 137 height 45
click at [903, 251] on input "True" at bounding box center [896, 257] width 15 height 12
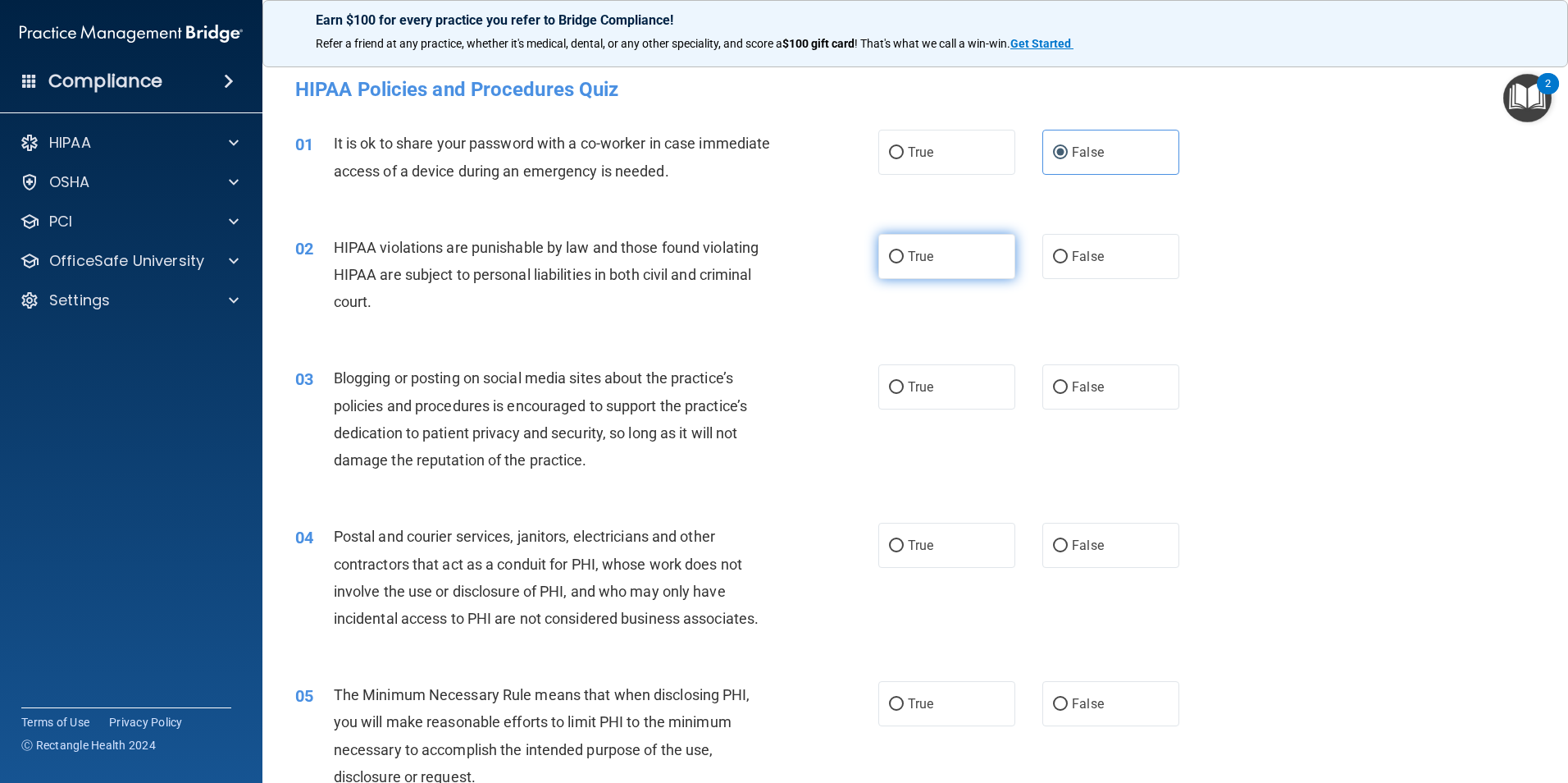
radio input "true"
click at [1078, 398] on label "False" at bounding box center [1110, 387] width 137 height 45
click at [1067, 393] on input "False" at bounding box center [1061, 387] width 15 height 12
radio input "true"
click at [917, 548] on span "True" at bounding box center [920, 545] width 25 height 16
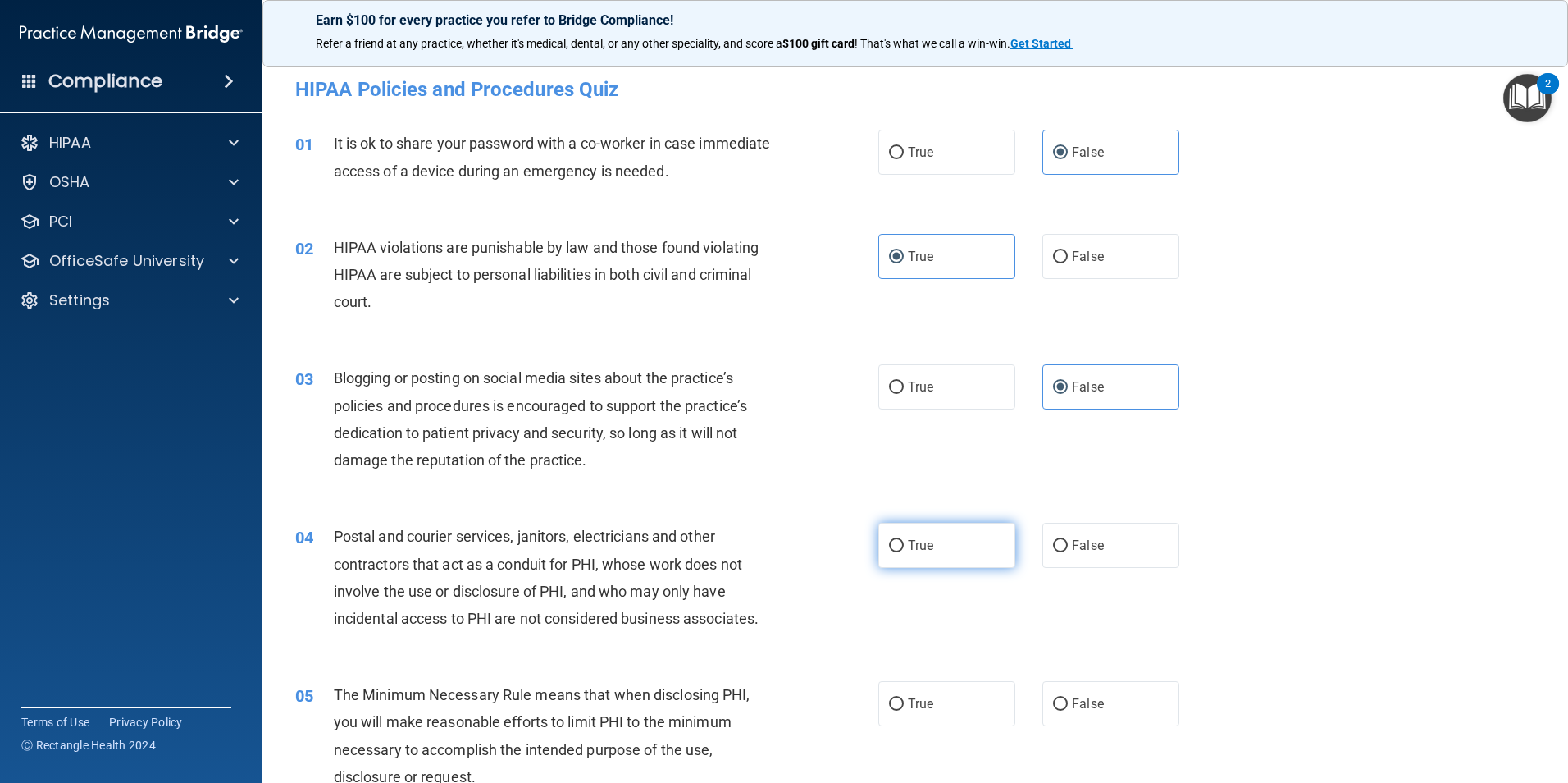
click at [903, 548] on input "True" at bounding box center [896, 545] width 15 height 12
radio input "true"
click at [908, 698] on span "True" at bounding box center [920, 703] width 25 height 16
click at [903, 698] on input "True" at bounding box center [896, 703] width 15 height 12
radio input "true"
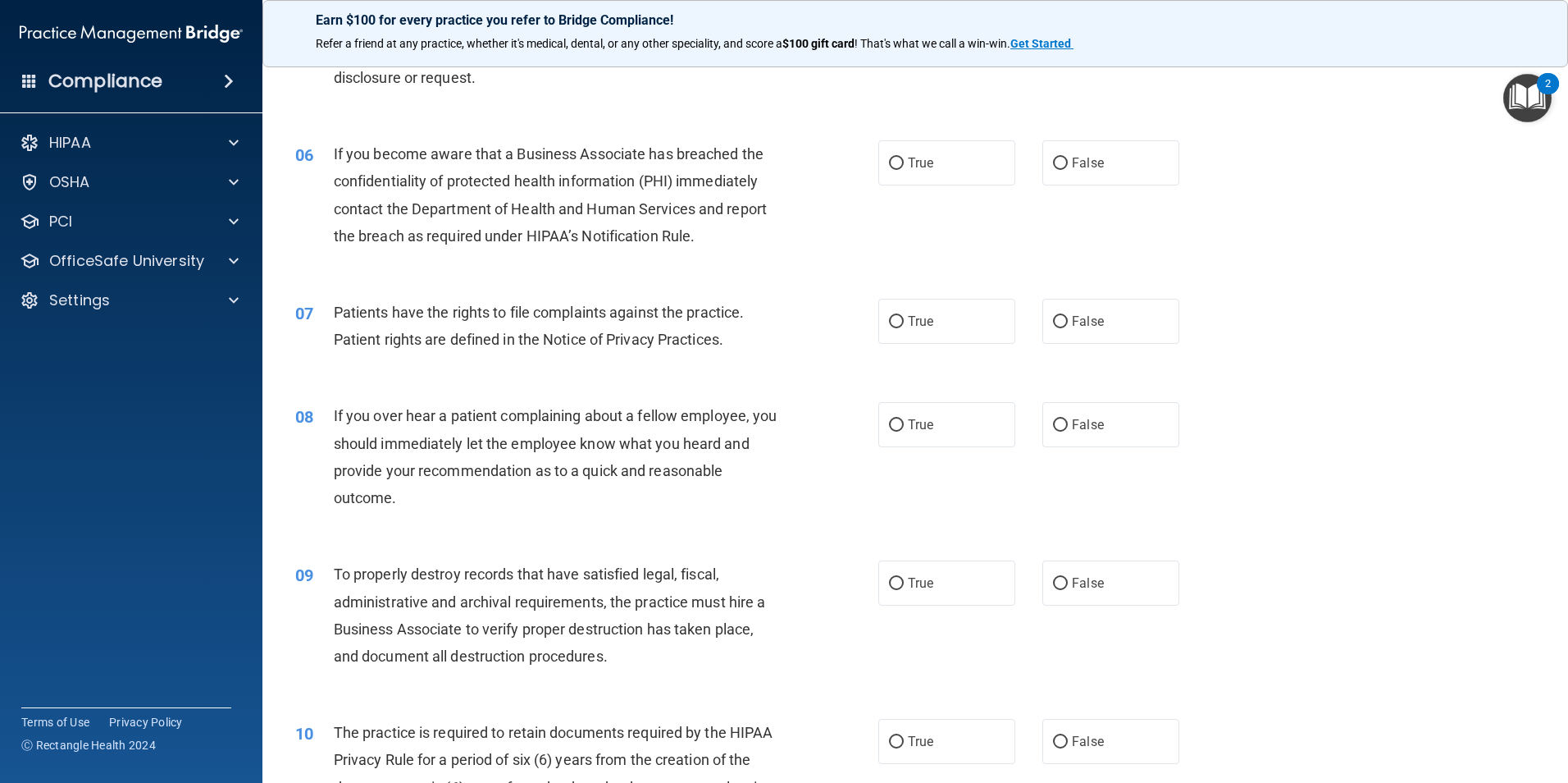
scroll to position [738, 0]
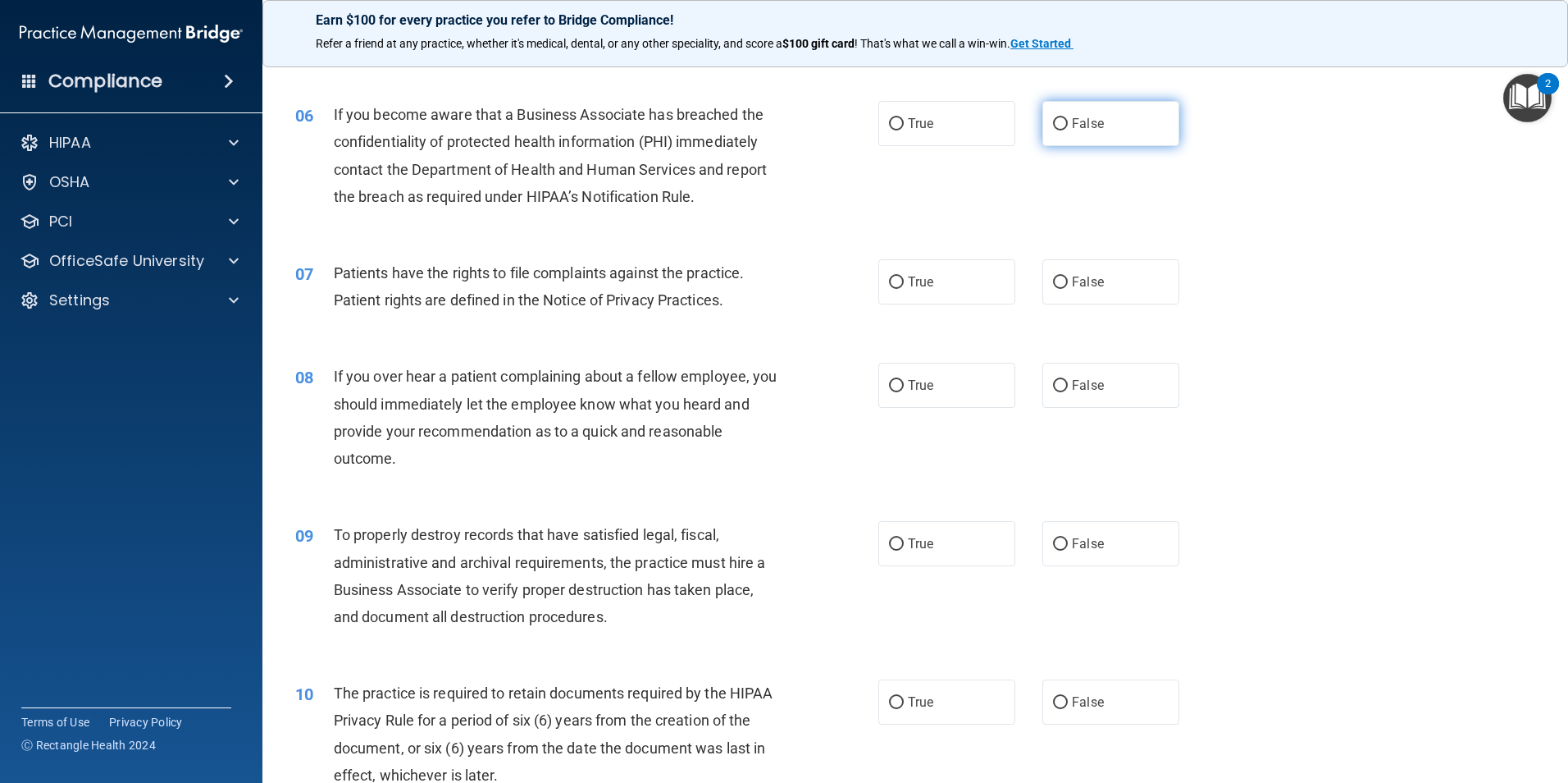
click at [1061, 132] on label "False" at bounding box center [1110, 124] width 137 height 45
click at [1061, 130] on input "False" at bounding box center [1061, 124] width 15 height 12
radio input "true"
click at [945, 283] on label "True" at bounding box center [946, 282] width 137 height 45
click at [903, 283] on input "True" at bounding box center [896, 282] width 15 height 12
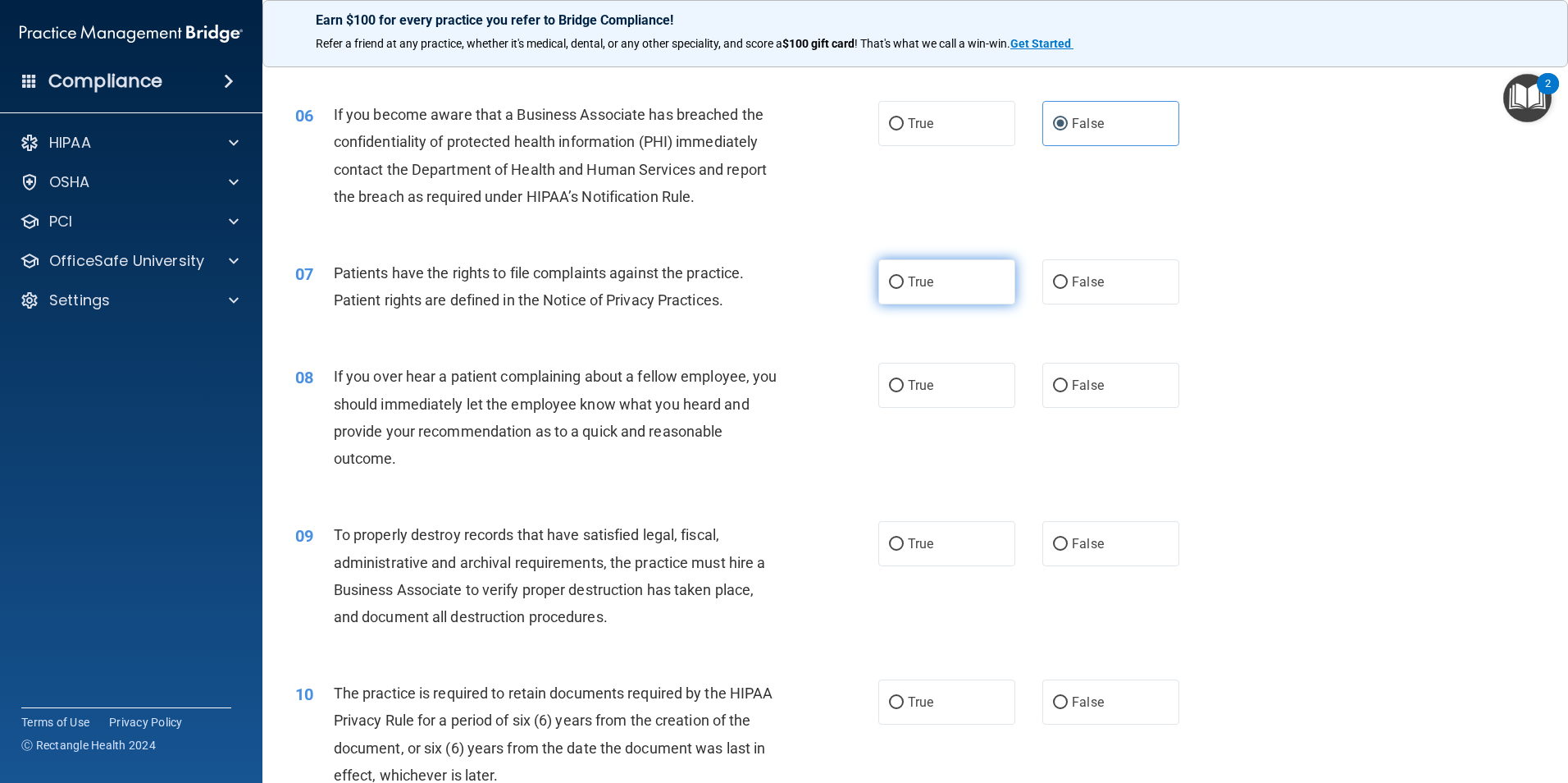
radio input "true"
click at [928, 382] on span "True" at bounding box center [920, 385] width 25 height 16
click at [903, 382] on input "True" at bounding box center [896, 386] width 15 height 12
radio input "true"
click at [1105, 545] on label "False" at bounding box center [1110, 543] width 137 height 45
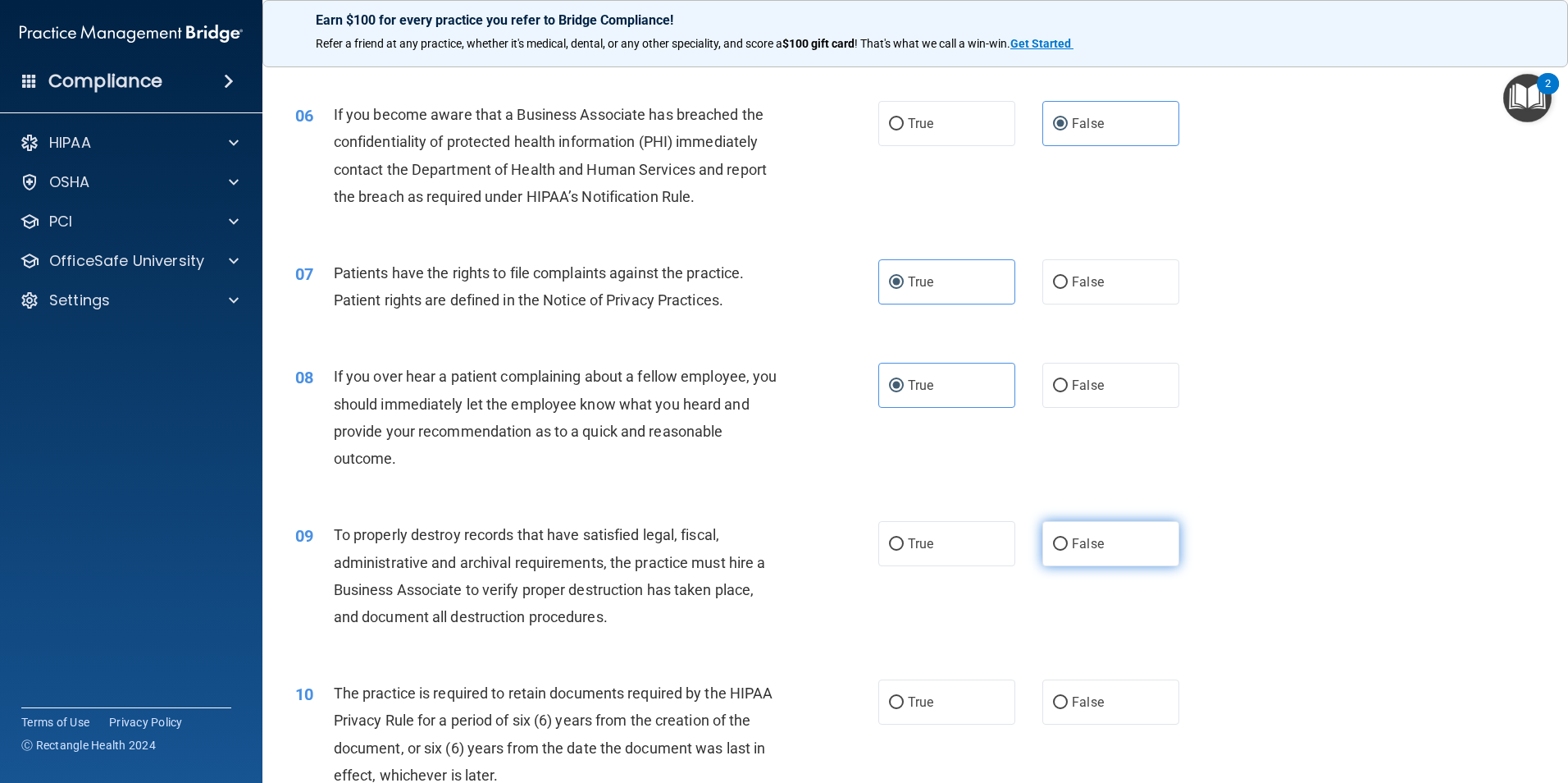
click at [1067, 545] on input "False" at bounding box center [1061, 544] width 15 height 12
radio input "true"
click at [939, 698] on label "True" at bounding box center [946, 702] width 137 height 45
click at [903, 698] on input "True" at bounding box center [896, 702] width 15 height 12
radio input "true"
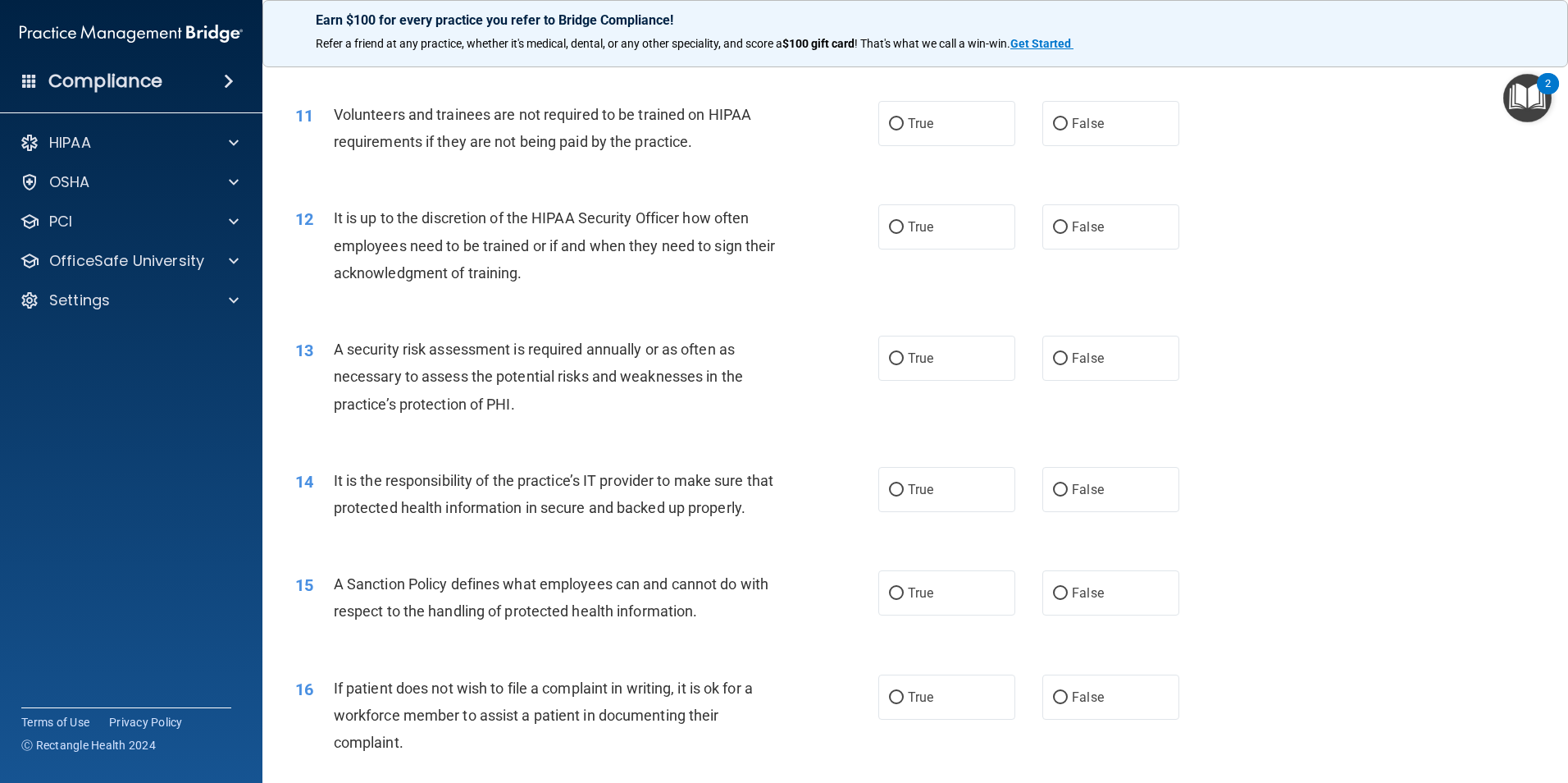
scroll to position [1477, 0]
click at [1073, 133] on label "False" at bounding box center [1110, 122] width 137 height 45
click at [1067, 129] on input "False" at bounding box center [1061, 122] width 15 height 12
radio input "true"
click at [1082, 217] on span "False" at bounding box center [1088, 225] width 32 height 16
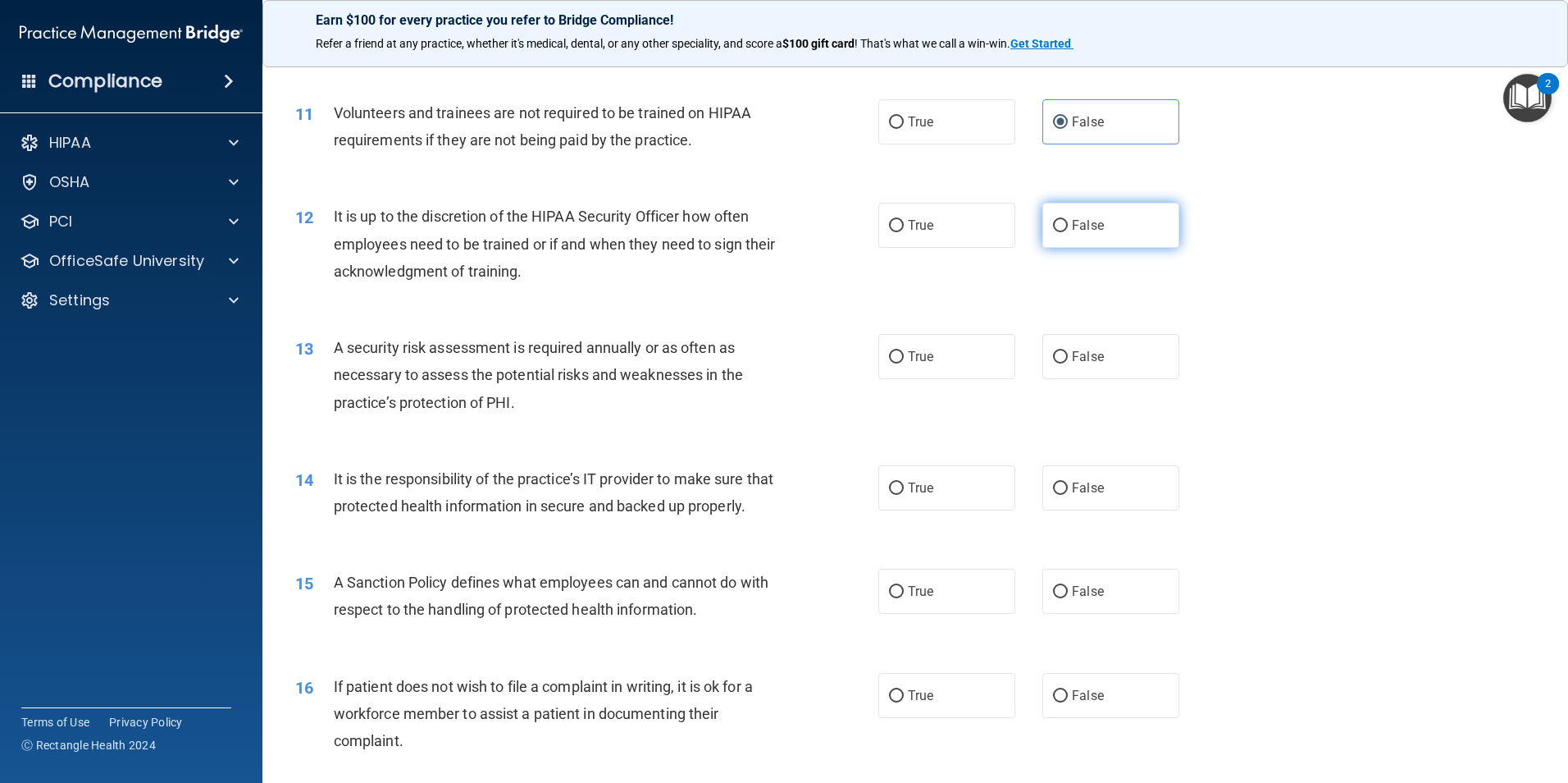
click at [1067, 220] on input "False" at bounding box center [1061, 226] width 15 height 12
click at [913, 347] on label "True" at bounding box center [946, 356] width 137 height 45
click at [903, 351] on input "True" at bounding box center [896, 357] width 15 height 12
click at [1057, 505] on label "False" at bounding box center [1110, 488] width 137 height 45
click at [1057, 495] on input "False" at bounding box center [1061, 488] width 15 height 12
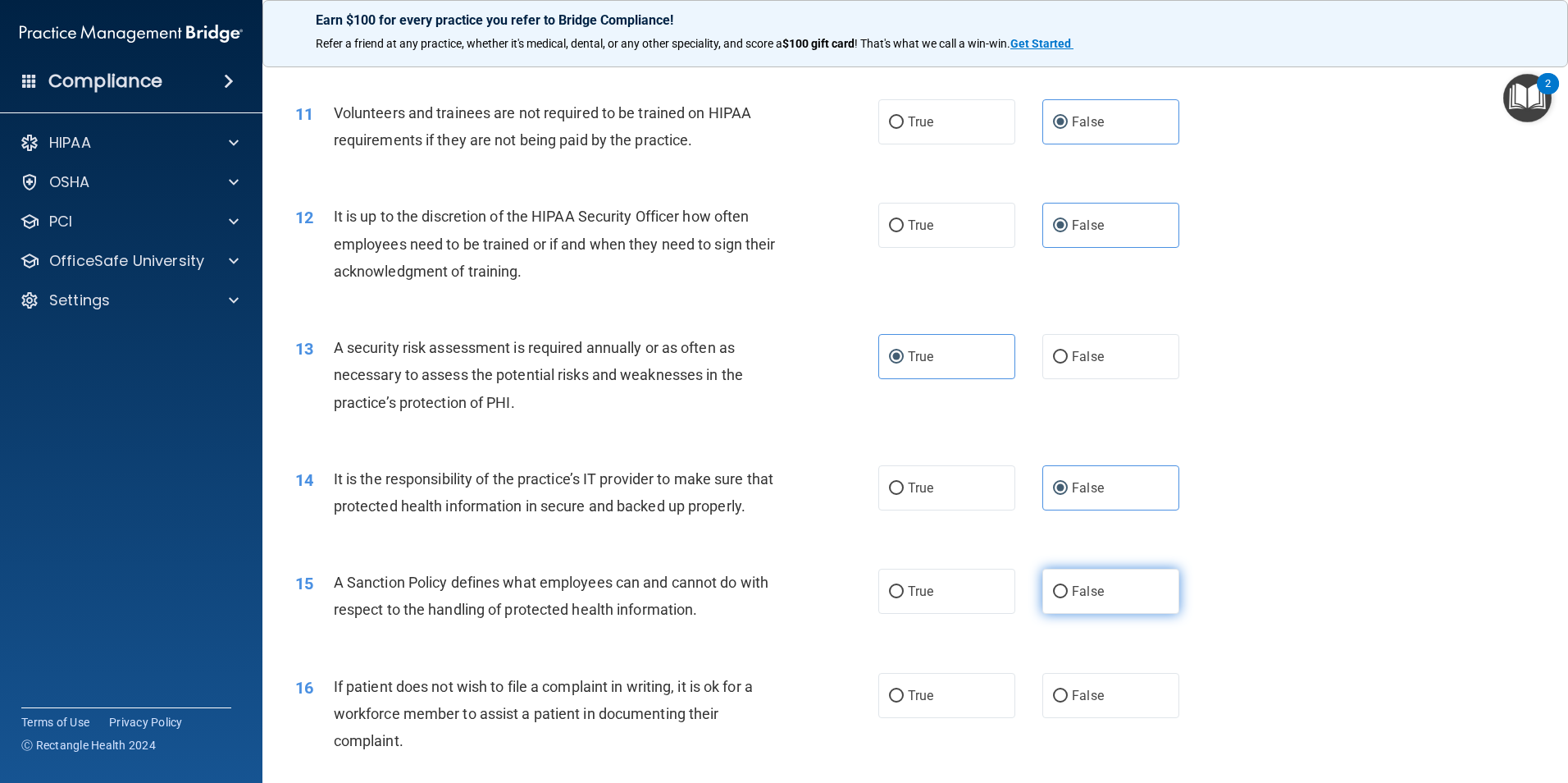
drag, startPoint x: 1100, startPoint y: 624, endPoint x: 1088, endPoint y: 628, distance: 12.6
click at [1100, 613] on label "False" at bounding box center [1110, 591] width 137 height 45
click at [1067, 598] on input "False" at bounding box center [1061, 591] width 15 height 12
click at [908, 703] on span "True" at bounding box center [920, 695] width 25 height 16
click at [903, 702] on input "True" at bounding box center [896, 696] width 15 height 12
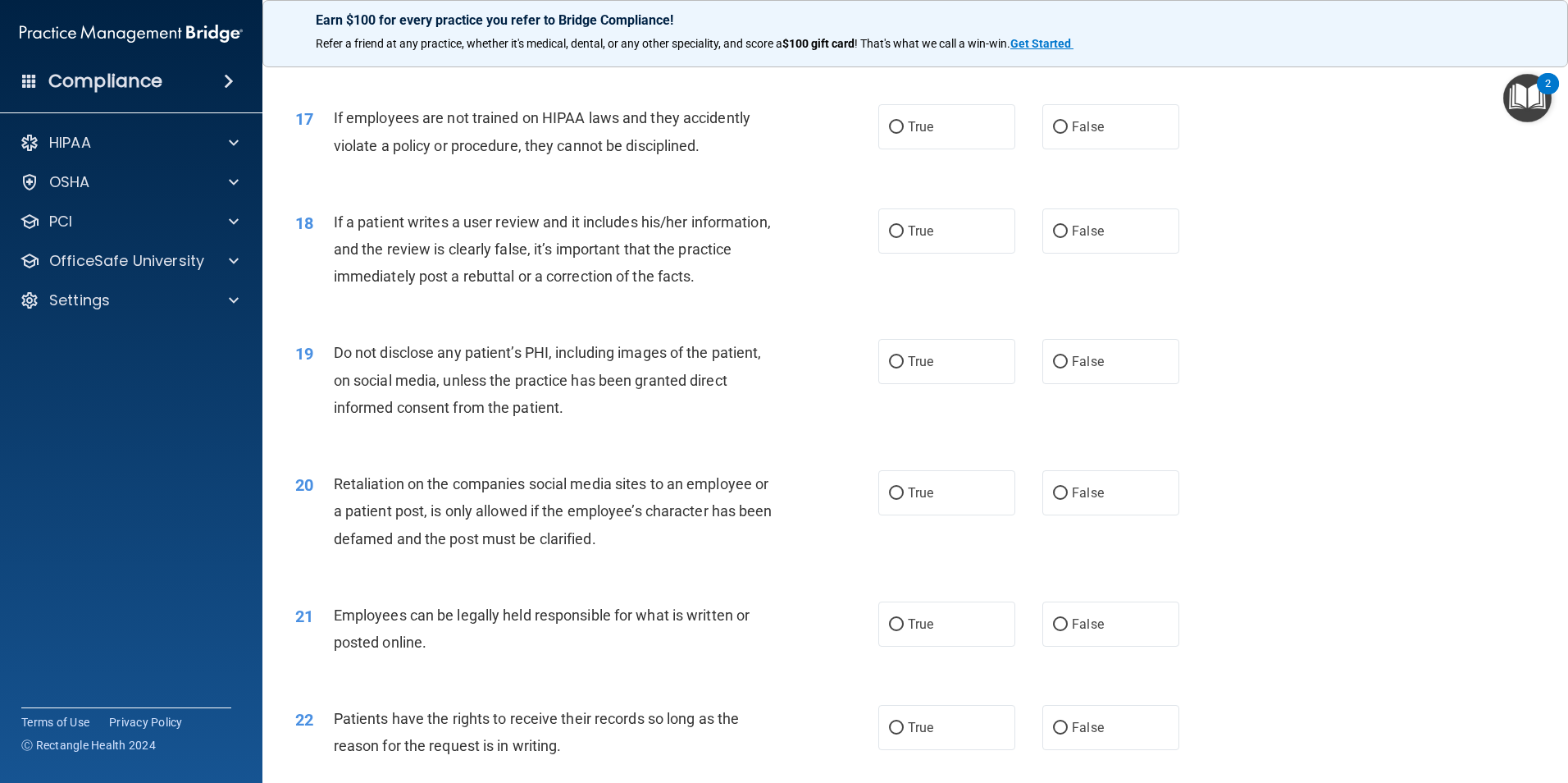
scroll to position [2215, 0]
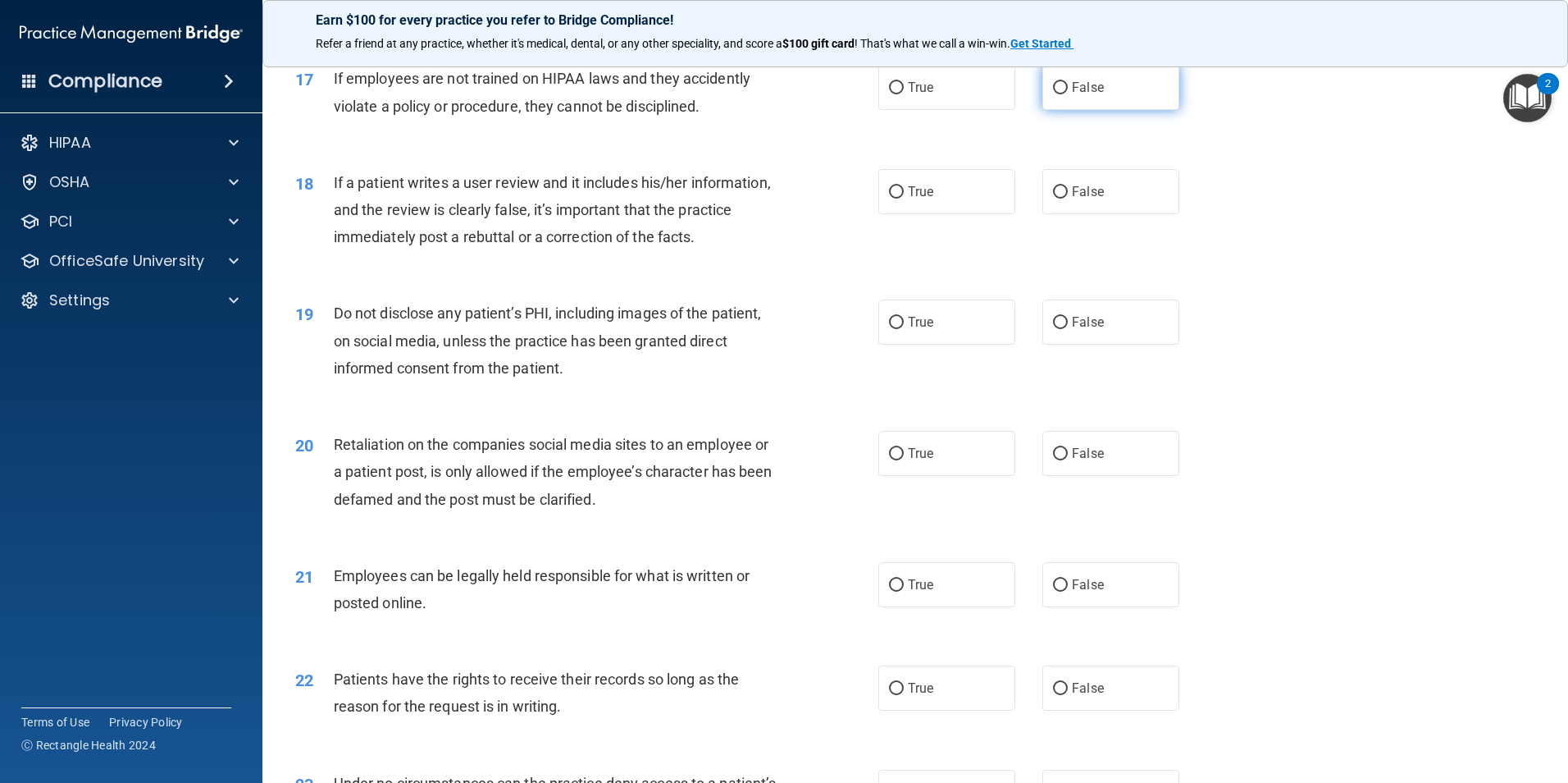
click at [1072, 96] on span "False" at bounding box center [1088, 87] width 32 height 16
click at [1067, 95] on input "False" at bounding box center [1061, 88] width 15 height 12
click at [1092, 199] on span "False" at bounding box center [1088, 191] width 32 height 16
click at [1067, 199] on input "False" at bounding box center [1061, 192] width 15 height 12
click at [934, 345] on label "True" at bounding box center [946, 322] width 137 height 45
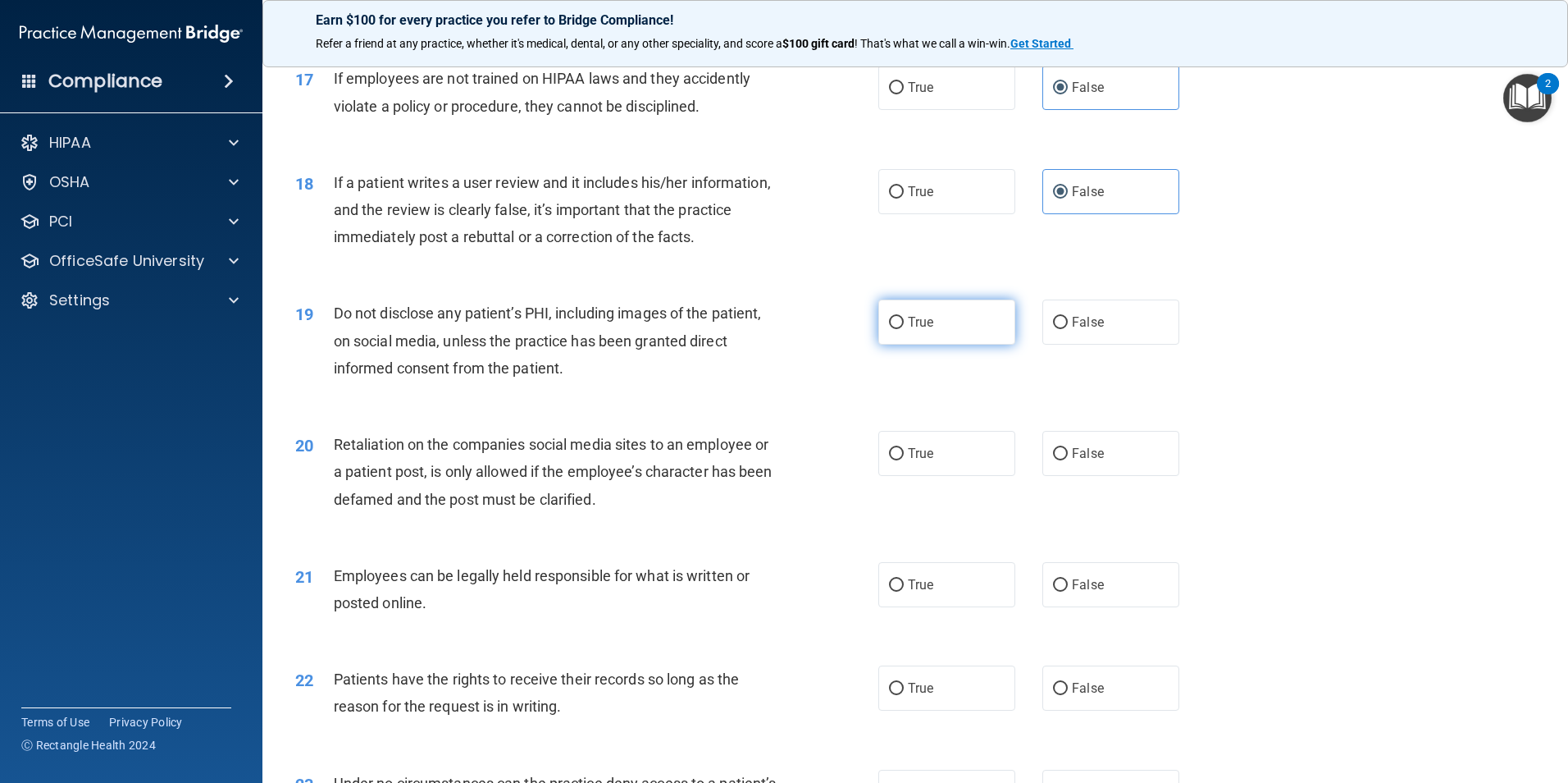
click at [903, 329] on input "True" at bounding box center [896, 322] width 15 height 12
click at [1053, 460] on input "False" at bounding box center [1061, 453] width 15 height 12
click at [916, 592] on span "True" at bounding box center [920, 584] width 25 height 16
click at [903, 592] on input "True" at bounding box center [896, 584] width 15 height 12
click at [1076, 696] on span "False" at bounding box center [1088, 687] width 32 height 16
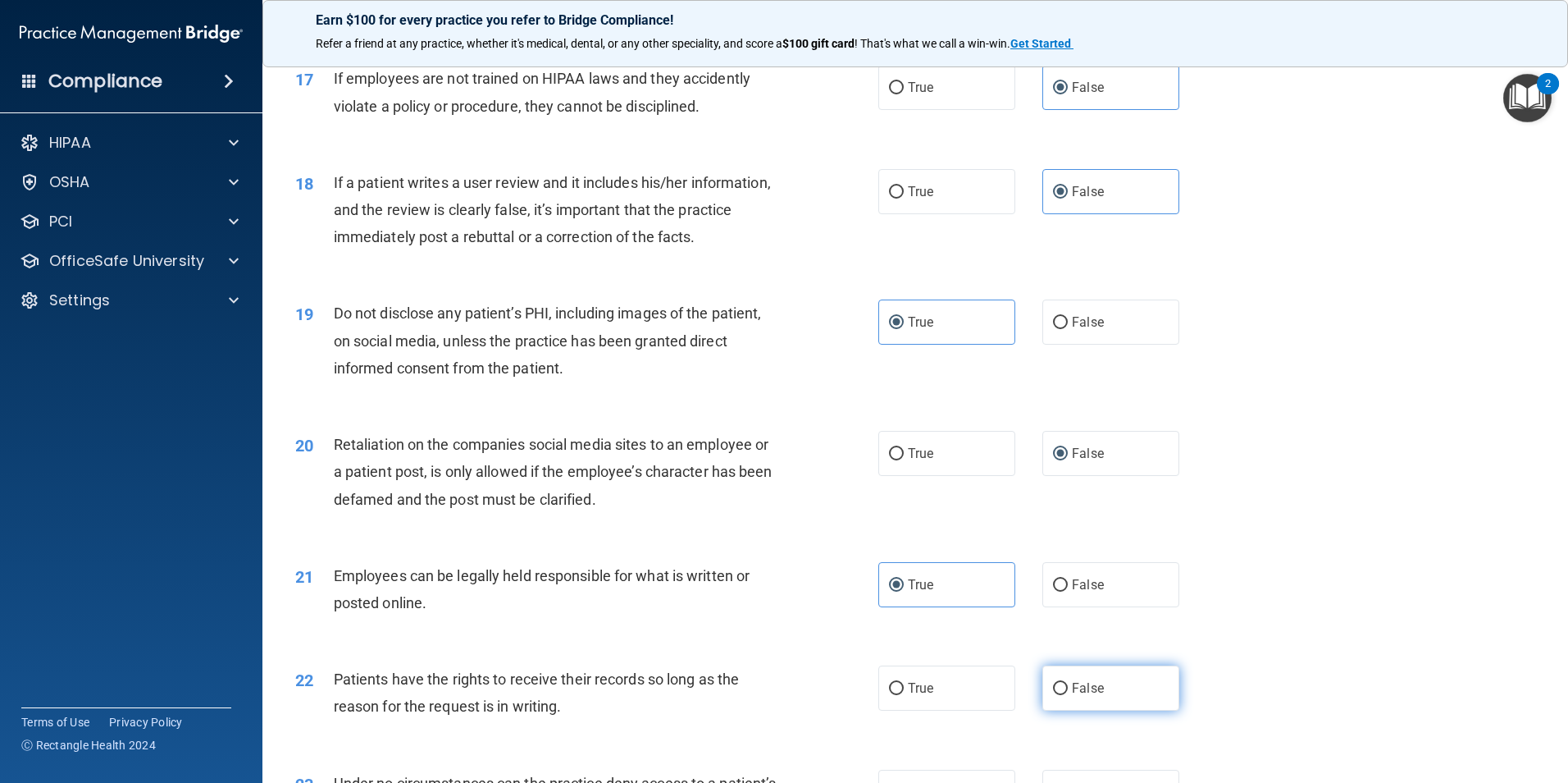
click at [1067, 695] on input "False" at bounding box center [1061, 688] width 15 height 12
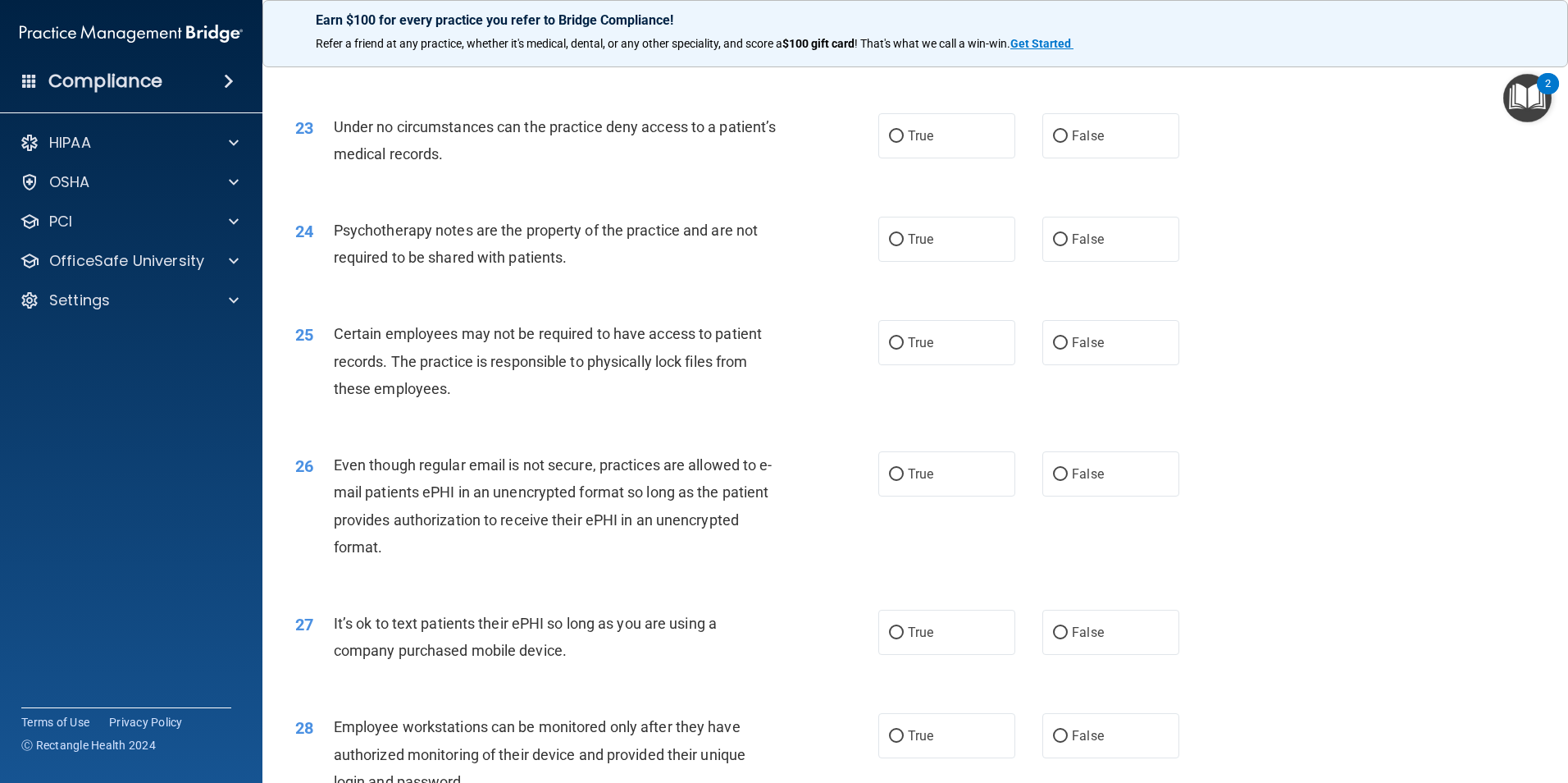
scroll to position [2953, 0]
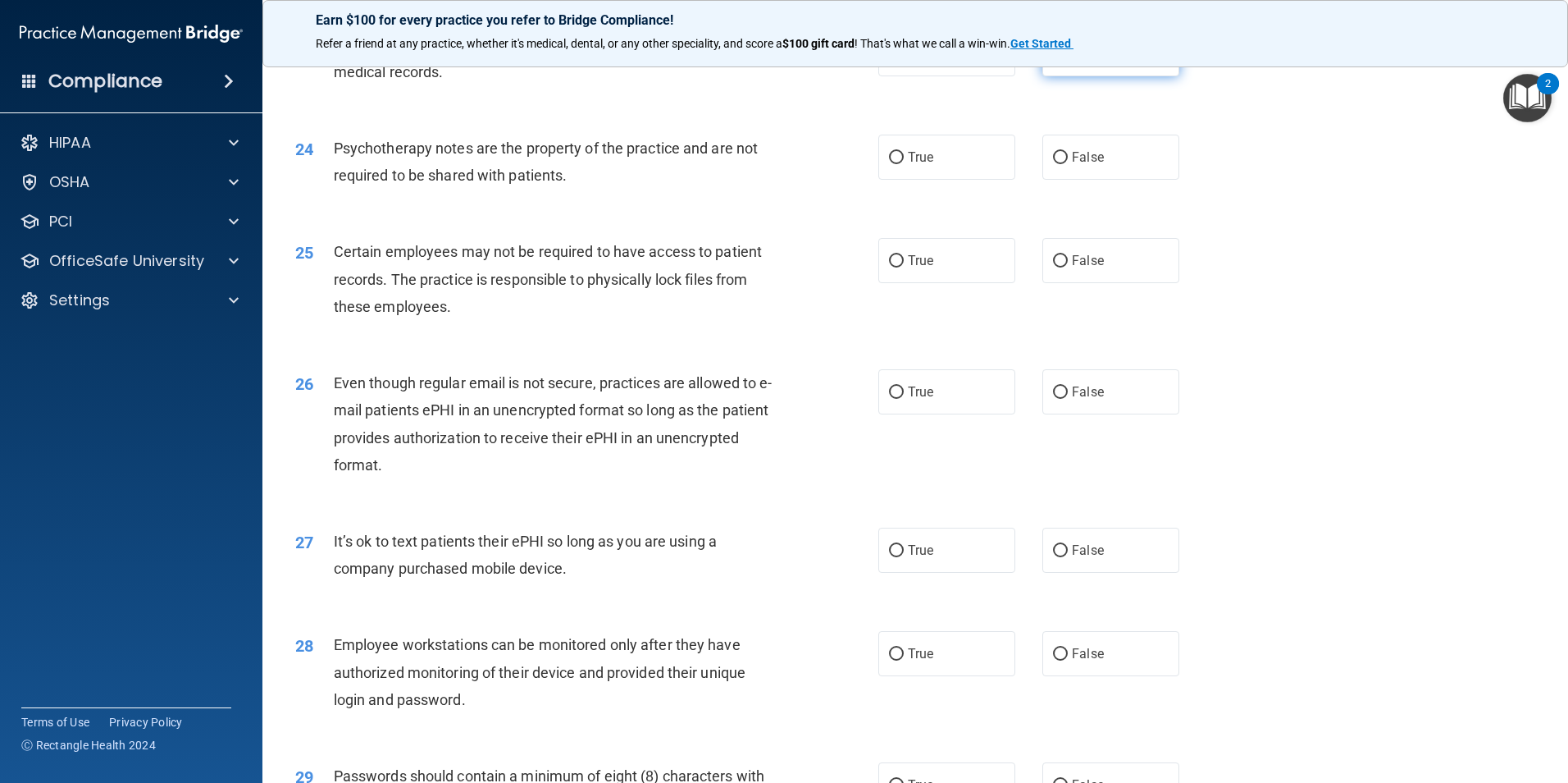
click at [1072, 62] on span "False" at bounding box center [1088, 53] width 32 height 16
click at [1065, 61] on input "False" at bounding box center [1061, 54] width 15 height 12
click at [908, 165] on span "True" at bounding box center [920, 156] width 25 height 16
click at [903, 164] on input "True" at bounding box center [896, 157] width 15 height 12
click at [900, 283] on label "True" at bounding box center [946, 260] width 137 height 45
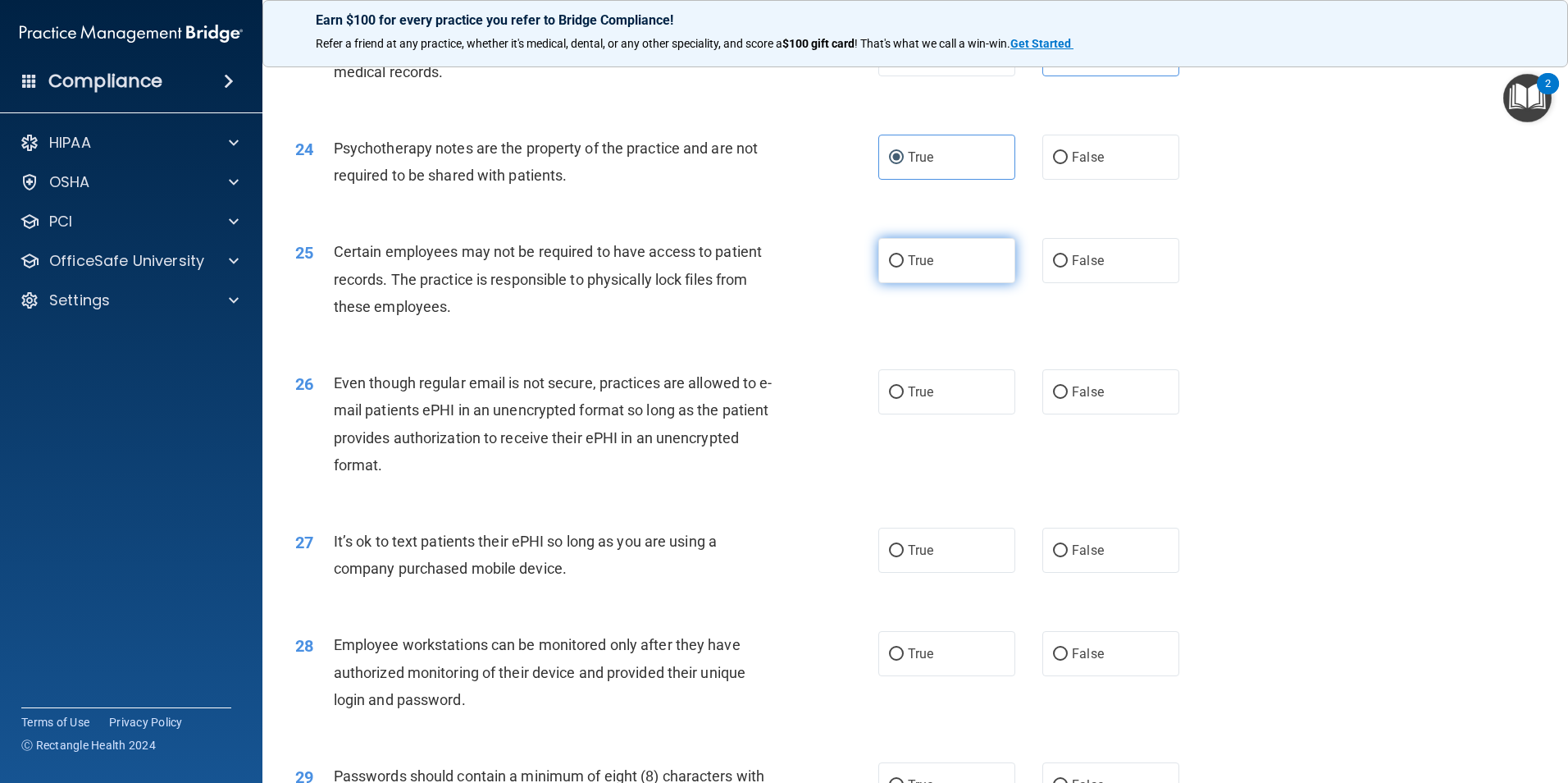
click at [900, 268] on input "True" at bounding box center [896, 260] width 15 height 12
click at [908, 400] on span "True" at bounding box center [920, 392] width 25 height 16
click at [903, 399] on input "True" at bounding box center [896, 392] width 15 height 12
click at [1062, 572] on label "False" at bounding box center [1110, 550] width 137 height 45
click at [1062, 557] on input "False" at bounding box center [1061, 551] width 15 height 12
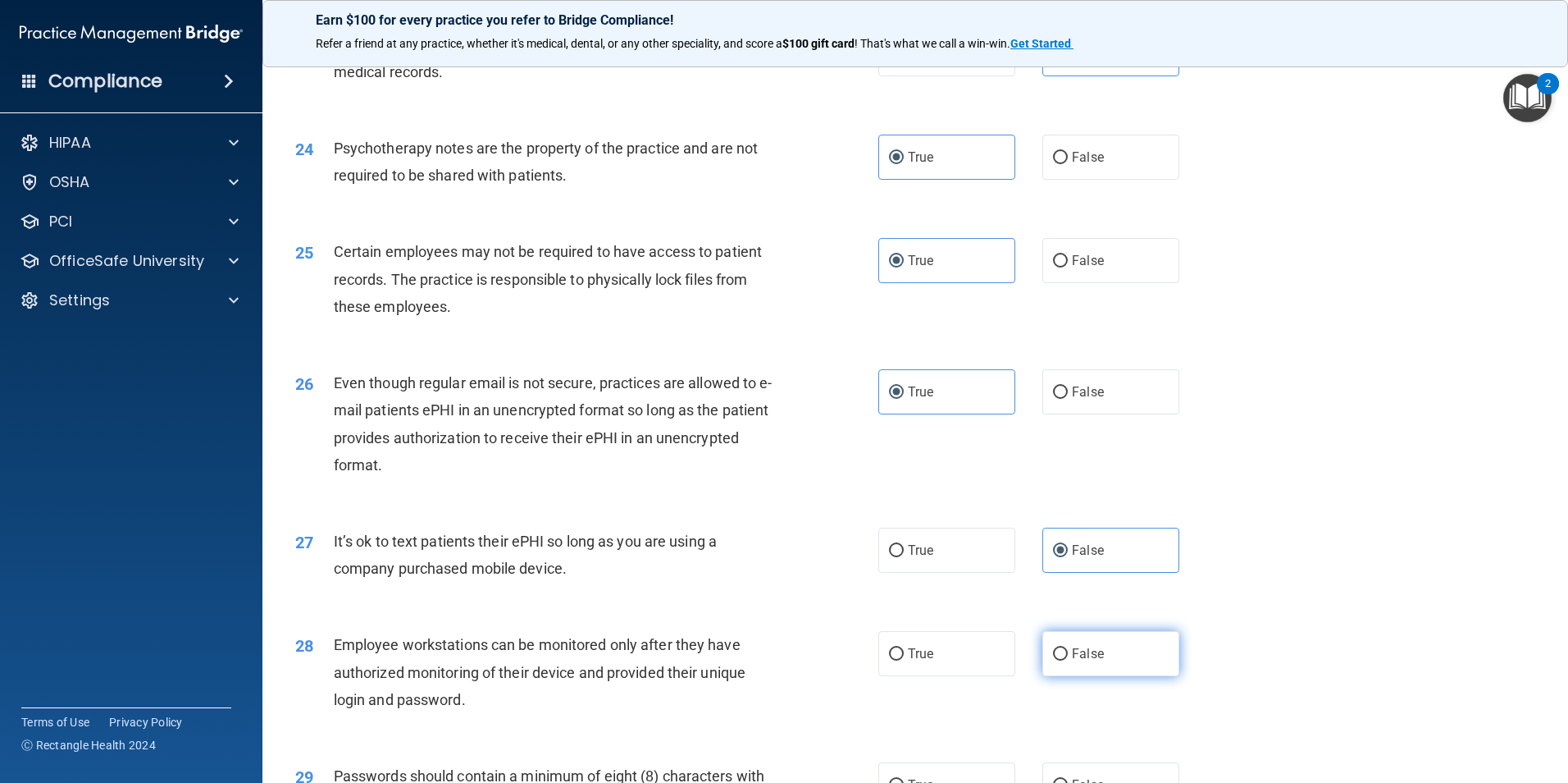
click at [1072, 661] on span "False" at bounding box center [1088, 653] width 32 height 16
click at [1067, 660] on input "False" at bounding box center [1061, 654] width 15 height 12
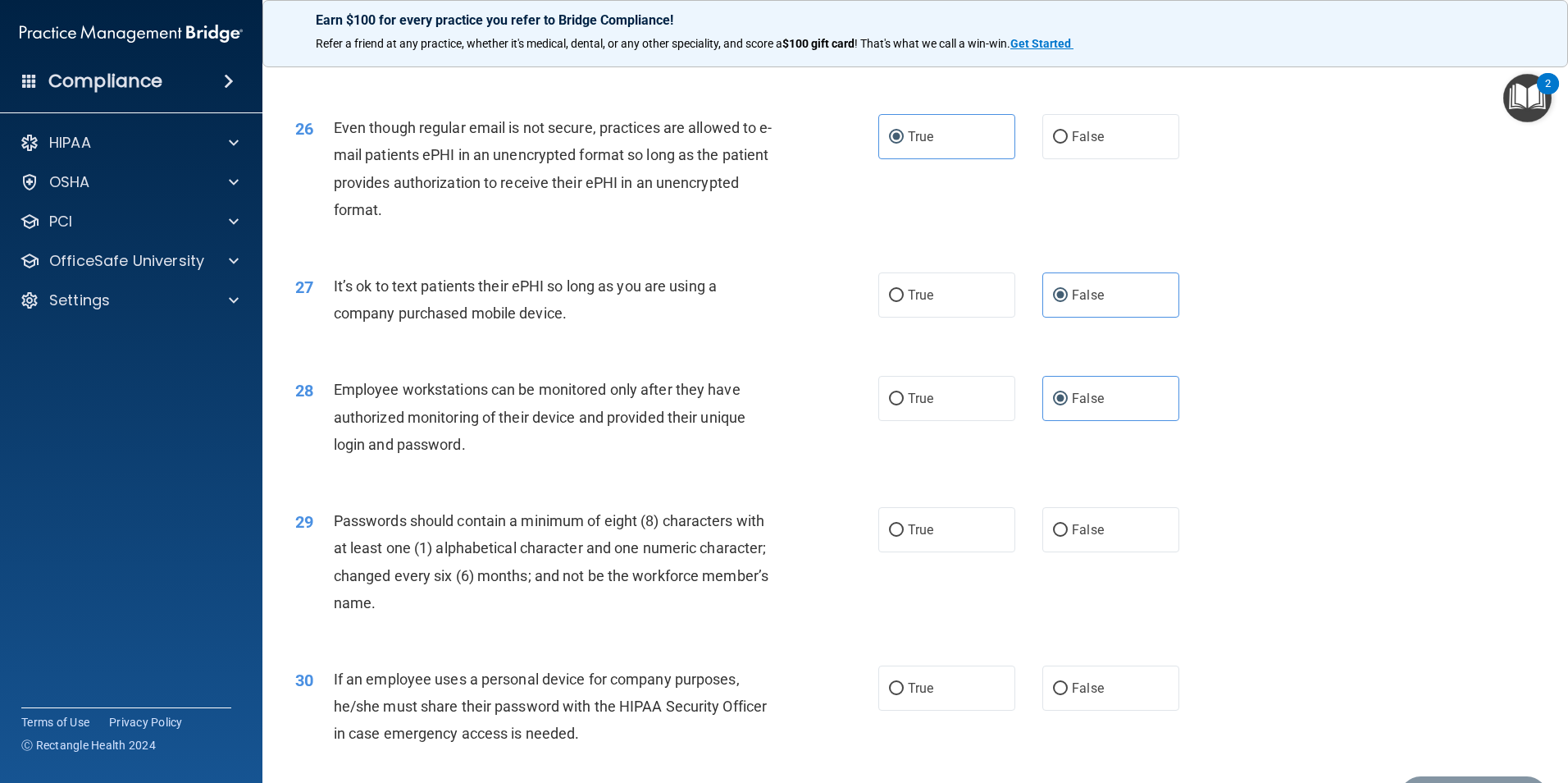
scroll to position [3335, 0]
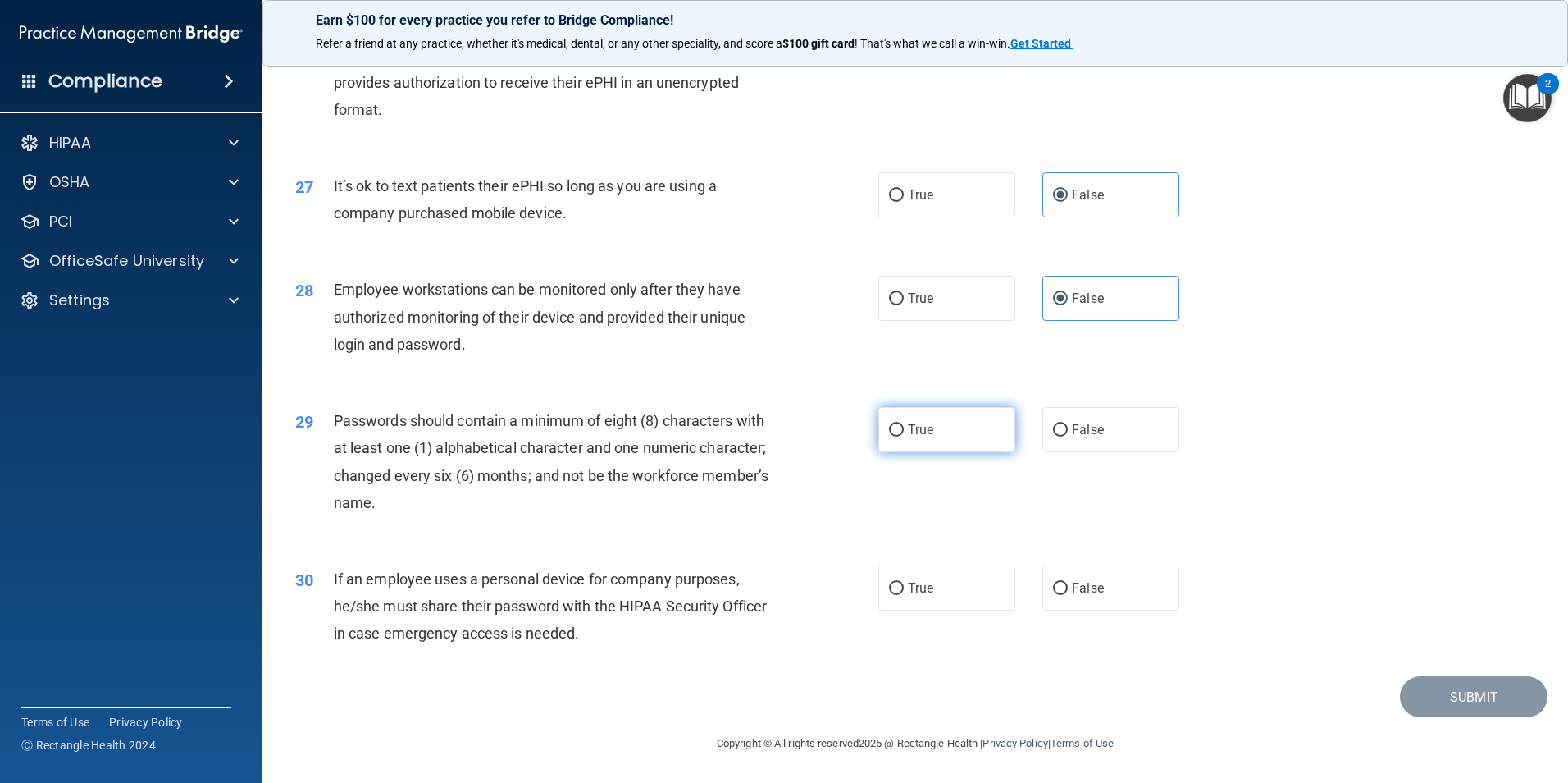
click at [936, 421] on label "True" at bounding box center [946, 429] width 137 height 45
click at [903, 424] on input "True" at bounding box center [896, 430] width 15 height 12
click at [1061, 588] on label "False" at bounding box center [1110, 587] width 137 height 45
click at [1061, 588] on input "False" at bounding box center [1061, 588] width 15 height 12
click at [1467, 684] on button "Submit" at bounding box center [1473, 697] width 148 height 42
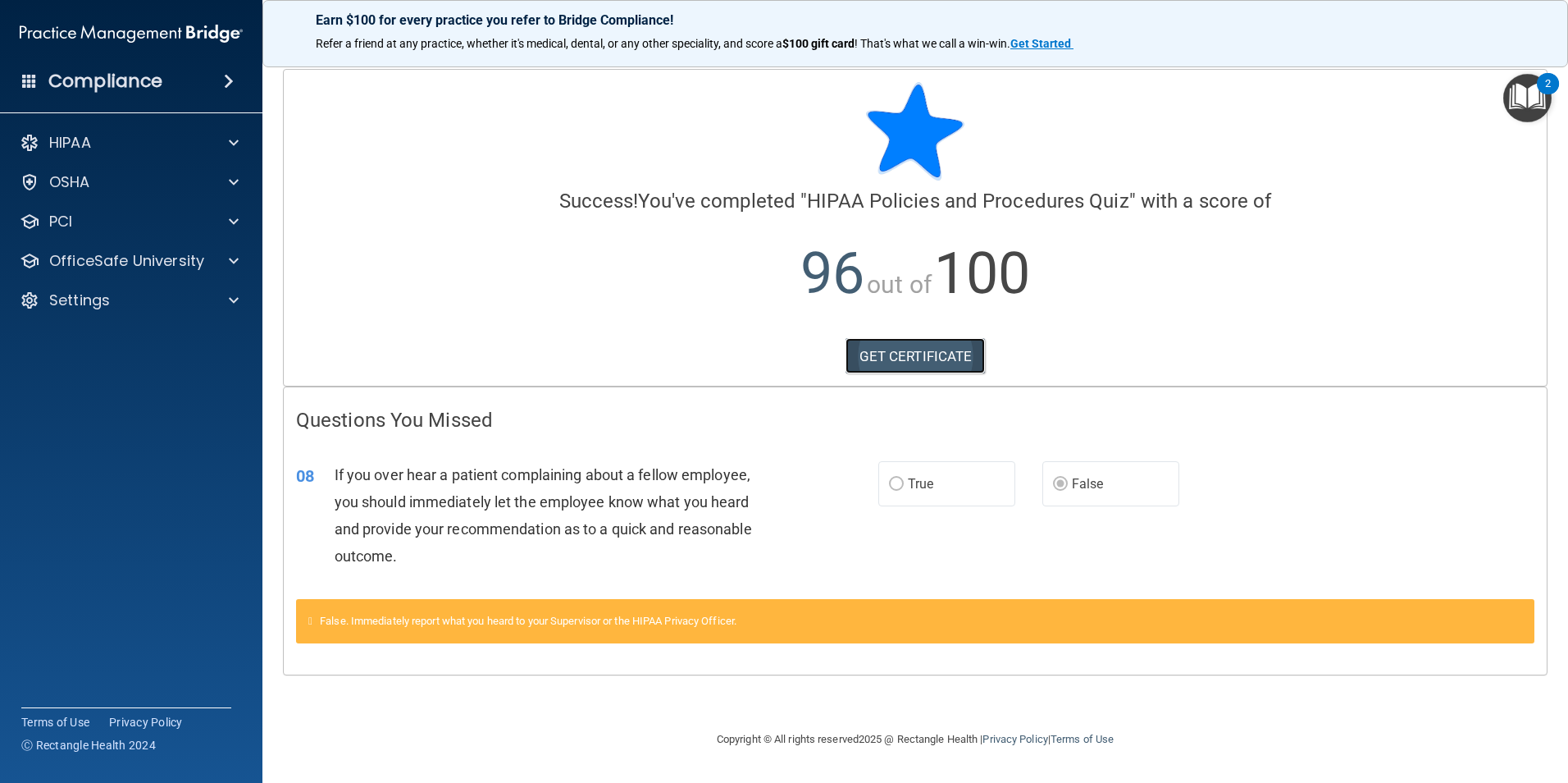
click at [919, 368] on link "GET CERTIFICATE" at bounding box center [916, 356] width 140 height 37
